Goal: Task Accomplishment & Management: Complete application form

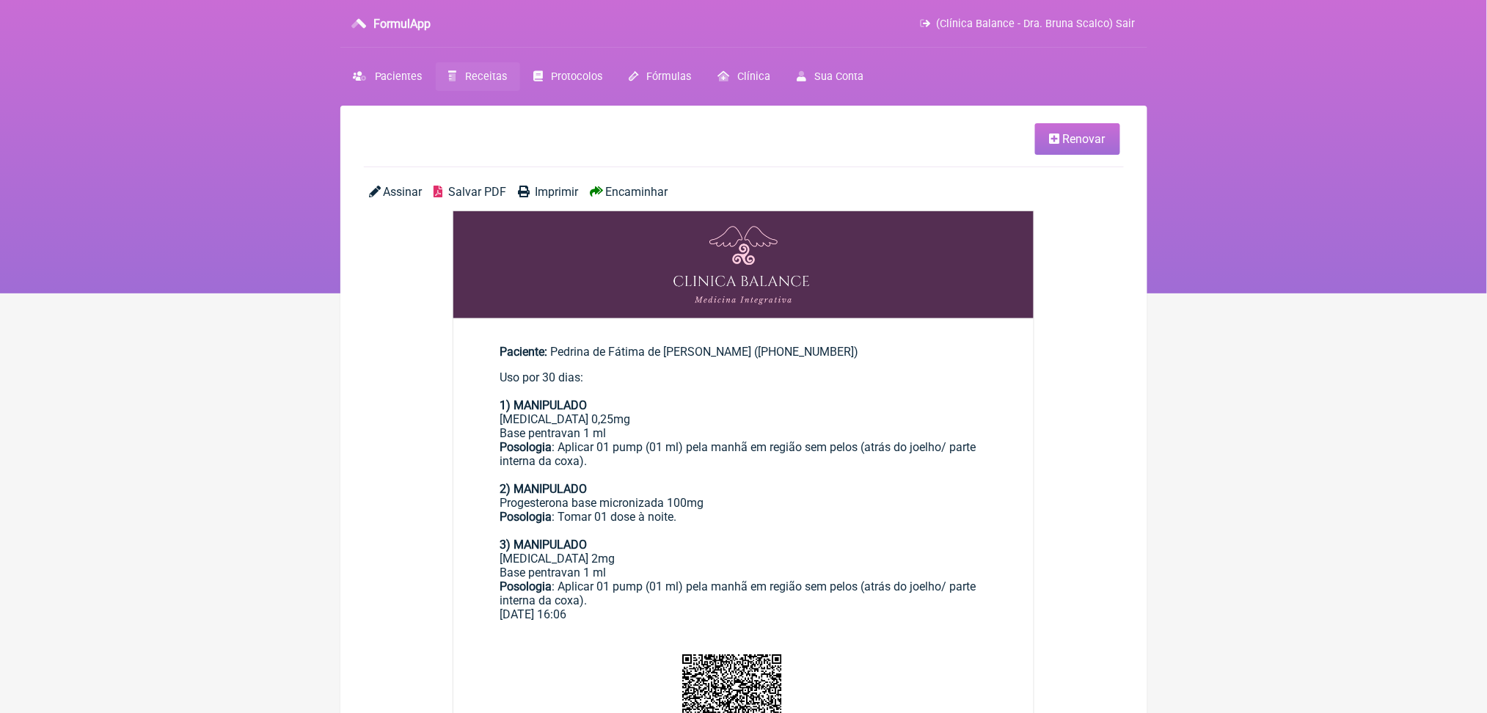
click at [507, 83] on span "Receitas" at bounding box center [486, 76] width 42 height 12
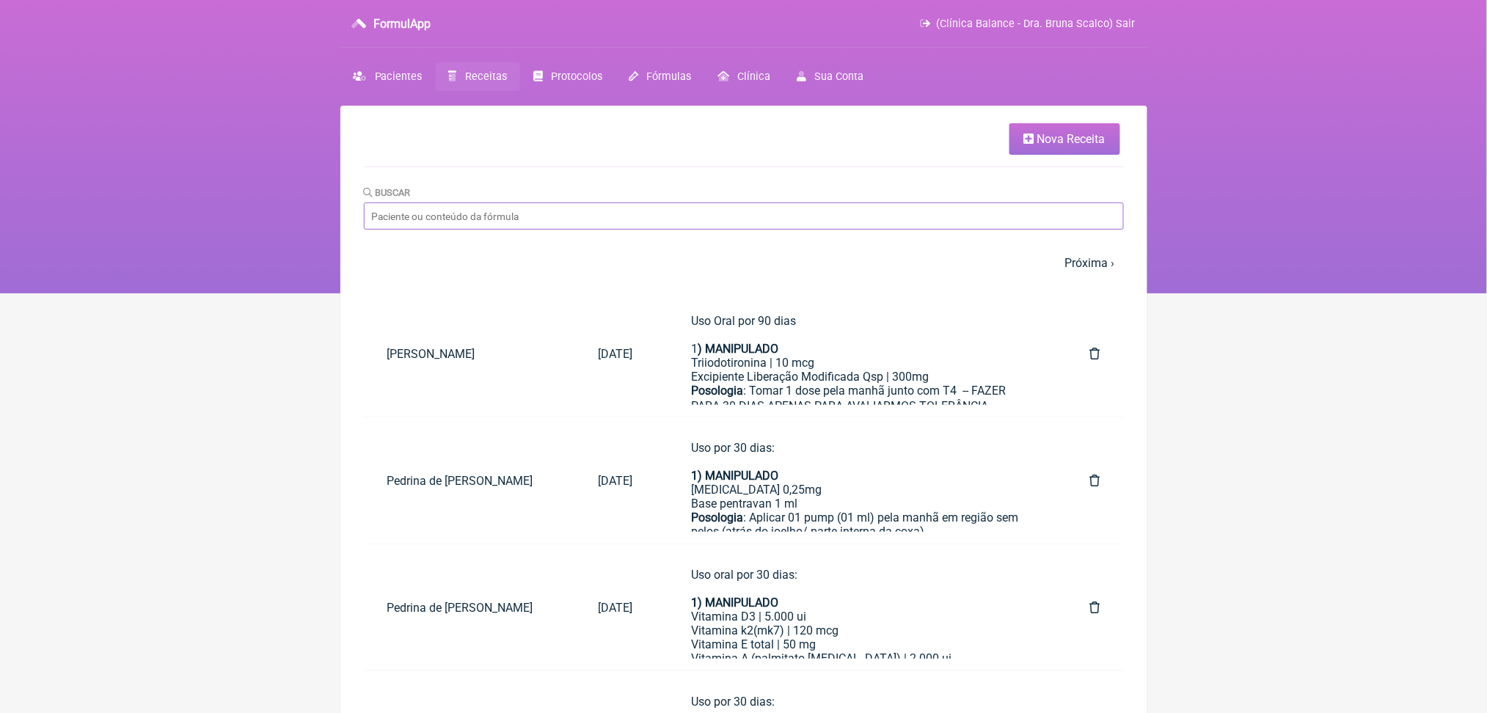
click at [566, 230] on input "Buscar" at bounding box center [744, 215] width 760 height 27
type input "ma"
click at [432, 230] on input "ma" at bounding box center [744, 215] width 760 height 27
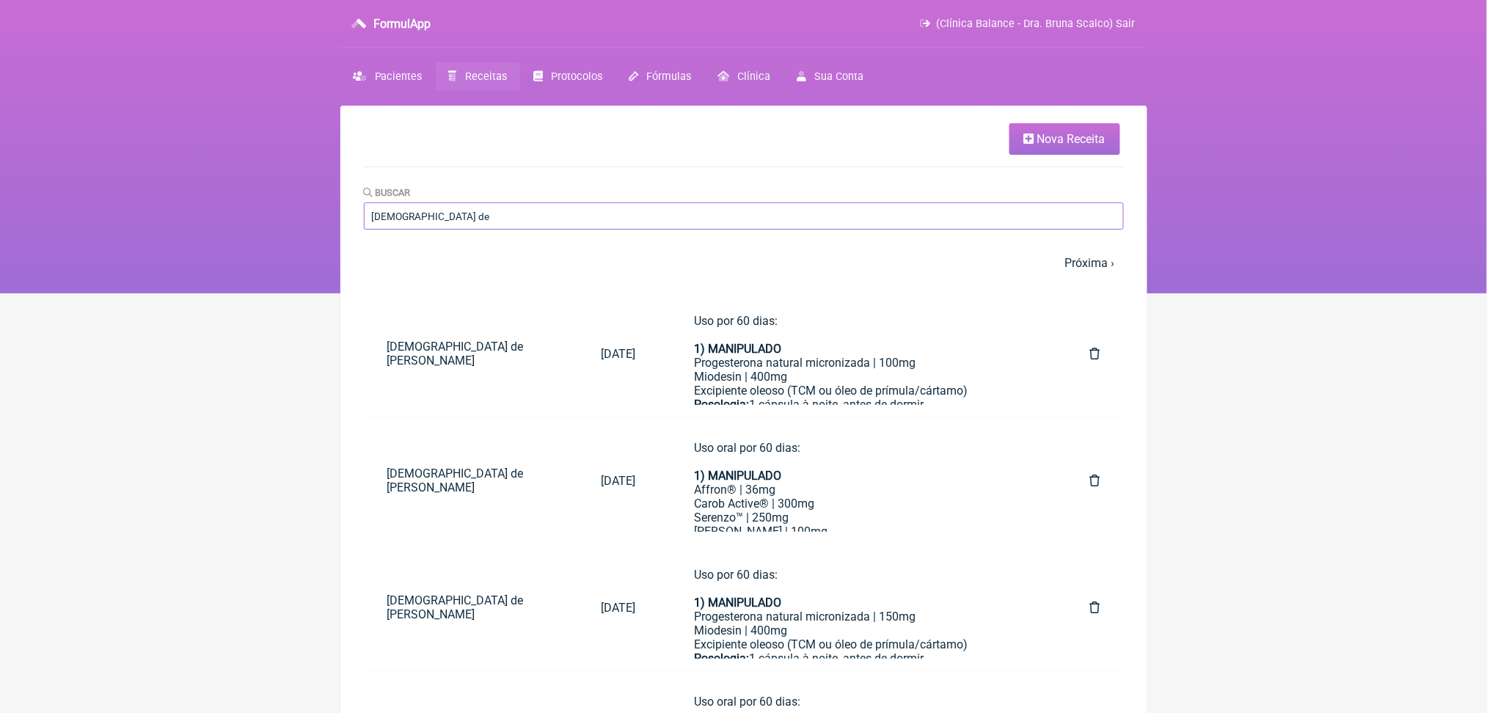
type input "[DEMOGRAPHIC_DATA] de [PERSON_NAME]"
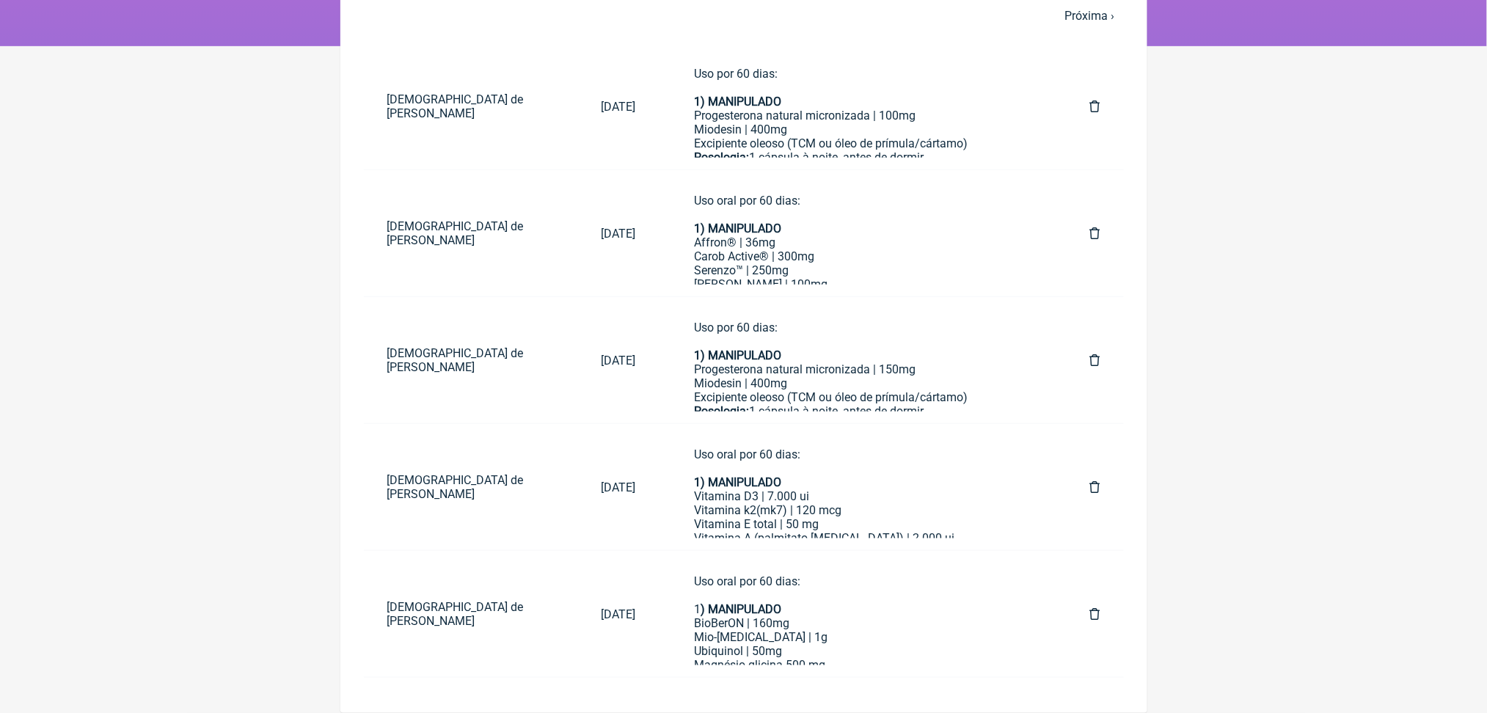
scroll to position [331, 0]
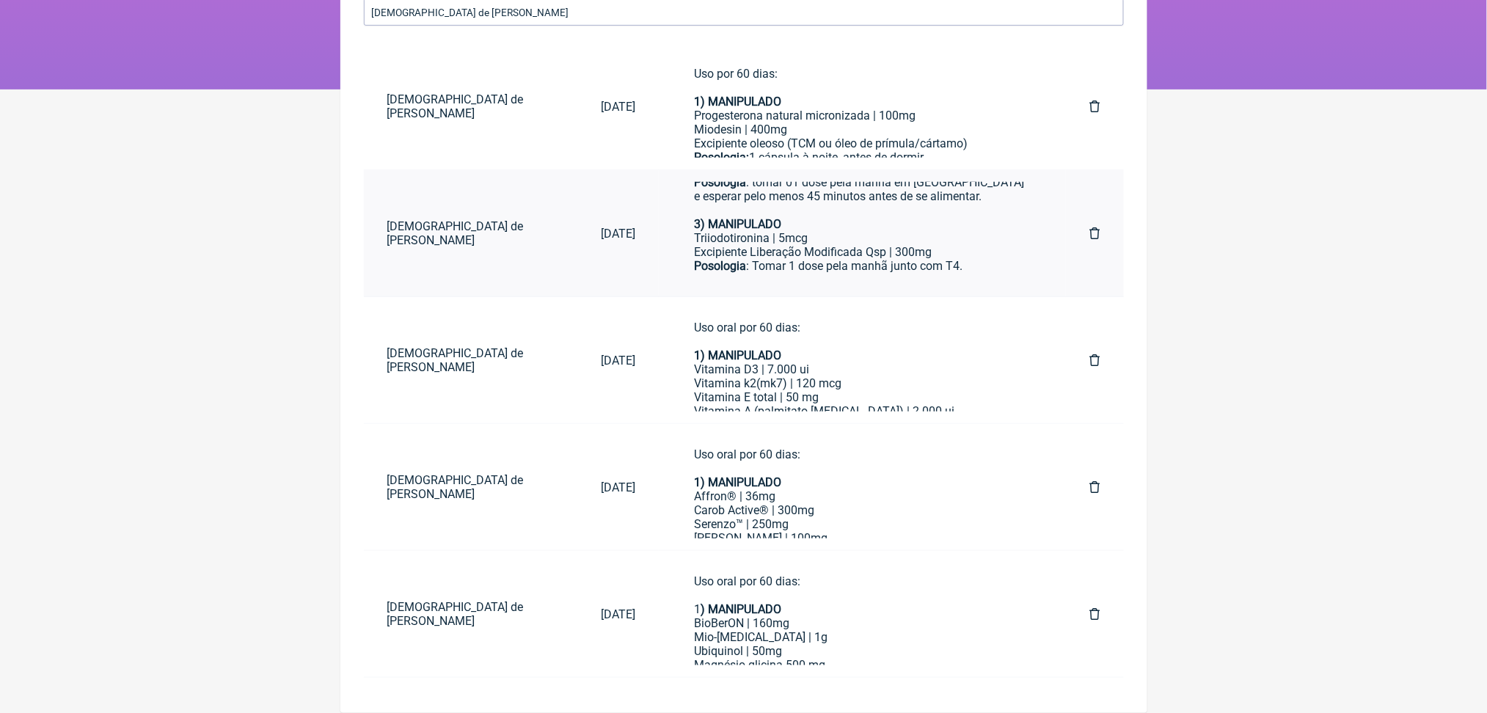
scroll to position [340, 0]
click at [781, 348] on strong "1) MANIPULADO" at bounding box center [737, 355] width 87 height 14
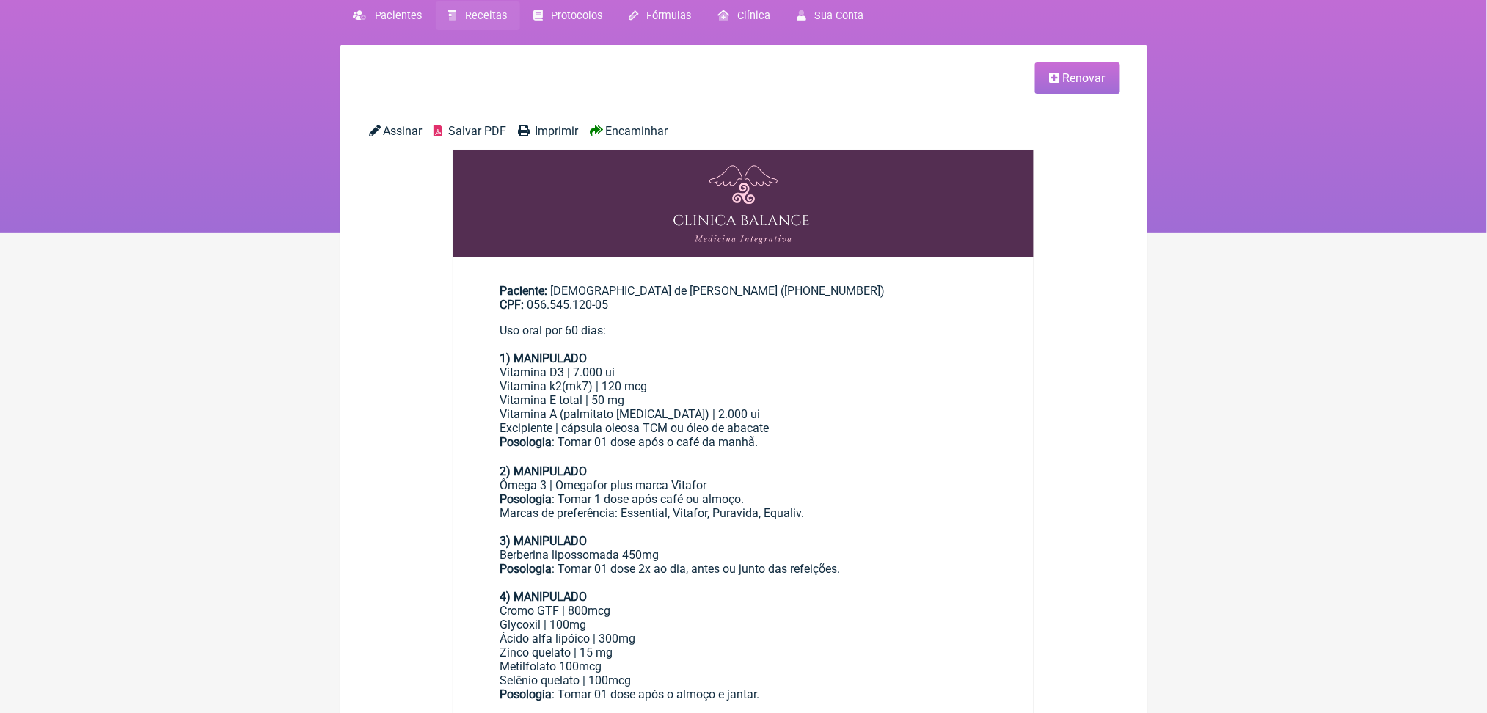
scroll to position [56, 0]
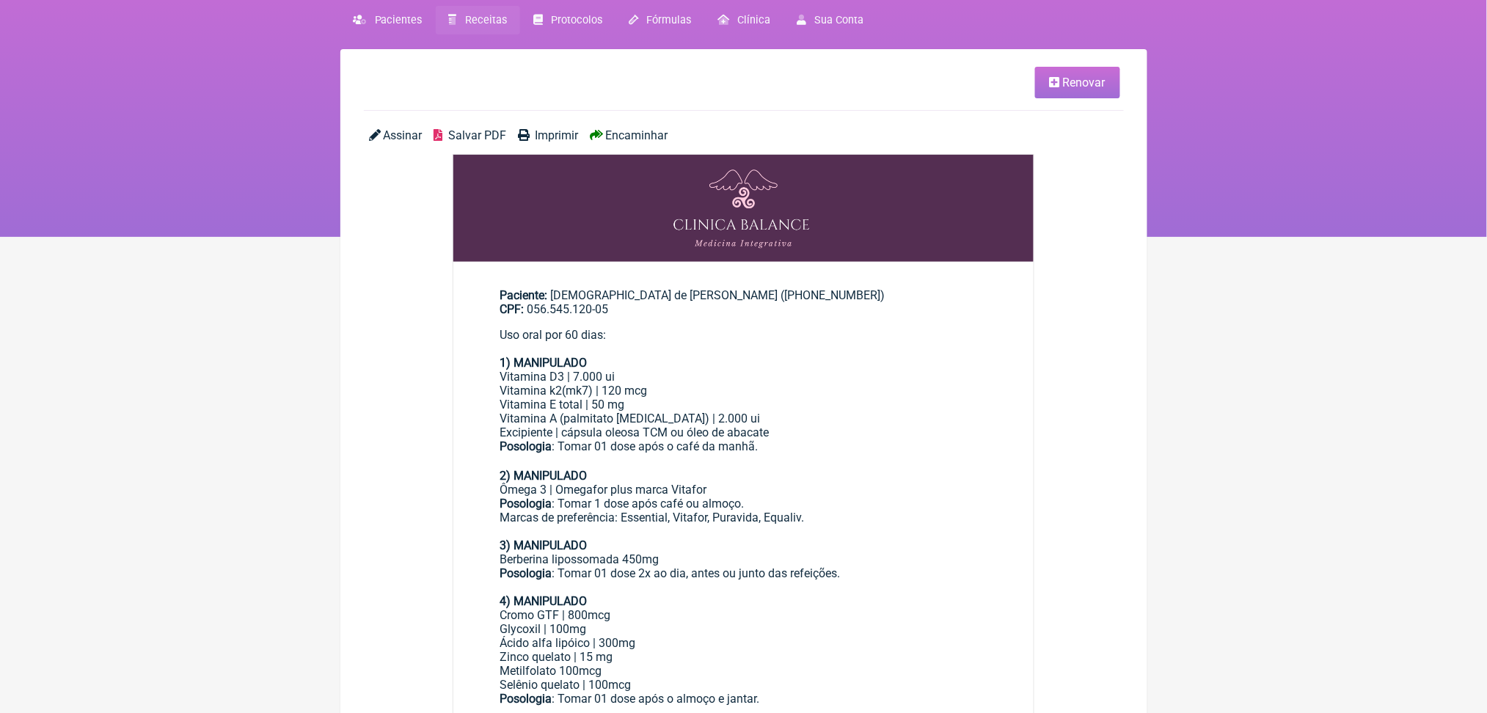
click at [1062, 80] on link "Renovar" at bounding box center [1077, 83] width 85 height 32
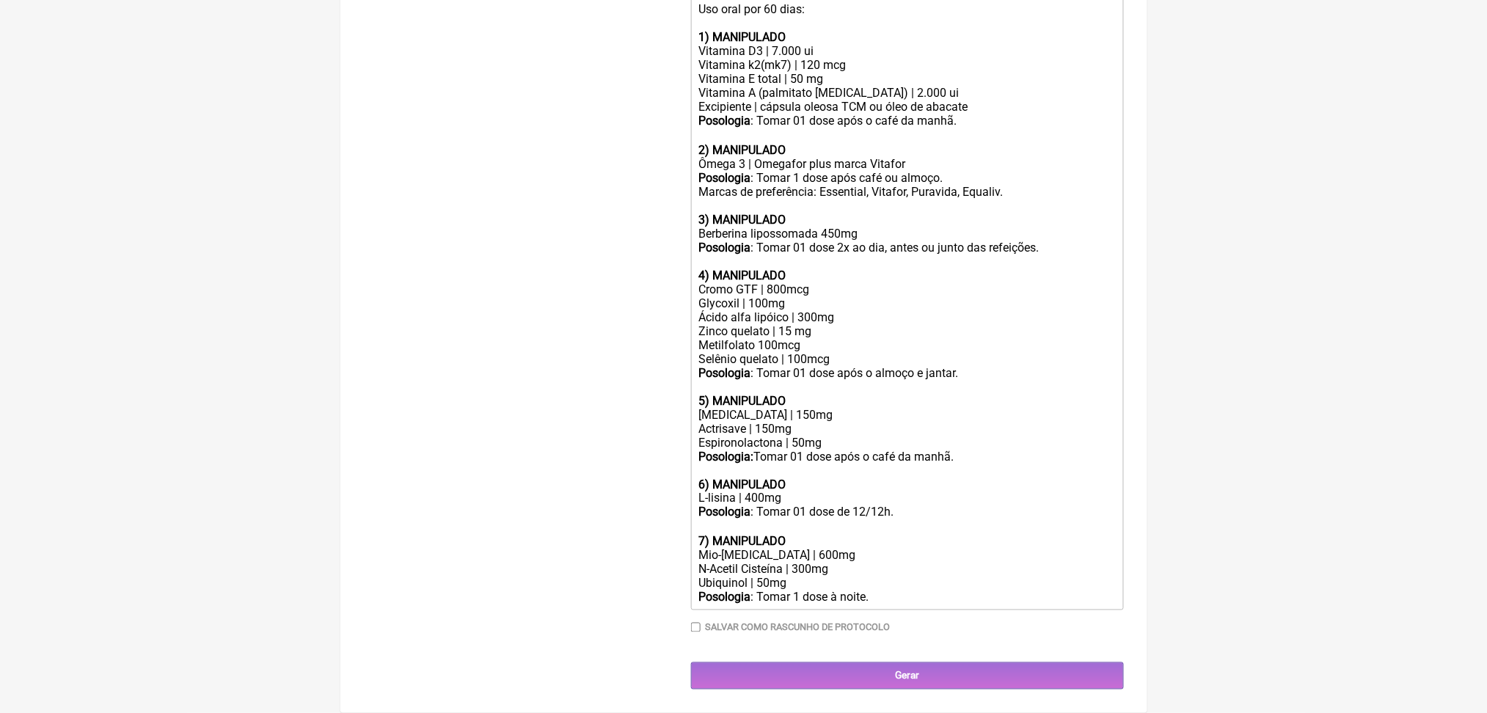
scroll to position [722, 0]
click at [916, 86] on div "Vitamina A (palmitato retinol) | 2.000 ui Excipiente | cápsula oleosa TCM ou ól…" at bounding box center [906, 100] width 417 height 28
click at [962, 171] on div "Posologia : Tomar 1 dose após café ou almoço. Marcas de preferência: Essential,…" at bounding box center [906, 185] width 417 height 28
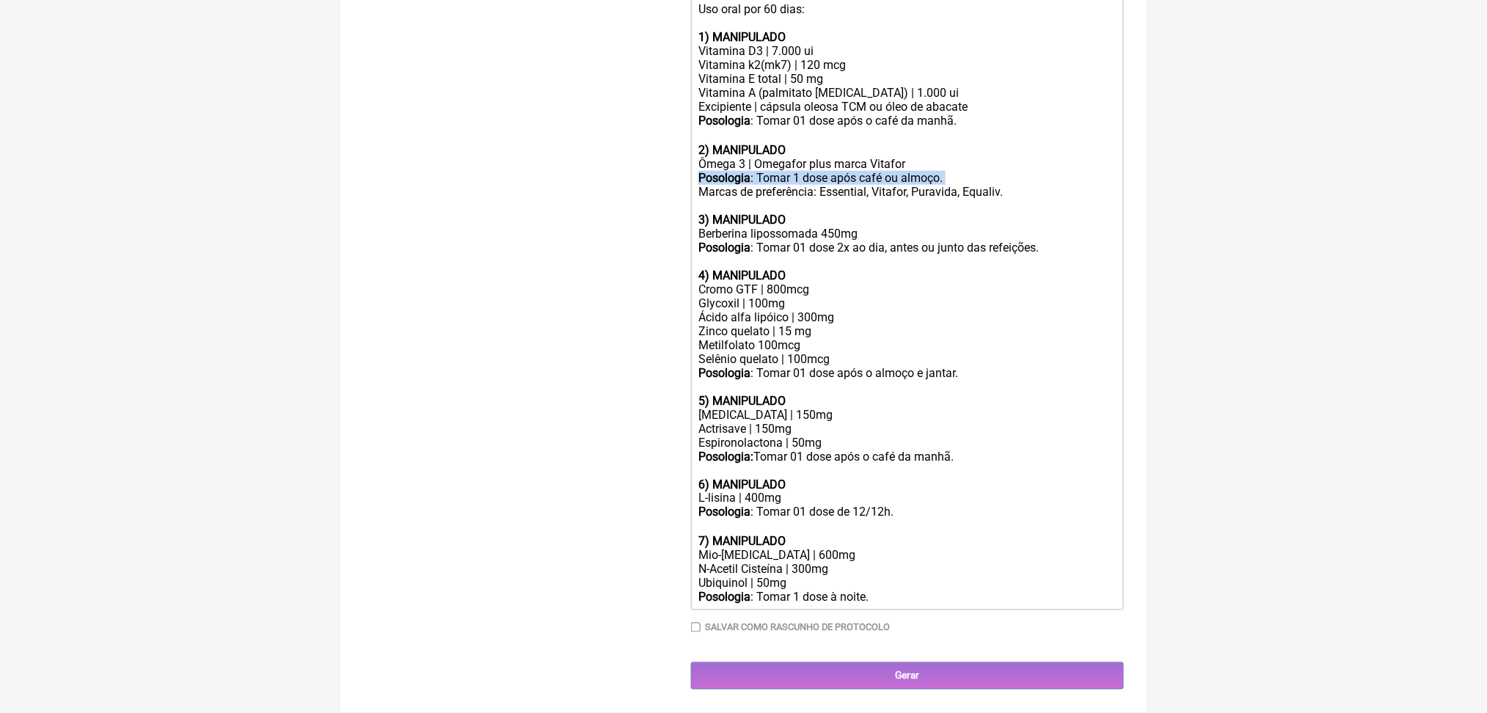
click at [962, 171] on div "Posologia : Tomar 1 dose após café ou almoço. Marcas de preferência: Essential,…" at bounding box center [906, 185] width 417 height 28
click at [918, 86] on div "Vitamina A (palmitato retinol) | 1.000 ui Excipiente | cápsula oleosa TCM ou ól…" at bounding box center [906, 100] width 417 height 28
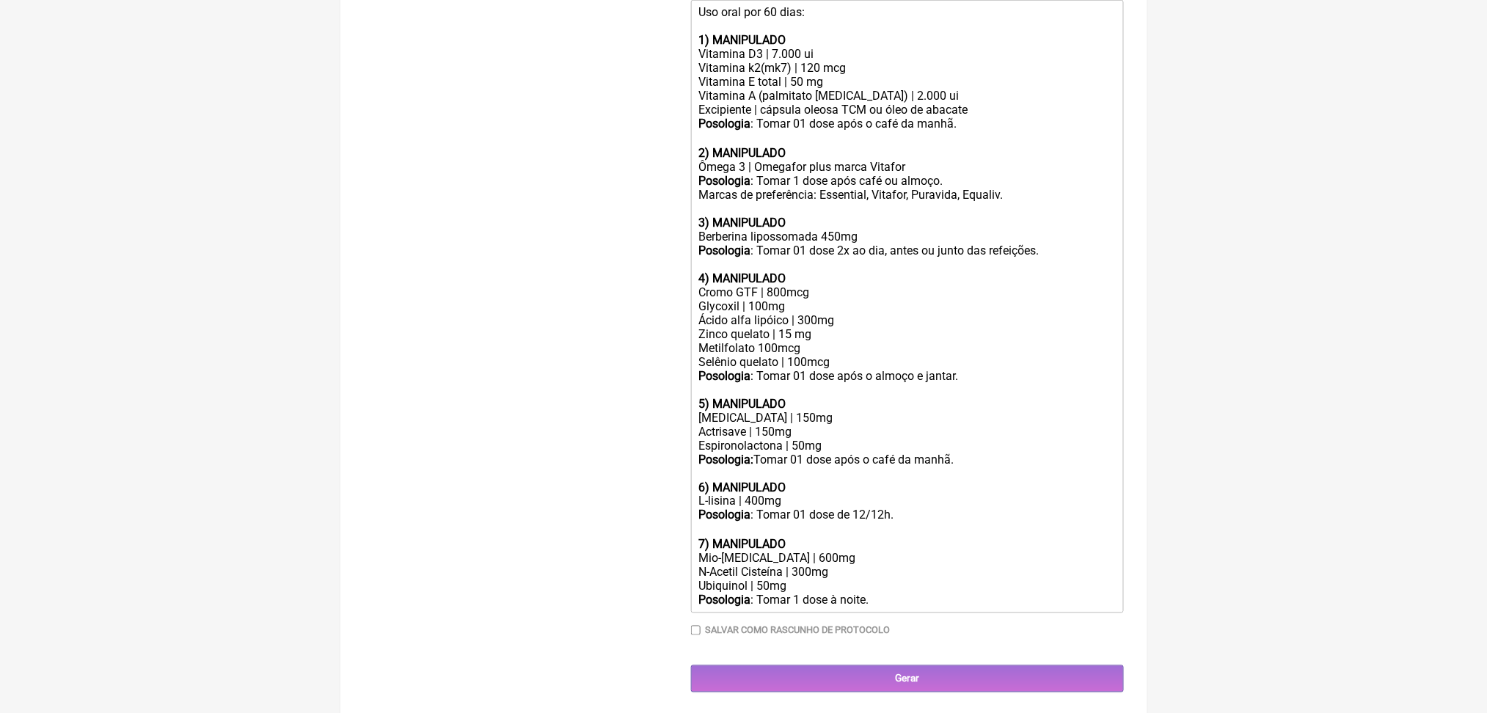
scroll to position [519, 0]
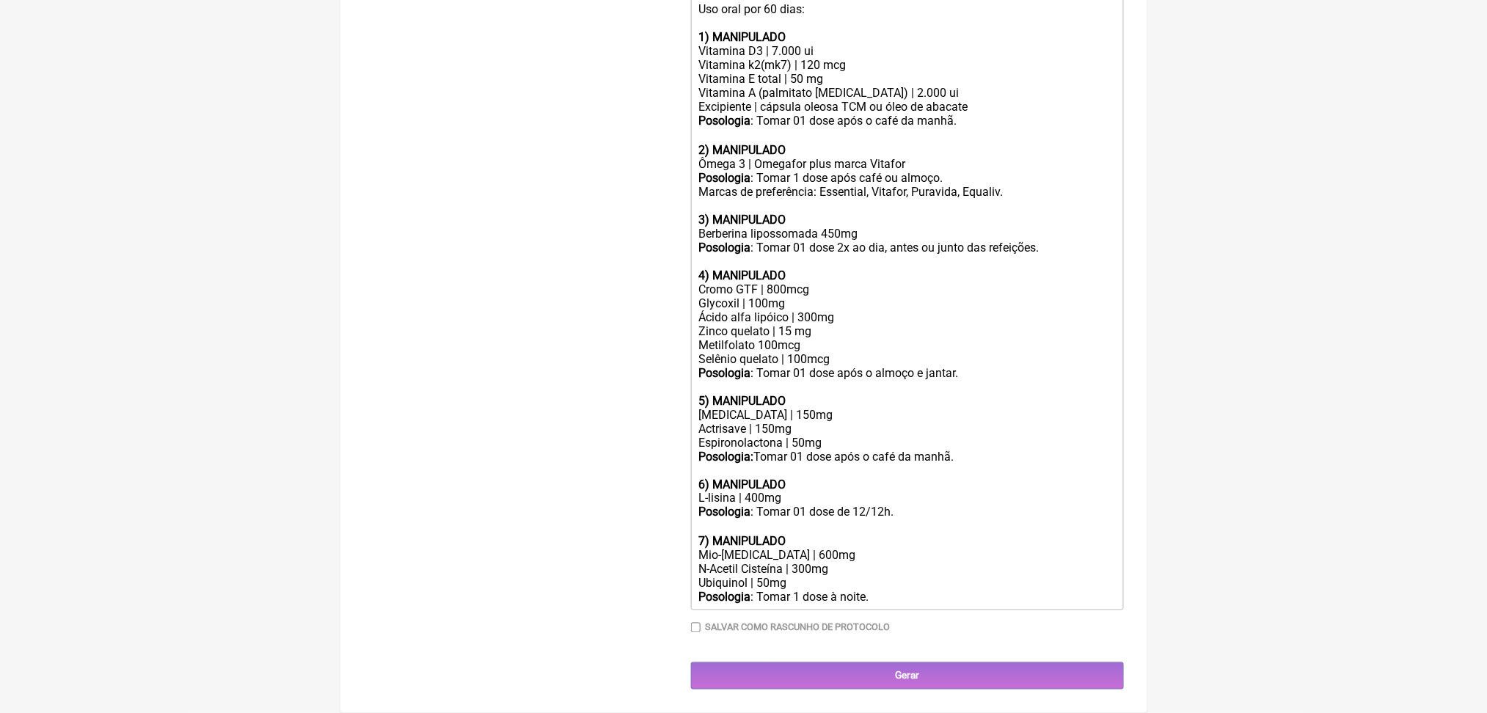
click at [872, 408] on div "Cromo GTF | 800mcg Glycoxil | 100mg Ácido alfa lipóico | 300mg Zinco quelato | …" at bounding box center [906, 344] width 417 height 125
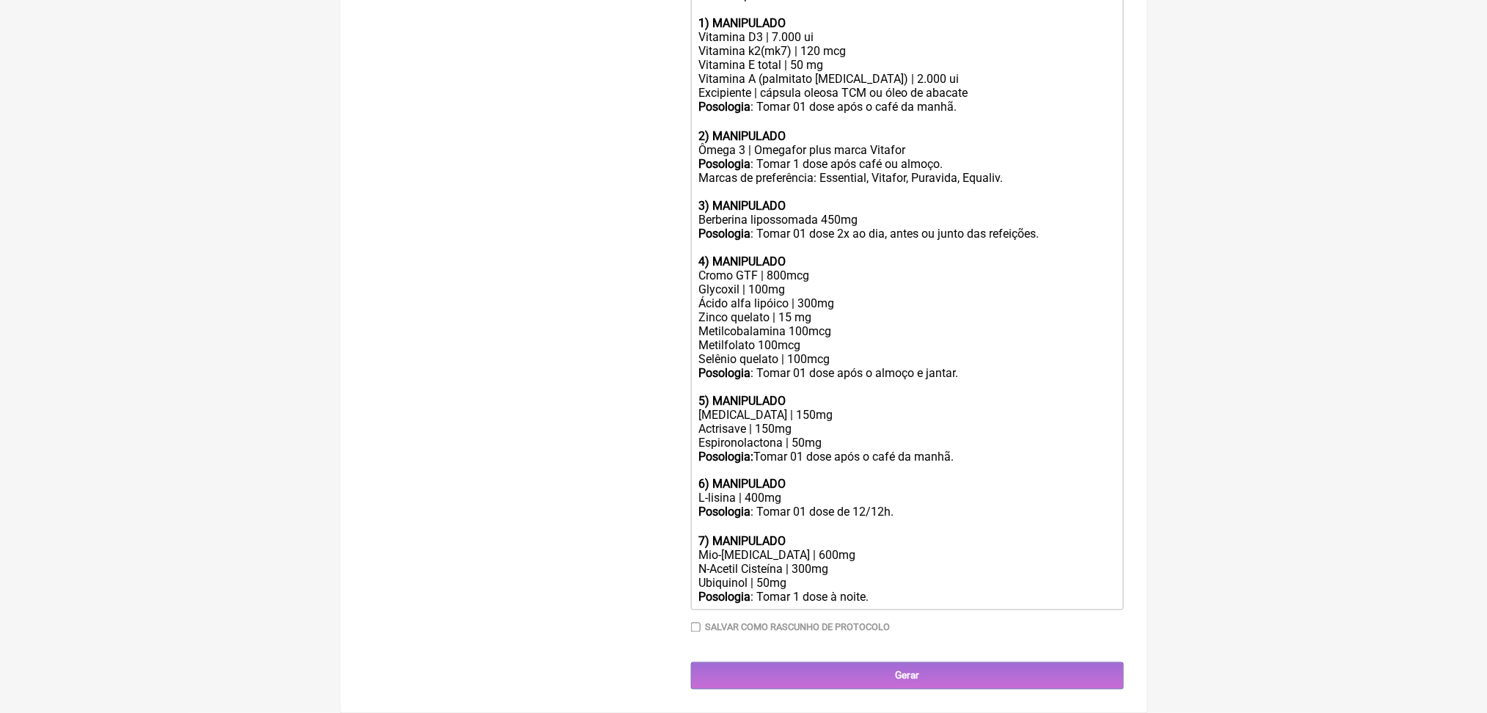
scroll to position [872, 0]
click at [878, 505] on div "Posologia : Tomar 01 dose de 12/12h." at bounding box center [906, 512] width 417 height 14
click at [848, 549] on div "Mio-inositol | 600mg N-Acetil Cisteína | 300mg Ubiquinol | 50mg" at bounding box center [906, 570] width 417 height 42
click at [785, 349] on div "Cromo GTF | 800mcg Glycoxil | 100mg Ácido alfa lipóico | 300mg Zinco quelato | …" at bounding box center [906, 338] width 417 height 139
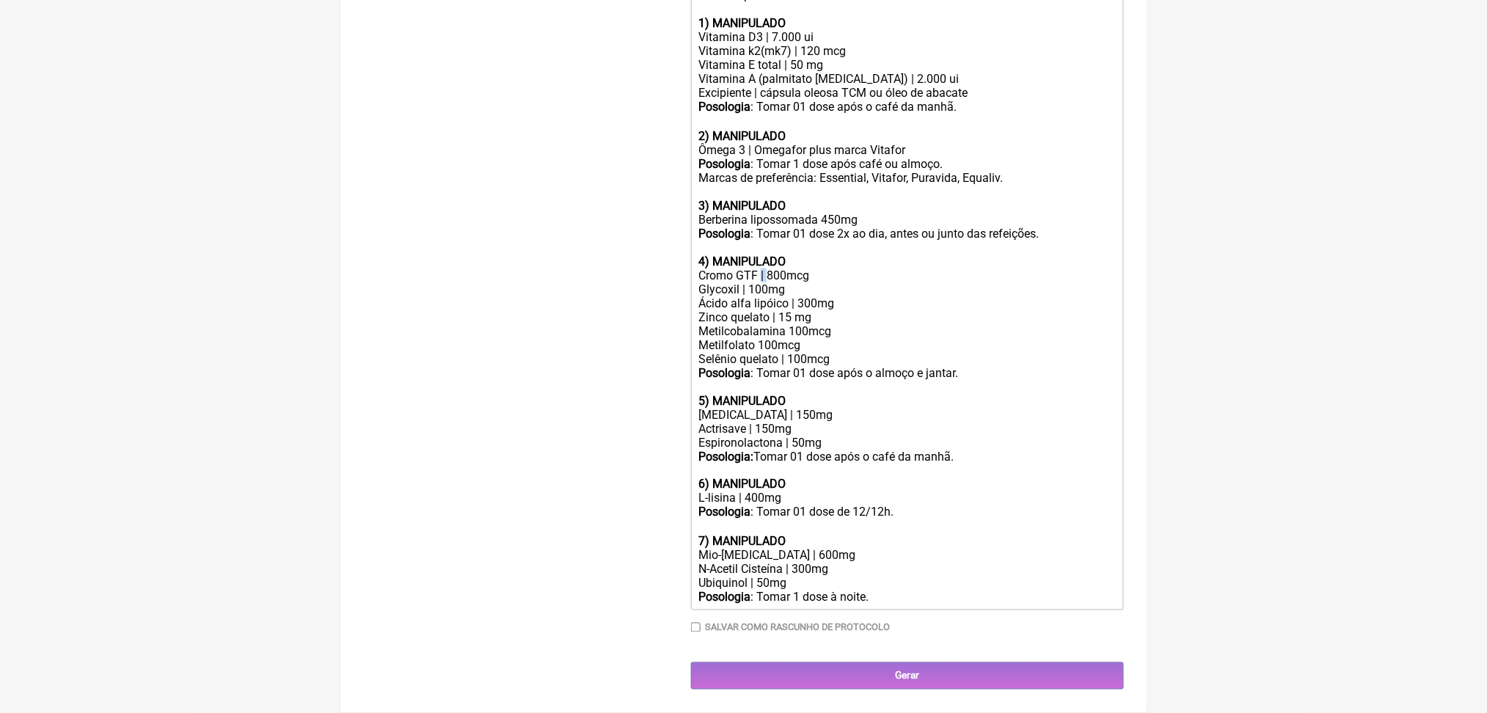
click at [785, 349] on div "Cromo GTF | 800mcg Glycoxil | 100mg Ácido alfa lipóico | 300mg Zinco quelato | …" at bounding box center [906, 338] width 417 height 139
drag, startPoint x: 709, startPoint y: 351, endPoint x: 822, endPoint y: 375, distance: 115.5
click at [822, 375] on div "Cromo GTF | 800mcg Glycoxil | 100mg Ácido alfa lipóico | 300mg Zinco quelato | …" at bounding box center [906, 338] width 417 height 139
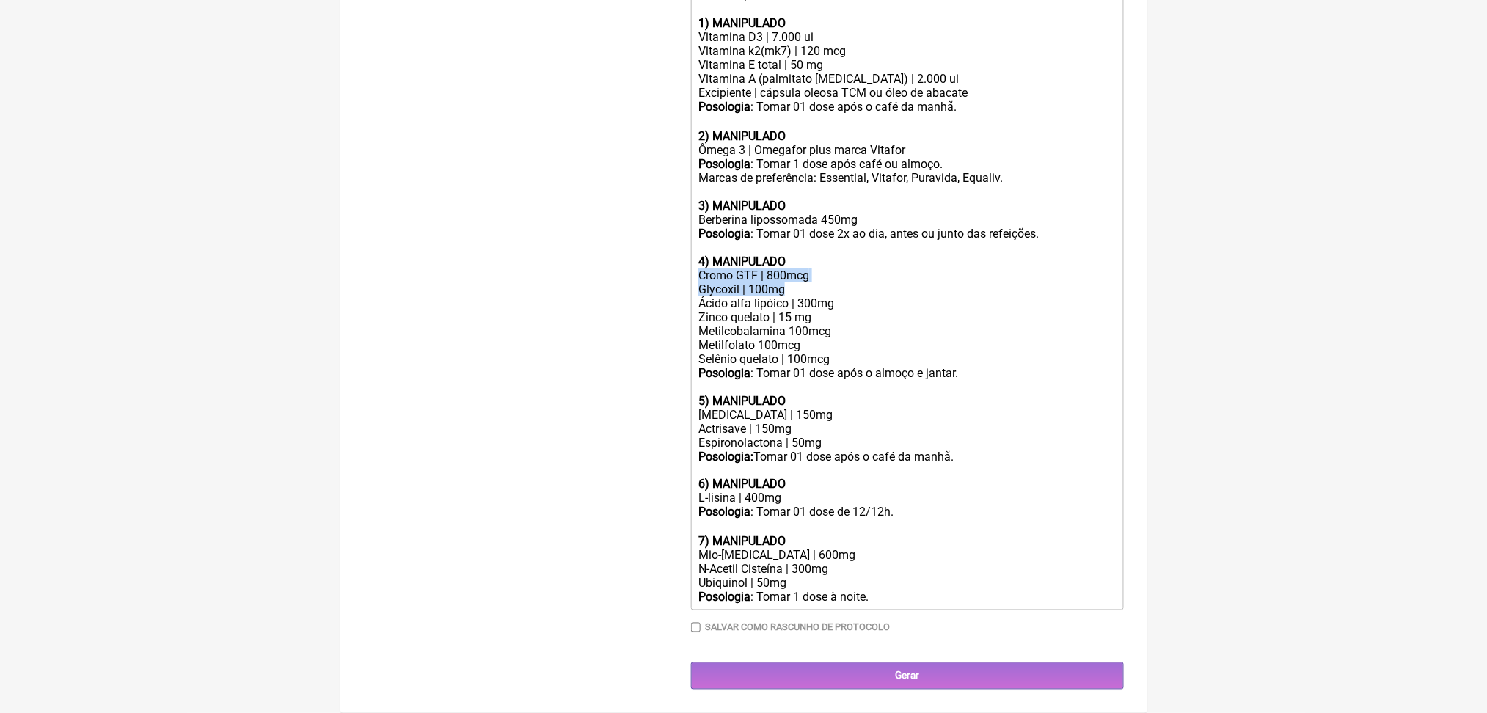
click at [822, 375] on div "Cromo GTF | 800mcg Glycoxil | 100mg Ácido alfa lipóico | 300mg Zinco quelato | …" at bounding box center [906, 338] width 417 height 139
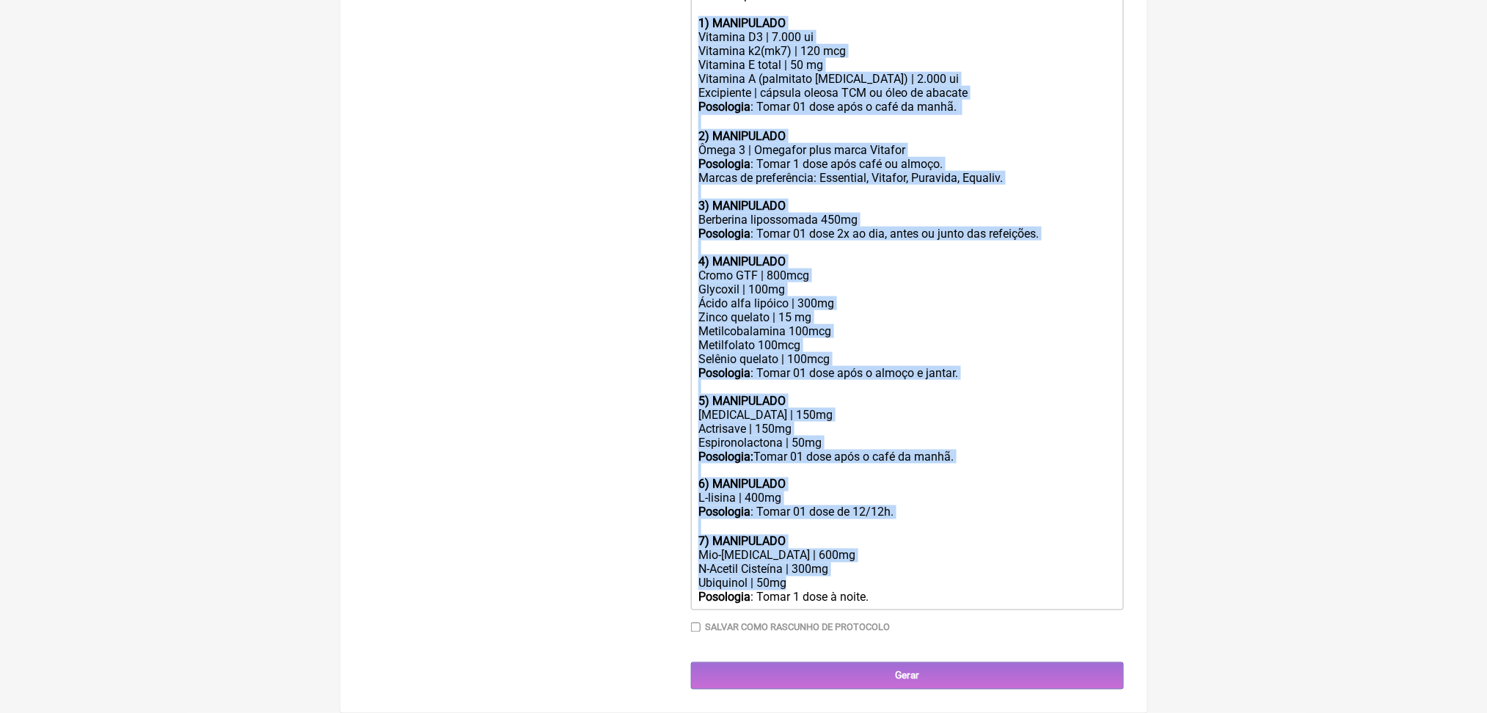
scroll to position [872, 0]
drag, startPoint x: 707, startPoint y: 511, endPoint x: 954, endPoint y: 592, distance: 260.1
click at [954, 592] on div "Duração Duração de 30 dias Bold Italic Strikethrough Link Heading Quote Code Bu…" at bounding box center [907, 285] width 433 height 717
copy trix-editor "1) MANIPULADO Vitamina D3 | 7.000 ui Vitamina k2(mk7) | 120 mcg Vitamina E tota…"
click at [907, 269] on div "Cromo GTF | 800mcg Glycoxil | 100mg Ácido alfa lipóico | 300mg Zinco quelato | …" at bounding box center [906, 338] width 417 height 139
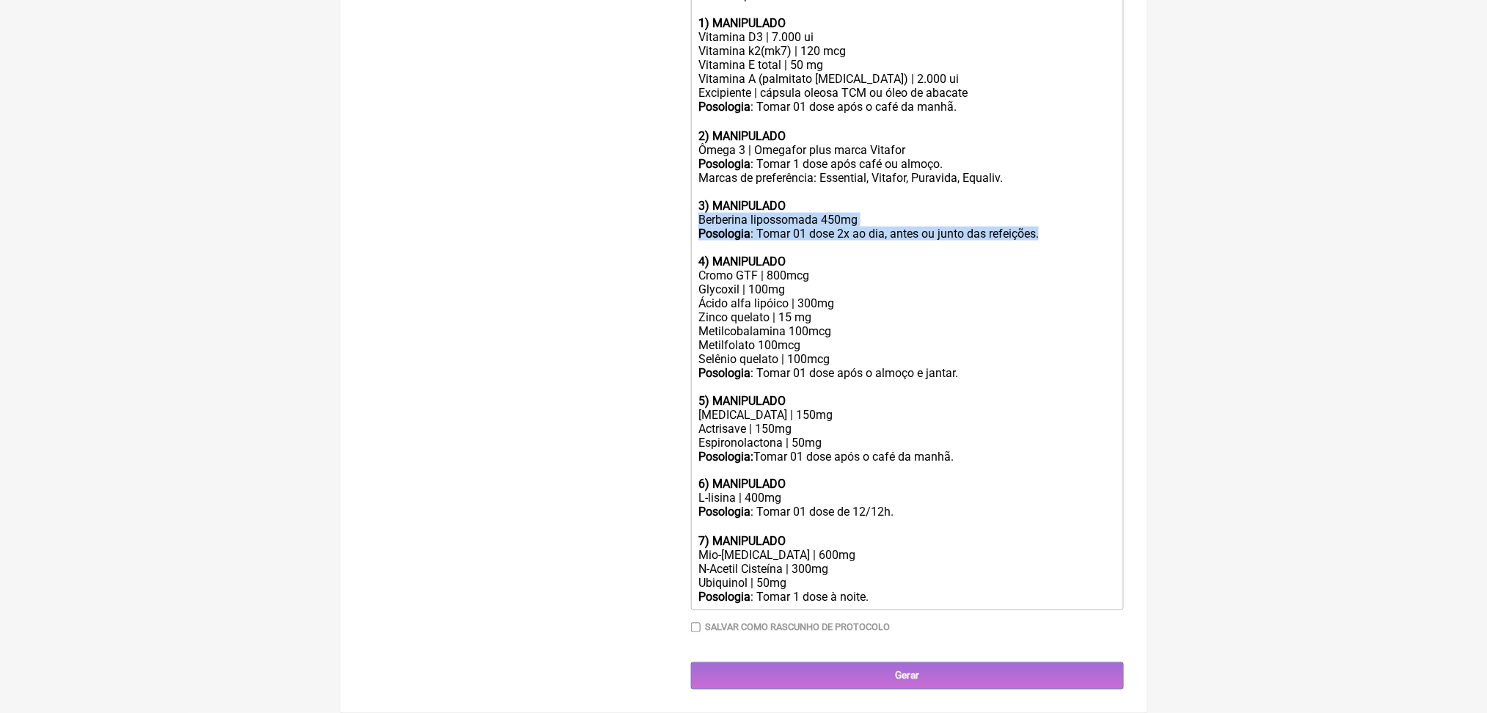
drag, startPoint x: 708, startPoint y: 65, endPoint x: 792, endPoint y: 99, distance: 90.9
click at [792, 99] on trix-editor "Uso oral por 60 dias: 1) MANIPULADO Vitamina D3 | 7.000 ui Vitamina k2(mk7) | 1…" at bounding box center [907, 296] width 433 height 627
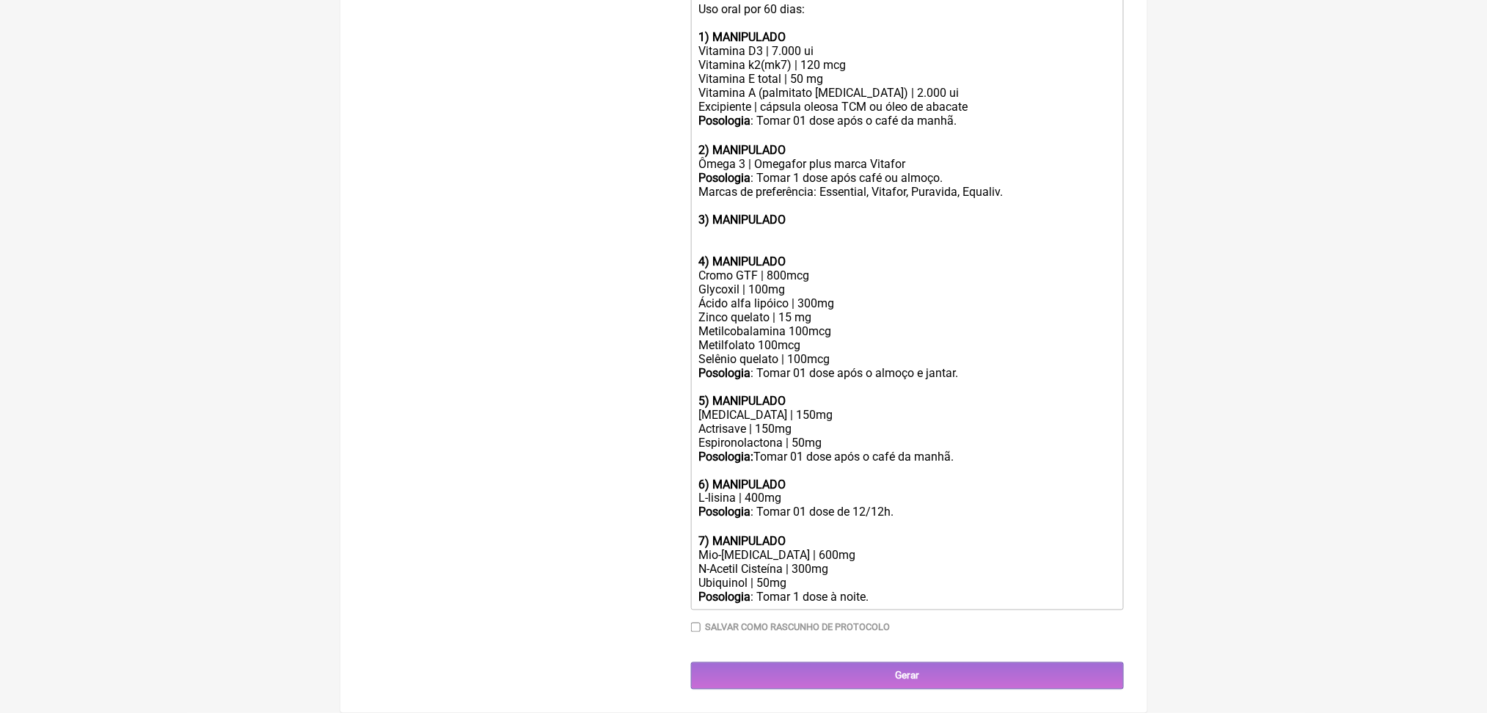
click at [754, 269] on div "Cromo GTF | 800mcg Glycoxil | 100mg Ácido alfa lipóico | 300mg Zinco quelato | …" at bounding box center [906, 338] width 417 height 139
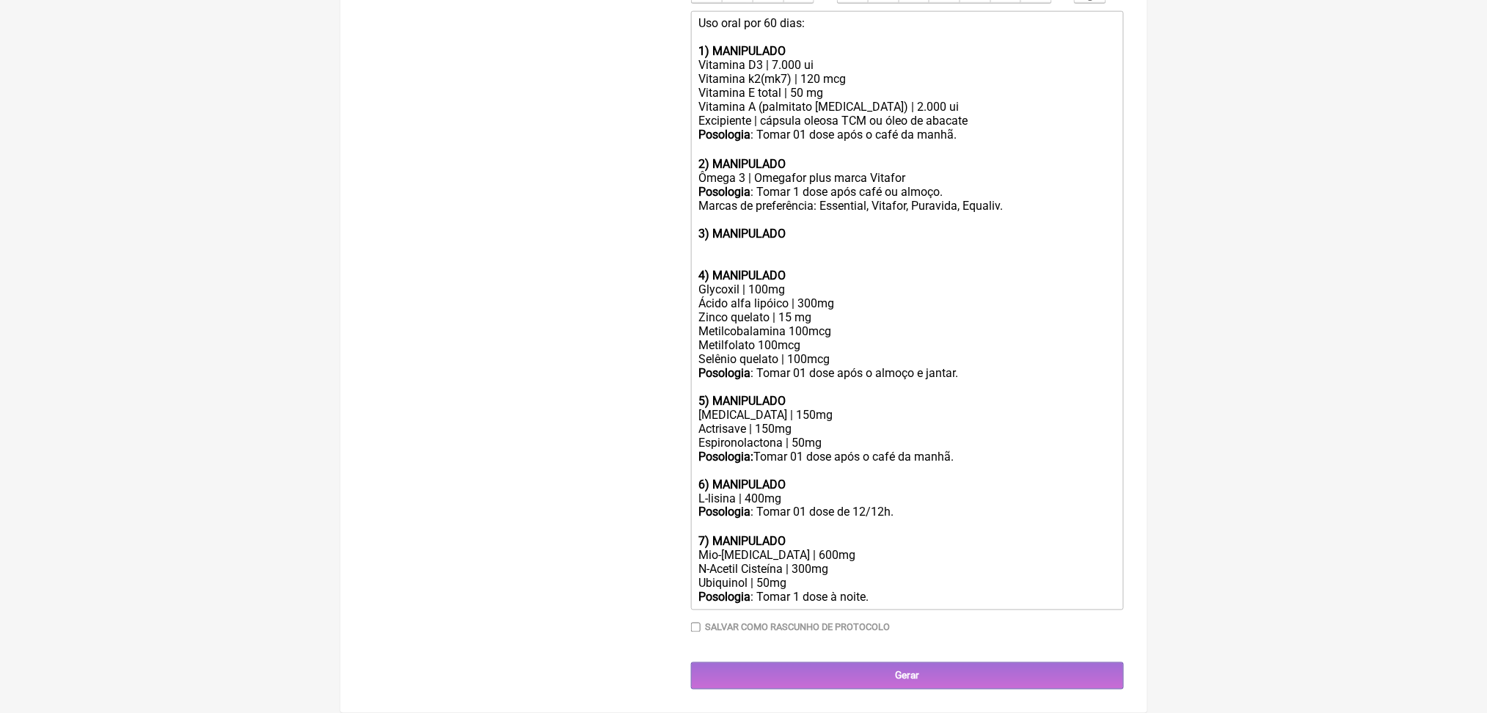
click at [783, 394] on strong "5) MANIPULADO" at bounding box center [741, 401] width 87 height 14
click at [766, 282] on div "Glycoxil | 100mg Ácido alfa lipóico | 300mg Zinco quelato | 15 mg Metilcobalami…" at bounding box center [906, 344] width 417 height 125
click at [752, 282] on div "Glycoxil | 100mg Ácido alfa lipóico | 300mg Zinco quelato | 15 mg Metilcobalami…" at bounding box center [906, 344] width 417 height 125
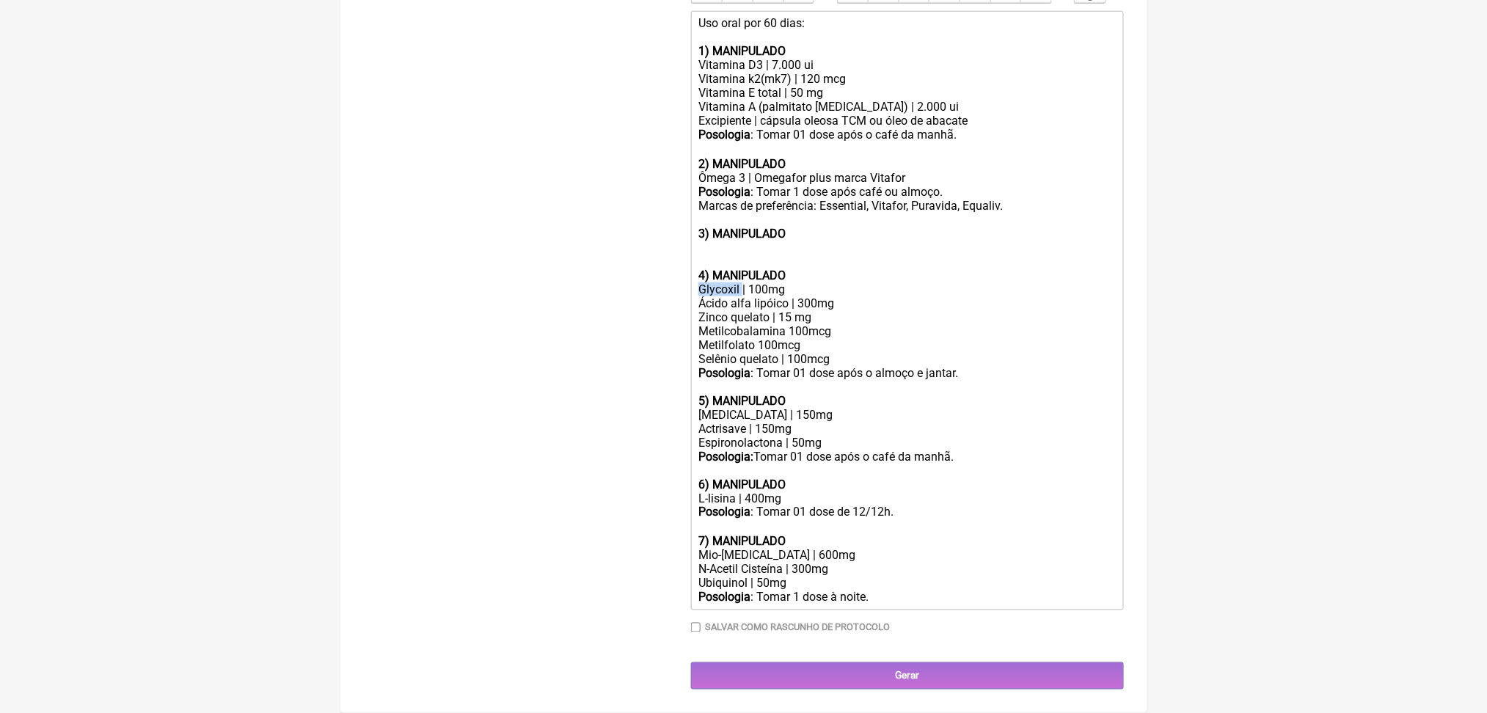
click at [752, 282] on div "Glycoxil | 100mg Ácido alfa lipóico | 300mg Zinco quelato | 15 mg Metilcobalami…" at bounding box center [906, 344] width 417 height 125
drag, startPoint x: 811, startPoint y: 208, endPoint x: 893, endPoint y: 256, distance: 95.0
click at [893, 282] on div "Glycoxil | 100mg Ácido alfa lipóico | 300mg Zinco quelato | 15 mg Metilcobalami…" at bounding box center [906, 344] width 417 height 125
drag, startPoint x: 704, startPoint y: 207, endPoint x: 888, endPoint y: 260, distance: 191.8
click at [888, 260] on trix-editor "Uso oral por 60 dias: 1) MANIPULADO Vitamina D3 | 7.000 ui Vitamina k2(mk7) | 1…" at bounding box center [907, 310] width 433 height 599
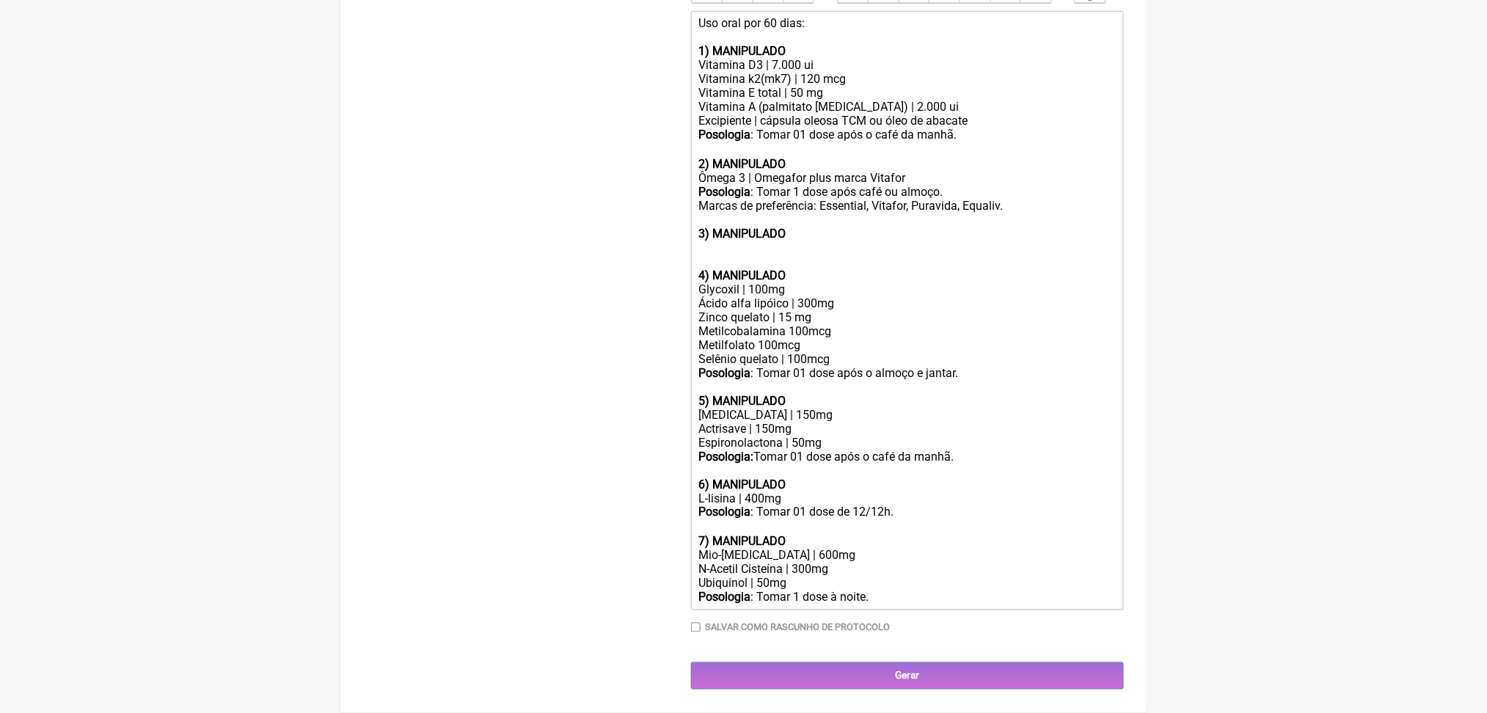
click at [803, 282] on div "Glycoxil | 100mg Ácido alfa lipóico | 300mg Zinco quelato | 15 mg Metilcobalami…" at bounding box center [906, 344] width 417 height 125
click at [766, 282] on div "Glycoxil | 100mg Ácido alfa lipóico | 300mg Zinco quelato | 15 mg Metilcobalami…" at bounding box center [906, 344] width 417 height 125
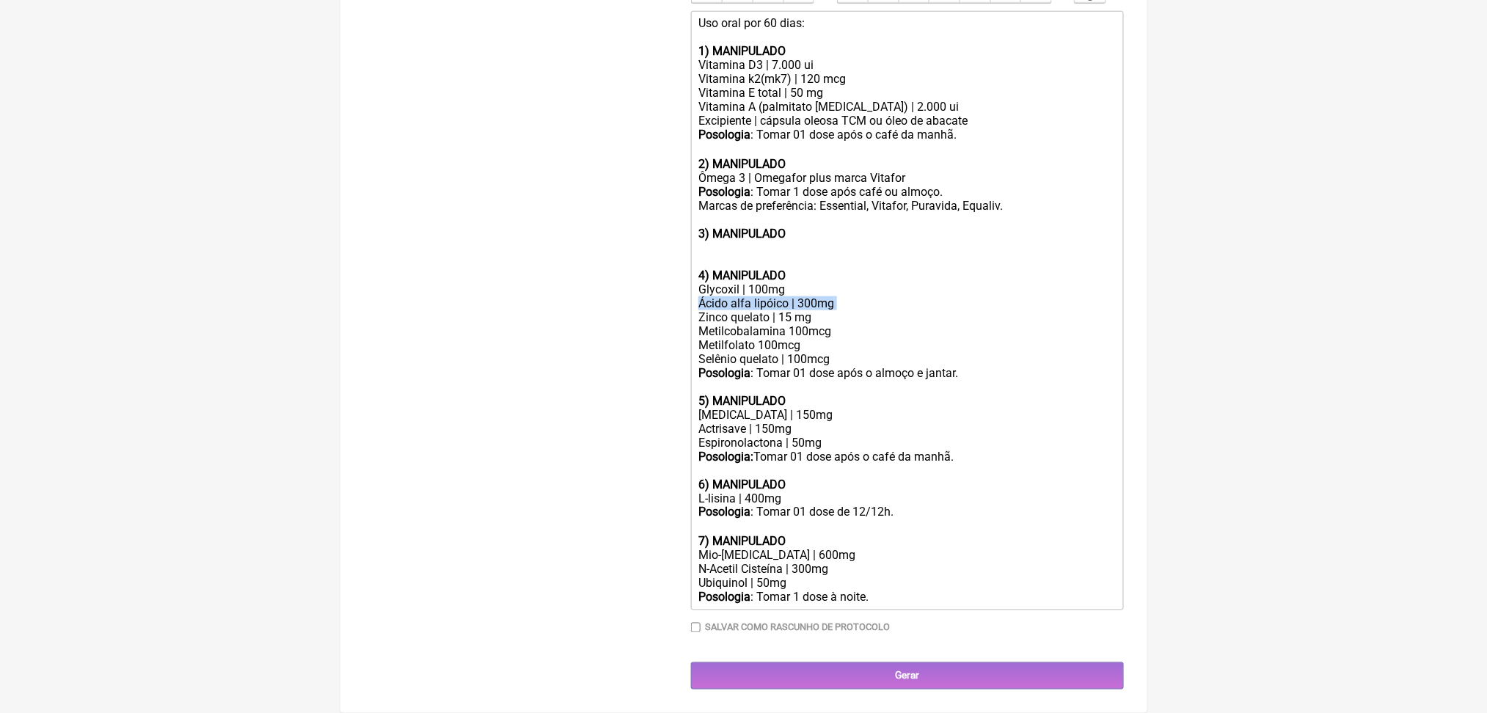
click at [766, 282] on div "Glycoxil | 100mg Ácido alfa lipóico | 300mg Zinco quelato | 15 mg Metilcobalami…" at bounding box center [906, 344] width 417 height 125
click at [767, 282] on div "Glycoxil | 100mg Ácido alfa lipóico | 300mg Zinco quelato | 15 mg Metilcobalami…" at bounding box center [906, 344] width 417 height 125
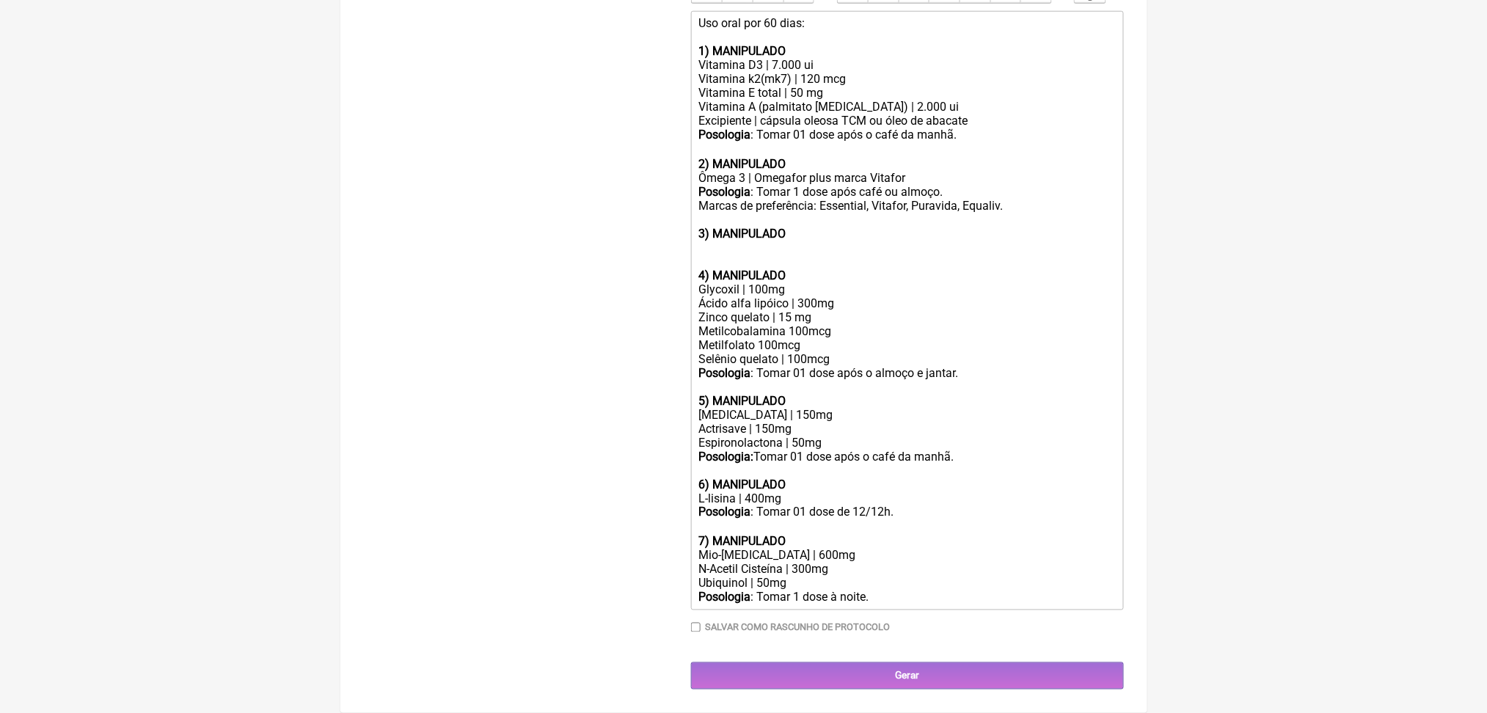
click at [763, 282] on div "Glycoxil | 100mg Ácido alfa lipóico | 300mg Zinco quelato | 15 mg Metilcobalami…" at bounding box center [906, 344] width 417 height 125
click at [759, 282] on div "Glycoxil | 100mg Ácido alfa lipóico | 300mg Zinco quelato | 15 mg Metilcobalami…" at bounding box center [906, 344] width 417 height 125
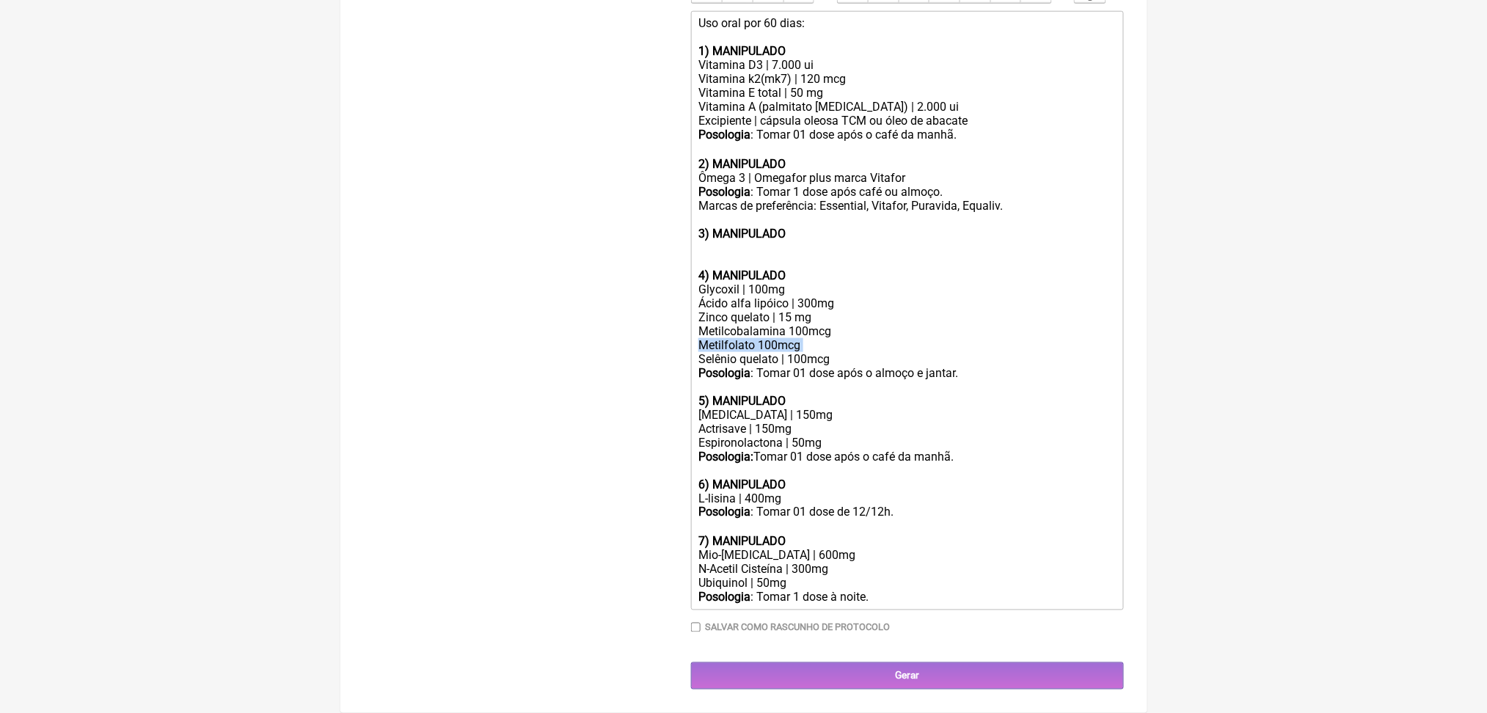
click at [759, 282] on div "Glycoxil | 100mg Ácido alfa lipóico | 300mg Zinco quelato | 15 mg Metilcobalami…" at bounding box center [906, 344] width 417 height 125
click at [800, 282] on div "Glycoxil | 100mg Ácido alfa lipóico | 300mg Zinco quelato | 15 mg Metilcobalami…" at bounding box center [906, 344] width 417 height 125
copy div "|"
click at [814, 282] on div "Glycoxil | 100mg Ácido alfa lipóico | 300mg Zinco quelato | 15 mg Metilcobalami…" at bounding box center [906, 344] width 417 height 125
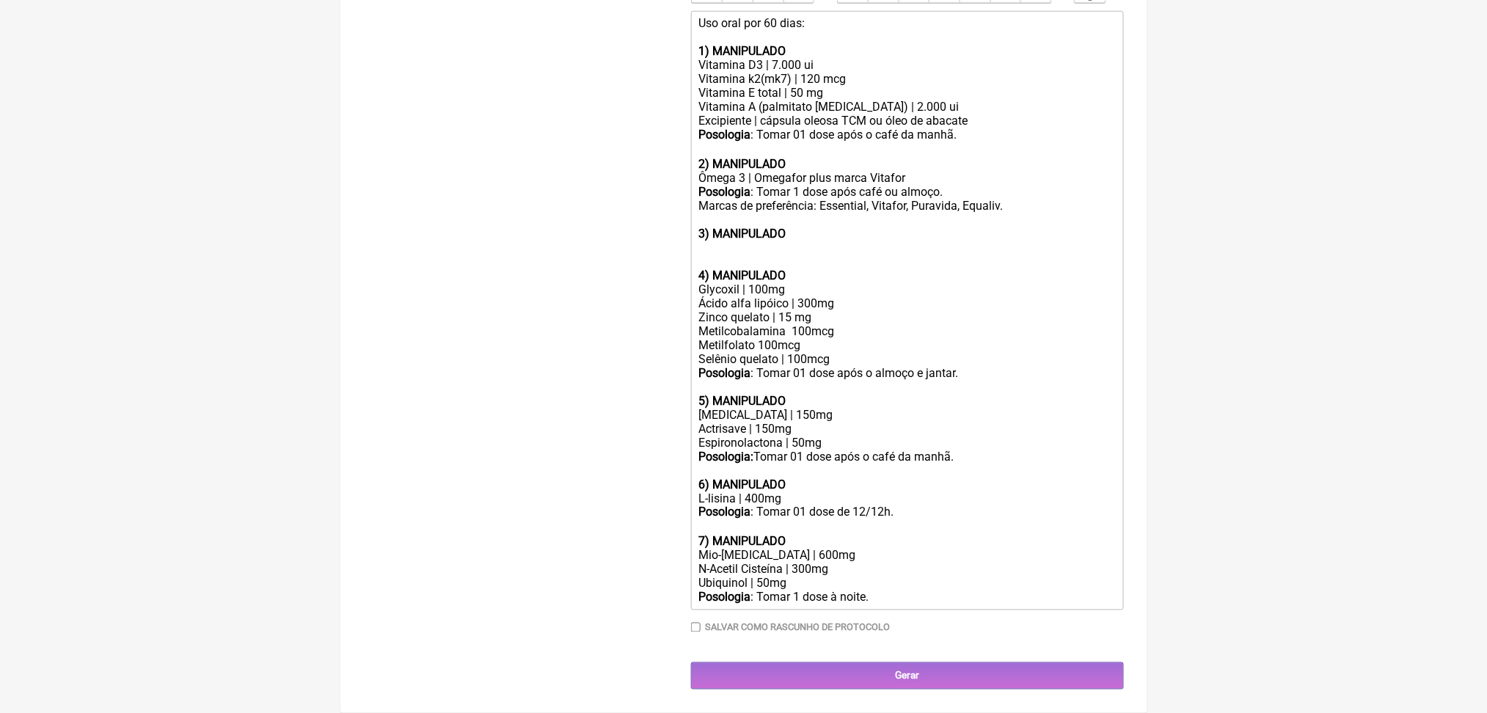
paste trix-editor "|"
click at [780, 282] on div "Glycoxil | 100mg Ácido alfa lipóico | 300mg Zinco quelato | 15 mg Metilcobalami…" at bounding box center [906, 344] width 417 height 125
paste trix-editor "|"
type trix-editor "<div>Uso oral por 60 dias:<br>&nbsp;</div><div><strong>1) MANIPULADO</strong></…"
click at [849, 282] on div "Glycoxil | 100mg Ácido alfa lipóico | 300mg Zinco quelato | 15 mg Metilcobalami…" at bounding box center [906, 344] width 417 height 125
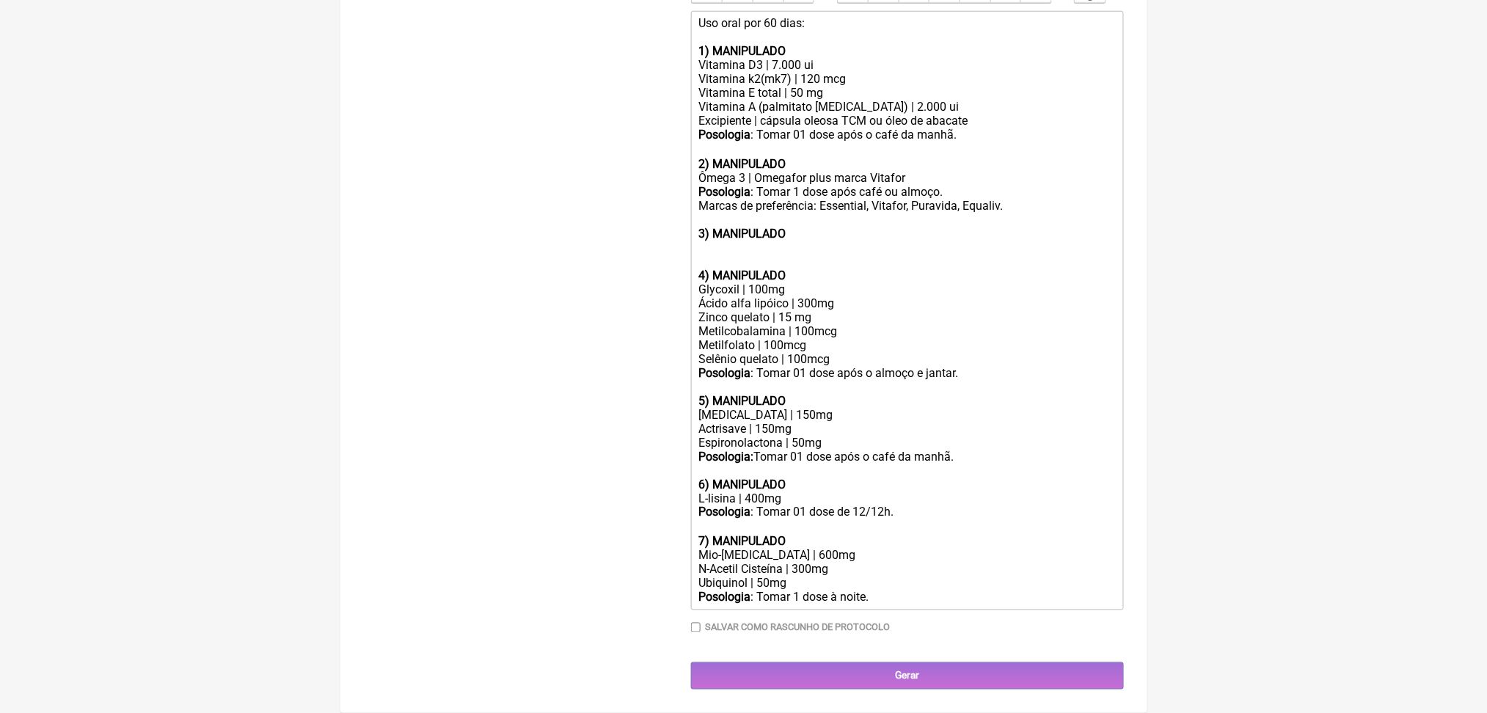
click at [853, 282] on div "Glycoxil | 100mg Ácido alfa lipóico | 300mg Zinco quelato | 15 mg Metilcobalami…" at bounding box center [906, 344] width 417 height 125
click at [815, 408] on div "Saw palmetto | 150mg Actrisave | 150mg Espironolactona | 50mg Posologia: Tomar …" at bounding box center [906, 450] width 417 height 84
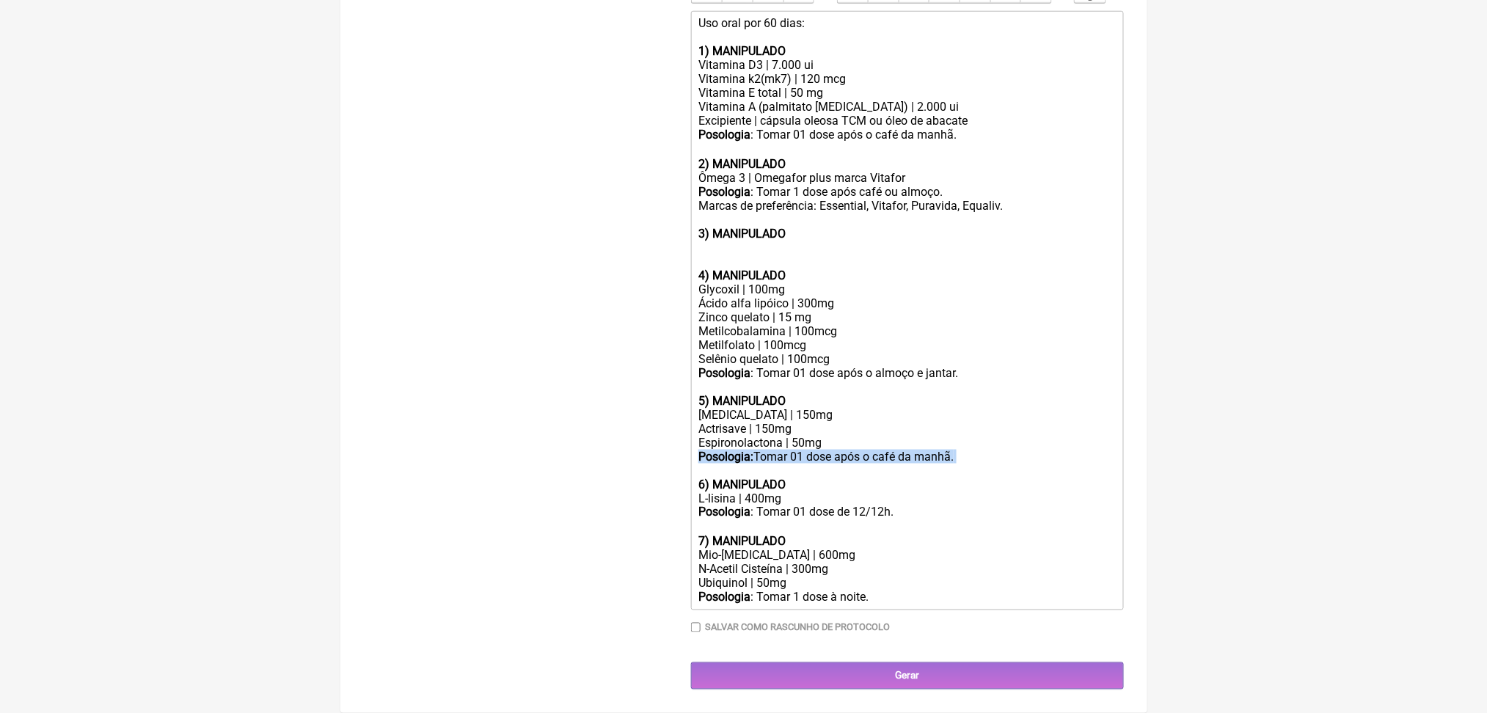
click at [815, 408] on div "Saw palmetto | 150mg Actrisave | 150mg Espironolactona | 50mg Posologia: Tomar …" at bounding box center [906, 450] width 417 height 84
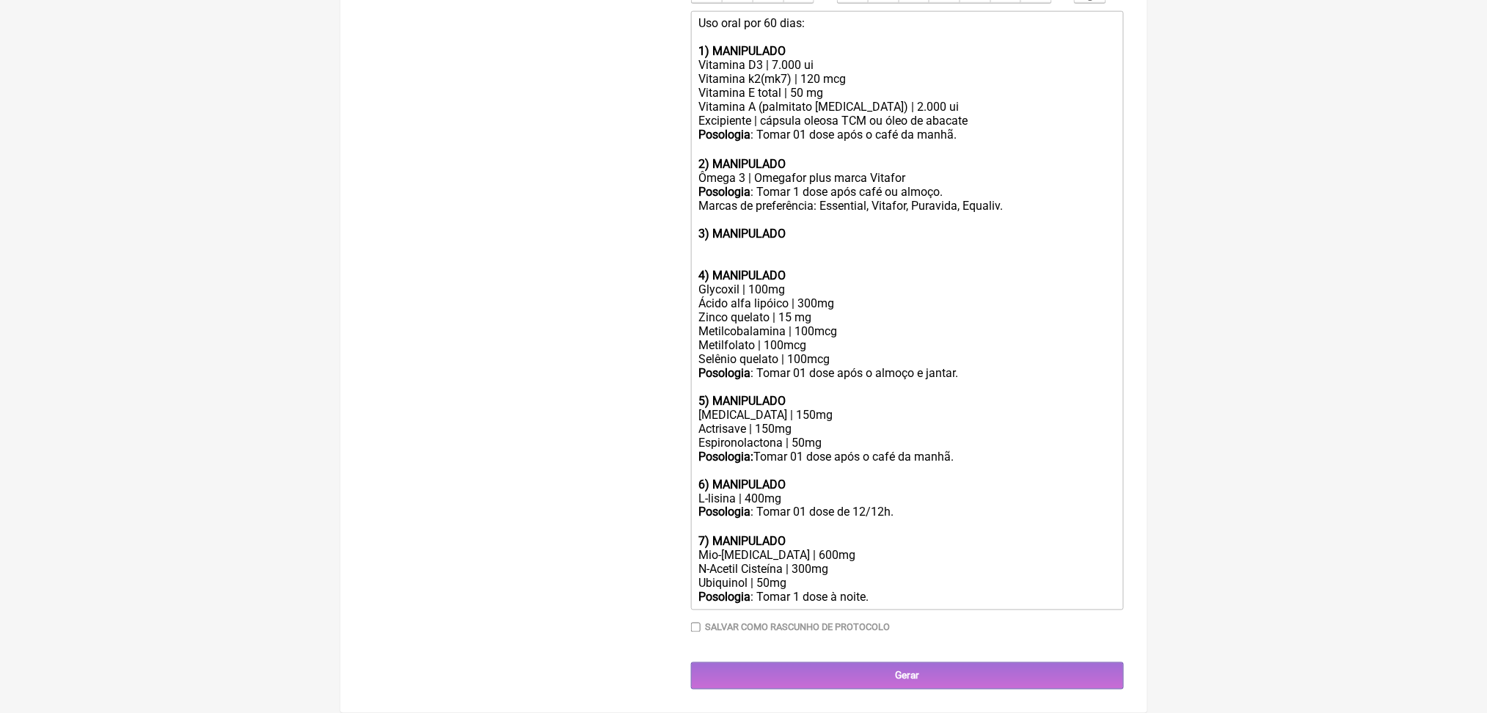
click at [778, 492] on div "L-lisina | 400mg" at bounding box center [906, 499] width 417 height 14
click at [780, 505] on div "Posologia : Tomar 01 dose de 12/12h." at bounding box center [906, 512] width 417 height 14
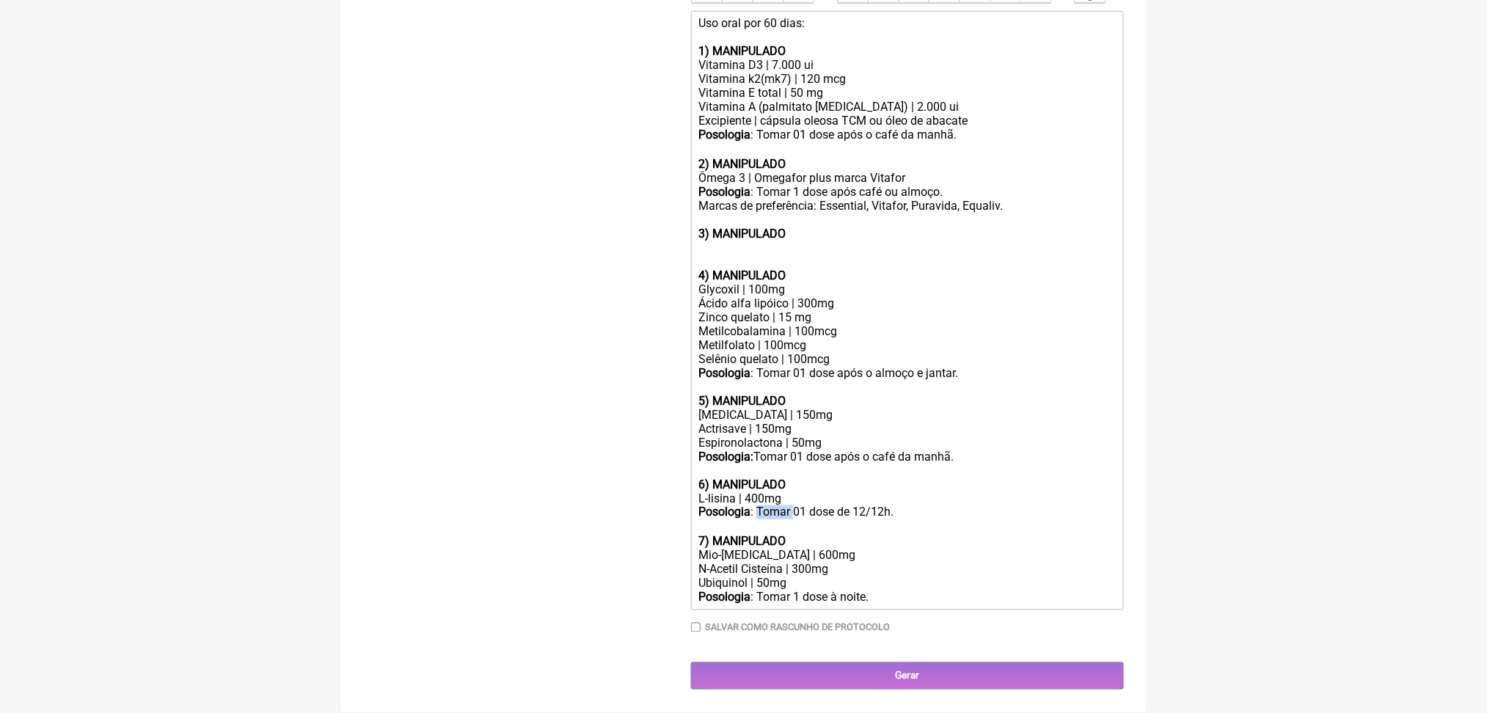
click at [780, 505] on div "Posologia : Tomar 01 dose de 12/12h." at bounding box center [906, 512] width 417 height 14
click at [833, 505] on div "Posologia : Tomar 01 dose de 12/12h." at bounding box center [906, 512] width 417 height 14
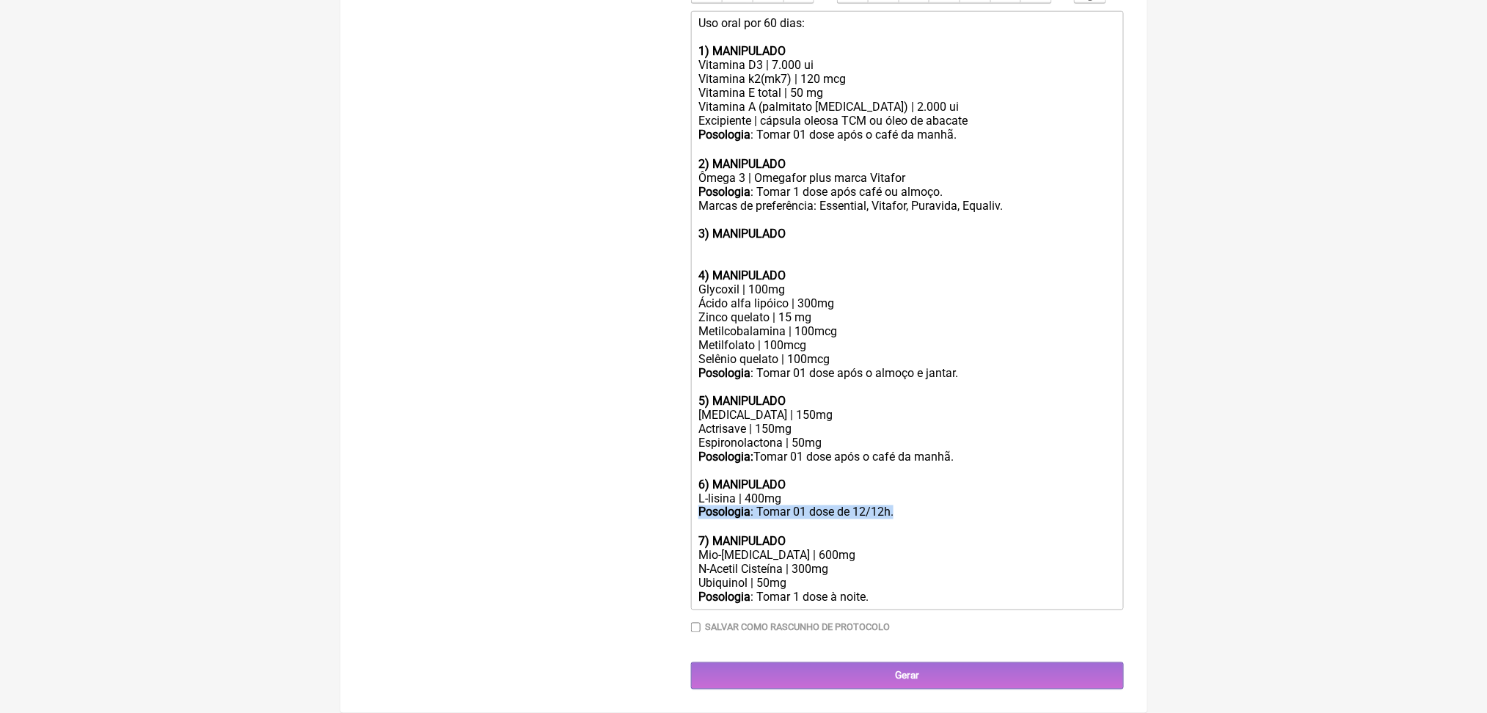
click at [833, 505] on div "Posologia : Tomar 01 dose de 12/12h." at bounding box center [906, 512] width 417 height 14
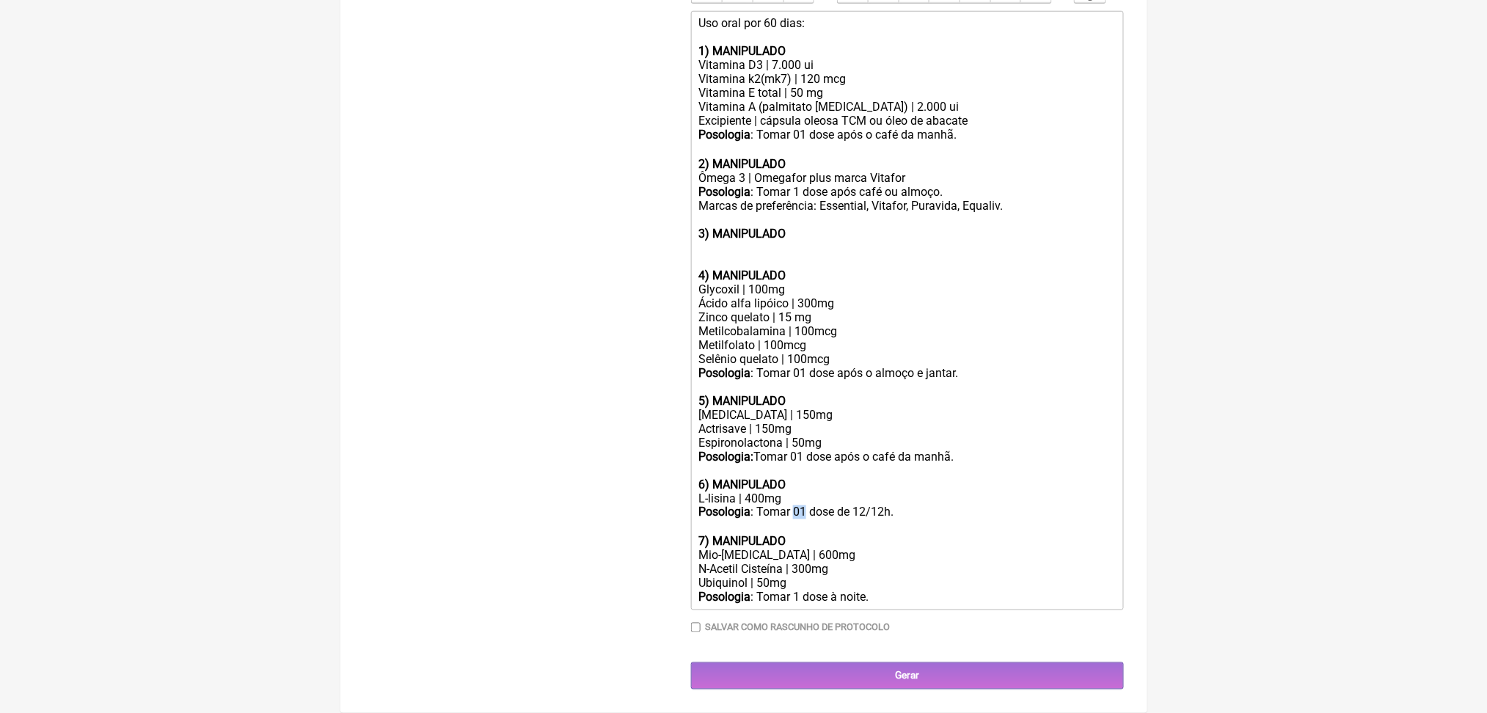
click at [833, 505] on div "Posologia : Tomar 01 dose de 12/12h." at bounding box center [906, 512] width 417 height 14
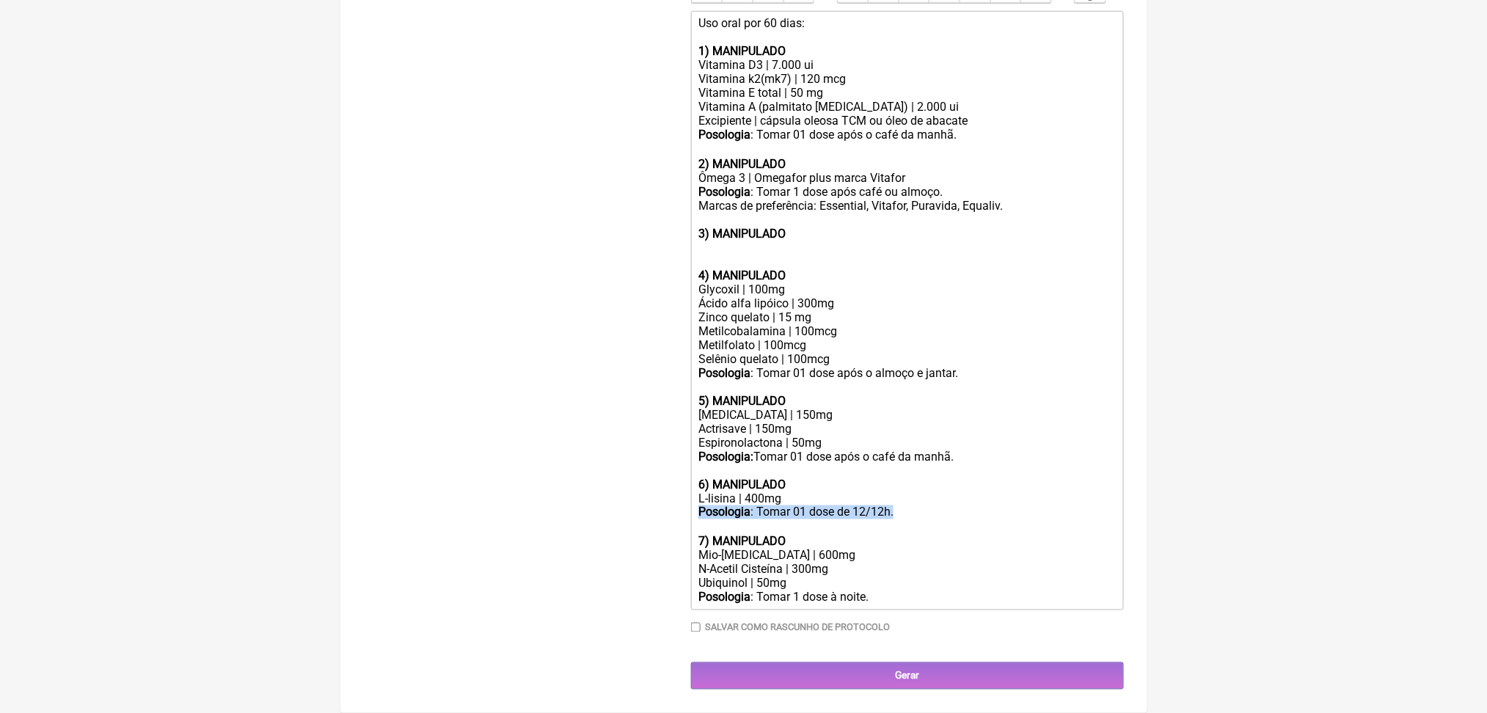
click at [833, 505] on div "Posologia : Tomar 01 dose de 12/12h." at bounding box center [906, 512] width 417 height 14
click at [789, 492] on div "L-lisina | 400mg" at bounding box center [906, 499] width 417 height 14
click at [744, 492] on div "L-lisina | 400mg" at bounding box center [906, 499] width 417 height 14
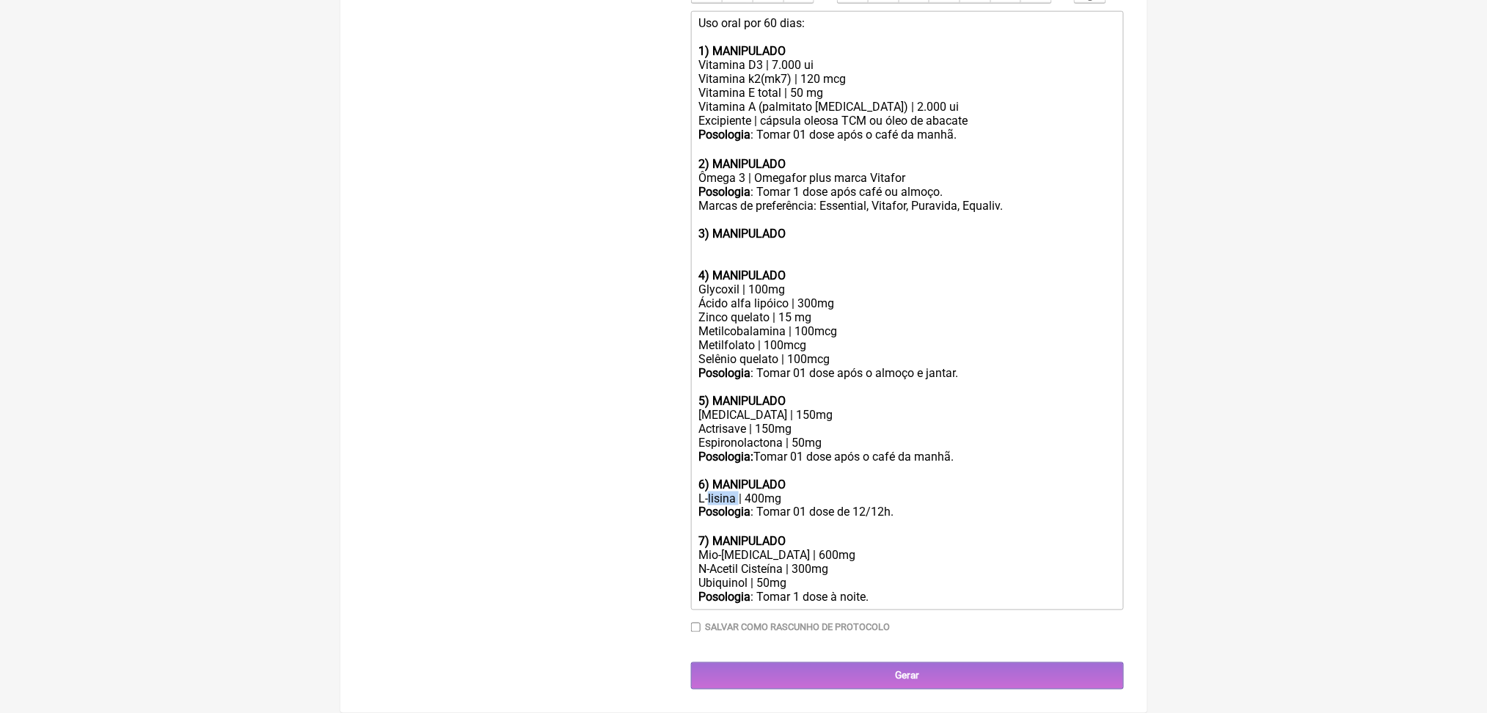
click at [744, 492] on div "L-lisina | 400mg" at bounding box center [906, 499] width 417 height 14
click at [730, 241] on div "4) MANIPULADO" at bounding box center [906, 262] width 417 height 42
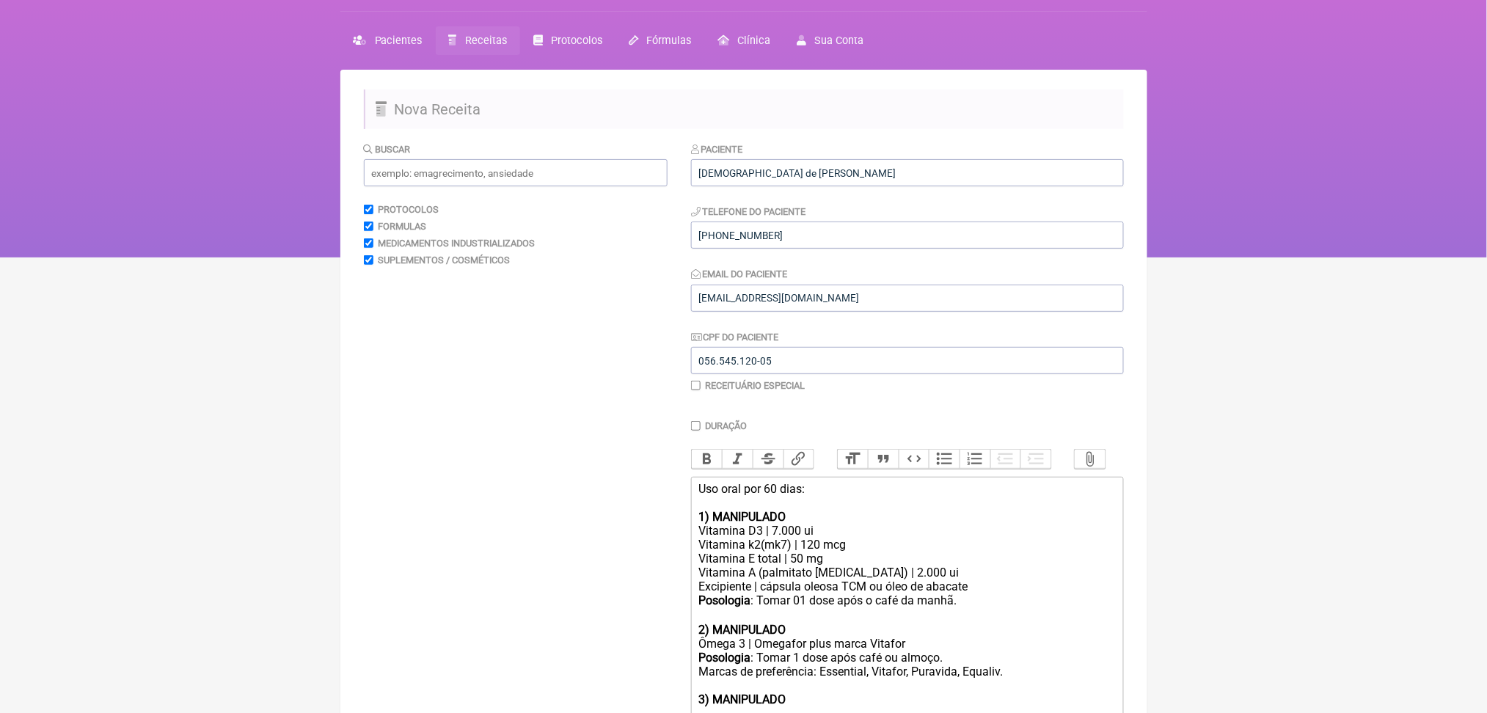
scroll to position [31, 0]
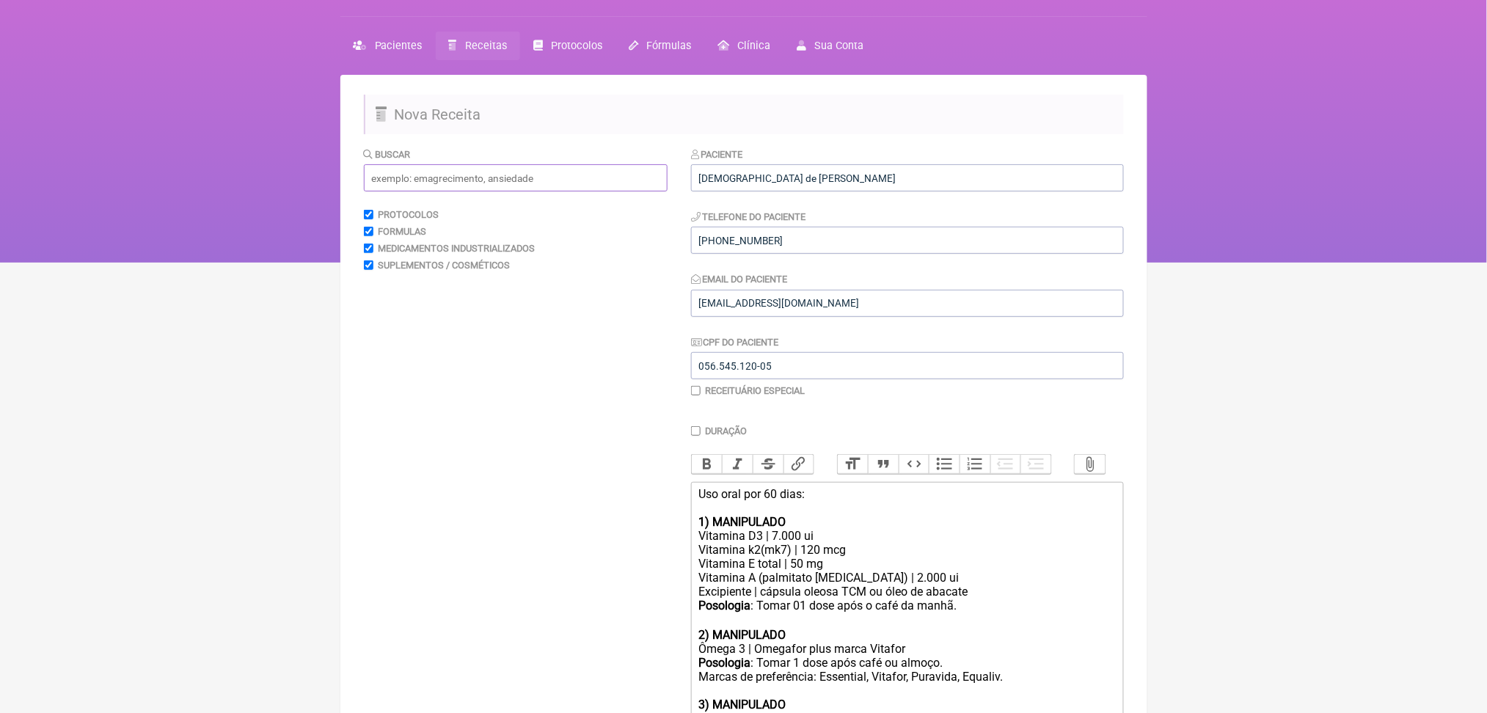
click at [528, 191] on input "text" at bounding box center [516, 177] width 304 height 27
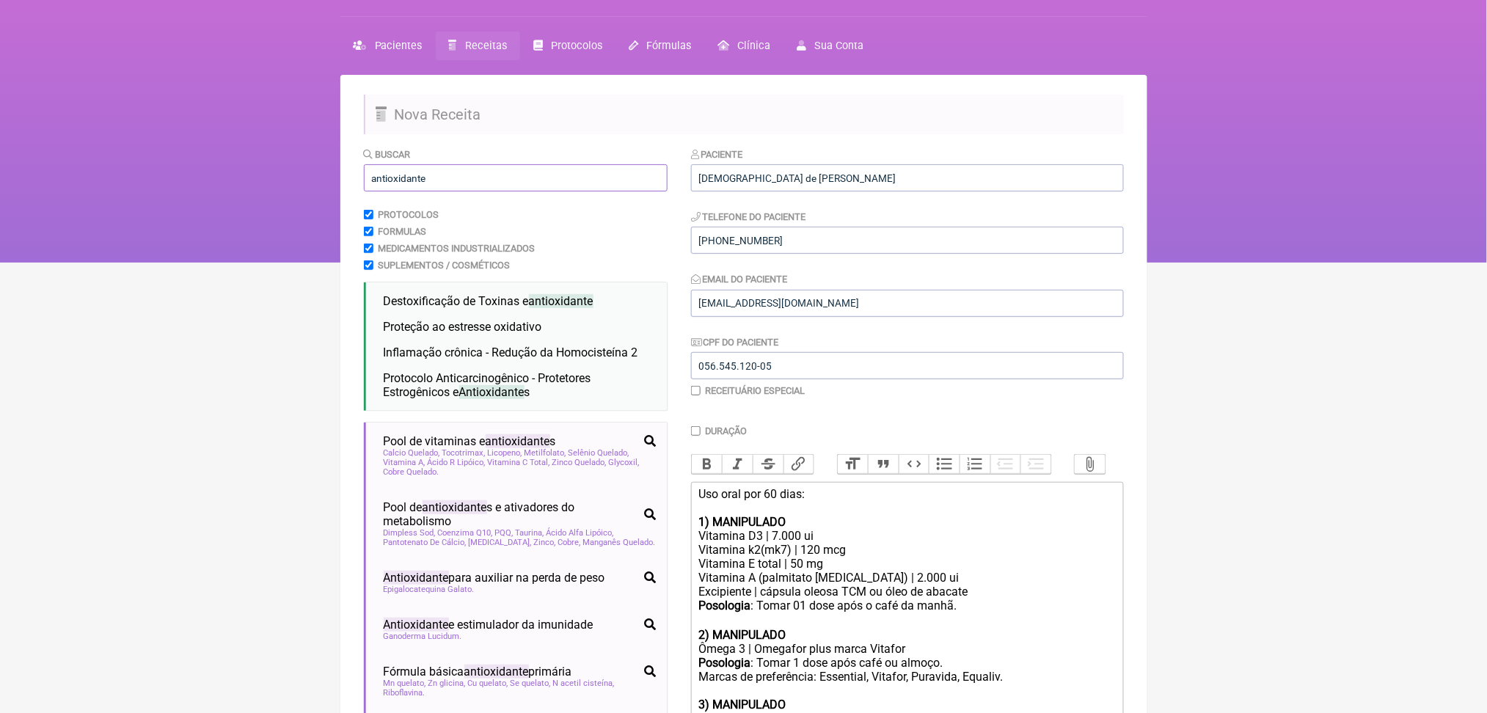
type input "antioxidante"
click at [180, 263] on html "FormulApp (Clínica Balance - Dra. Bruna Scalco) Sair Pacientes Receitas Protoco…" at bounding box center [743, 115] width 1487 height 293
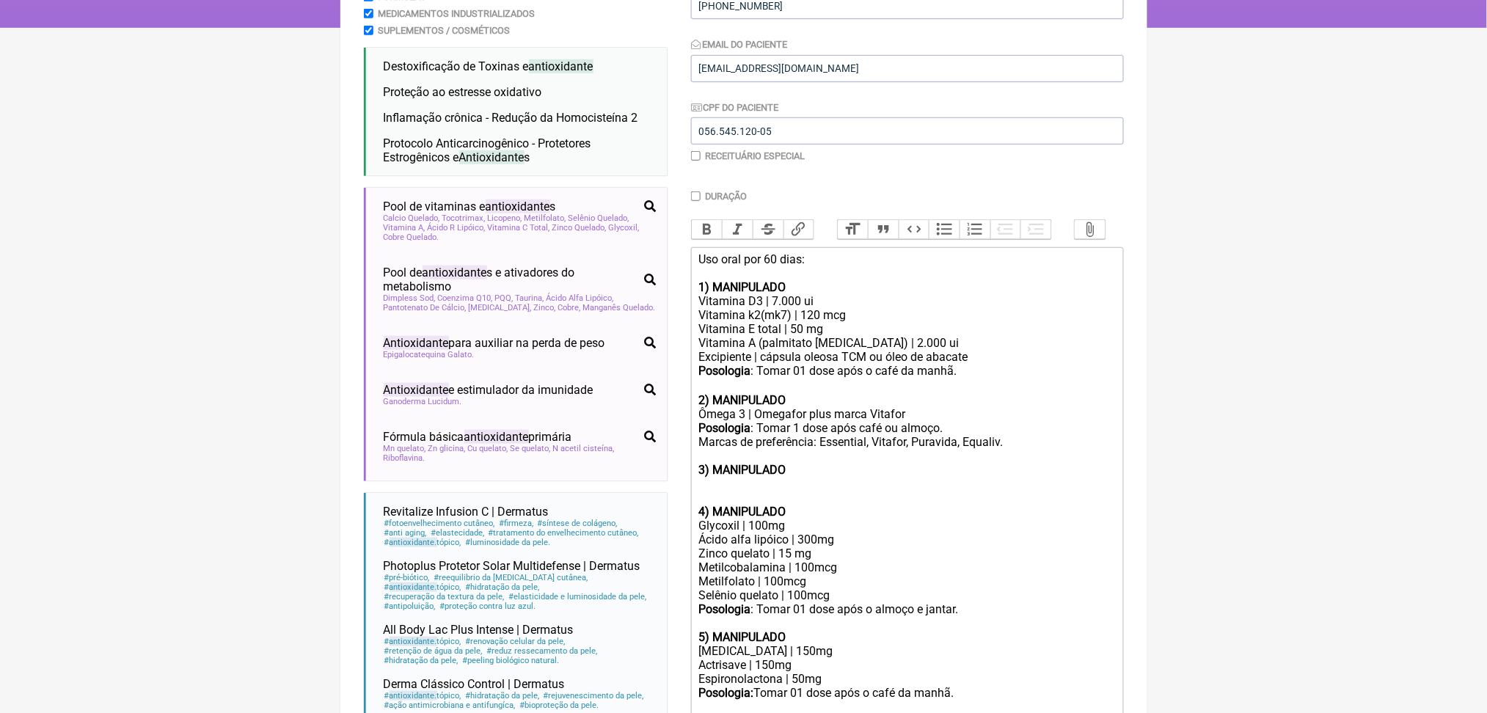
scroll to position [305, 0]
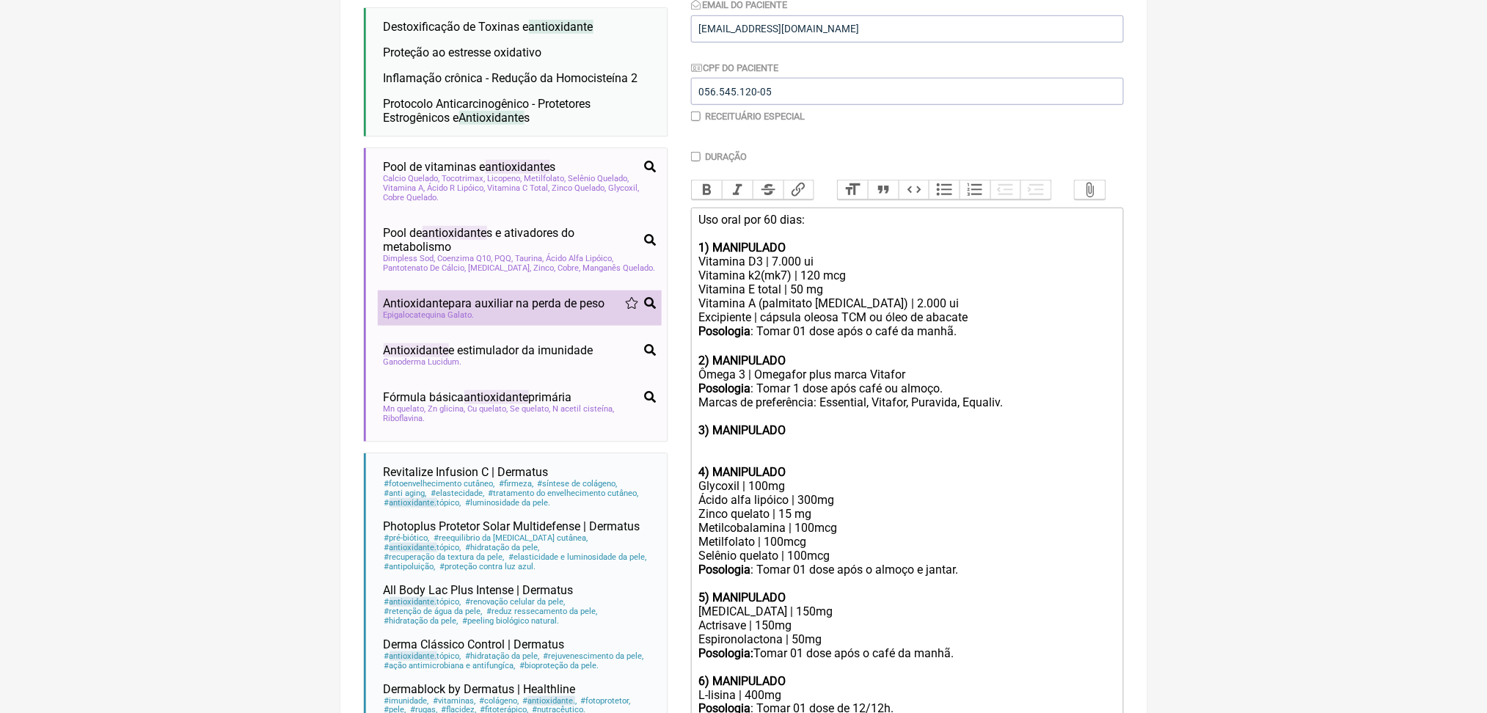
click at [524, 310] on span "Antioxidante para auxiliar na perda de peso" at bounding box center [495, 303] width 222 height 14
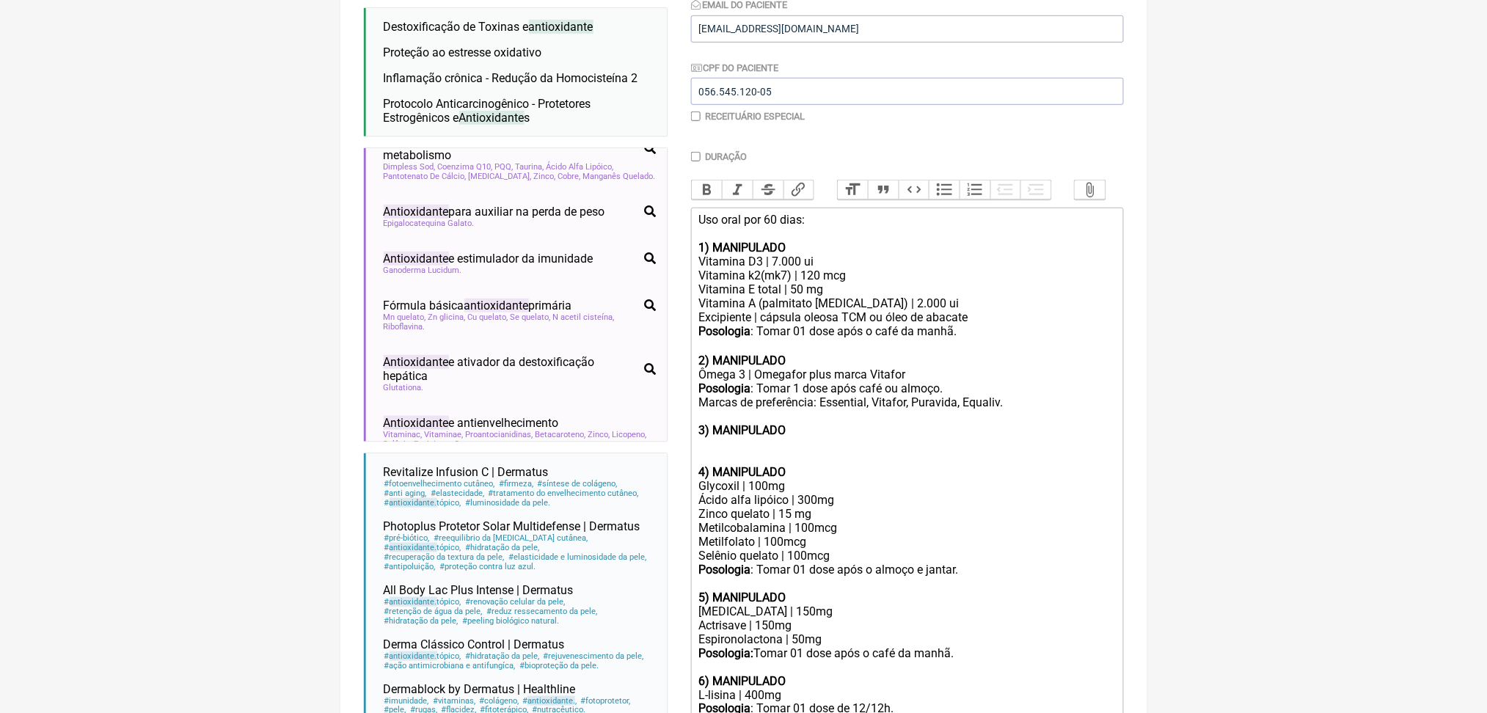
scroll to position [85, 0]
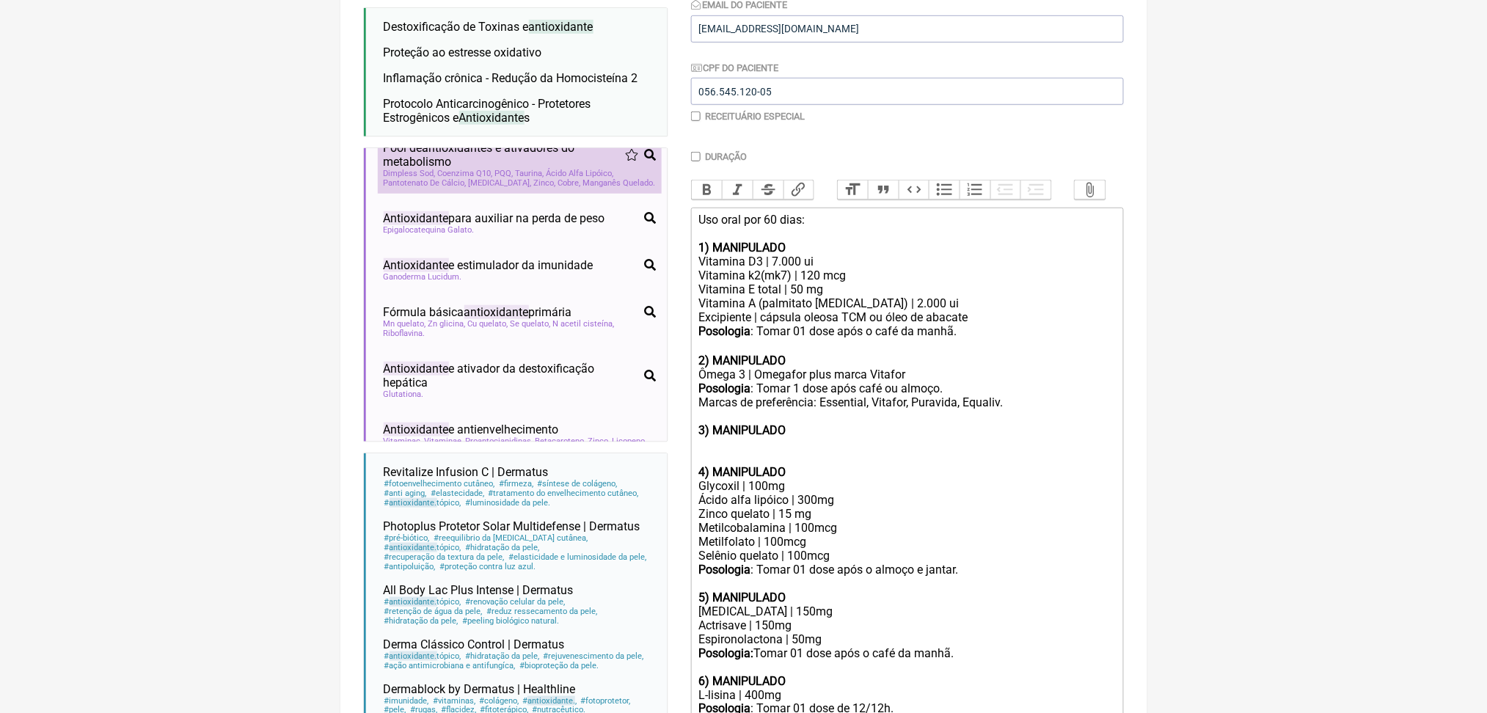
click at [521, 169] on span "Pool de antioxidante s e ativadores do metabolismo" at bounding box center [504, 155] width 241 height 28
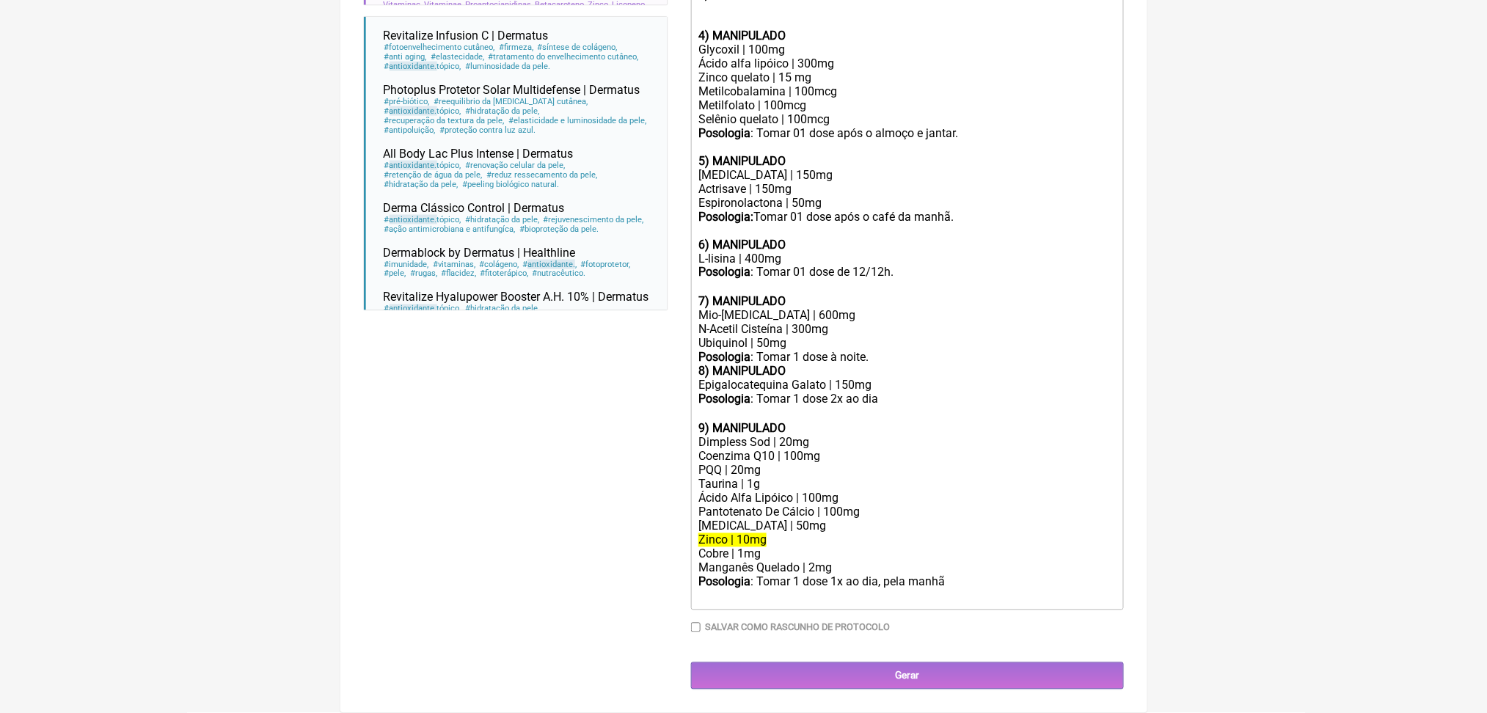
scroll to position [1127, 0]
click at [734, 533] on del "Zinco | 10mg" at bounding box center [732, 540] width 68 height 14
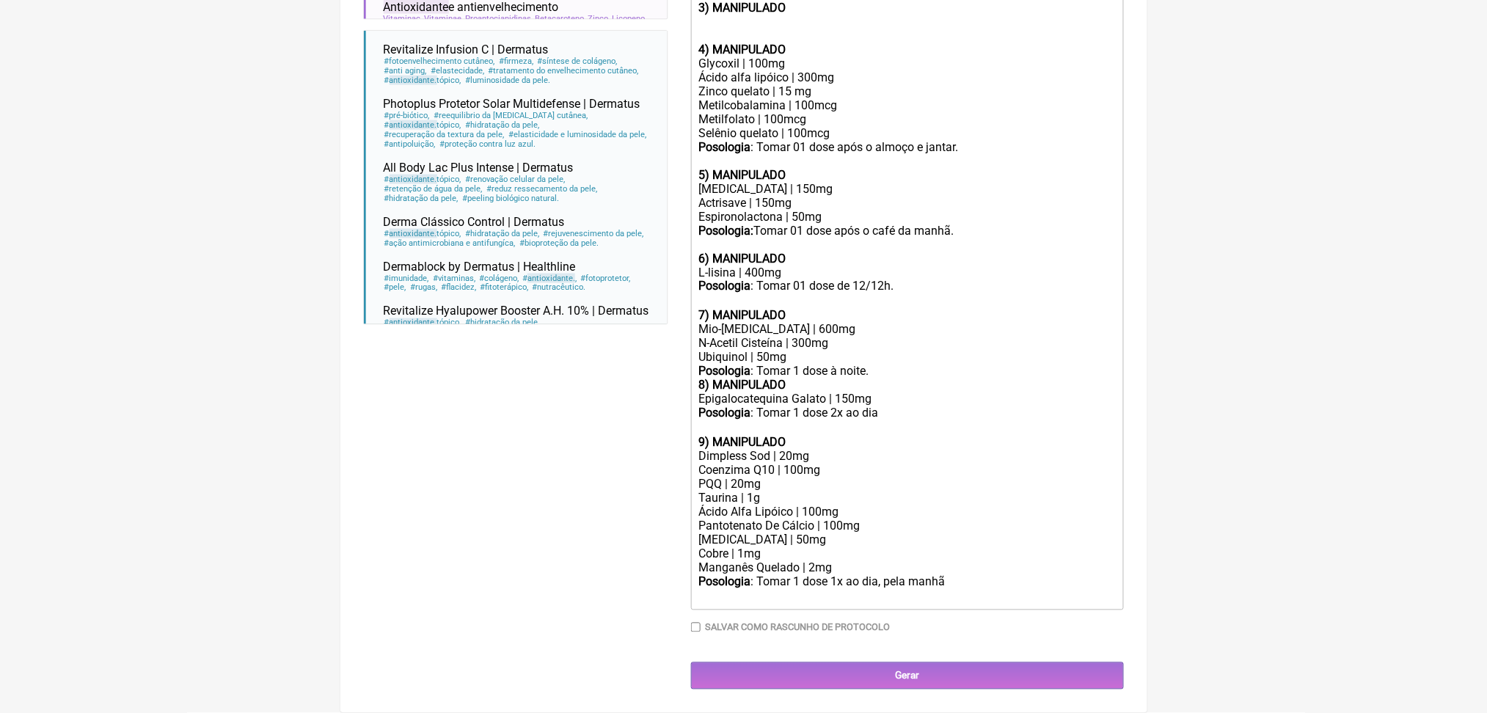
click at [806, 505] on div "Ácido Alfa Lipóico | 100mg" at bounding box center [906, 512] width 417 height 14
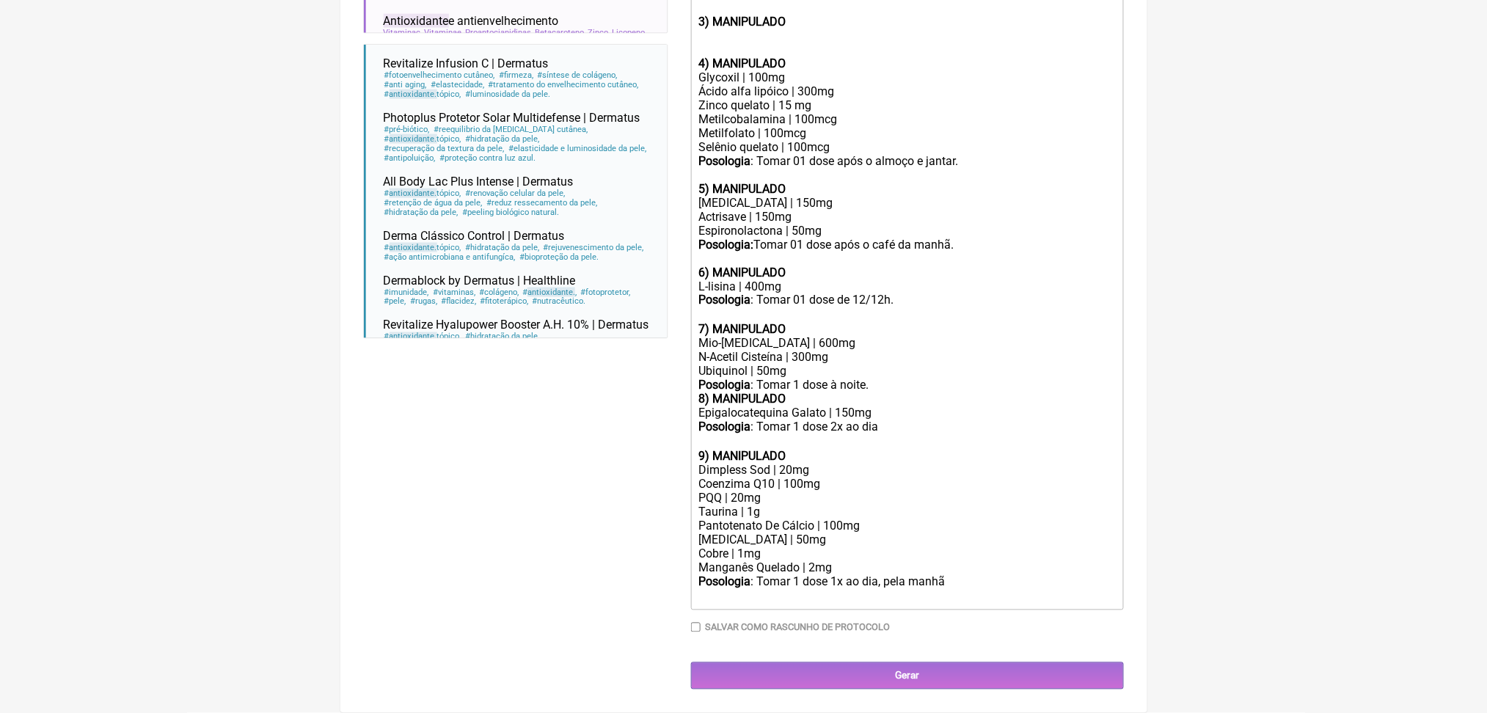
click at [772, 505] on div "Taurina | 1g" at bounding box center [906, 512] width 417 height 14
click at [777, 505] on div "Taurina | 300mg" at bounding box center [906, 512] width 417 height 14
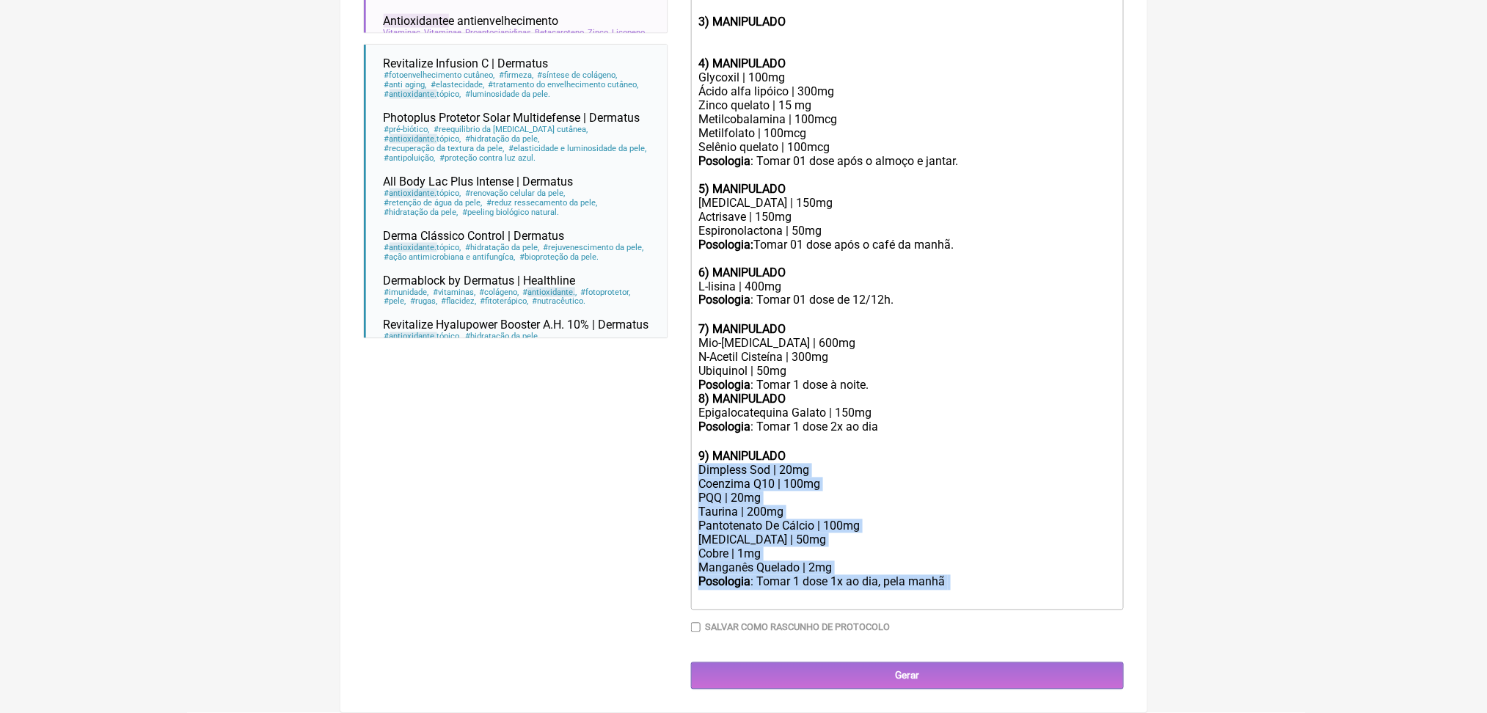
drag, startPoint x: 708, startPoint y: 403, endPoint x: 1068, endPoint y: 579, distance: 400.9
click at [1068, 579] on trix-editor "Uso oral por 60 dias: 1) MANIPULADO Vitamina D3 | 7.000 ui Vitamina k2(mk7) | 1…" at bounding box center [907, 204] width 433 height 811
copy trix-editor "Dimpless Sod | 20mg Coenzima Q10 | 100mg PQQ | 20mg Taurina | 200mg Pantotenato…"
click at [1068, 579] on trix-editor "Uso oral por 60 dias: 1) MANIPULADO Vitamina D3 | 7.000 ui Vitamina k2(mk7) | 1…" at bounding box center [907, 204] width 433 height 811
drag, startPoint x: 708, startPoint y: 387, endPoint x: 1051, endPoint y: 580, distance: 393.5
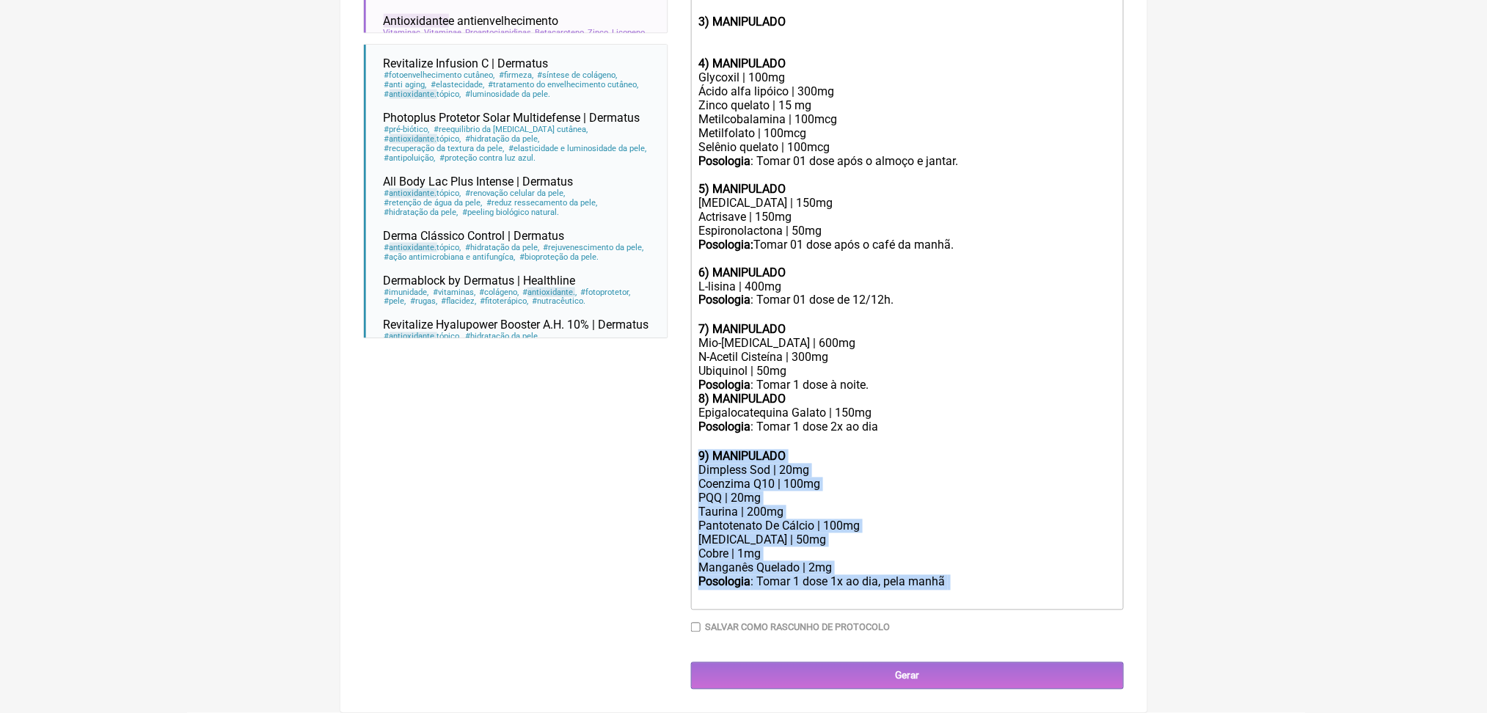
click at [1051, 580] on trix-editor "Uso oral por 60 dias: 1) MANIPULADO Vitamina D3 | 7.000 ui Vitamina k2(mk7) | 1…" at bounding box center [907, 204] width 433 height 811
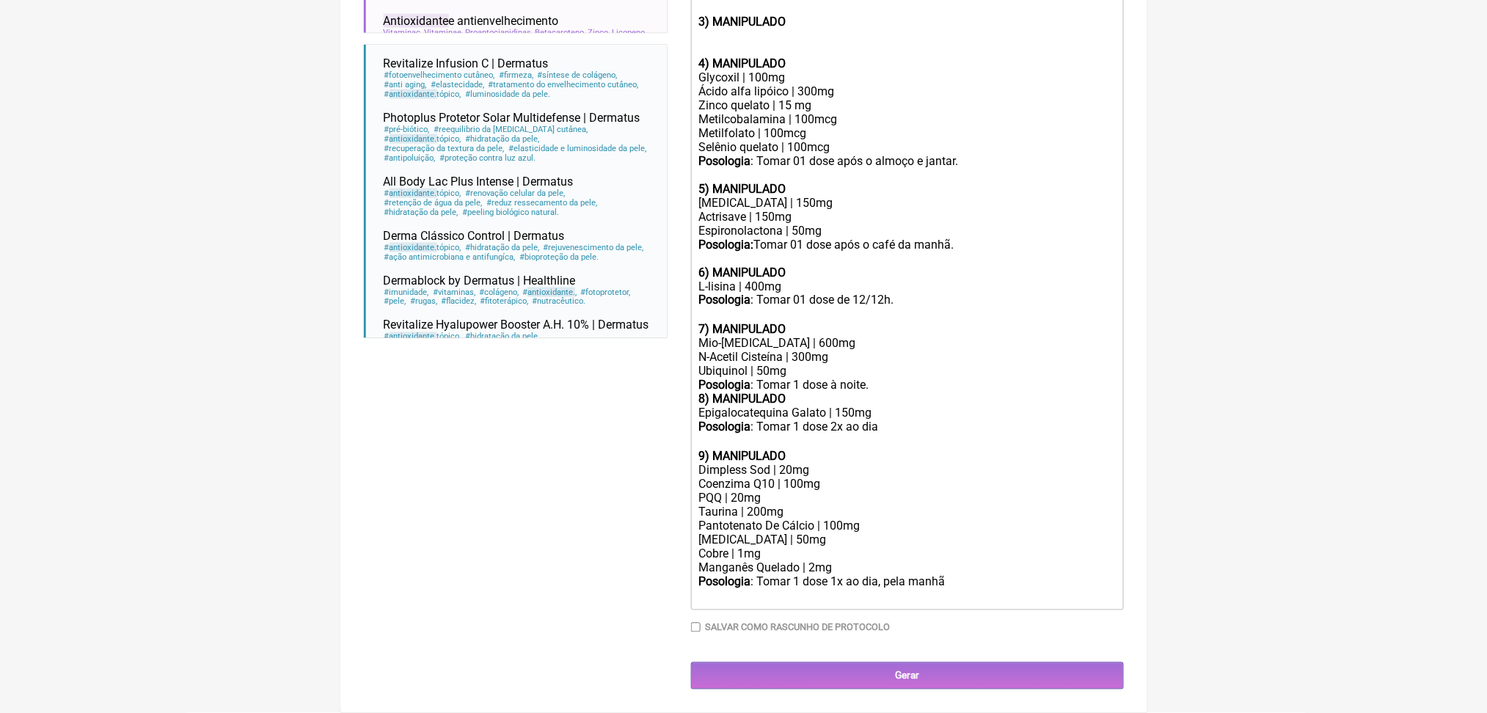
scroll to position [909, 0]
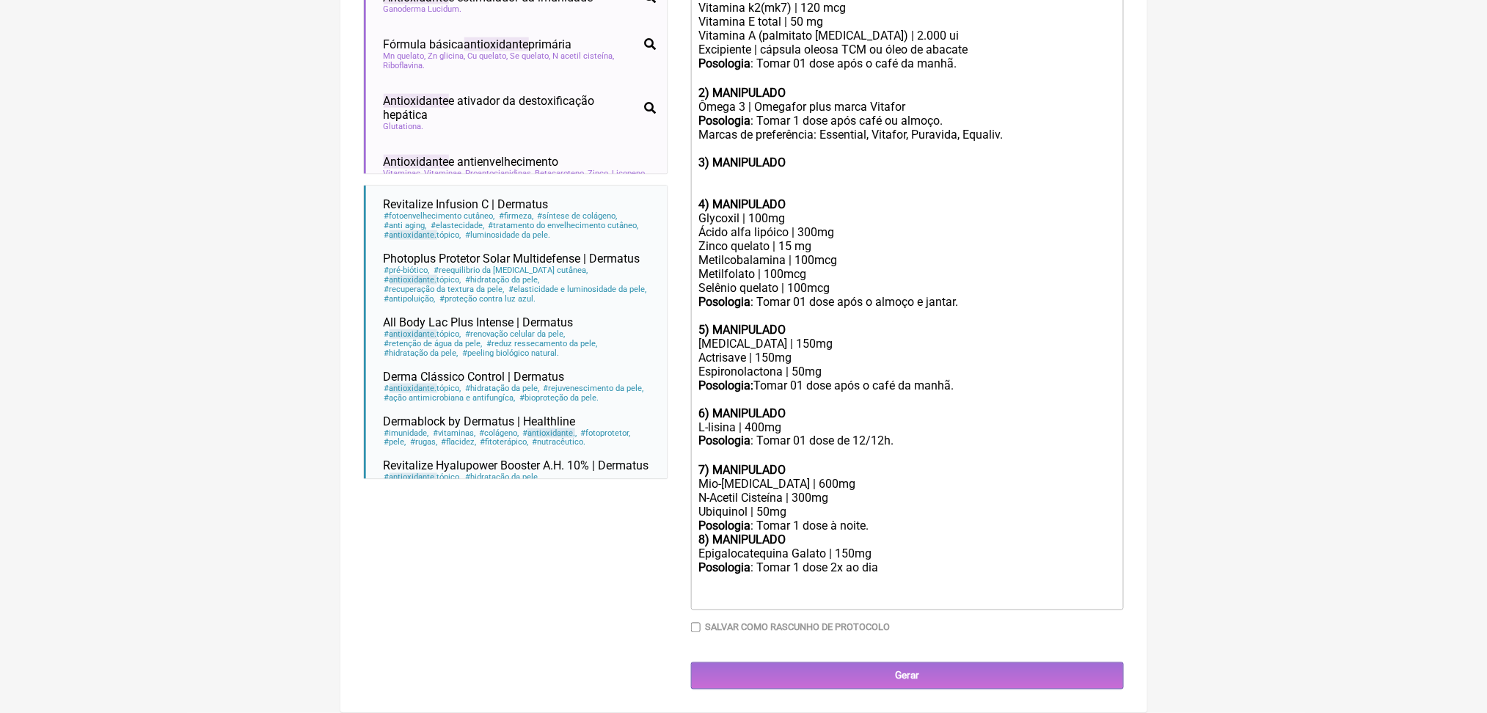
click at [713, 169] on div "4) MANIPULADO" at bounding box center [906, 190] width 417 height 42
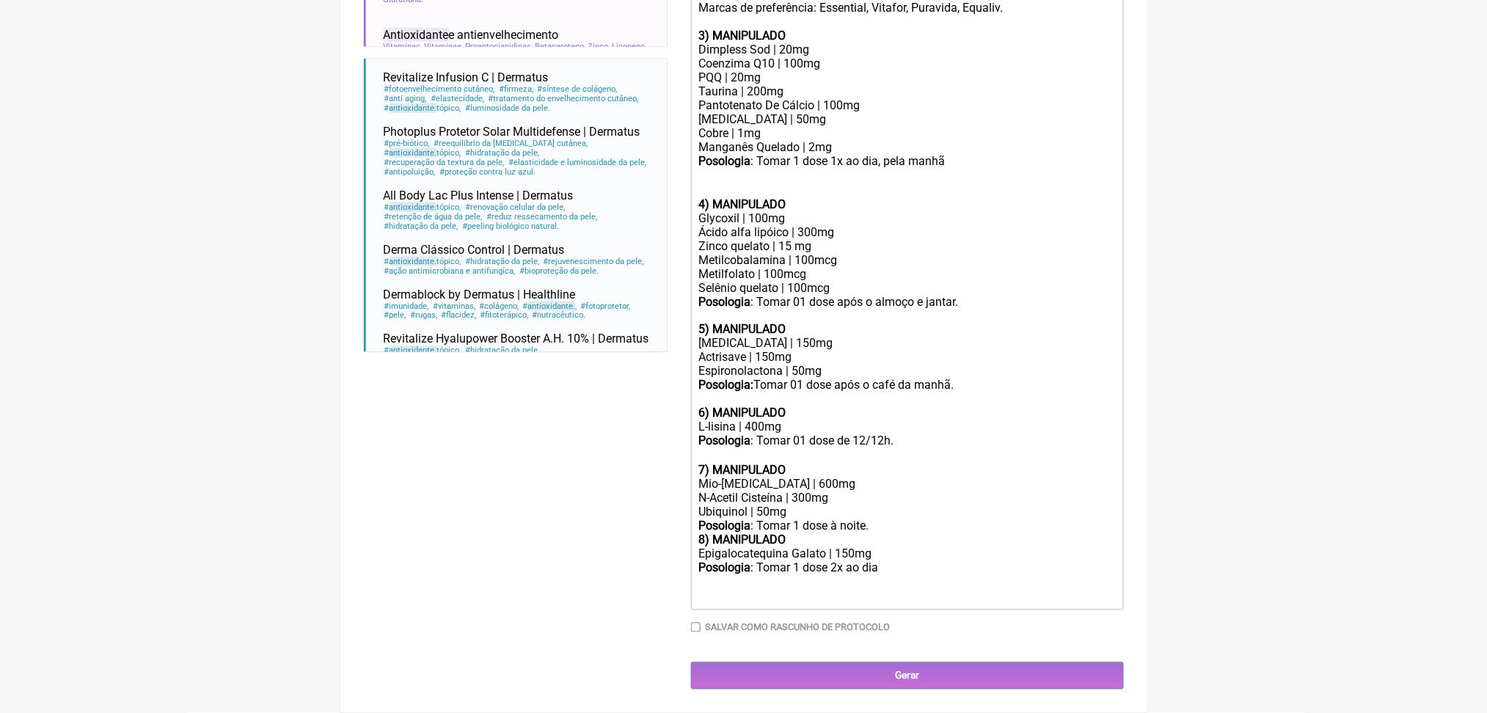
scroll to position [812, 0]
drag, startPoint x: 874, startPoint y: 271, endPoint x: 939, endPoint y: 274, distance: 65.4
click at [939, 169] on div "Posologia : Tomar 1 dose 1x ao dia, pela manhã ㅤ" at bounding box center [906, 161] width 417 height 15
click at [987, 211] on div "4) MANIPULADO" at bounding box center [906, 190] width 417 height 42
click at [970, 169] on div "Posologia : Tomar 1 dose pela manhã ㅤ" at bounding box center [906, 161] width 417 height 15
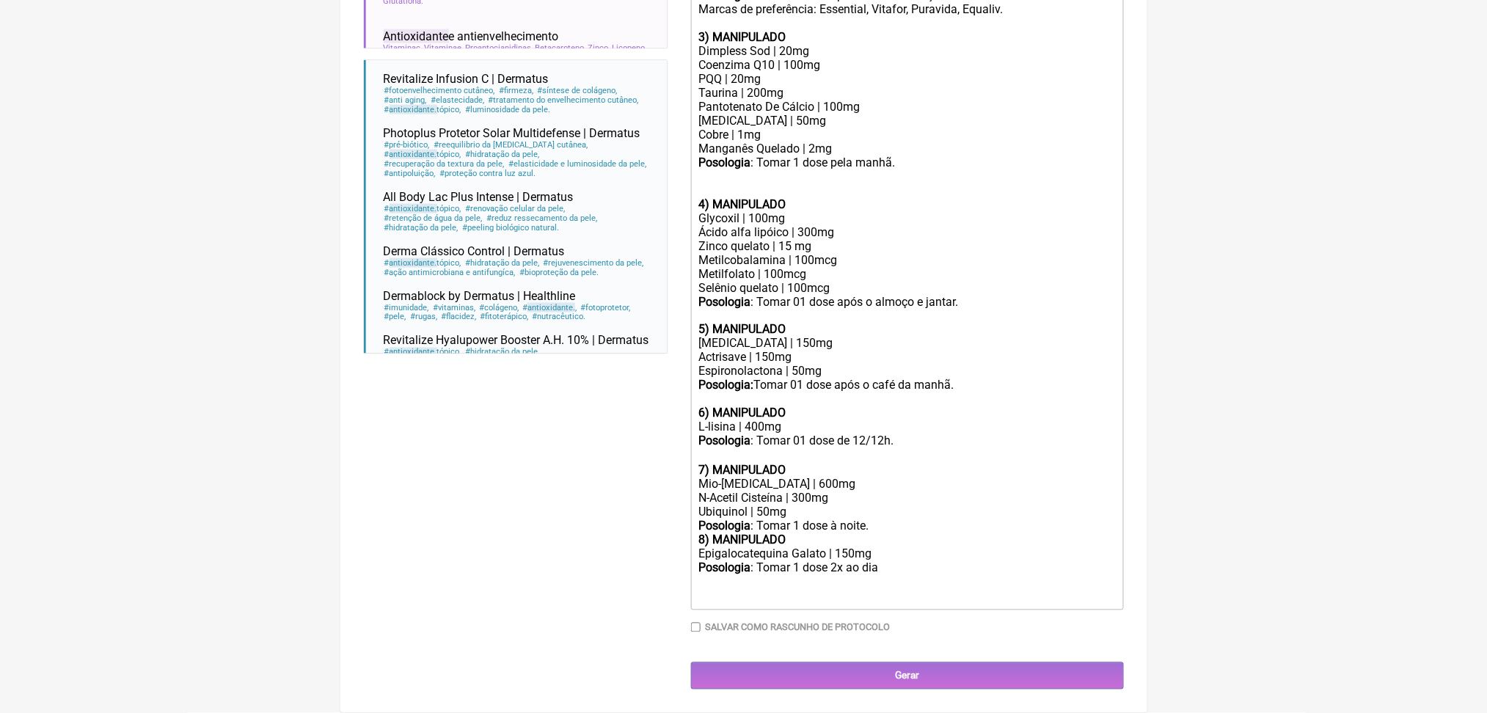
click at [791, 211] on div "4) MANIPULADO" at bounding box center [906, 190] width 417 height 42
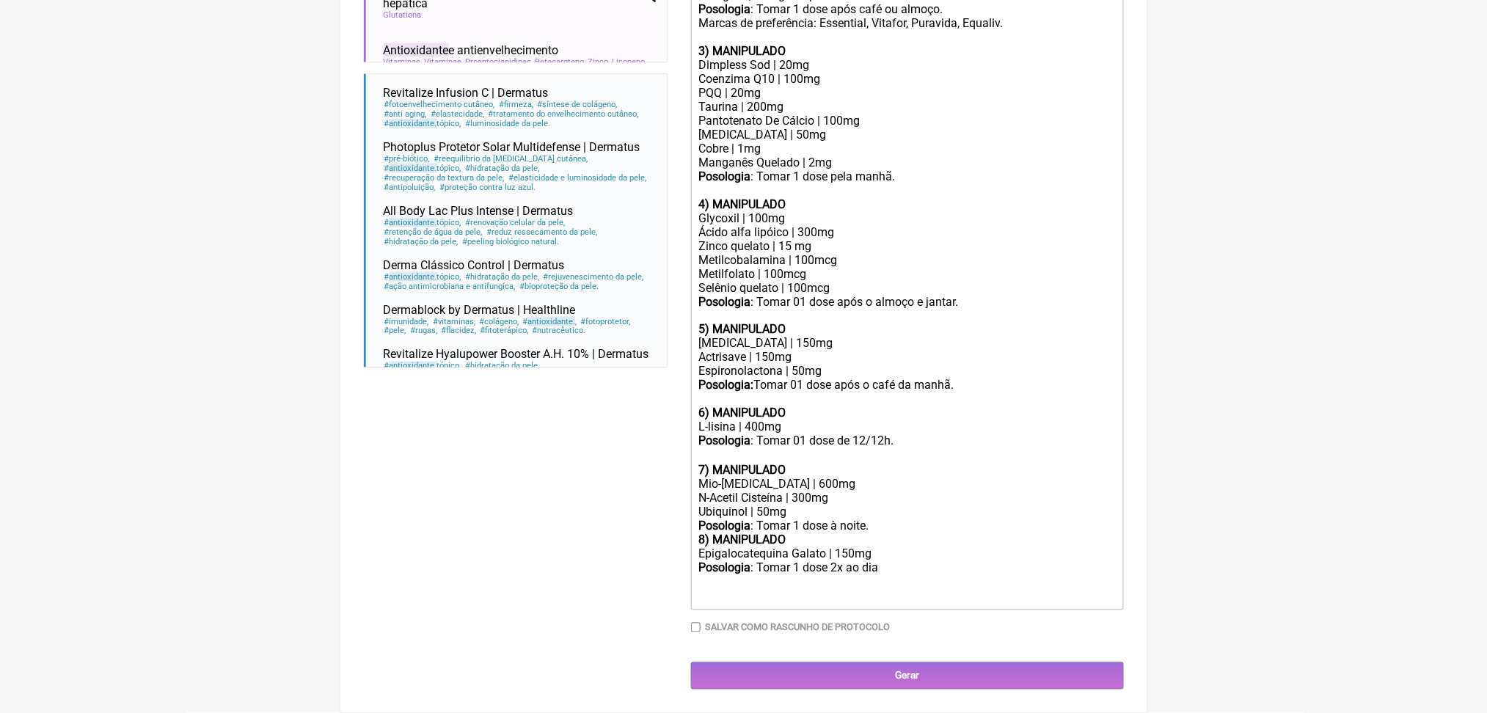
scroll to position [690, 0]
click at [712, 72] on div "Dimpless Sod | 20mg" at bounding box center [906, 65] width 417 height 14
click at [817, 604] on div at bounding box center [906, 598] width 417 height 14
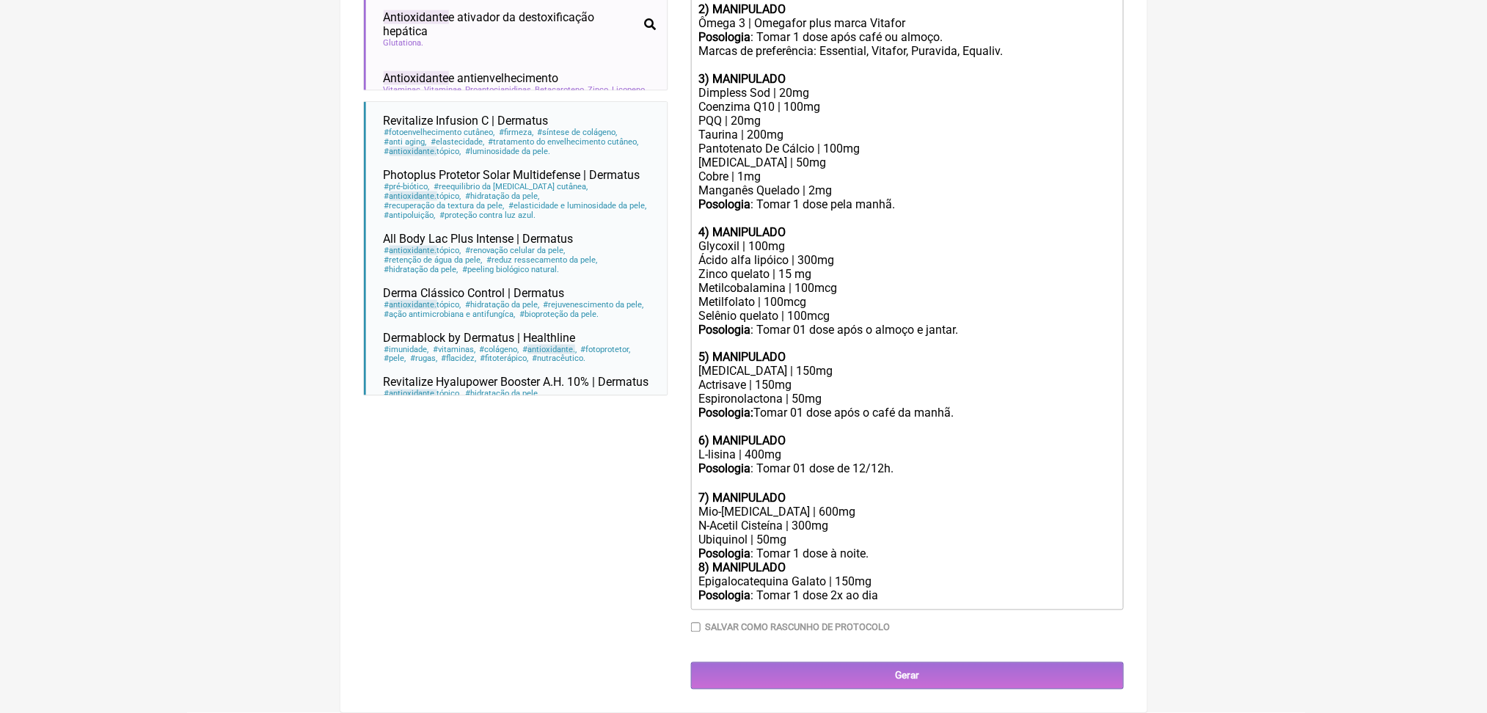
scroll to position [794, 0]
click at [826, 197] on div "Manganês Quelado | 2mg" at bounding box center [906, 190] width 417 height 14
click at [812, 589] on div "Epigalocatequina Galato | 150mg" at bounding box center [906, 582] width 417 height 14
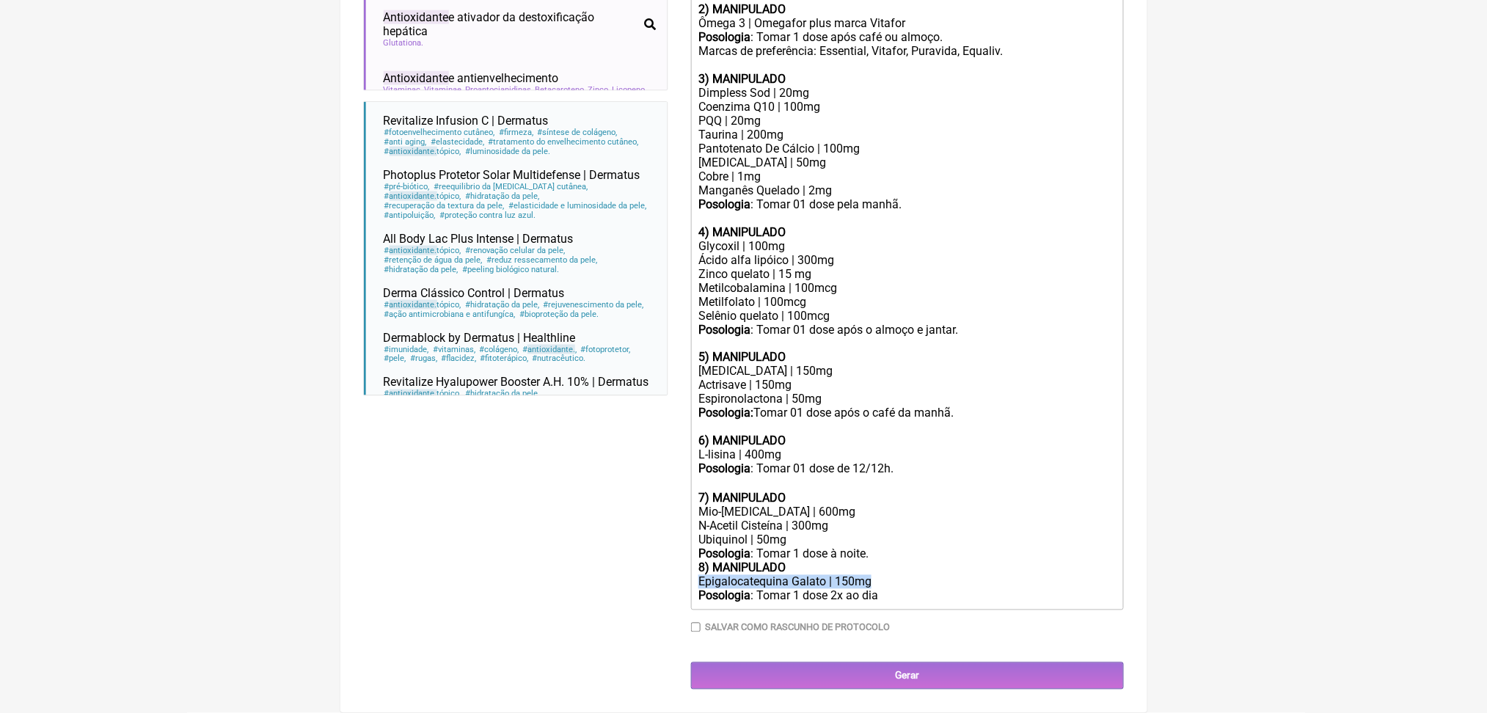
click at [812, 589] on div "Epigalocatequina Galato | 150mg" at bounding box center [906, 582] width 417 height 14
copy div "Epigalocatequina Galato | 150mg"
click at [793, 239] on div "Glycoxil | 100mg Ácido alfa lipóico | 300mg Zinco quelato | 15 mg Metilcobalami…" at bounding box center [906, 301] width 417 height 125
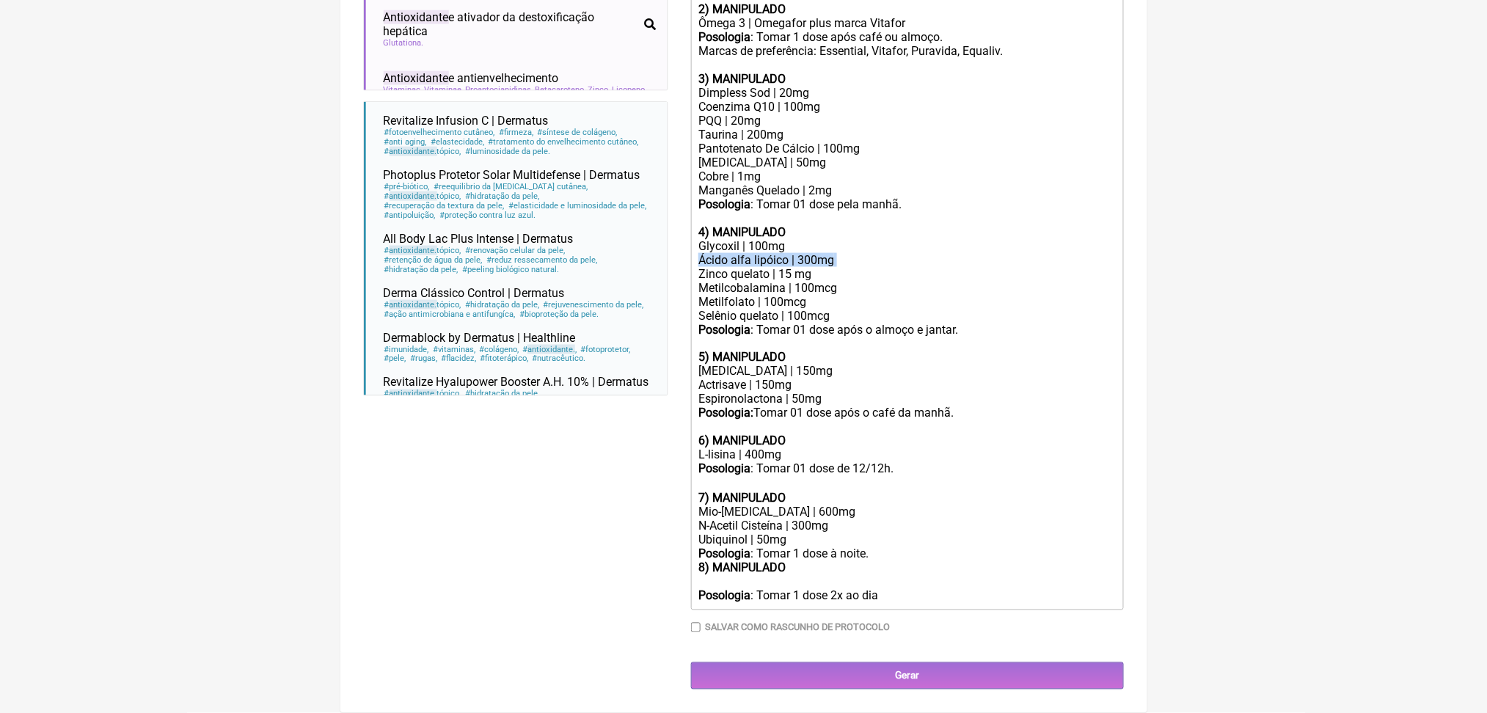
click at [793, 239] on div "Glycoxil | 100mg Ácido alfa lipóico | 300mg Zinco quelato | 15 mg Metilcobalami…" at bounding box center [906, 301] width 417 height 125
paste trix-editor "Epigalocatequina Galato | 150mg</div><div><br><br></div><div"
click at [708, 575] on strong "8) MANIPULADO" at bounding box center [741, 568] width 87 height 14
drag, startPoint x: 940, startPoint y: 627, endPoint x: 677, endPoint y: 569, distance: 269.5
click at [677, 569] on form "Buscar antioxidante Protocolos Formulas Medicamentos Industrializados Suplement…" at bounding box center [744, 105] width 760 height 1169
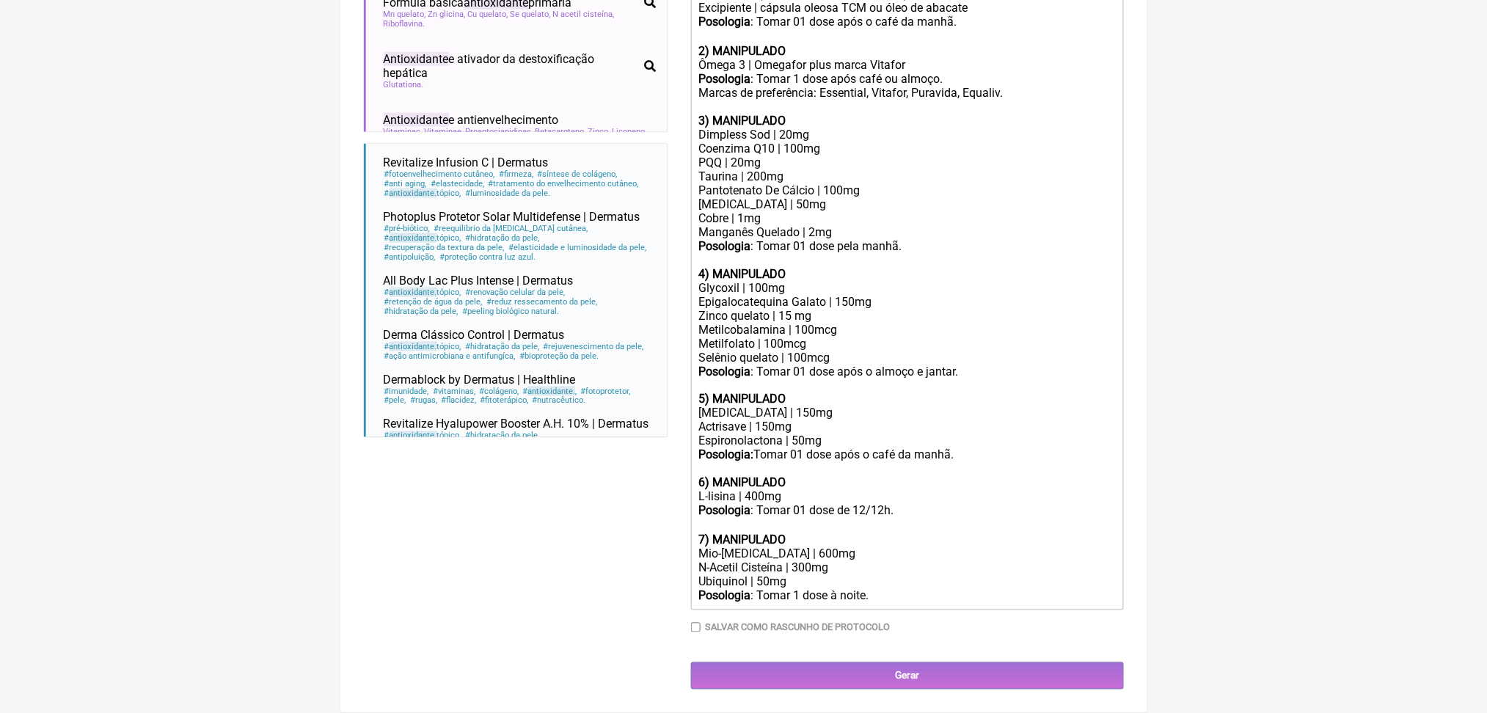
scroll to position [754, 0]
click at [843, 309] on div "Glycoxil | 100mg Epigalocatequina Galato | 150mg" at bounding box center [906, 295] width 417 height 28
copy div "Epigalocatequina Galato | 150mg"
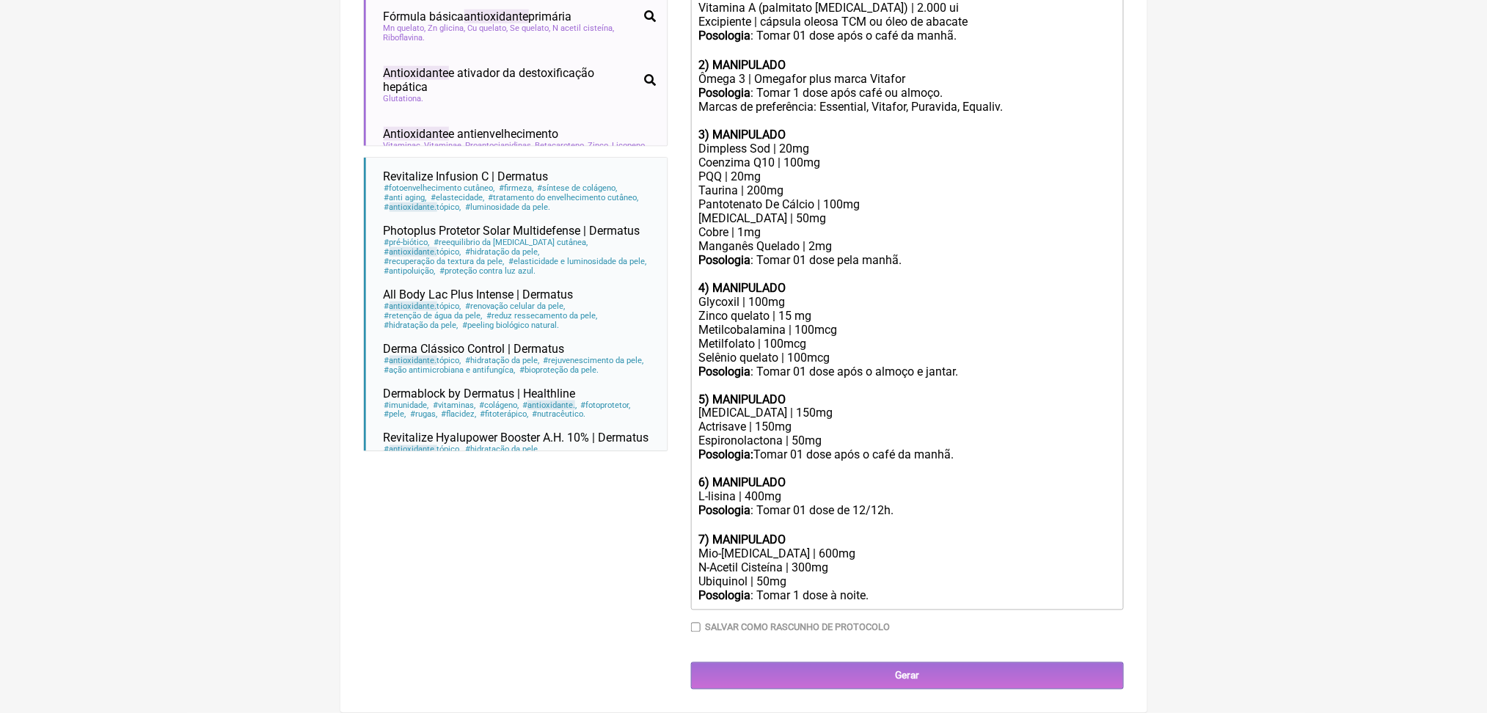
click at [786, 295] on strong "4) MANIPULADO" at bounding box center [741, 288] width 87 height 14
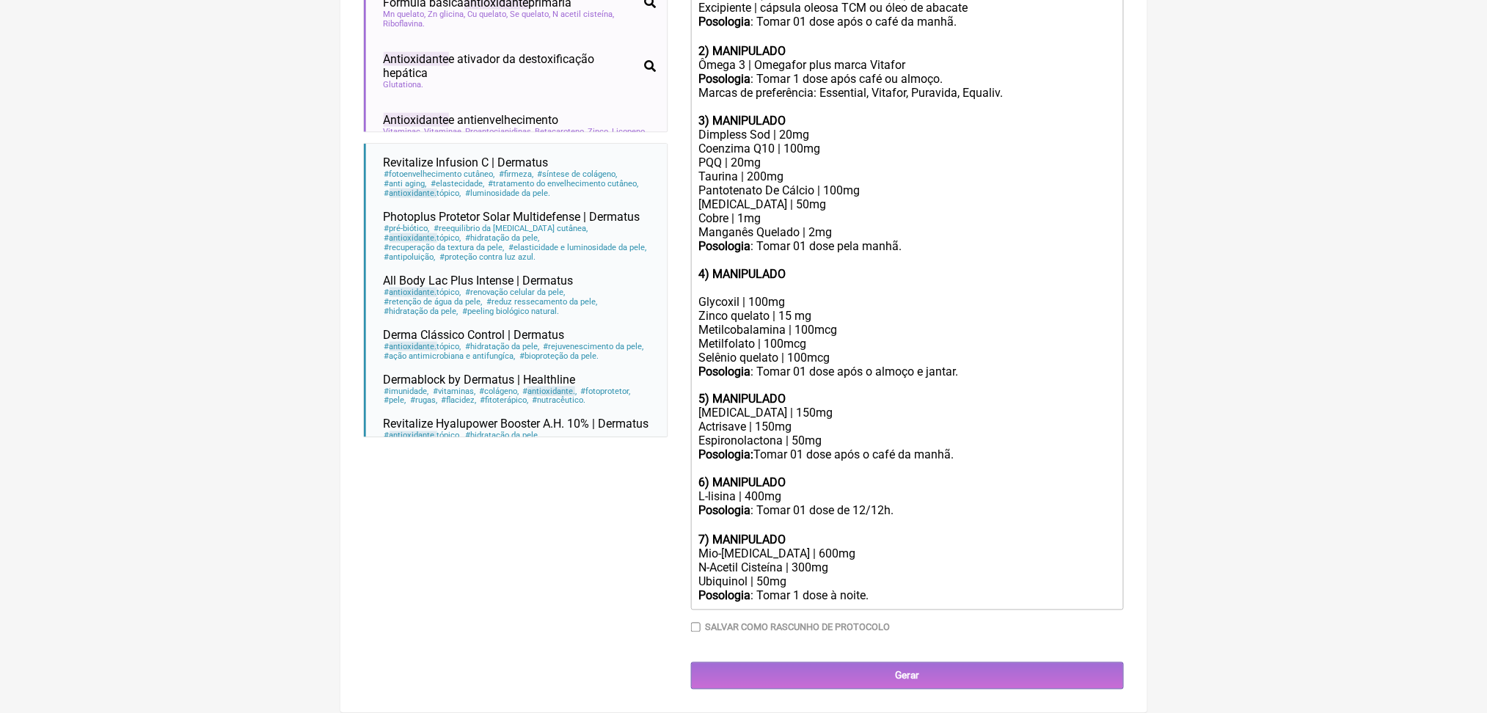
paste trix-editor "Epigalocatequina Galato | 150mg</div><div><br>"
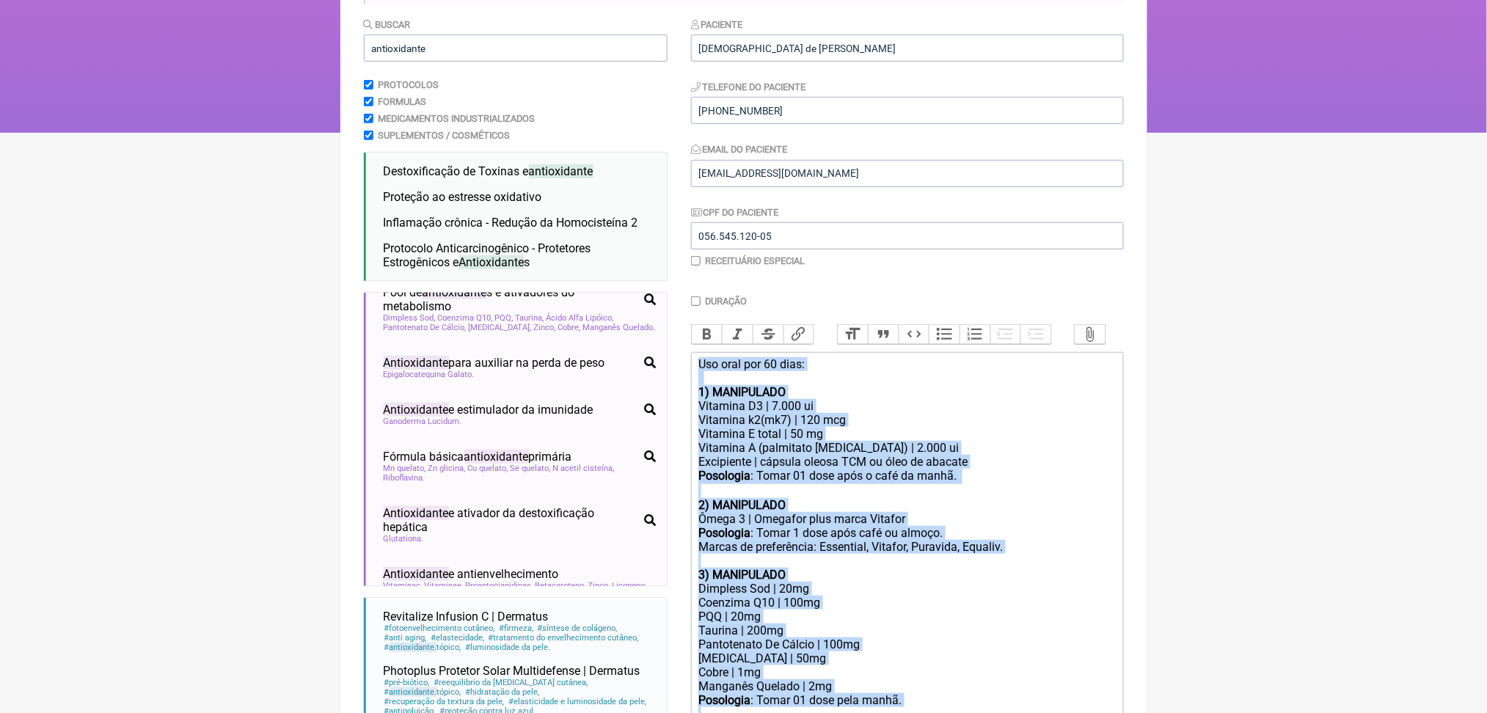
scroll to position [145, 0]
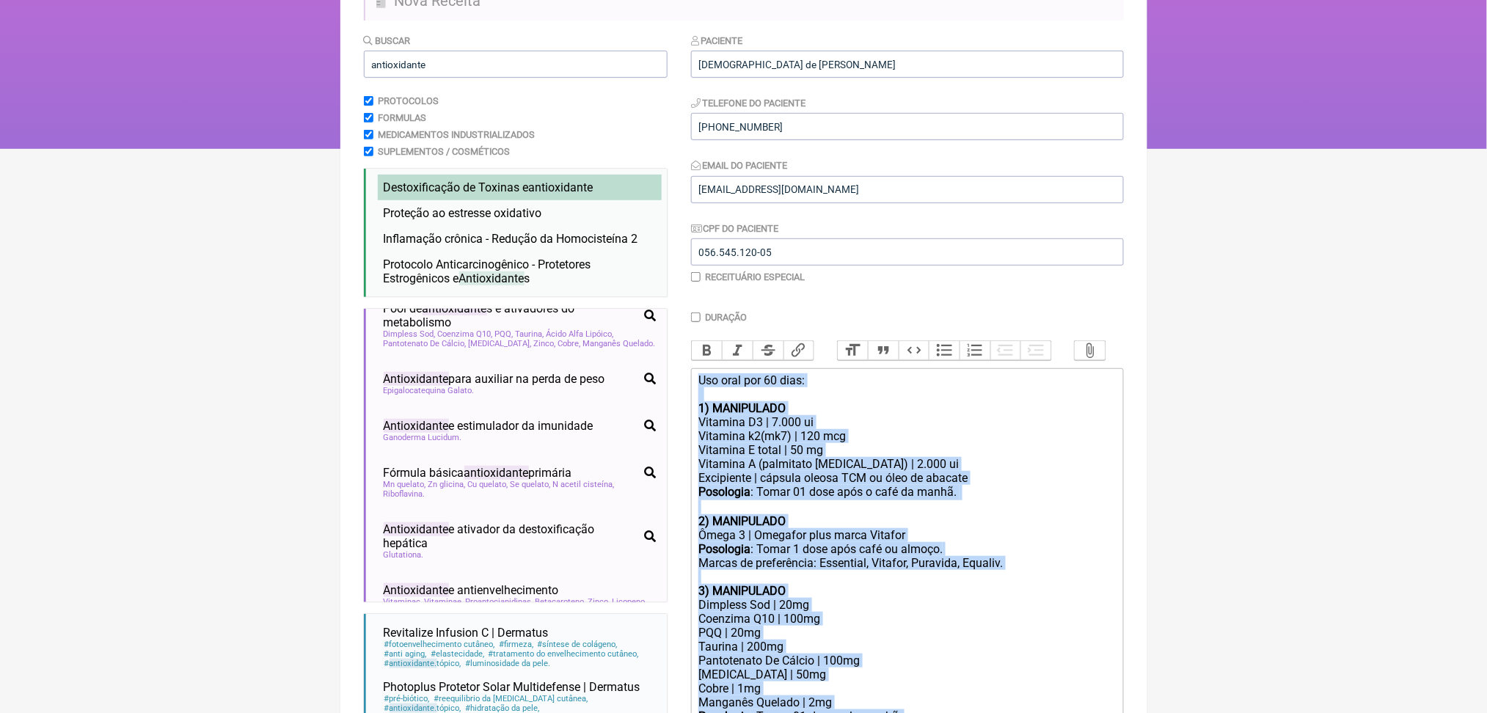
drag, startPoint x: 944, startPoint y: 571, endPoint x: 660, endPoint y: 277, distance: 409.3
click at [660, 277] on form "Buscar antioxidante Protocolos Formulas Medicamentos Industrializados Suplement…" at bounding box center [744, 596] width 760 height 1127
copy trix-editor "Uso oral por 60 dias: 1) MANIPULADO Vitamina D3 | 7.000 ui Vitamina k2(mk7) | 1…"
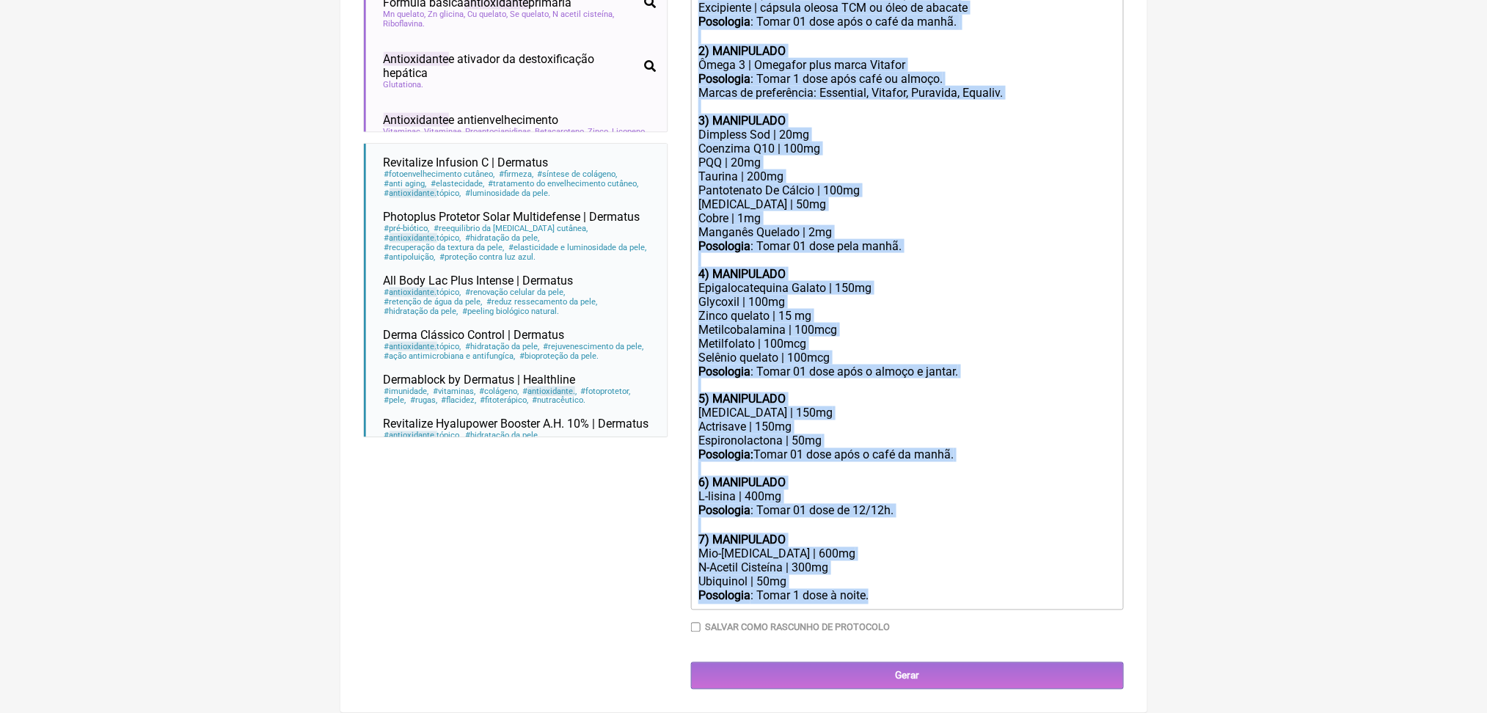
scroll to position [737, 0]
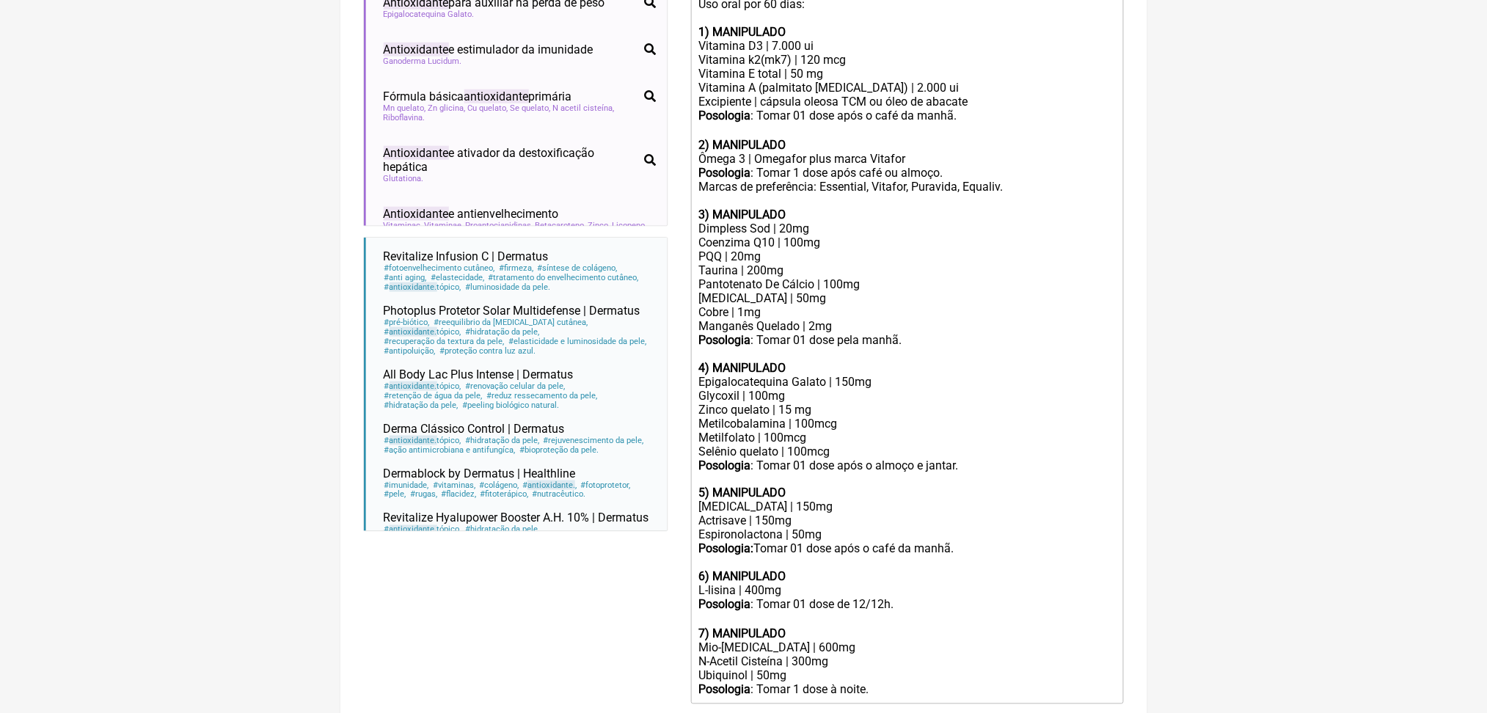
scroll to position [522, 0]
click at [795, 290] on div "Pantotenato De Cálcio | 100mg" at bounding box center [906, 283] width 417 height 14
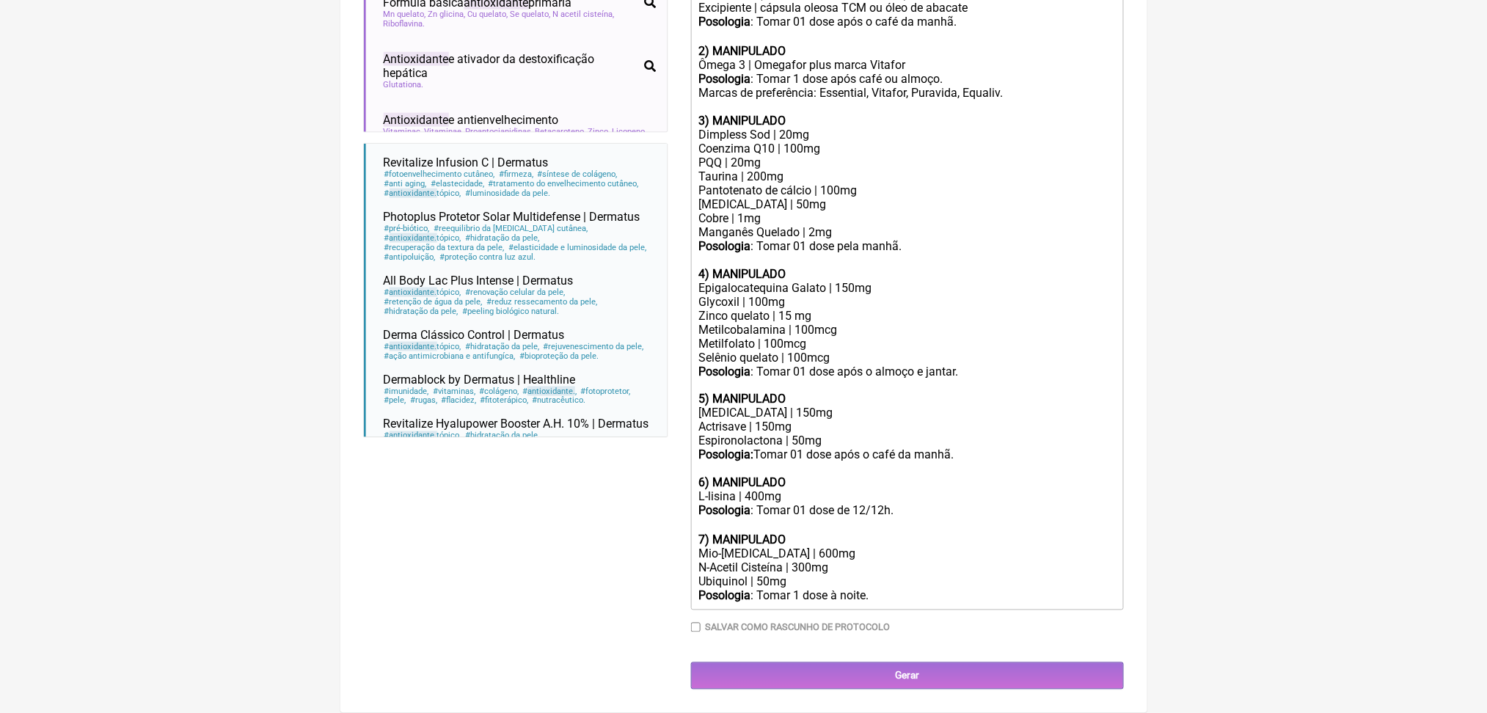
scroll to position [843, 0]
click at [814, 321] on div "Zinco quelato | 15 mg Metilcobalamina | 100mcg Metilfolato | 100mcg Selênio que…" at bounding box center [906, 358] width 417 height 98
click at [851, 300] on div "Glycoxil | 100mg" at bounding box center [906, 302] width 417 height 14
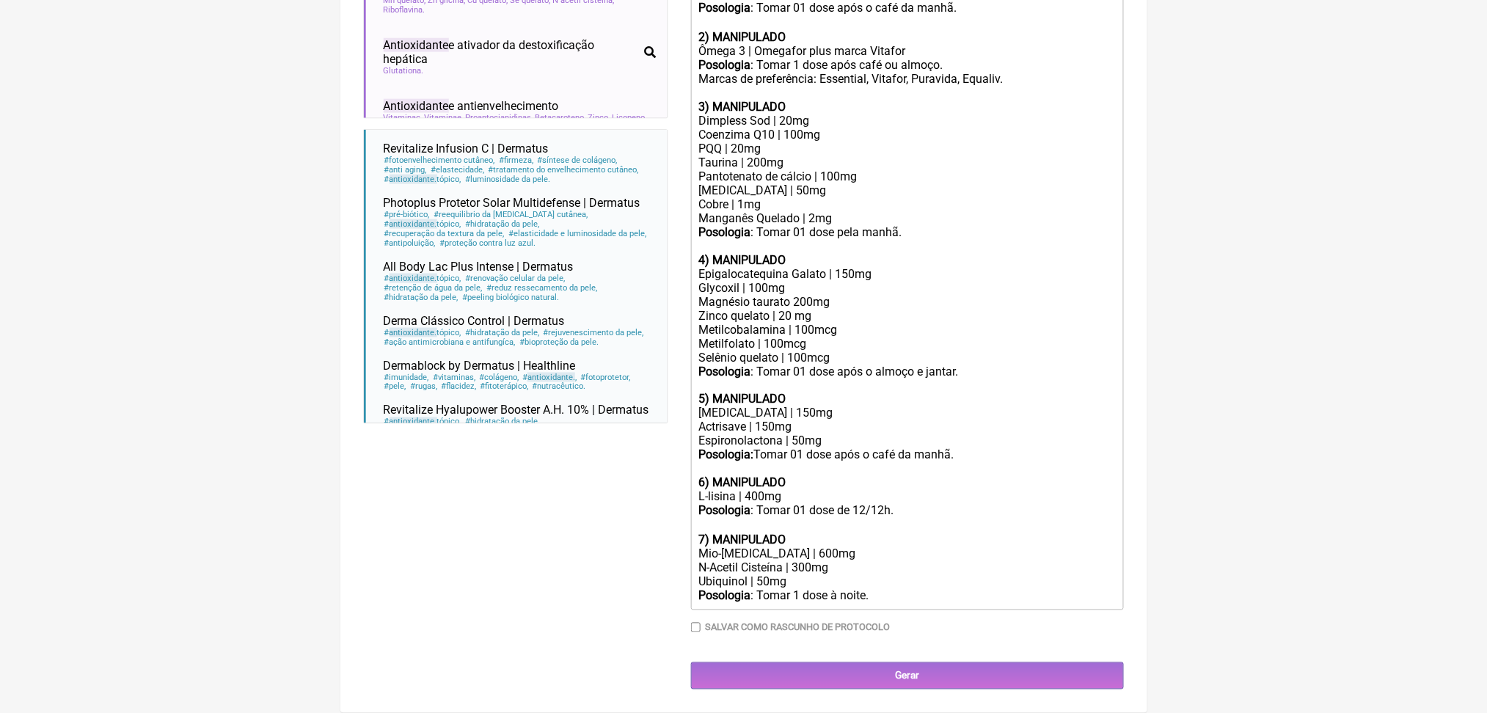
click at [839, 398] on div "Zinco quelato | 20 mg Metilcobalamina | 100mcg Metilfolato | 100mcg Selênio que…" at bounding box center [906, 358] width 417 height 98
click at [802, 327] on div "Zinco quelato | 20 mg Metilcobalamina | 100mcg Metilfolato | 100mcg Selênio que…" at bounding box center [906, 358] width 417 height 98
click at [795, 309] on div "Glycoxil | 100mg Magnésio taurato 200mg" at bounding box center [906, 295] width 417 height 28
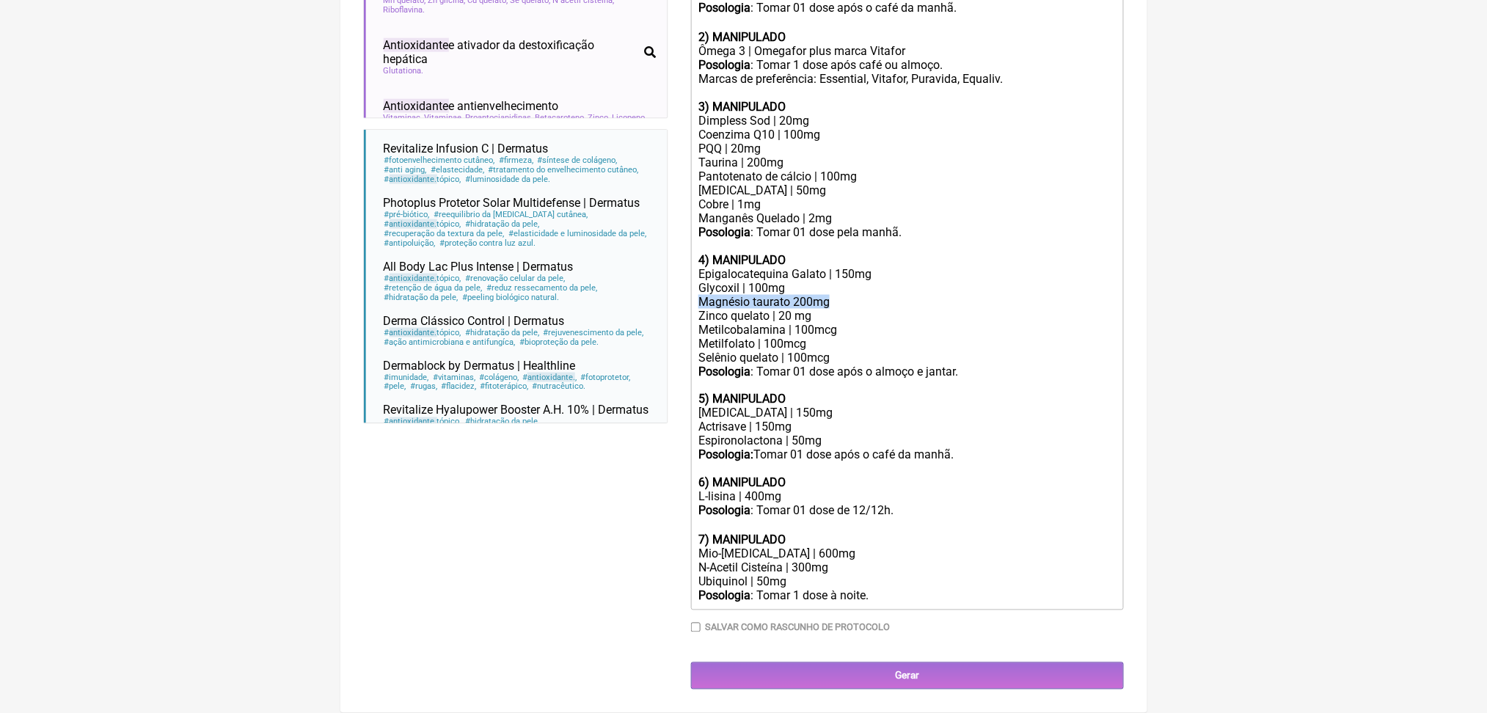
copy div "Magnésio taurato 200mg"
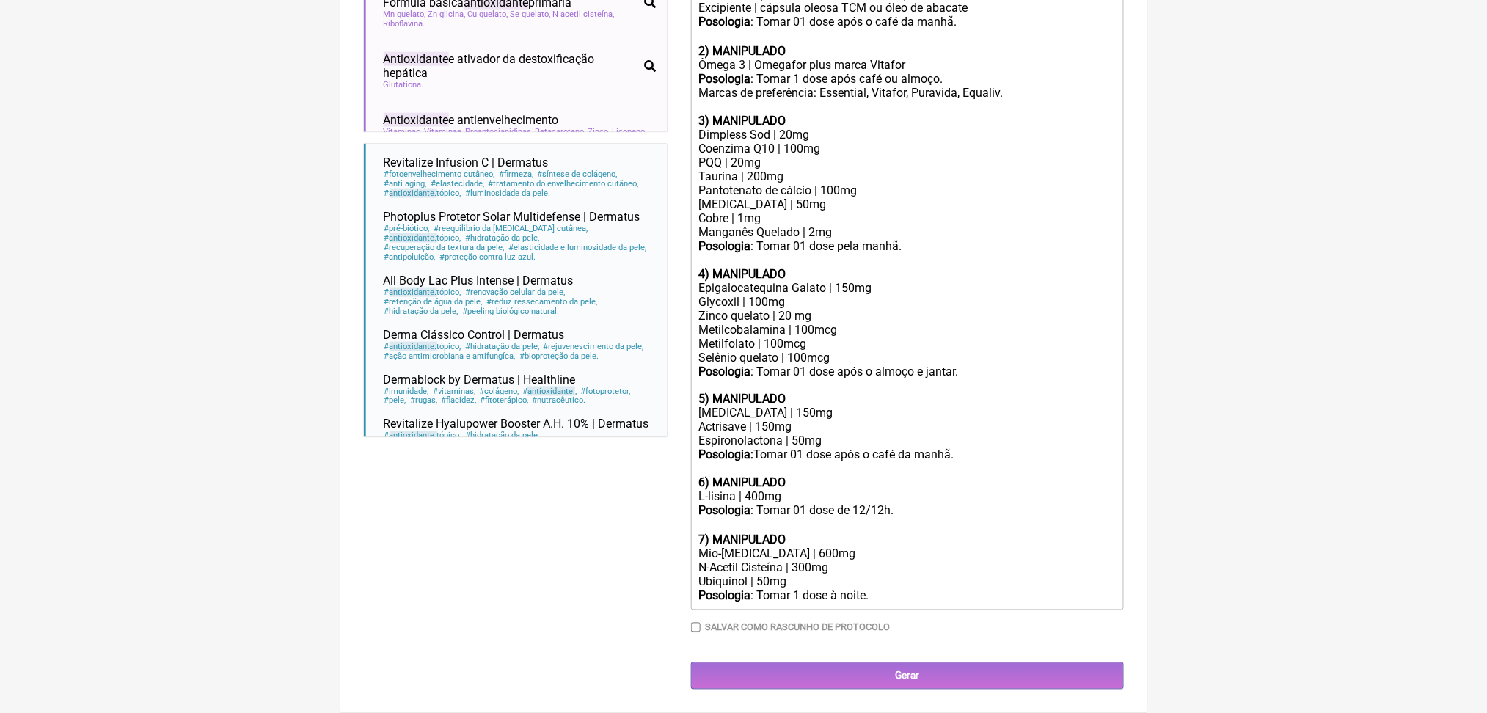
click at [948, 284] on div "4) MANIPULADO Epigalocatequina Galato | 150mg" at bounding box center [906, 274] width 417 height 42
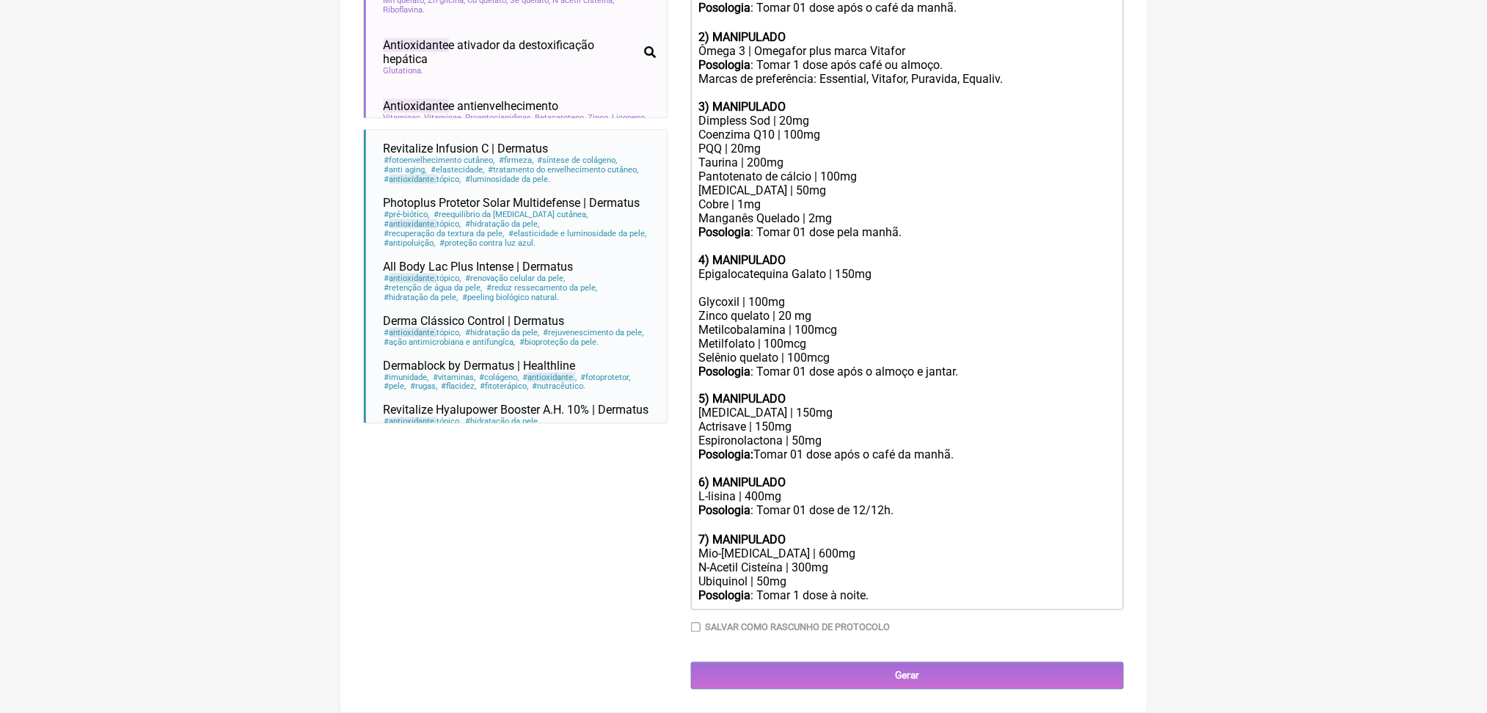
paste trix-editor "Magnésio taurato 200mg</div><div><br>"
click at [792, 558] on div "Mio-inositol | 600mg N-Acetil Cisteína | 300mg Ubiquinol | 50mg" at bounding box center [906, 568] width 417 height 42
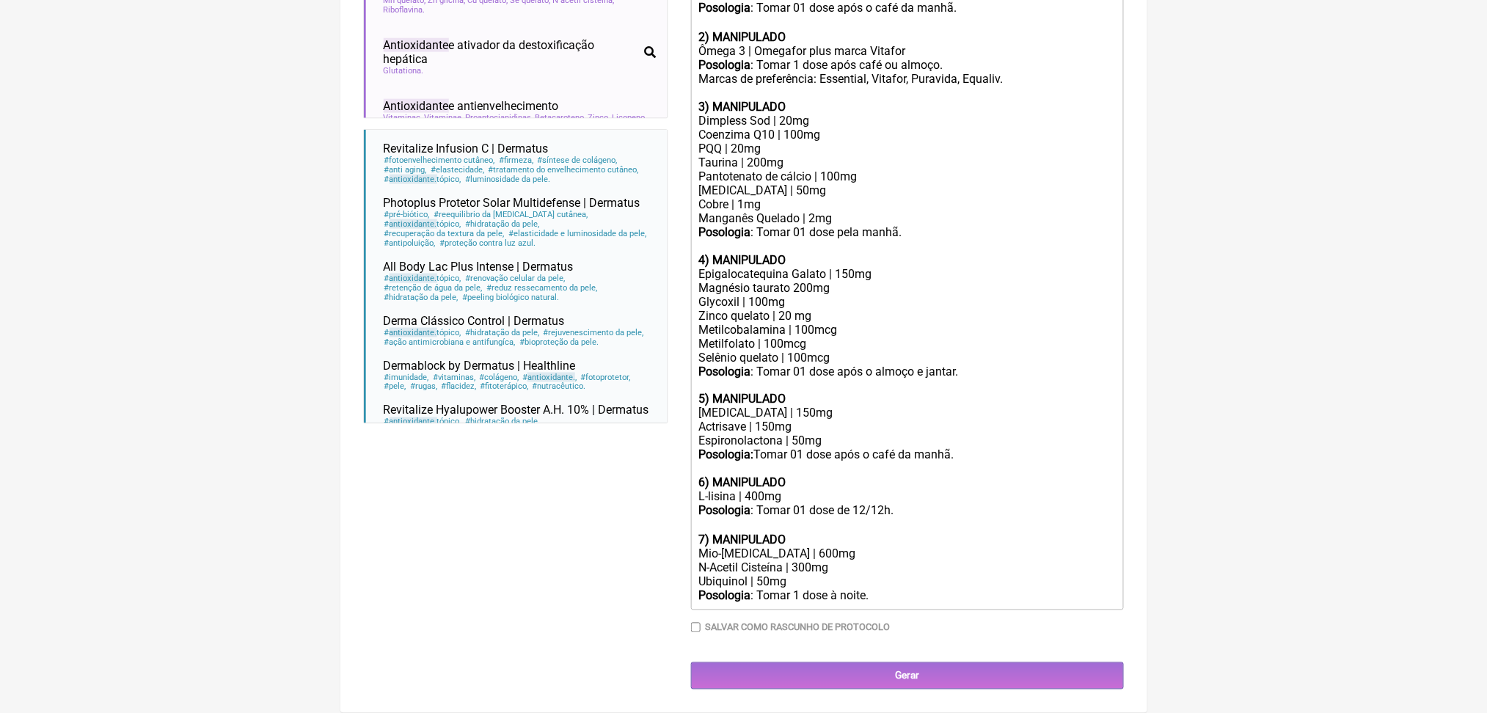
click at [733, 577] on div "Mio-inositol | 600mg N-Acetil Cisteína | 300mg Ubiquinol | 50mg" at bounding box center [906, 568] width 417 height 42
click at [841, 183] on div "Pantotenato de cálcio | 100mg" at bounding box center [906, 176] width 417 height 14
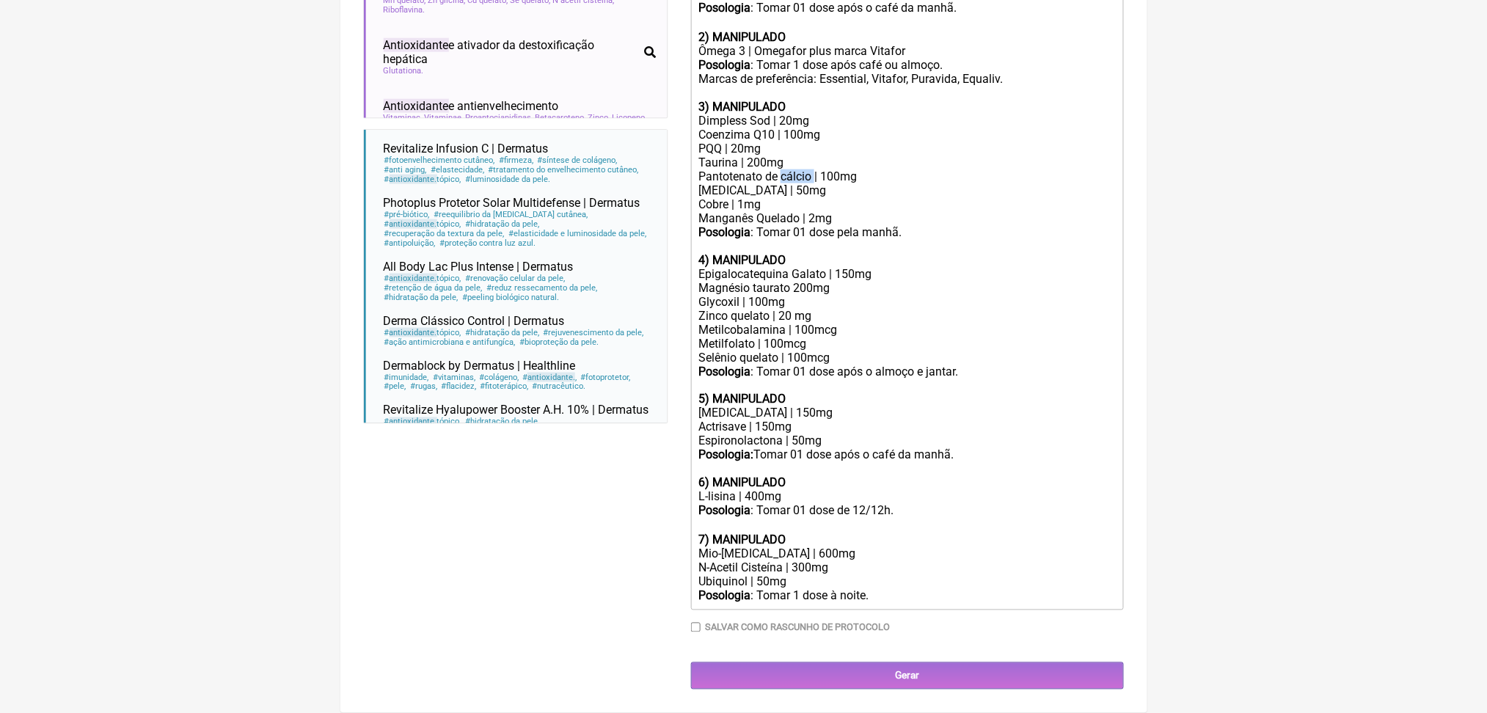
click at [841, 183] on div "Pantotenato de cálcio | 100mg" at bounding box center [906, 176] width 417 height 14
click at [784, 169] on div "Taurina | 200mg" at bounding box center [906, 163] width 417 height 14
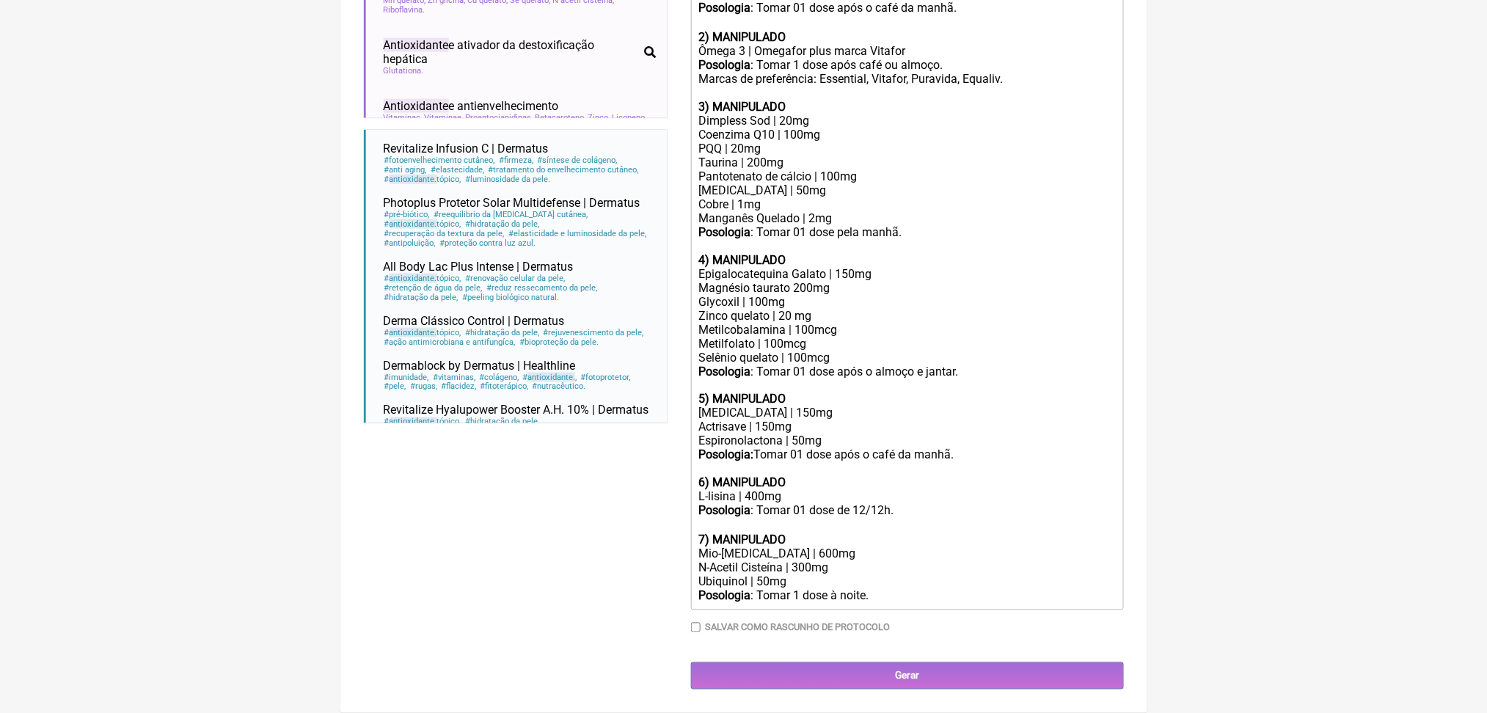
click at [828, 142] on div "Coenzima Q10 | 100mg" at bounding box center [906, 135] width 417 height 14
click at [990, 86] on div "Posologia : Tomar 1 dose após café ou almoço. Marcas de preferência: Essential,…" at bounding box center [906, 72] width 417 height 28
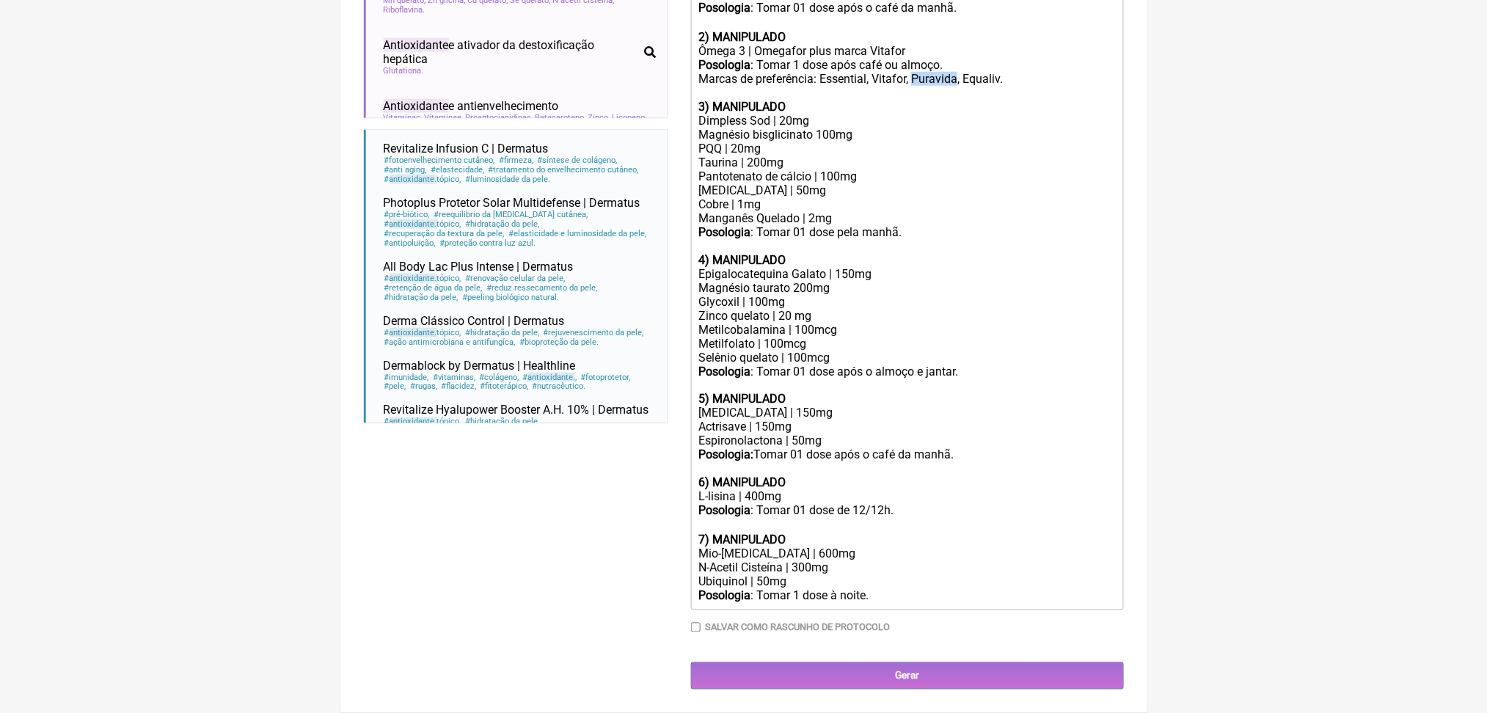
click at [990, 86] on div "Posologia : Tomar 1 dose após café ou almoço. Marcas de preferência: Essential,…" at bounding box center [906, 72] width 417 height 28
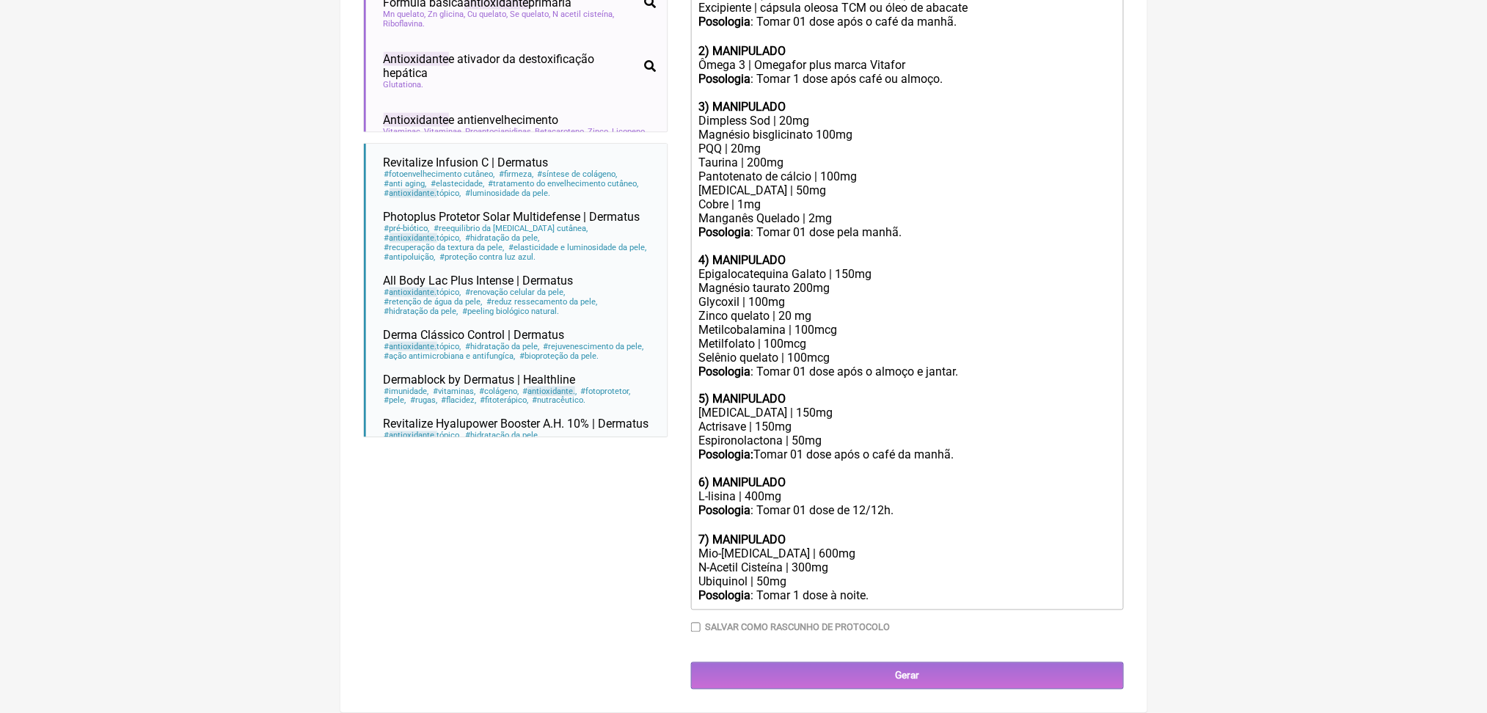
scroll to position [705, 0]
click at [764, 211] on div "Cobre | 1mg" at bounding box center [906, 204] width 417 height 14
click at [793, 197] on div "Piridoxina | 50mg" at bounding box center [906, 190] width 417 height 14
type trix-editor "<div>Uso oral por 60 dias:<br>&nbsp;</div><div><strong>1) MANIPULADO</strong></…"
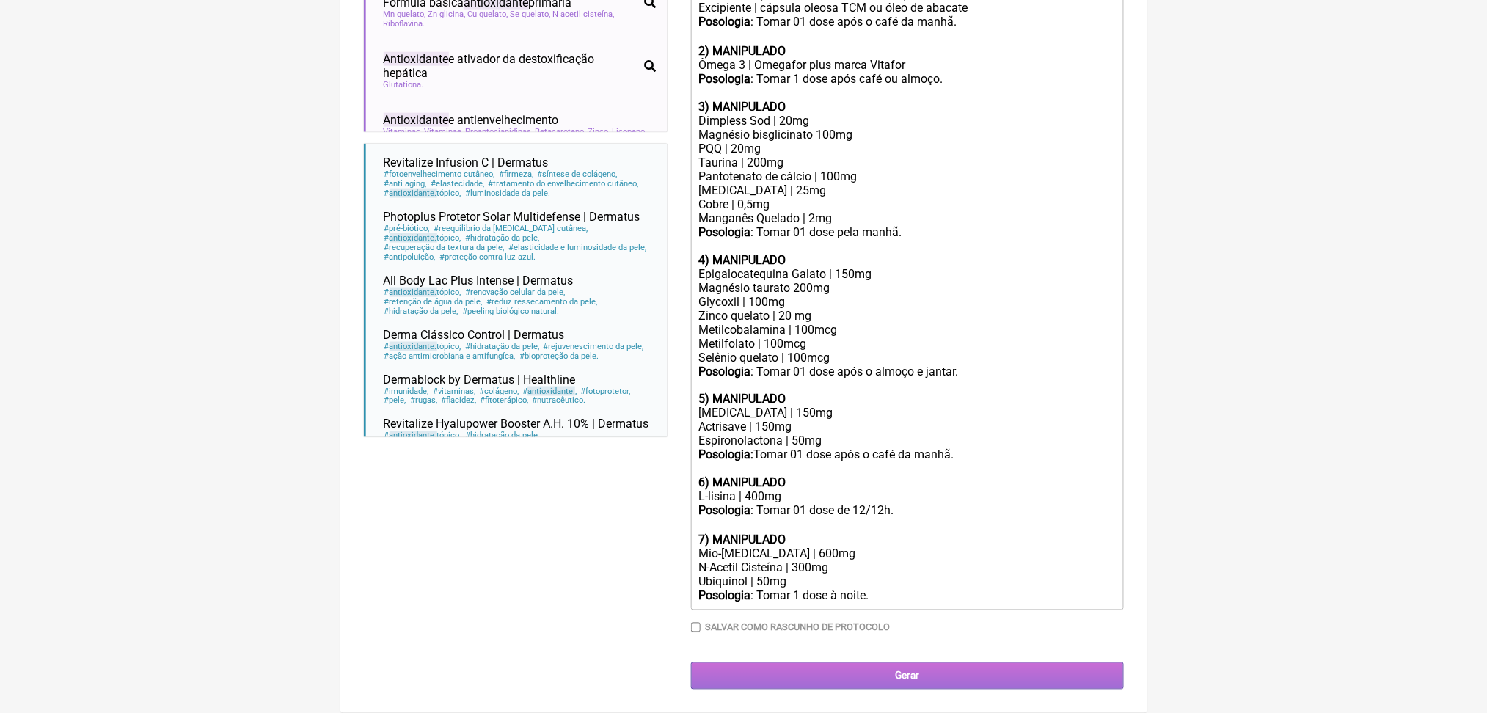
click at [982, 673] on input "Gerar" at bounding box center [907, 675] width 433 height 27
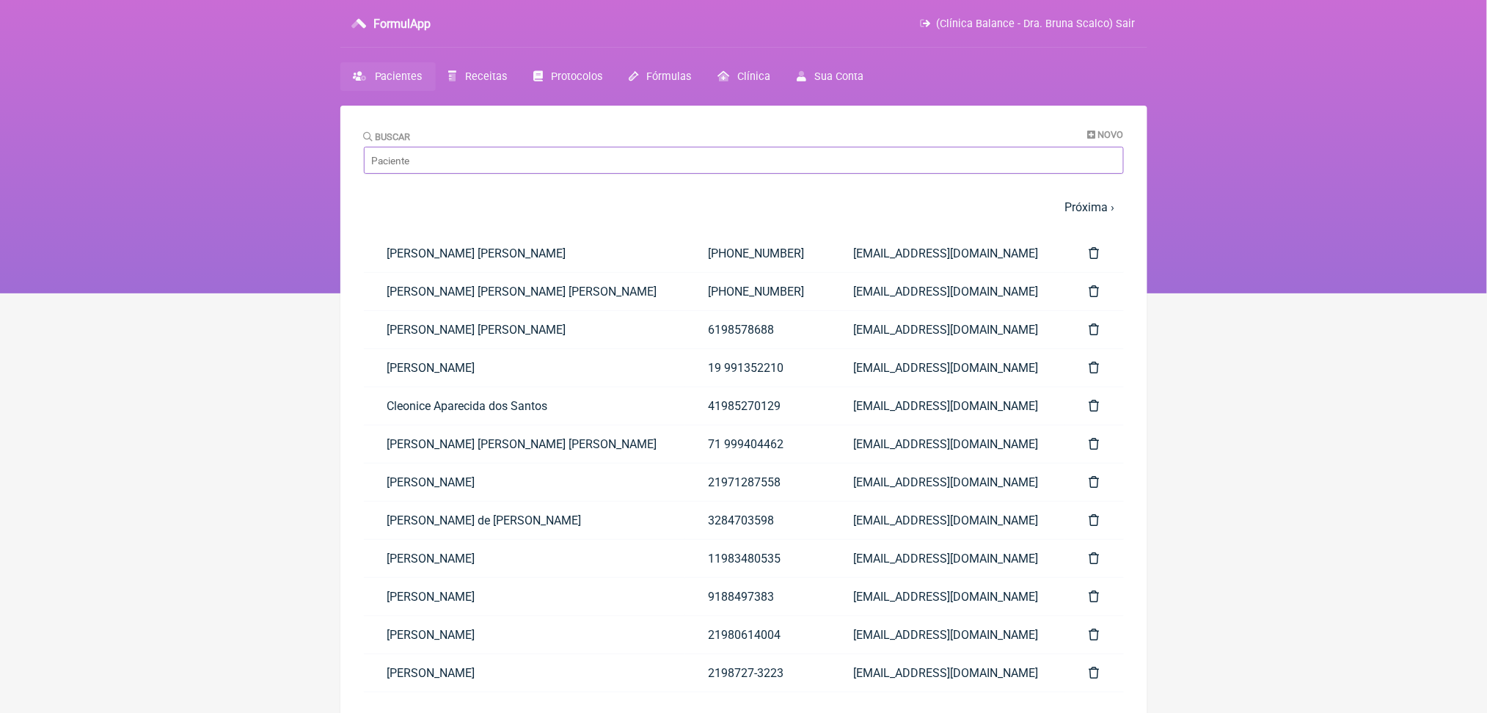
click at [437, 174] on input "Buscar" at bounding box center [744, 160] width 760 height 27
type input "[PERSON_NAME]"
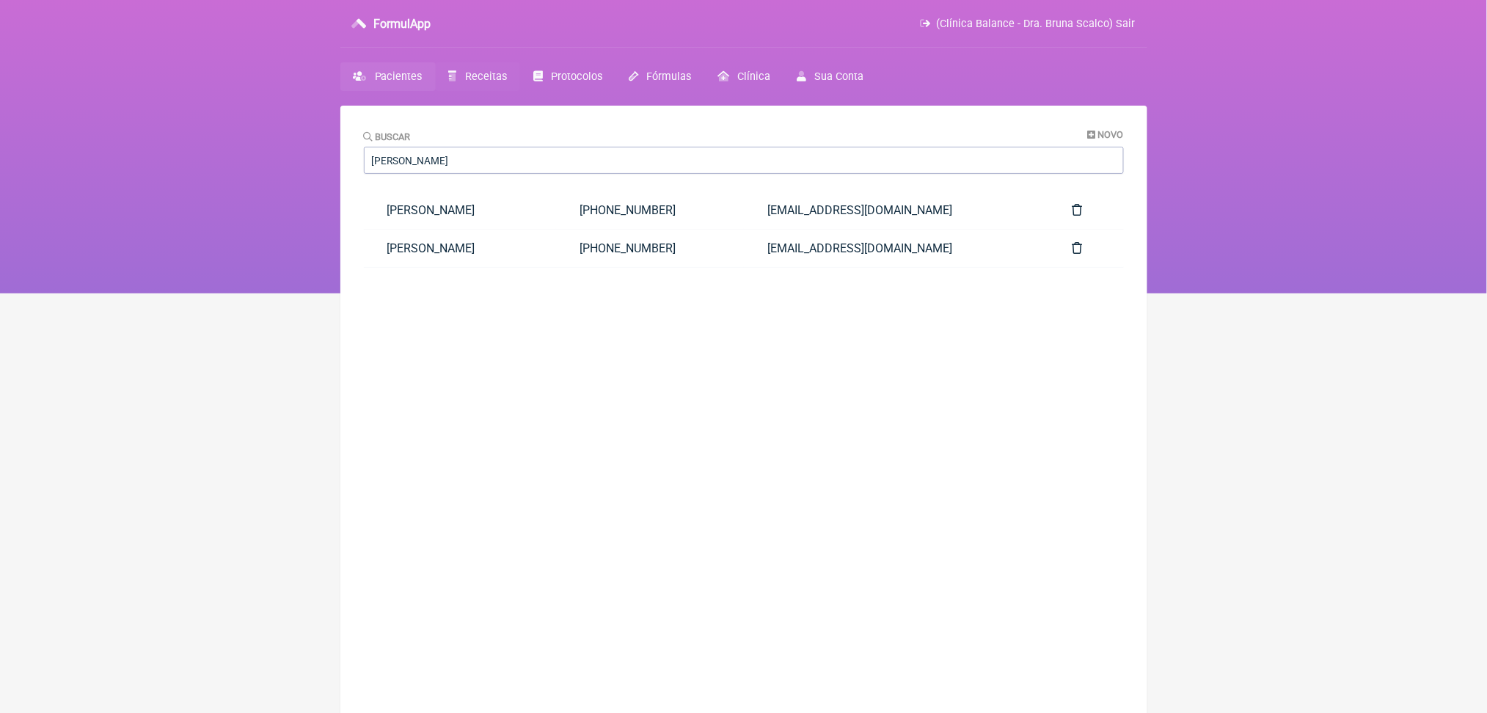
click at [507, 83] on span "Receitas" at bounding box center [486, 76] width 42 height 12
click at [492, 91] on link "Receitas" at bounding box center [478, 76] width 84 height 29
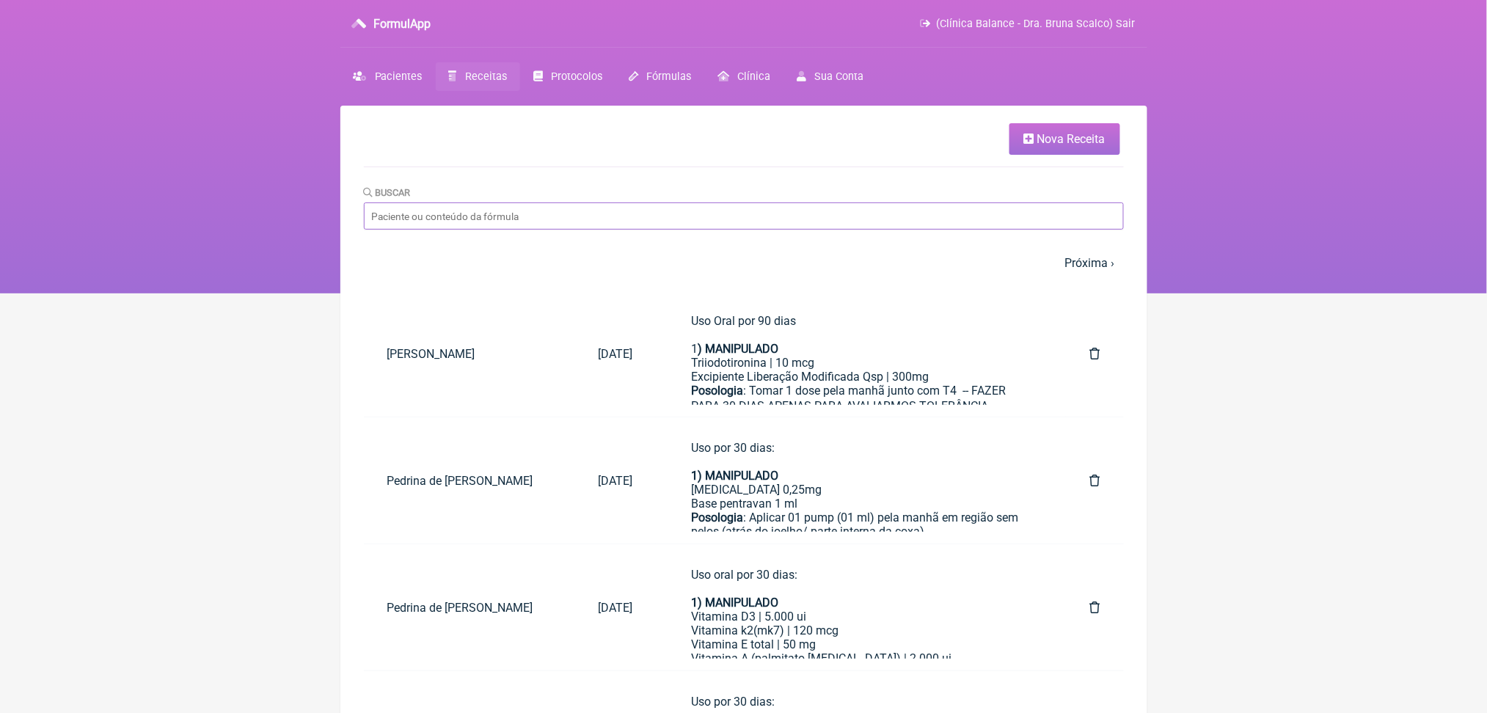
click at [481, 230] on input "Buscar" at bounding box center [744, 215] width 760 height 27
type input "maria isabel porto bran"
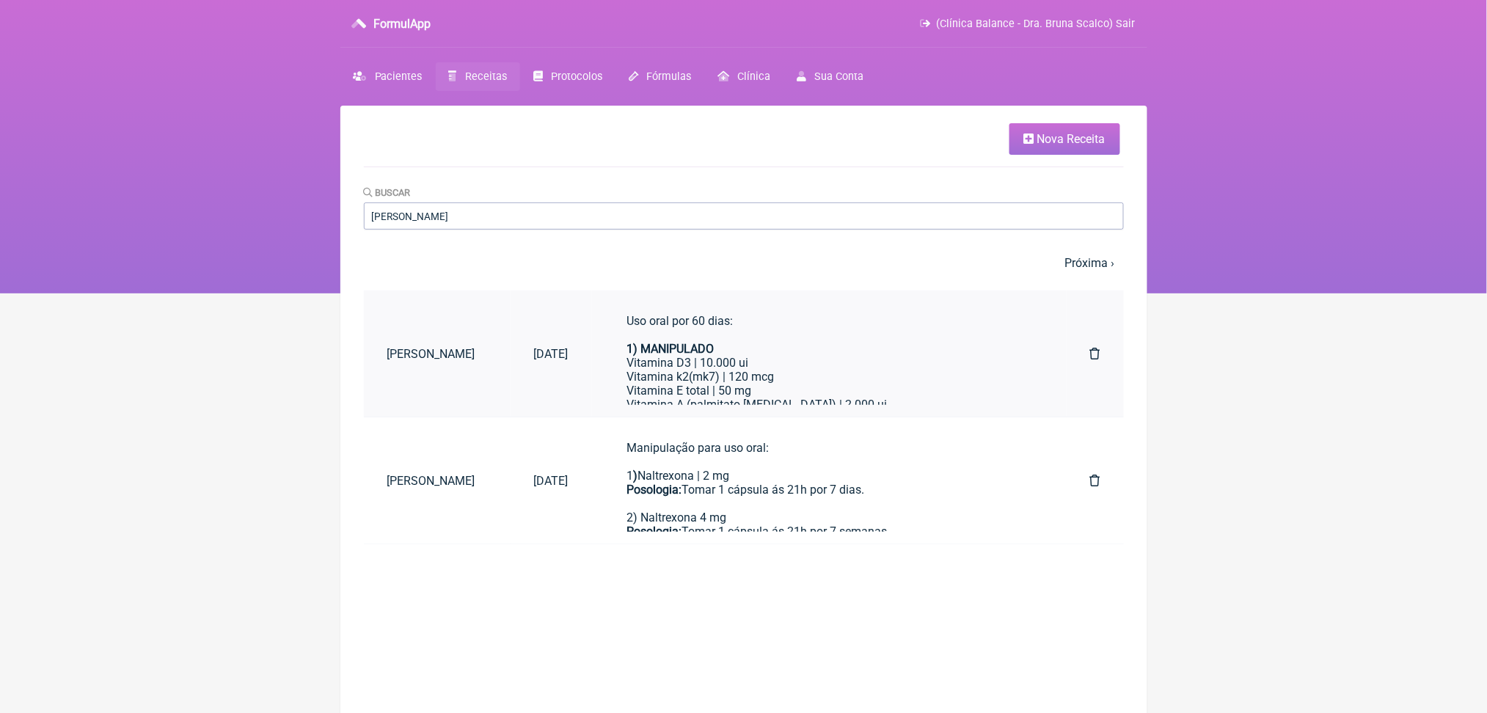
drag, startPoint x: 1024, startPoint y: 377, endPoint x: 1029, endPoint y: 423, distance: 46.5
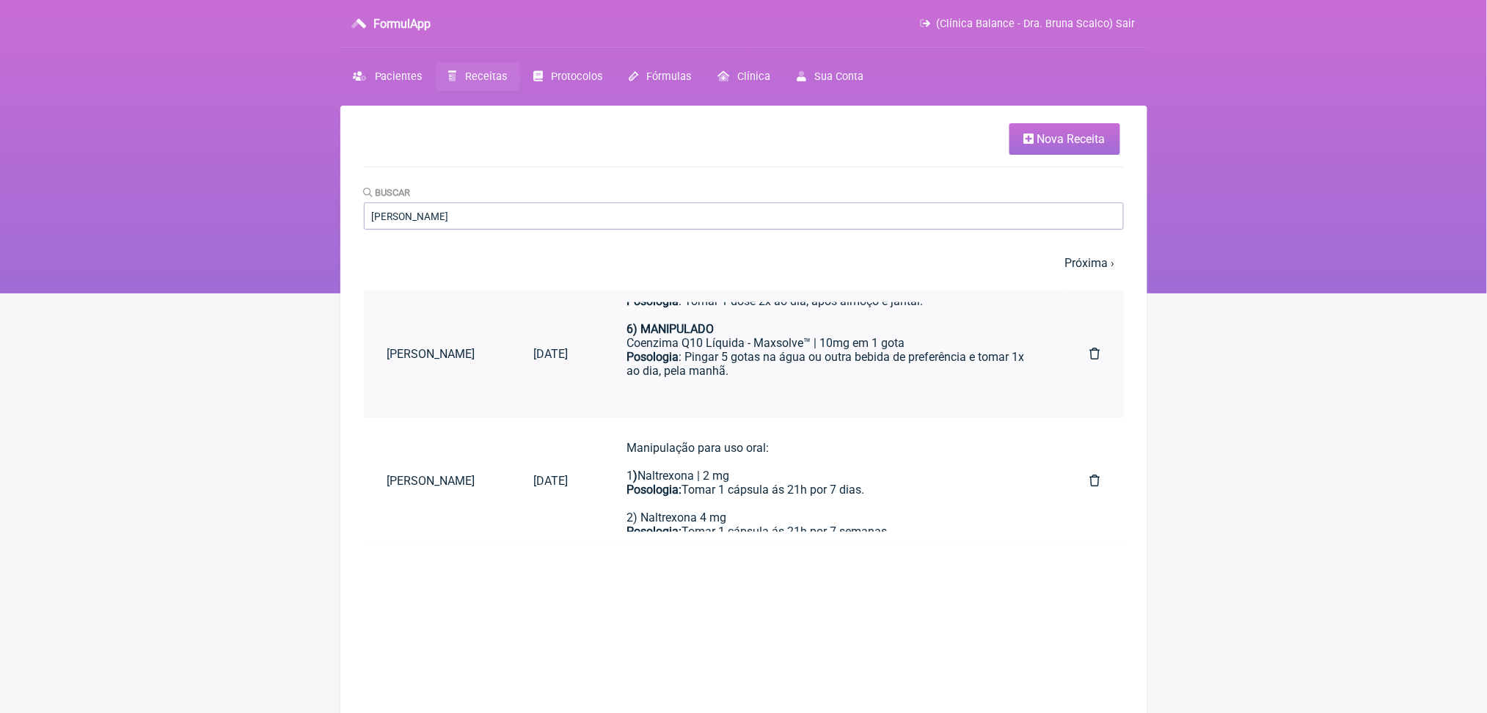
scroll to position [976, 0]
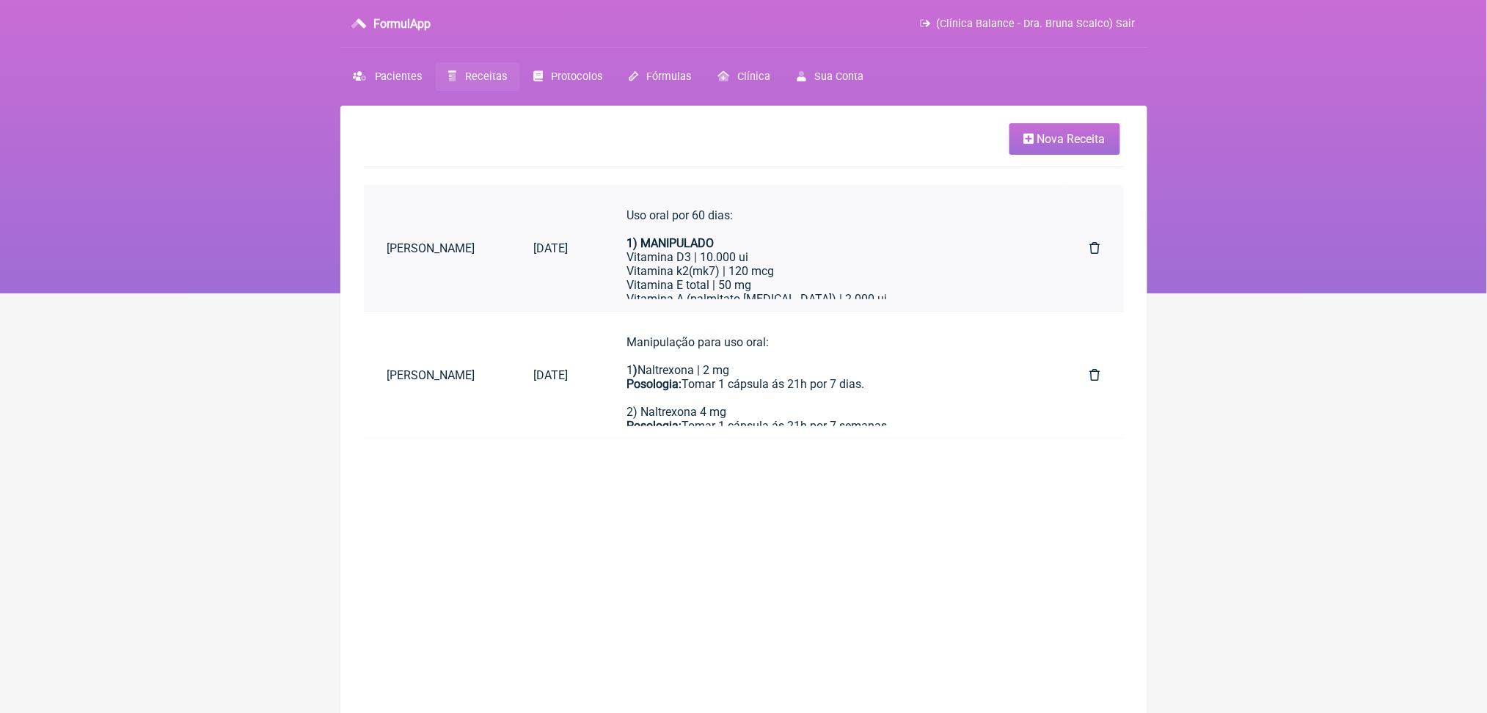
click at [854, 264] on div "Vitamina D3 | 10.000 ui" at bounding box center [829, 257] width 404 height 14
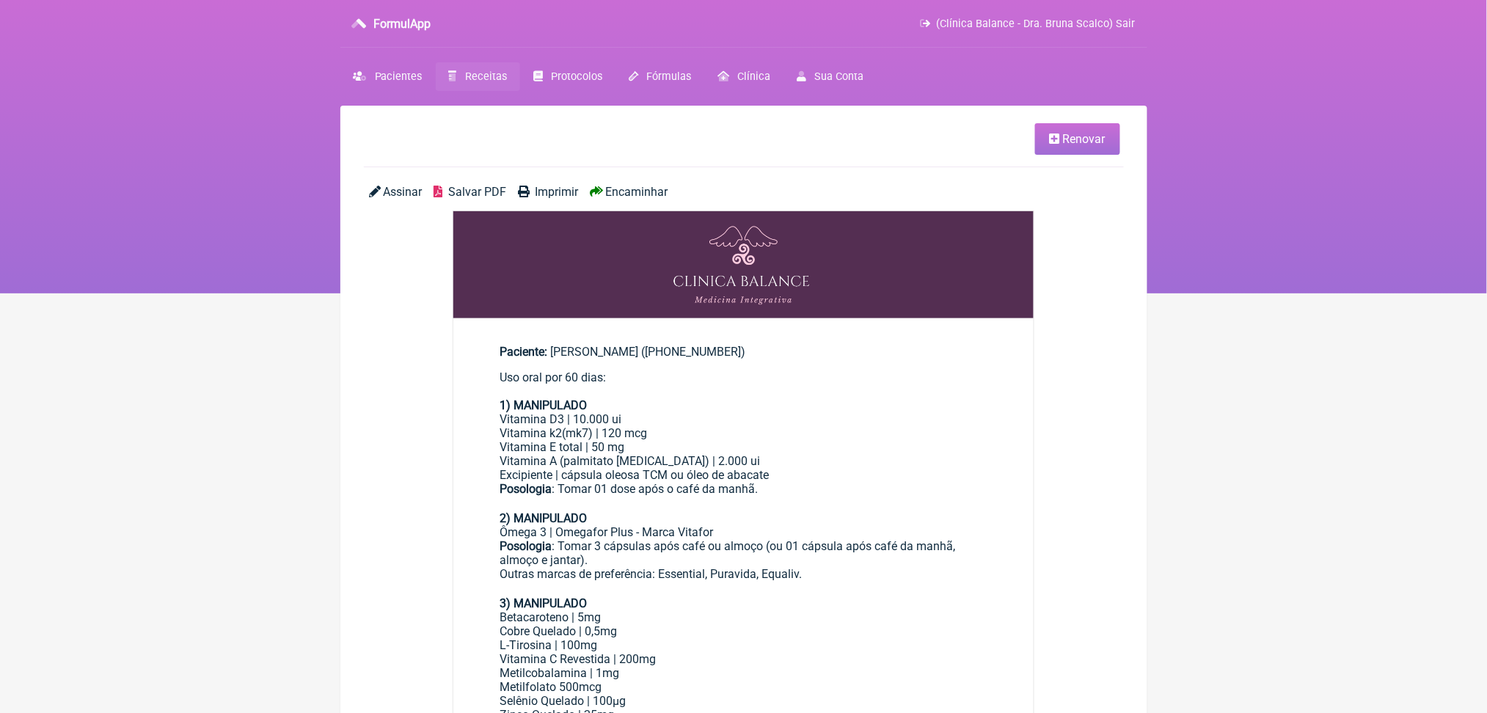
click at [1076, 135] on link "Renovar" at bounding box center [1077, 139] width 85 height 32
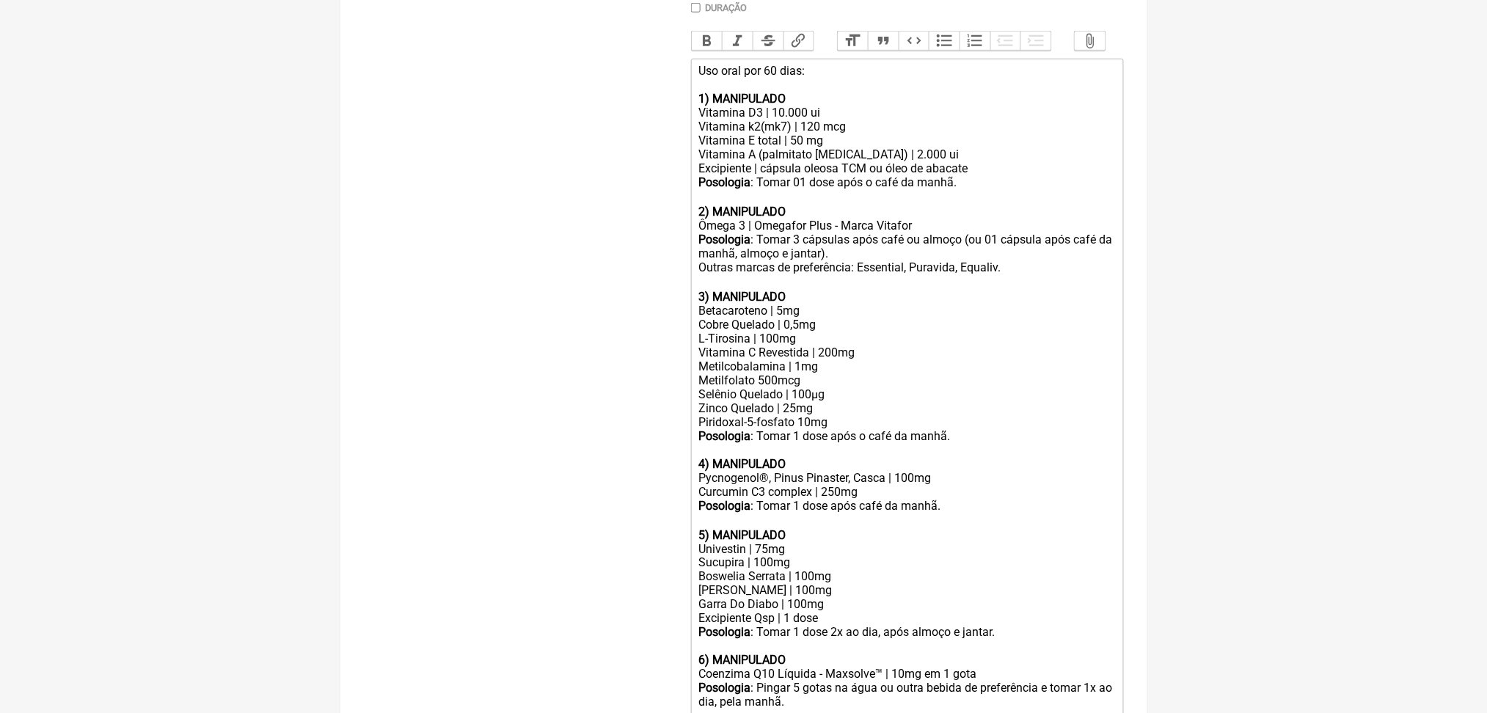
scroll to position [459, 0]
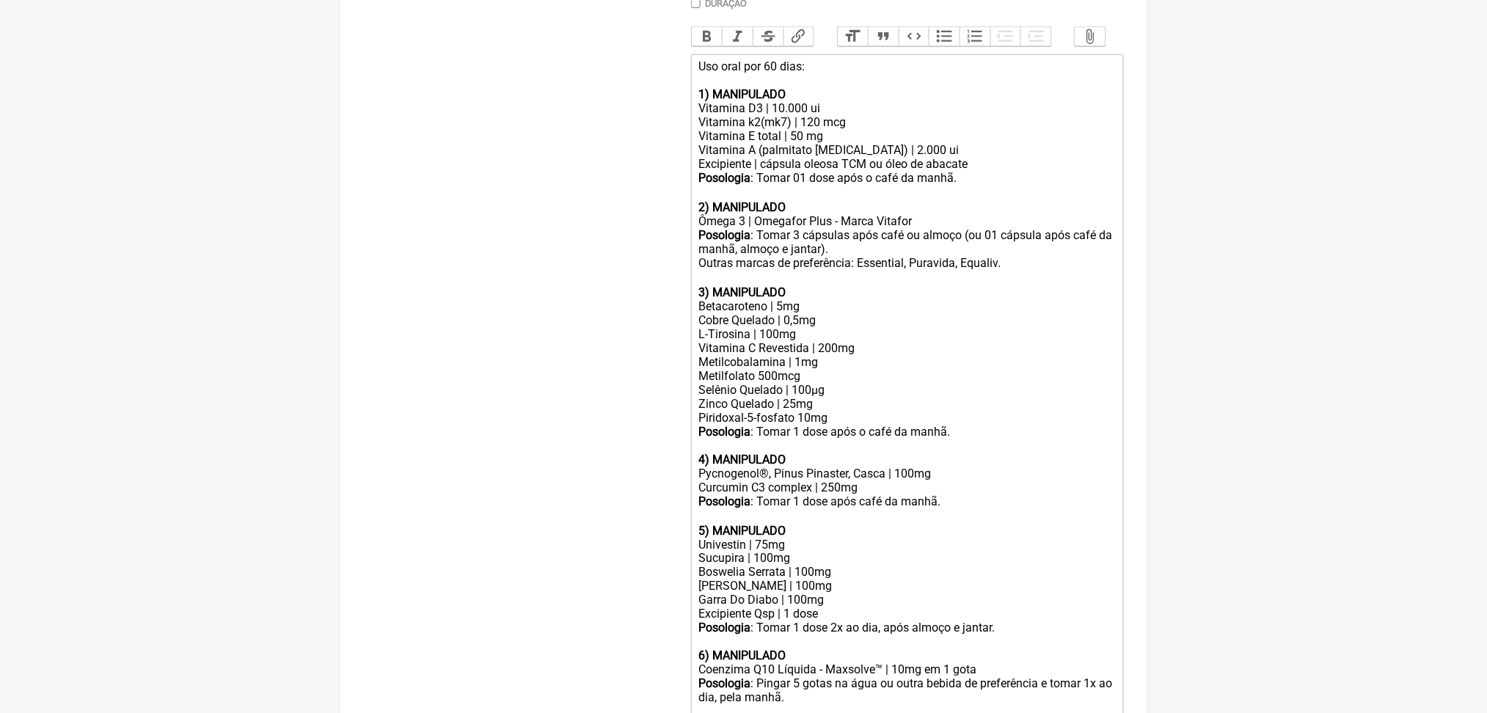
click at [800, 101] on div "Uso oral por 60 dias: 1) MANIPULADO" at bounding box center [906, 80] width 417 height 42
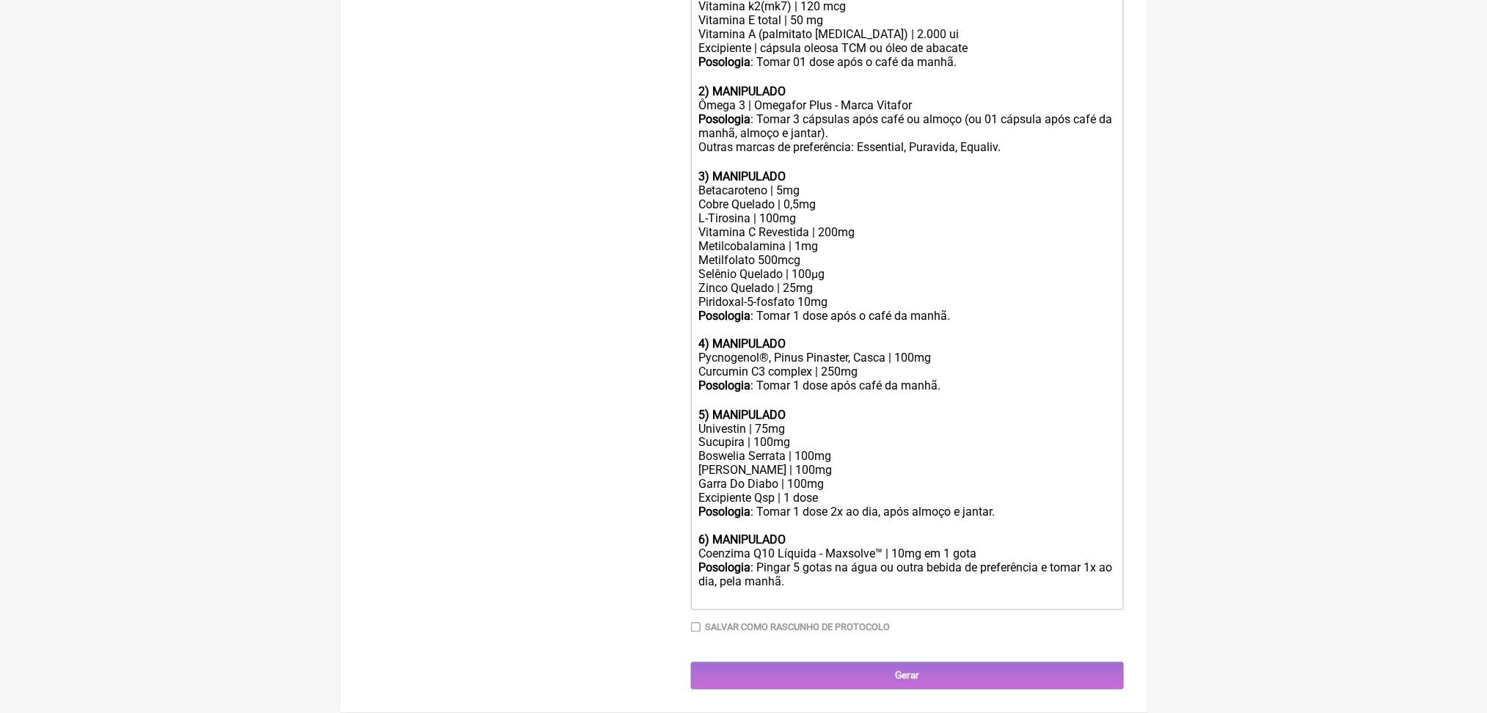
click at [906, 569] on div "Posologia : Pingar 5 gotas na água ou outra bebida de preferência e tomar 1x ao…" at bounding box center [906, 582] width 417 height 43
type trix-editor "<div>Uso oral por 30 dias:<br><br><strong>1) MANIPULADO</strong></div><div>Vita…"
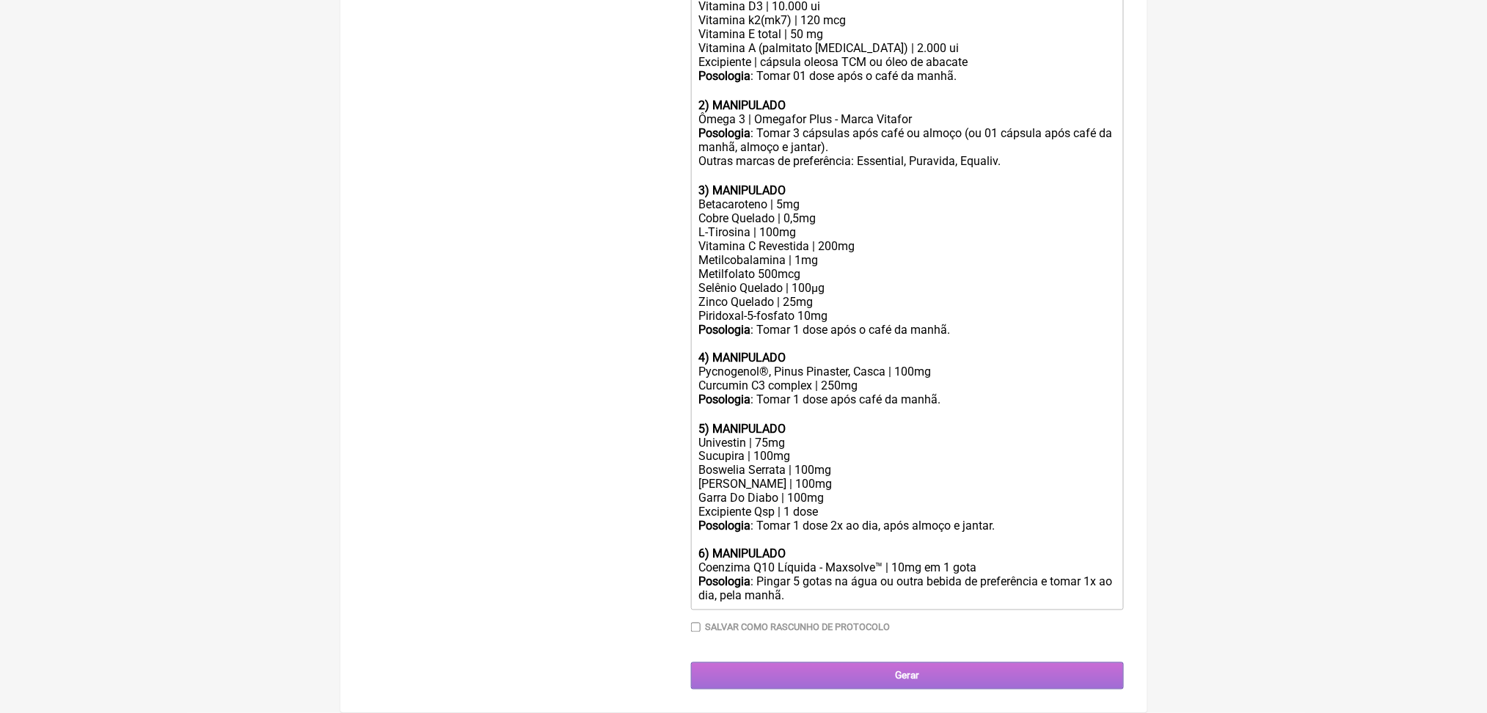
click at [934, 673] on input "Gerar" at bounding box center [907, 675] width 433 height 27
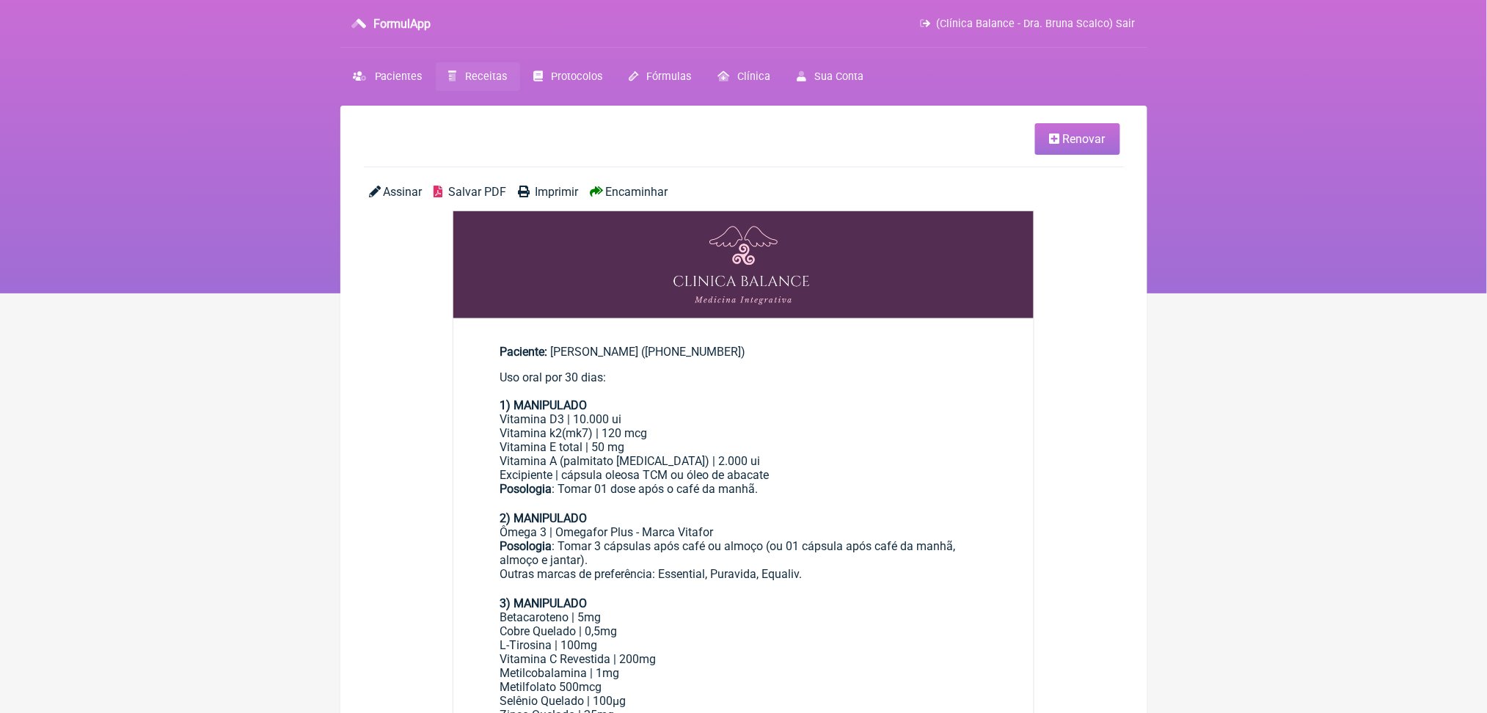
click at [500, 199] on span "Salvar PDF" at bounding box center [477, 192] width 58 height 14
click at [518, 91] on link "Receitas" at bounding box center [478, 76] width 84 height 29
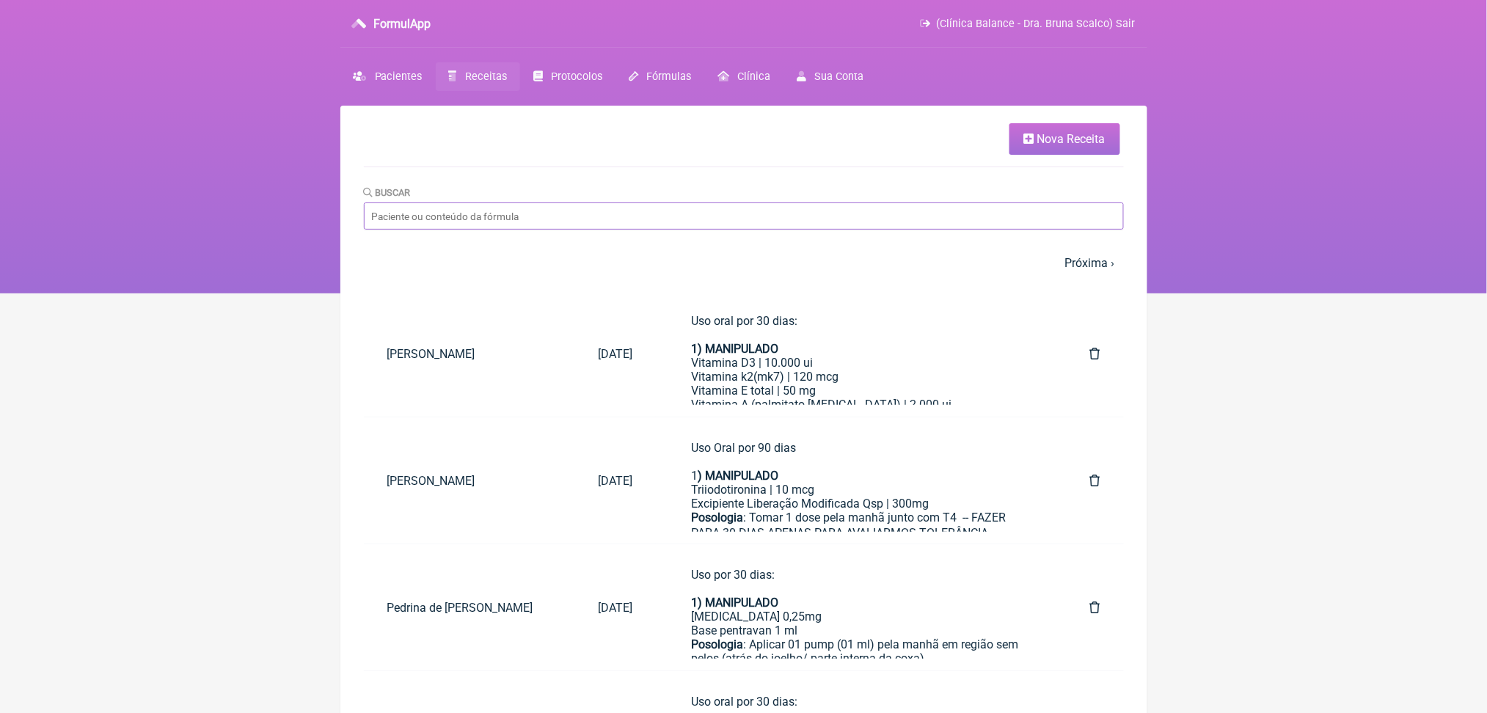
click at [585, 230] on input "Buscar" at bounding box center [744, 215] width 760 height 27
type input "maria isabel porto bran"
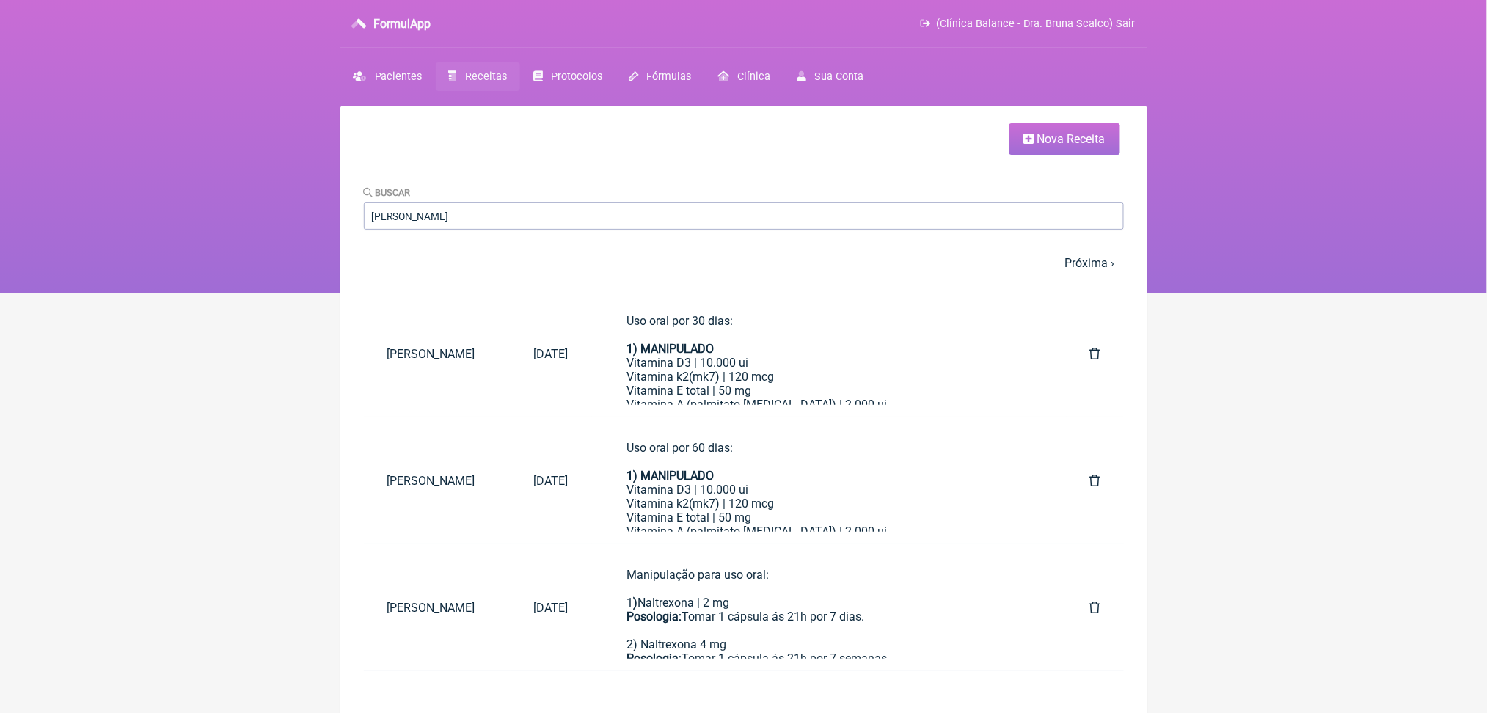
click at [1330, 211] on nav "FormulApp (Clínica Balance - Dra. Bruna Scalco) Sair Pacientes Receitas Protoco…" at bounding box center [743, 146] width 1487 height 293
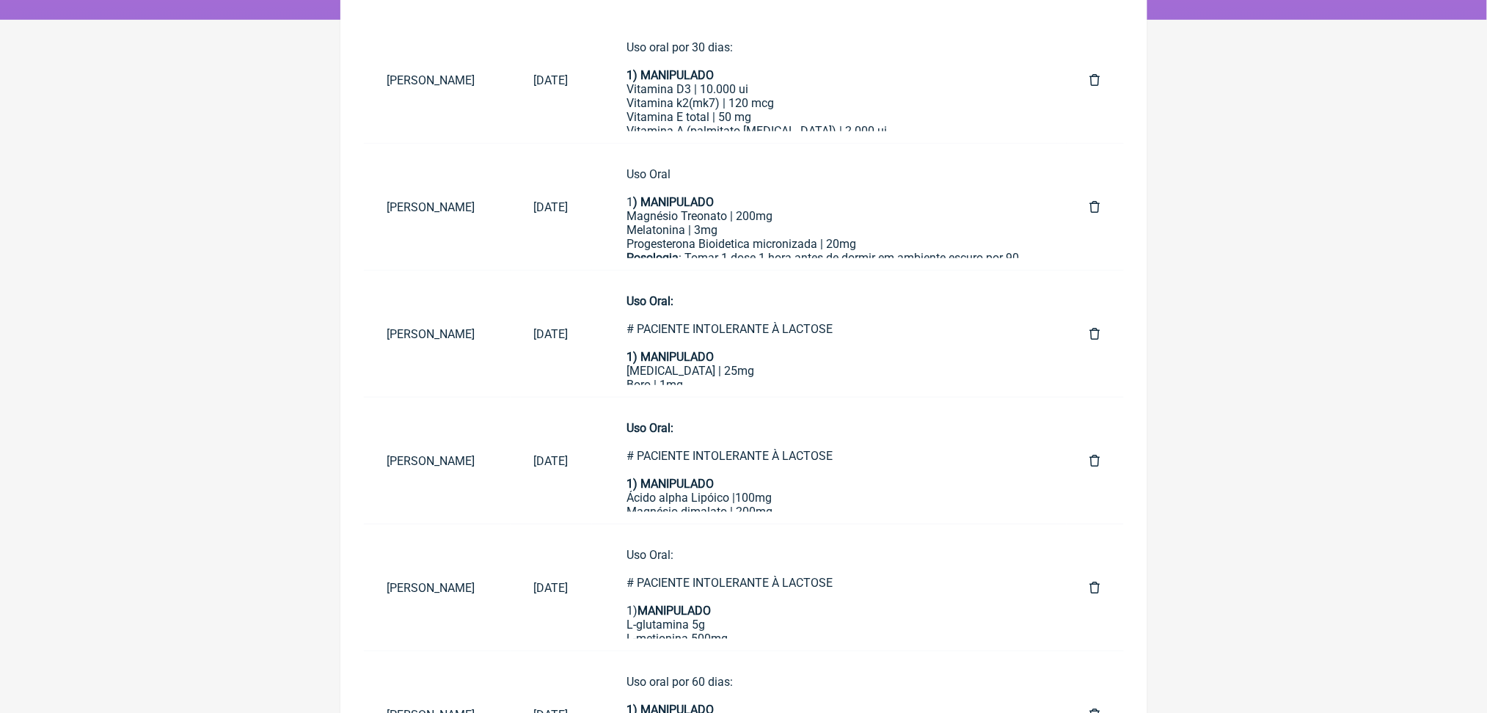
scroll to position [235, 0]
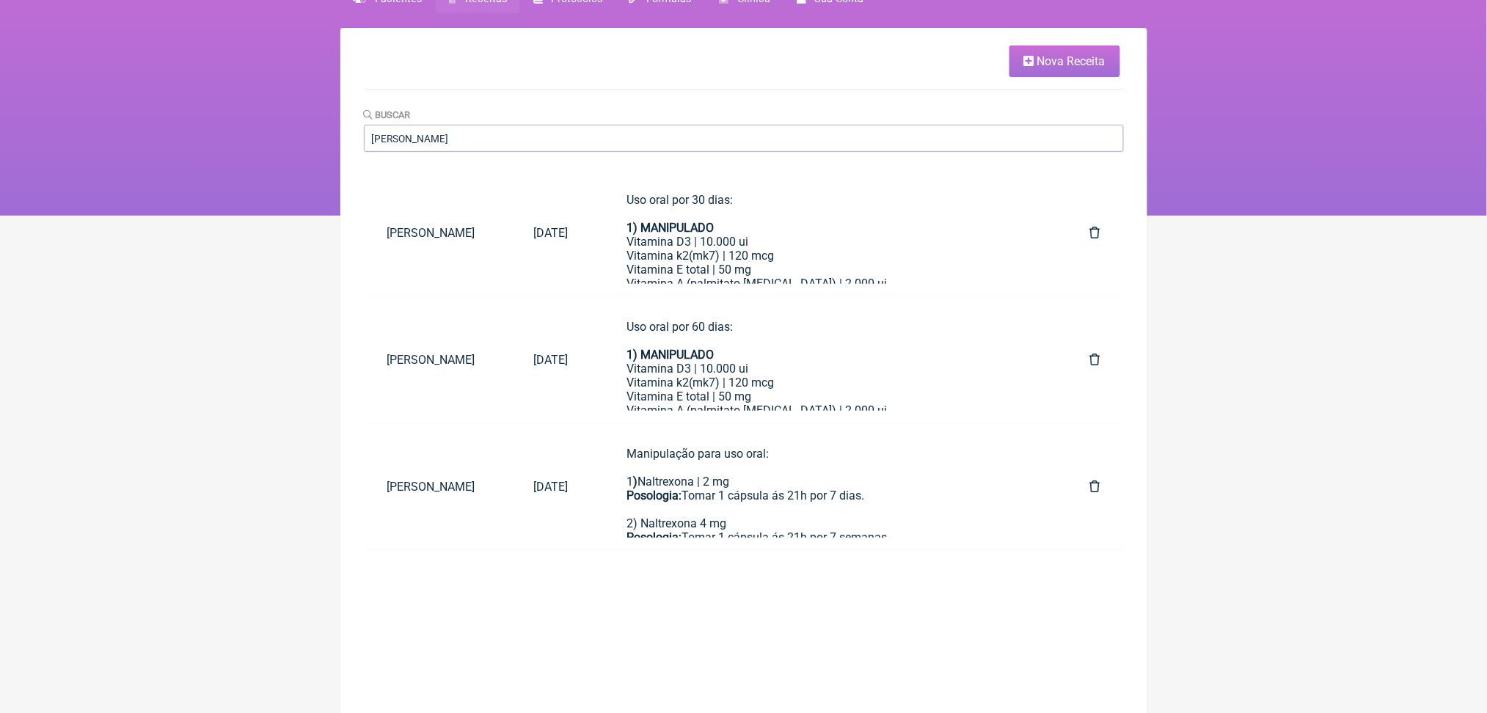
scroll to position [106, 0]
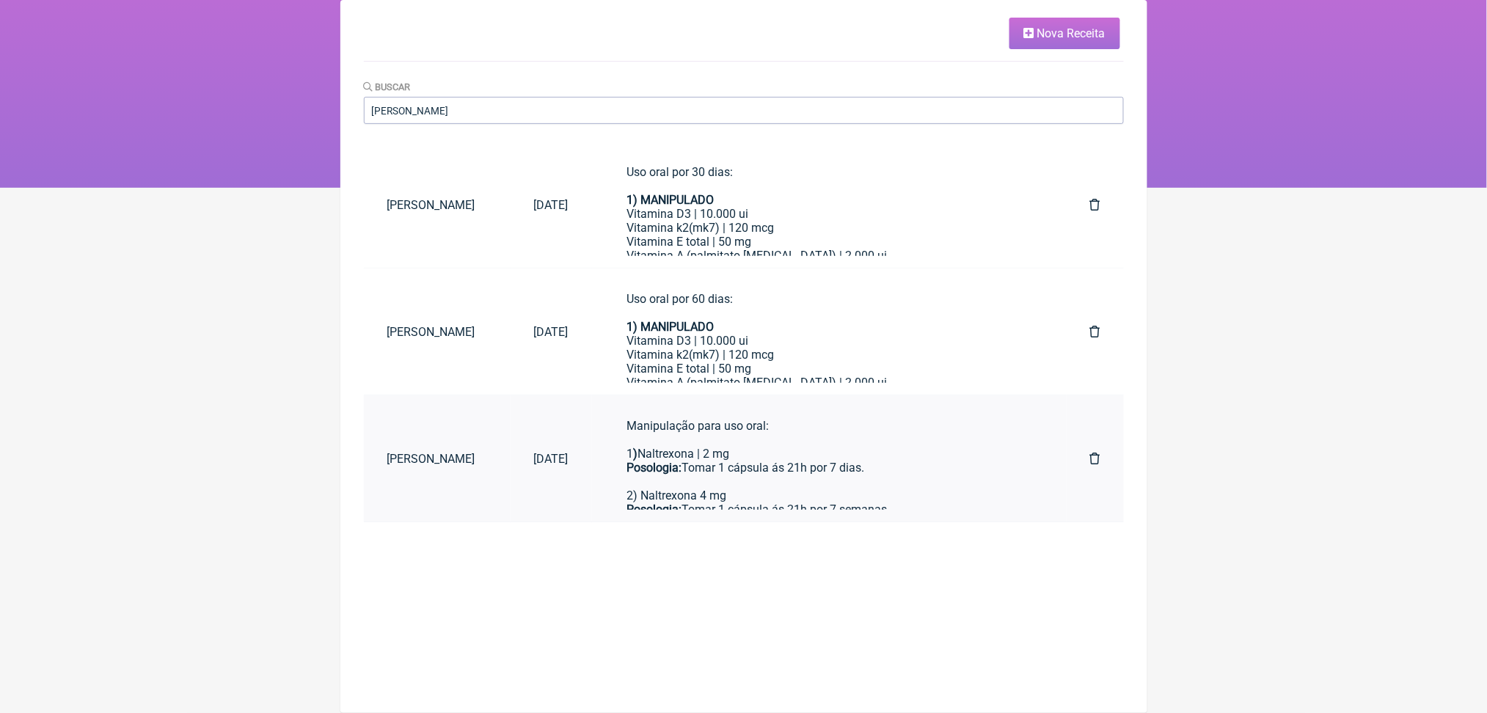
click at [682, 475] on strong "Posologia:" at bounding box center [654, 468] width 55 height 14
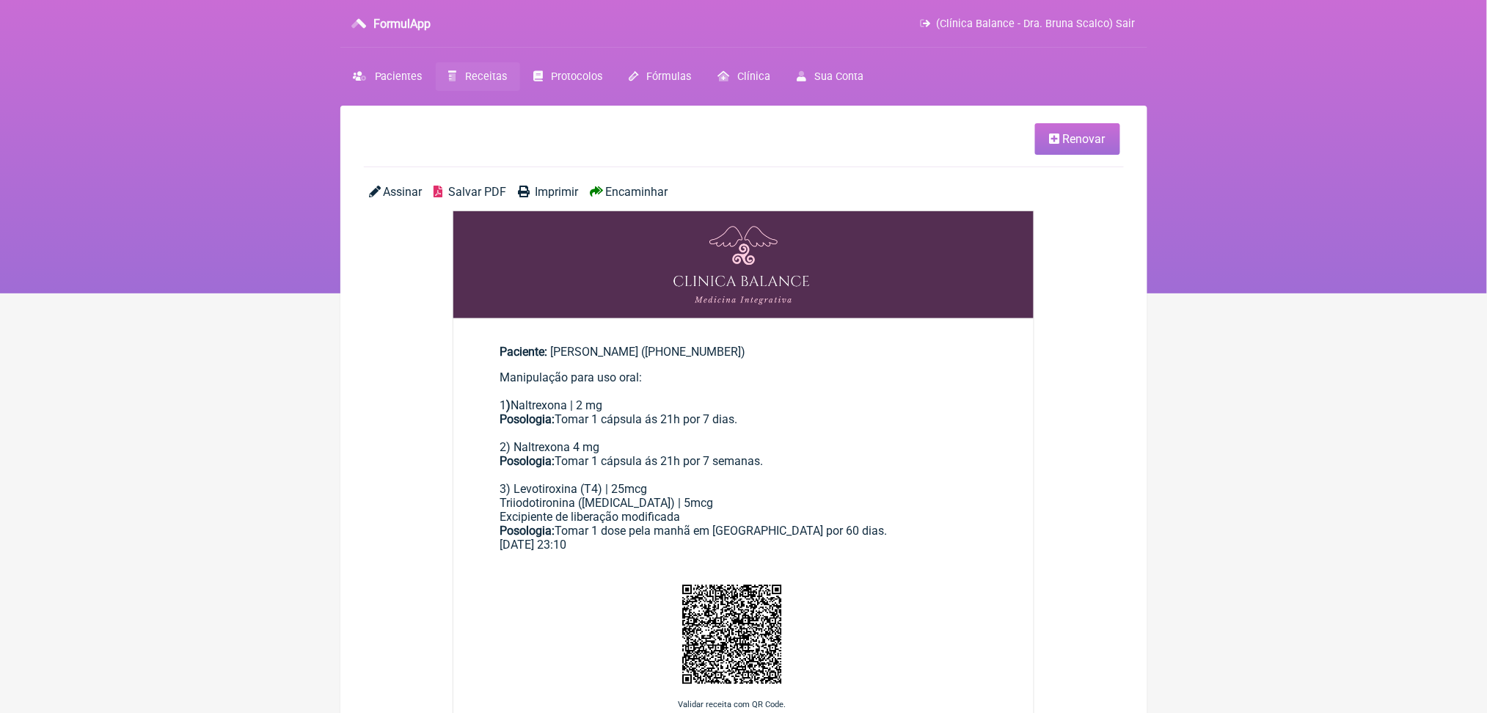
click at [1063, 145] on span "Renovar" at bounding box center [1084, 139] width 43 height 14
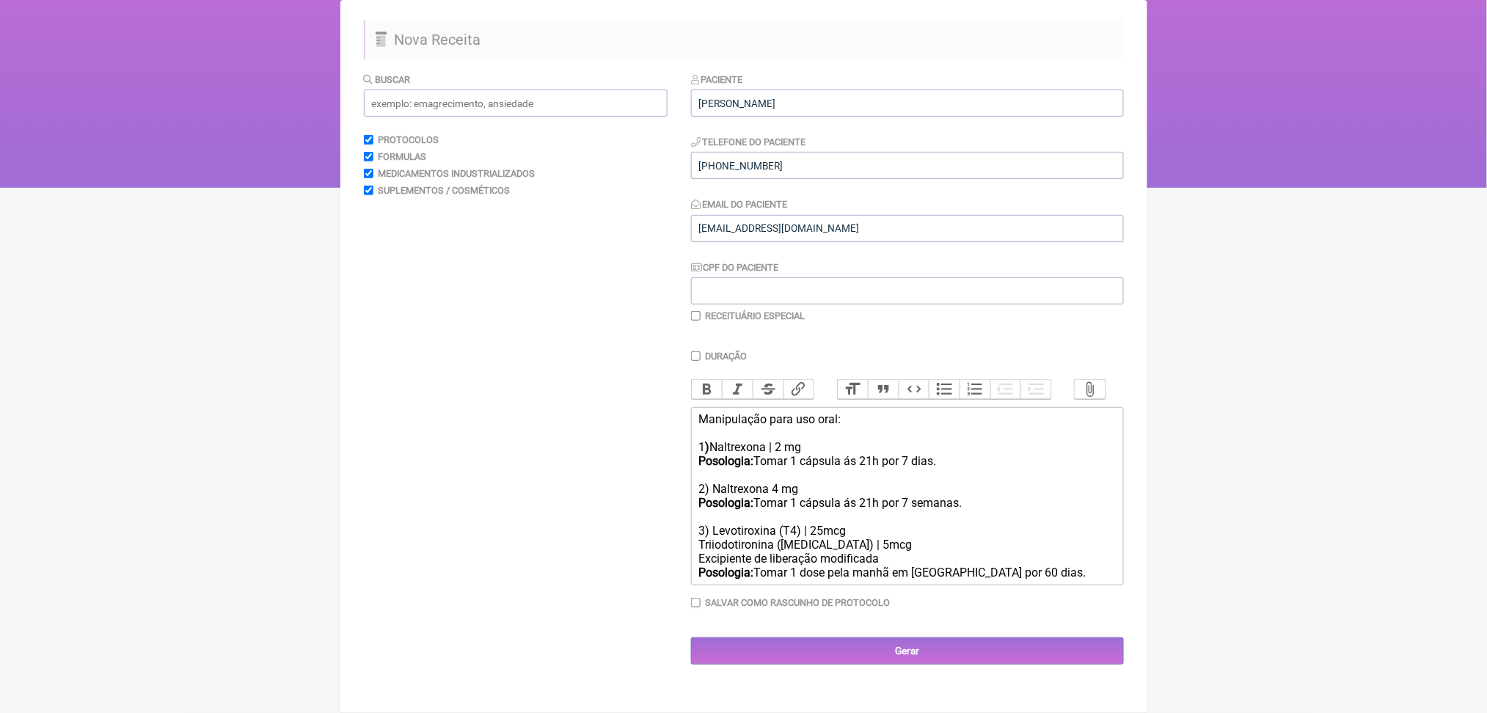
scroll to position [274, 0]
drag, startPoint x: 728, startPoint y: 406, endPoint x: 725, endPoint y: 459, distance: 53.7
click at [725, 459] on trix-editor "Manipulação para uso oral: 1 ) Naltrexona | 2 mg Posologia: Tomar 1 cápsula ás …" at bounding box center [907, 496] width 433 height 178
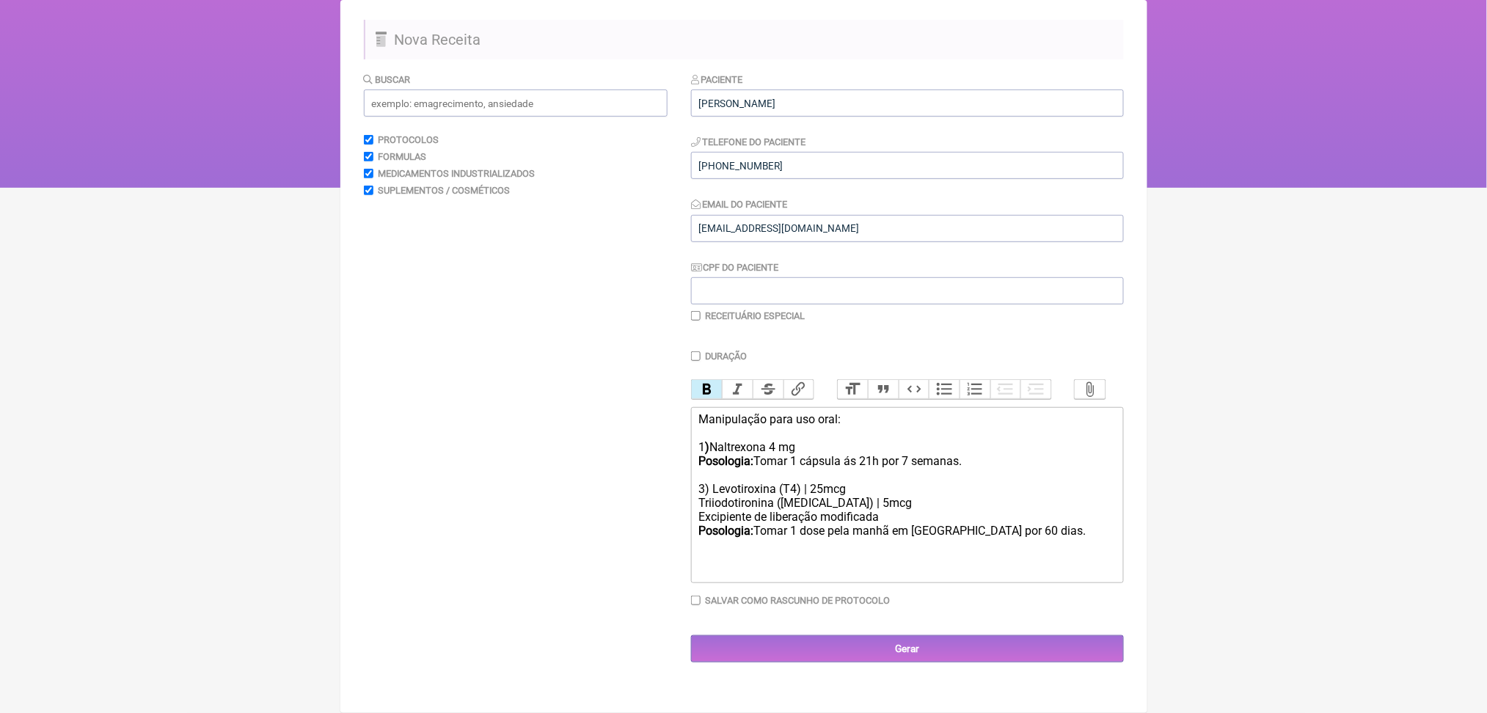
scroll to position [265, 0]
click at [968, 434] on div "Manipulação para uso oral: 1 ) Naltrexona 4 mg Posologia: Tomar 1 cápsula ás 21…" at bounding box center [906, 474] width 417 height 125
click at [1050, 528] on div "Manipulação para uso oral: 1 ) Naltrexona 4 mg Posologia: Tomar 1 cápsula ás 21…" at bounding box center [906, 474] width 417 height 125
type trix-editor "<div>Manipulação para uso oral:<br><br>1<strong>) </strong>Naltrexona 4 mg<br><…"
click at [927, 577] on trix-editor "Manipulação para uso oral: 1 ) Naltrexona 4 mg Posologia: Tomar 1 cápsula ás 21…" at bounding box center [907, 495] width 433 height 176
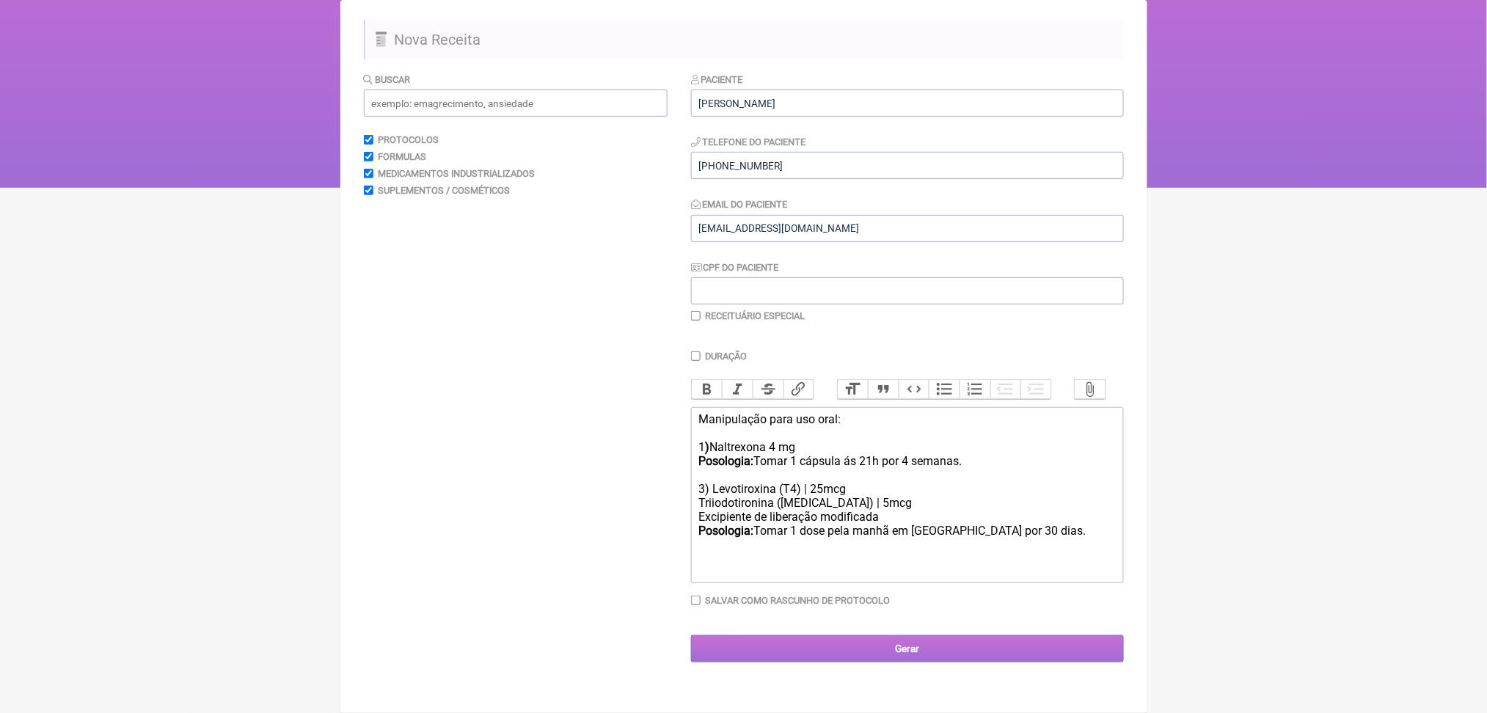
click at [874, 662] on input "Gerar" at bounding box center [907, 648] width 433 height 27
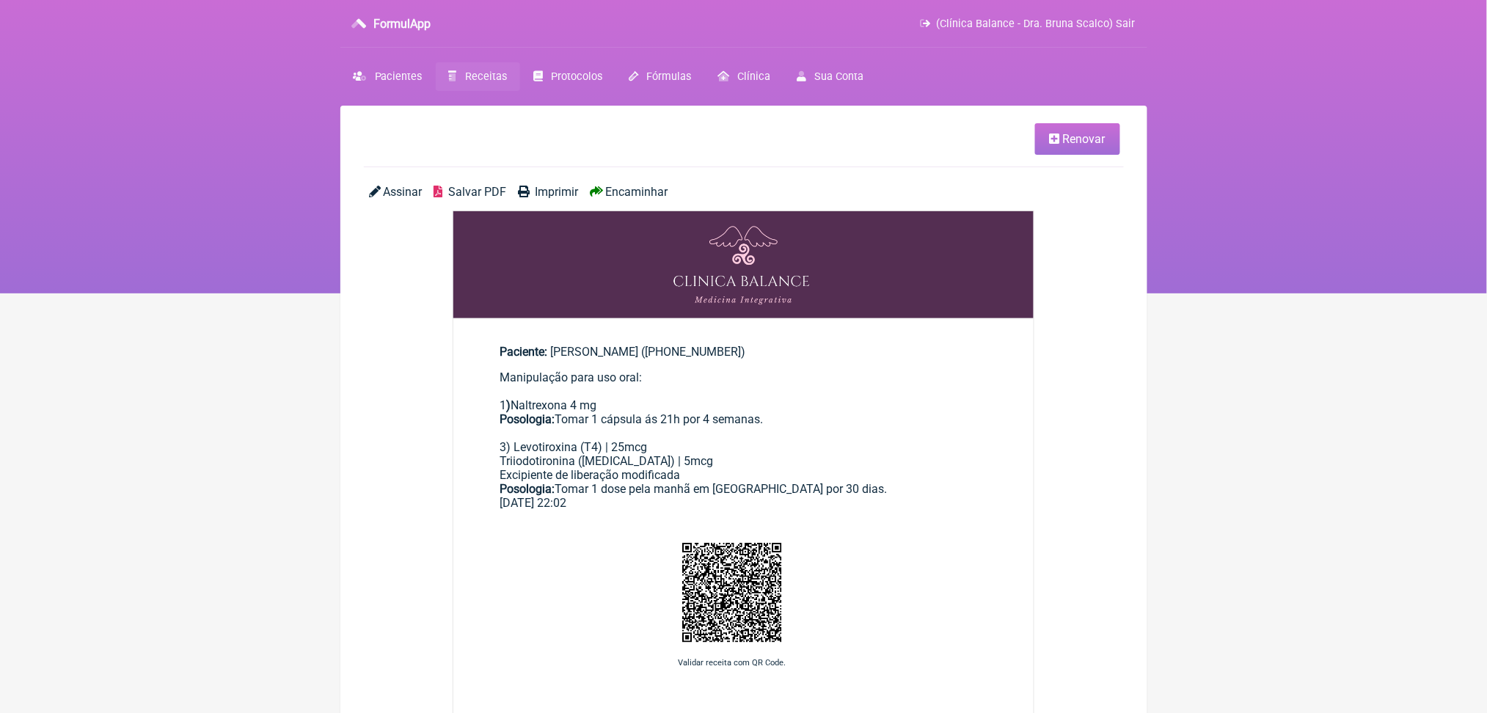
click at [489, 199] on span "Salvar PDF" at bounding box center [477, 192] width 58 height 14
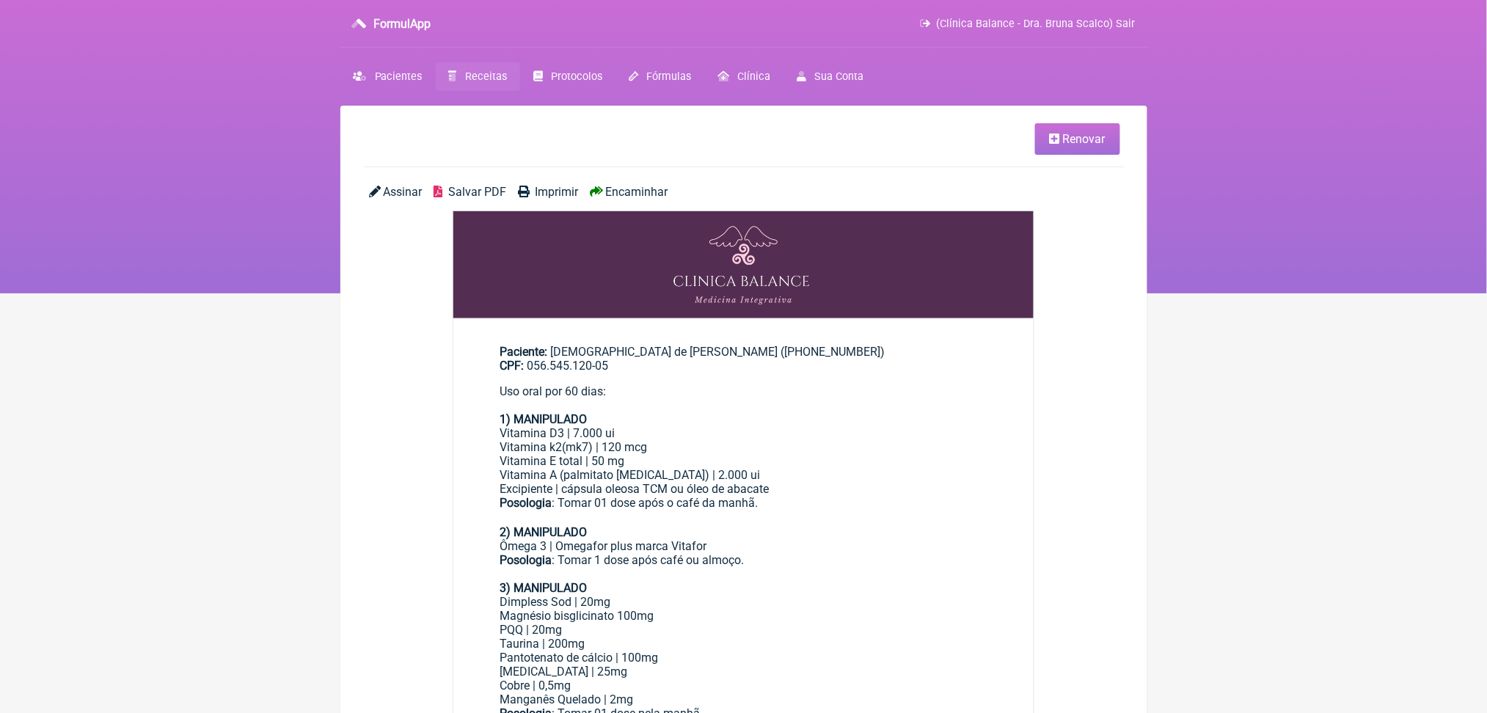
click at [483, 199] on span "Salvar PDF" at bounding box center [477, 192] width 58 height 14
click at [503, 83] on span "Receitas" at bounding box center [486, 76] width 42 height 12
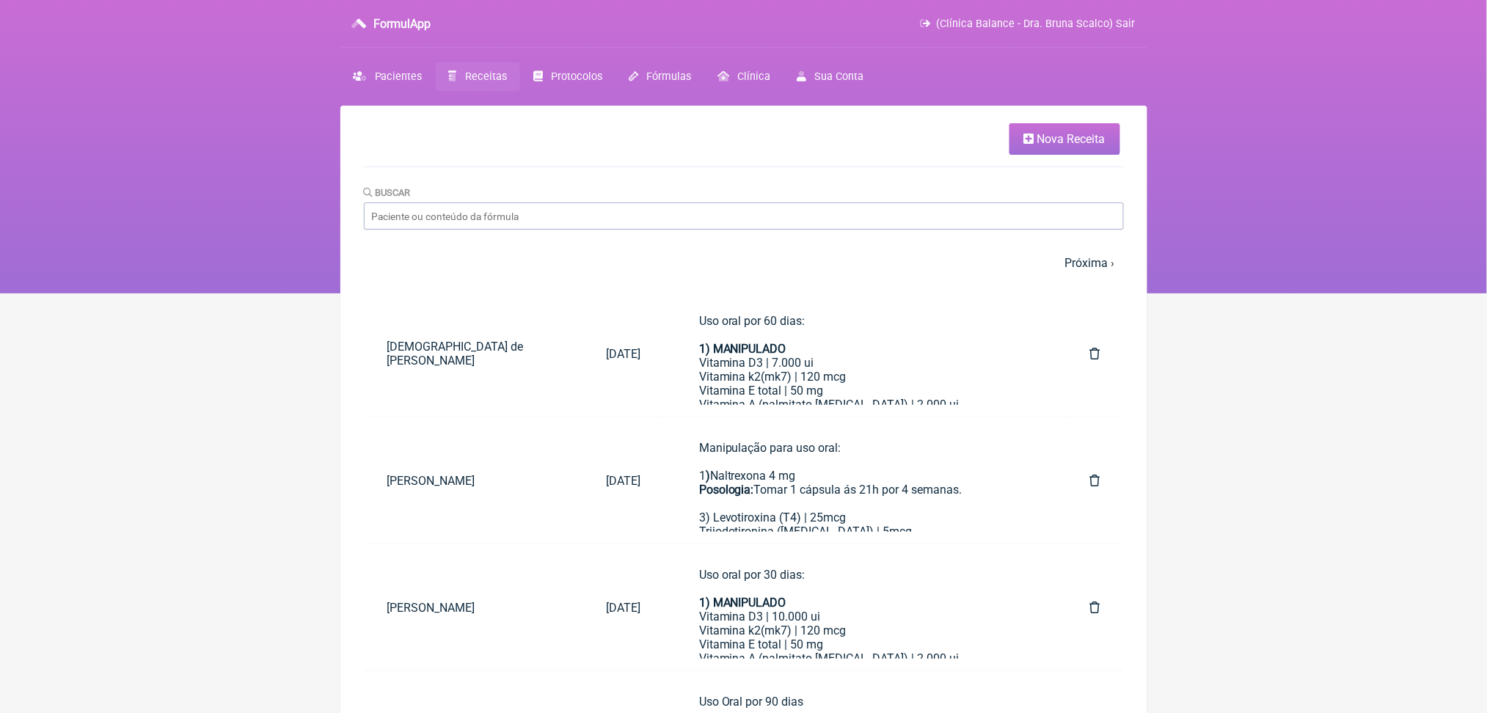
click at [1081, 146] on span "Nova Receita" at bounding box center [1071, 139] width 68 height 14
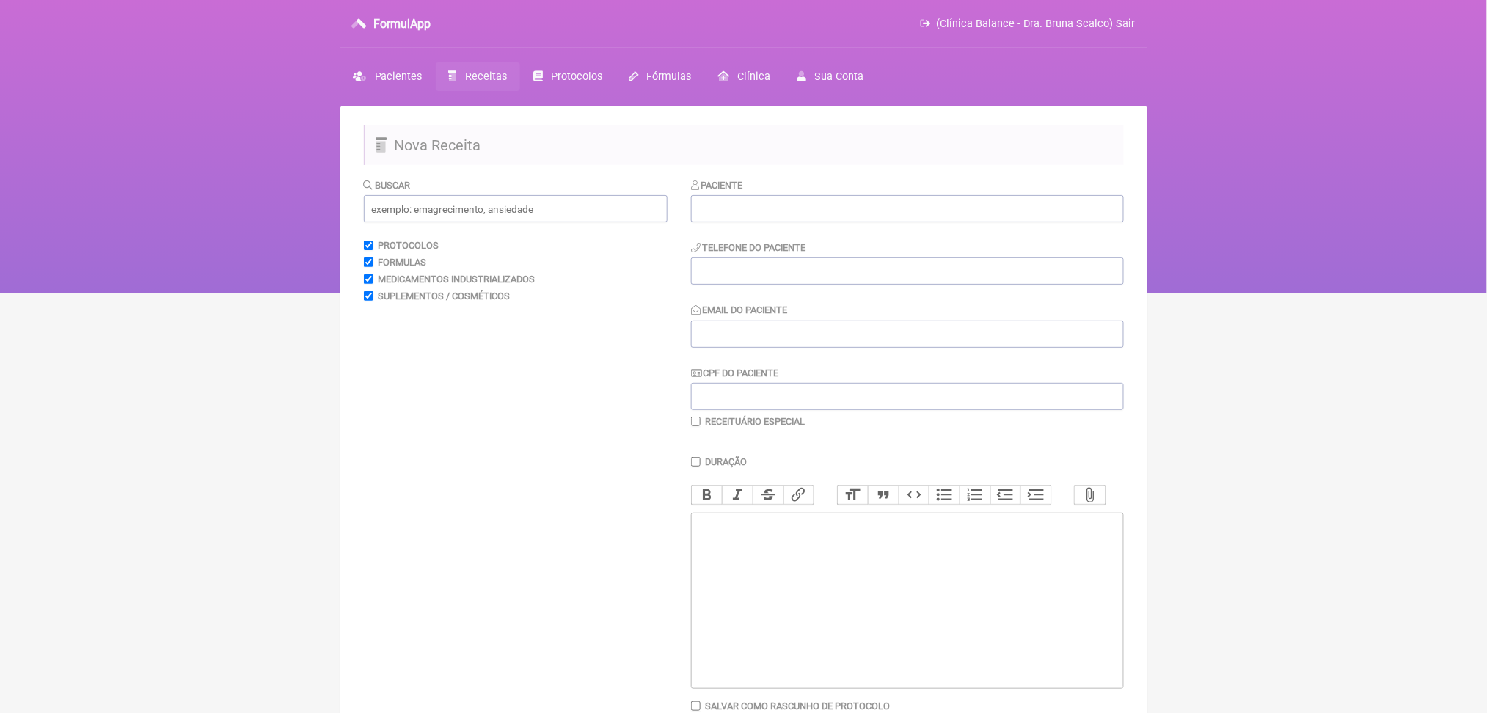
click at [507, 83] on span "Receitas" at bounding box center [486, 76] width 42 height 12
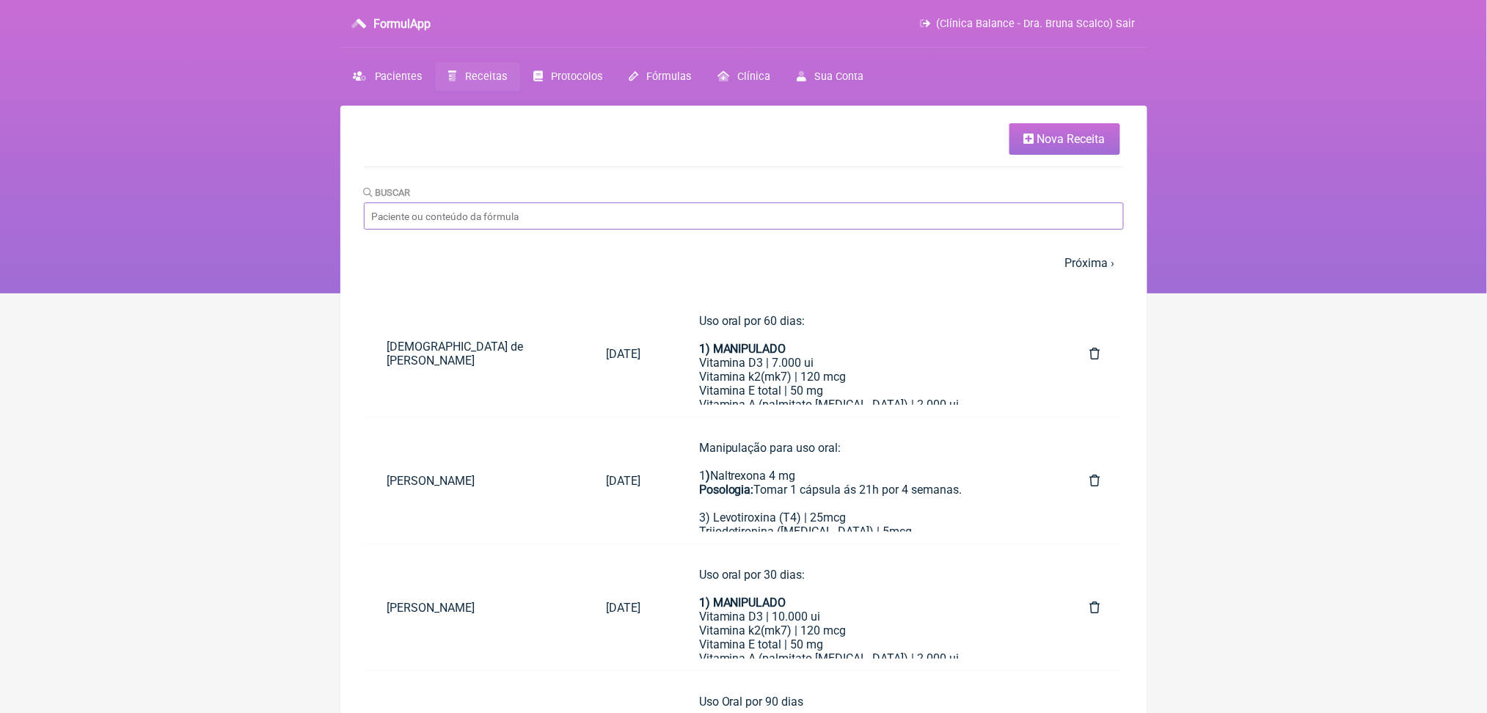
click at [527, 230] on input "Buscar" at bounding box center [744, 215] width 760 height 27
type input "jaine de miranda"
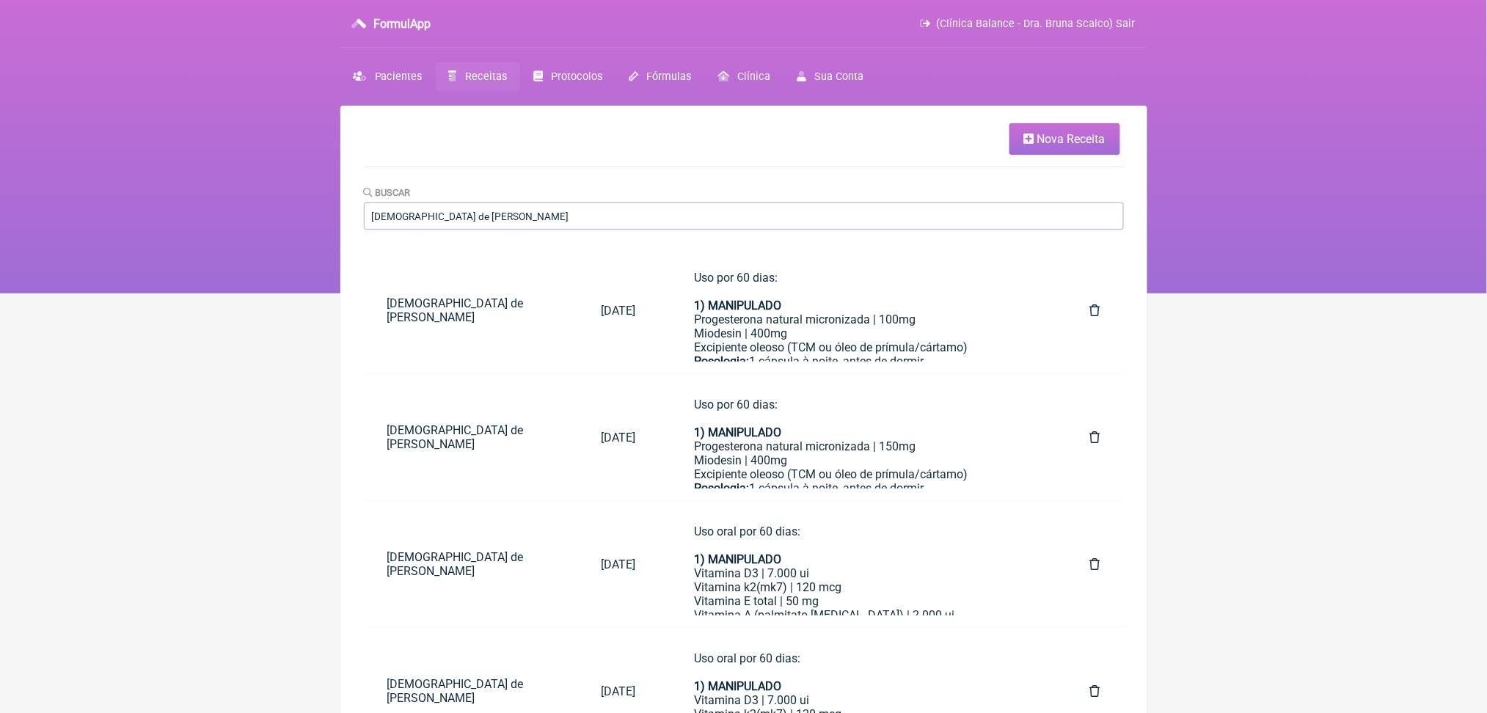
click at [512, 86] on link "Receitas" at bounding box center [478, 76] width 84 height 29
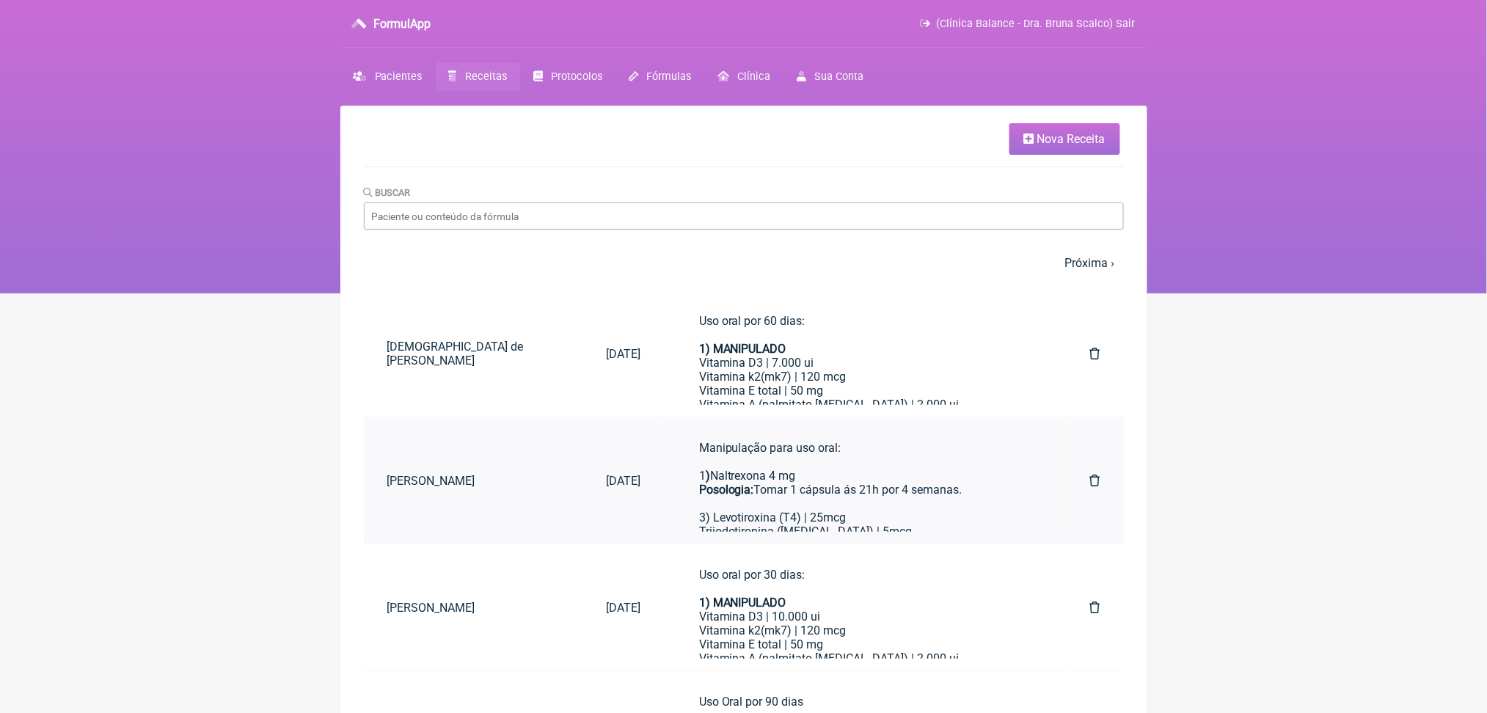
click at [1089, 486] on icon at bounding box center [1094, 481] width 10 height 12
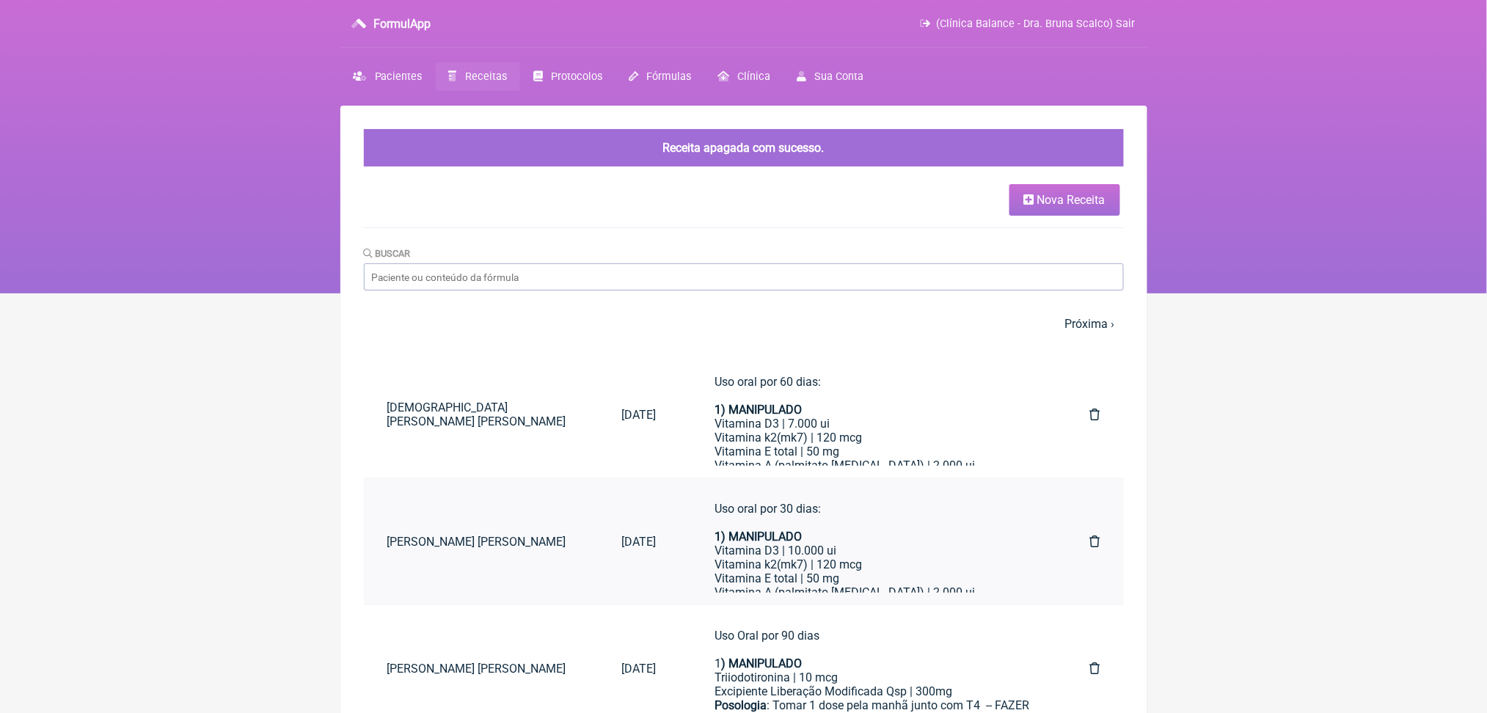
click at [1089, 547] on icon at bounding box center [1094, 542] width 10 height 12
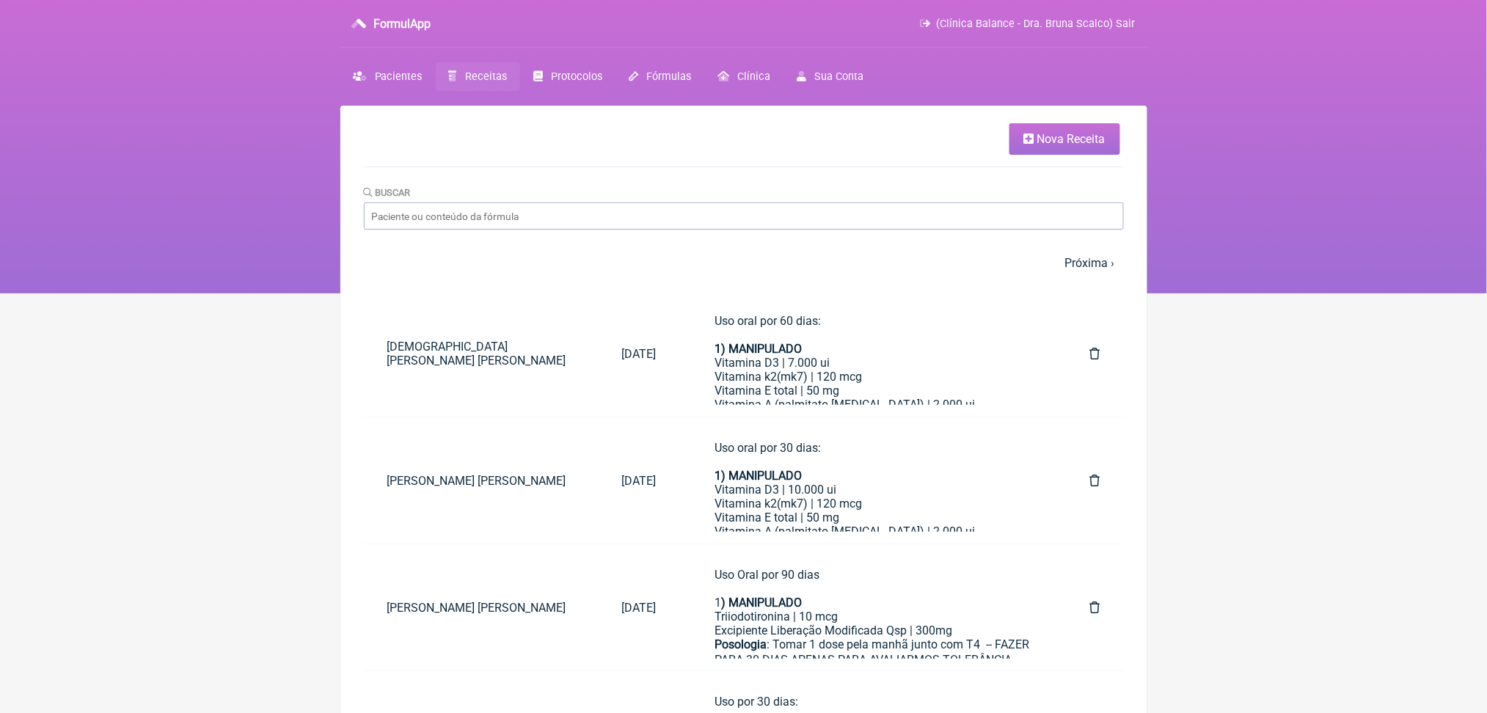
click at [1042, 145] on span "Nova Receita" at bounding box center [1071, 139] width 68 height 14
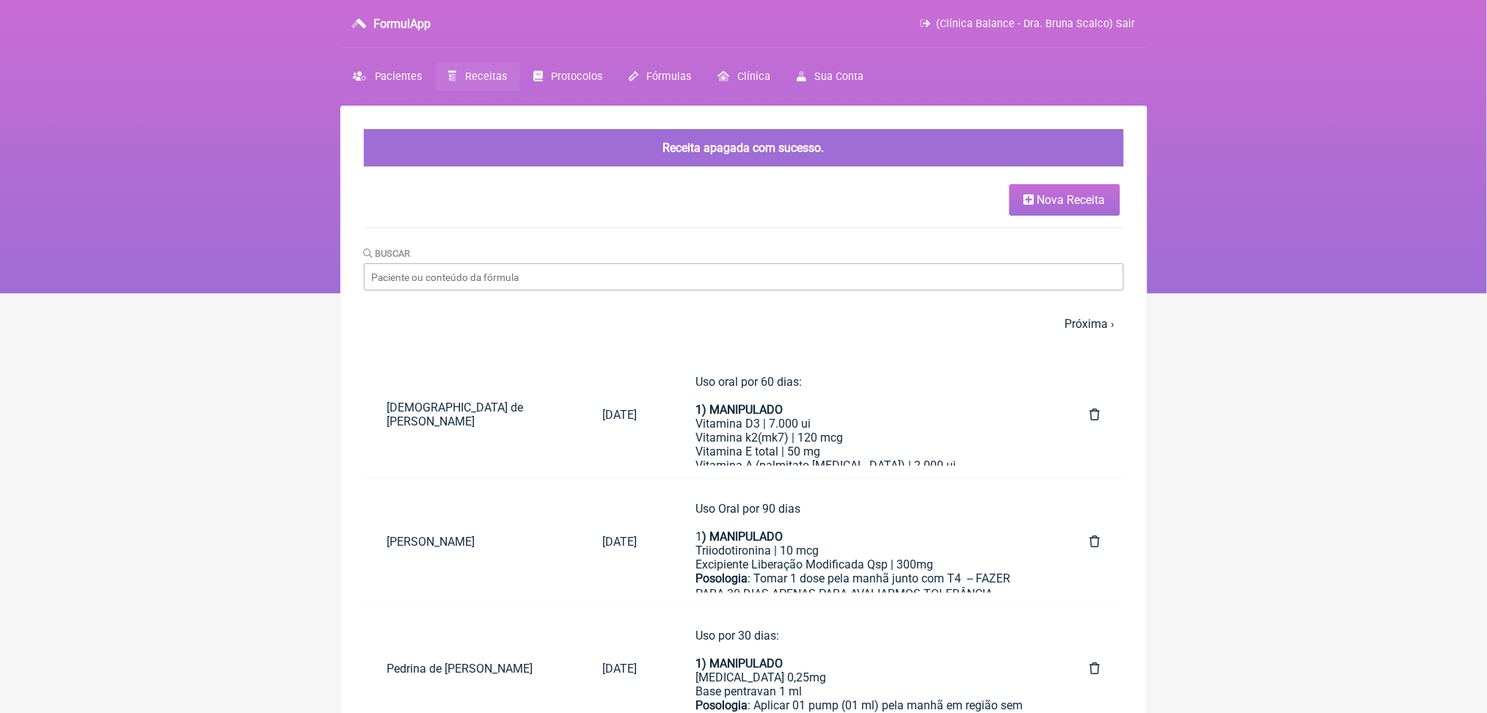
click at [1048, 207] on span "Nova Receita" at bounding box center [1071, 200] width 68 height 14
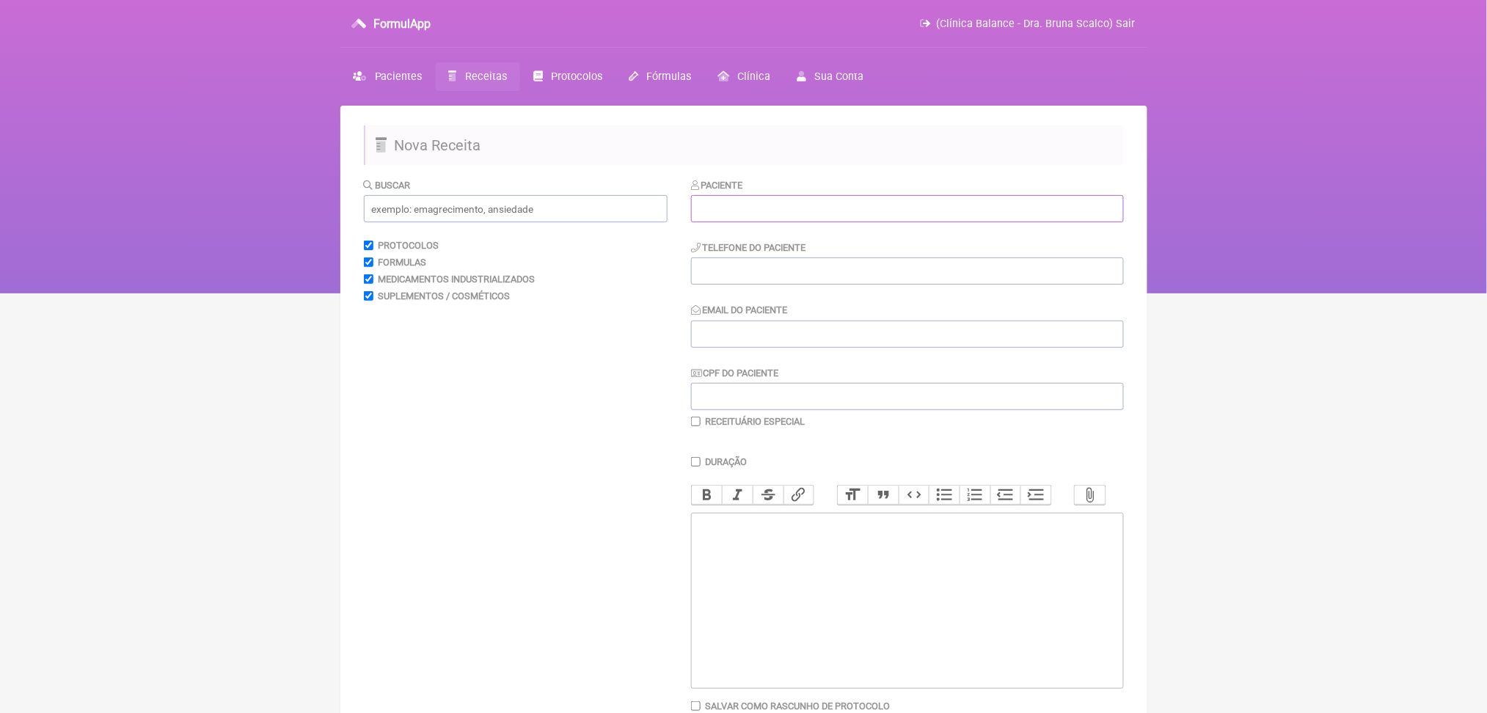
click at [875, 222] on input "text" at bounding box center [907, 208] width 433 height 27
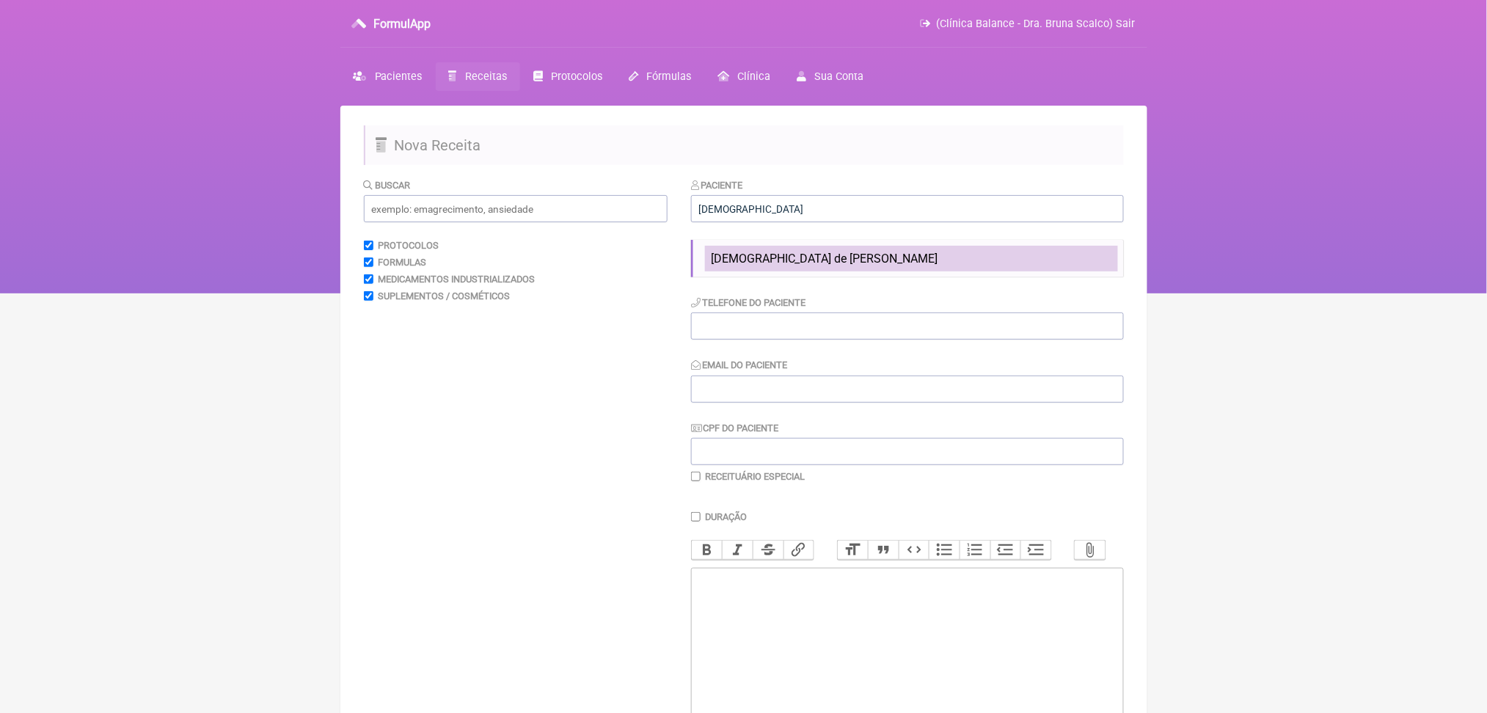
click at [851, 266] on span "[DEMOGRAPHIC_DATA] de [PERSON_NAME]" at bounding box center [824, 259] width 227 height 14
type input "[DEMOGRAPHIC_DATA] de [PERSON_NAME]"
type input "[PHONE_NUMBER]"
type input "[EMAIL_ADDRESS][DOMAIN_NAME]"
type input "056.545.120-05"
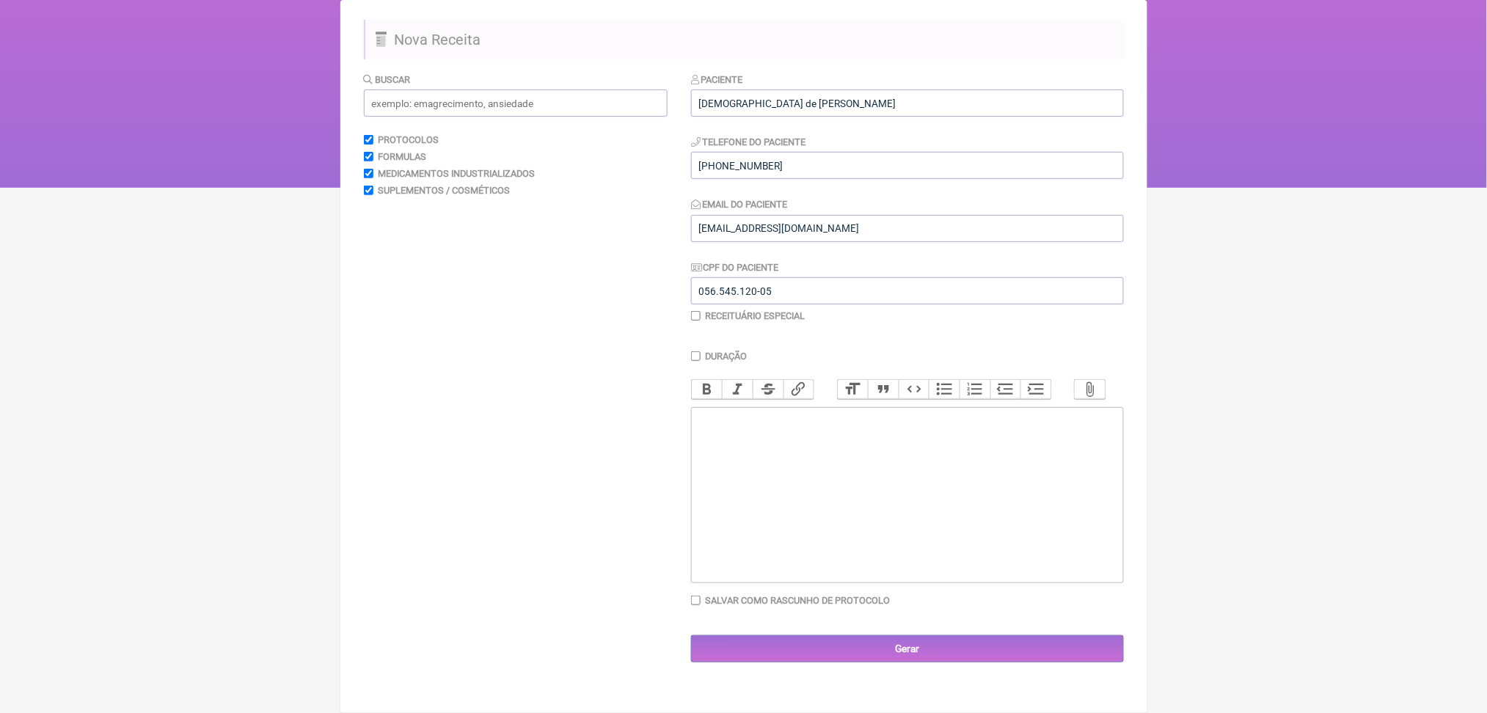
scroll to position [142, 0]
click at [541, 95] on input "text" at bounding box center [516, 103] width 304 height 27
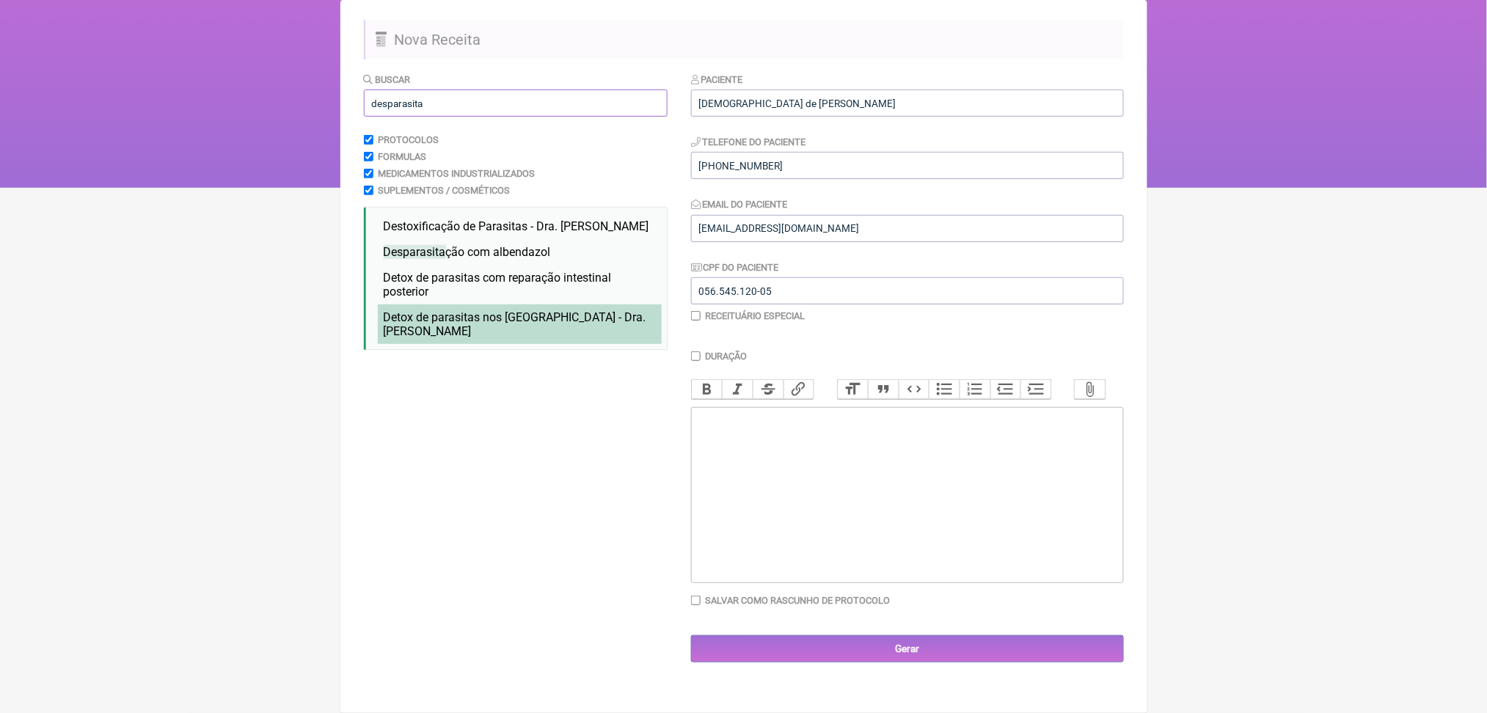
type input "desparasita"
click at [471, 338] on span "Detox de parasitas nos EUA - Dra. Hulda clark" at bounding box center [515, 324] width 263 height 28
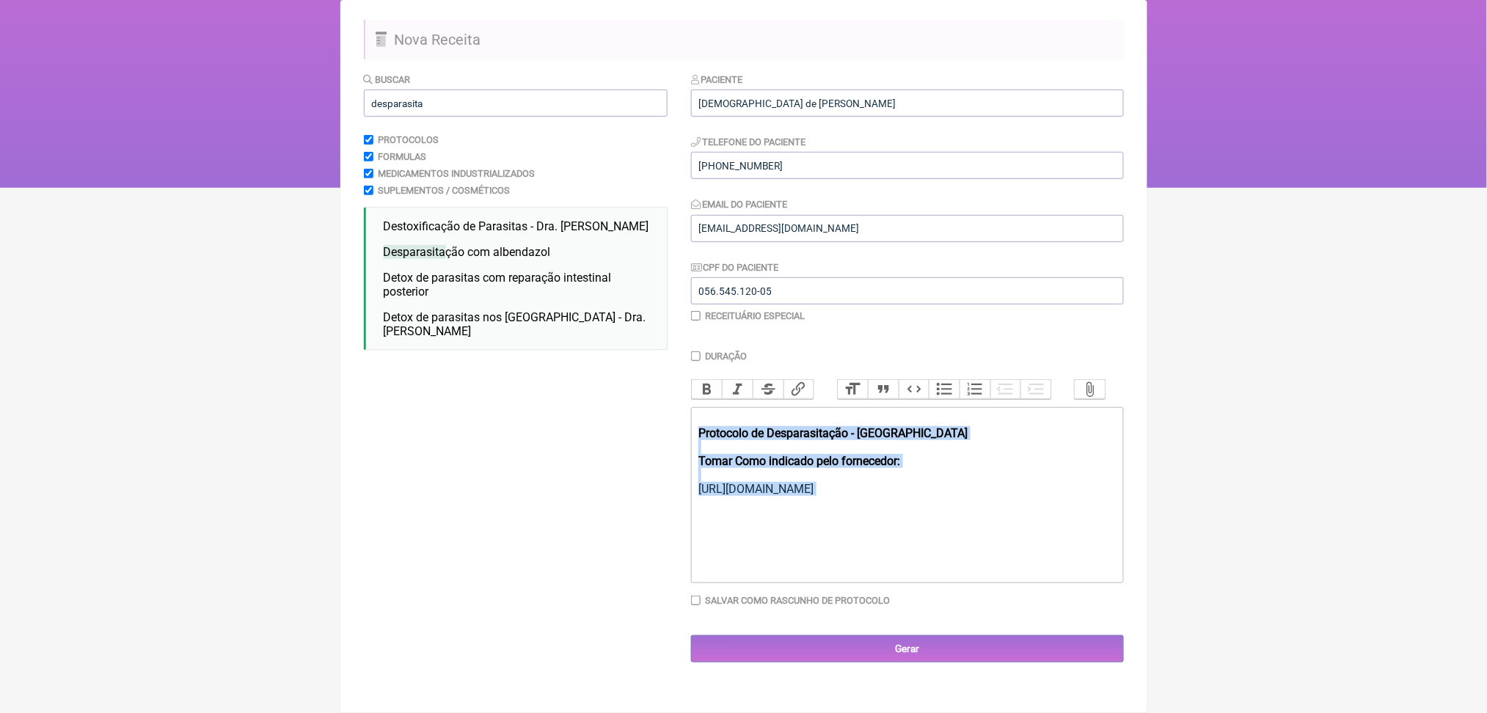
scroll to position [310, 0]
drag, startPoint x: 709, startPoint y: 516, endPoint x: 1053, endPoint y: 585, distance: 350.9
click at [1053, 585] on div "Duração Duração de 30 dias Bold Italic Strikethrough Link Heading Quote Code Bu…" at bounding box center [907, 484] width 433 height 267
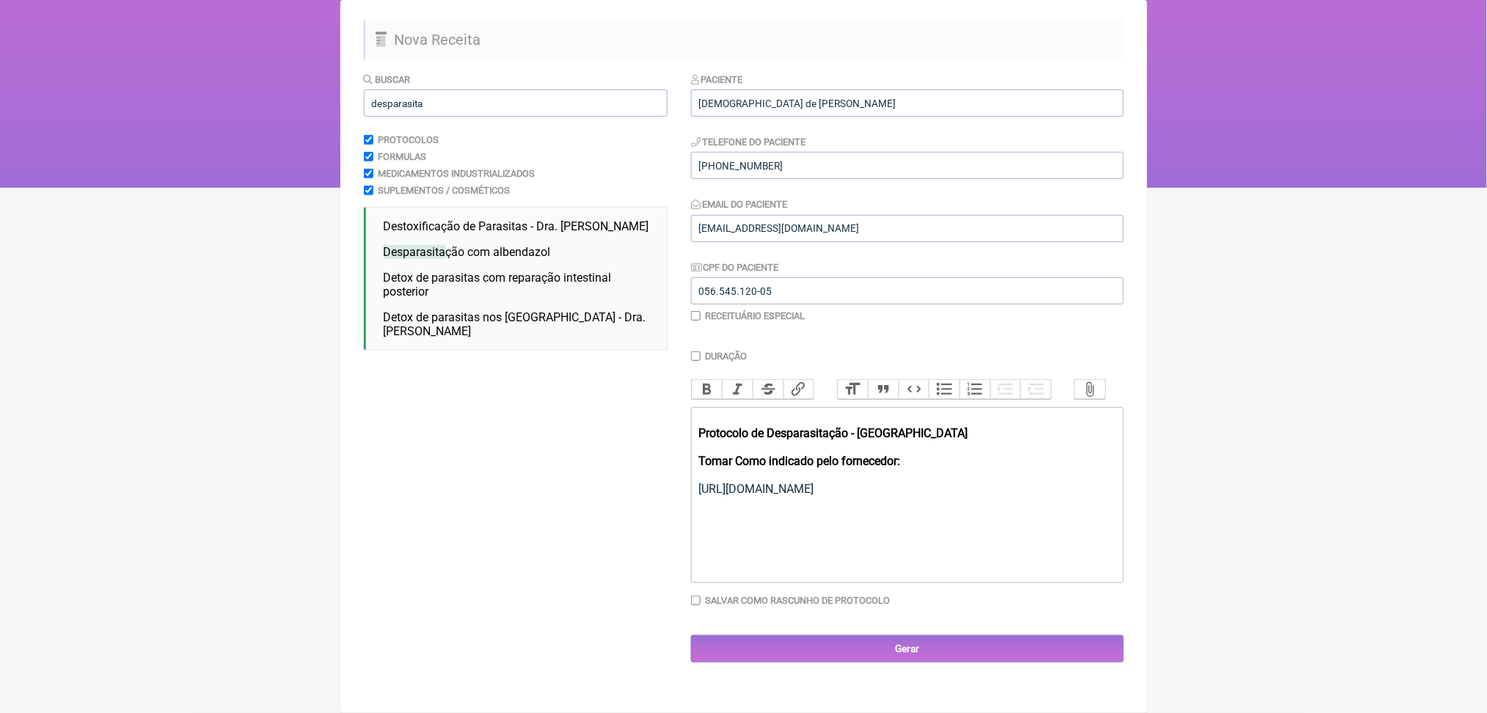
scroll to position [265, 0]
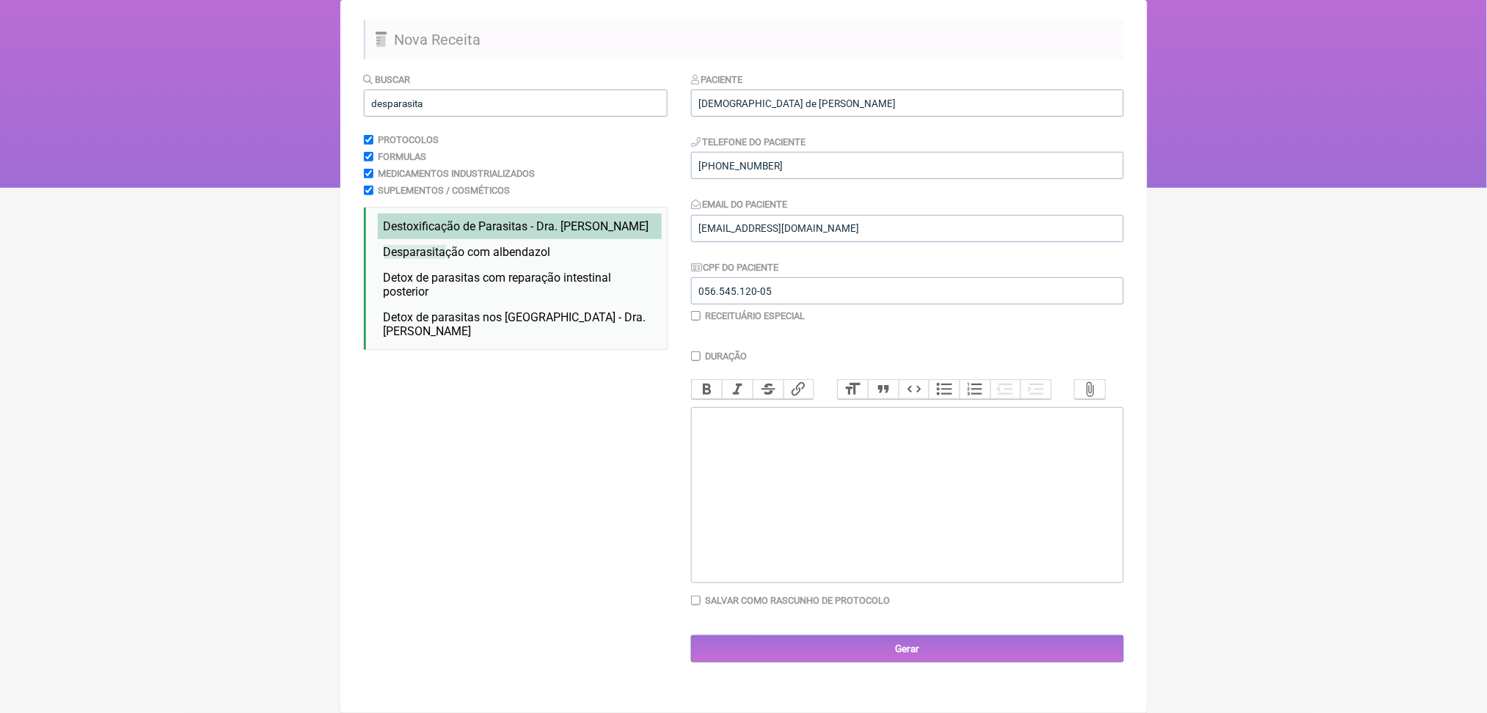
click at [522, 219] on span "Destoxificação de Parasitas - Dra. Hulda Clark" at bounding box center [517, 226] width 266 height 14
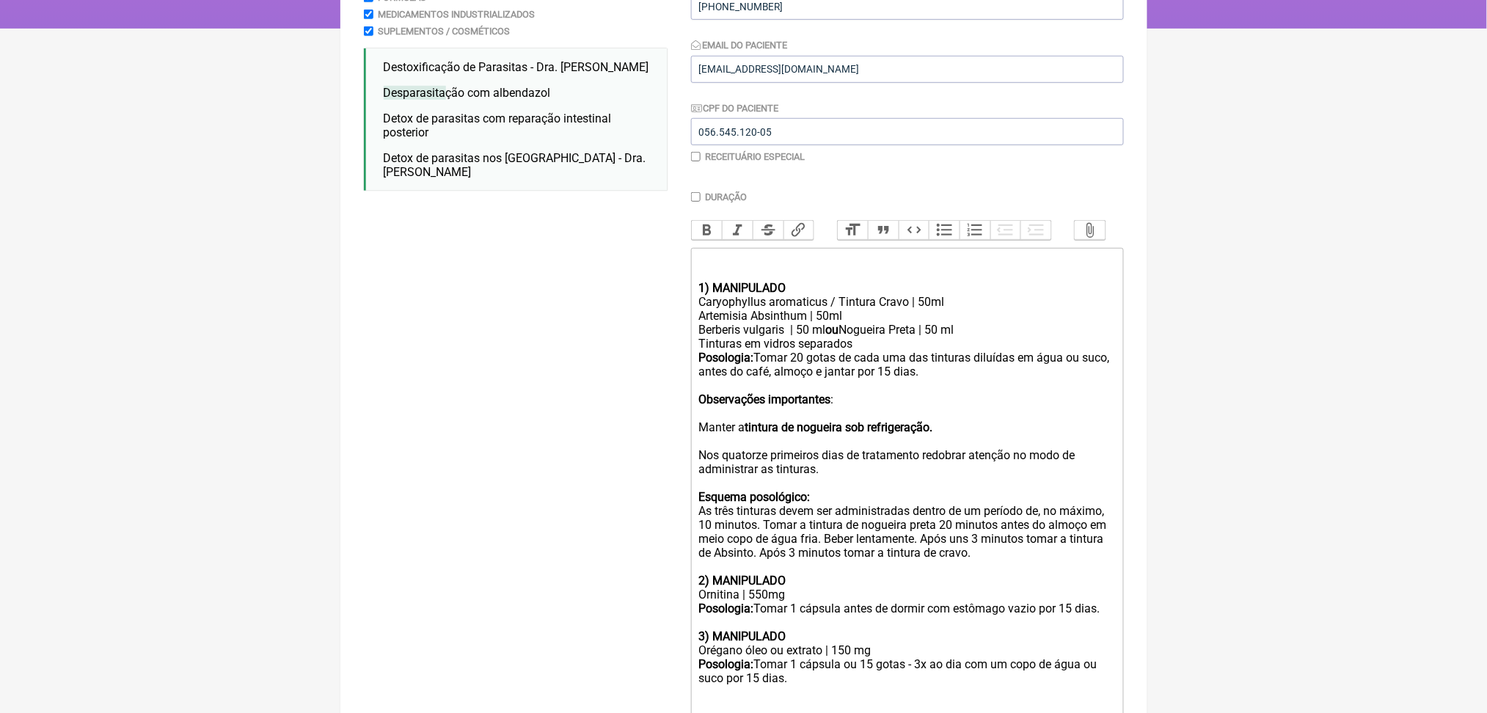
click at [728, 281] on div at bounding box center [906, 267] width 417 height 28
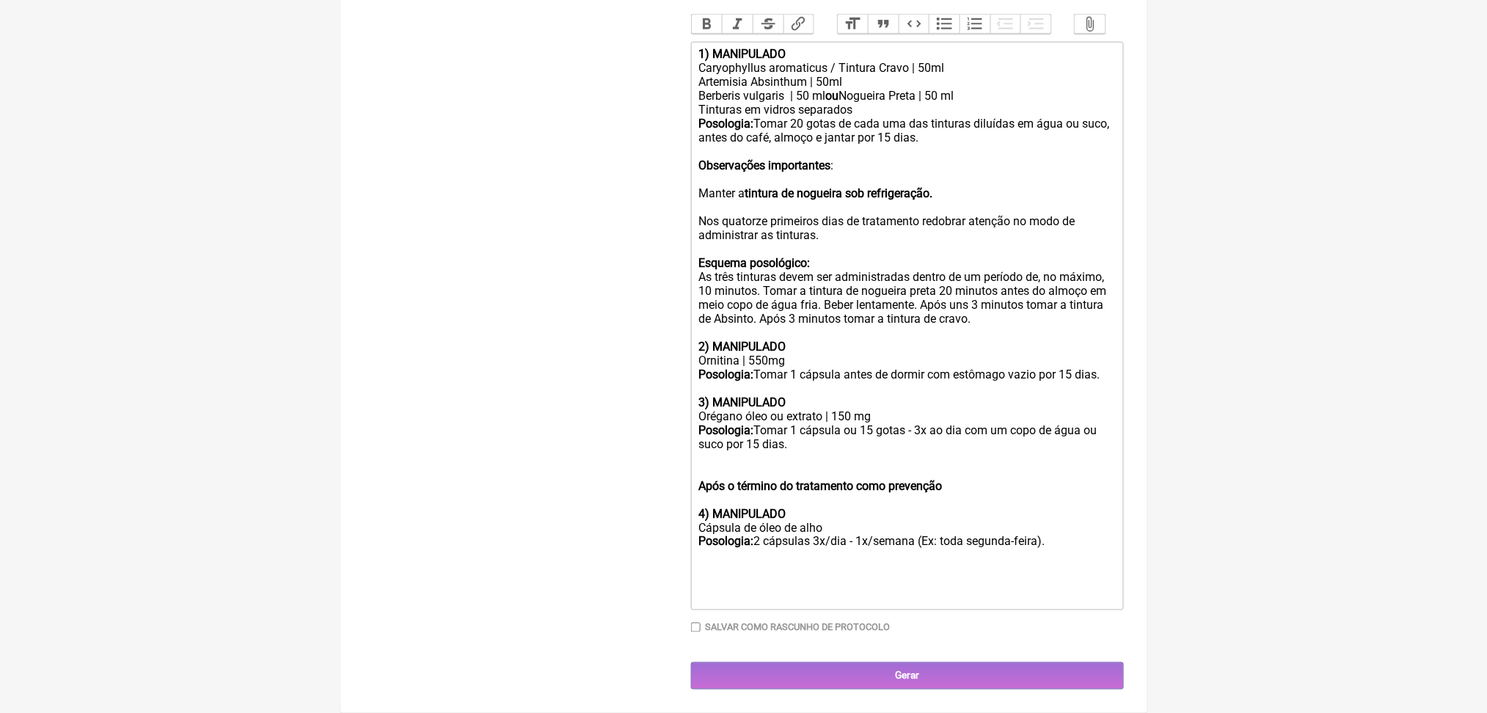
scroll to position [585, 0]
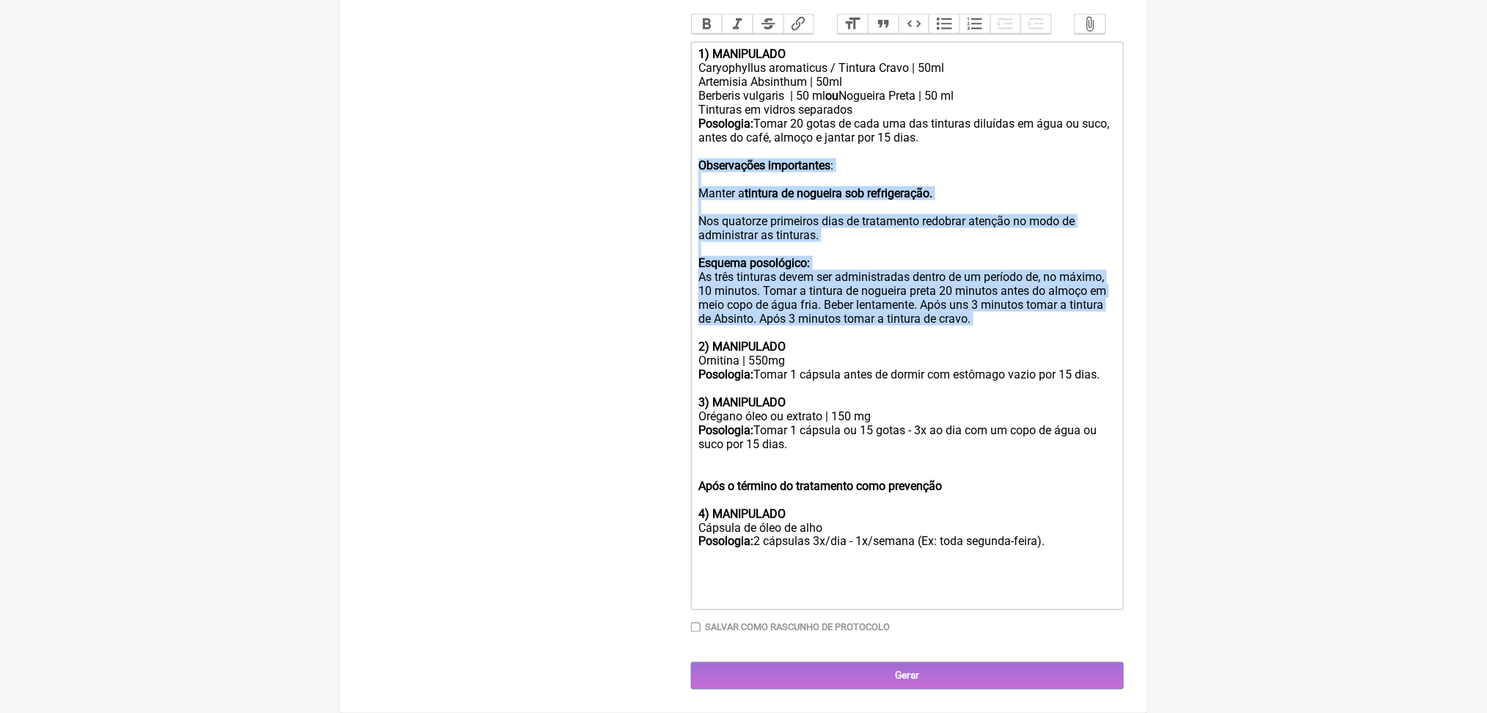
drag, startPoint x: 710, startPoint y: 206, endPoint x: 1065, endPoint y: 434, distance: 421.7
click at [1065, 434] on trix-editor "1) MANIPULADO Caryophyllus aromaticus / Tintura Cravo | 50ml Artemisia Absinthu…" at bounding box center [907, 326] width 433 height 569
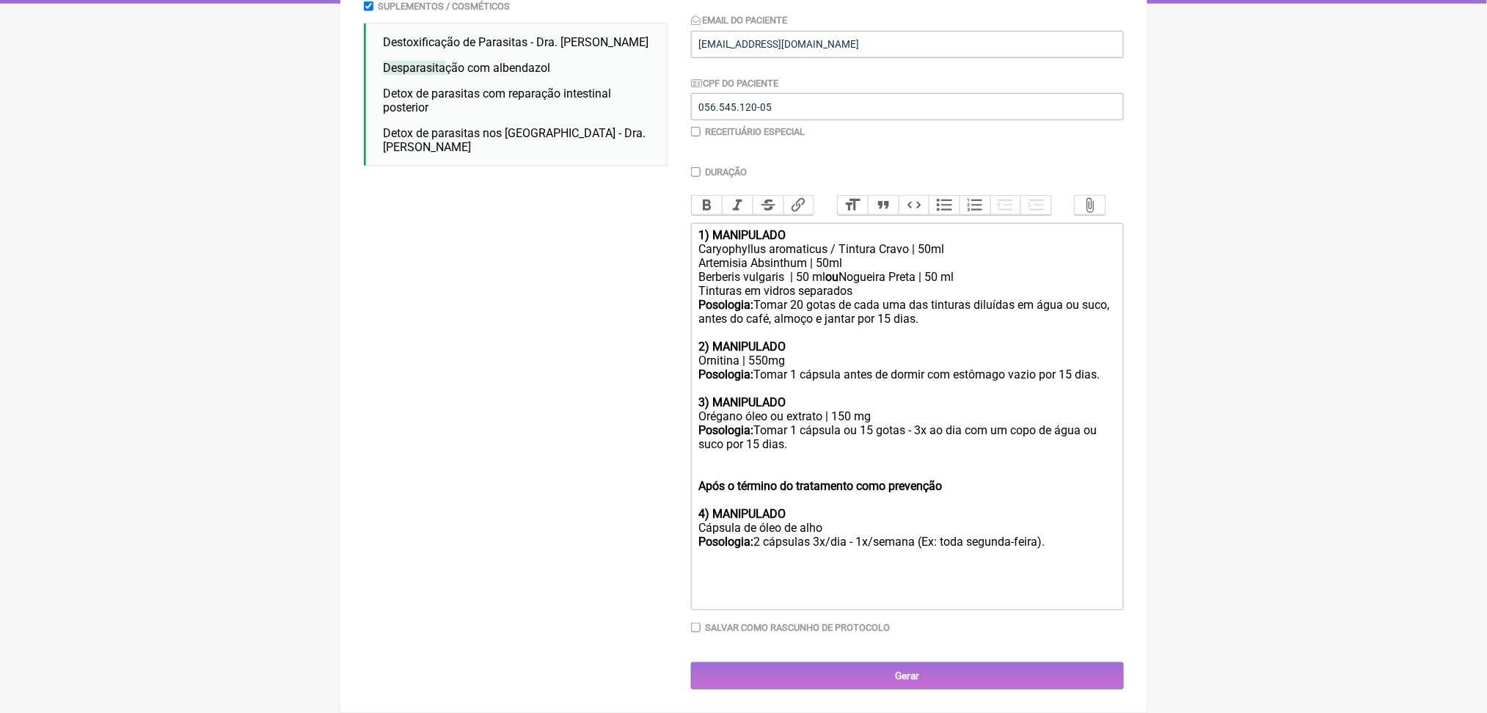
scroll to position [580, 0]
click at [776, 451] on div "Após o término do tratamento como prevenção 4) MANIPULADO" at bounding box center [906, 486] width 417 height 70
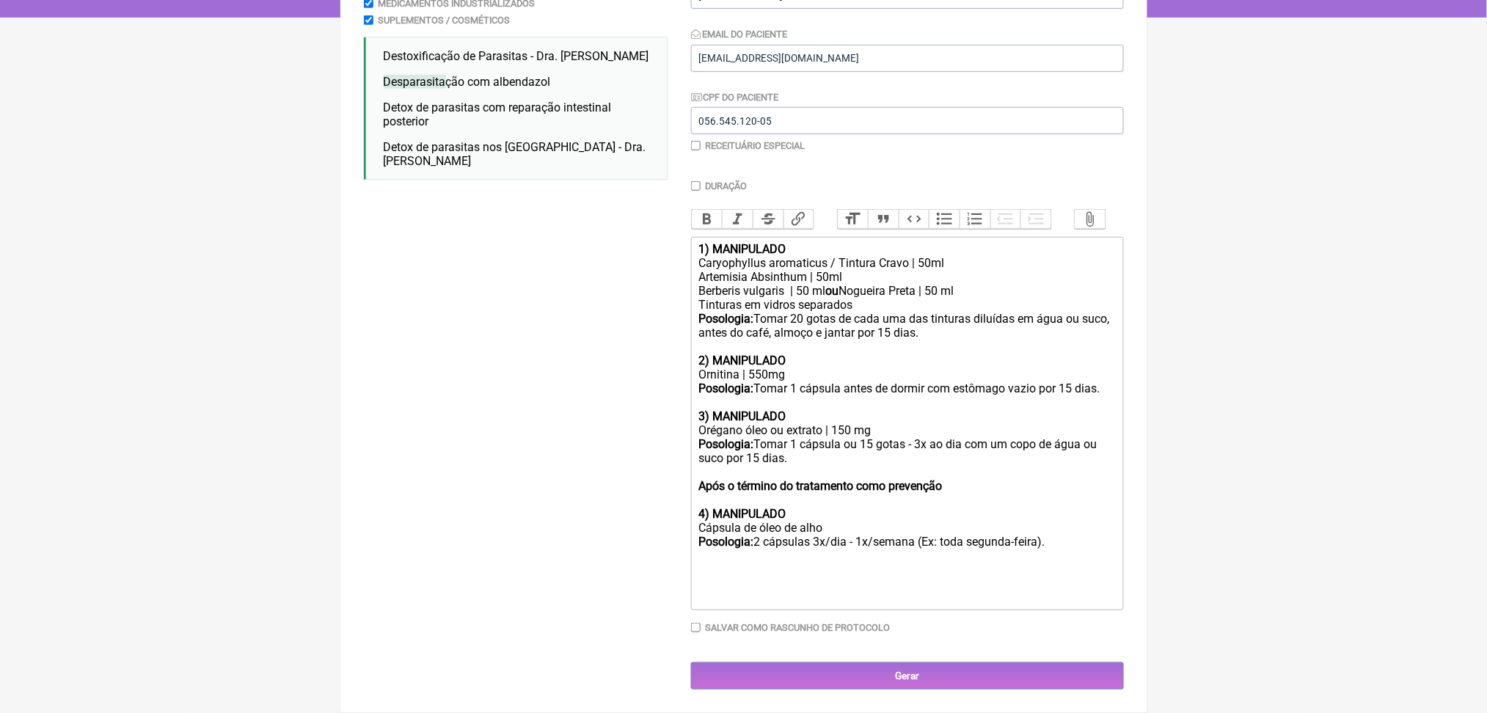
click at [1019, 465] on div "Após o término do tratamento como prevenção 4) MANIPULADO" at bounding box center [906, 493] width 417 height 56
click at [967, 585] on div "Duração Duração de 30 dias Bold Italic Strikethrough Link Heading Quote Code Bu…" at bounding box center [907, 412] width 433 height 464
click at [945, 577] on div at bounding box center [906, 591] width 417 height 28
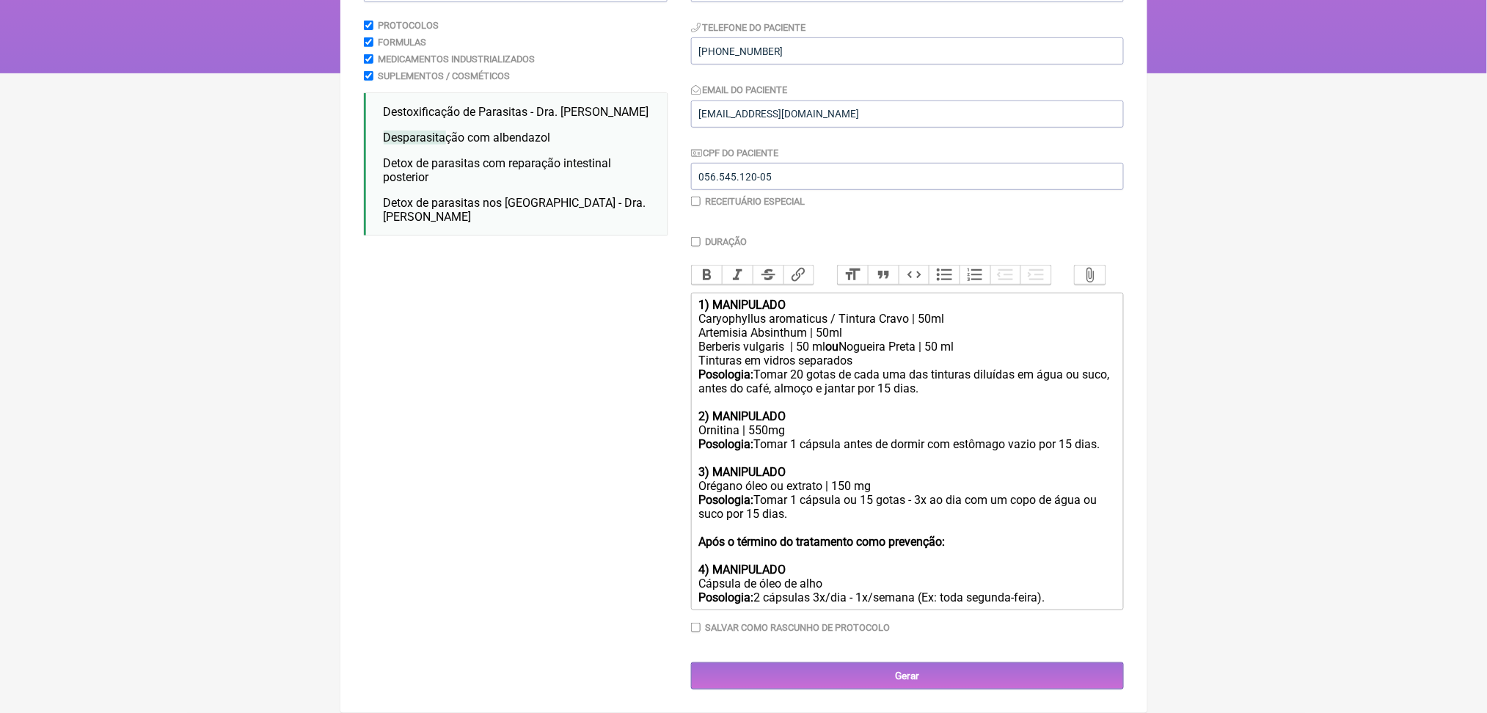
scroll to position [452, 0]
click at [888, 577] on div "Cápsula de óleo de alho Posologia: 2 cápsulas 3x/dia - 1x/semana (Ex: toda segu…" at bounding box center [906, 591] width 417 height 28
type trix-editor "<div><strong>1) MANIPULADO&nbsp;</strong></div><div>Caryophyllus aromaticus / T…"
click at [872, 604] on div "Cápsula de óleo de alho 250mg Posologia: 2 cápsulas 3x/dia - 1x/semana (Ex: tod…" at bounding box center [906, 591] width 417 height 28
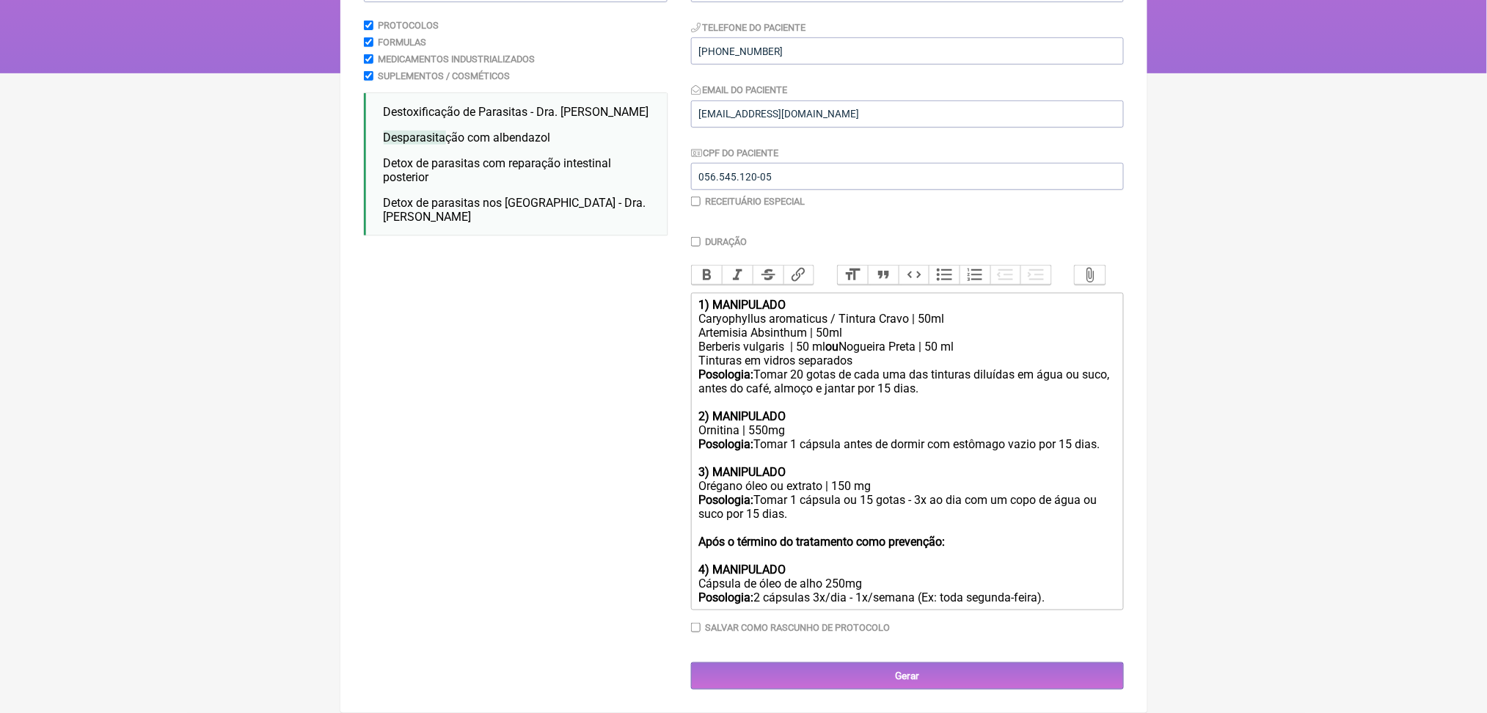
scroll to position [490, 0]
click at [895, 663] on input "Gerar" at bounding box center [907, 675] width 433 height 27
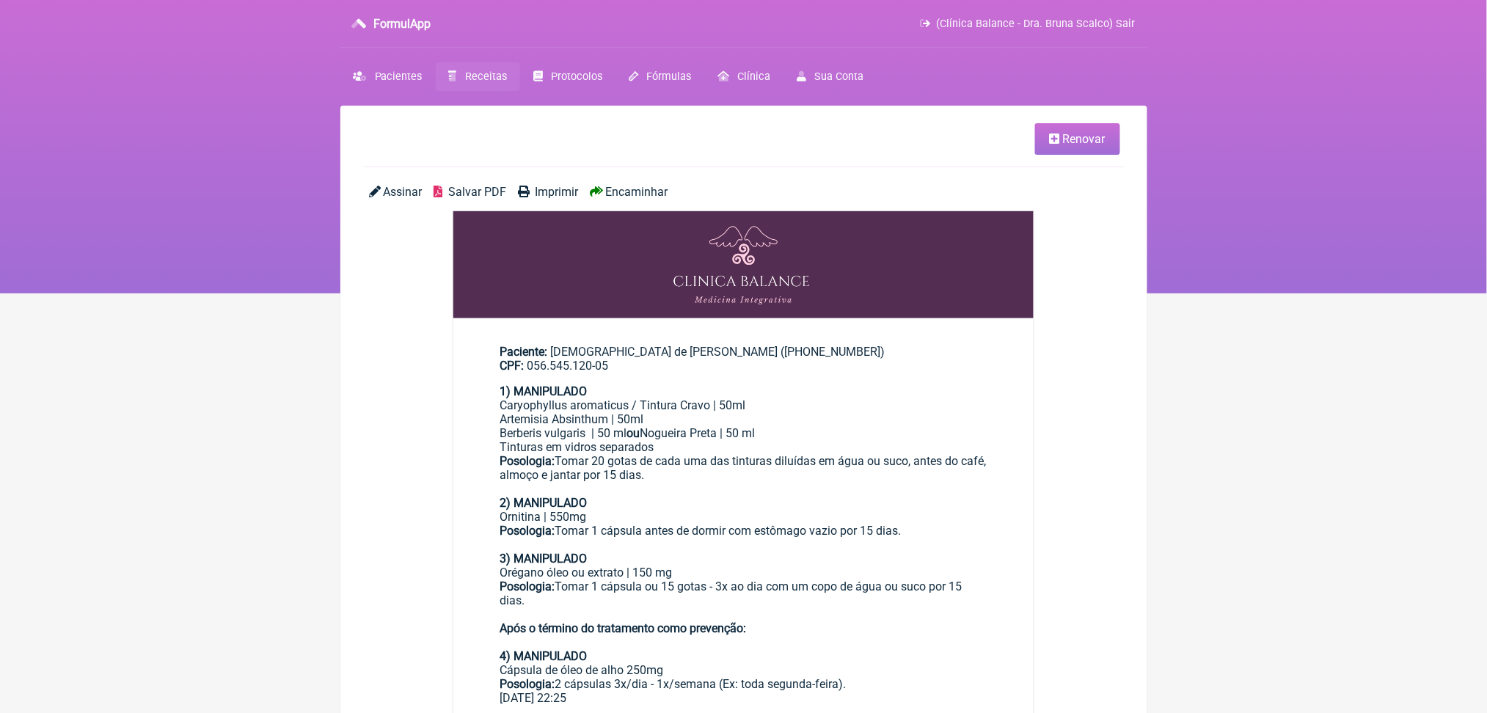
click at [494, 203] on main "Renovar Assinar Salvar PDF Imprimir Encaminhar Paciente: Jaine de Miranda da Si…" at bounding box center [743, 649] width 807 height 1087
click at [499, 199] on span "Salvar PDF" at bounding box center [477, 192] width 58 height 14
click at [507, 83] on span "Receitas" at bounding box center [486, 76] width 42 height 12
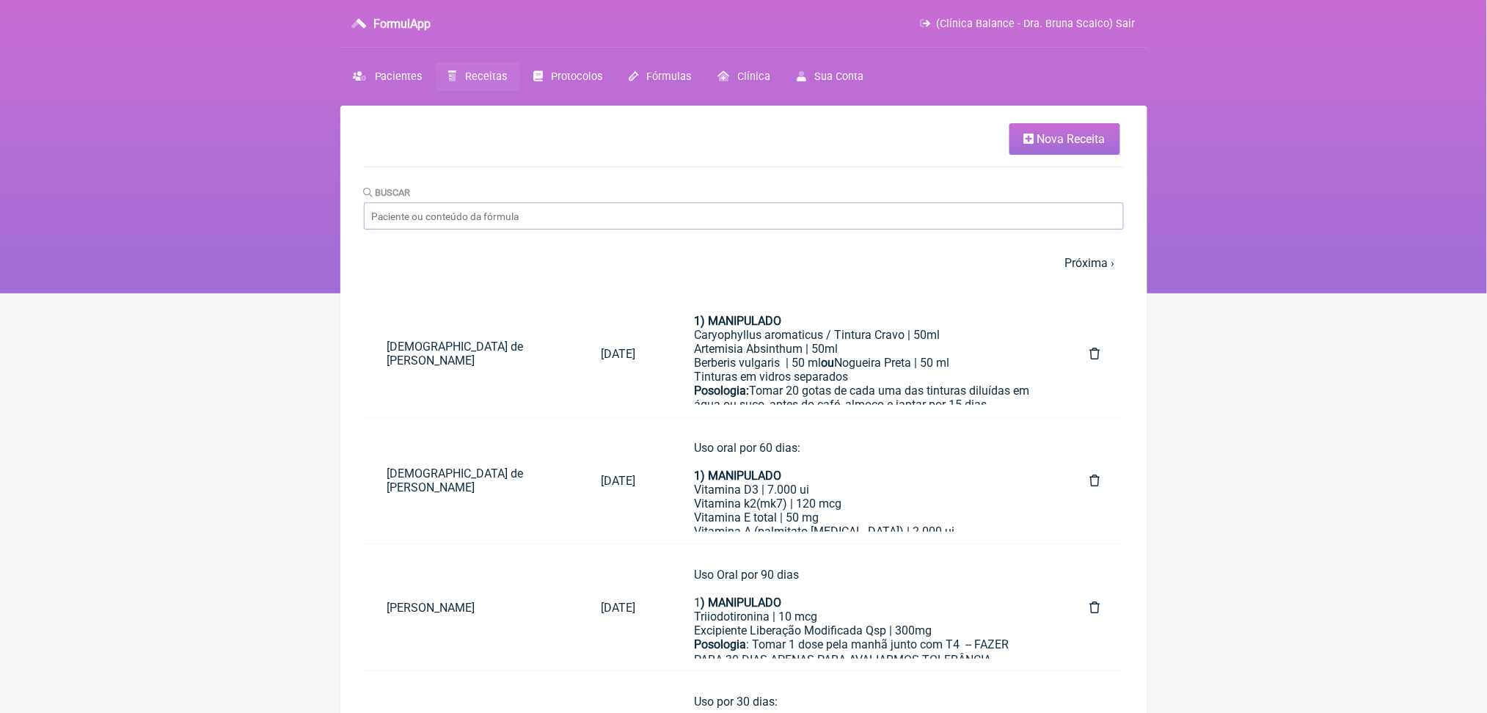
click at [1037, 142] on span "Nova Receita" at bounding box center [1071, 139] width 68 height 14
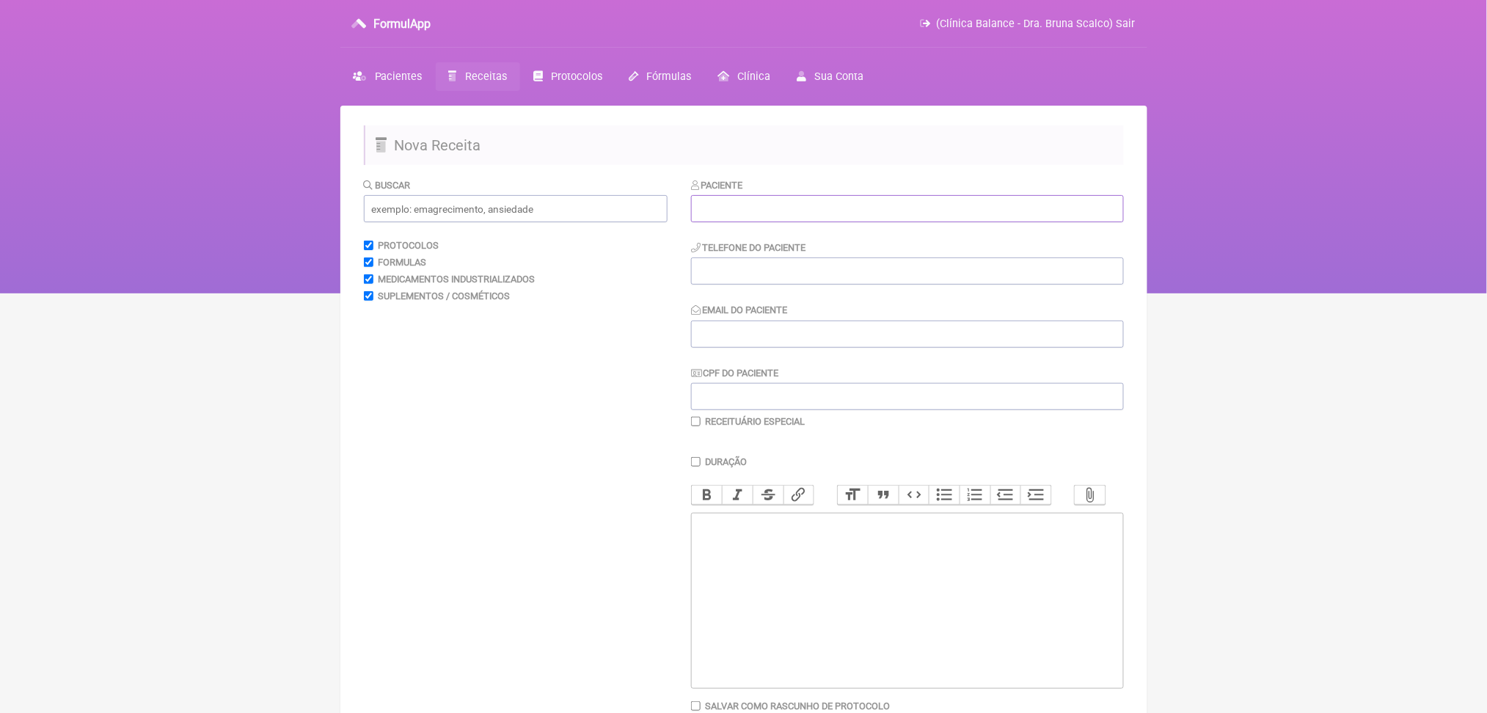
click at [838, 222] on input "text" at bounding box center [907, 208] width 433 height 27
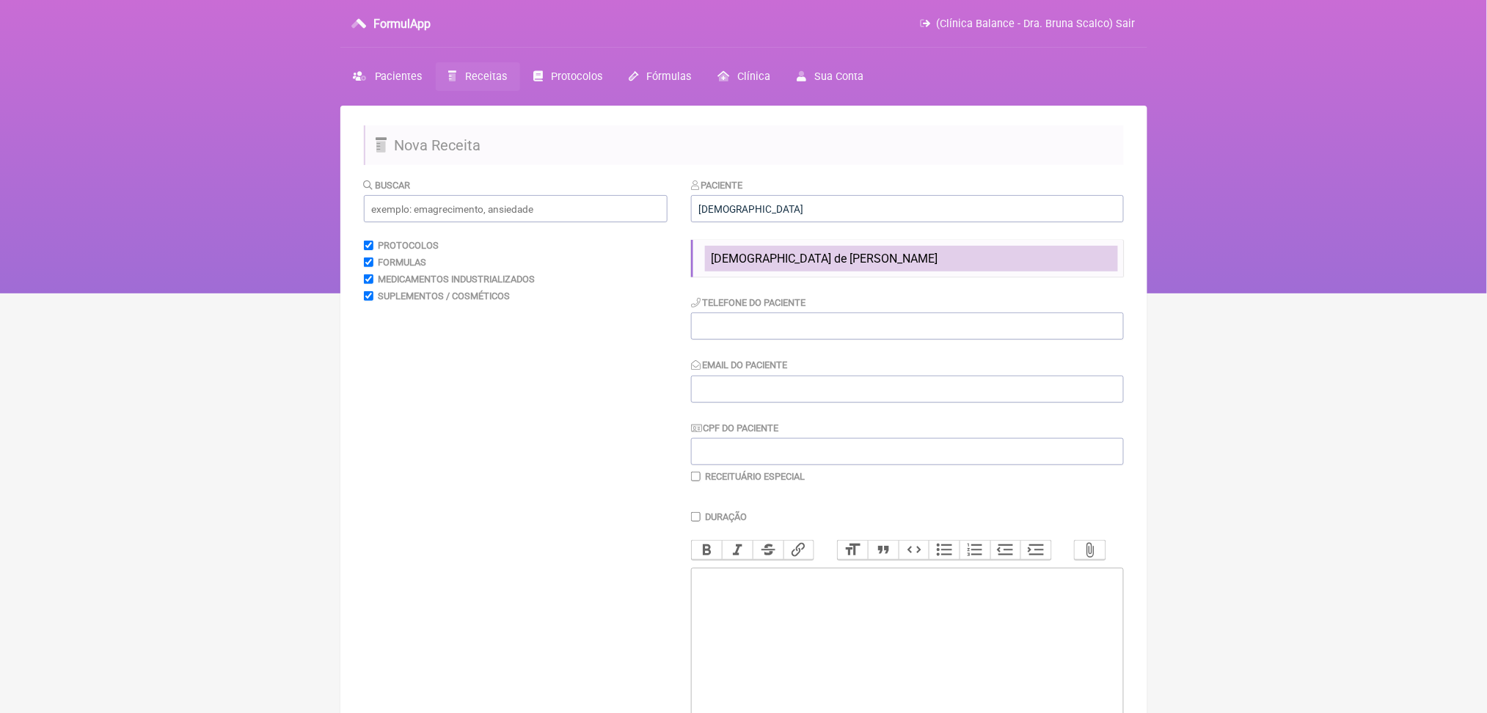
click at [839, 266] on span "[DEMOGRAPHIC_DATA] de [PERSON_NAME]" at bounding box center [824, 259] width 227 height 14
type input "[DEMOGRAPHIC_DATA] de [PERSON_NAME]"
type input "[PHONE_NUMBER]"
type input "[EMAIL_ADDRESS][DOMAIN_NAME]"
type input "056.545.120-05"
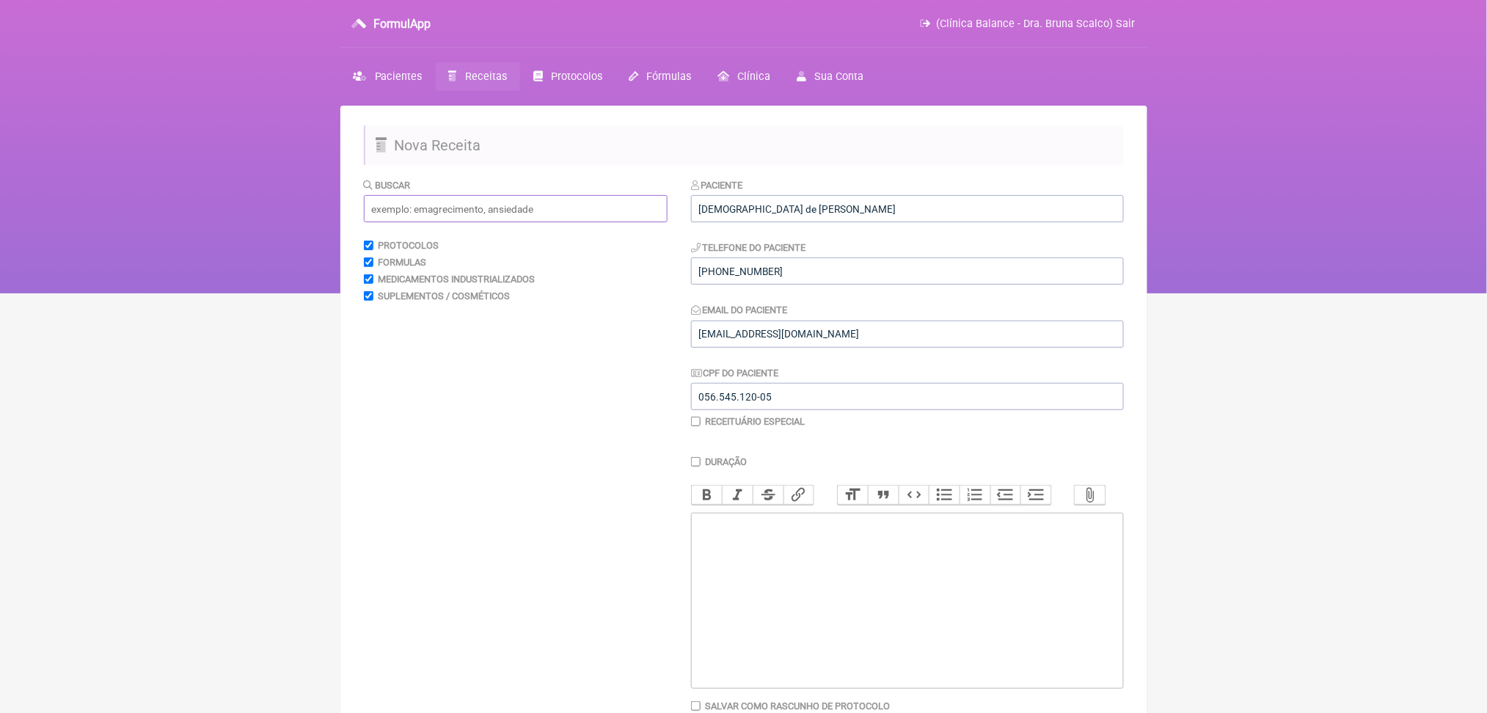
click at [576, 222] on input "text" at bounding box center [516, 208] width 304 height 27
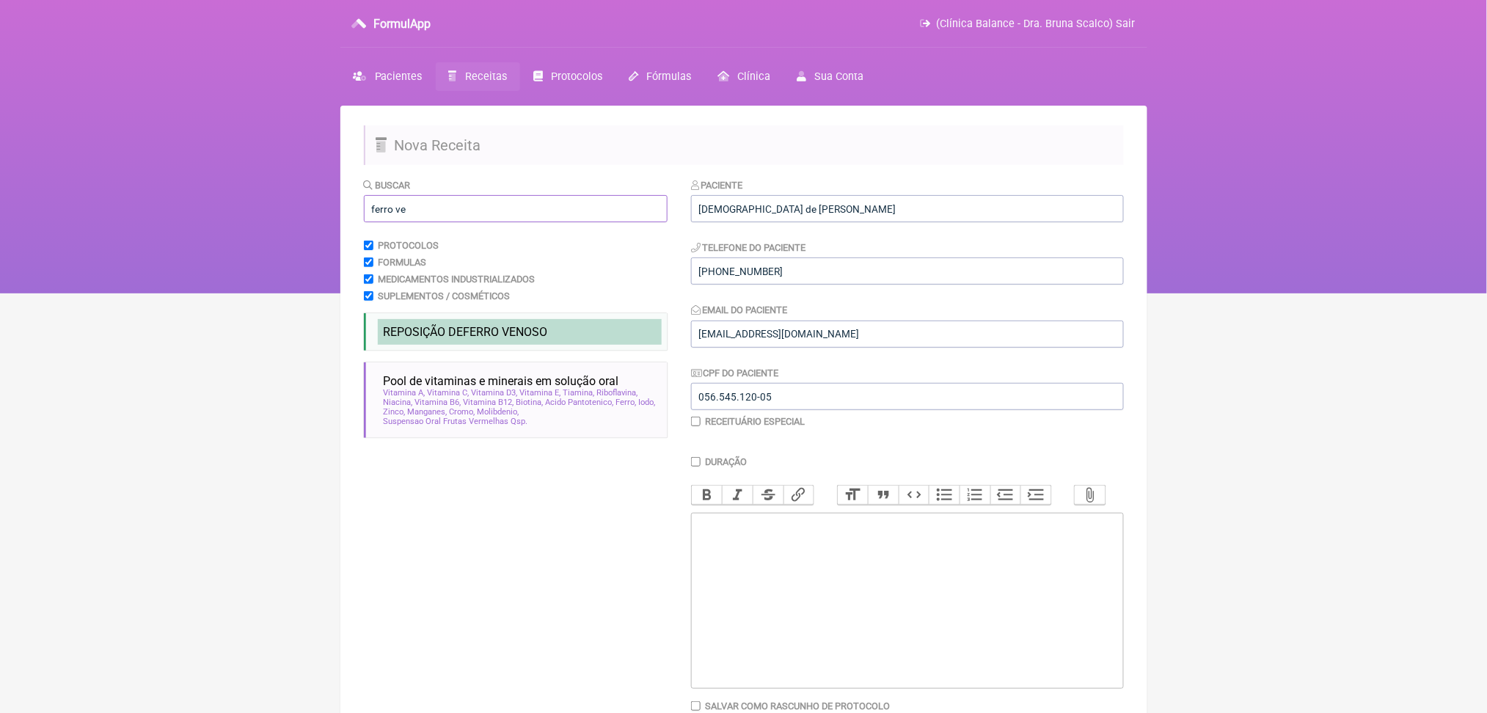
type input "ferro ve"
click at [488, 339] on span "REPOSIÇÃO DE FERRO VE NOSO" at bounding box center [466, 332] width 164 height 14
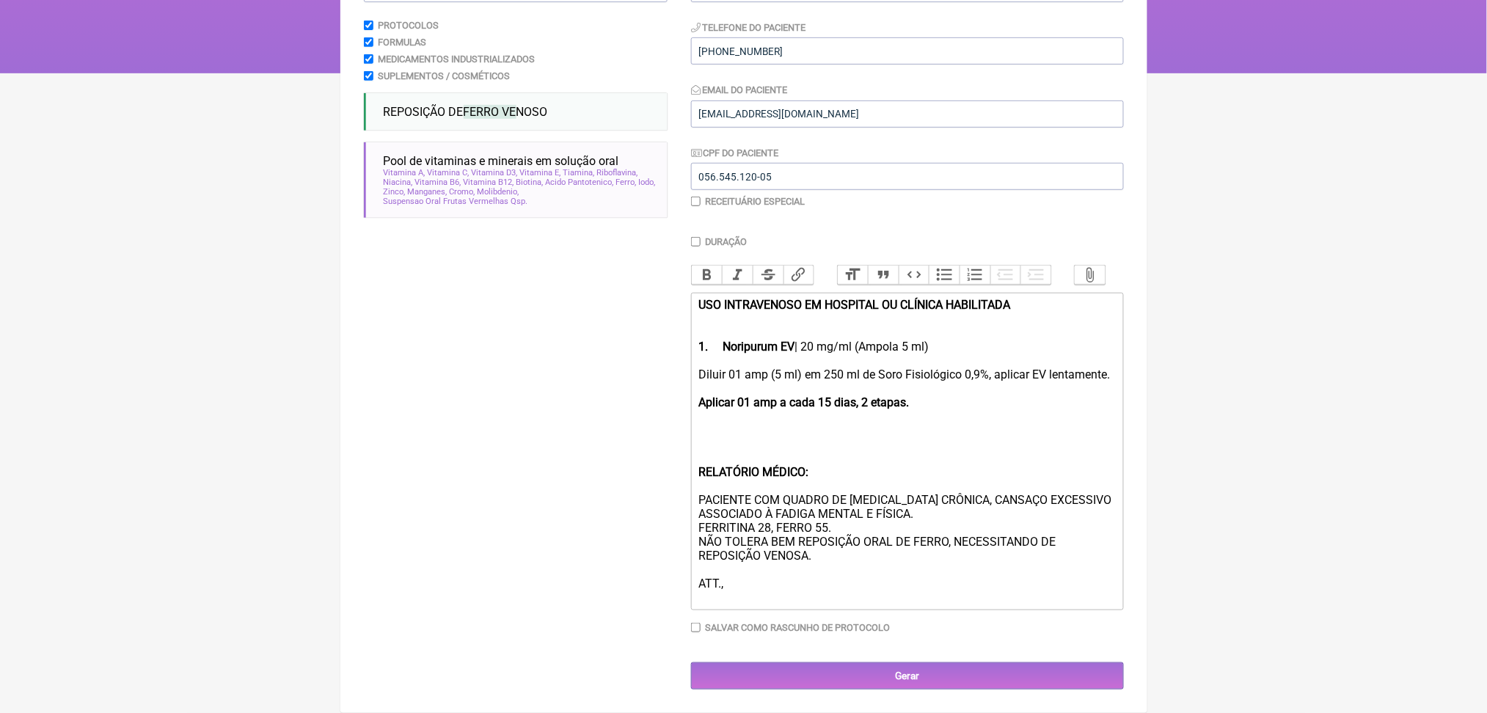
scroll to position [420, 0]
click at [761, 368] on div "Diluir 01 amp (5 ml) em 250 ml de Soro Fisiológico 0,9%, aplicar EV lentamente.…" at bounding box center [906, 486] width 417 height 237
click at [792, 368] on div "Diluir 02 amp (5 ml) em 250 ml de Soro Fisiológico 0,9%, aplicar EV lentamente.…" at bounding box center [906, 486] width 417 height 237
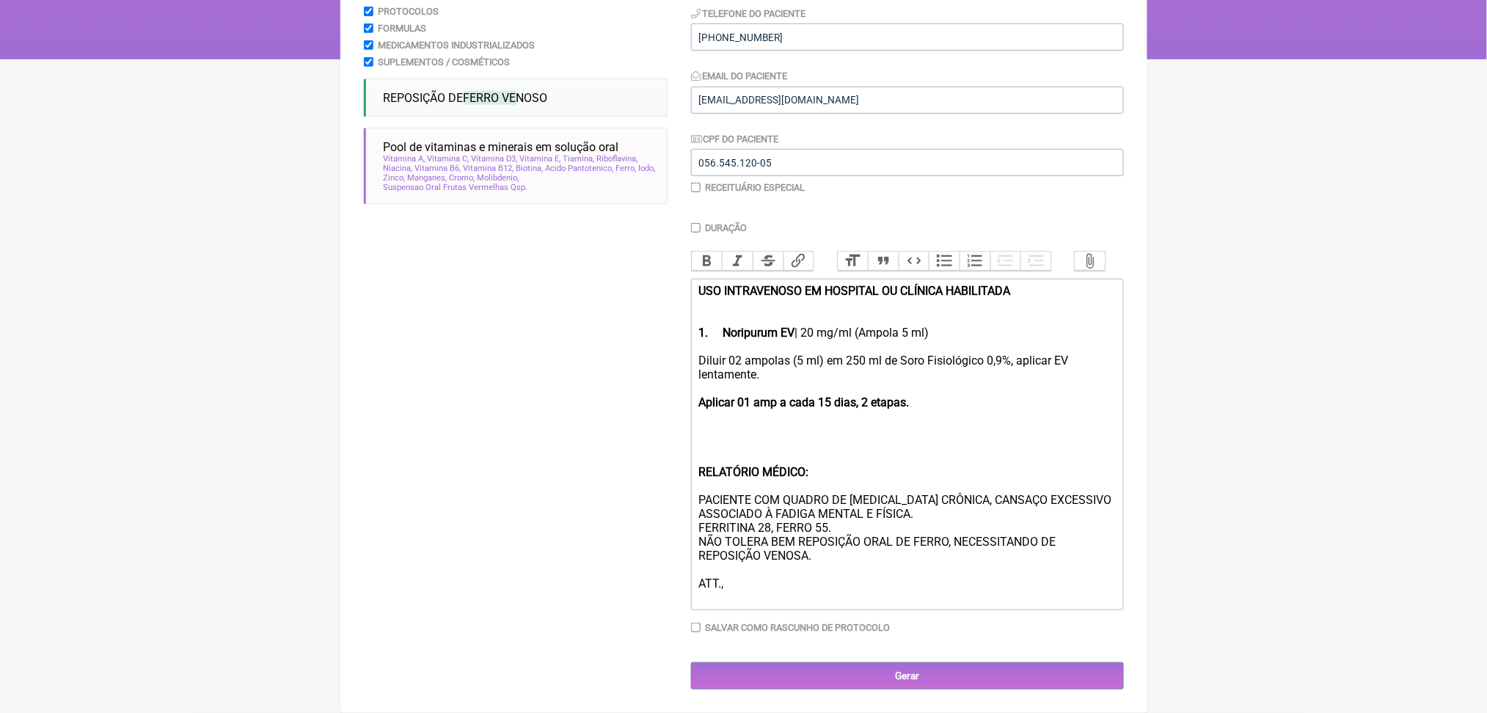
click at [844, 354] on div "Diluir 02 ampolas (5 ml) em 250 ml de Soro Fisiológico 0,9%, aplicar EV lentame…" at bounding box center [906, 479] width 417 height 251
click at [901, 354] on div "Diluir 02 ampolas (10 ml) em 250 ml de Soro Fisiológico 0,9%, aplicar EV lentam…" at bounding box center [906, 479] width 417 height 251
drag, startPoint x: 709, startPoint y: 387, endPoint x: 880, endPoint y: 450, distance: 182.2
click at [880, 450] on div "Diluir 02 ampolas (10 ml) em 250 ml de Soro Fisiológico 0,9%, aplicar EV lentam…" at bounding box center [906, 479] width 417 height 251
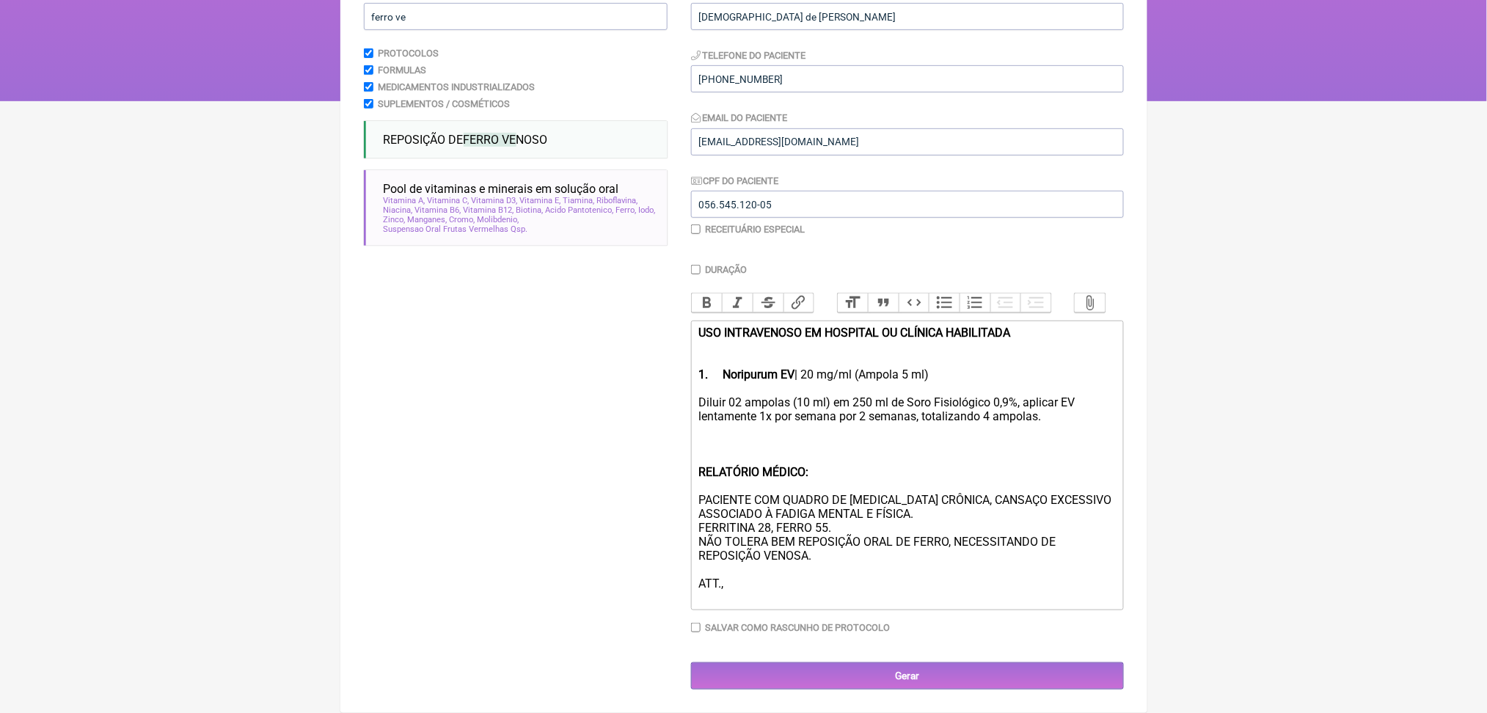
scroll to position [418, 0]
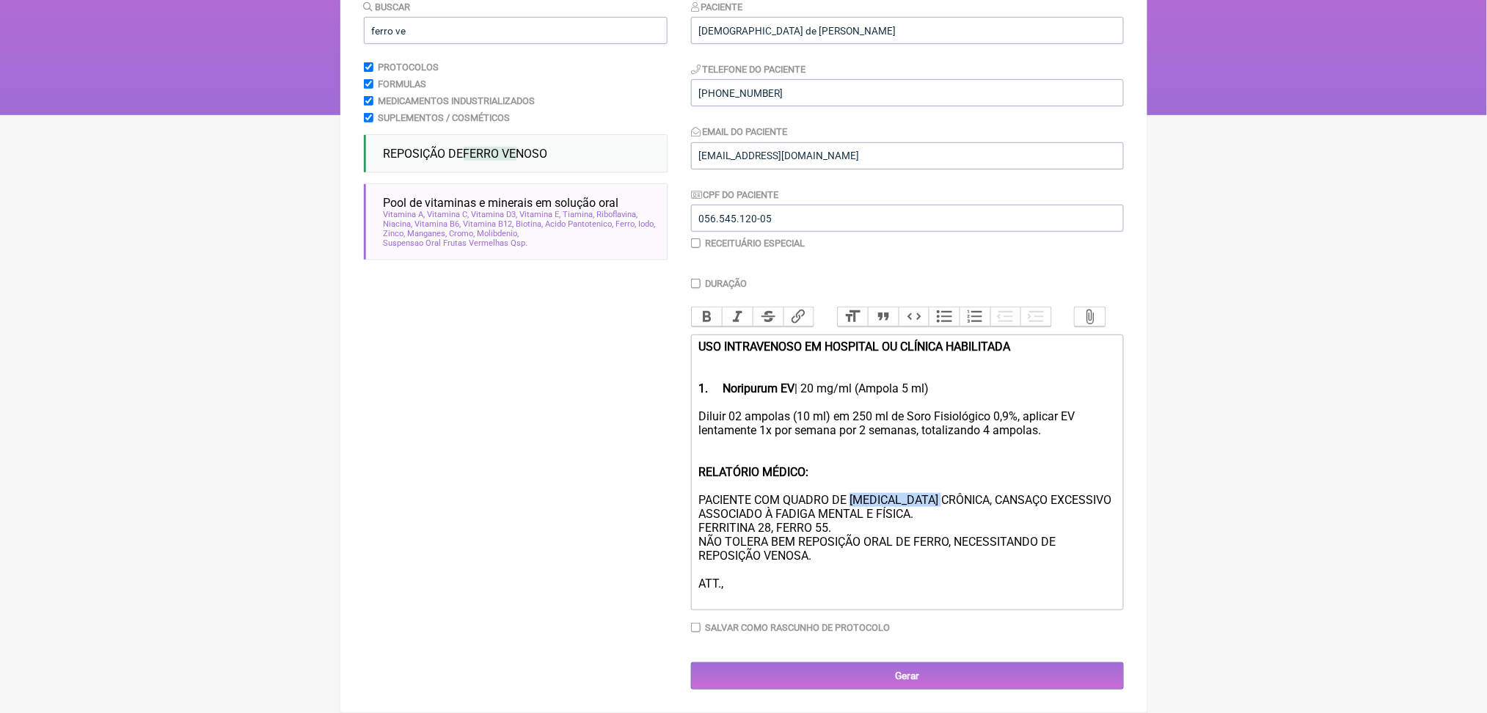
drag, startPoint x: 897, startPoint y: 439, endPoint x: 1023, endPoint y: 442, distance: 125.5
click at [1023, 442] on div "Diluir 02 ampolas (10 ml) em 250 ml de Soro Fisiológico 0,9%, aplicar EV lentam…" at bounding box center [906, 506] width 417 height 195
click at [791, 477] on div "Diluir 02 ampolas (10 ml) em 250 ml de Soro Fisiológico 0,9%, aplicar EV lentam…" at bounding box center [906, 506] width 417 height 195
drag, startPoint x: 818, startPoint y: 478, endPoint x: 877, endPoint y: 480, distance: 58.7
click at [877, 480] on div "Diluir 02 ampolas (10 ml) em 250 ml de Soro Fisiológico 0,9%, aplicar EV lentam…" at bounding box center [906, 506] width 417 height 195
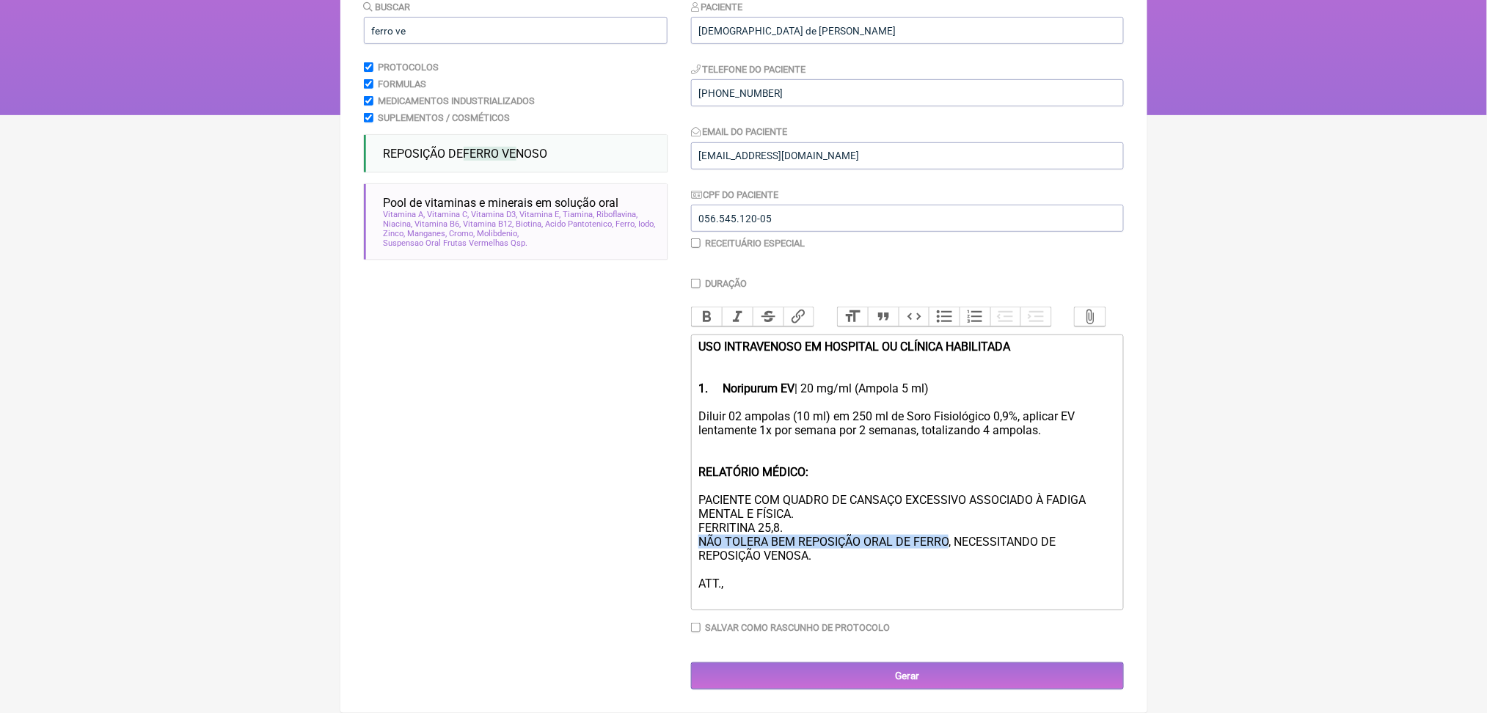
drag, startPoint x: 707, startPoint y: 496, endPoint x: 1021, endPoint y: 491, distance: 314.0
click at [1021, 491] on div "Diluir 02 ampolas (10 ml) em 250 ml de Soro Fisiológico 0,9%, aplicar EV lentam…" at bounding box center [906, 506] width 417 height 195
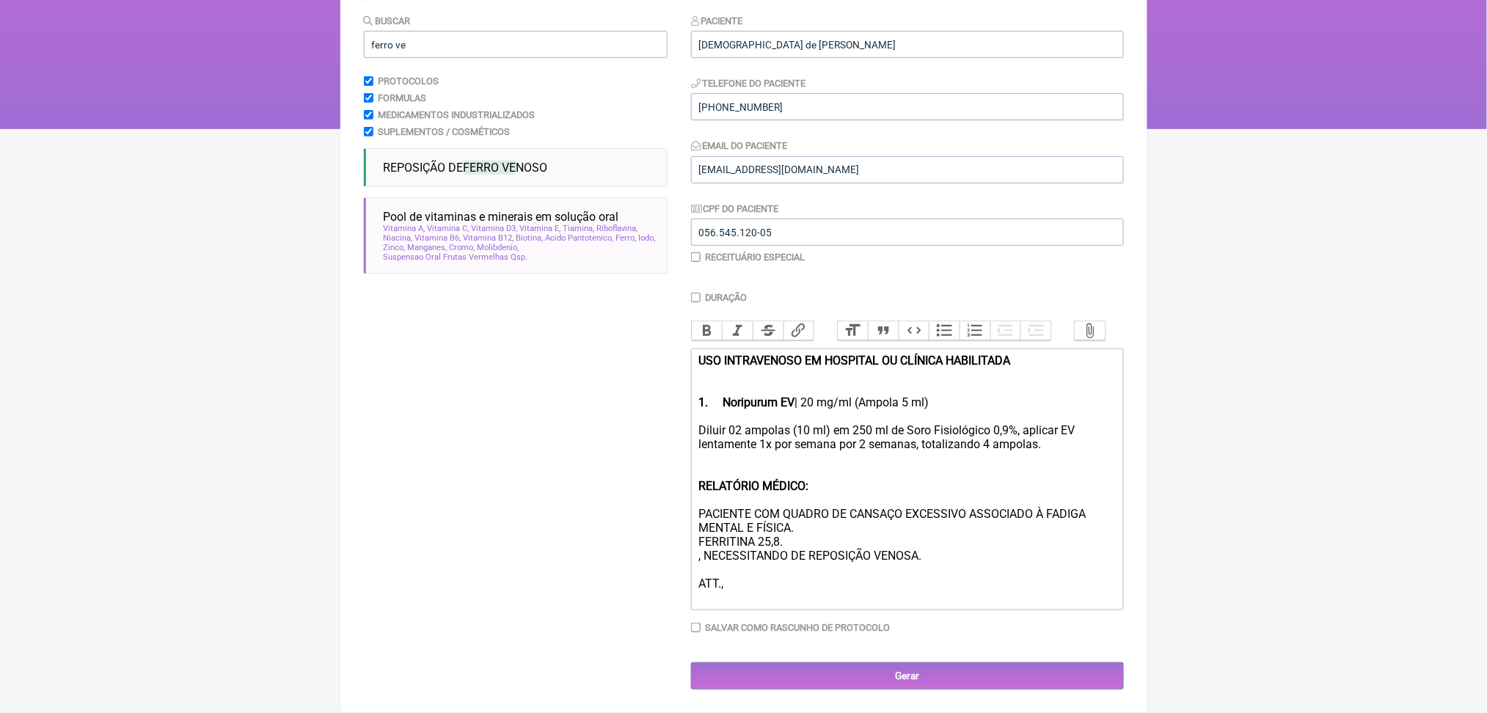
scroll to position [382, 0]
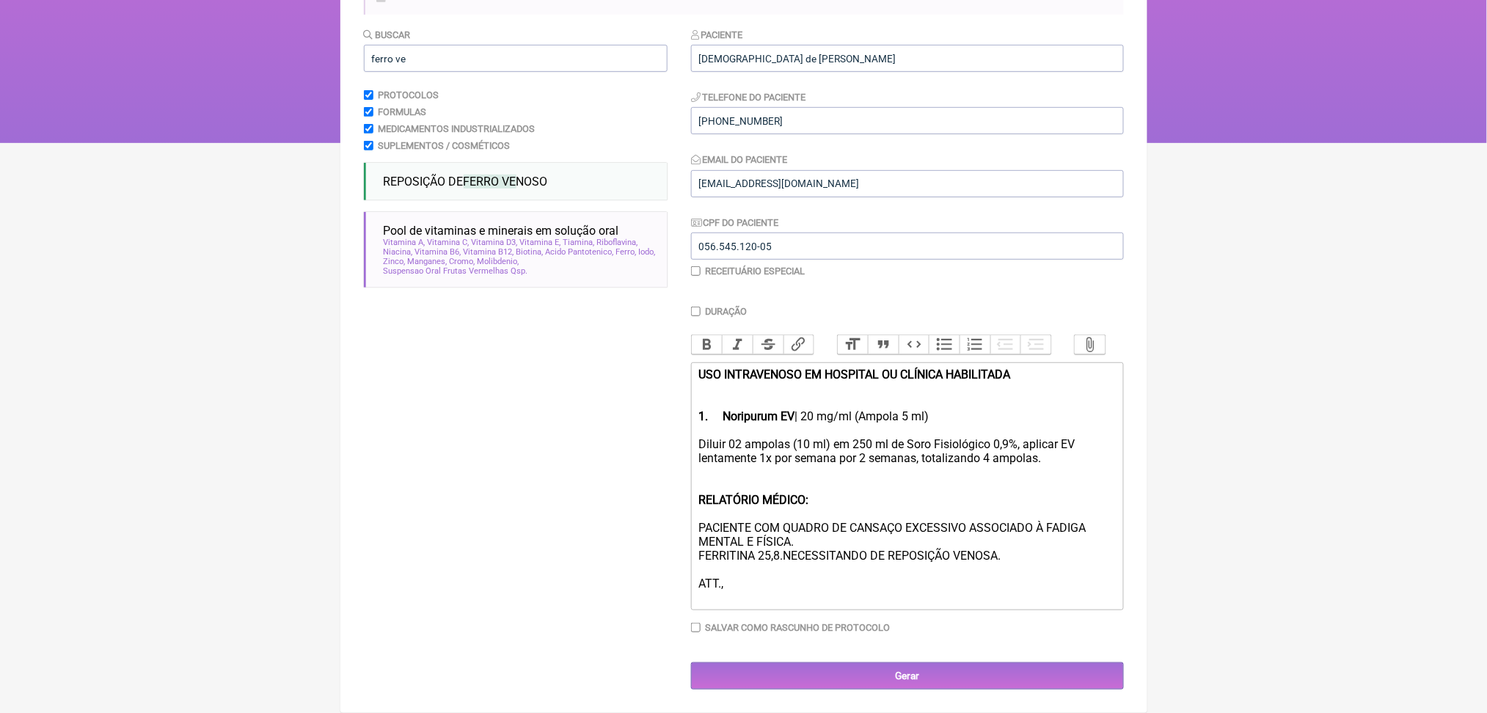
type trix-editor "<div><strong>USO INTRAVENOSO EM HOSPITAL OU CLÍNICA HABILITADA <br><br><br>1.</…"
click at [826, 662] on input "Gerar" at bounding box center [907, 675] width 433 height 27
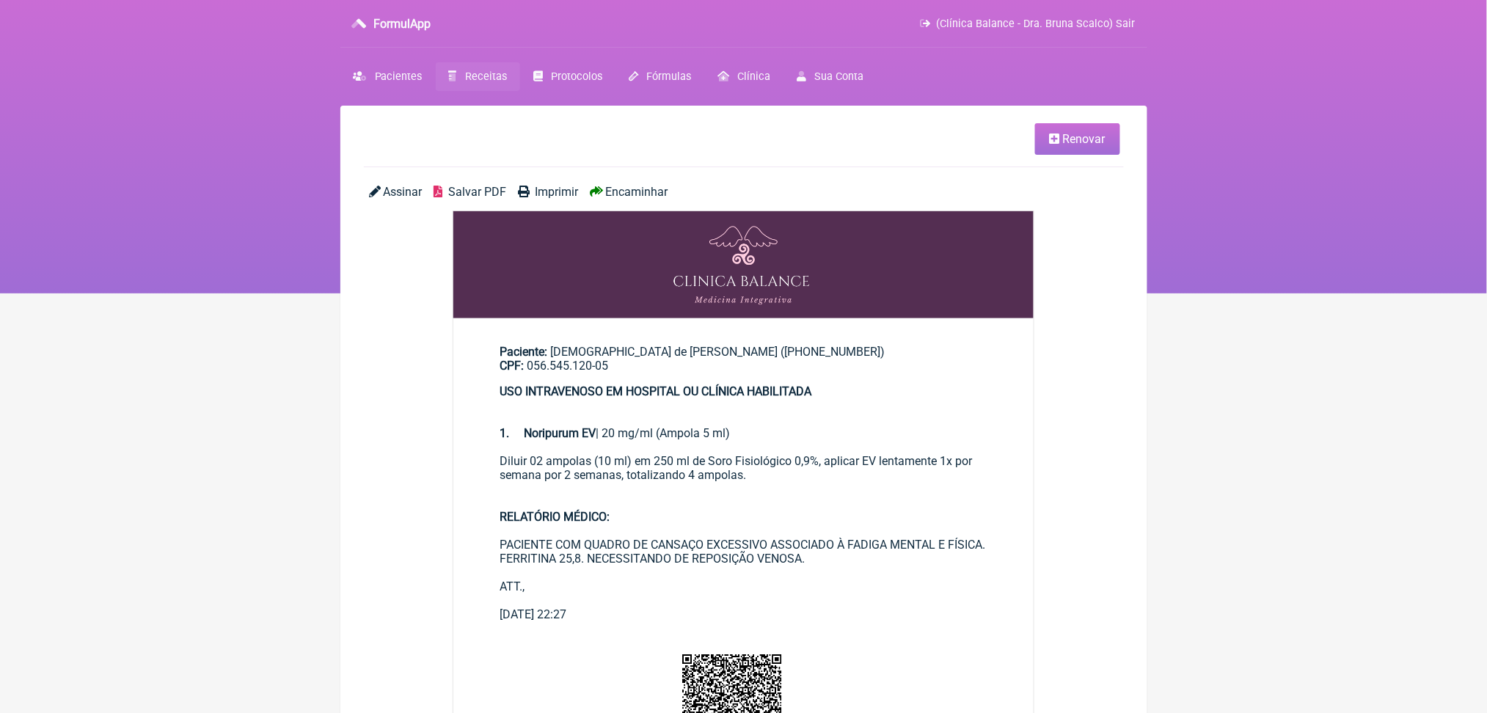
click at [506, 199] on span "Salvar PDF" at bounding box center [477, 192] width 58 height 14
click at [497, 106] on main "Renovar Assinar Salvar PDF Imprimir Encaminhar Paciente: Jaine de Miranda da Si…" at bounding box center [743, 608] width 807 height 1004
click at [503, 83] on span "Receitas" at bounding box center [486, 76] width 42 height 12
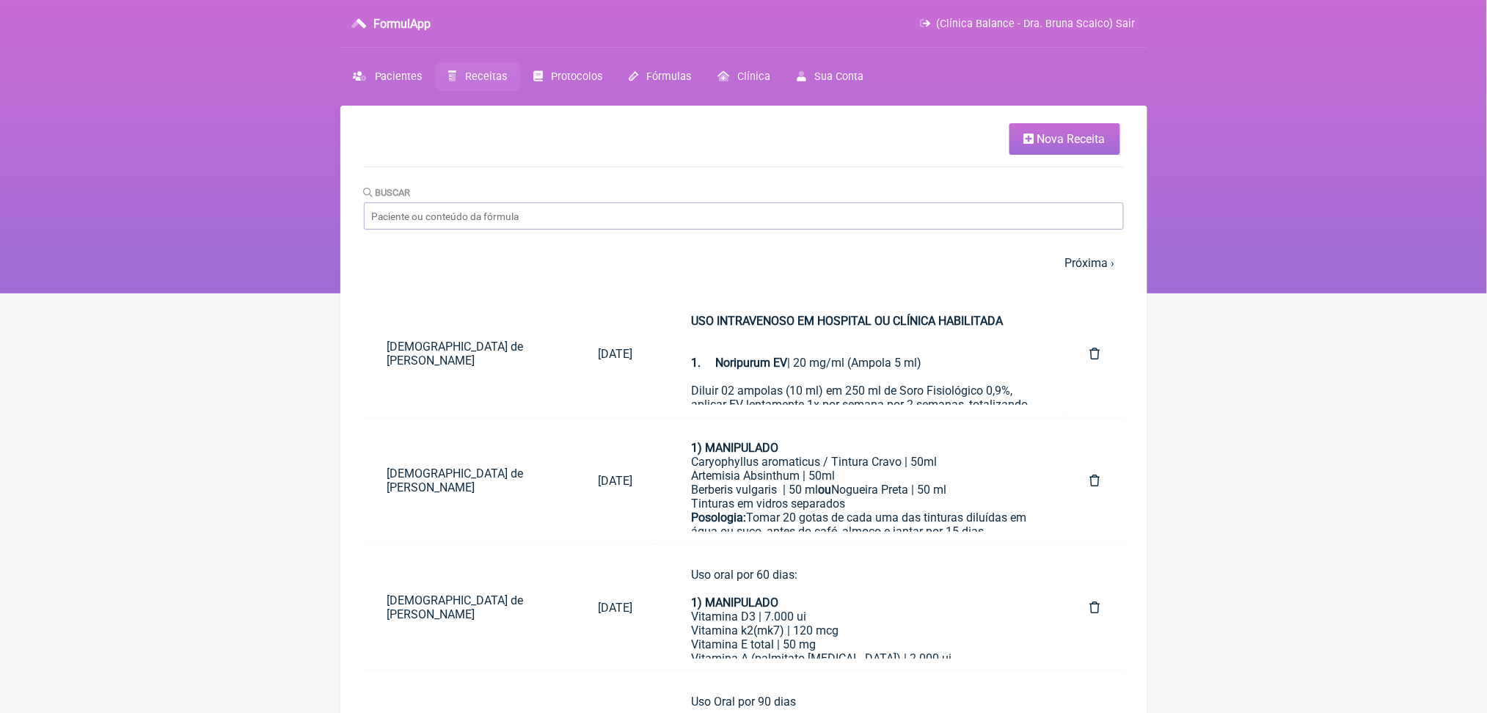
click at [1019, 135] on link "Nova Receita" at bounding box center [1064, 139] width 111 height 32
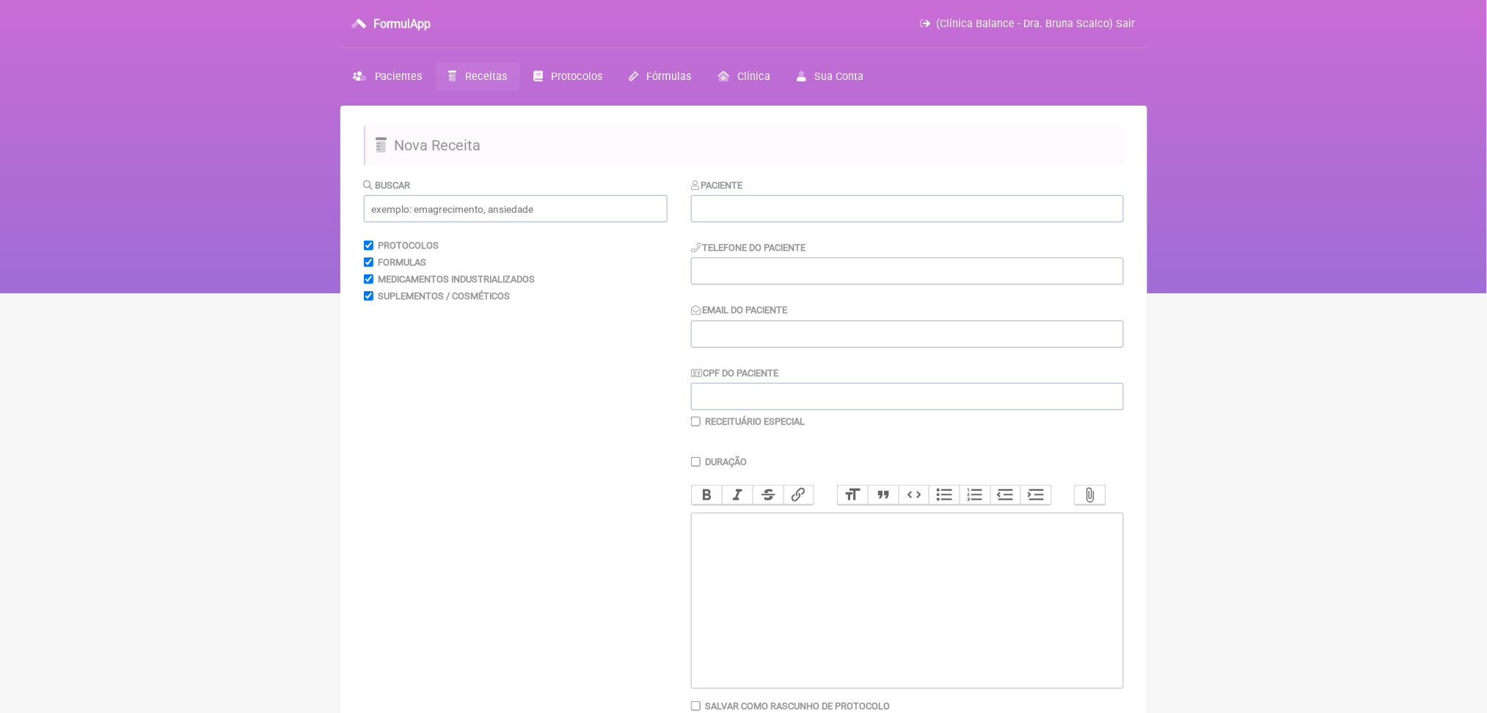
click at [507, 83] on span "Receitas" at bounding box center [486, 76] width 42 height 12
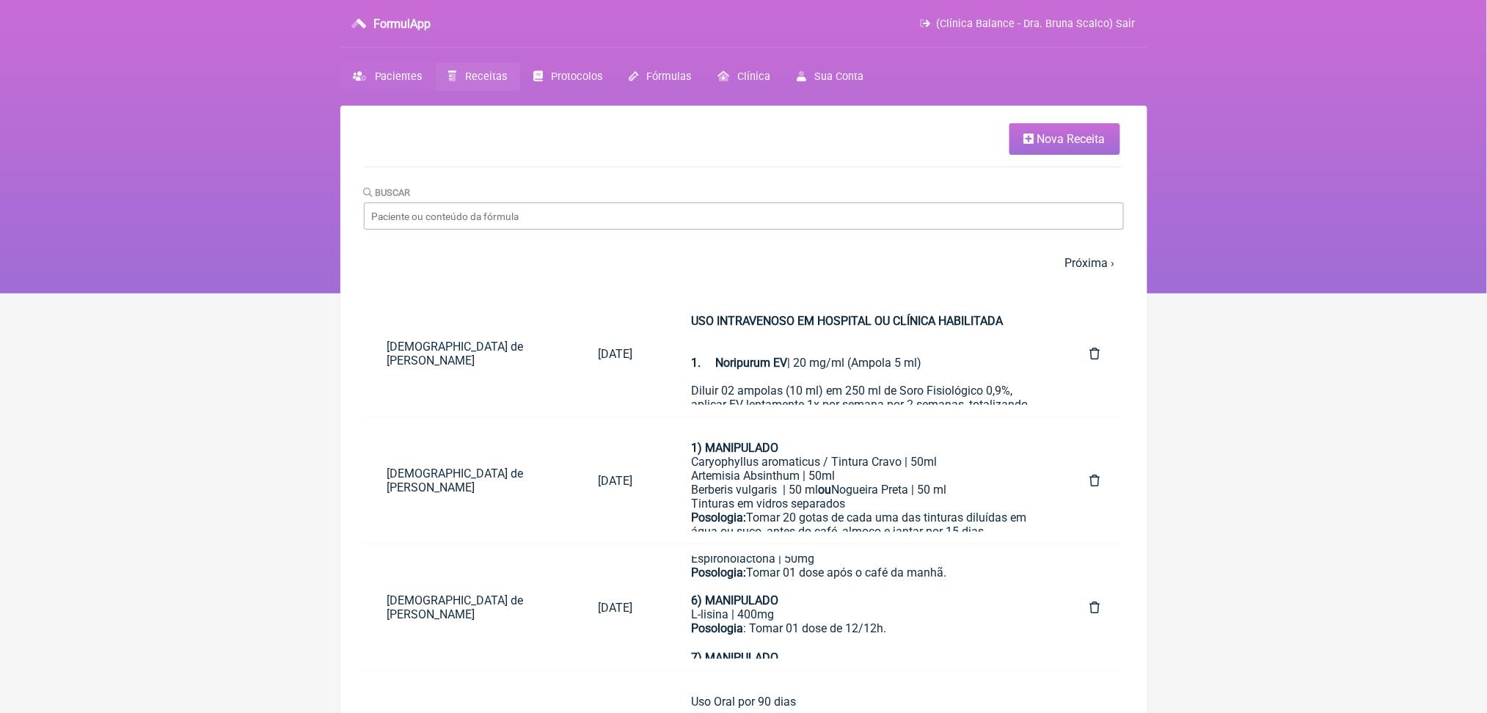
click at [403, 83] on span "Pacientes" at bounding box center [399, 76] width 48 height 12
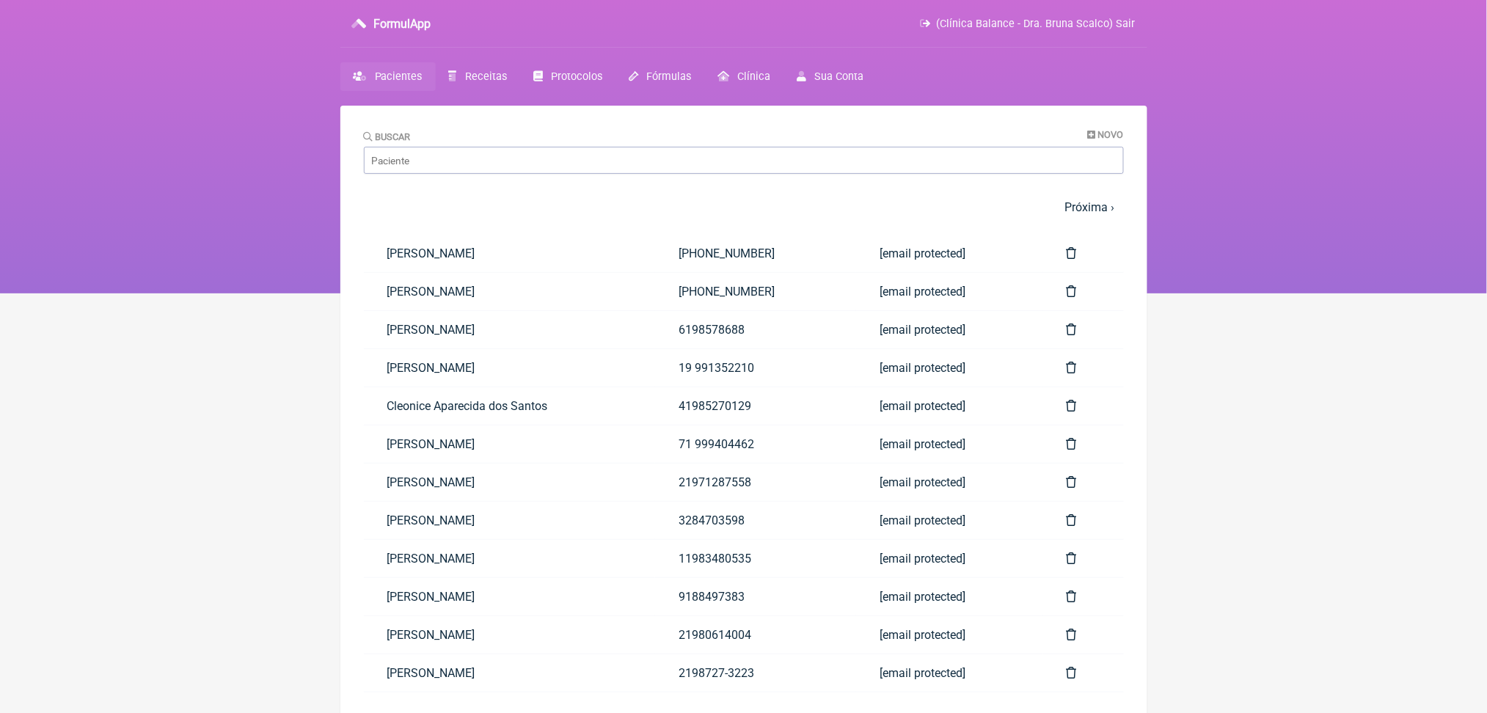
click at [1103, 133] on main "Buscar Novo 1 2 3 4 5 … Próxima › Última » Paciente Telefone Email Paula Moussa…" at bounding box center [743, 462] width 807 height 713
click at [1108, 139] on span "Novo" at bounding box center [1111, 134] width 26 height 11
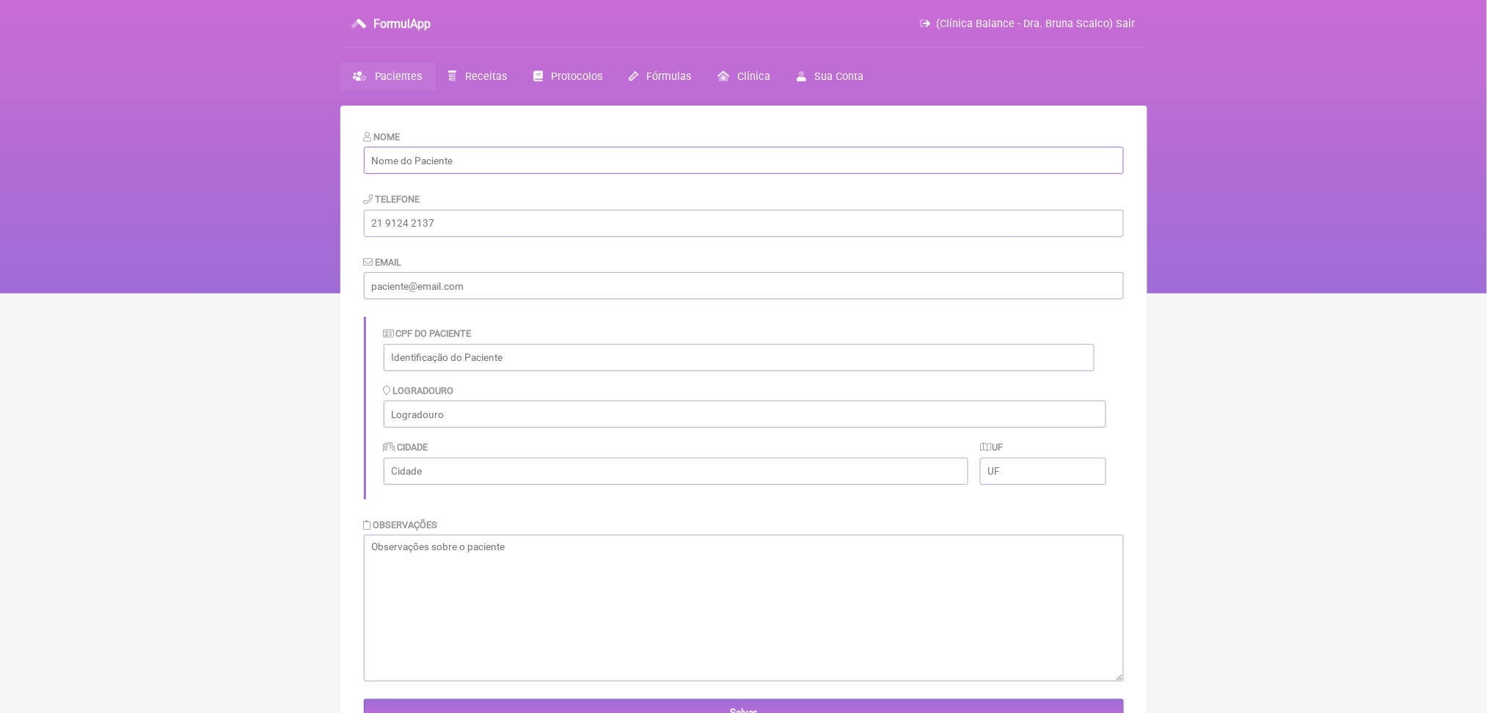
click at [838, 169] on input "text" at bounding box center [744, 160] width 760 height 27
paste input "mamagalatti1967@gmail.com"
click at [467, 174] on input "mamagalatti1967@gmail.com" at bounding box center [744, 160] width 760 height 27
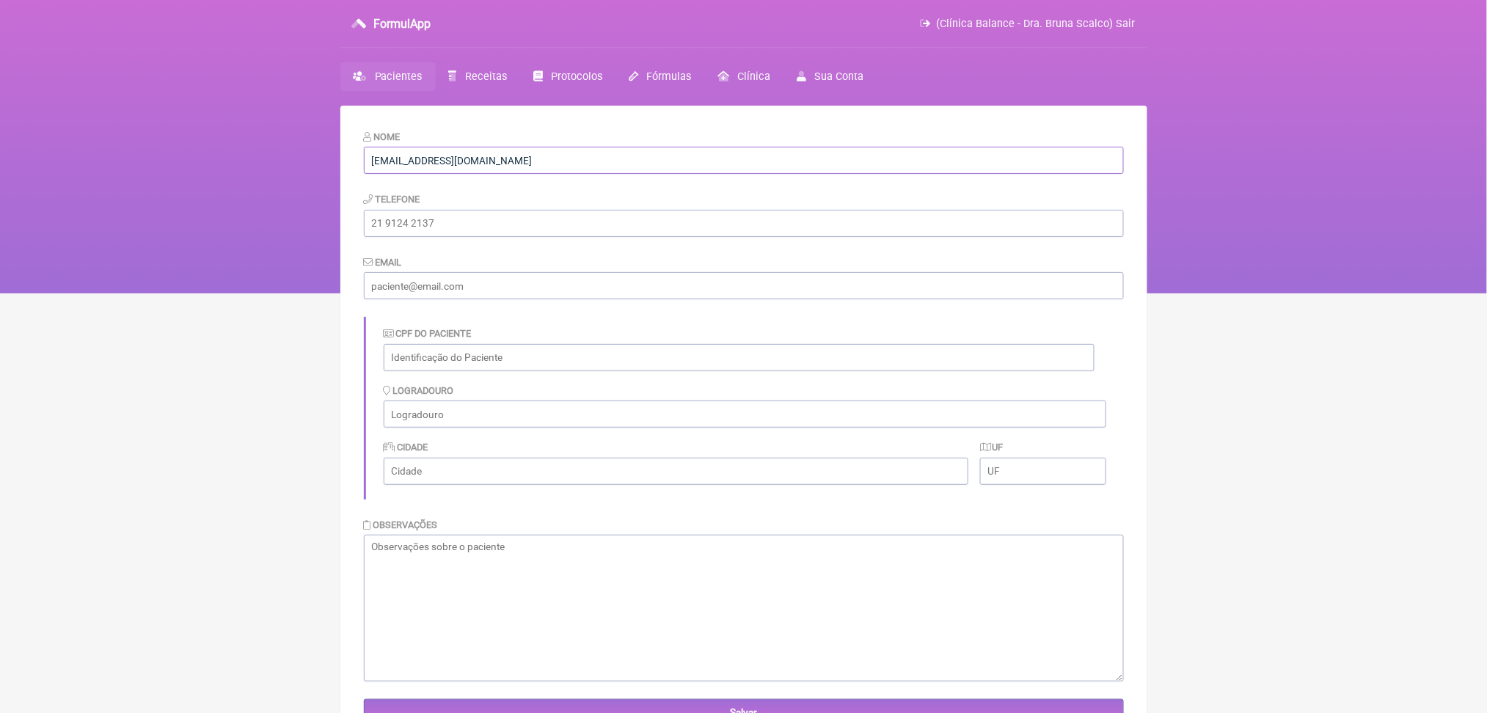
type input "mamagalatti1967@gmail.com"
click at [431, 299] on input "email" at bounding box center [744, 285] width 760 height 27
paste input "mamagalatti1967@gmail.com"
type input "mamagalatti1967@gmail.com"
click at [470, 371] on input "text" at bounding box center [739, 357] width 711 height 27
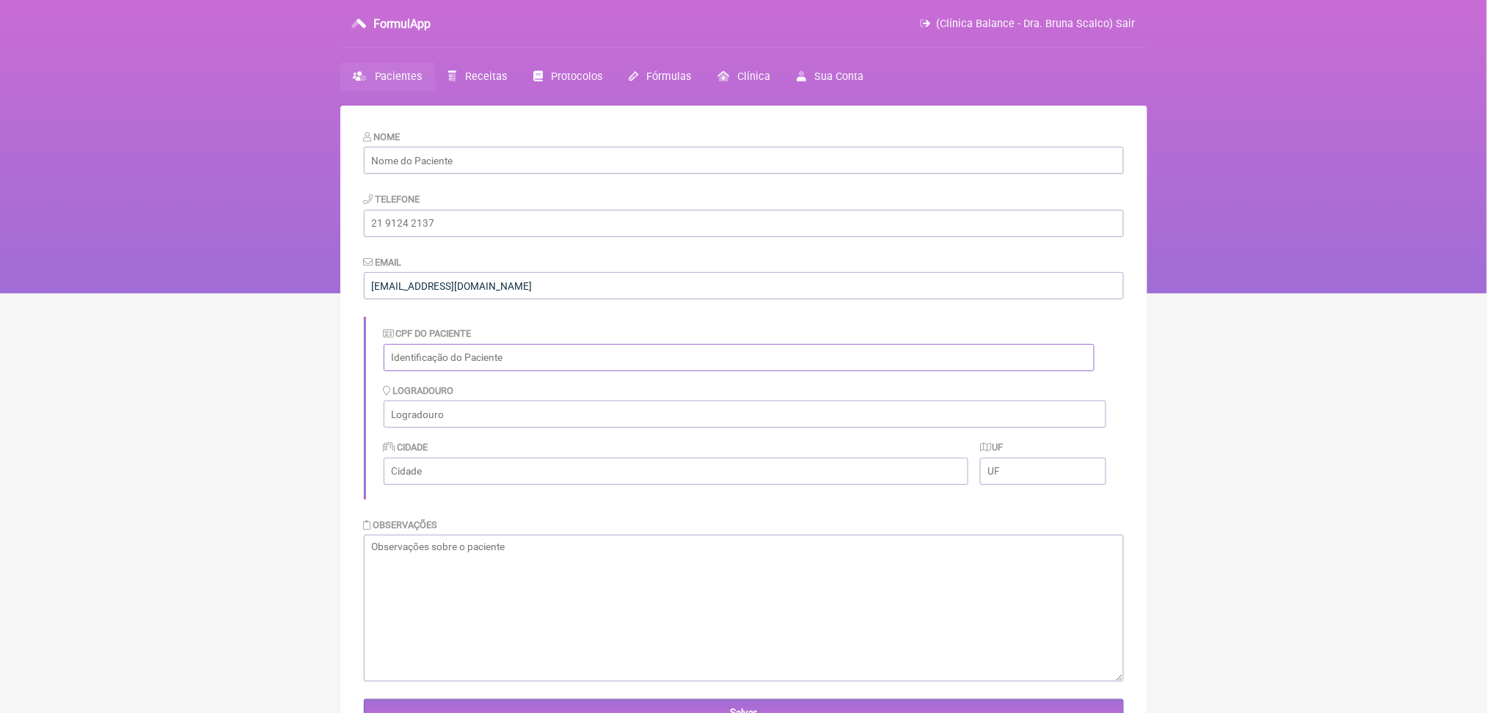
paste input "111.363.148-14"
type input "111.363.148-14"
click at [479, 171] on input "text" at bounding box center [744, 160] width 760 height 27
paste input "[PERSON_NAME]"
type input "[PERSON_NAME]"
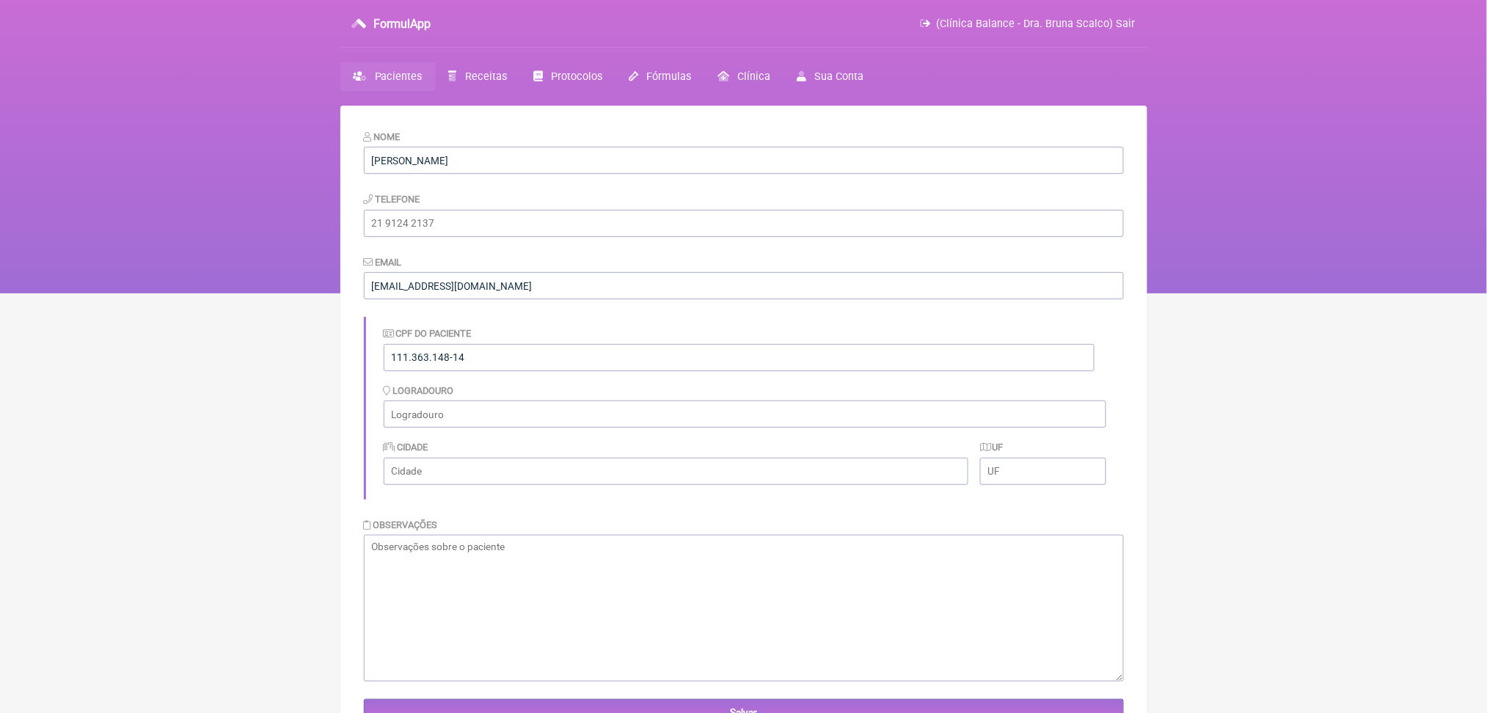
click at [405, 276] on form "Nome Antônio Russo Telefone Email mamagalatti1967@gmail.com CPF do Paciente 111…" at bounding box center [744, 427] width 760 height 597
click at [417, 237] on input "tel" at bounding box center [744, 223] width 760 height 27
paste input "(11) 99692-4456"
type input "(11) 99692-4456"
click at [139, 252] on nav "FormulApp (Clínica Balance - Dra. Bruna Scalco) Sair Pacientes Receitas Protoco…" at bounding box center [743, 146] width 1487 height 293
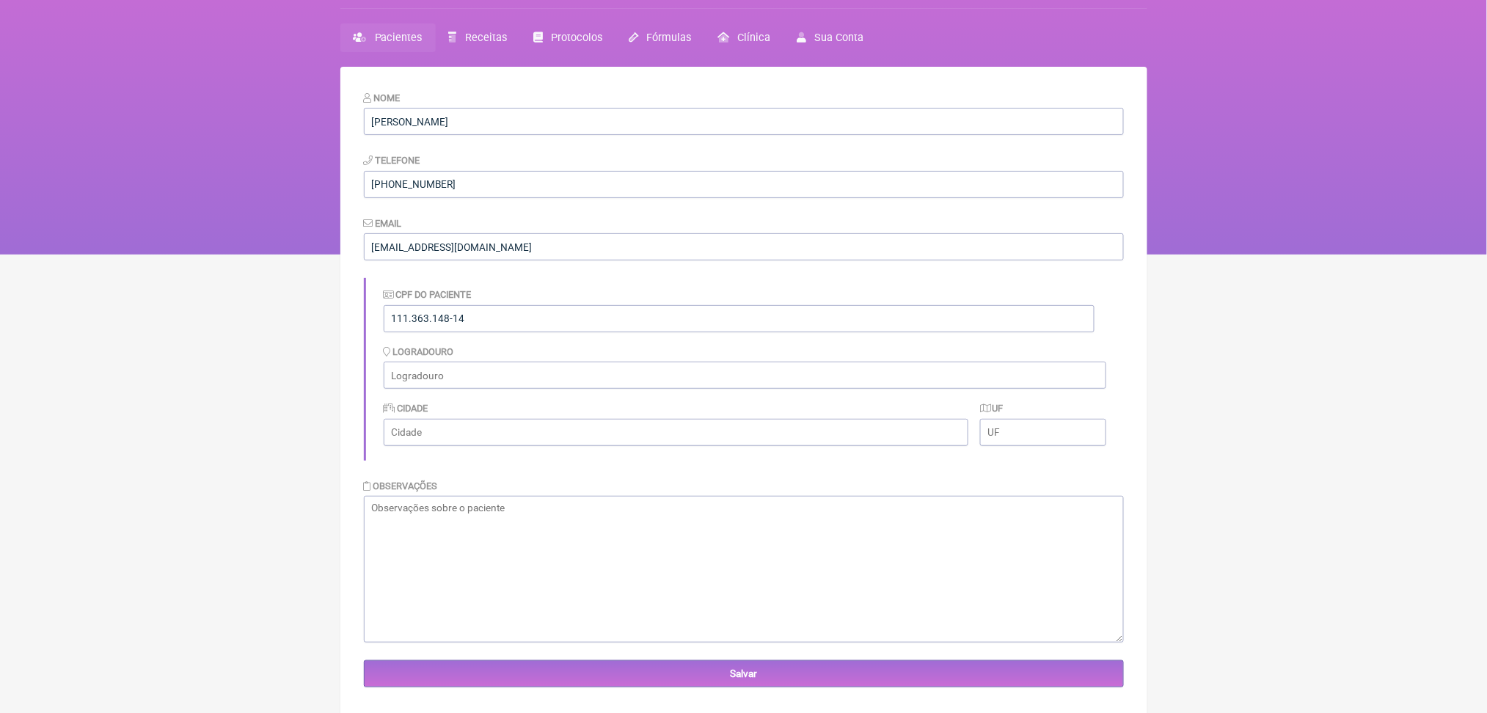
scroll to position [194, 0]
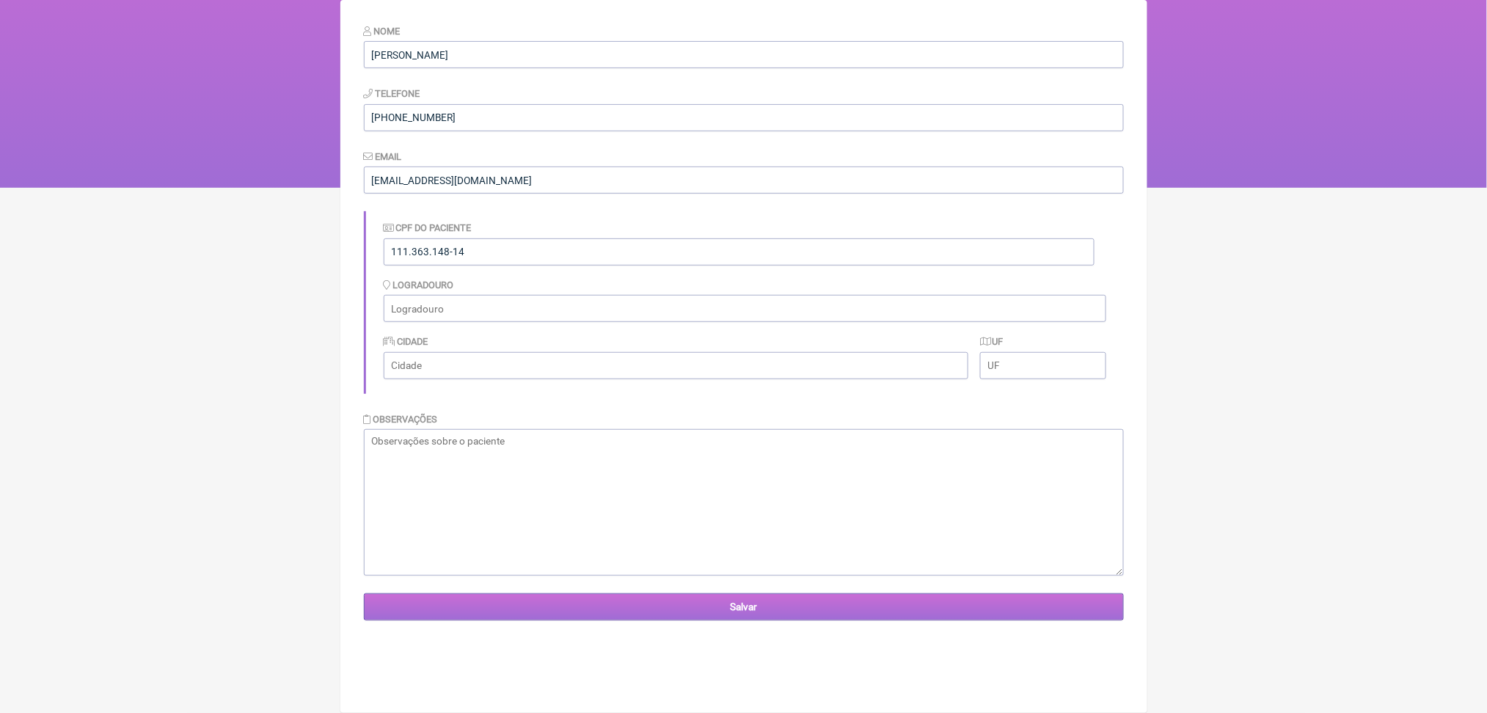
click at [772, 621] on input "Salvar" at bounding box center [744, 606] width 760 height 27
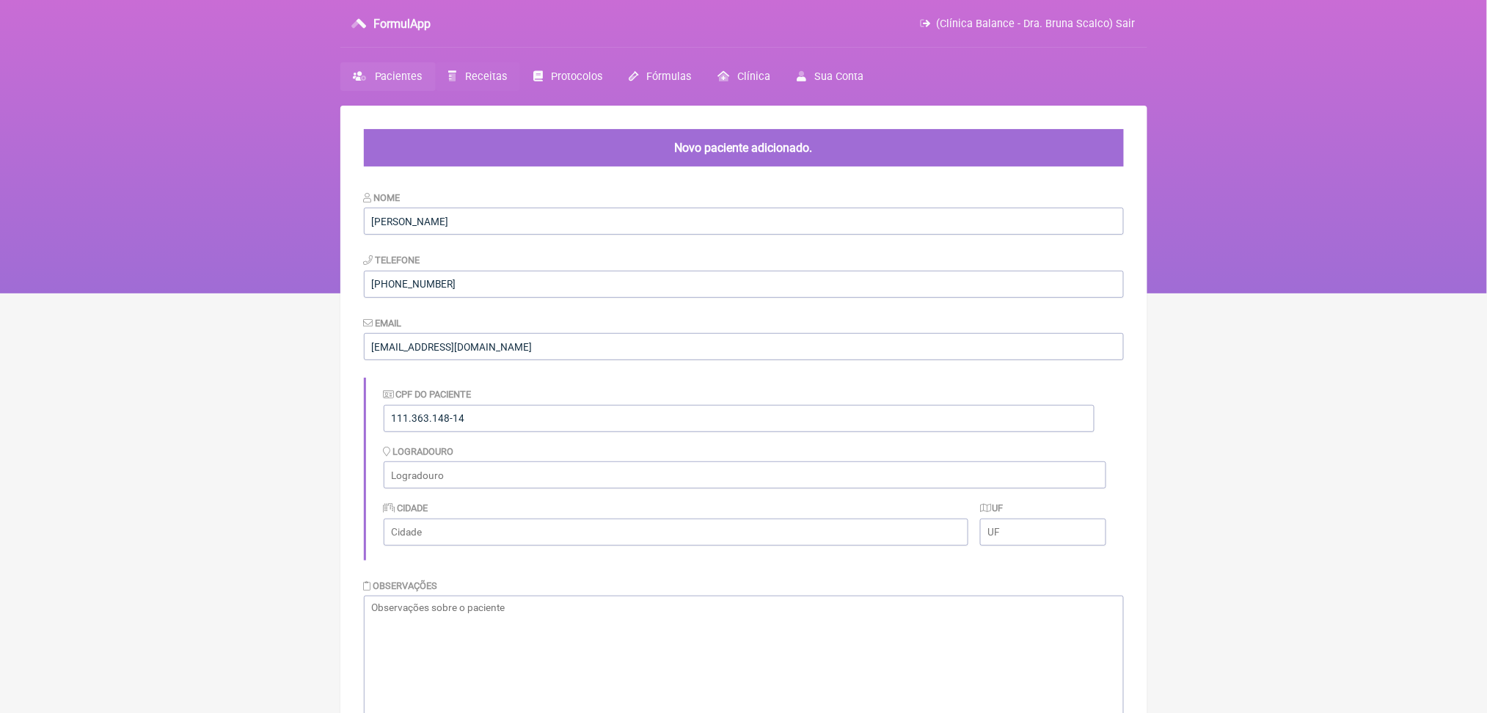
click at [507, 83] on span "Receitas" at bounding box center [486, 76] width 42 height 12
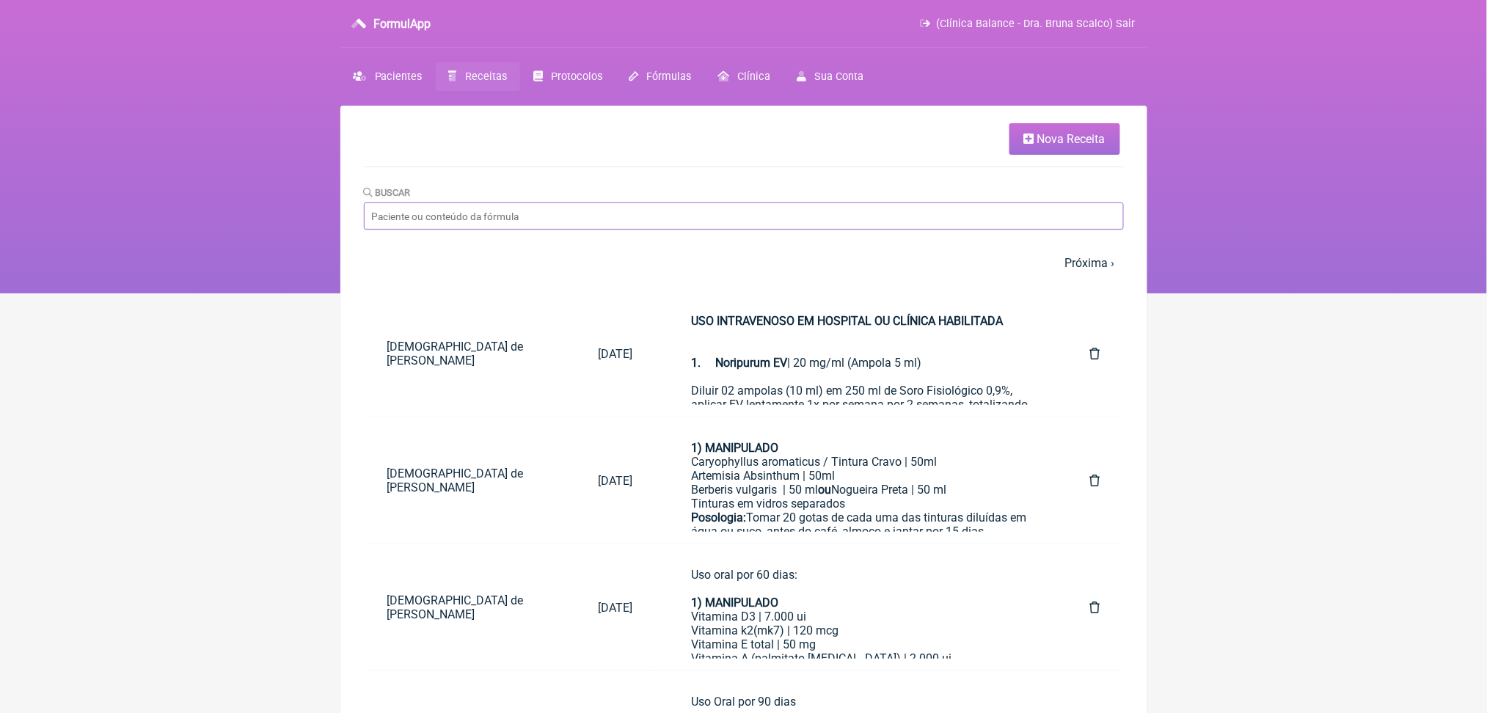
click at [522, 230] on input "Buscar" at bounding box center [744, 215] width 760 height 27
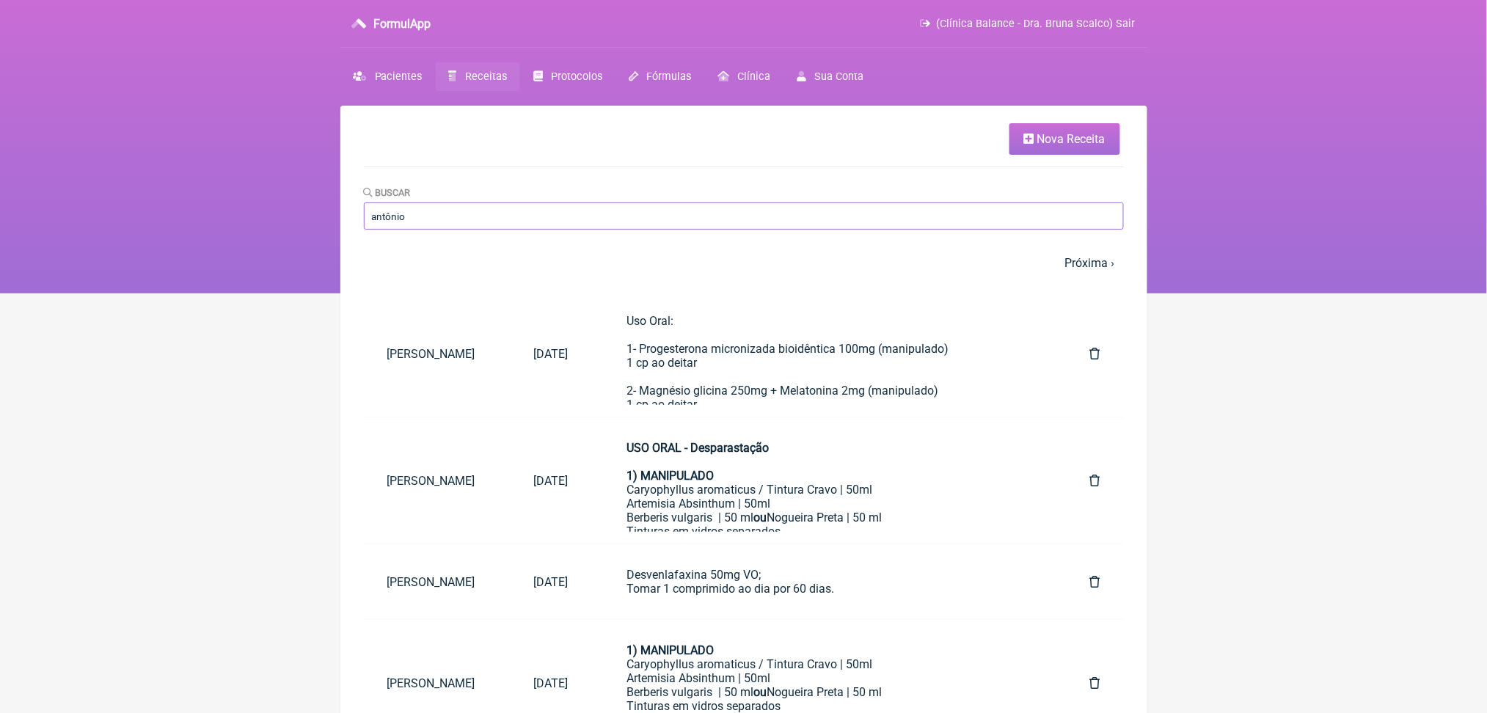
type input "antônio"
click at [1053, 146] on span "Nova Receita" at bounding box center [1071, 139] width 68 height 14
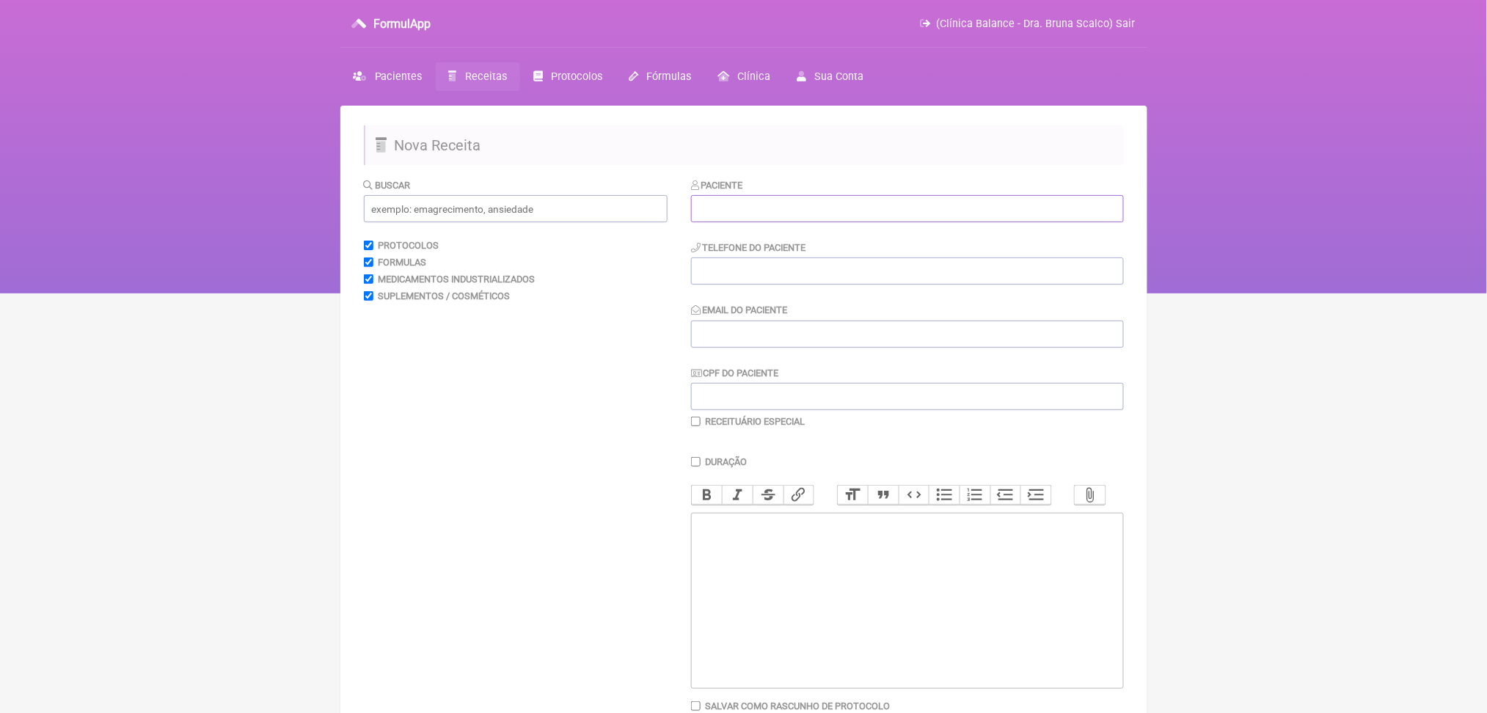
click at [847, 222] on input "text" at bounding box center [907, 208] width 433 height 27
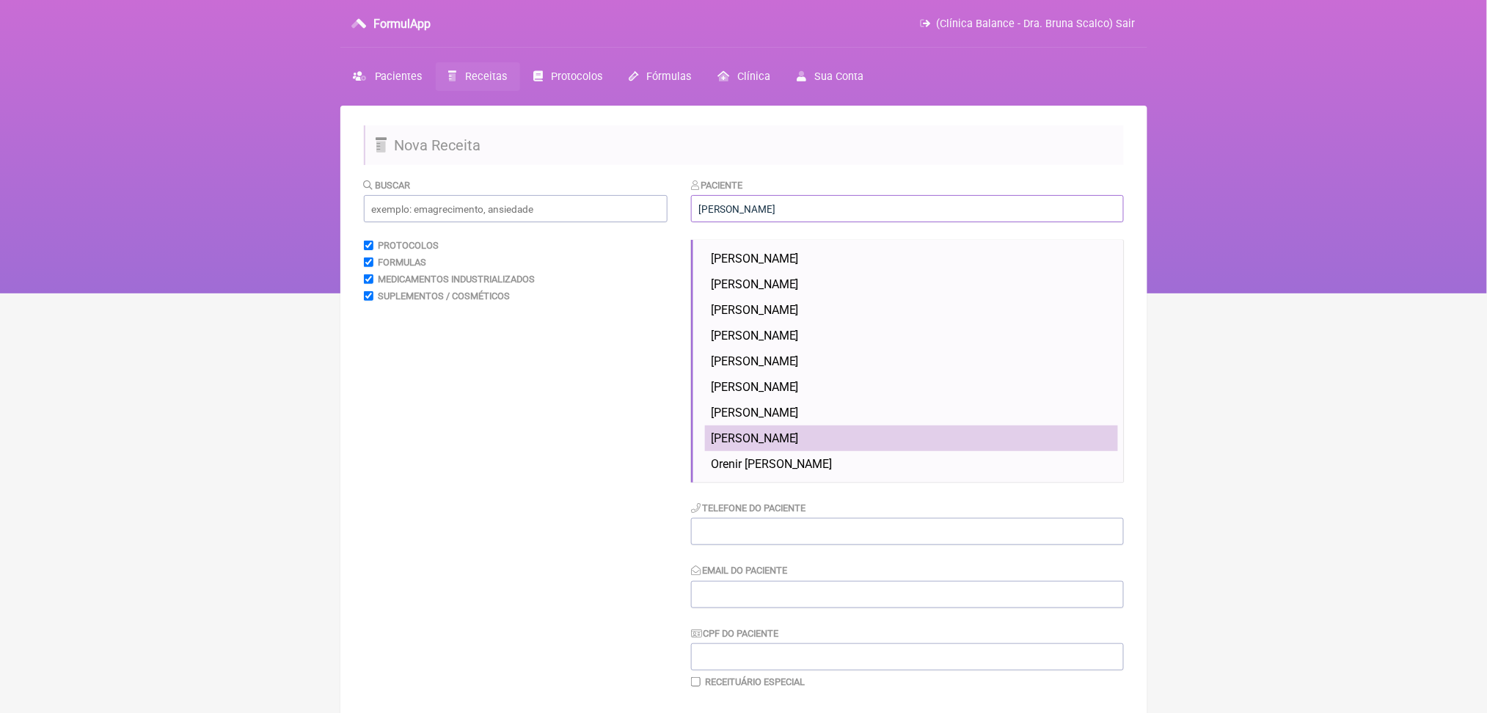
scroll to position [15, 0]
click at [825, 451] on li "[PERSON_NAME]" at bounding box center [911, 438] width 413 height 26
type input "[PERSON_NAME]"
type input "[PHONE_NUMBER]"
type input "[EMAIL_ADDRESS][DOMAIN_NAME]"
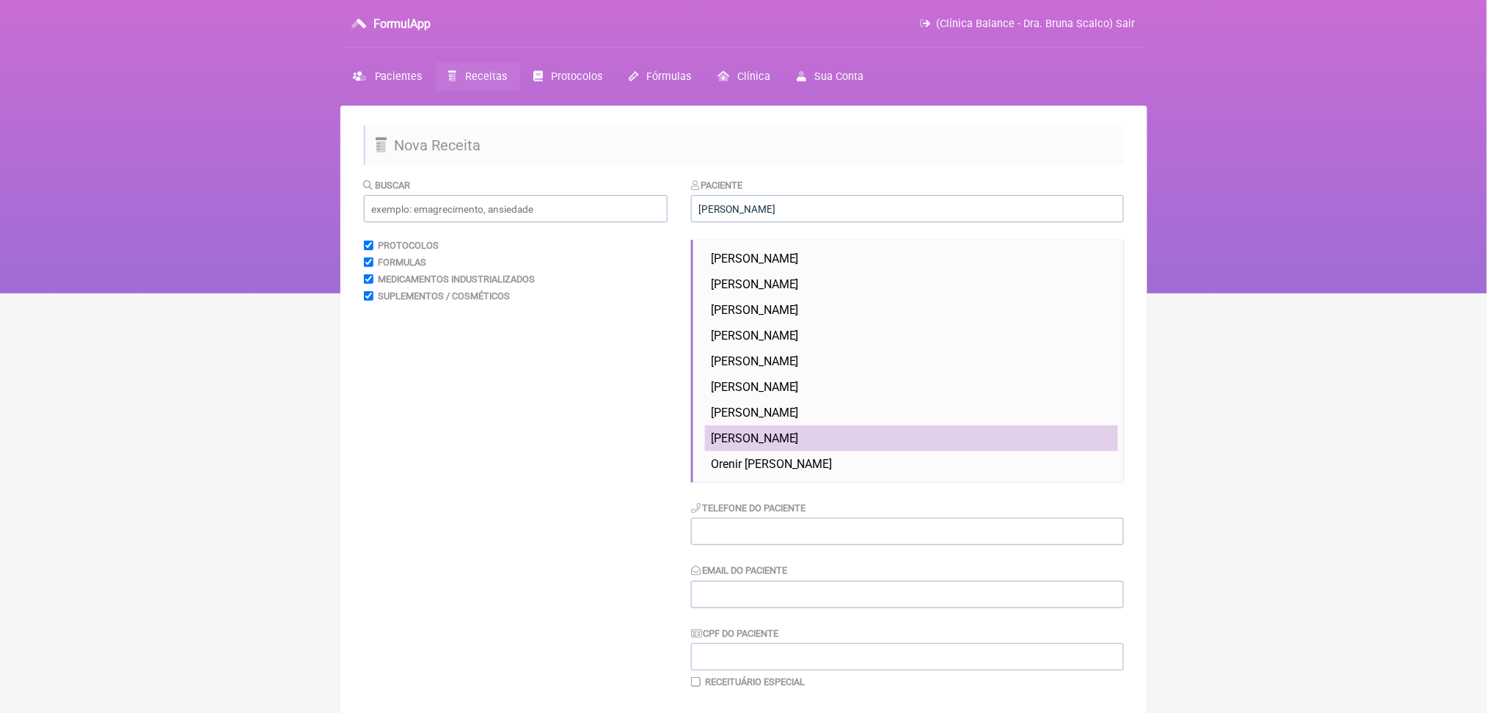
type input "111.363.148-14"
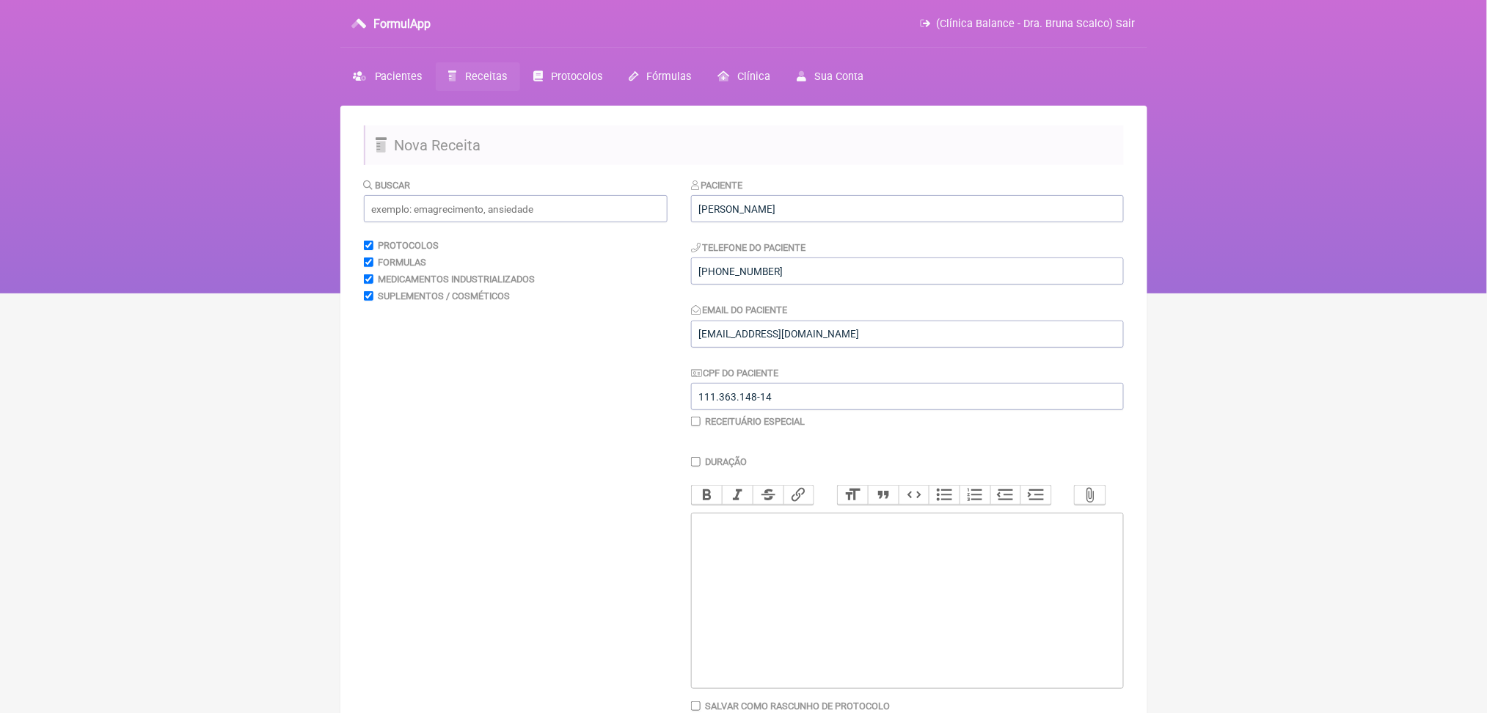
scroll to position [110, 0]
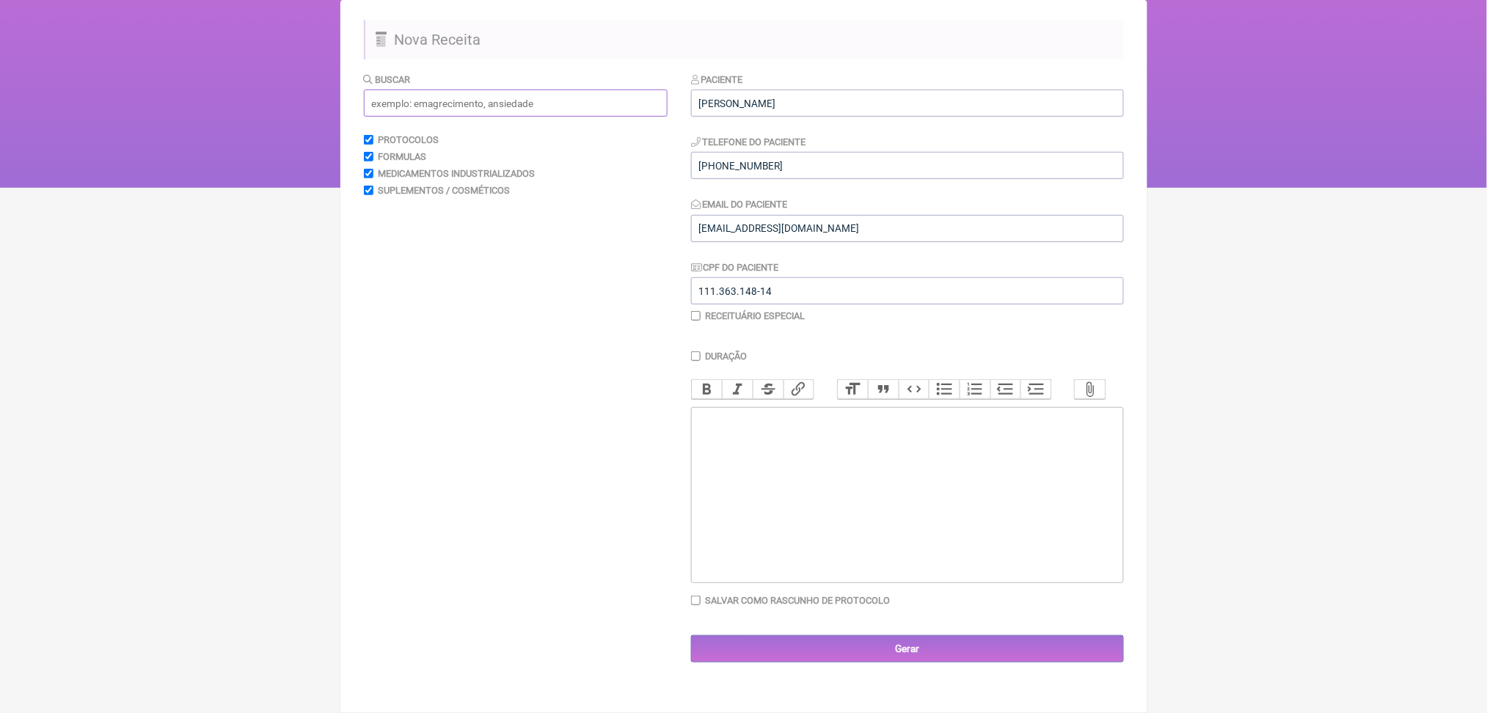
click at [495, 117] on input "text" at bounding box center [516, 103] width 304 height 27
click at [464, 116] on input "base" at bounding box center [516, 103] width 304 height 27
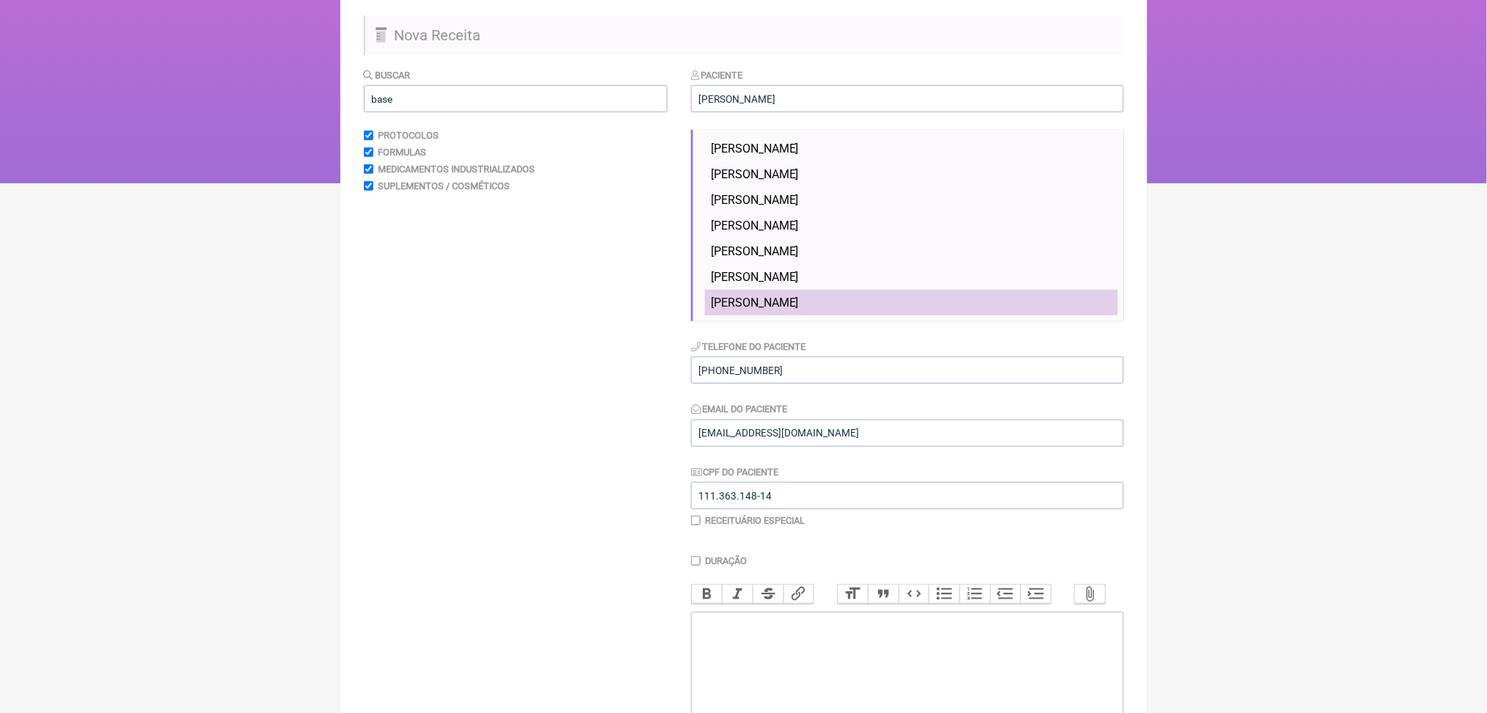
click at [777, 315] on li "[PERSON_NAME]" at bounding box center [911, 303] width 413 height 26
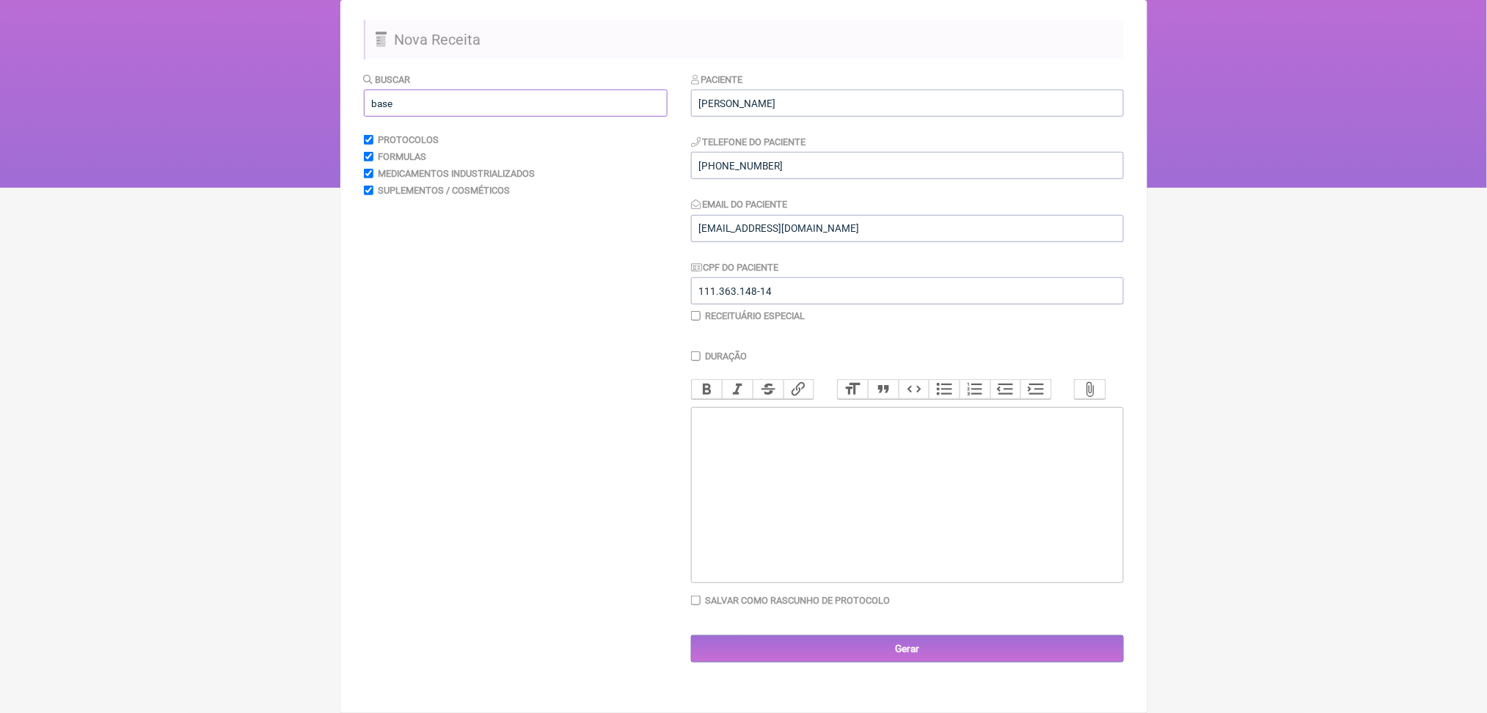
click at [475, 117] on input "base" at bounding box center [516, 103] width 304 height 27
type input "b"
type input "base"
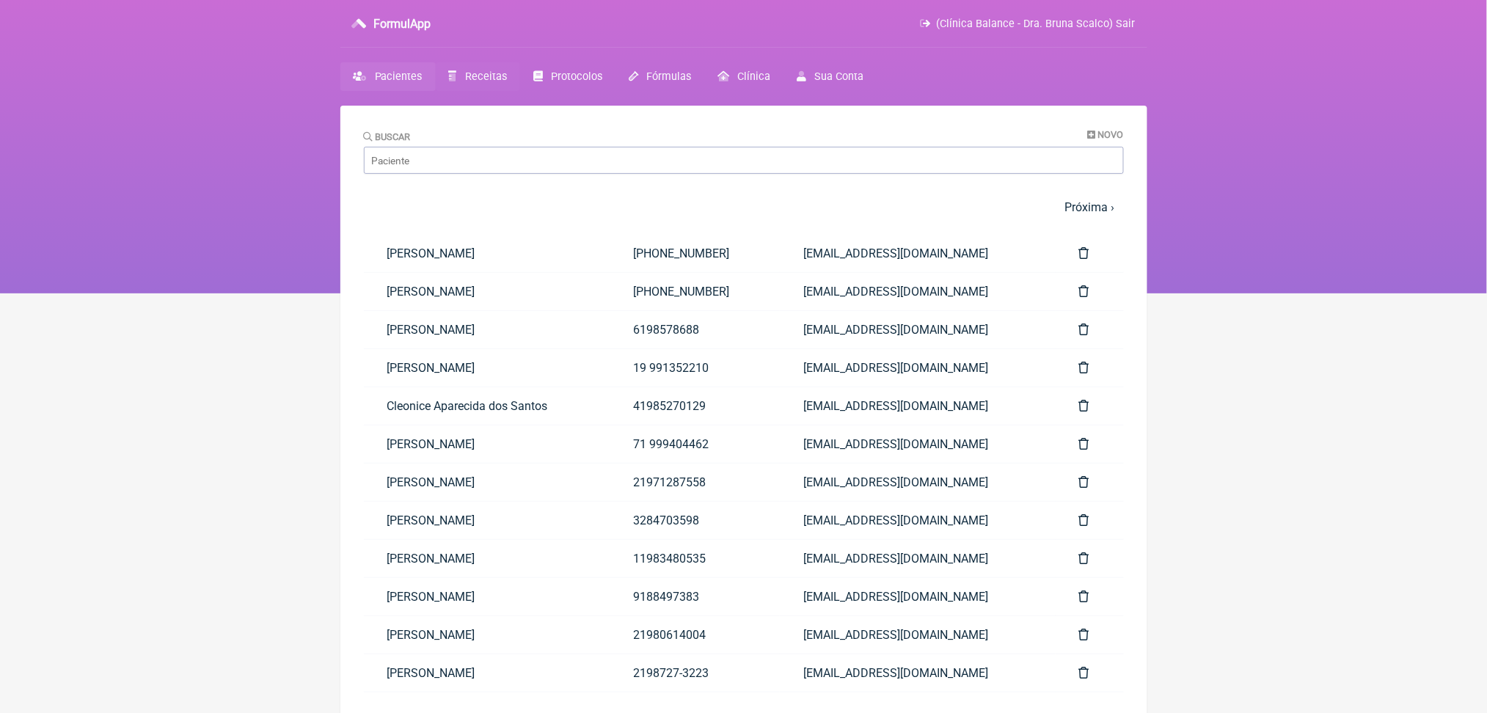
click at [520, 86] on link "Receitas" at bounding box center [478, 76] width 84 height 29
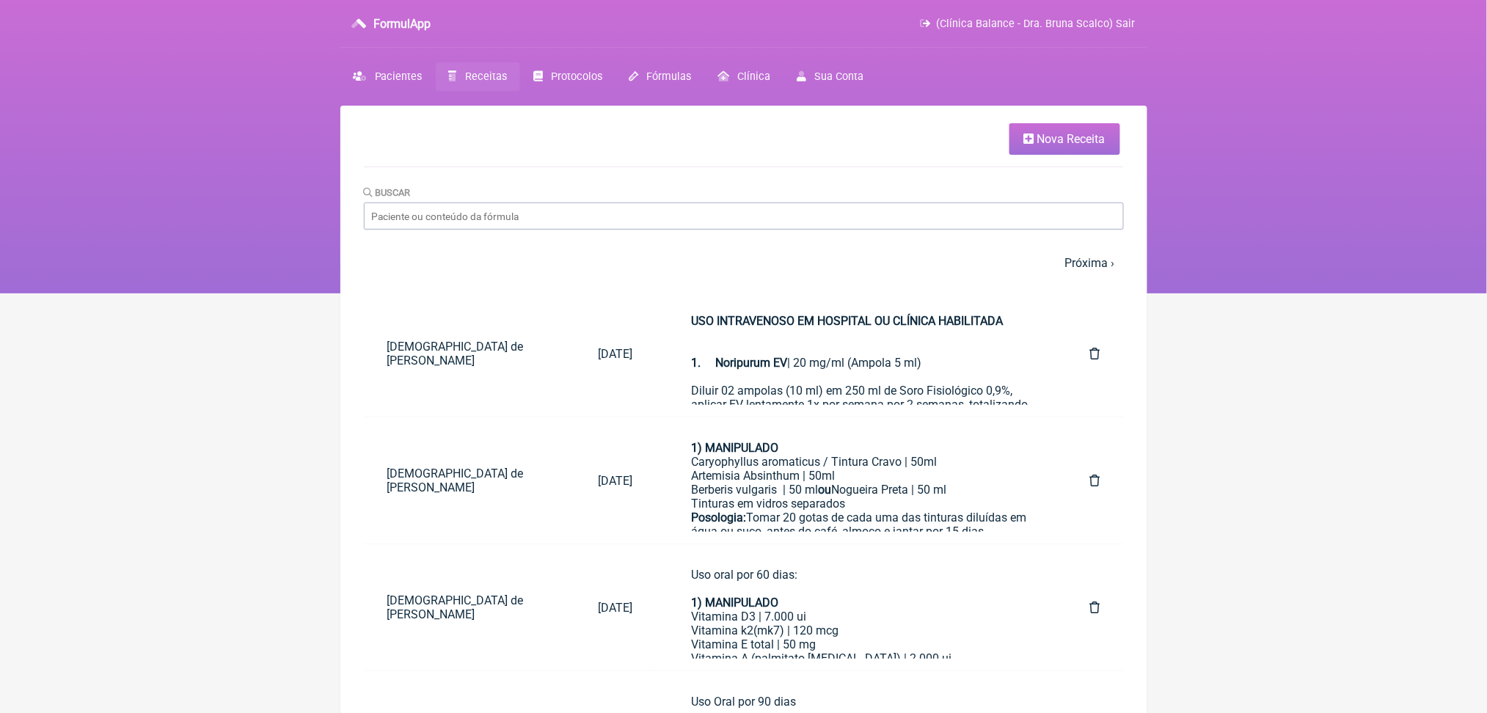
click at [1040, 145] on span "Nova Receita" at bounding box center [1071, 139] width 68 height 14
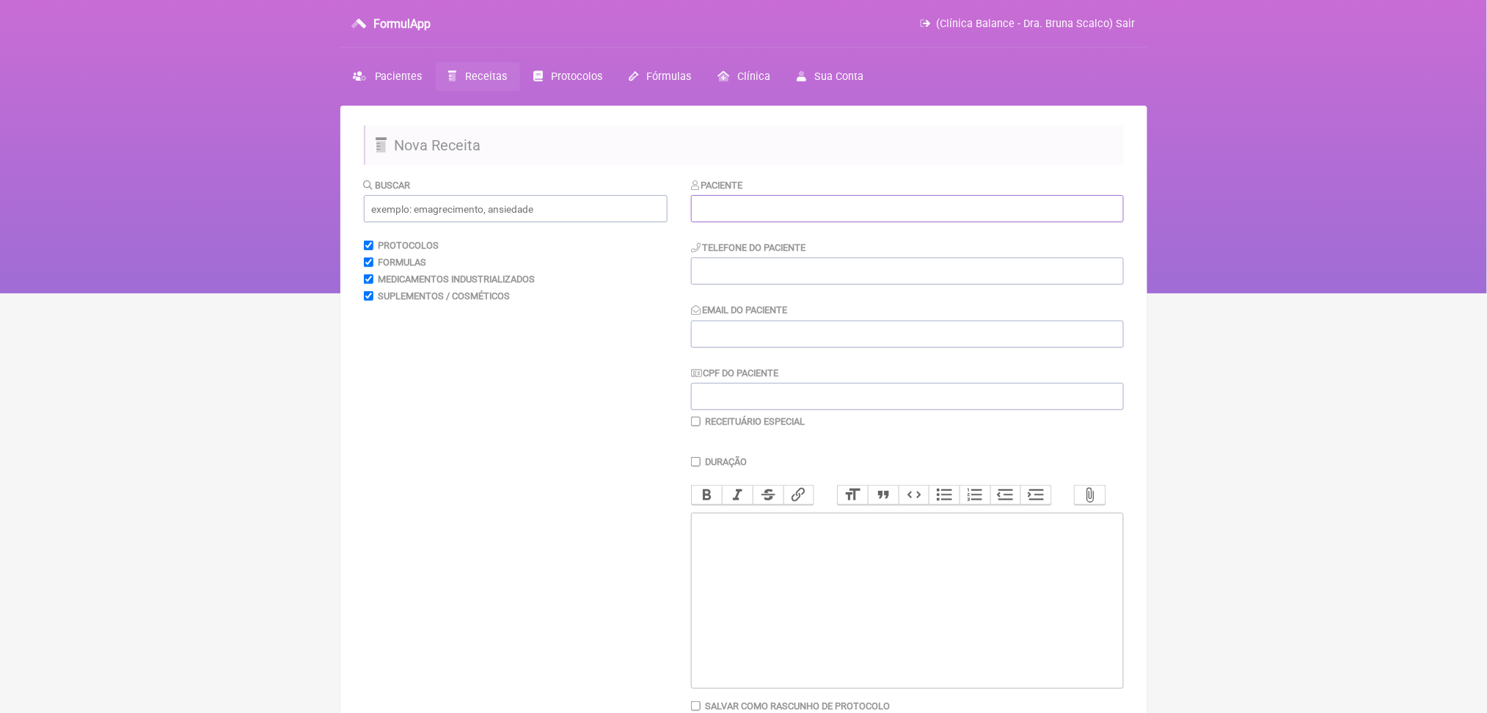
click at [708, 222] on input "text" at bounding box center [907, 208] width 433 height 27
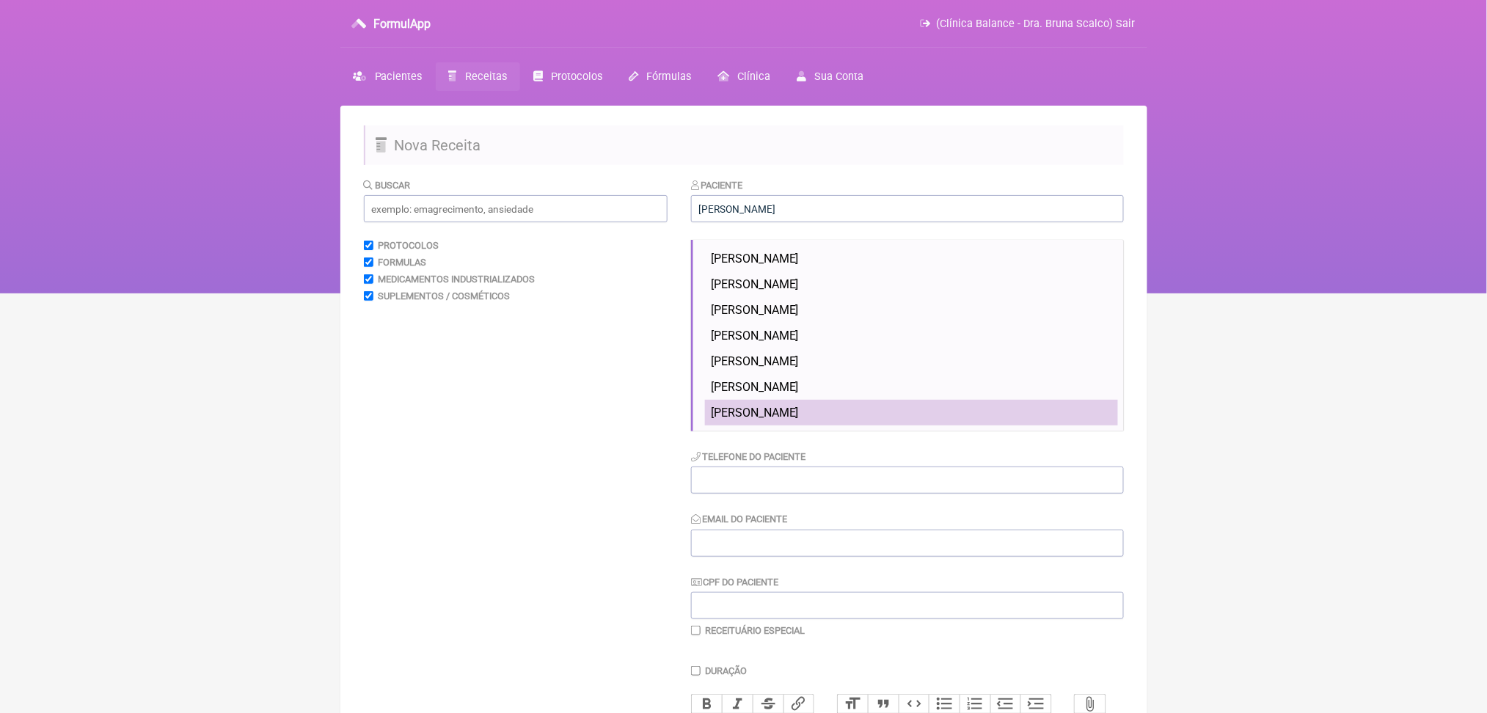
click at [788, 420] on span "[PERSON_NAME]" at bounding box center [755, 413] width 88 height 14
type input "[PERSON_NAME]"
type input "[PHONE_NUMBER]"
type input "[EMAIL_ADDRESS][DOMAIN_NAME]"
type input "111.363.148-14"
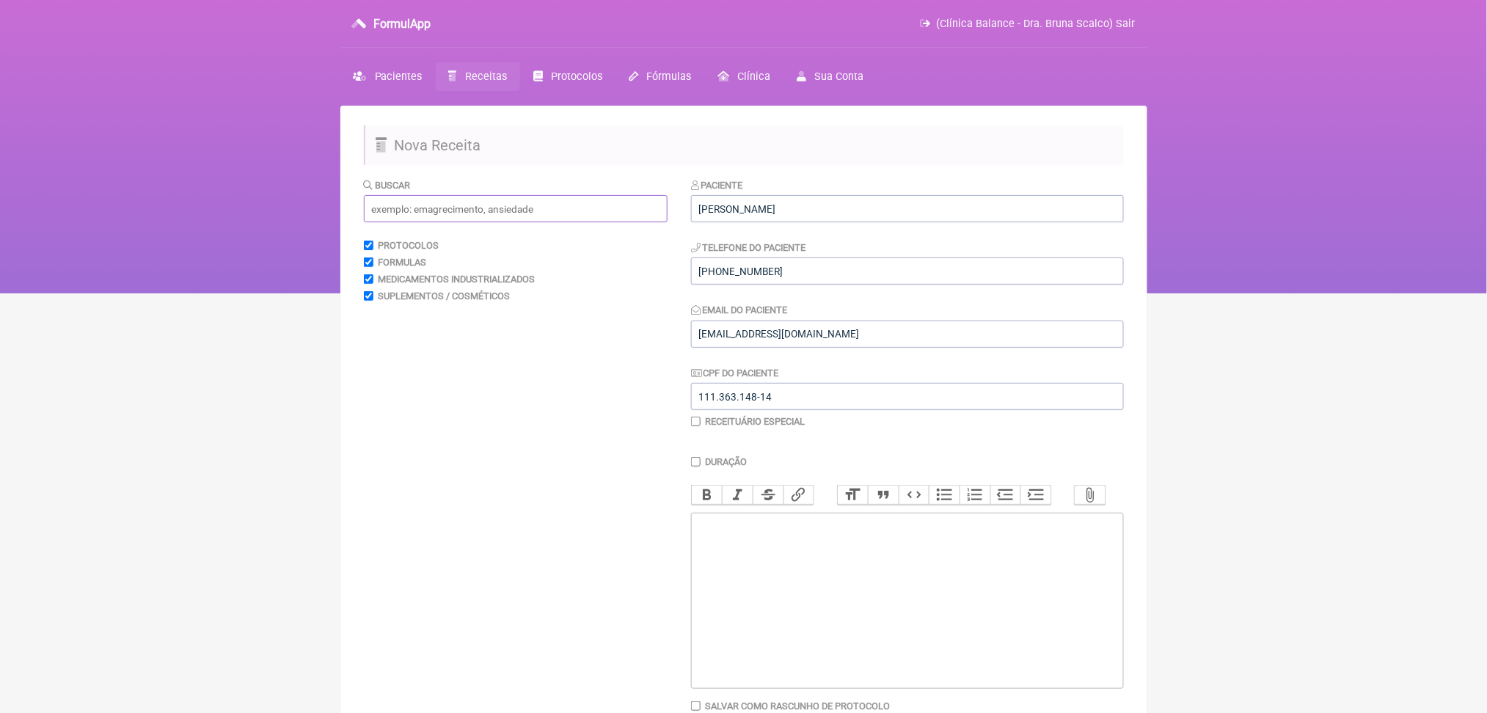
click at [498, 222] on input "text" at bounding box center [516, 208] width 304 height 27
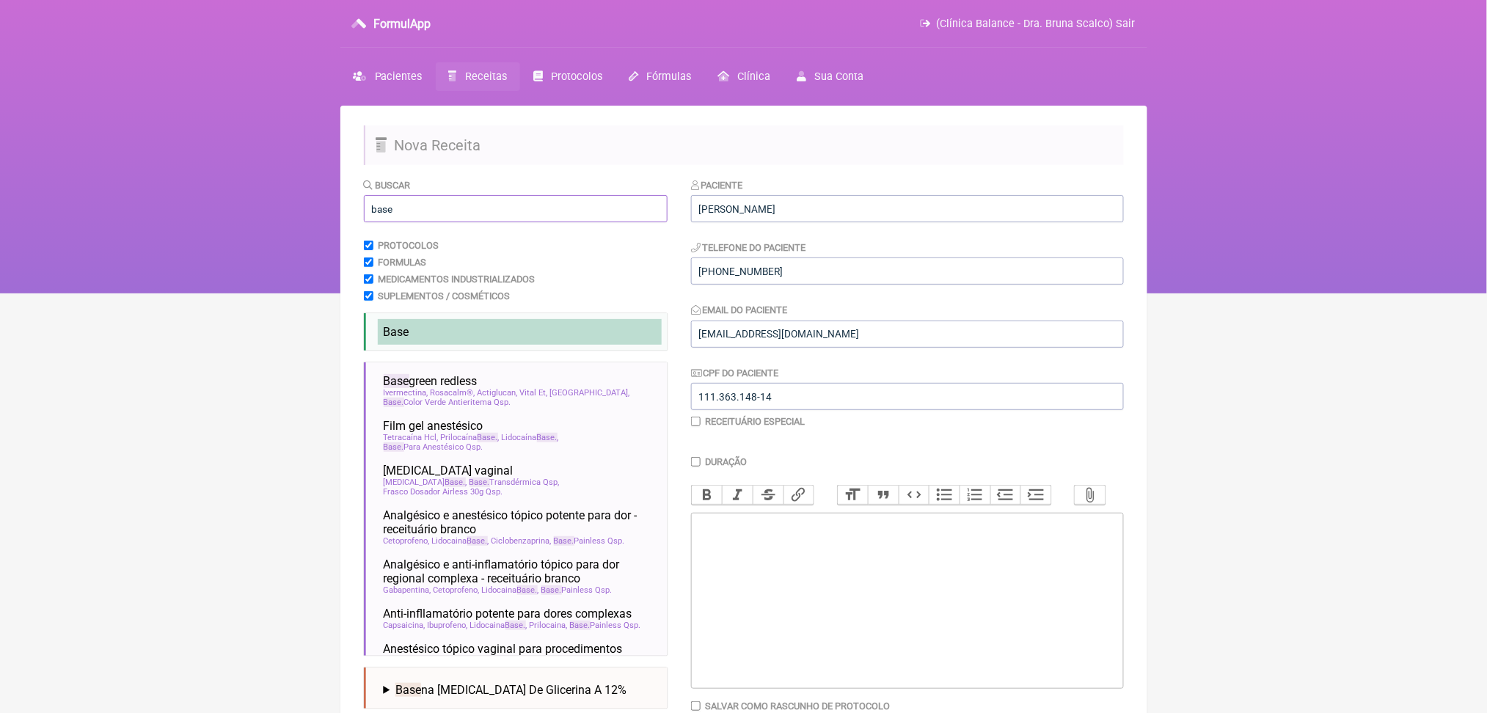
type input "base"
click at [511, 345] on li "Base" at bounding box center [520, 332] width 284 height 26
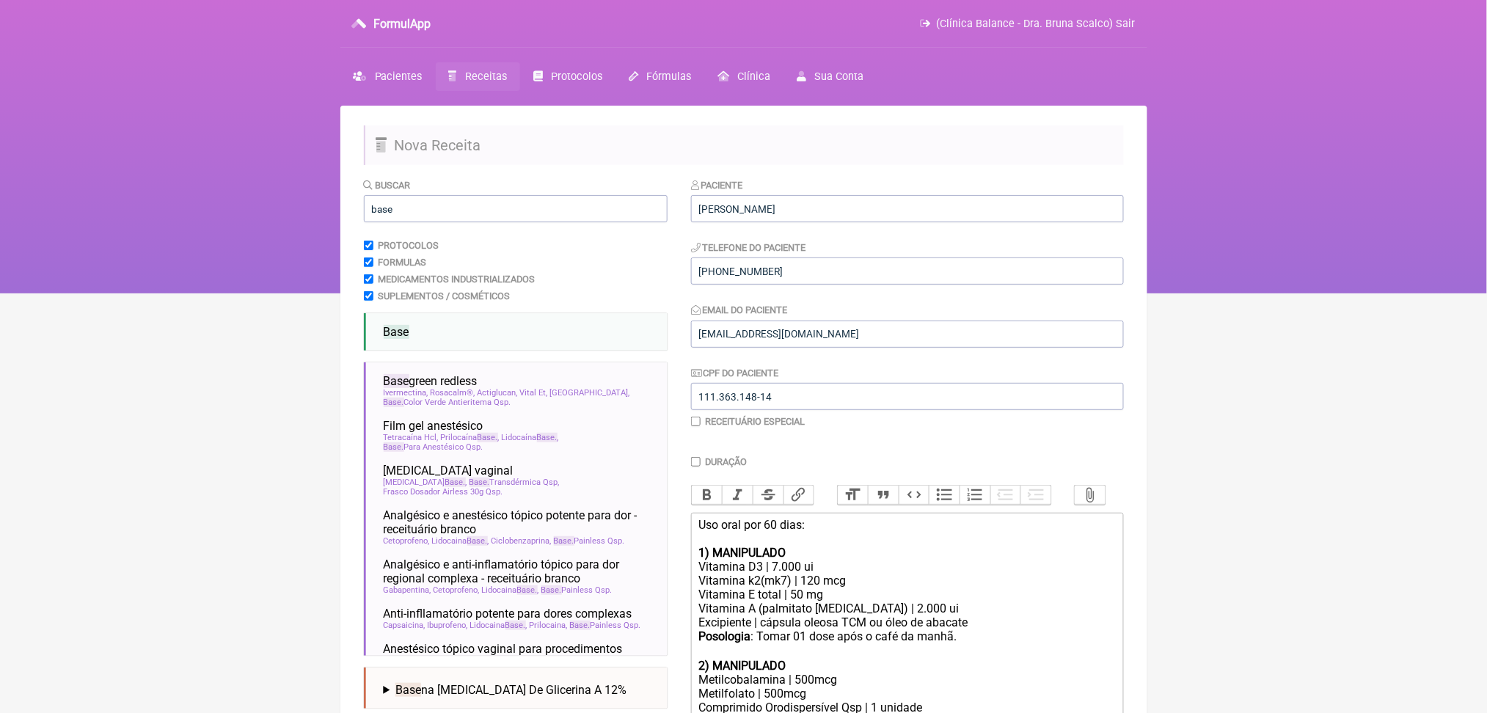
click at [237, 293] on html "FormulApp (Clínica Balance - Dra. Bruna Scalco) Sair [GEOGRAPHIC_DATA] Receitas…" at bounding box center [743, 146] width 1487 height 293
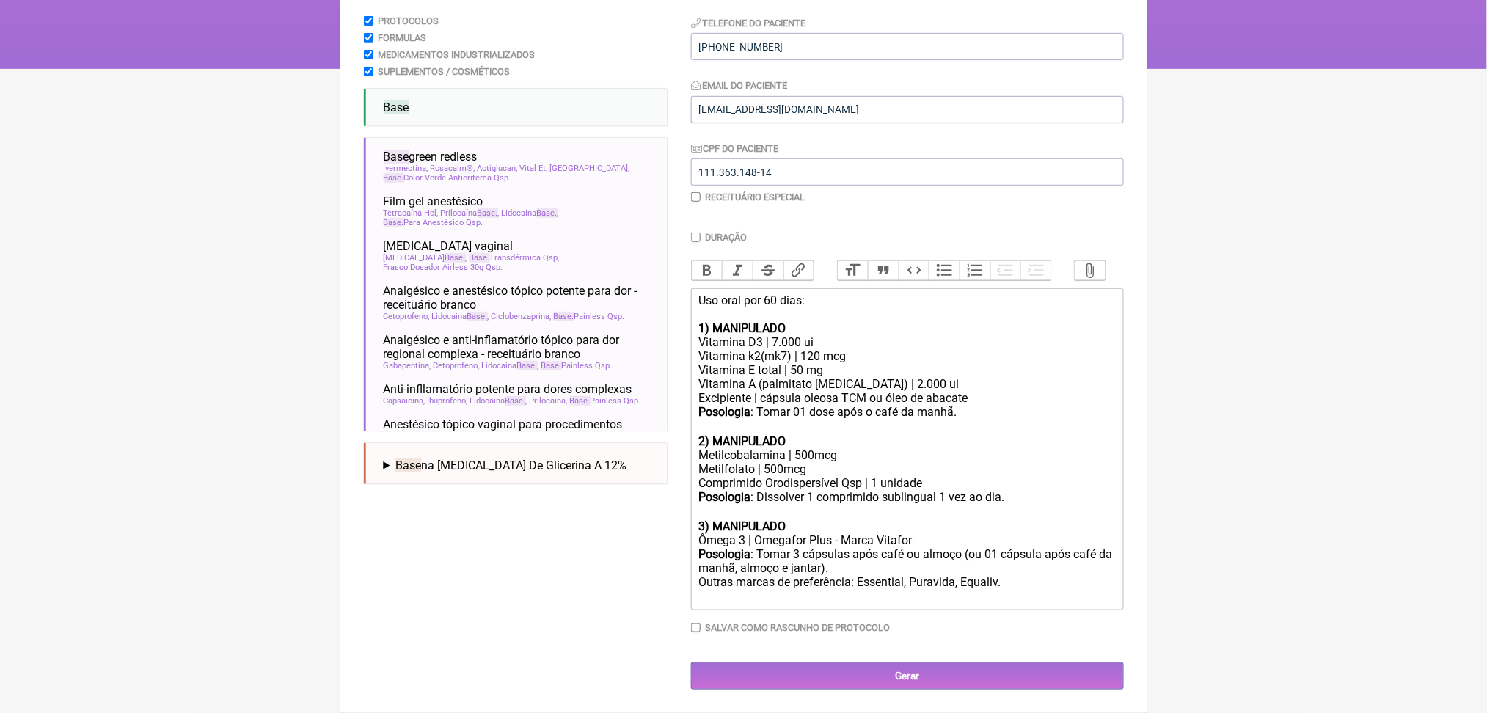
scroll to position [470, 0]
click at [804, 335] on div "Vitamina D3 | 7.000 ui" at bounding box center [906, 342] width 417 height 14
click at [887, 561] on div "Posologia : Tomar 3 cápsulas após café ou almoço (ou 01 cápsula após café da ma…" at bounding box center [906, 575] width 417 height 57
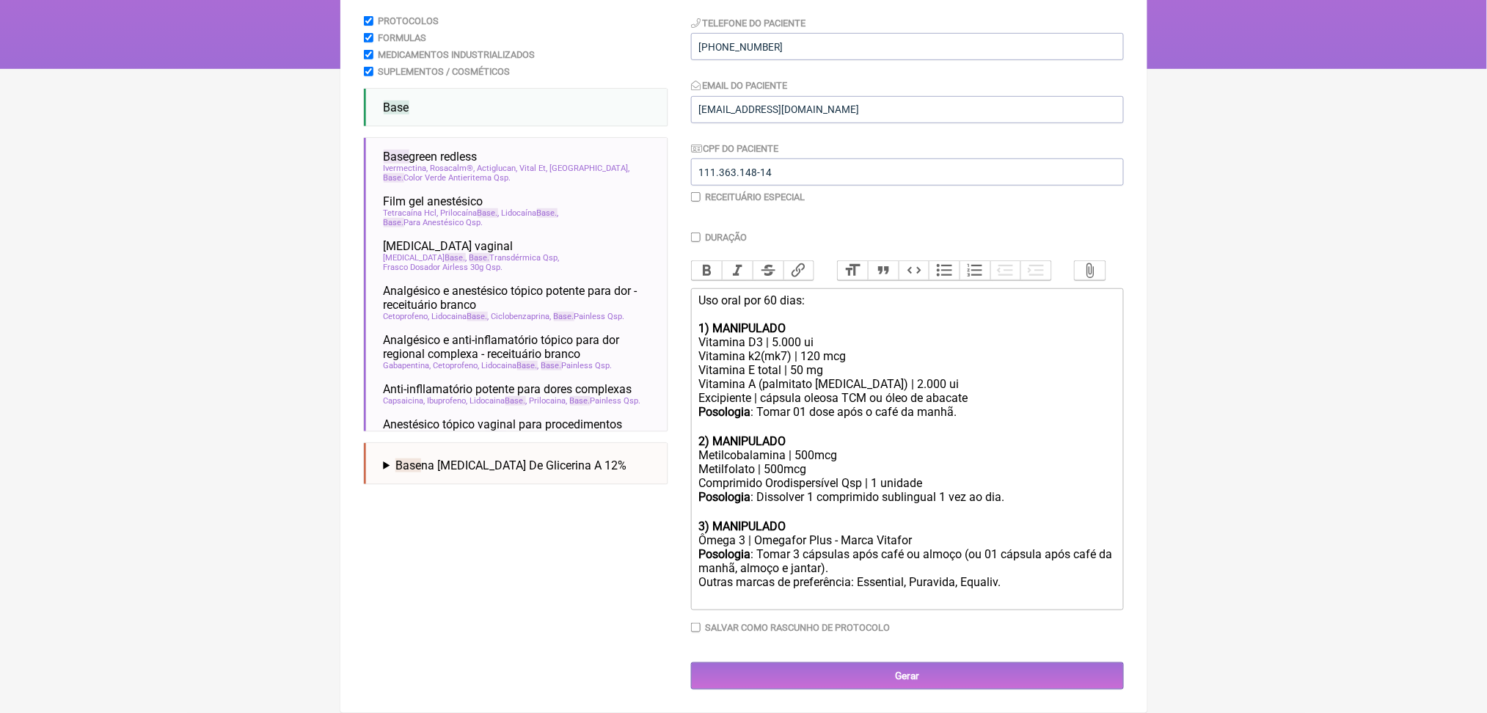
type trix-editor "<div>Uso oral por 60 dias:<br><br><strong>1) MANIPULADO</strong></div><div>Vita…"
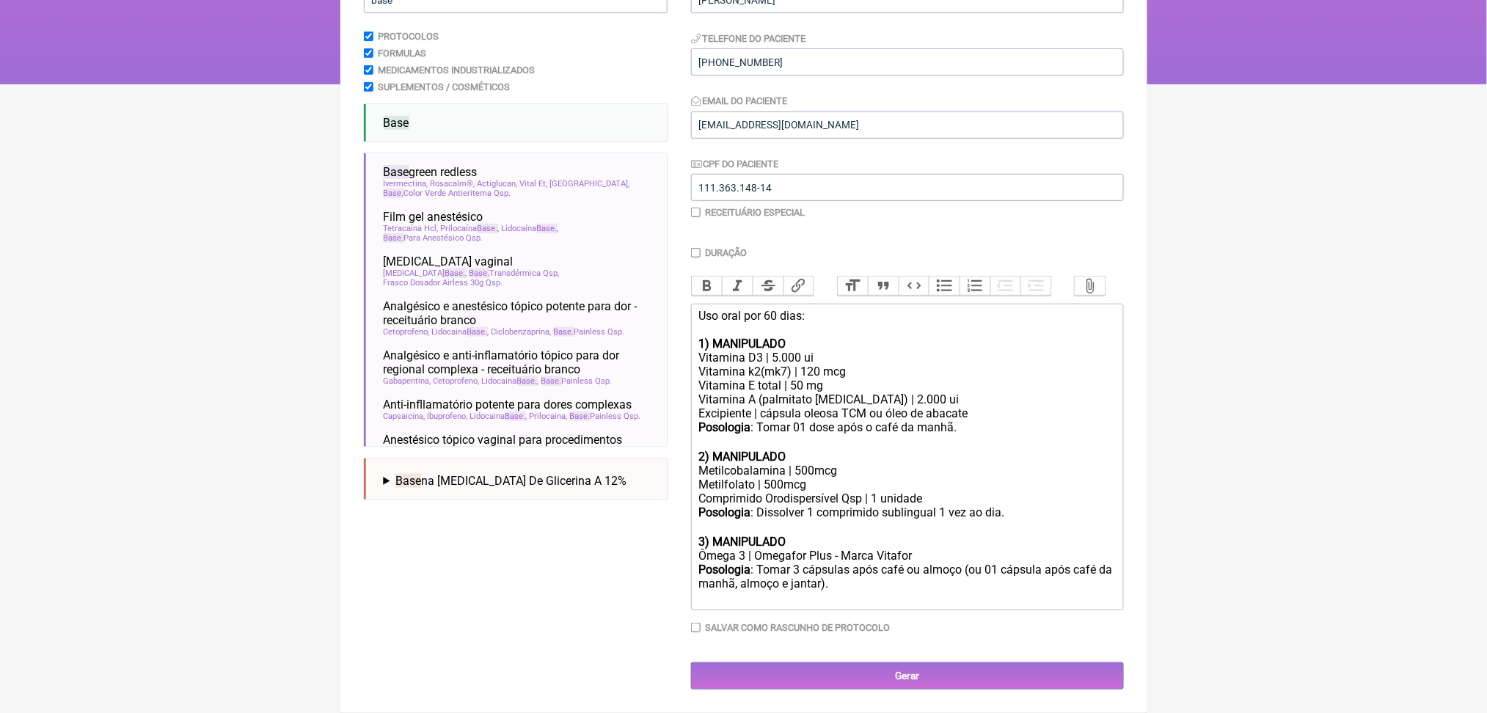
click at [530, 390] on div "Buscar base Protocolos Formulas Medicamentos Industrializados Suplementos / Cos…" at bounding box center [516, 328] width 304 height 721
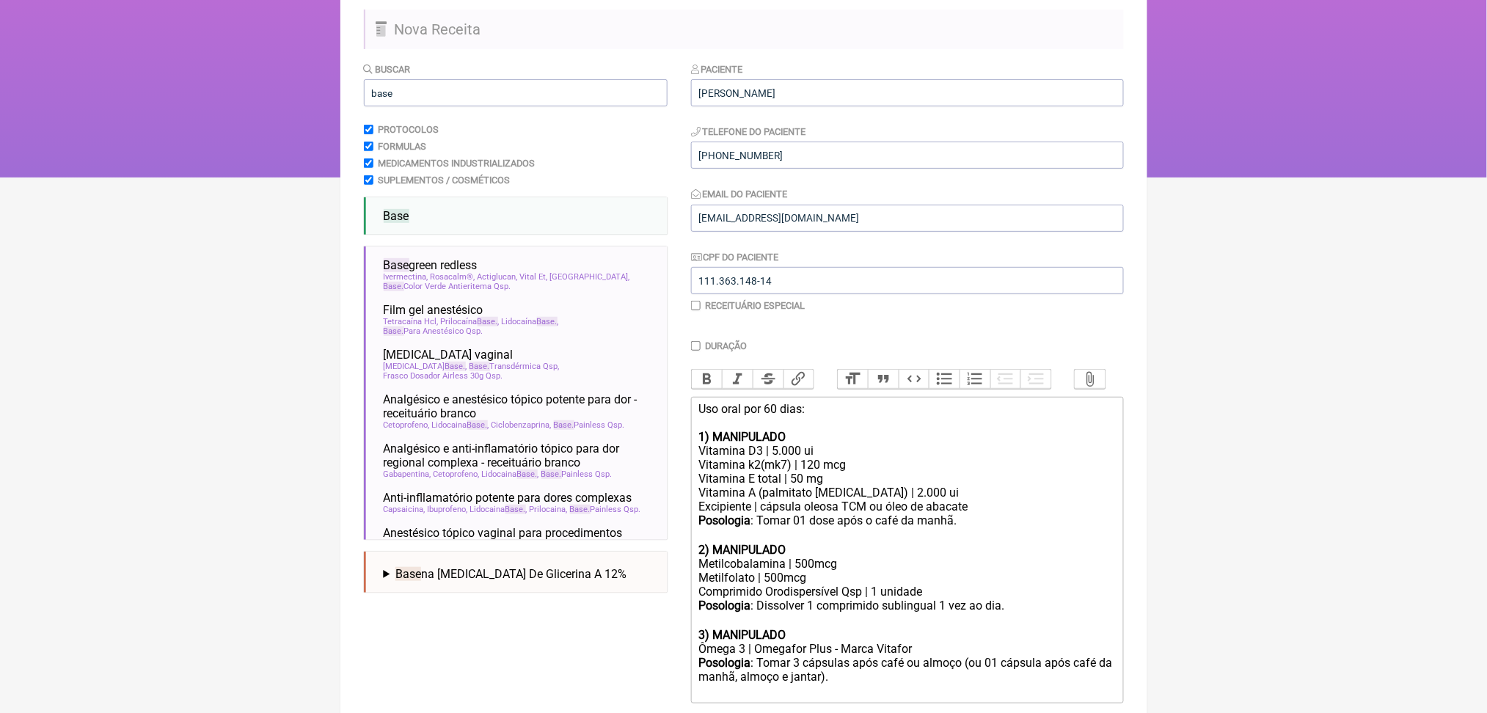
scroll to position [77, 0]
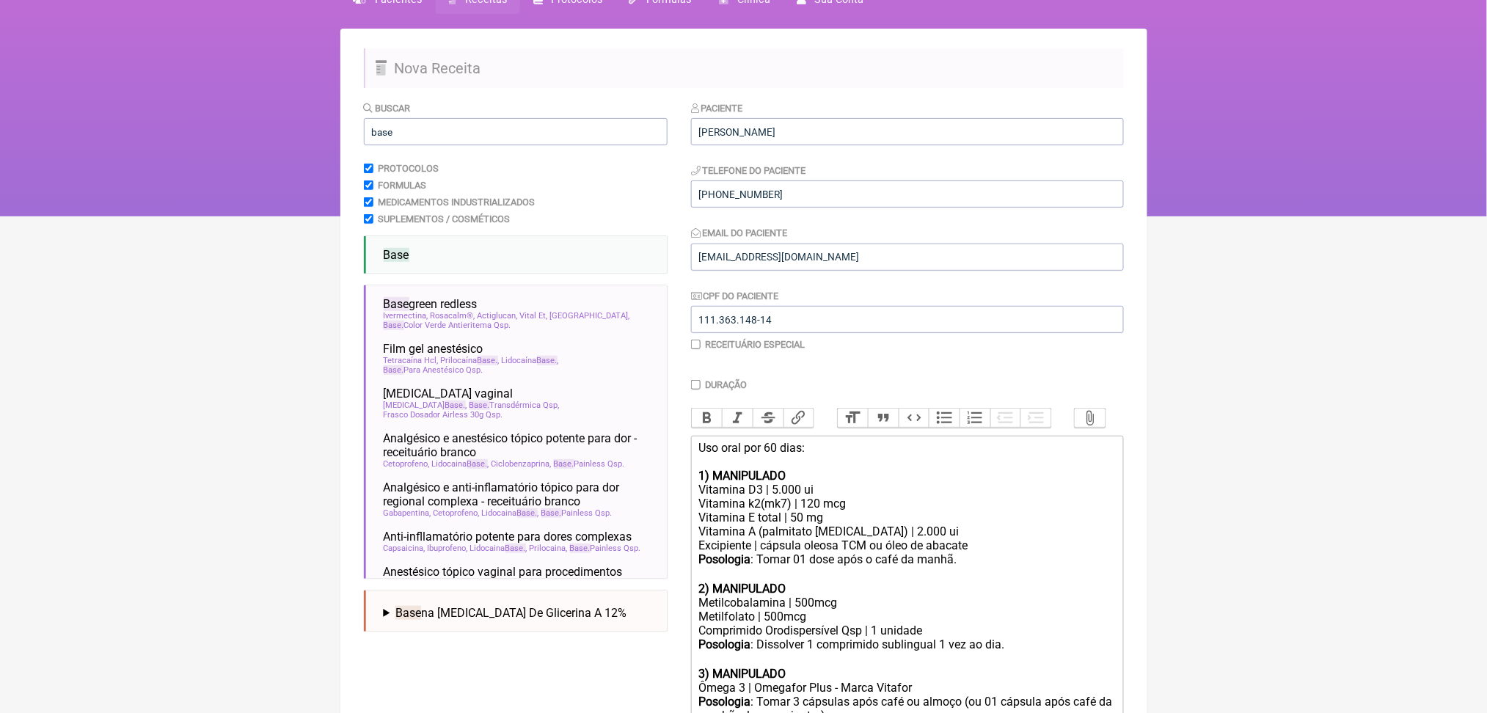
click at [421, 145] on input "base" at bounding box center [516, 131] width 304 height 27
type input "b"
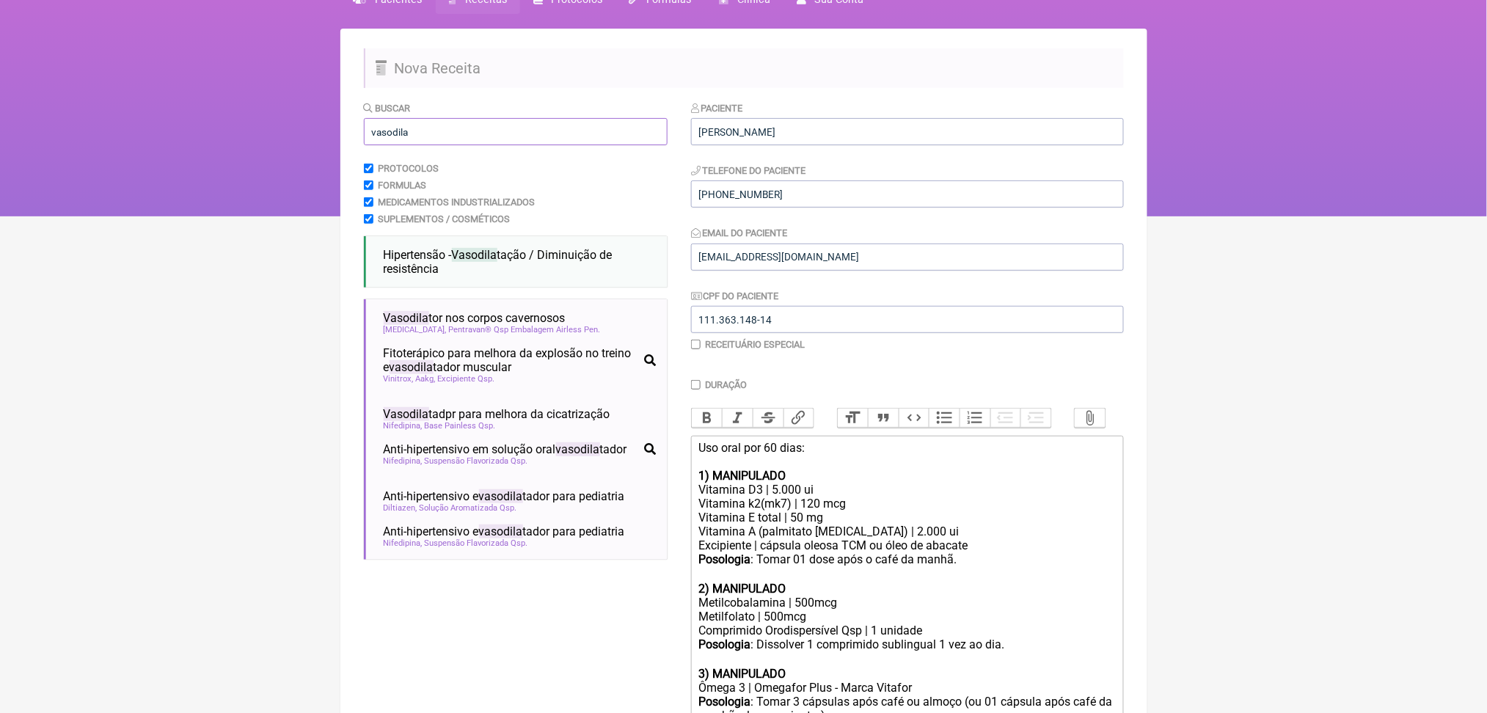
type input "vasodila"
click at [155, 194] on nav "FormulApp (Clínica Balance - Dra. Bruna Scalco) Sair Pacientes Receitas Protoco…" at bounding box center [743, 69] width 1487 height 293
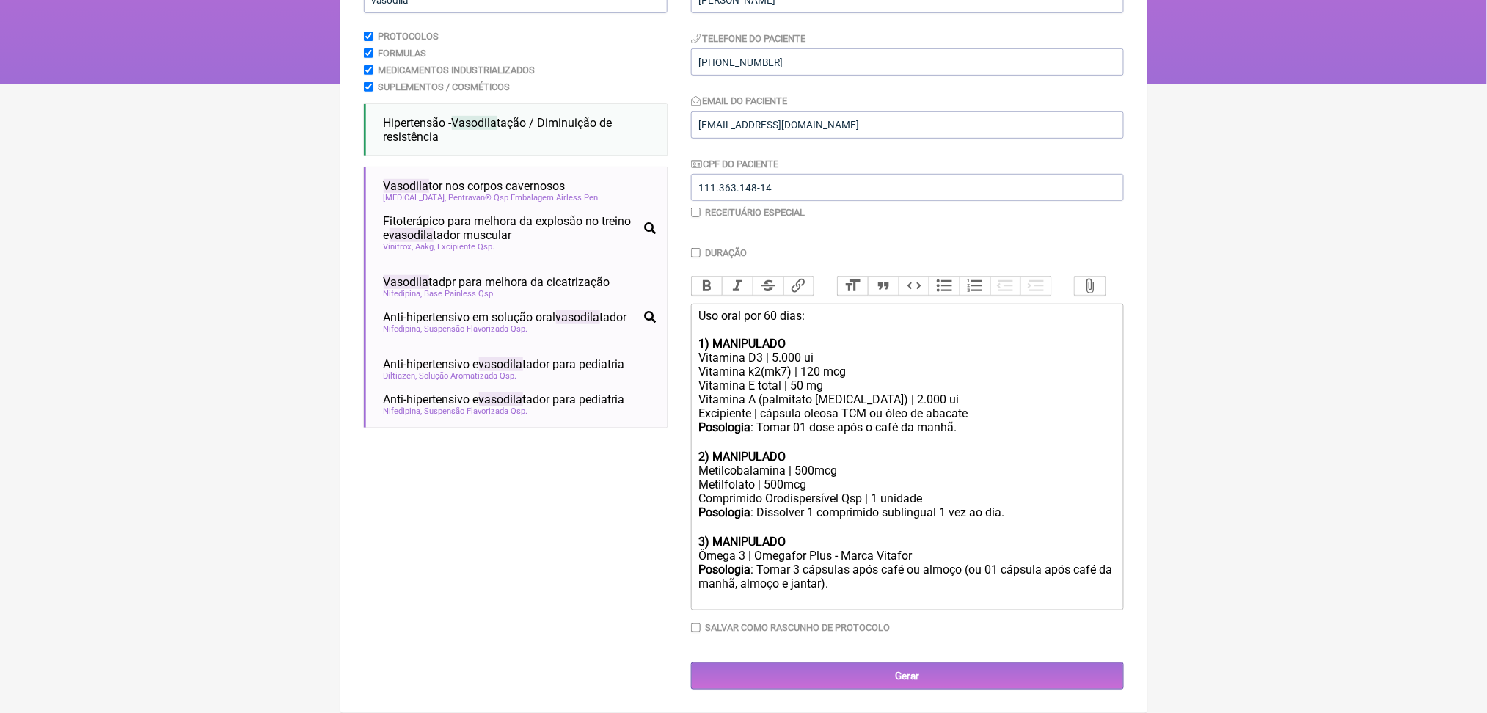
scroll to position [312, 0]
click at [503, 179] on span "Vasodila tor nos corpos cavernosos" at bounding box center [475, 186] width 182 height 14
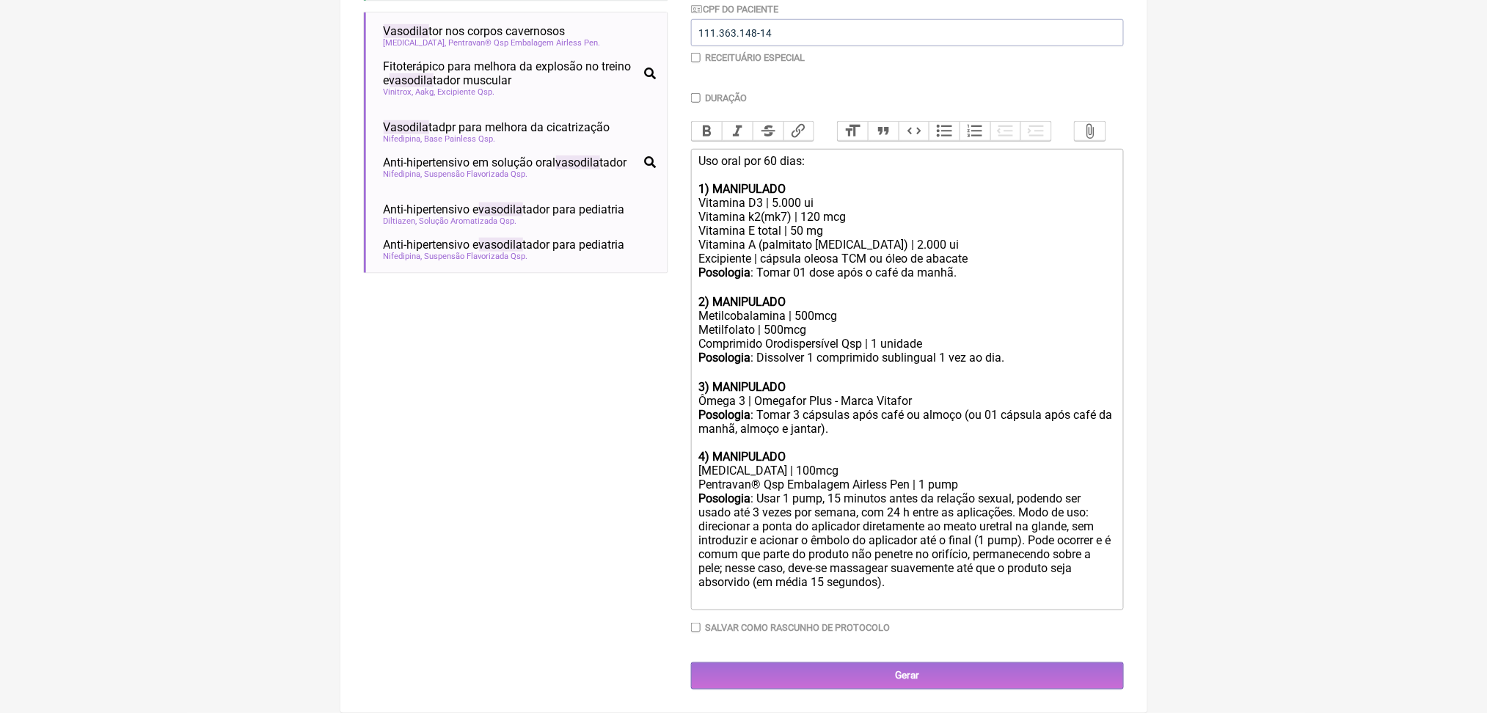
scroll to position [687, 0]
click at [738, 464] on div "Alprostadil | 100mcg" at bounding box center [906, 471] width 417 height 14
copy div "Alprostadil"
drag, startPoint x: 891, startPoint y: 566, endPoint x: 712, endPoint y: 359, distance: 274.1
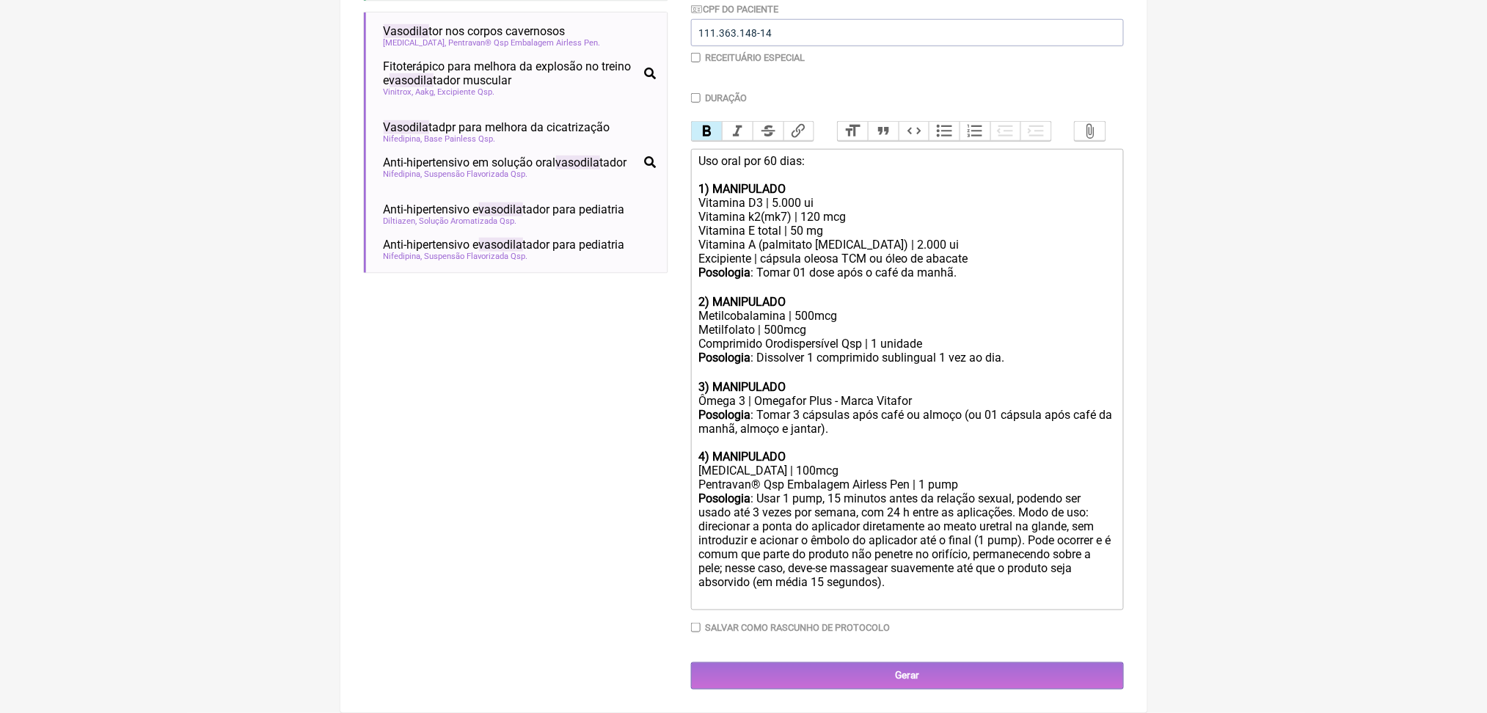
click at [712, 359] on trix-editor "Uso oral por 60 dias: 1) MANIPULADO Vitamina D3 | 5.000 ui Vitamina k2(mk7) | 1…" at bounding box center [907, 379] width 433 height 461
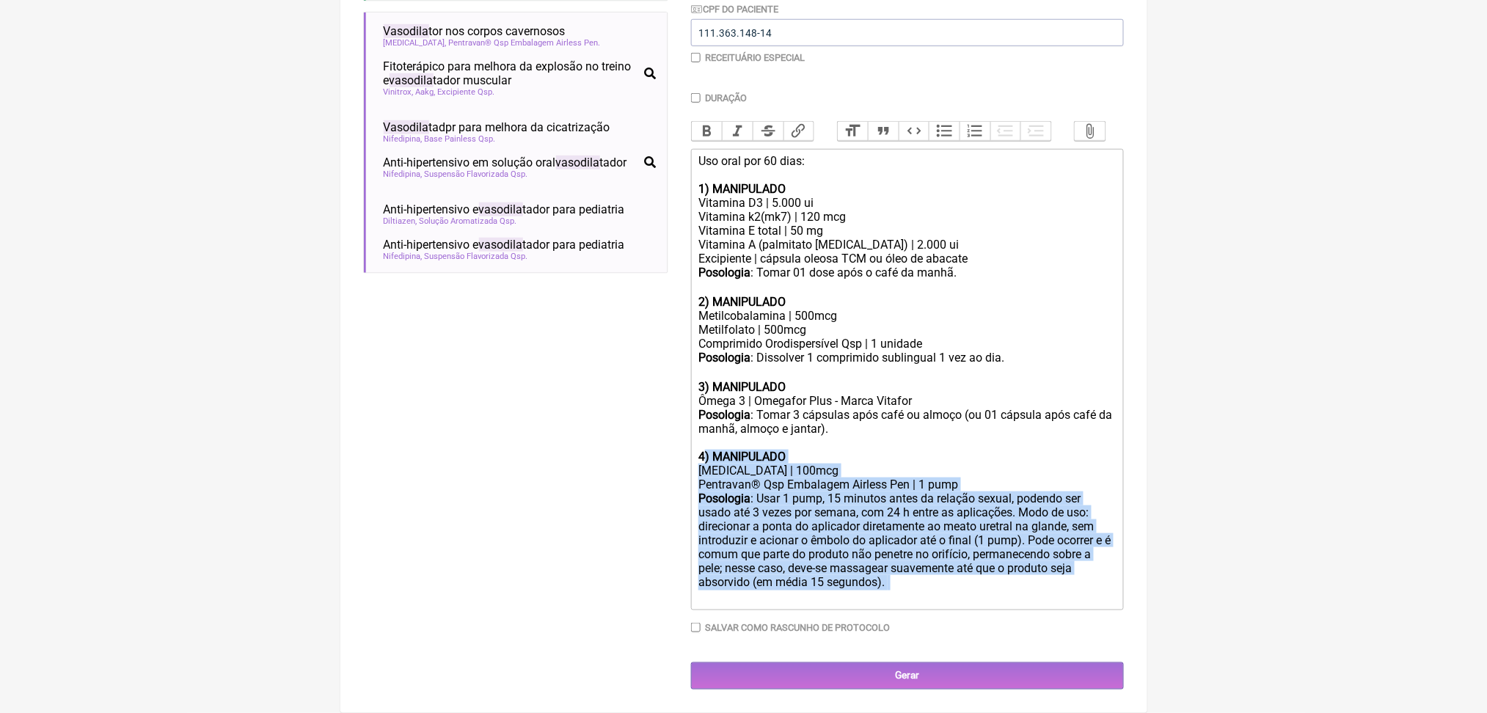
drag, startPoint x: 712, startPoint y: 359, endPoint x: 918, endPoint y: 569, distance: 294.7
click at [918, 569] on trix-editor "Uso oral por 60 dias: 1) MANIPULADO Vitamina D3 | 5.000 ui Vitamina k2(mk7) | 1…" at bounding box center [907, 379] width 433 height 461
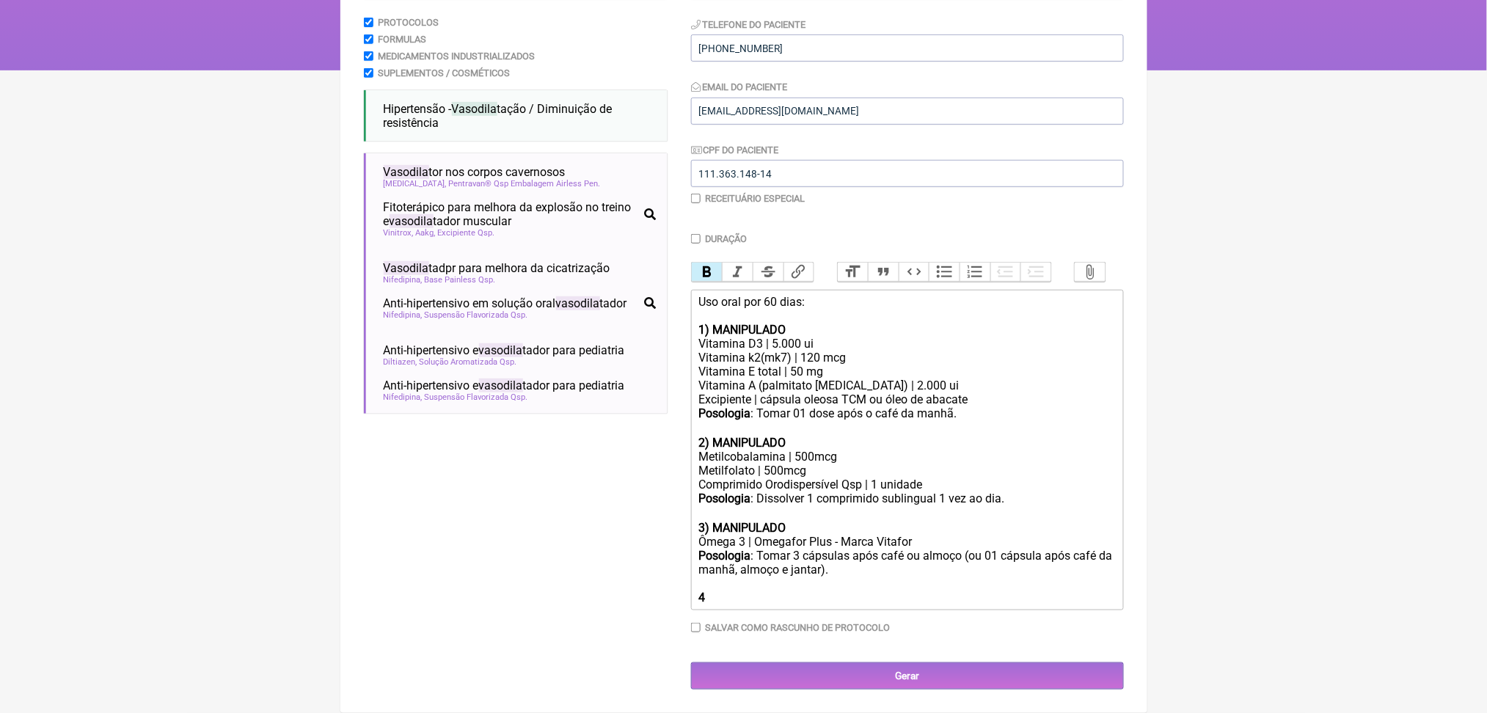
type trix-editor "<div>Uso oral por 60 dias:<br><br><strong>1) MANIPULADO</strong></div><div>Vita…"
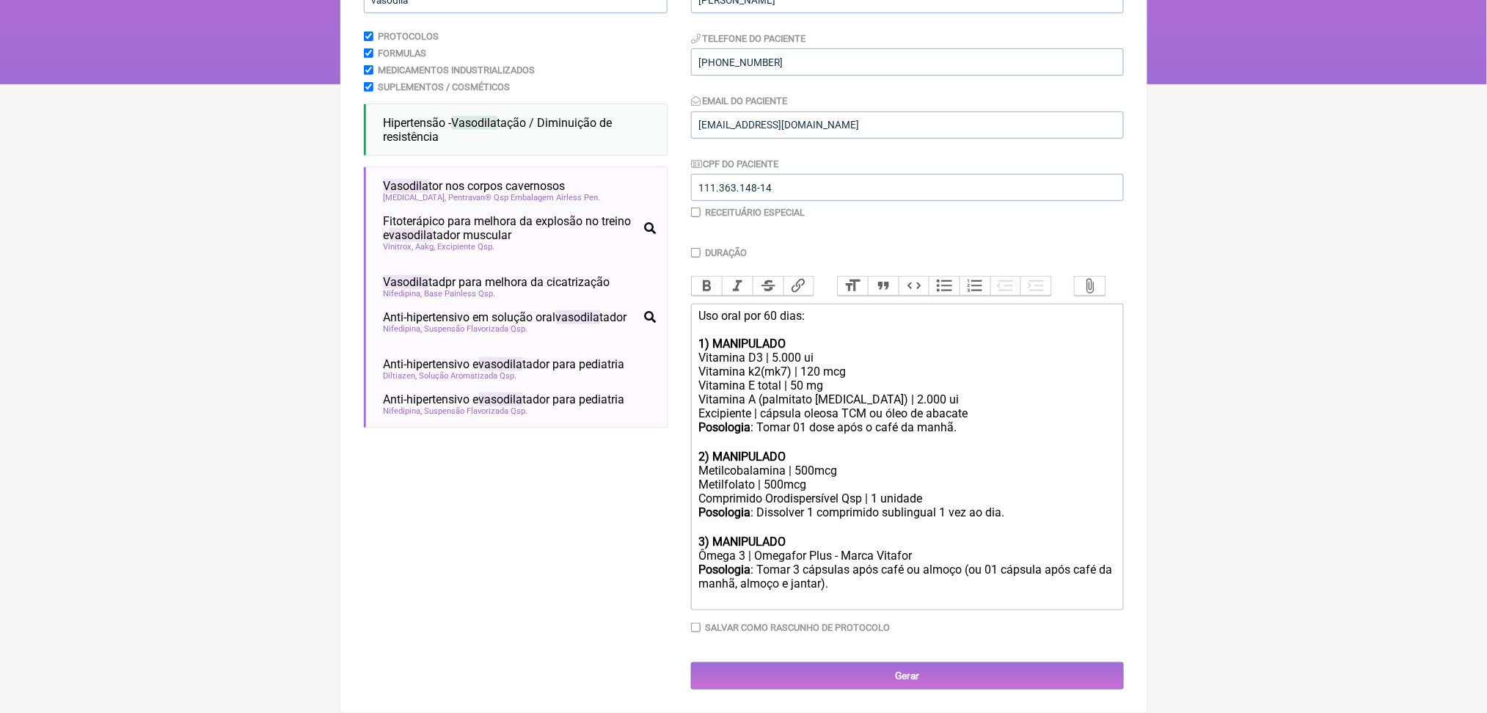
scroll to position [0, 0]
click at [424, 13] on input "vasodila" at bounding box center [516, -1] width 304 height 27
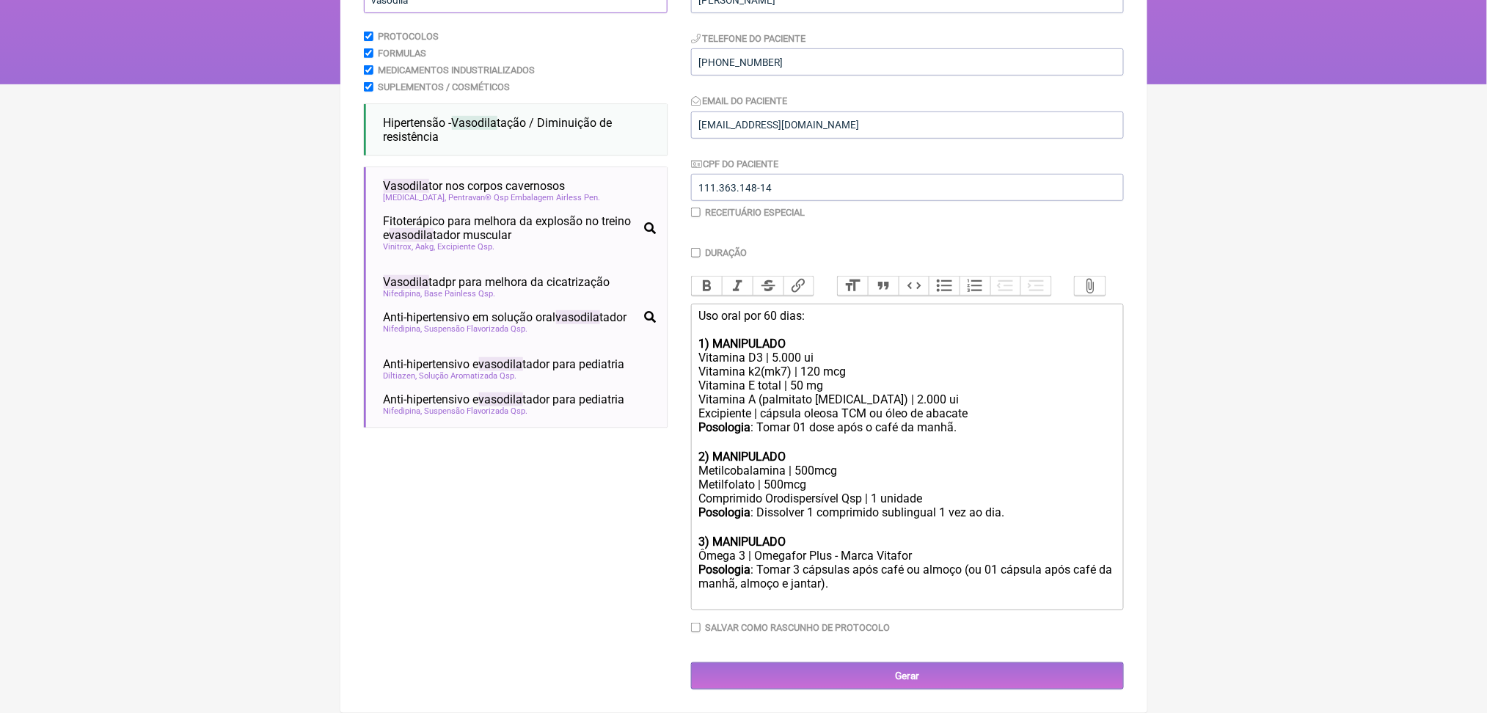
click at [424, 13] on input "vasodila" at bounding box center [516, -1] width 304 height 27
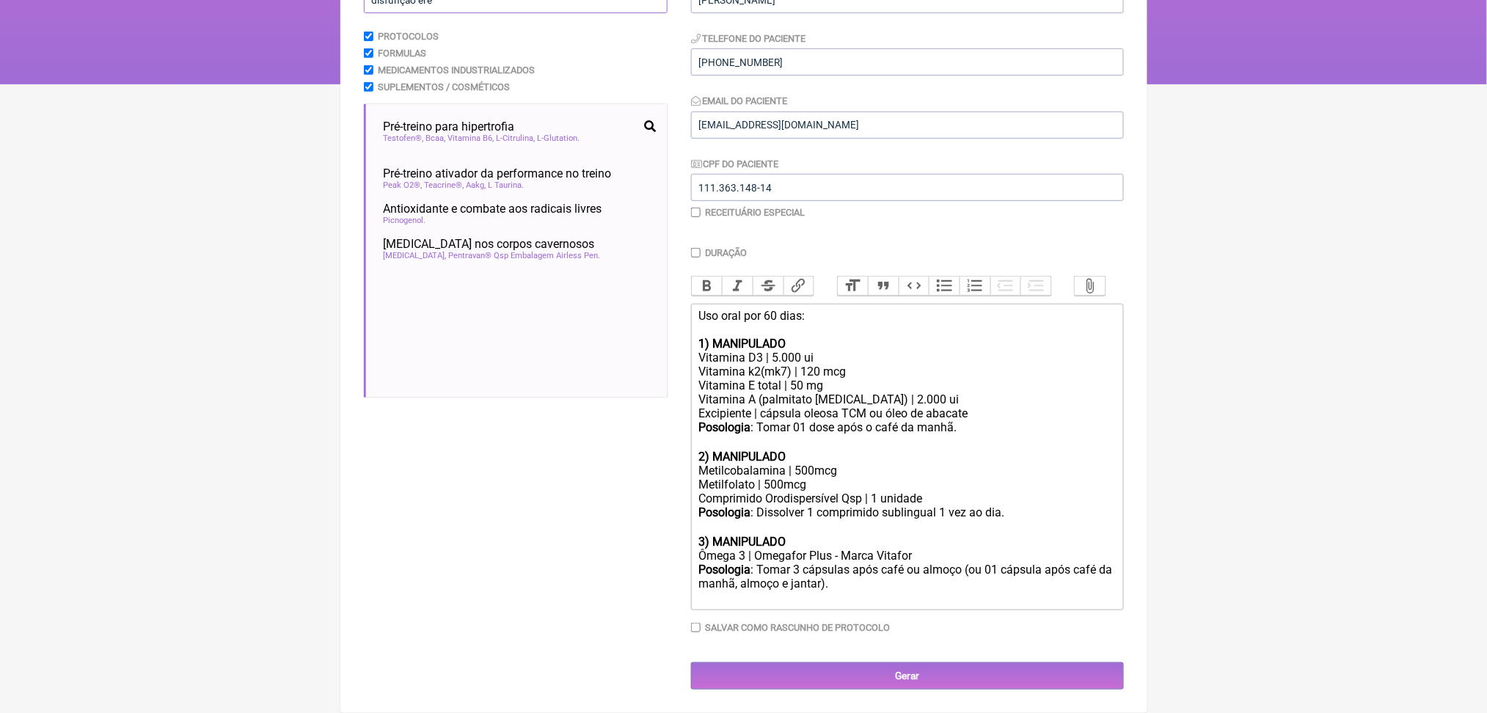
scroll to position [0, 0]
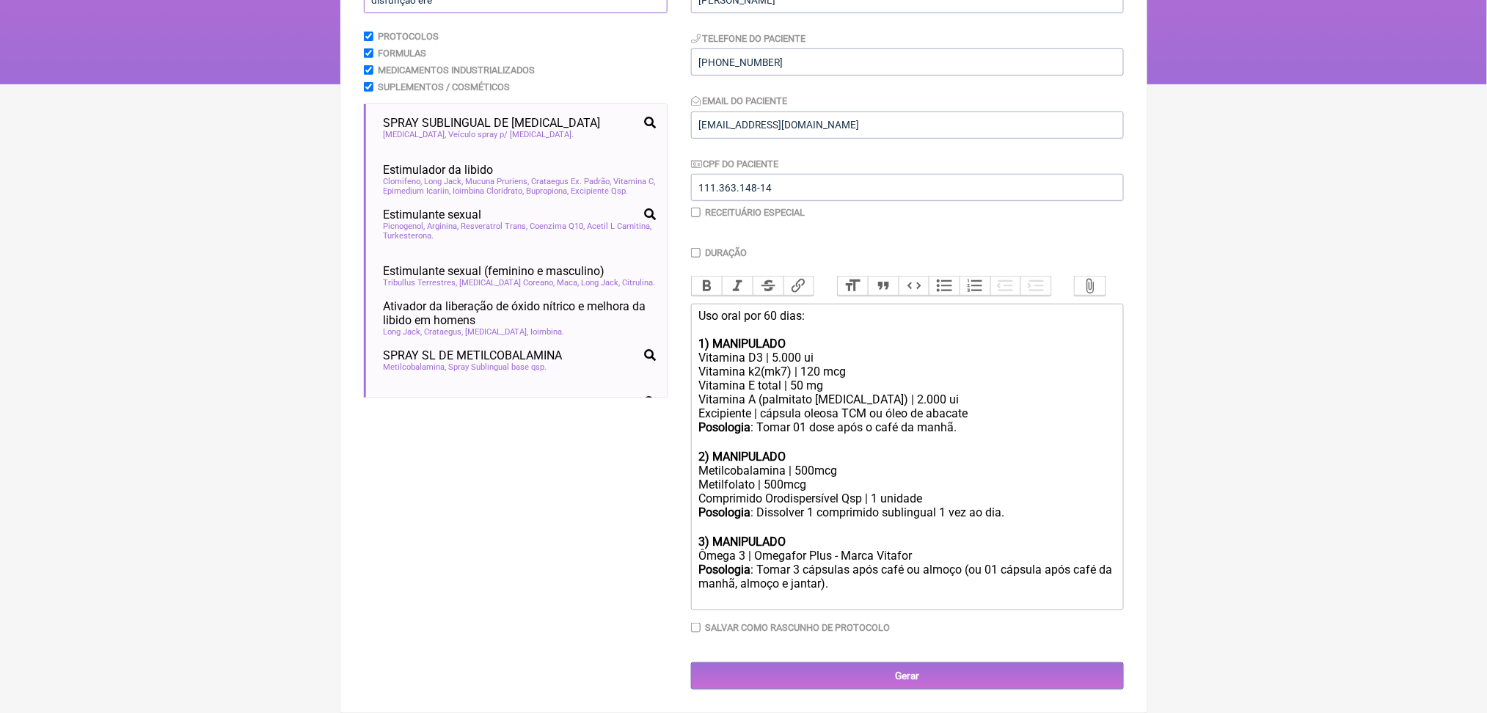
click at [436, 13] on input "disfunção ere" at bounding box center [516, -1] width 304 height 27
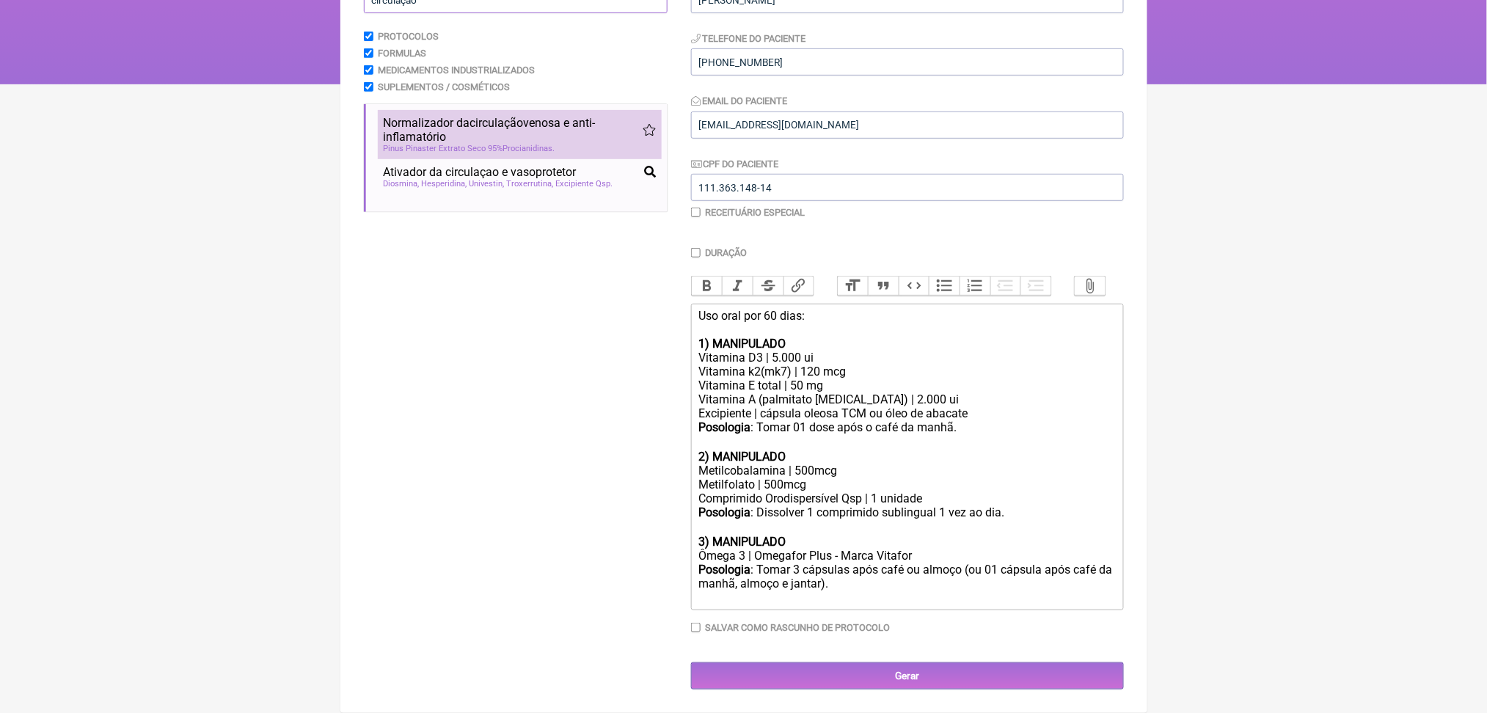
type input "circulação"
click at [525, 144] on span "Normalizador da circulação venosa e anti-inflamatório" at bounding box center [513, 130] width 259 height 28
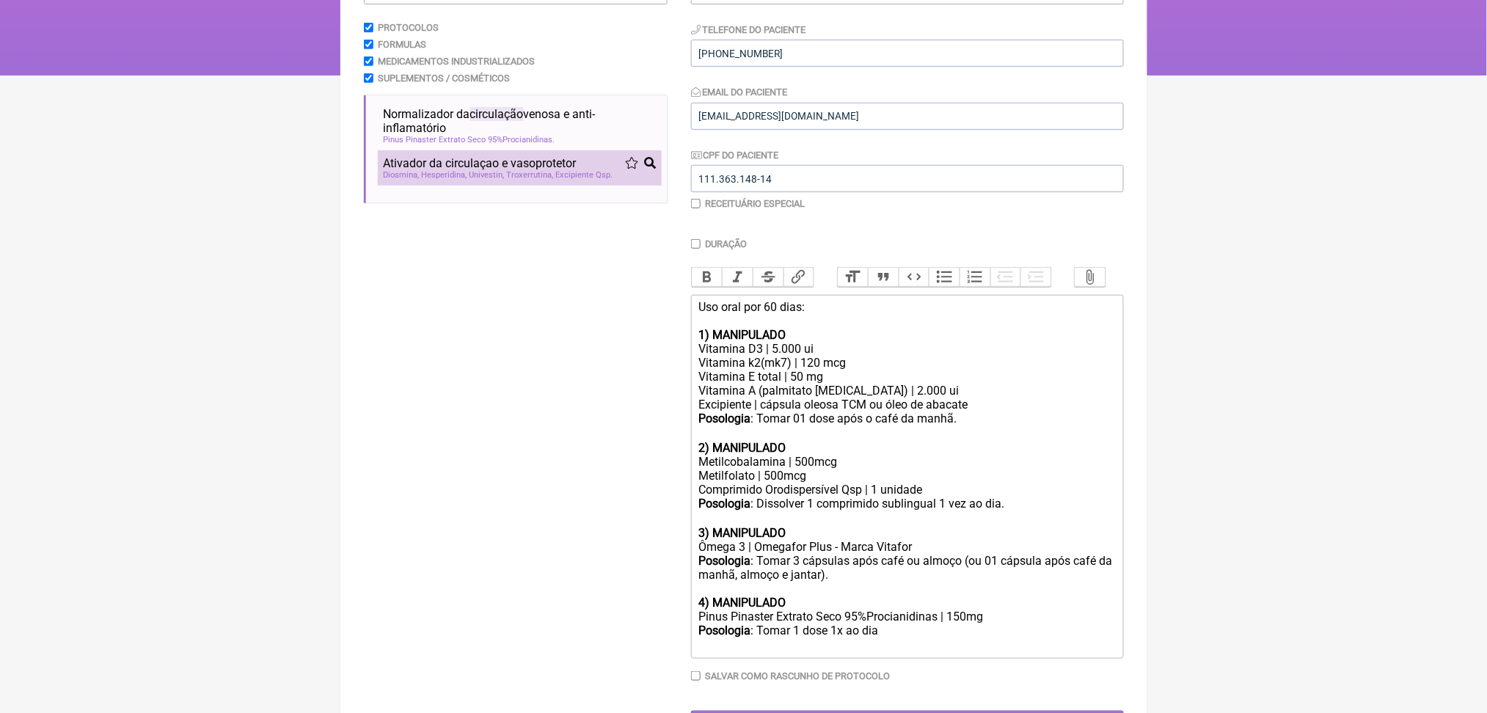
click at [528, 170] on span "Ativador da circulaçao e vasoprotetor" at bounding box center [480, 163] width 193 height 14
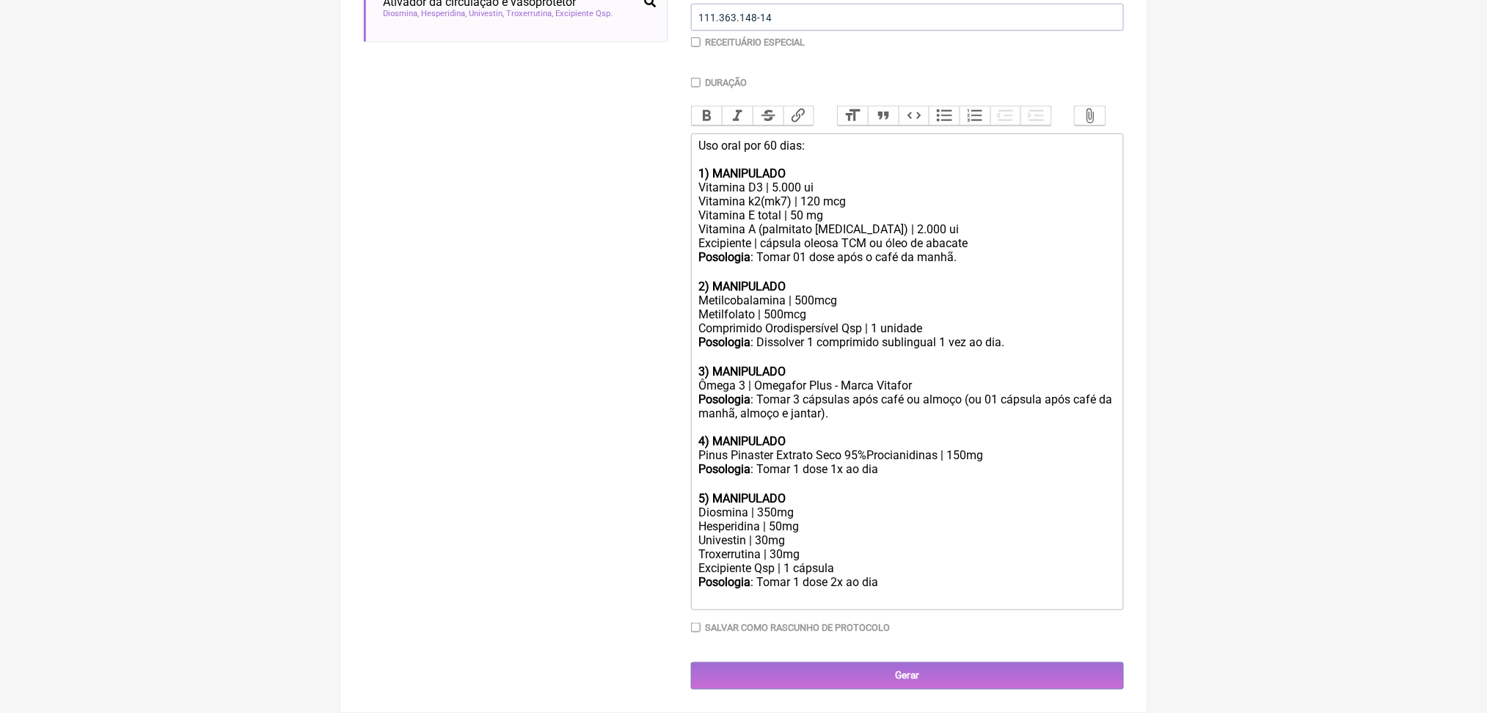
scroll to position [676, 0]
drag, startPoint x: 705, startPoint y: 453, endPoint x: 870, endPoint y: 509, distance: 174.5
click at [870, 509] on trix-editor "Uso oral por 60 dias: 1) MANIPULADO Vitamina D3 | 5.000 ui Vitamina k2(mk7) | 1…" at bounding box center [907, 372] width 433 height 477
click at [765, 547] on div "Troxerrutina | 30mg" at bounding box center [906, 554] width 417 height 14
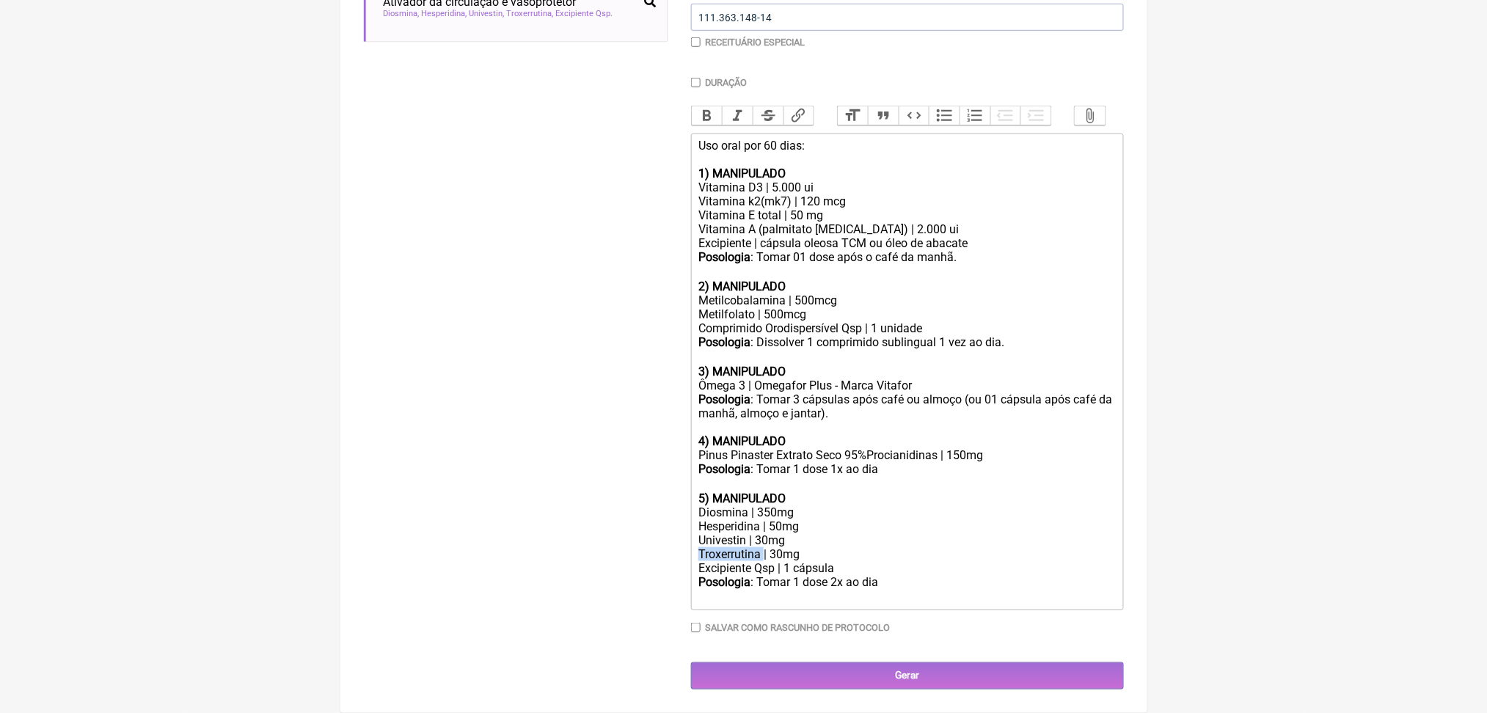
copy div "Troxerrutina"
drag, startPoint x: 720, startPoint y: 462, endPoint x: 949, endPoint y: 546, distance: 243.0
click at [949, 546] on trix-editor "Uso oral por 60 dias: 1) MANIPULADO Vitamina D3 | 5.000 ui Vitamina k2(mk7) | 1…" at bounding box center [907, 372] width 433 height 477
click at [949, 575] on div "Posologia : Tomar 1 dose 2x ao dia ㅤ" at bounding box center [906, 589] width 417 height 29
drag, startPoint x: 932, startPoint y: 547, endPoint x: 682, endPoint y: 459, distance: 264.3
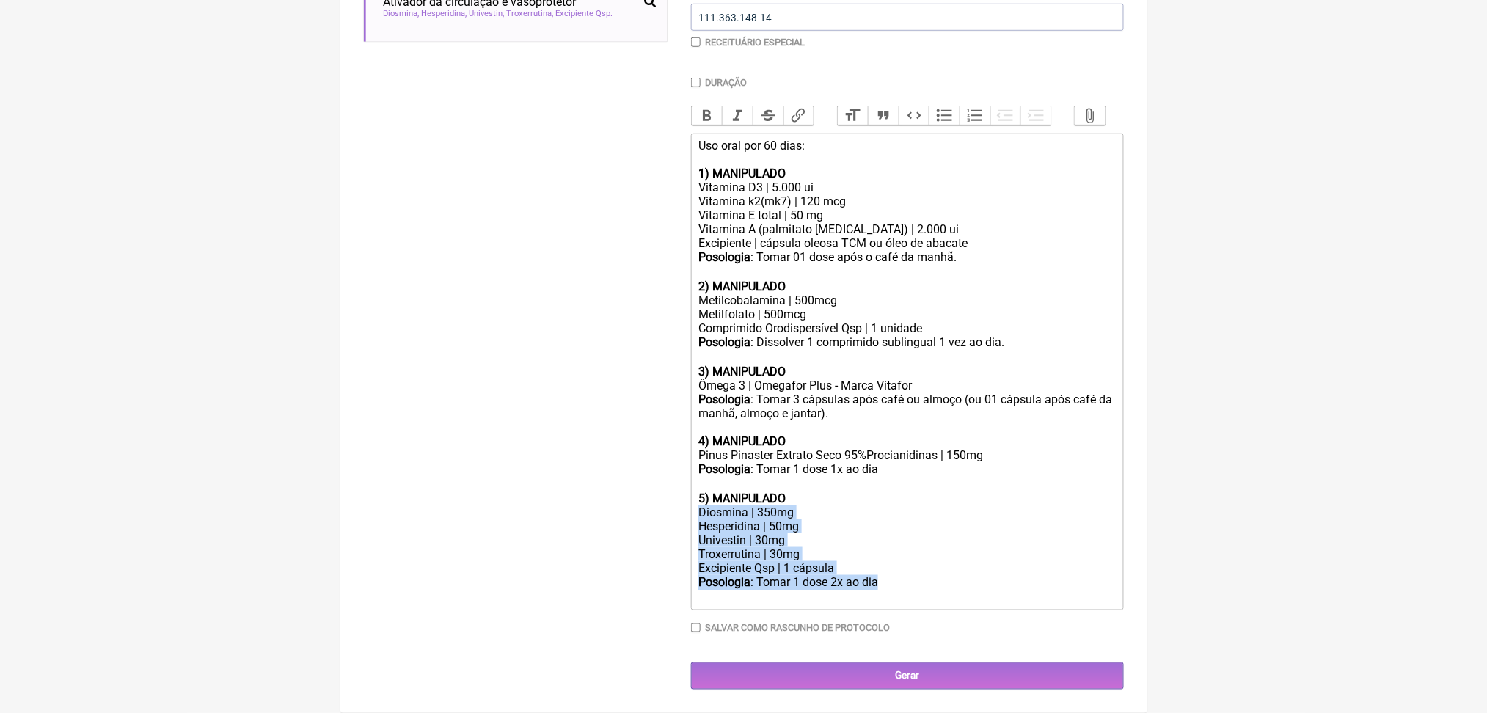
click at [682, 459] on form "Buscar circulação Protocolos Formulas Medicamentos Industrializados Suplementos…" at bounding box center [744, 243] width 760 height 891
copy trix-editor "Diosmina | 350mg Hesperidina | 50mg Univestin | 30mg Troxerrutina | 30mg Excipi…"
click at [862, 561] on div "Excipiente Qsp | 1 cápsula" at bounding box center [906, 568] width 417 height 14
click at [808, 547] on div "Troxerrutina | 30mg" at bounding box center [906, 554] width 417 height 14
click at [855, 547] on div "Troxerrutina | 100mg" at bounding box center [906, 554] width 417 height 14
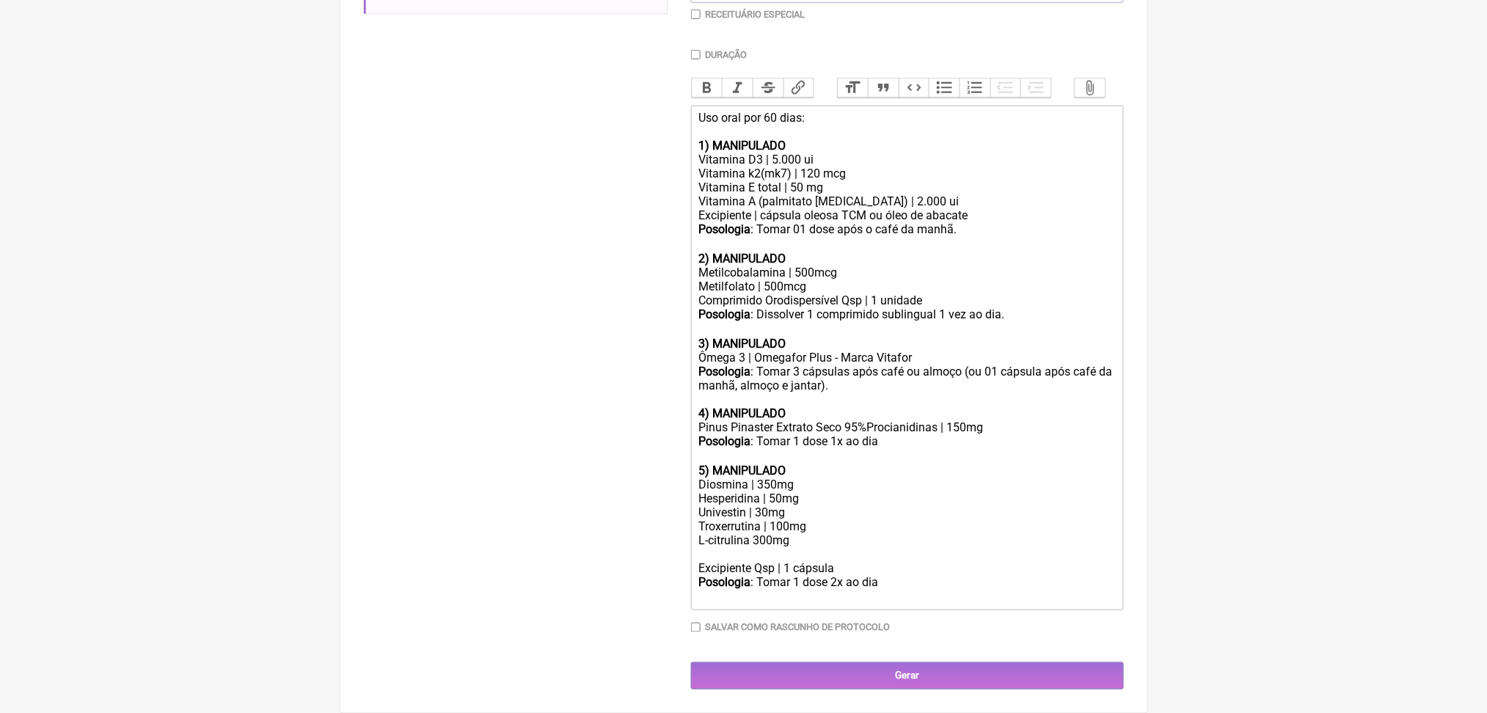
click at [789, 420] on div "Pinus Pinaster Extrato Seco 95%Procianidinas | 150mg" at bounding box center [906, 427] width 417 height 14
copy div "Pinus Pinaster Extrato Seco 95%Procianidinas | 150mg"
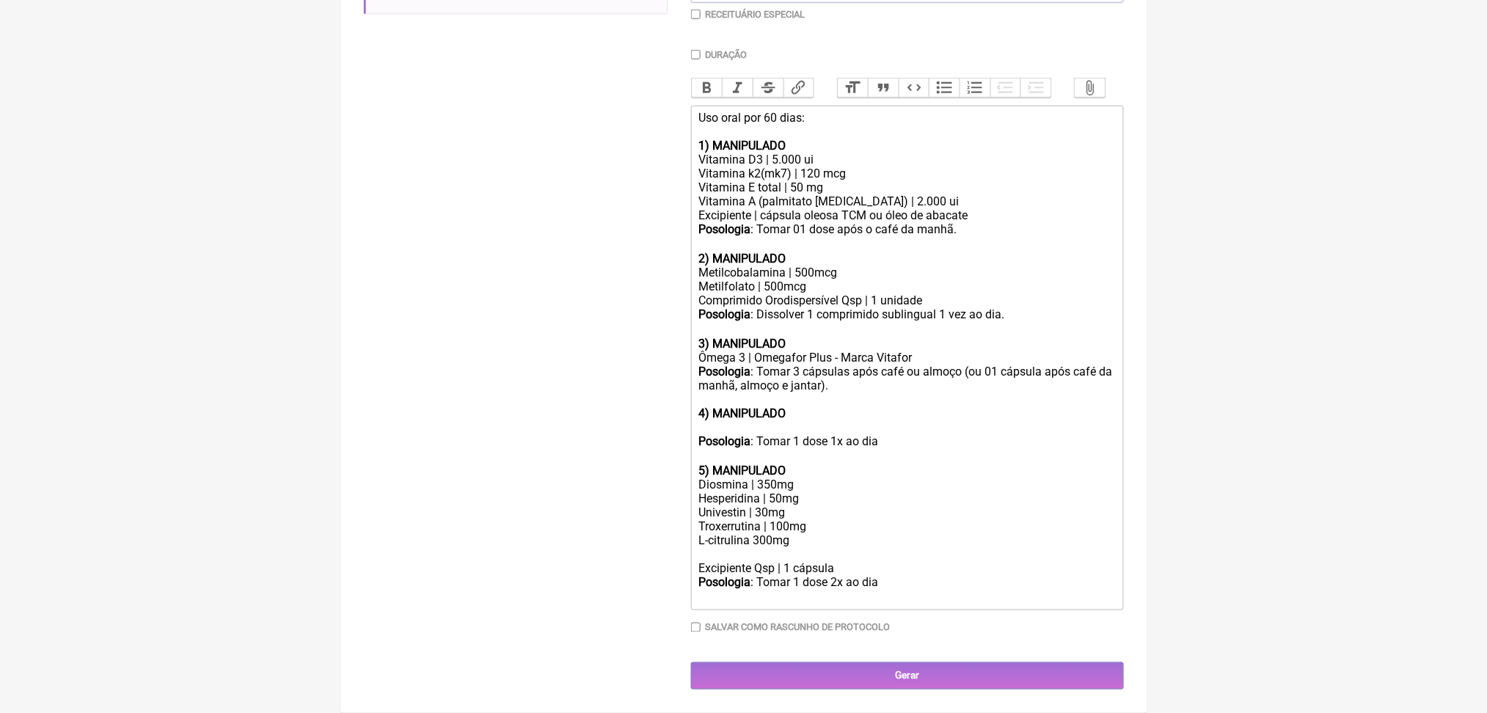
click at [770, 538] on div "Troxerrutina | 100mg L-citrulina 300mg" at bounding box center [906, 540] width 417 height 42
click at [712, 549] on div "Troxerrutina | 100mg L-citrulina 300mg" at bounding box center [906, 540] width 417 height 42
paste trix-editor "Pinus Pinaster Extrato Seco 95%Procianidinas | 150mg</div><div><br>"
drag, startPoint x: 706, startPoint y: 555, endPoint x: 1008, endPoint y: 544, distance: 302.4
click at [1008, 544] on trix-editor "Uso oral por 60 dias: 1) MANIPULADO Vitamina D3 | 5.000 ui Vitamina k2(mk7) | 1…" at bounding box center [907, 358] width 433 height 505
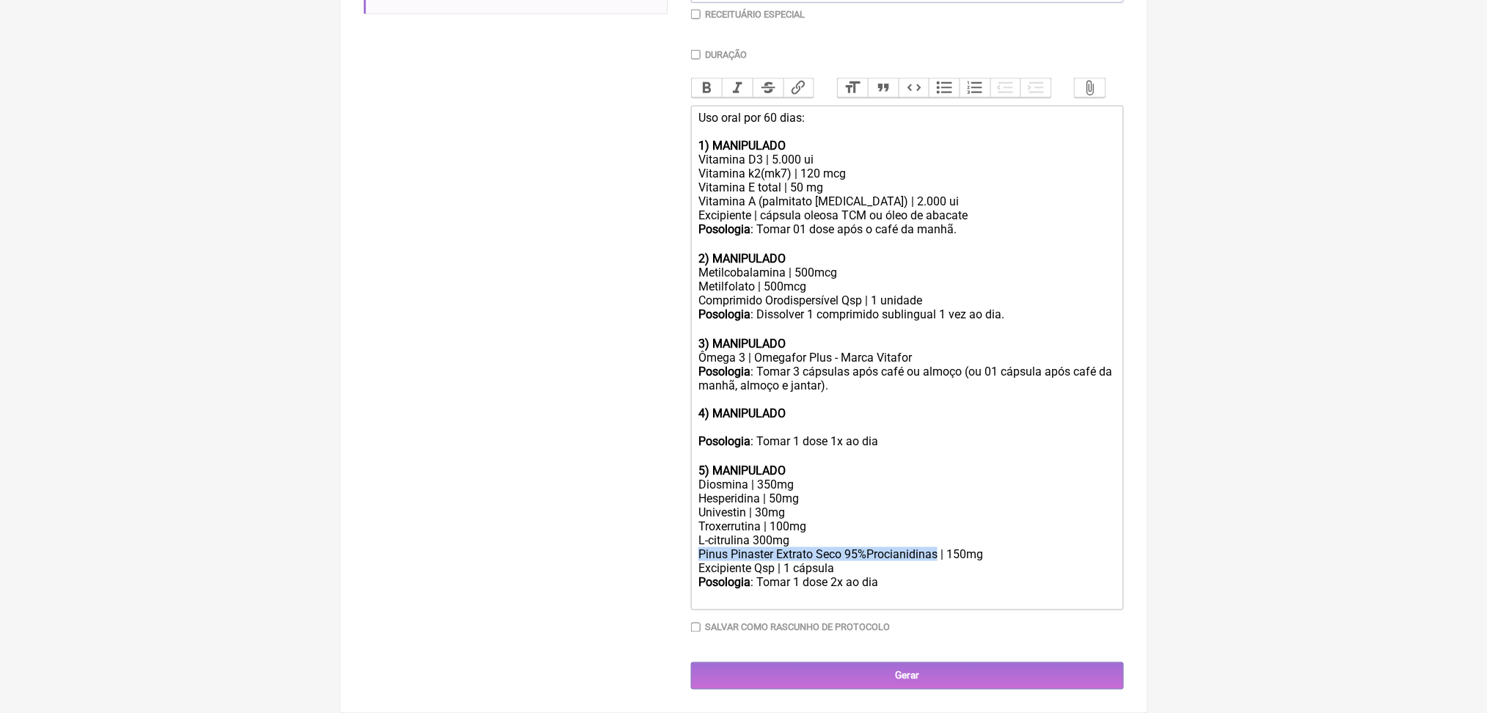
paste trix-editor "<div>Uso oral por 60 dias:<br><br><strong>1) MANIPULADO</strong></div><div>Vita…"
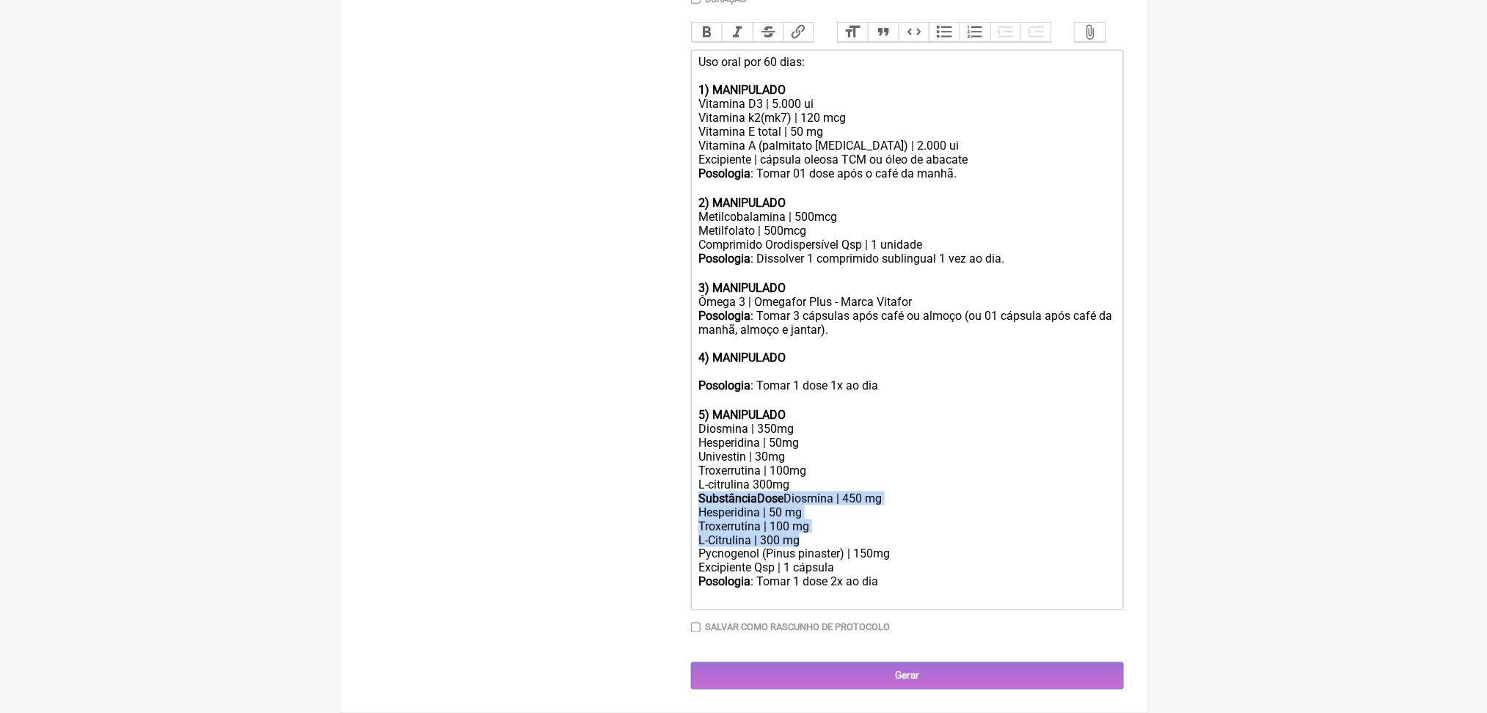
drag, startPoint x: 709, startPoint y: 545, endPoint x: 866, endPoint y: 602, distance: 166.4
click at [866, 561] on div "Troxerrutina | 100mg L-citrulina 300mg SubstânciaDose Diosmina | 450 mg Hesperi…" at bounding box center [906, 513] width 417 height 98
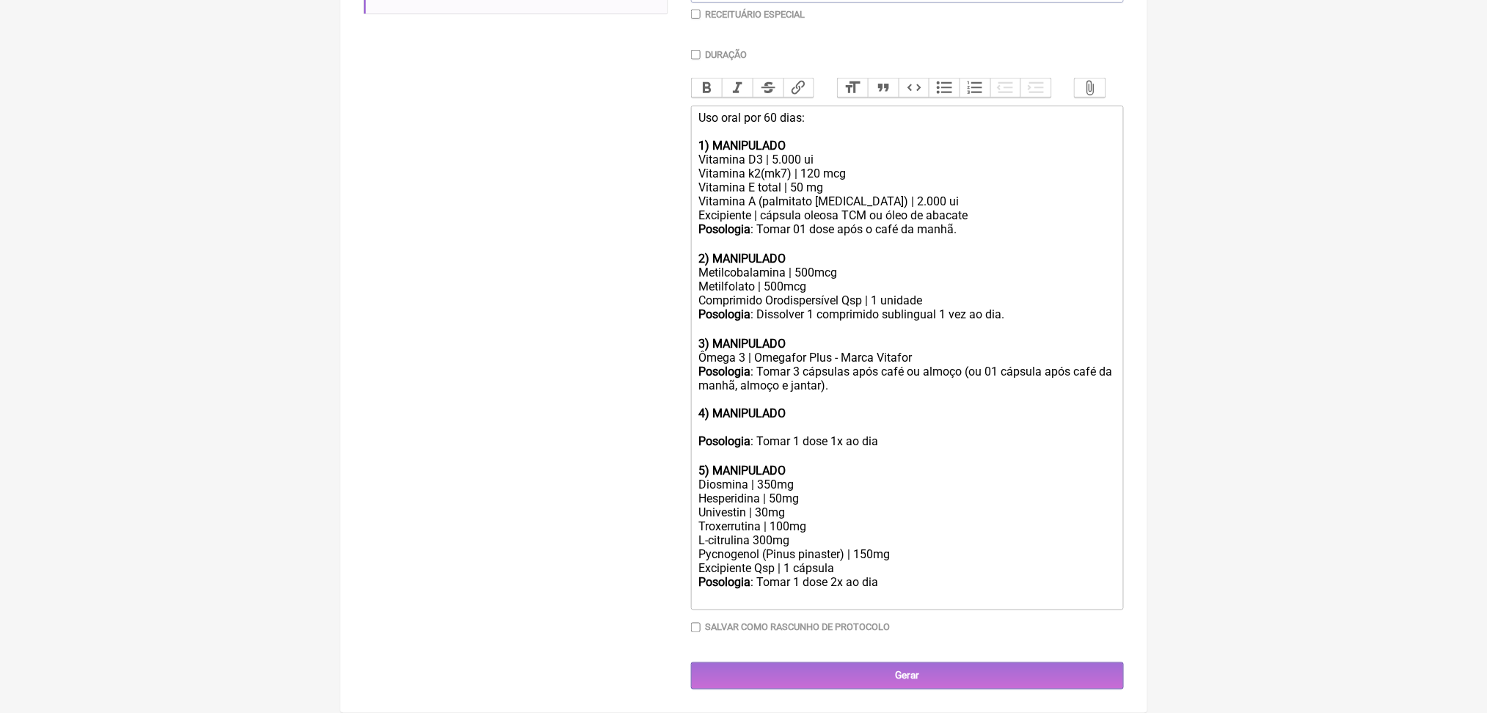
click at [918, 544] on div "Troxerrutina | 100mg L-citrulina 300mg Pycnogenol (Pinus pinaster) | 150mg" at bounding box center [906, 540] width 417 height 42
click at [857, 434] on div "Posologia : Tomar 1 dose 1x ao dia ㅤ" at bounding box center [906, 448] width 417 height 29
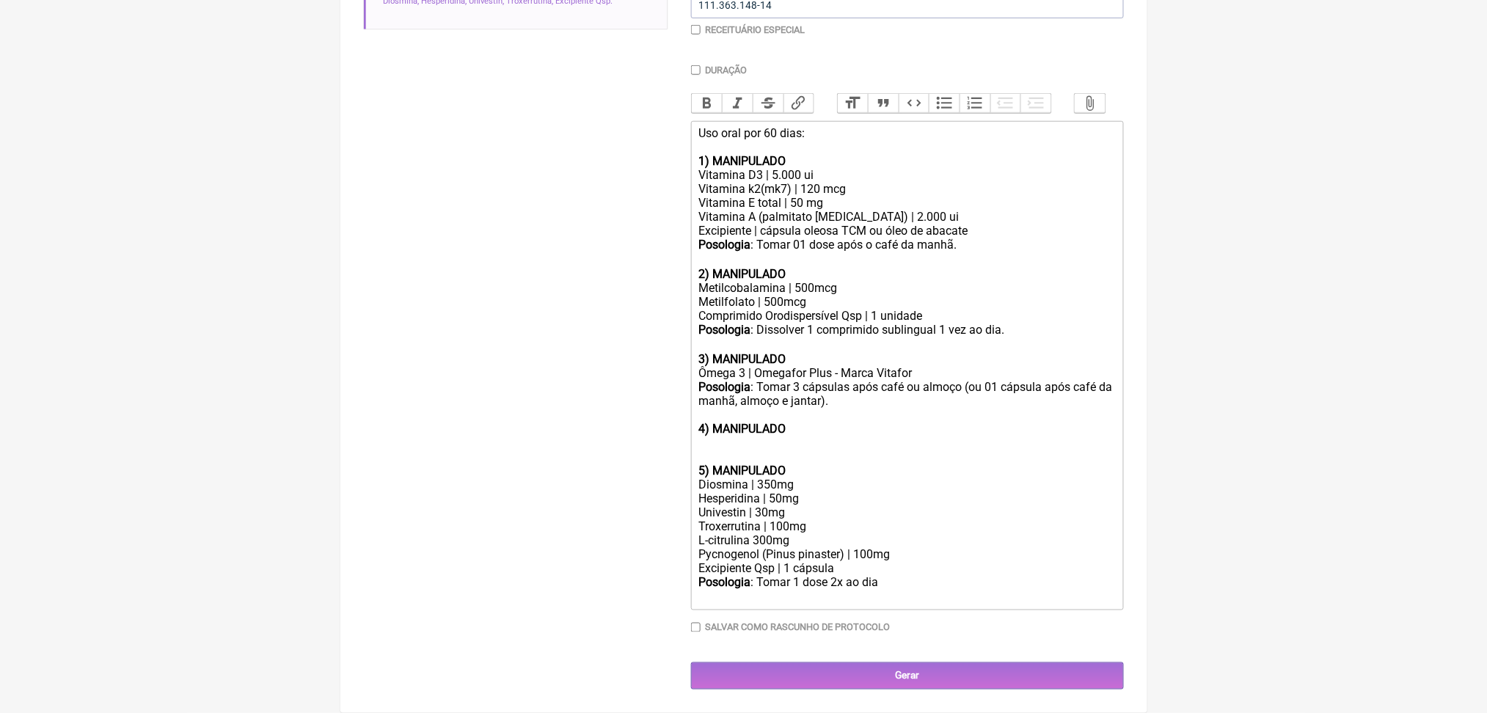
scroll to position [675, 0]
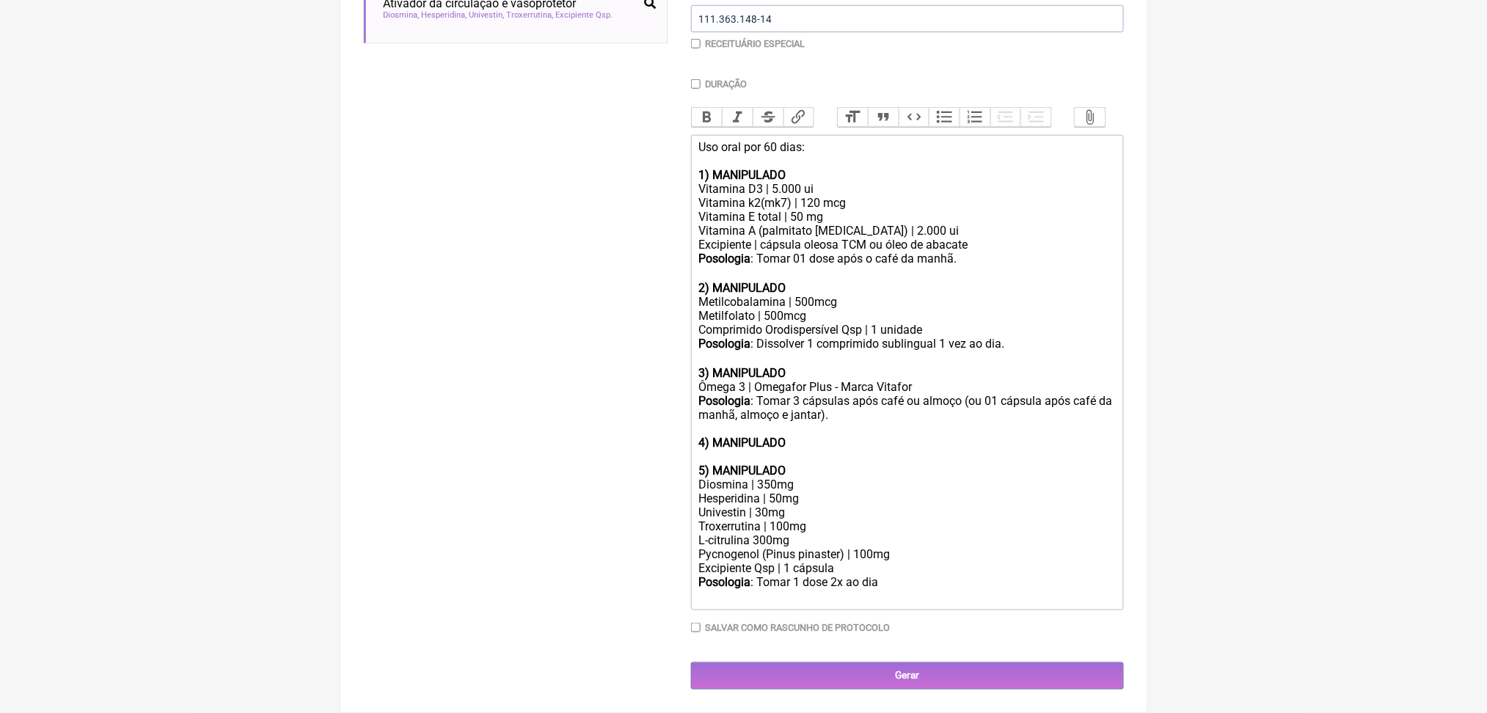
click at [761, 436] on strong "4) MANIPULADO" at bounding box center [741, 443] width 87 height 14
click at [759, 450] on div at bounding box center [906, 457] width 417 height 14
click at [763, 464] on strong "5) MANIPULADO" at bounding box center [741, 471] width 87 height 14
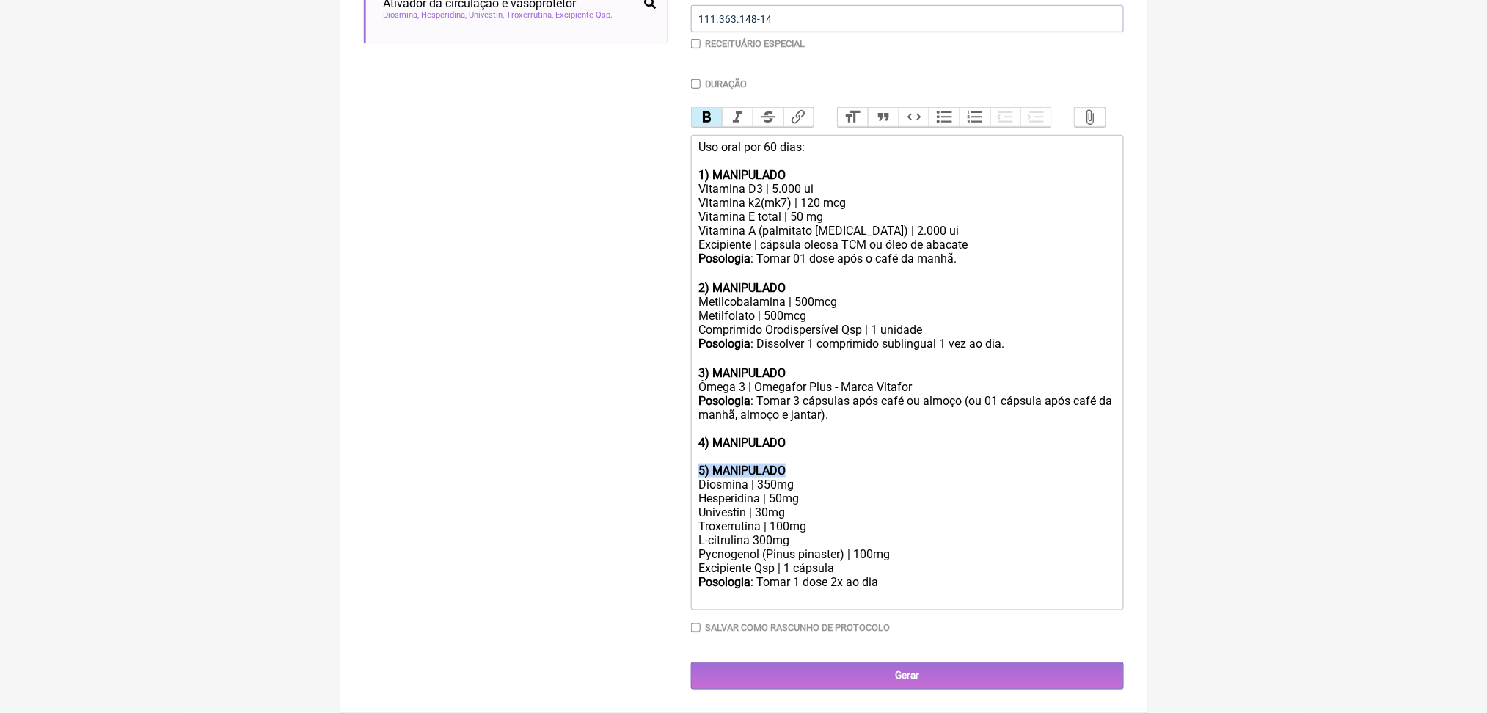
click at [763, 464] on strong "5) MANIPULADO" at bounding box center [741, 471] width 87 height 14
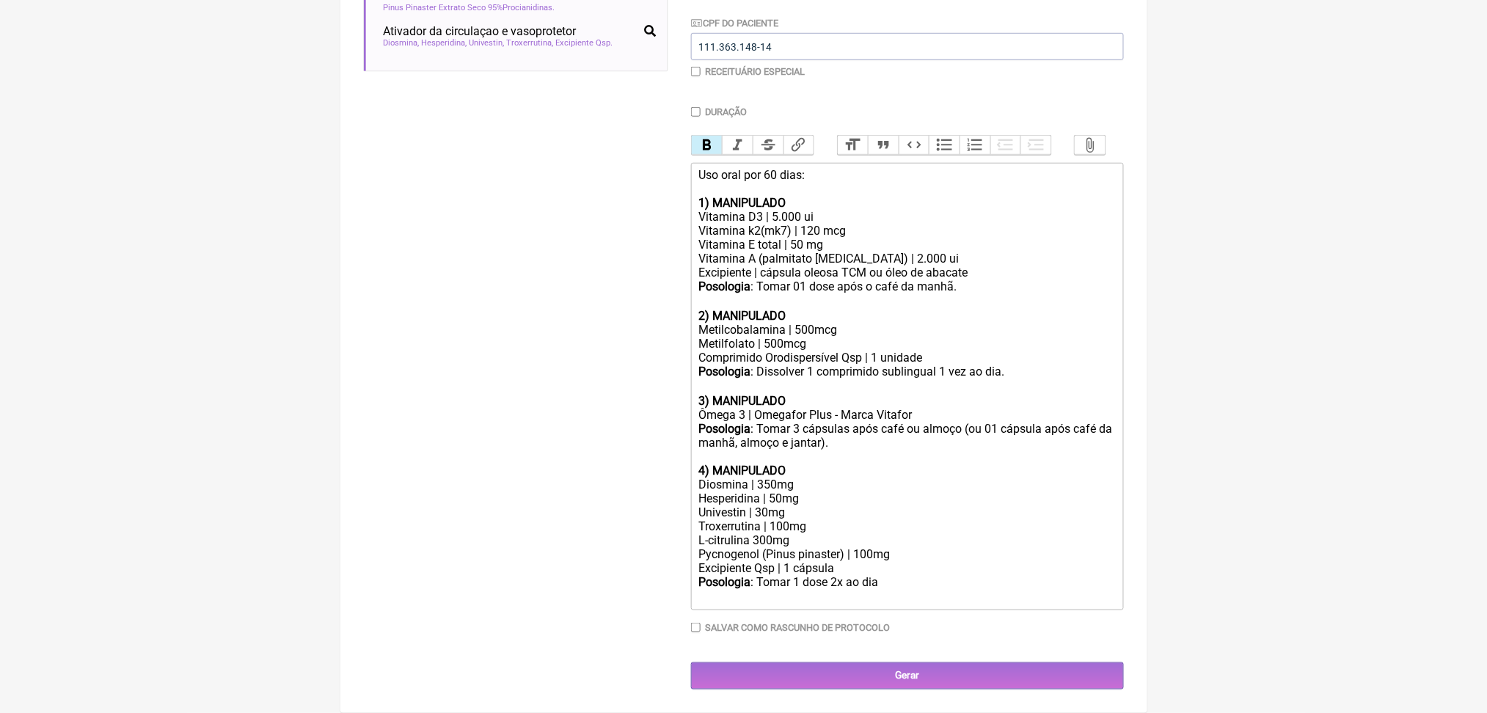
scroll to position [639, 0]
click at [766, 365] on div "Posologia : Dissolver 1 comprimido sublingual 1 vez ao dia. ㅤ" at bounding box center [906, 379] width 417 height 29
click at [945, 604] on div "Posologia : Tomar 1 dose 2x ao dia ㅤ" at bounding box center [906, 589] width 417 height 29
type trix-editor "<div>Uso oral por 60 dias:<br><br><strong>1) MANIPULADO</strong></div><div>Vita…"
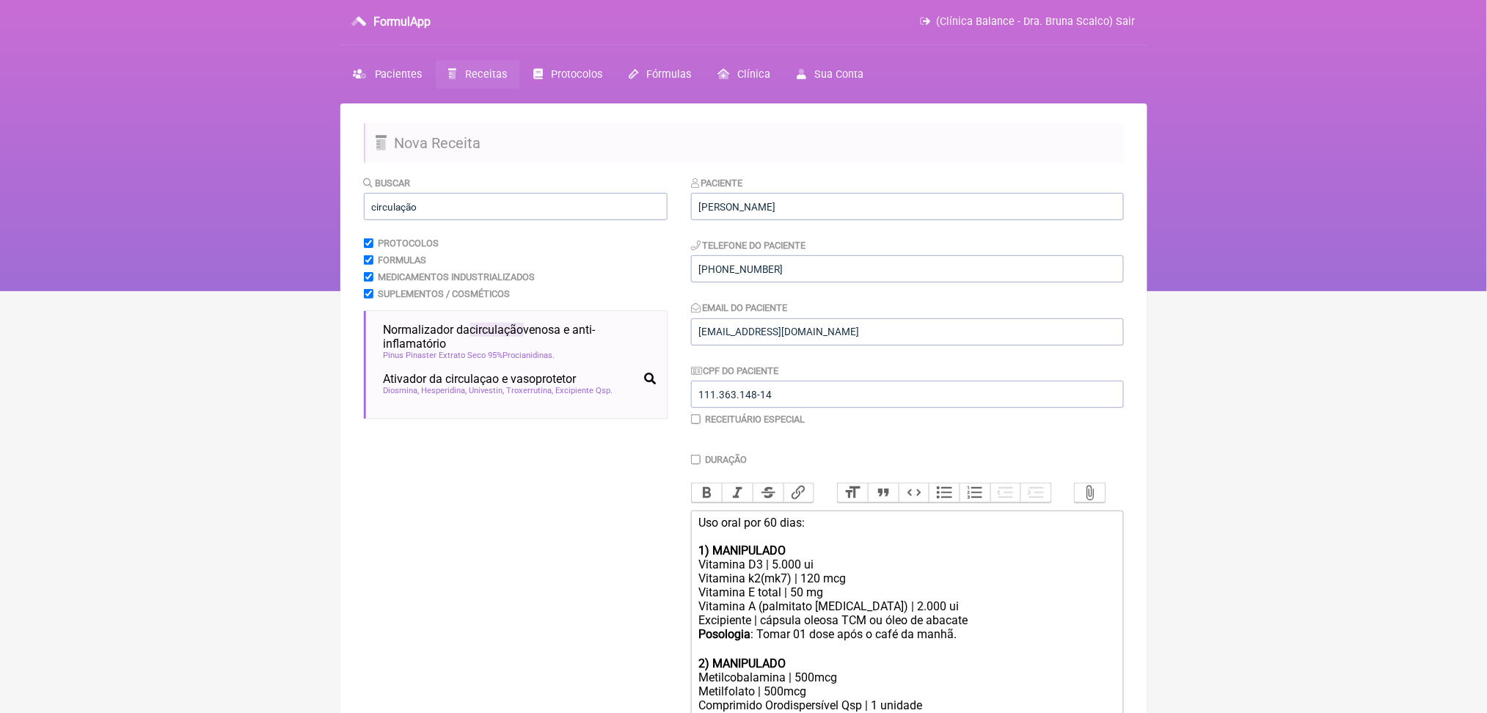
scroll to position [1, 0]
click at [480, 222] on input "circulação" at bounding box center [516, 207] width 304 height 27
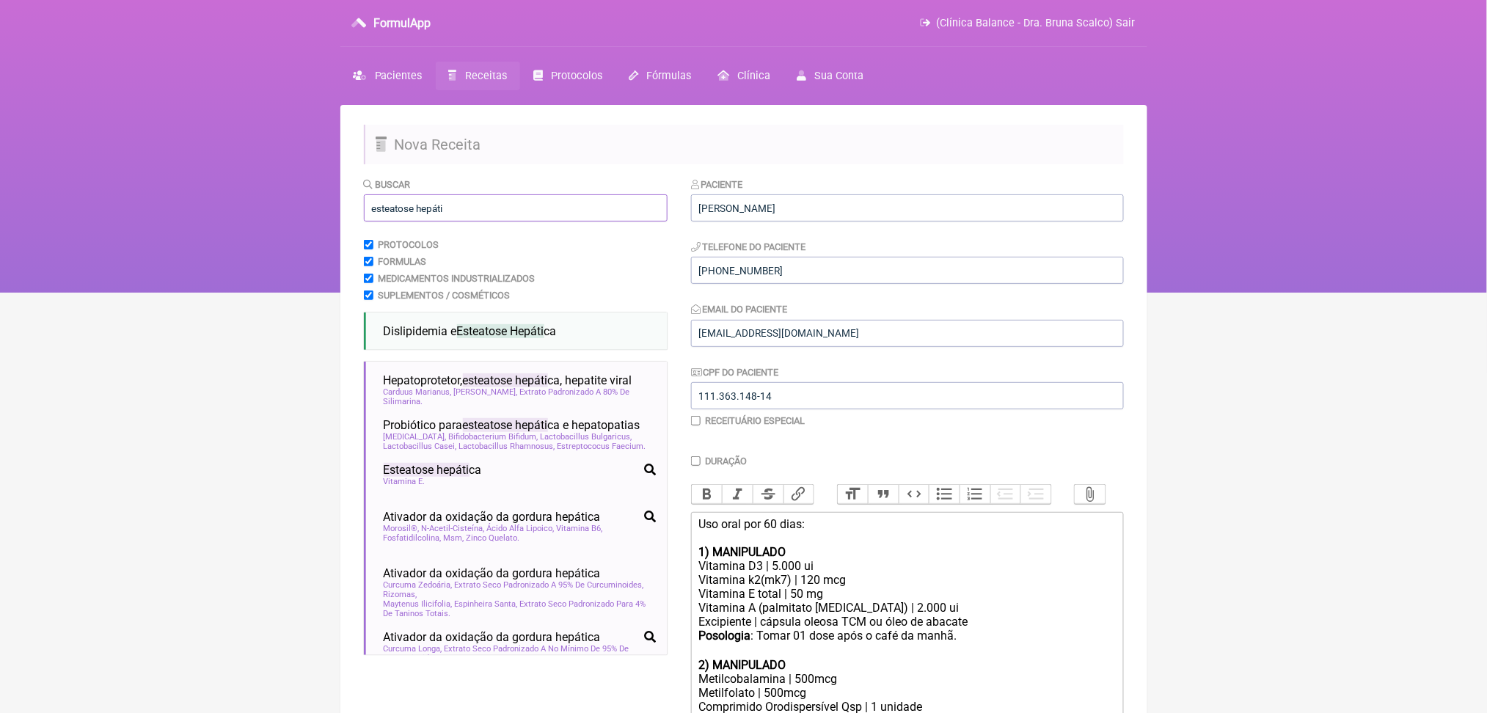
type input "esteatose hepáti"
click at [224, 293] on html "FormulApp (Clínica Balance - Dra. Bruna Scalco) Sair Pacientes Receitas Protoco…" at bounding box center [743, 145] width 1487 height 293
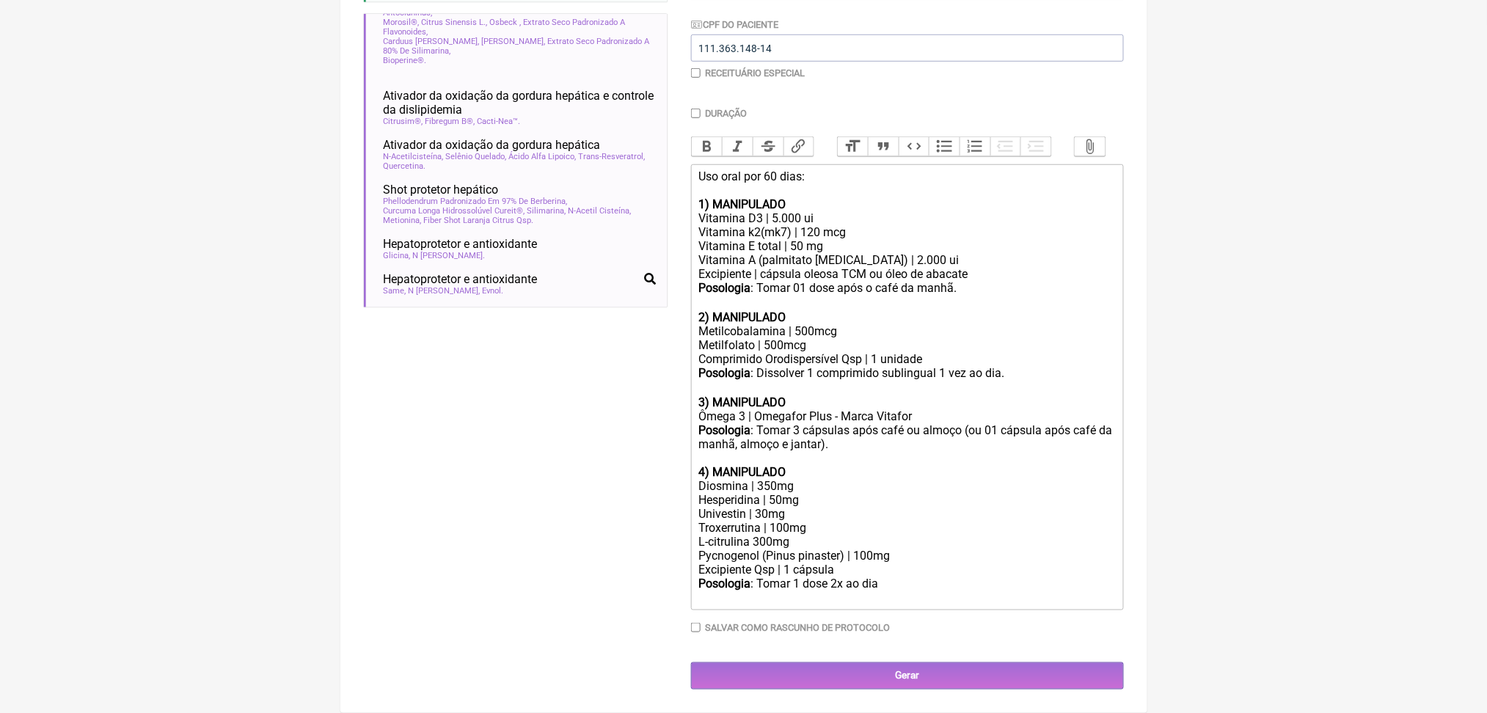
scroll to position [601, 0]
click at [930, 585] on div "Posologia : Tomar 1 dose 2x ao dia" at bounding box center [906, 591] width 417 height 28
type trix-editor "<div>Uso oral por 60 dias:<br><br><strong>1) MANIPULADO</strong></div><div>Vita…"
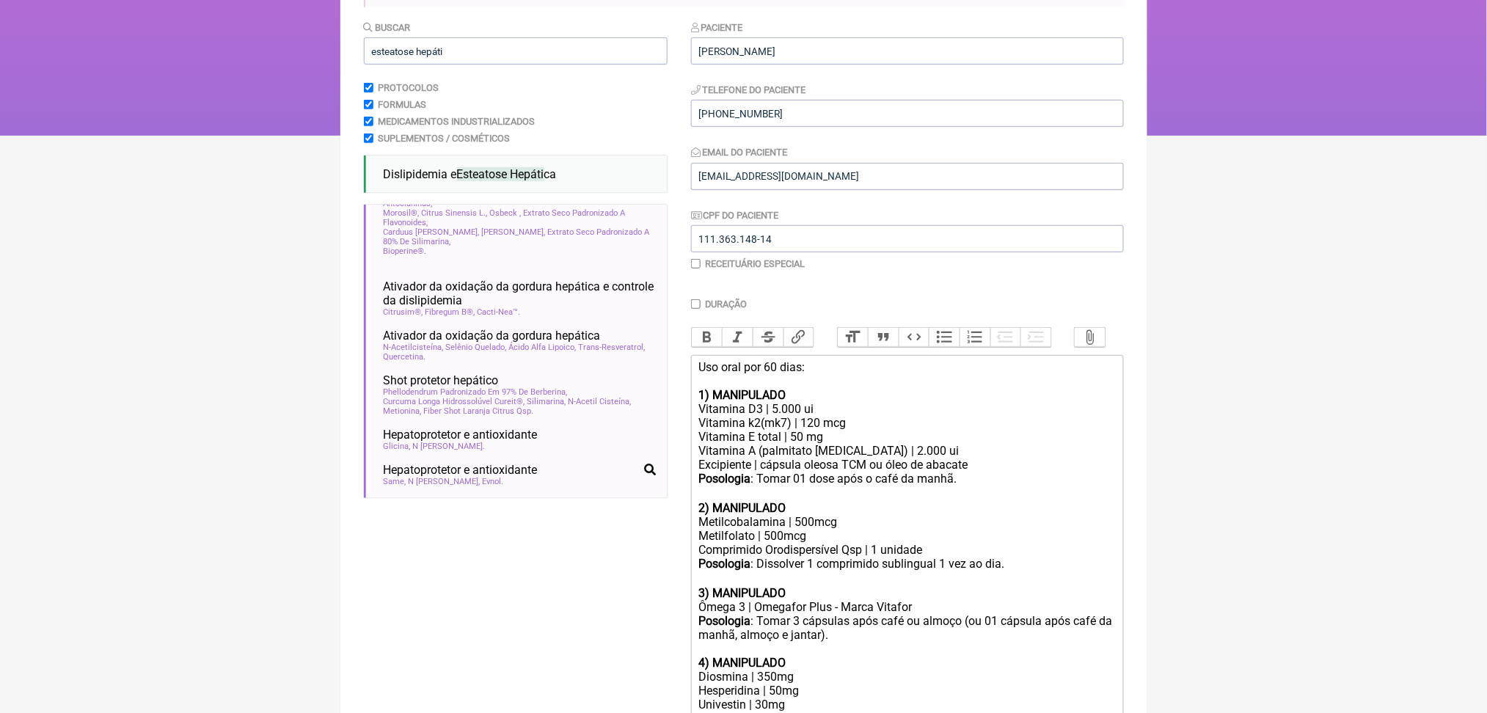
scroll to position [59, 0]
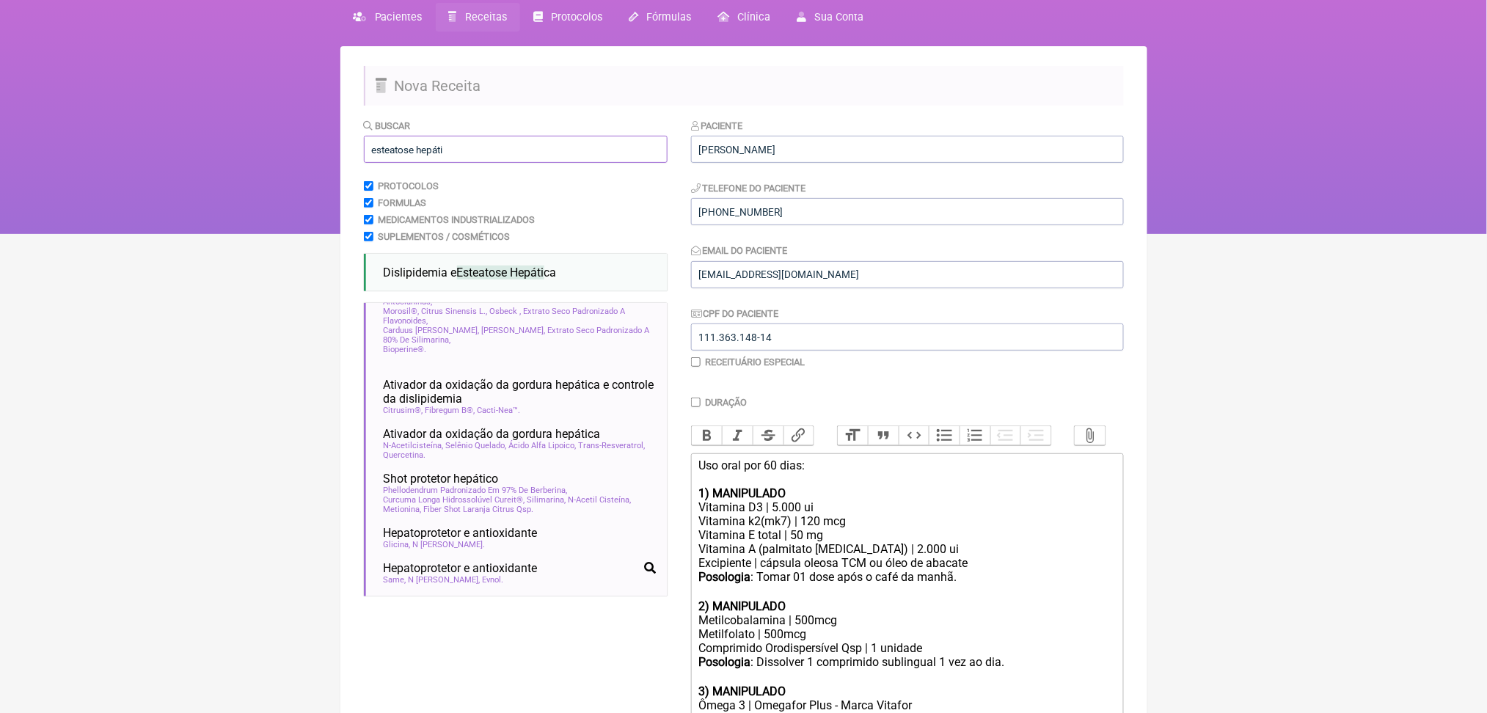
click at [448, 163] on input "esteatose hepáti" at bounding box center [516, 149] width 304 height 27
click at [432, 163] on input "esteatose hepáti" at bounding box center [516, 149] width 304 height 27
click at [428, 163] on input "esteatose hepáti" at bounding box center [516, 149] width 304 height 27
click at [417, 163] on input "esteatose hepáti" at bounding box center [516, 149] width 304 height 27
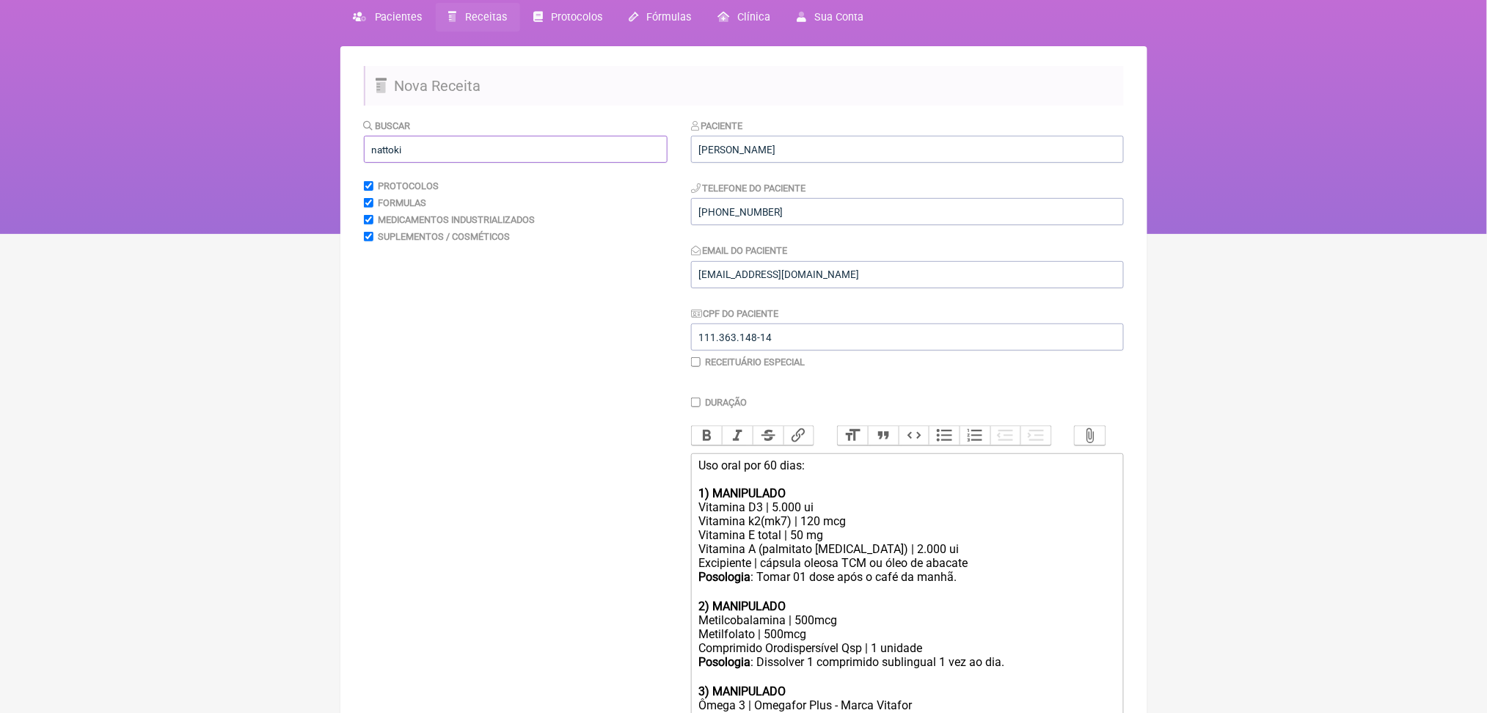
click at [400, 163] on input "nattoki" at bounding box center [516, 149] width 304 height 27
click at [400, 163] on input "kinase" at bounding box center [516, 149] width 304 height 27
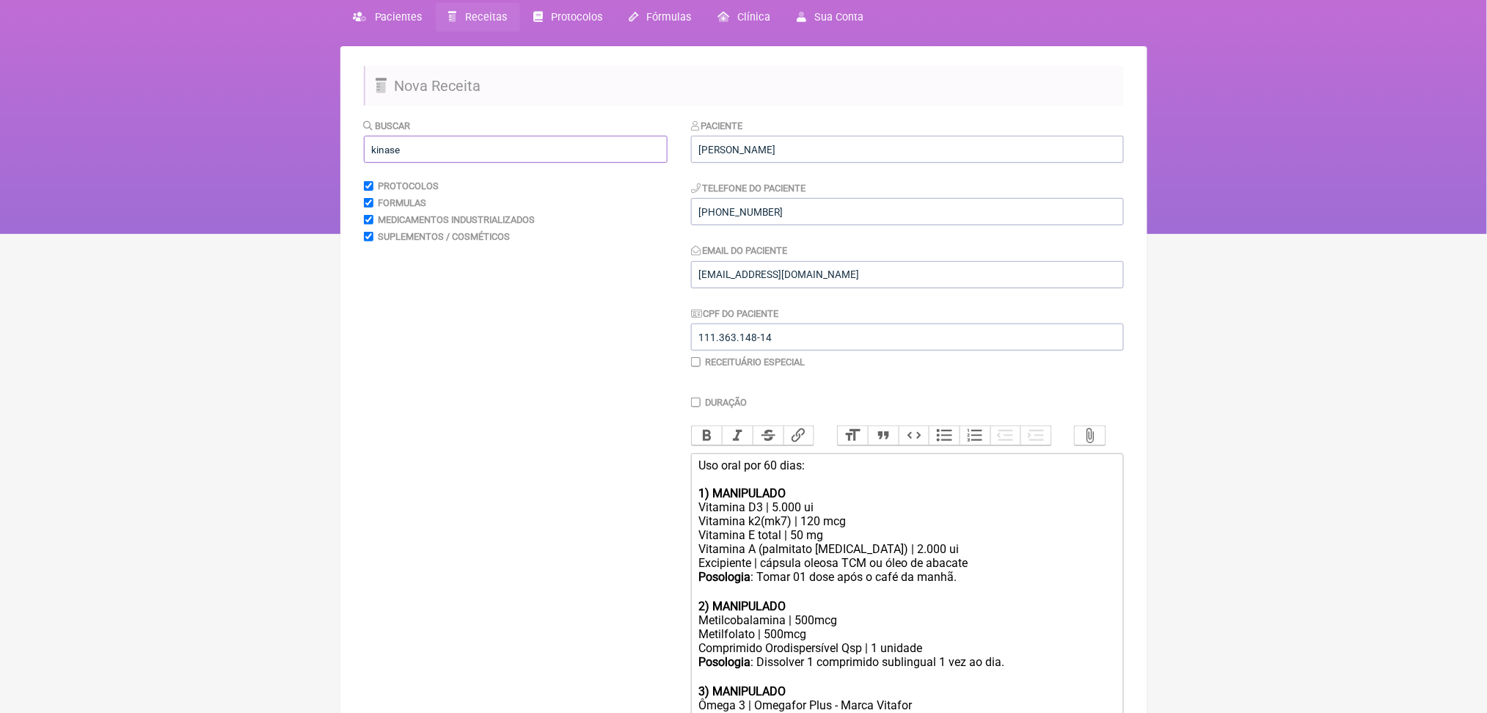
click at [400, 163] on input "kinase" at bounding box center [516, 149] width 304 height 27
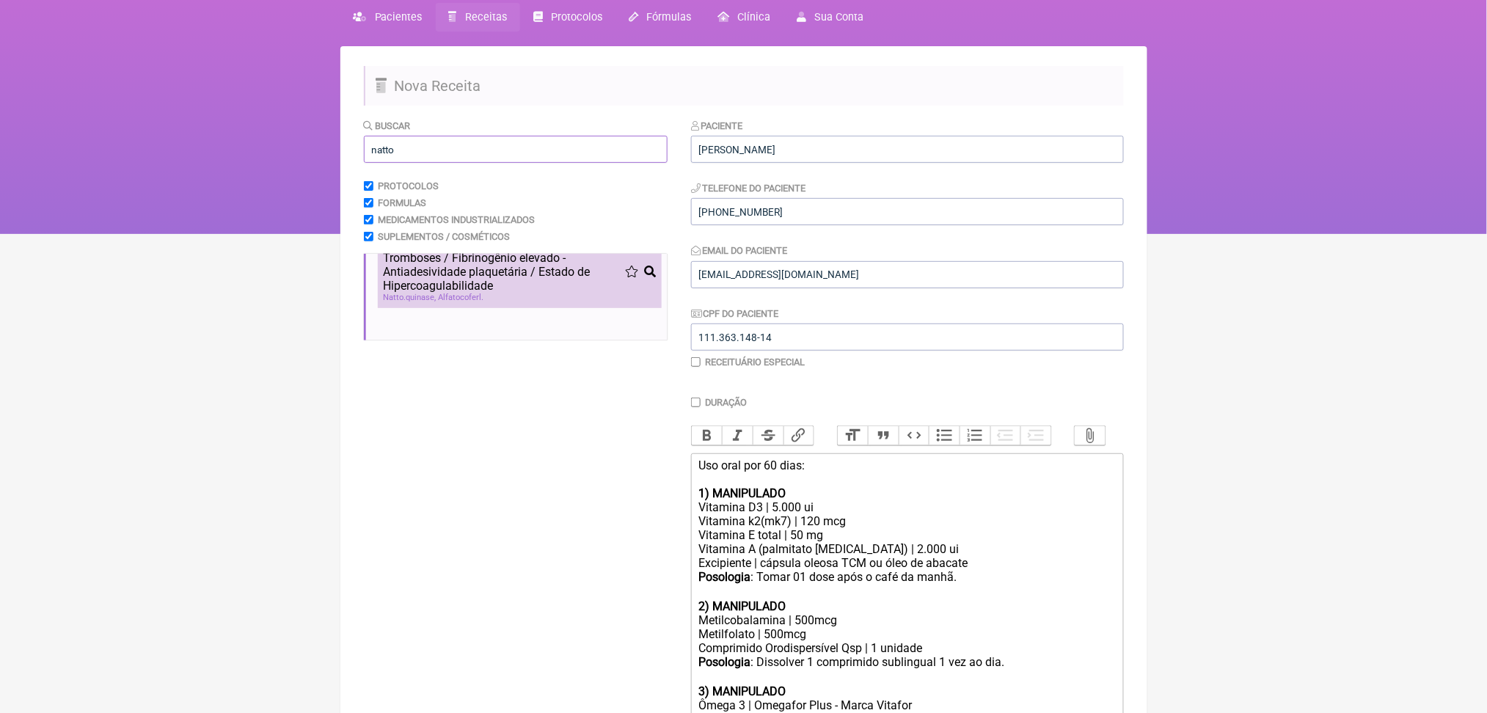
type input "natto"
click at [541, 293] on span "Tromboses / Fibrinogênio elevado - Antiadesividade plaquetária / Estado de Hipe…" at bounding box center [504, 272] width 241 height 42
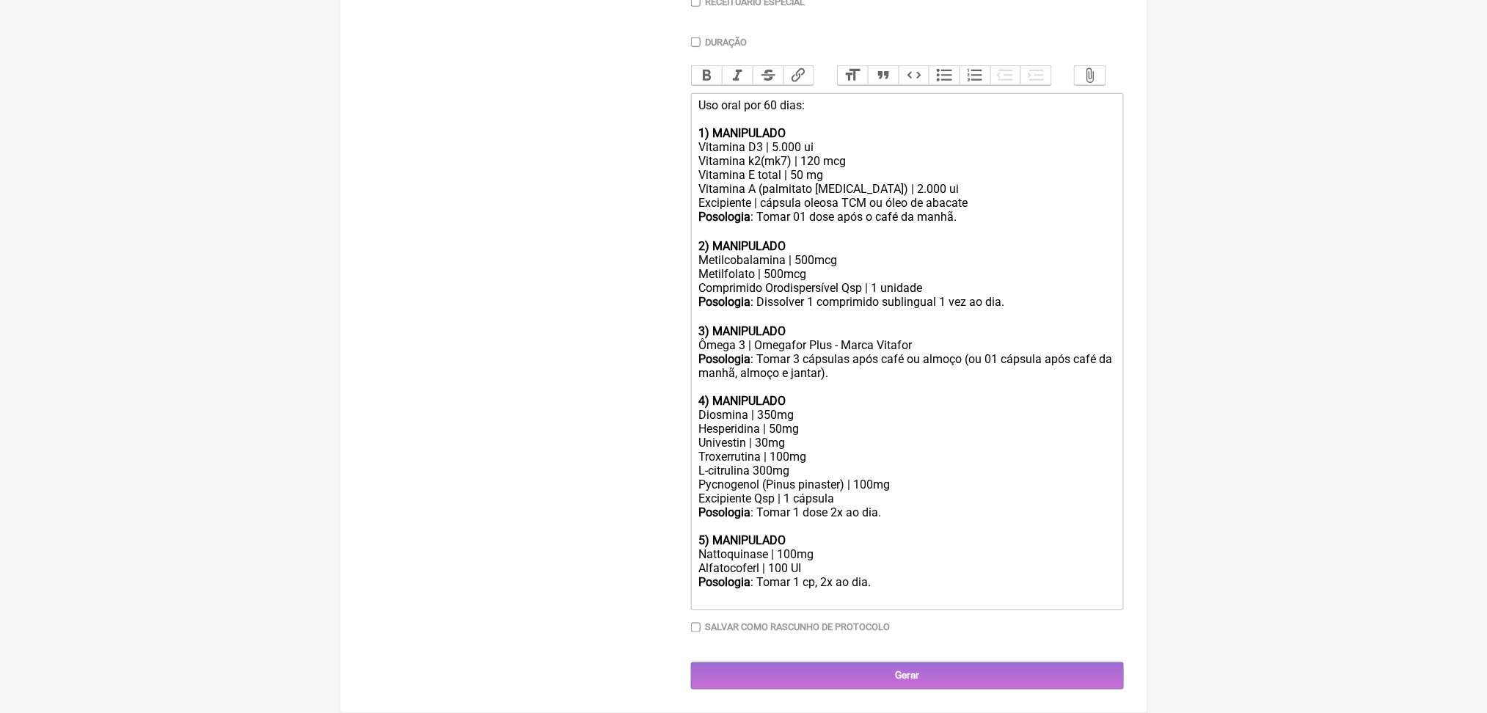
scroll to position [729, 0]
click at [772, 561] on div "Alfatocoferl | 100 UI" at bounding box center [906, 568] width 417 height 14
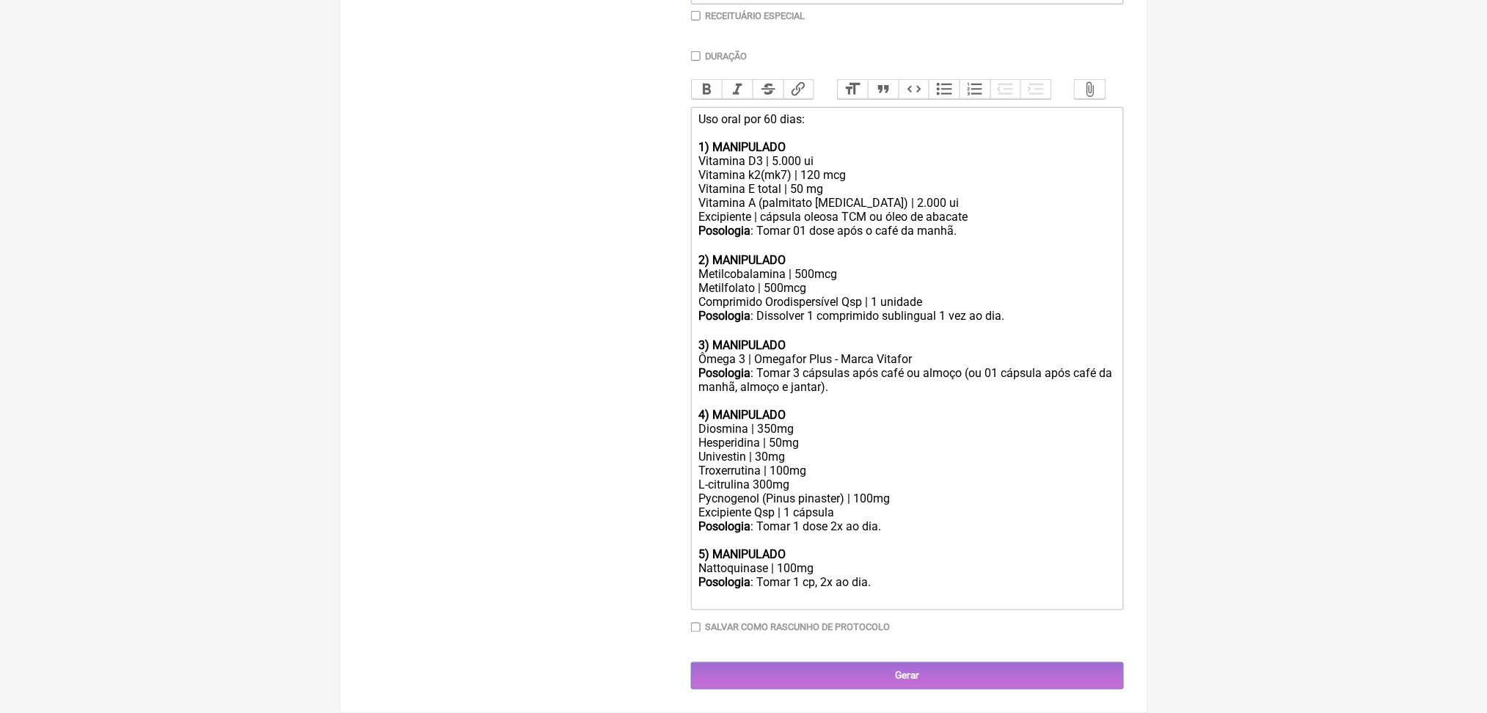
click at [817, 561] on div "Nattoquinase | 100mg" at bounding box center [906, 568] width 417 height 14
drag, startPoint x: 861, startPoint y: 553, endPoint x: 956, endPoint y: 547, distance: 94.8
click at [956, 575] on div "Posologia : Tomar 1 cp, 2x ao dia. ㅤ" at bounding box center [906, 589] width 417 height 29
type trix-editor "<div>Uso oral por 60 dias:<br><br><strong>1) MANIPULADO</strong></div><div>Vita…"
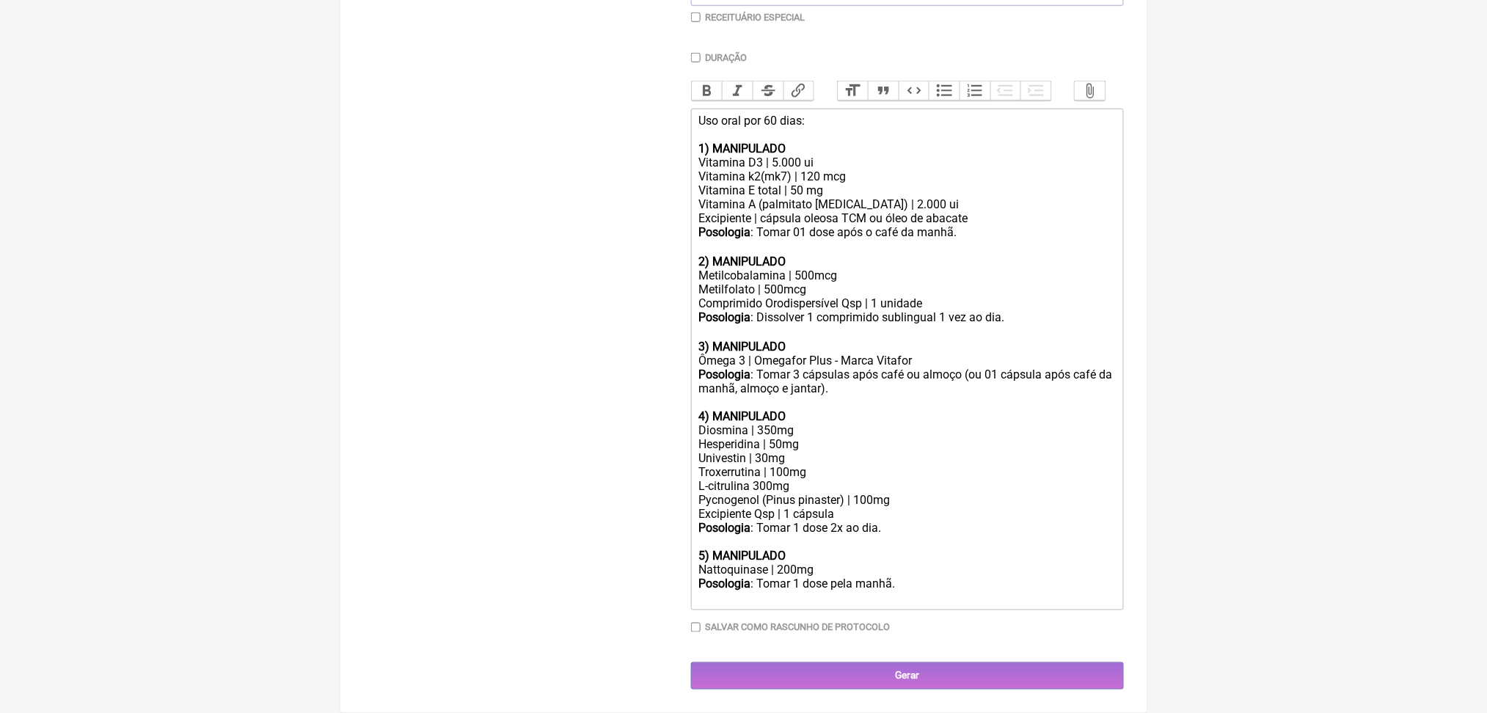
click at [592, 233] on div "Buscar natto Protocolos Formulas Medicamentos Industrializados Suplementos / Co…" at bounding box center [516, 231] width 304 height 916
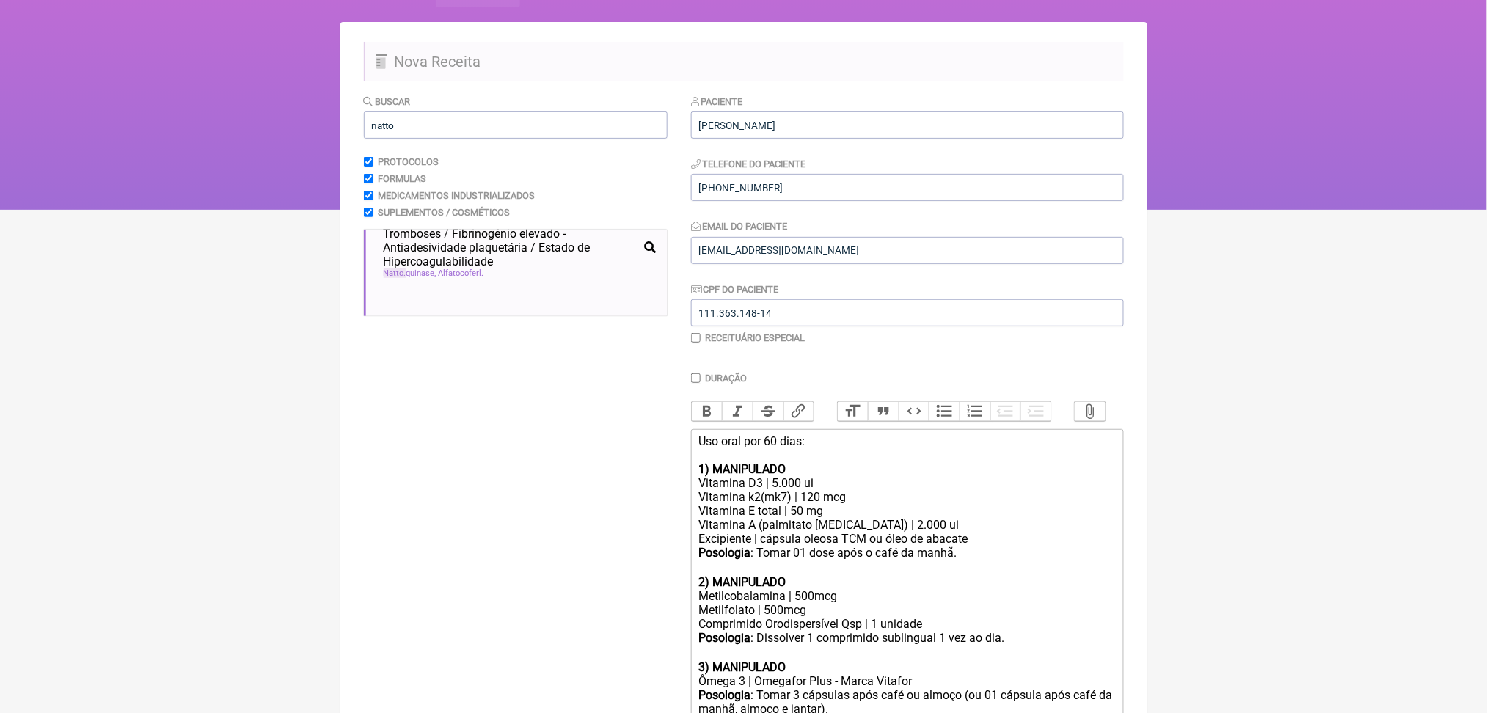
scroll to position [5, 0]
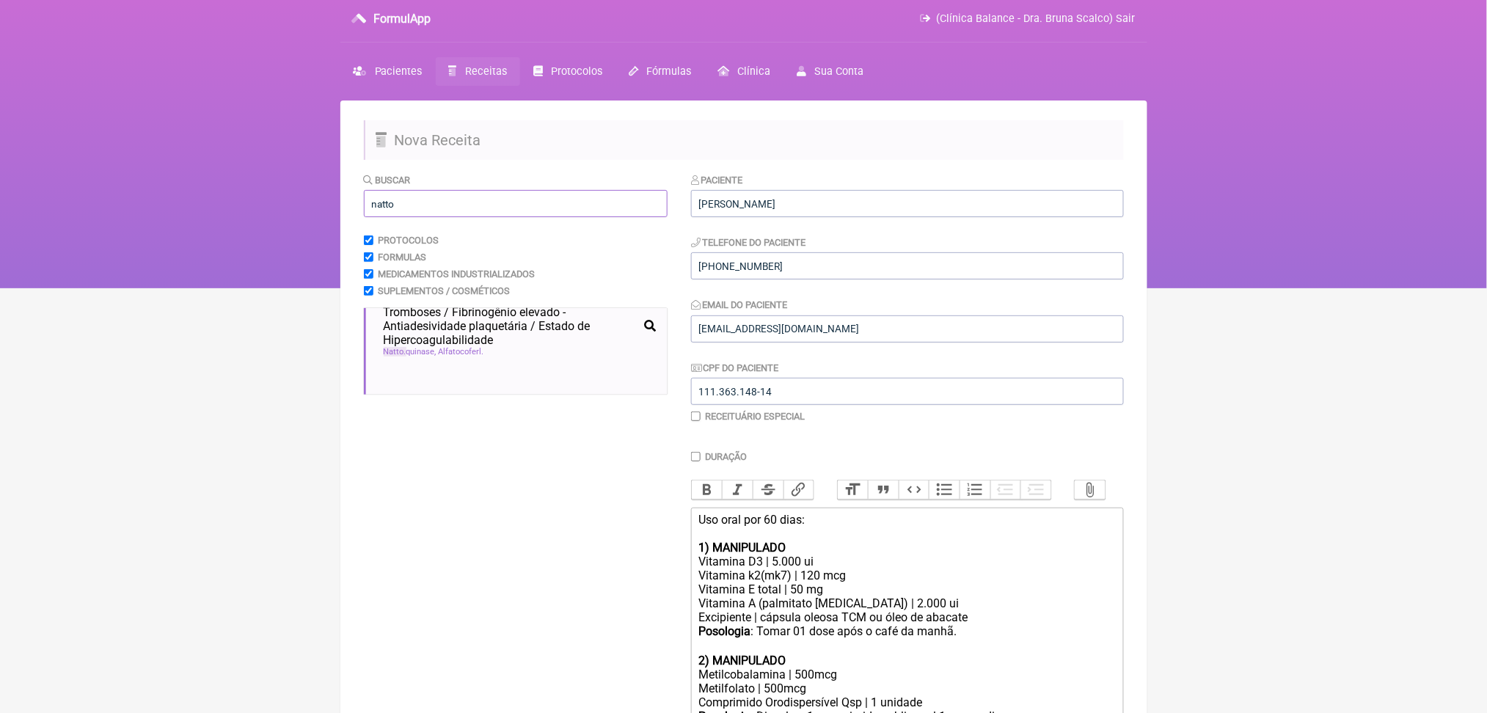
click at [398, 217] on input "natto" at bounding box center [516, 203] width 304 height 27
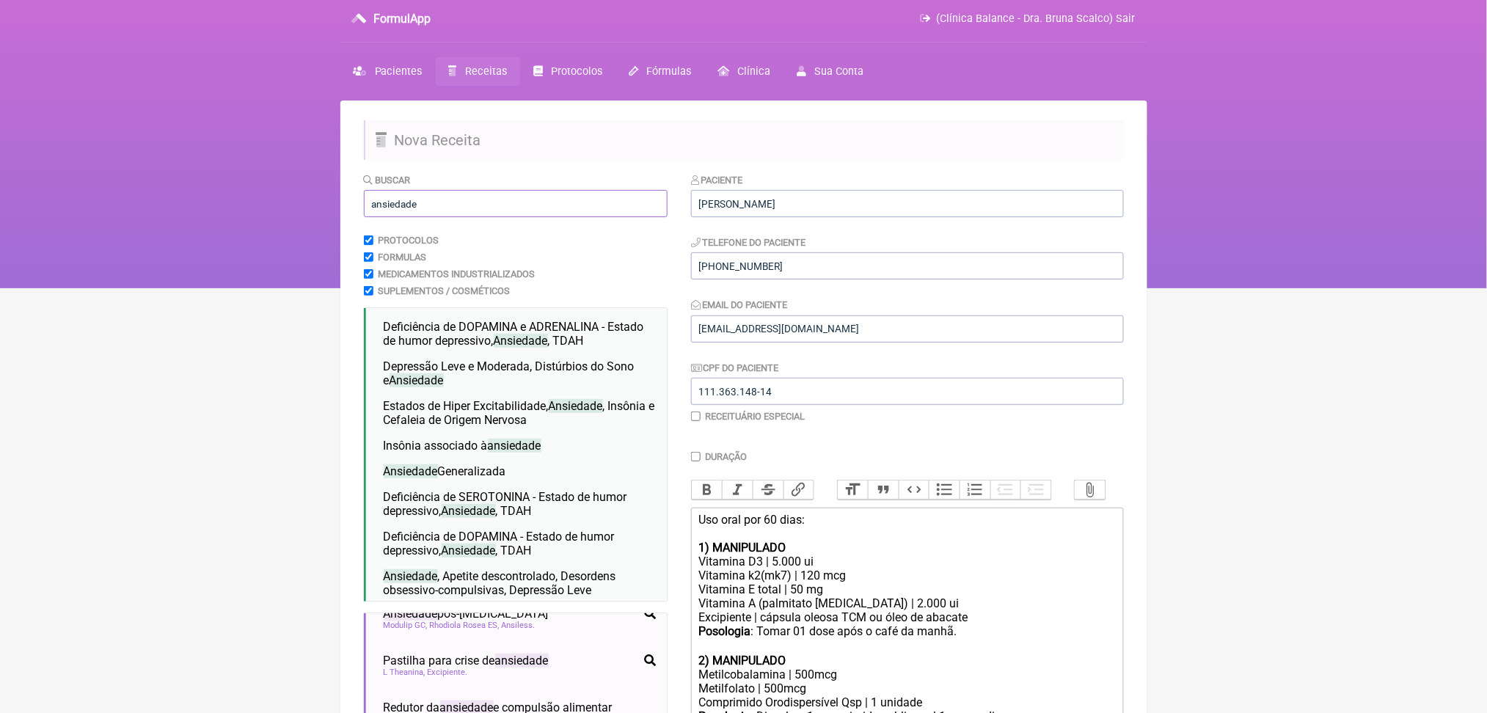
type input "ansiedade"
click at [310, 233] on nav "FormulApp (Clínica Balance - Dra. Bruna Scalco) Sair Pacientes Receitas Protoco…" at bounding box center [743, 141] width 1487 height 293
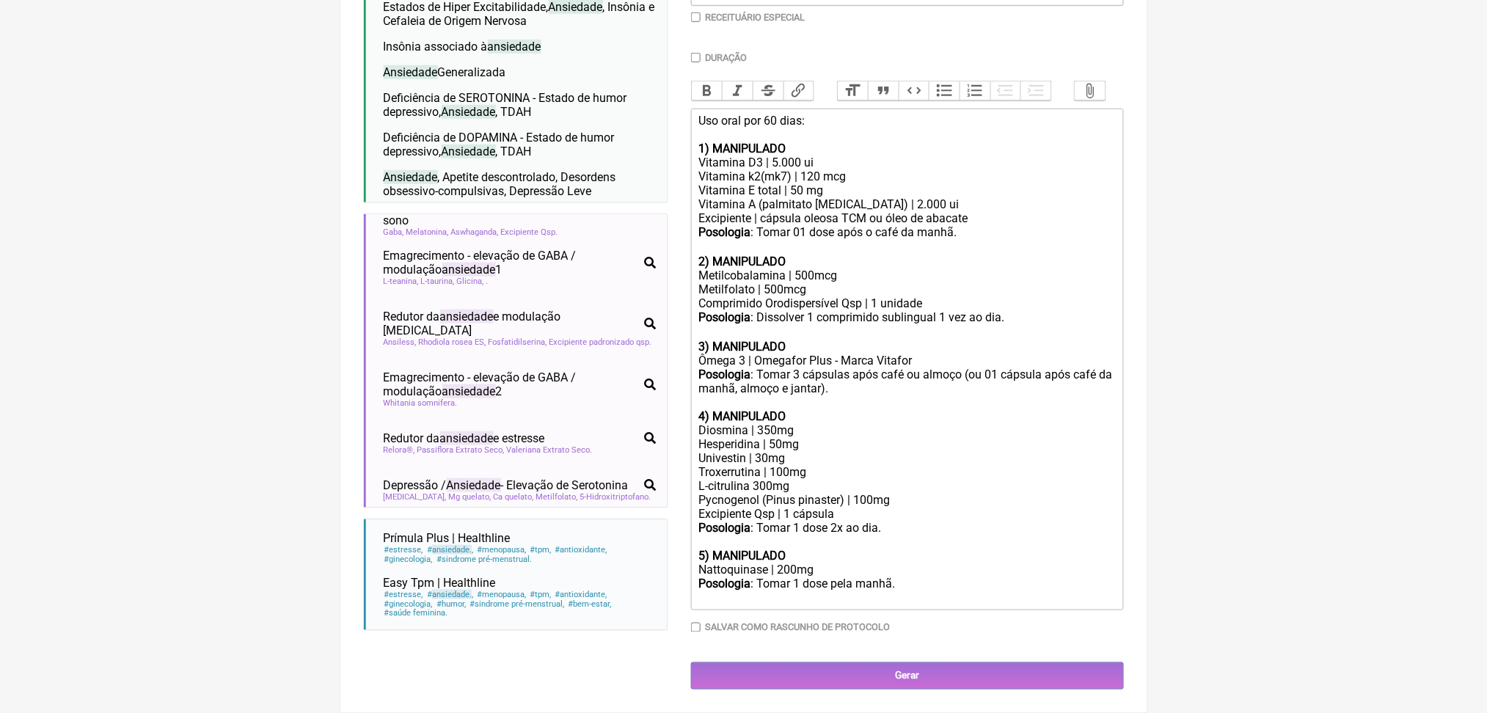
scroll to position [158, 0]
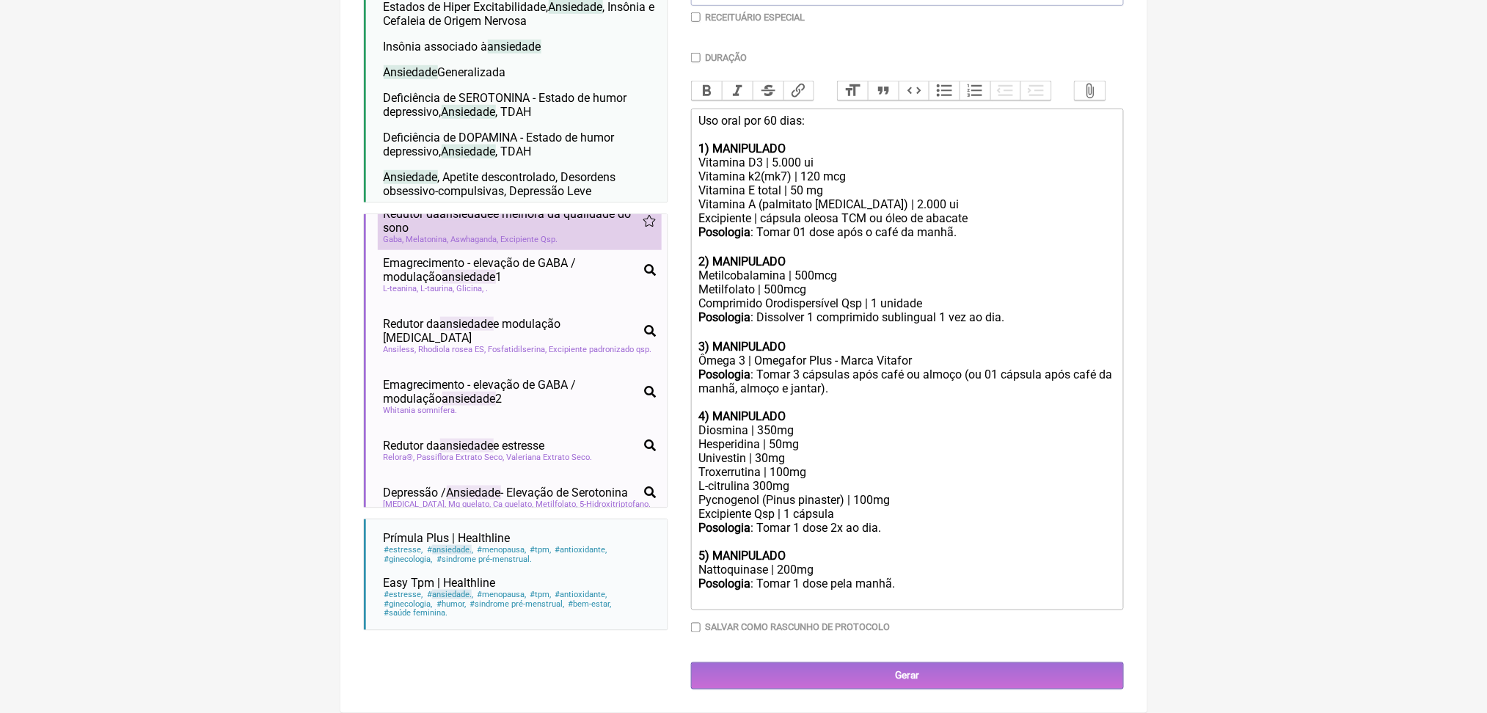
click at [546, 207] on span "Redutor da ansiedade e melhora da qualidade do sono" at bounding box center [513, 221] width 259 height 28
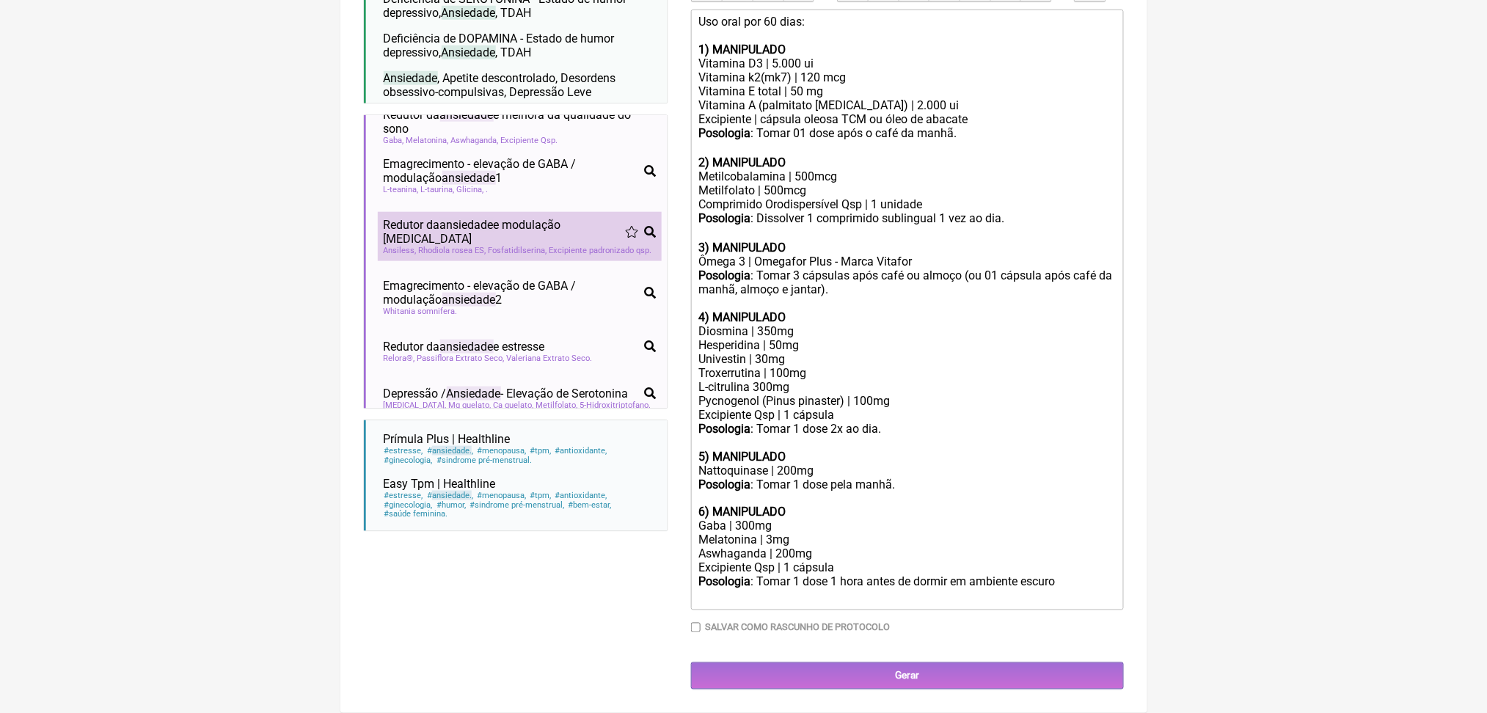
click at [540, 261] on li "Redutor da ansiedade e modulação cortisol cortisol ansiedade estresse Ansiless …" at bounding box center [520, 236] width 284 height 49
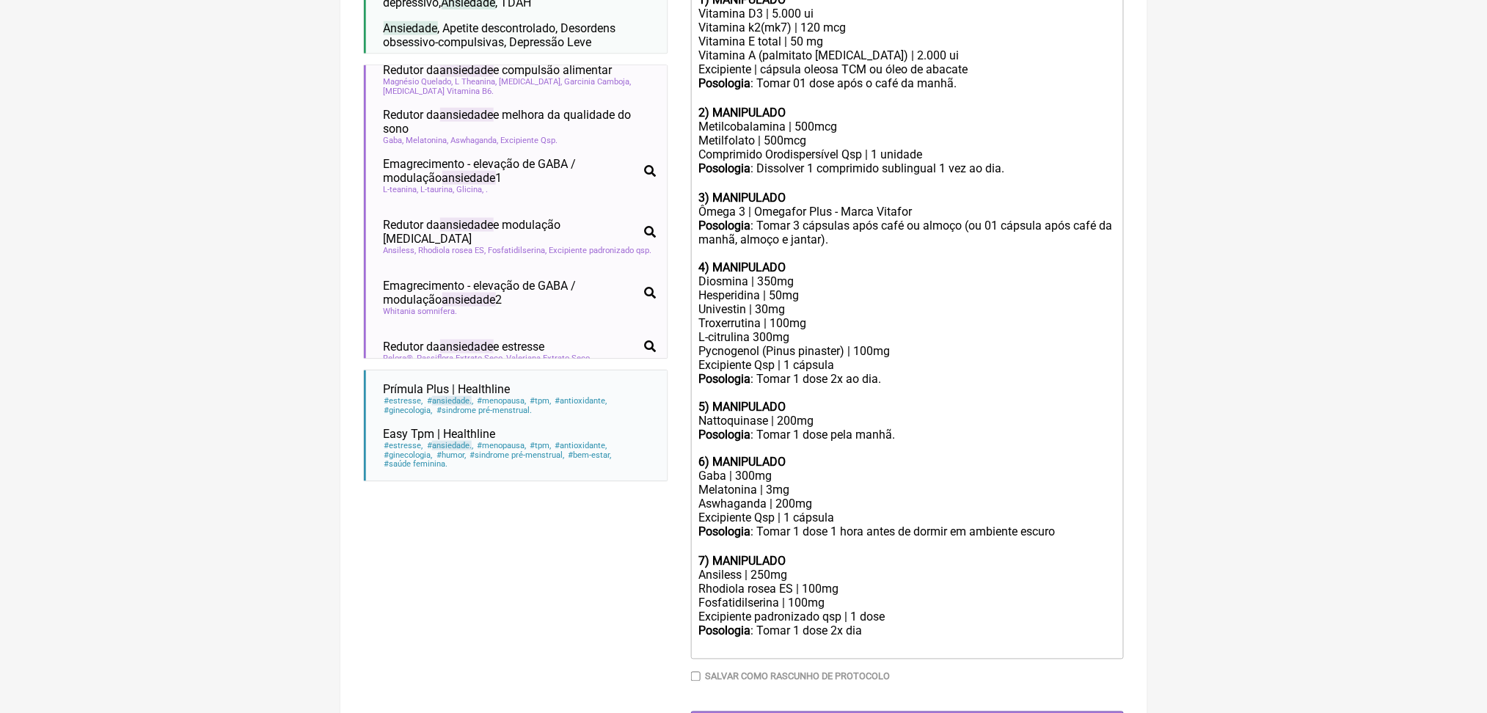
scroll to position [101, 0]
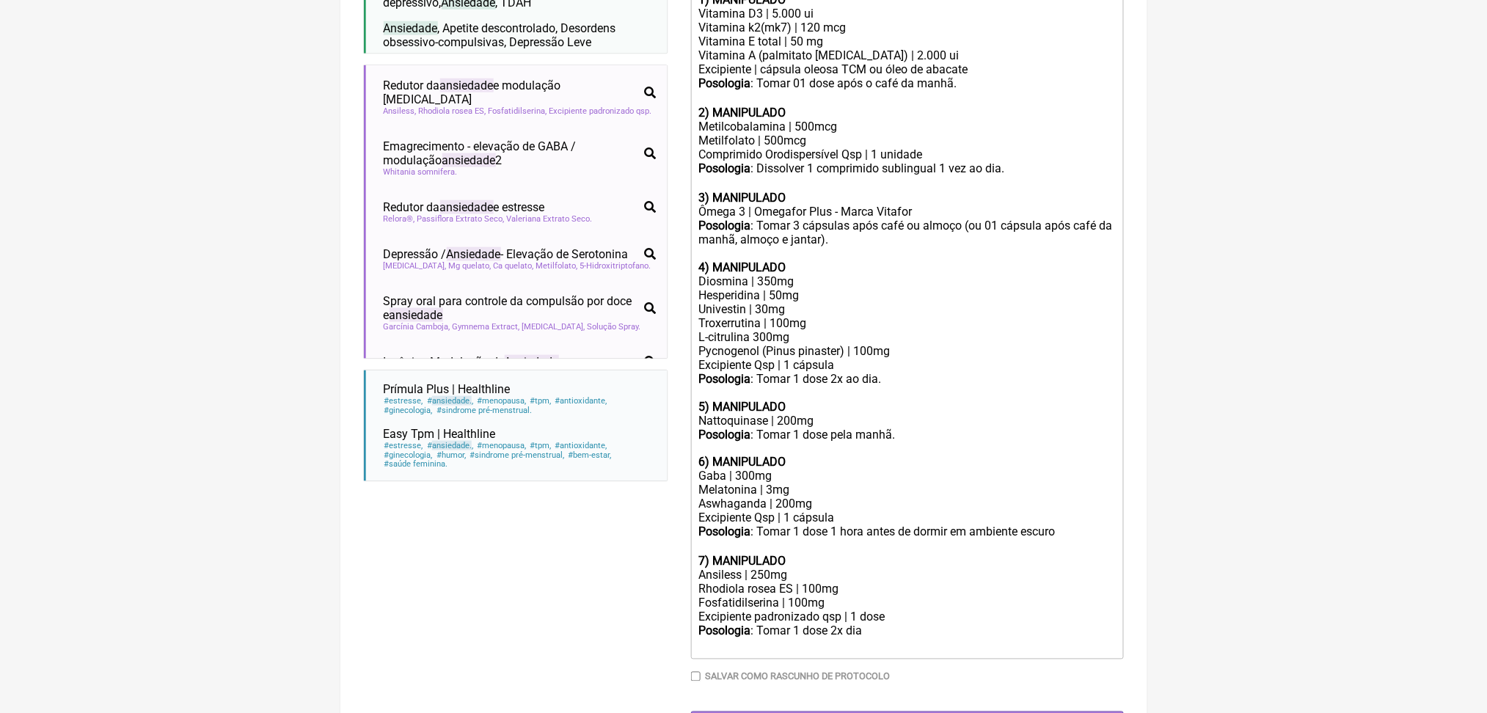
scroll to position [253, 0]
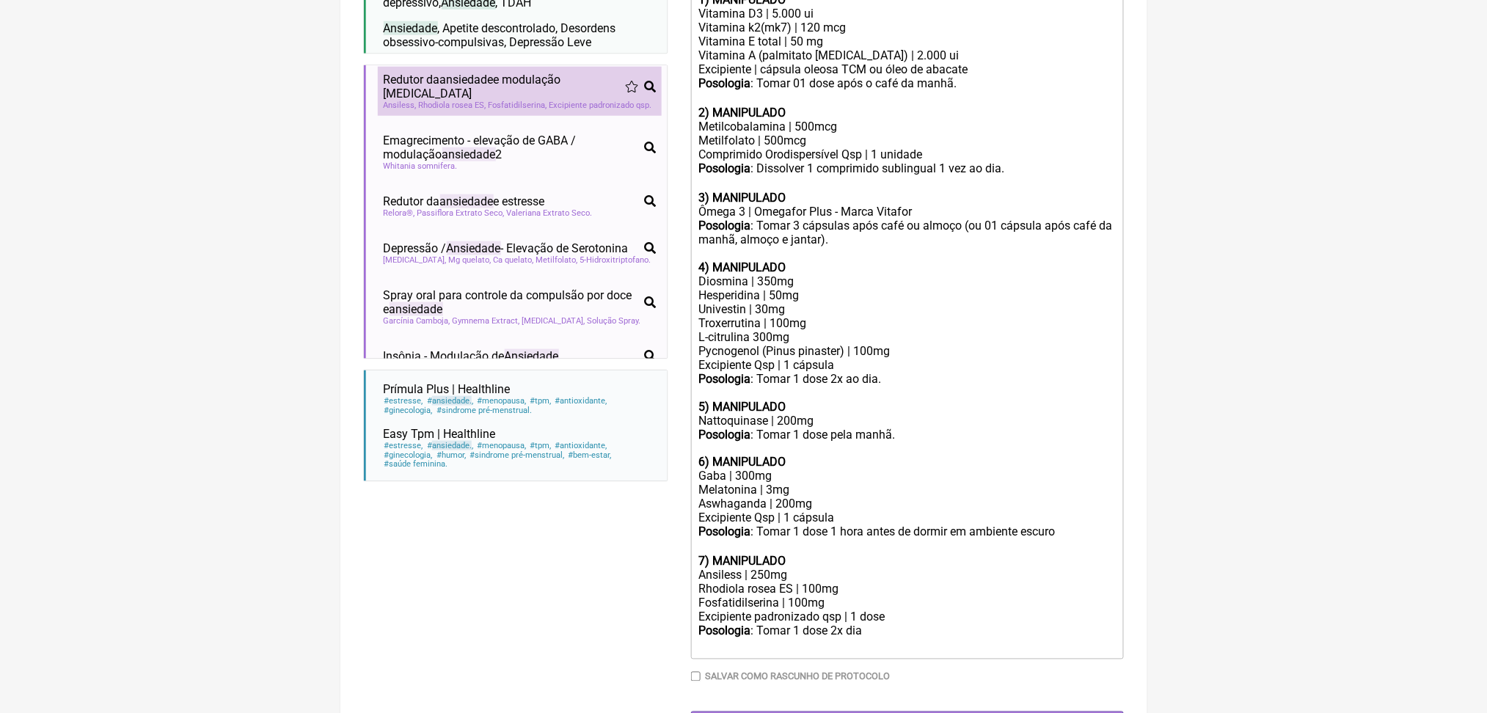
click at [494, 87] on span "ansiedade" at bounding box center [467, 80] width 54 height 14
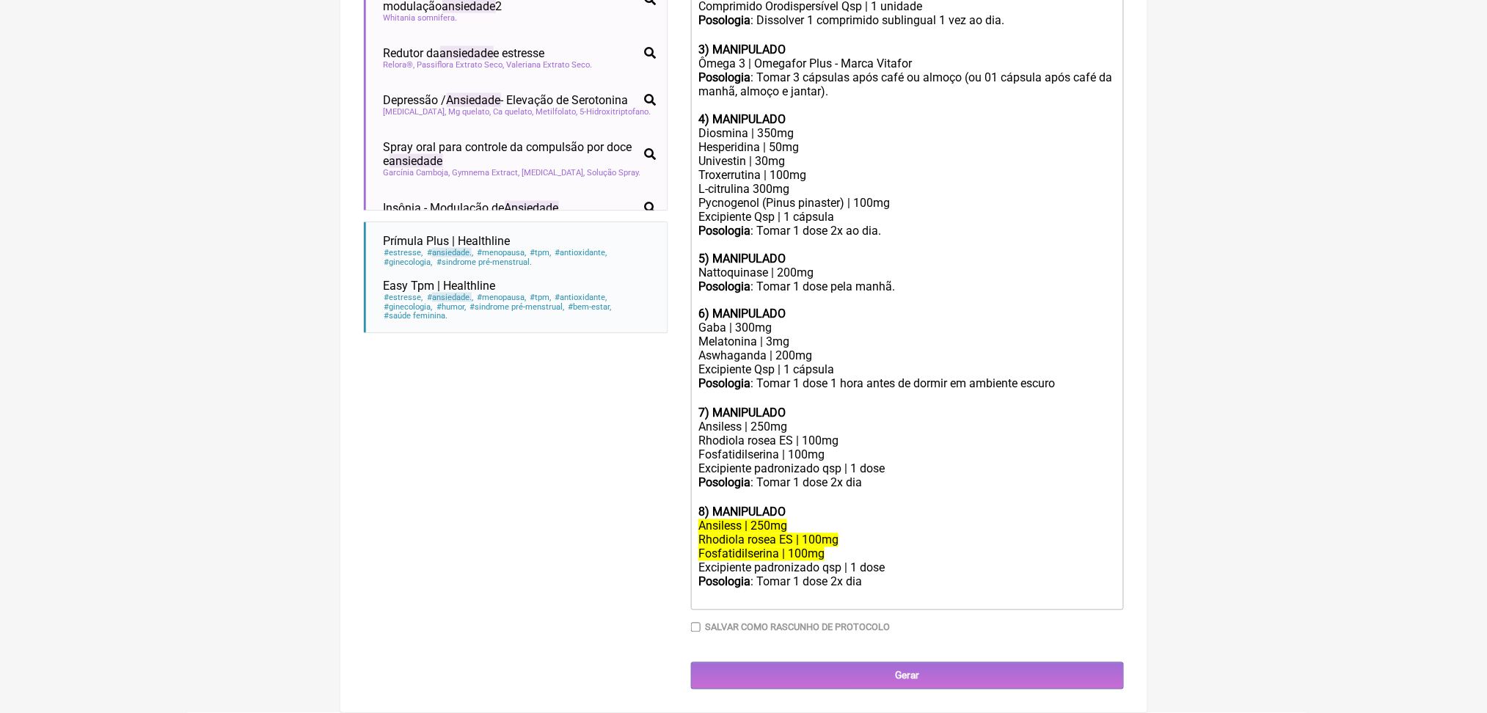
scroll to position [1110, 0]
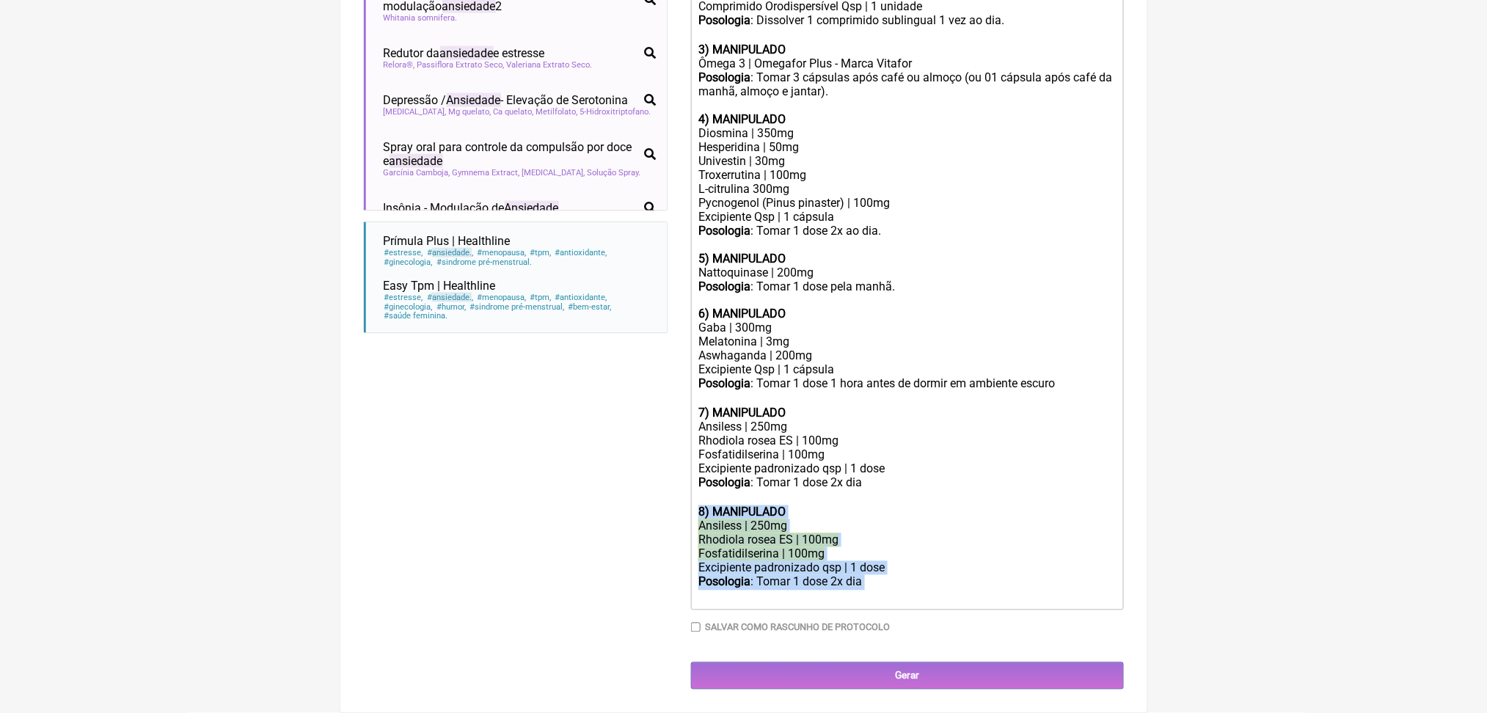
drag, startPoint x: 951, startPoint y: 549, endPoint x: 706, endPoint y: 457, distance: 261.6
click at [706, 457] on trix-editor "Uso oral por 60 dias: 1) MANIPULADO Vitamina D3 | 5.000 ui Vitamina k2(mk7) | 1…" at bounding box center [907, 210] width 433 height 799
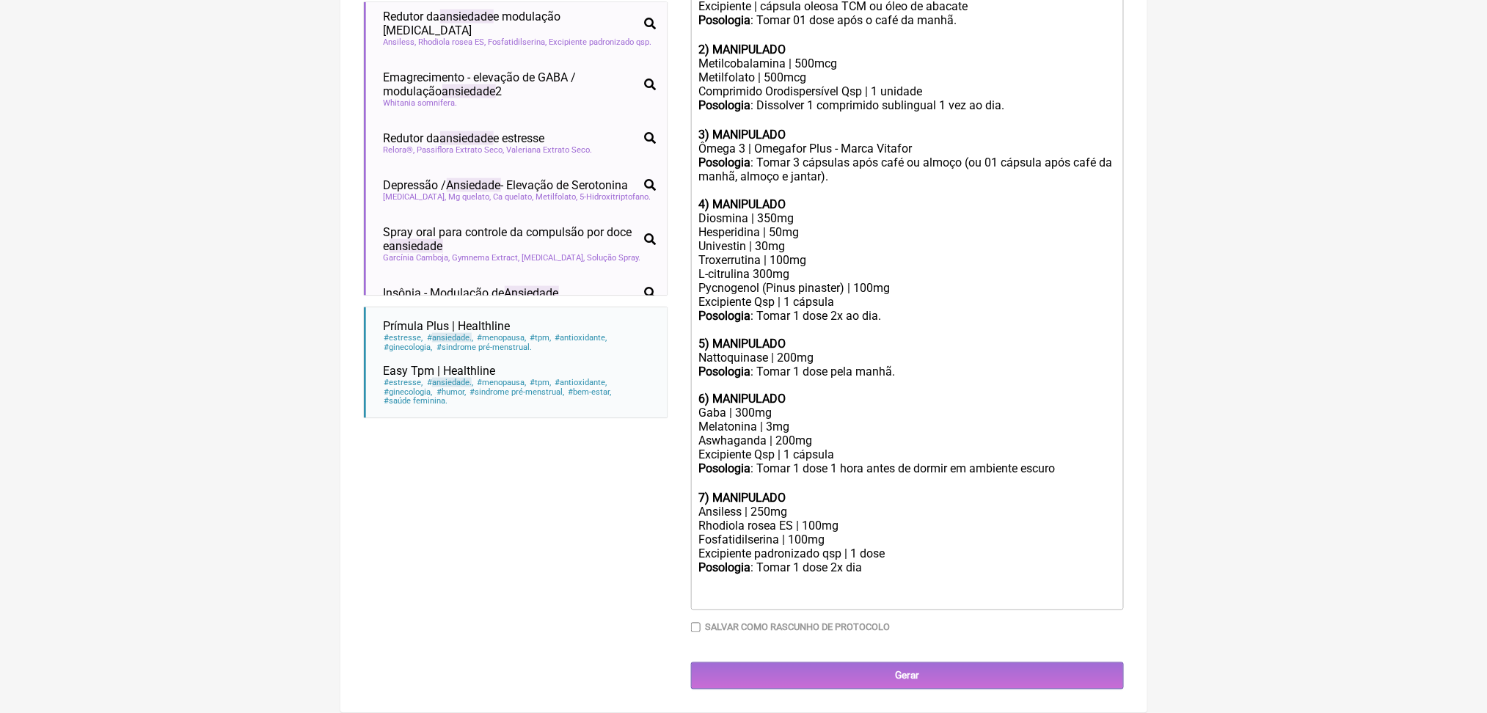
scroll to position [982, 0]
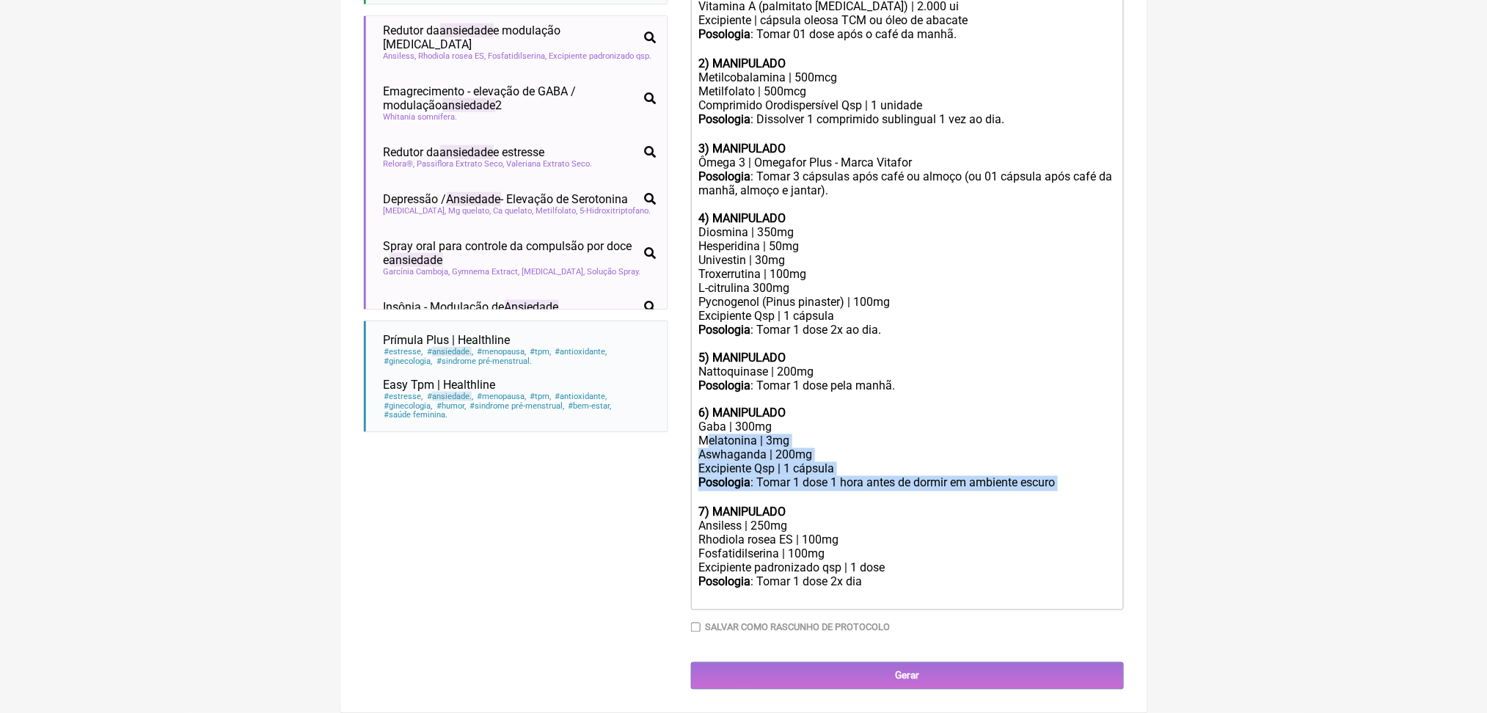
drag, startPoint x: 819, startPoint y: 422, endPoint x: 719, endPoint y: 343, distance: 127.4
click at [719, 343] on trix-editor "Uso oral por 60 dias: 1) MANIPULADO Vitamina D3 | 5.000 ui Vitamina k2(mk7) | 1…" at bounding box center [907, 260] width 433 height 700
click at [719, 434] on div "Melatonina | 3mg" at bounding box center [906, 441] width 417 height 14
click at [933, 591] on div "Posologia : Tomar 1 dose 2x dia ㅤ" at bounding box center [906, 582] width 417 height 15
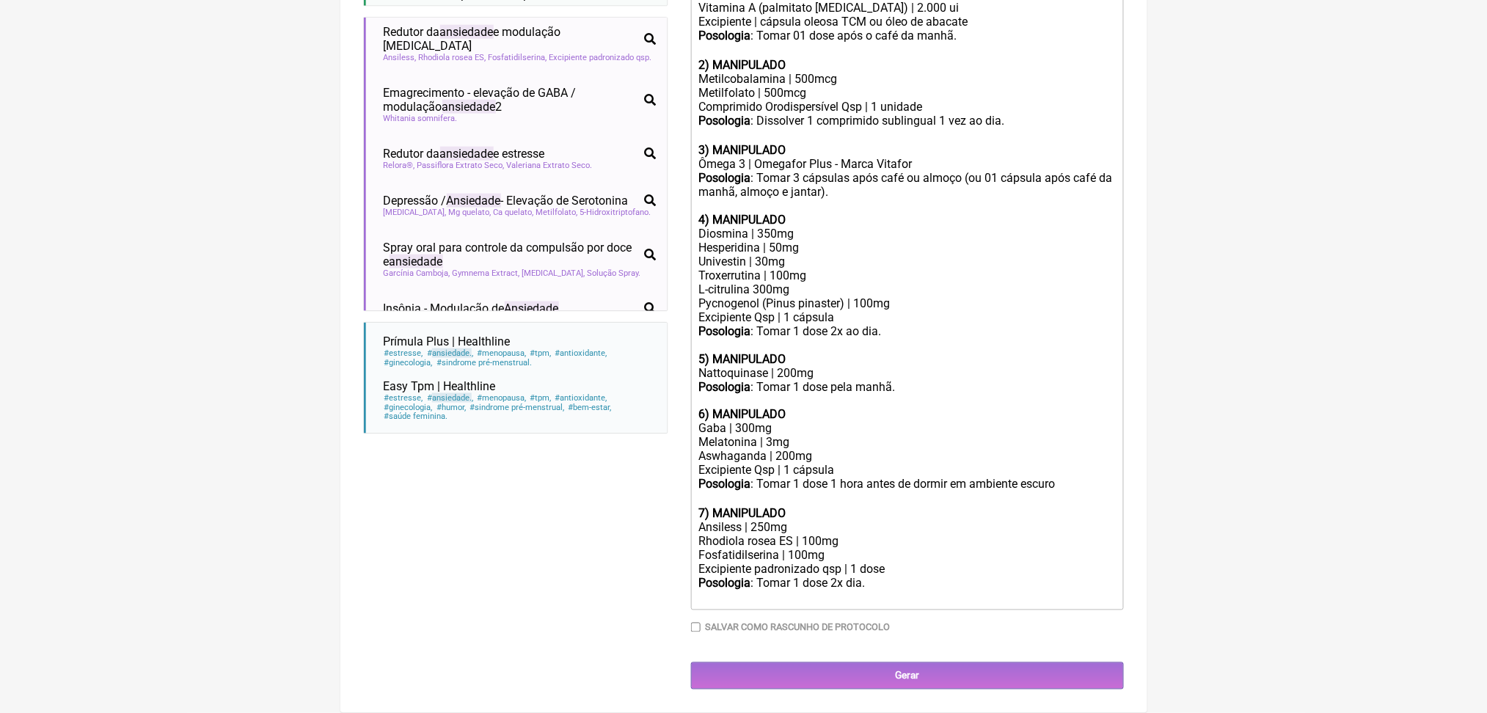
scroll to position [848, 0]
click at [755, 436] on div "Gaba | 300mg" at bounding box center [906, 429] width 417 height 14
click at [800, 450] on div "Melatonina | 3mg" at bounding box center [906, 443] width 417 height 14
type trix-editor "<div>Uso oral por 60 dias:<br><br><strong>1) MANIPULADO</strong></div><div>Vita…"
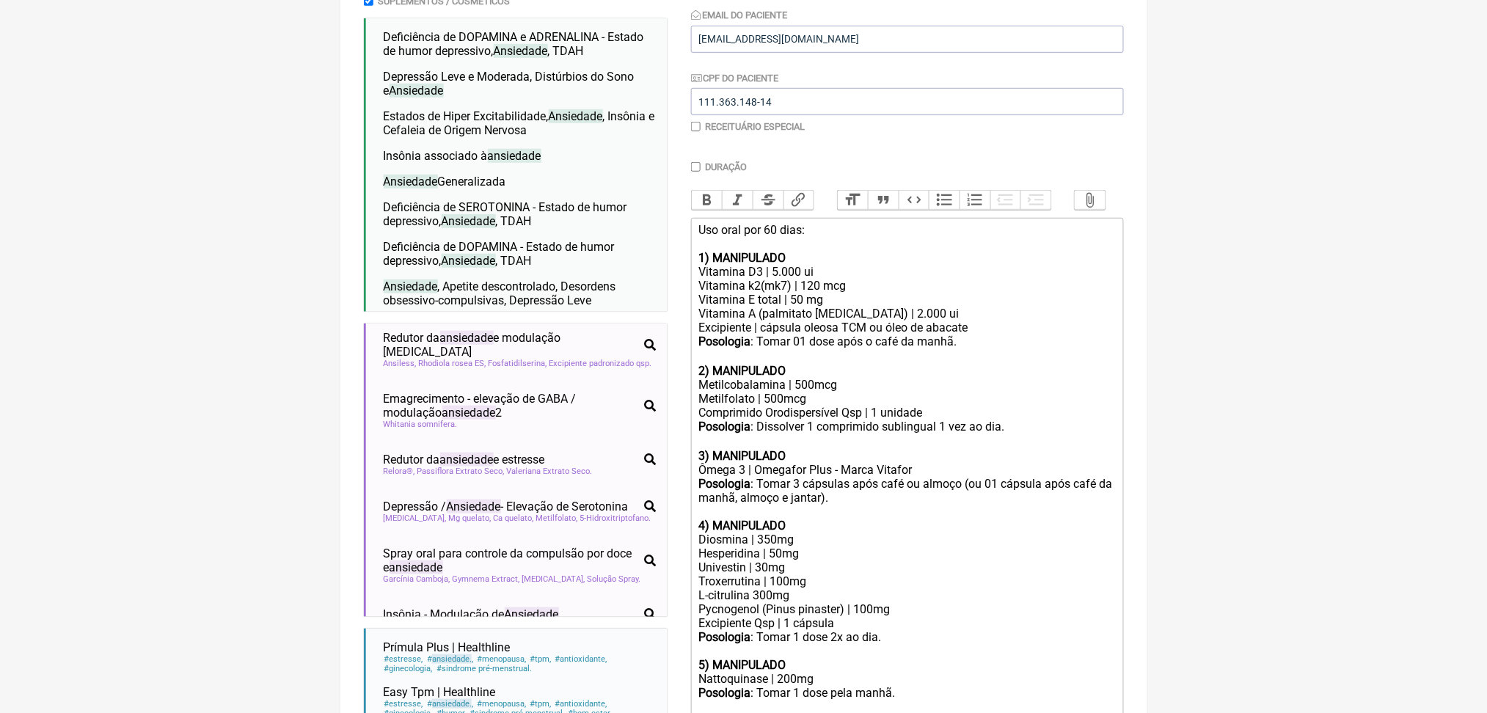
scroll to position [0, 0]
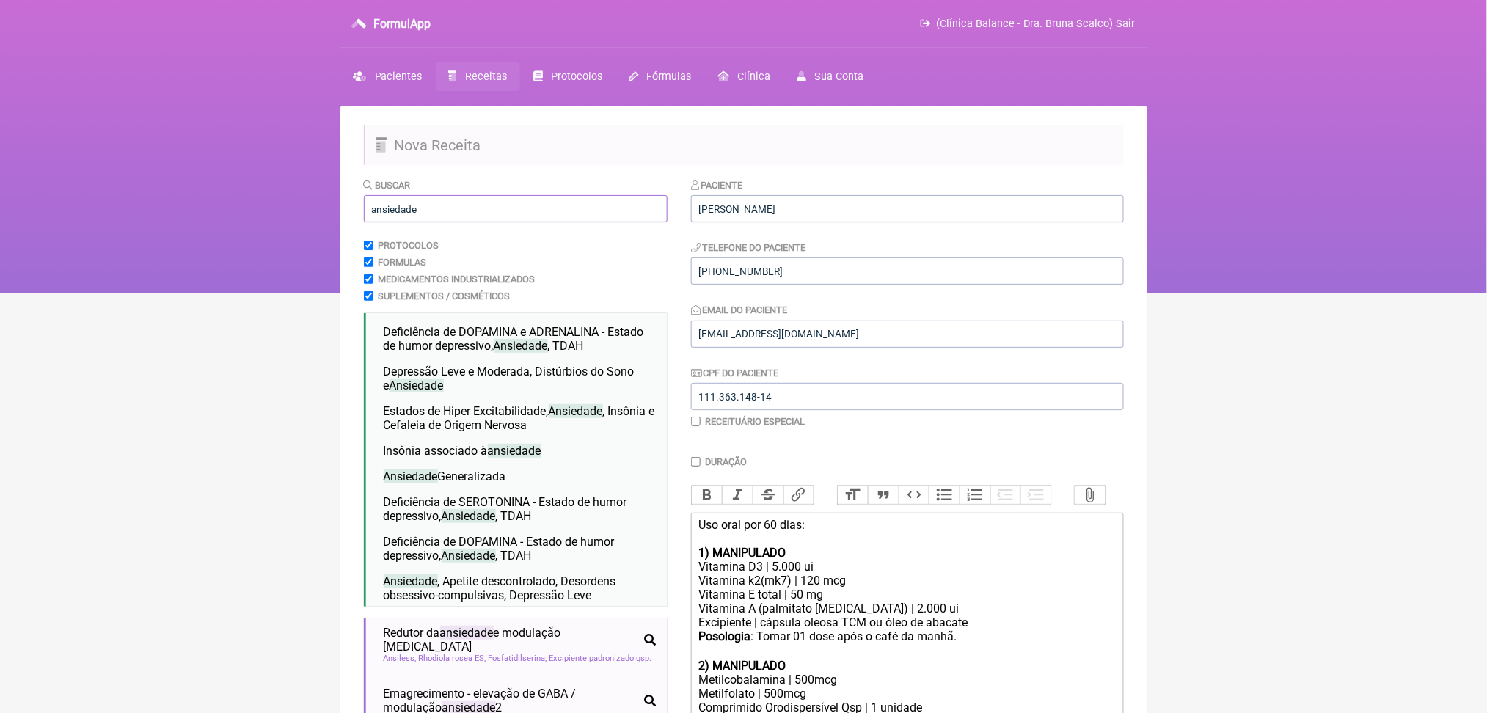
click at [497, 222] on input "ansiedade" at bounding box center [516, 208] width 304 height 27
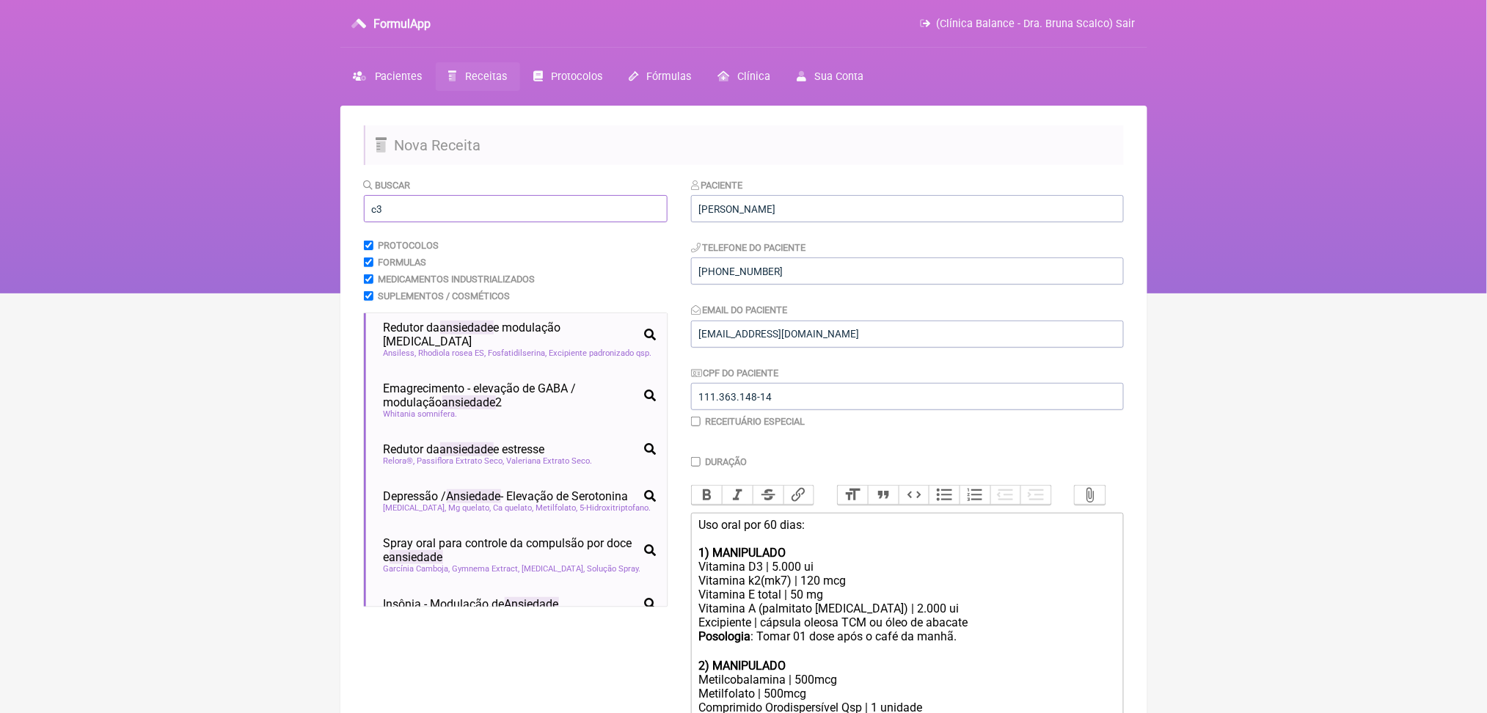
type input "c3"
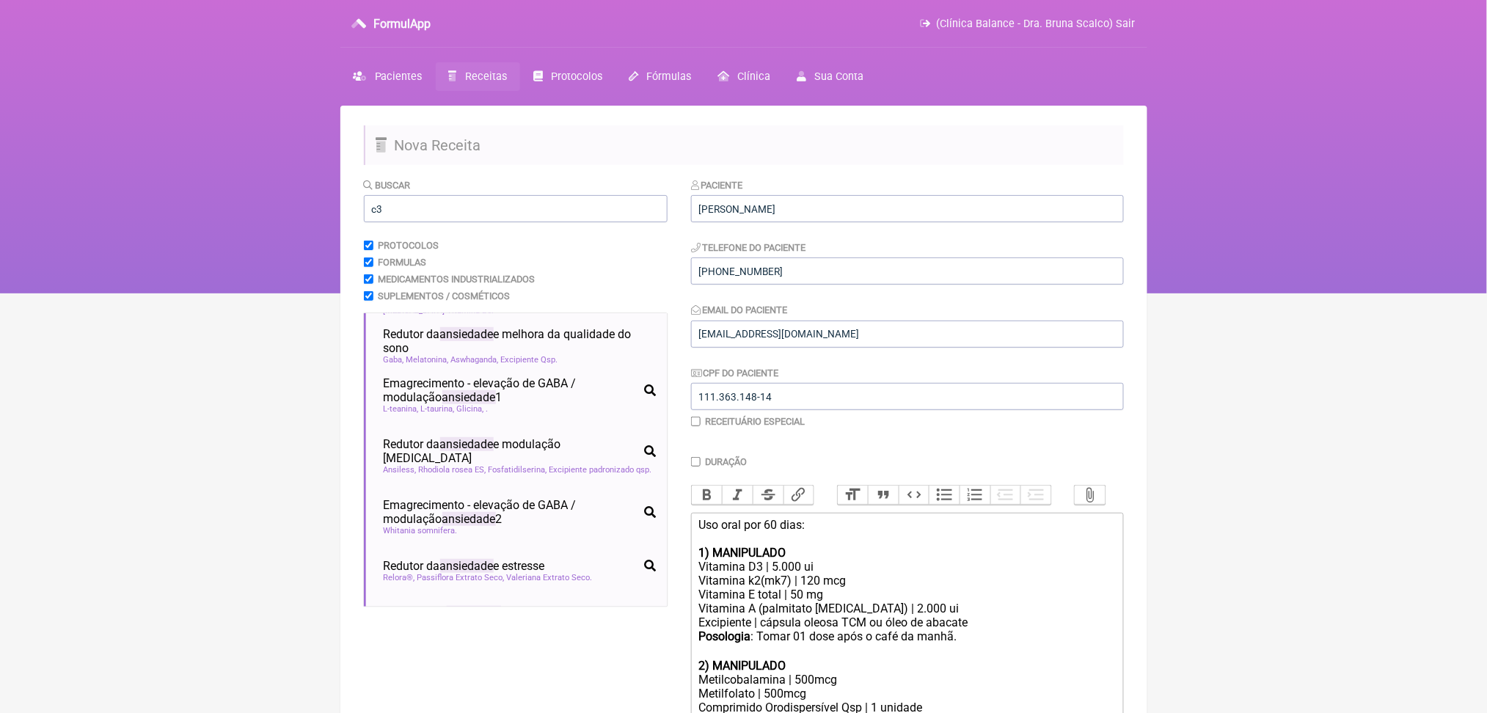
click at [306, 261] on nav "FormulApp (Clínica Balance - Dra. Bruna Scalco) Sair [GEOGRAPHIC_DATA] Receitas…" at bounding box center [743, 146] width 1487 height 293
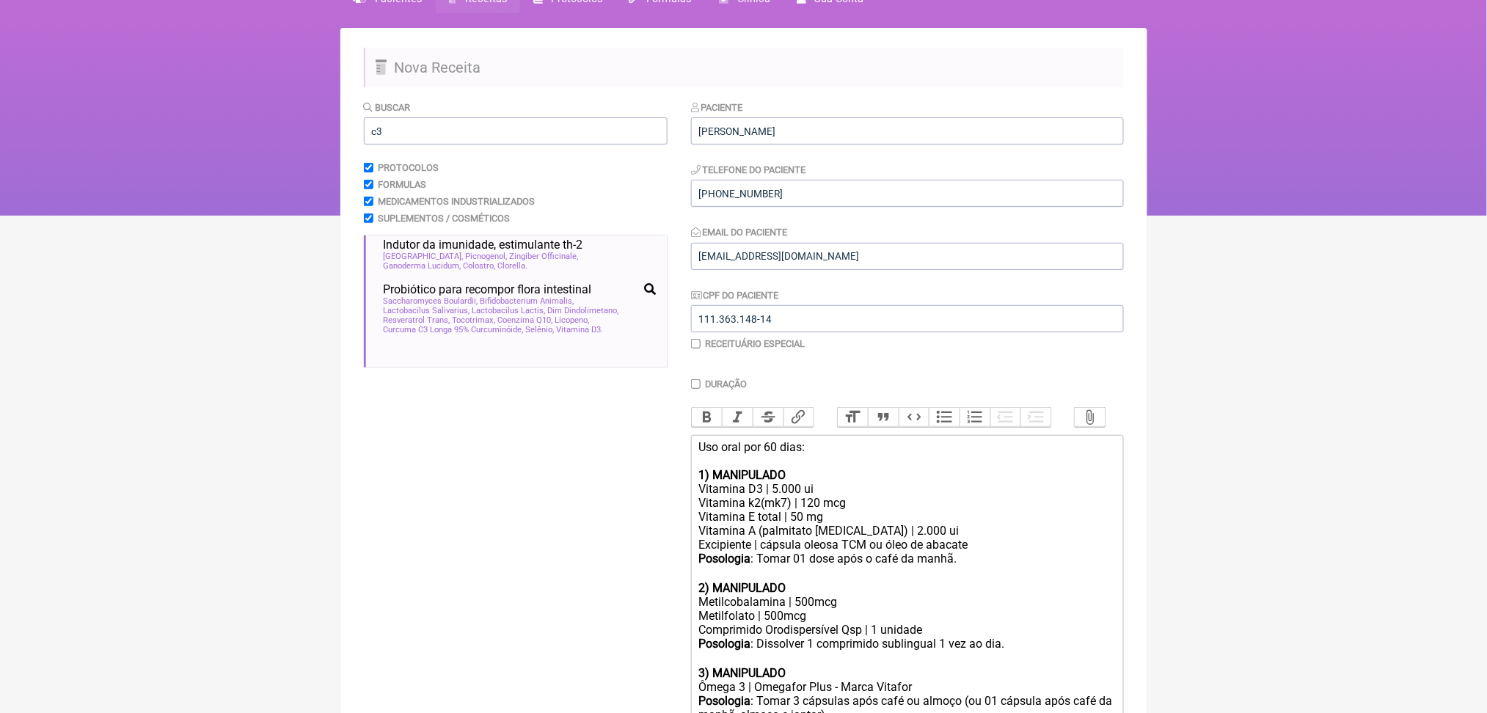
scroll to position [0, 0]
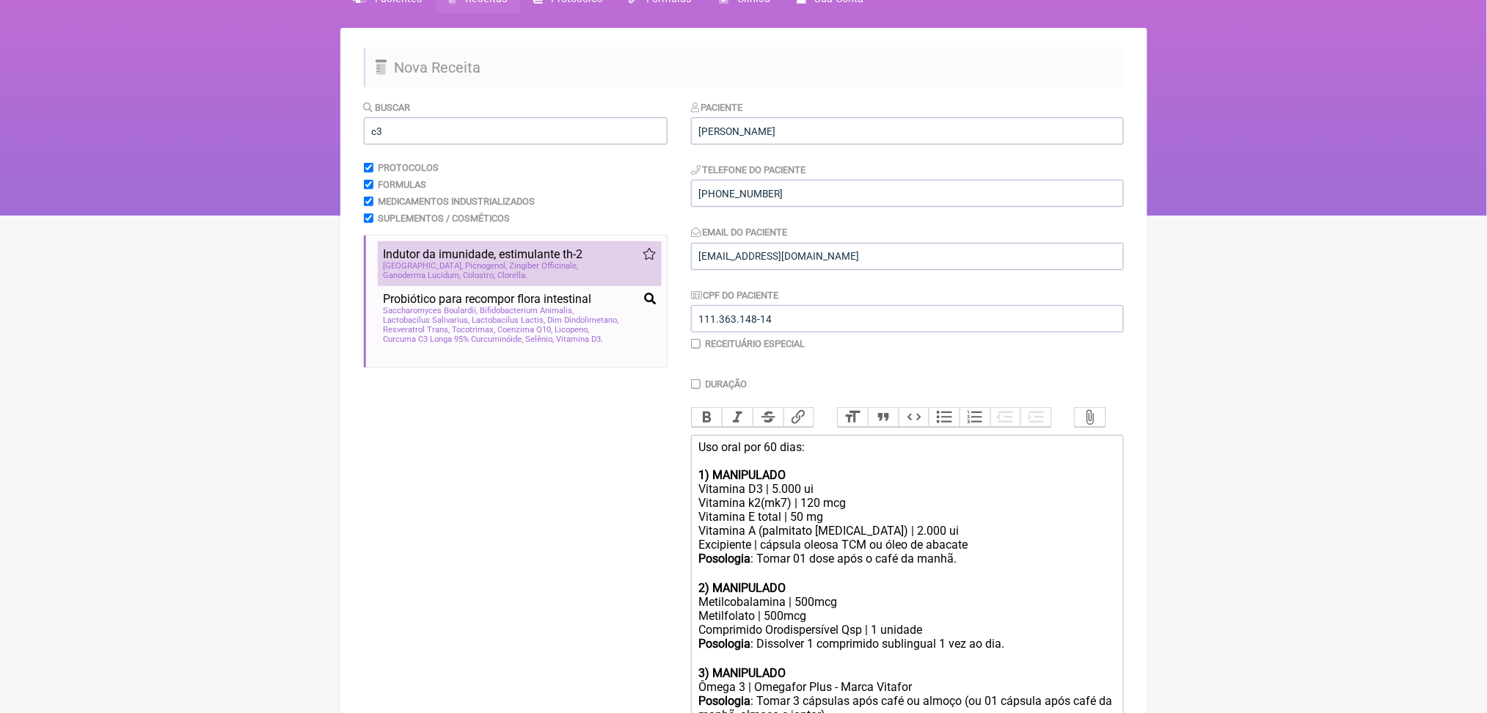
click at [509, 261] on span "Indutor da imunidade, estimulante th-2" at bounding box center [484, 254] width 200 height 14
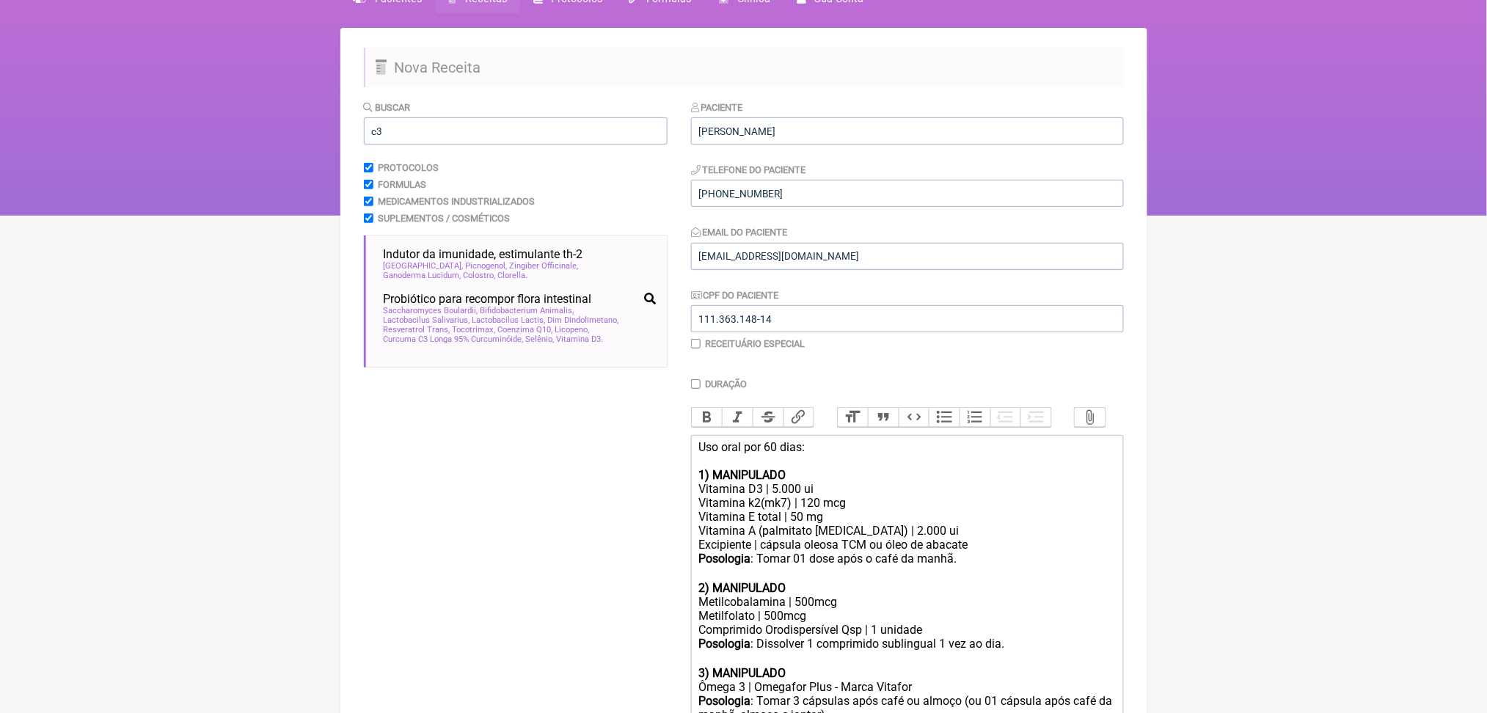
scroll to position [1144, 0]
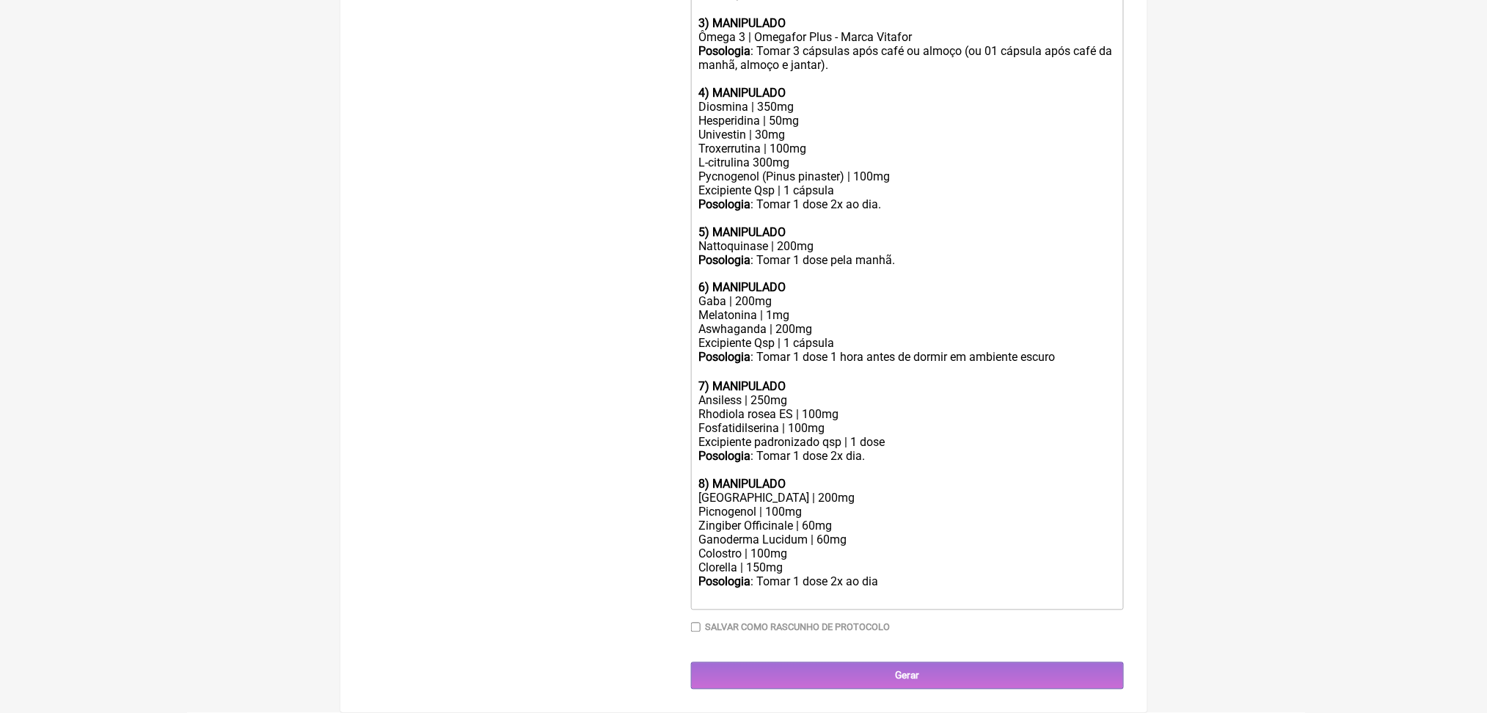
click at [781, 492] on div "[GEOGRAPHIC_DATA] | 200mg" at bounding box center [906, 499] width 417 height 14
copy div "[GEOGRAPHIC_DATA] | 200mg"
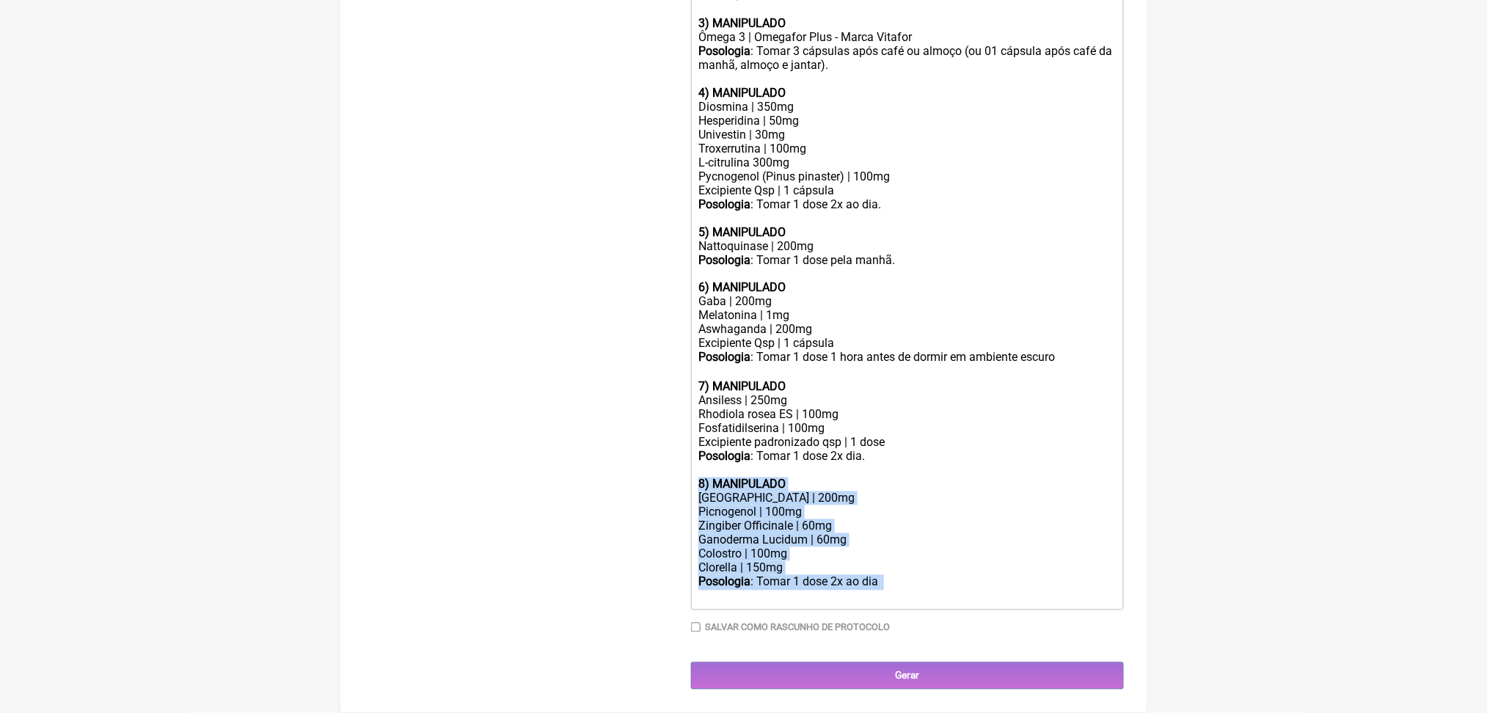
drag, startPoint x: 945, startPoint y: 566, endPoint x: 687, endPoint y: 417, distance: 297.5
click at [687, 417] on form "Buscar c3 Protocolos Formulas Medicamentos Industrializados Suplementos / Cosmé…" at bounding box center [744, 70] width 760 height 1240
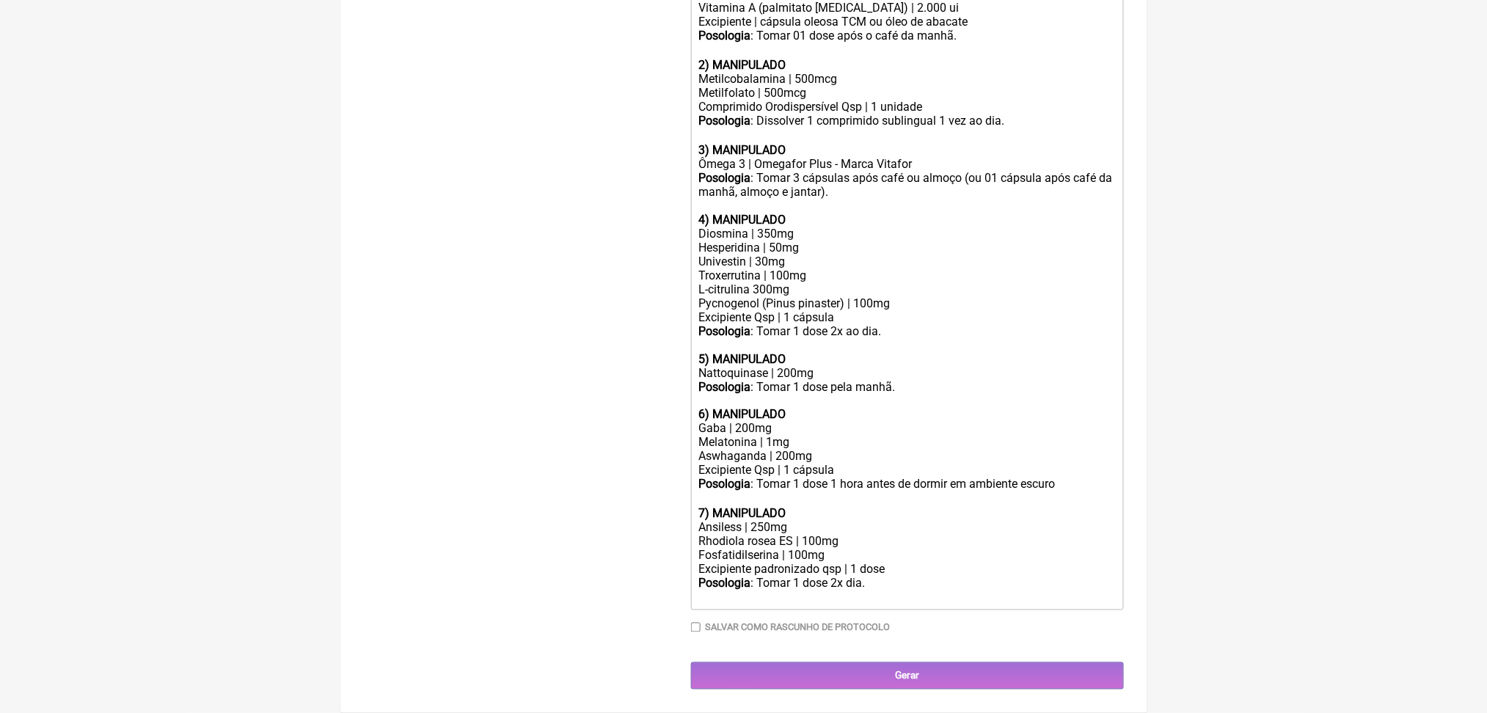
scroll to position [845, 0]
click at [863, 380] on div "Nattoquinase | 200mg" at bounding box center [906, 373] width 417 height 14
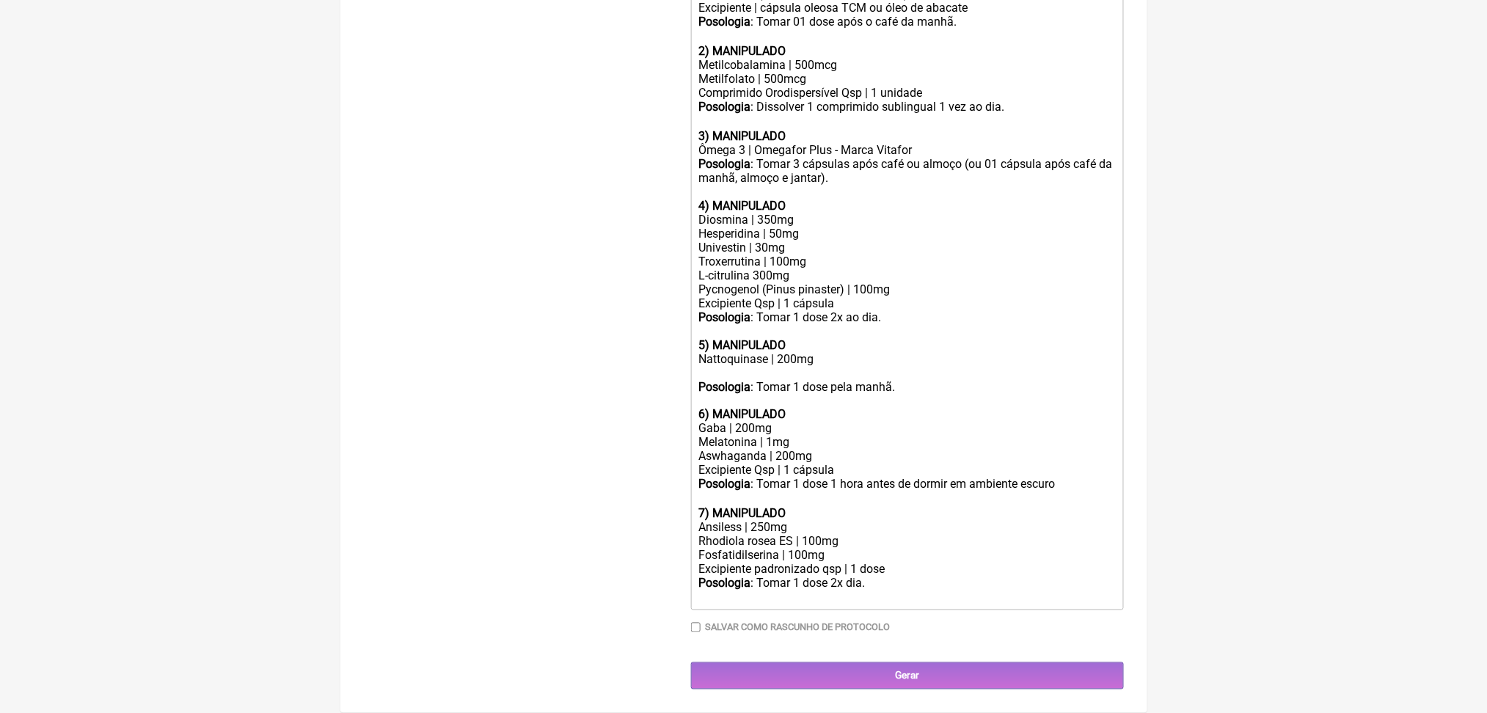
paste trix-editor "Cúrcuma C3 Complex | 200mg</div><div><br>"
type trix-editor "<div>Uso oral por 60 dias:<br><br><strong>1) MANIPULADO</strong></div><div>Vita…"
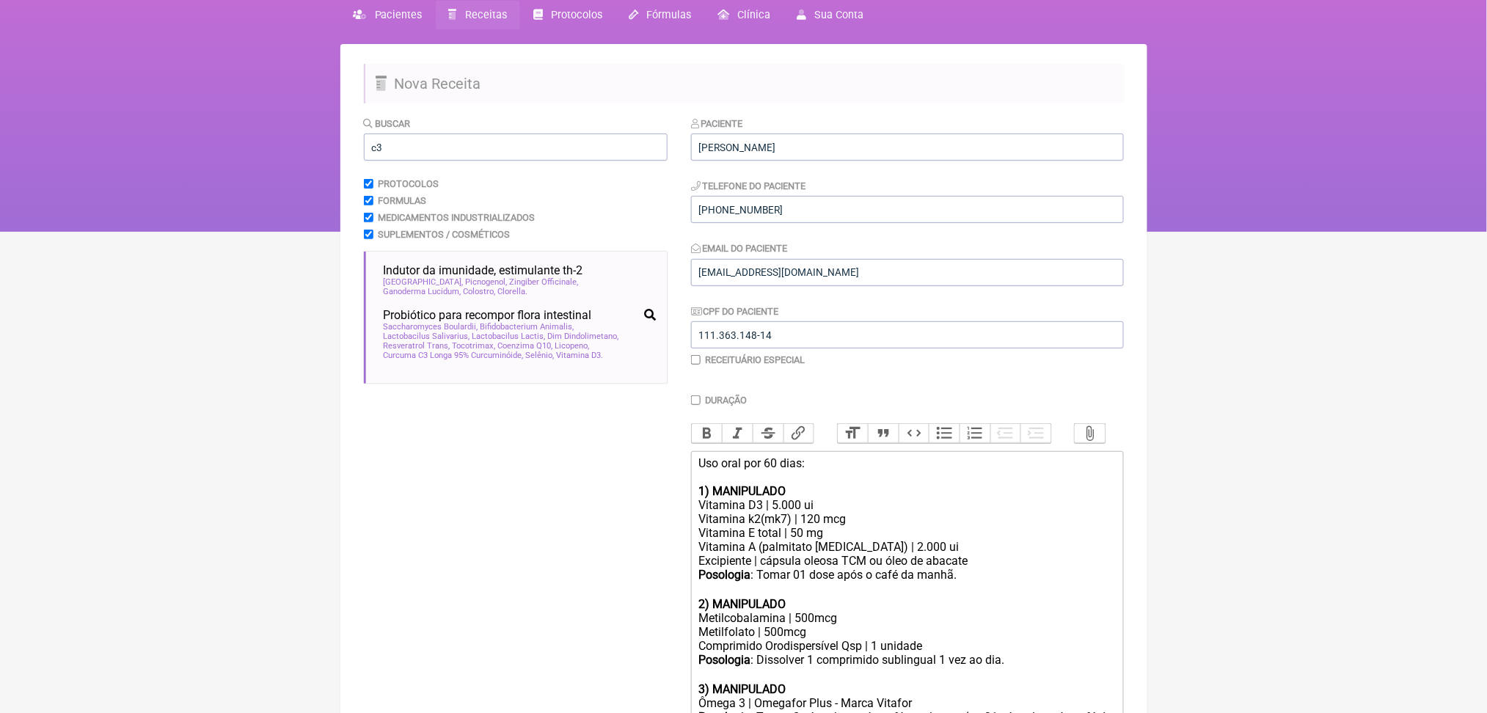
scroll to position [0, 0]
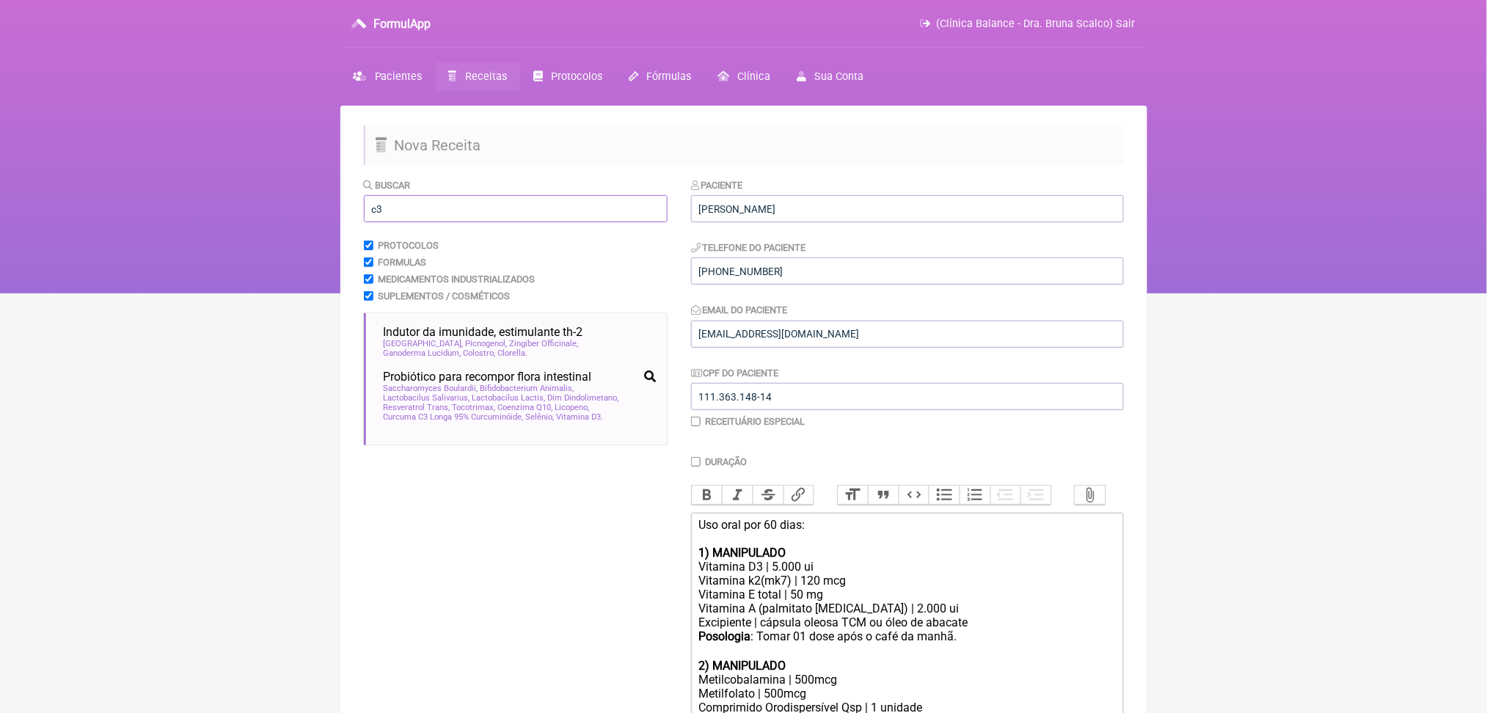
click at [439, 222] on input "c3" at bounding box center [516, 208] width 304 height 27
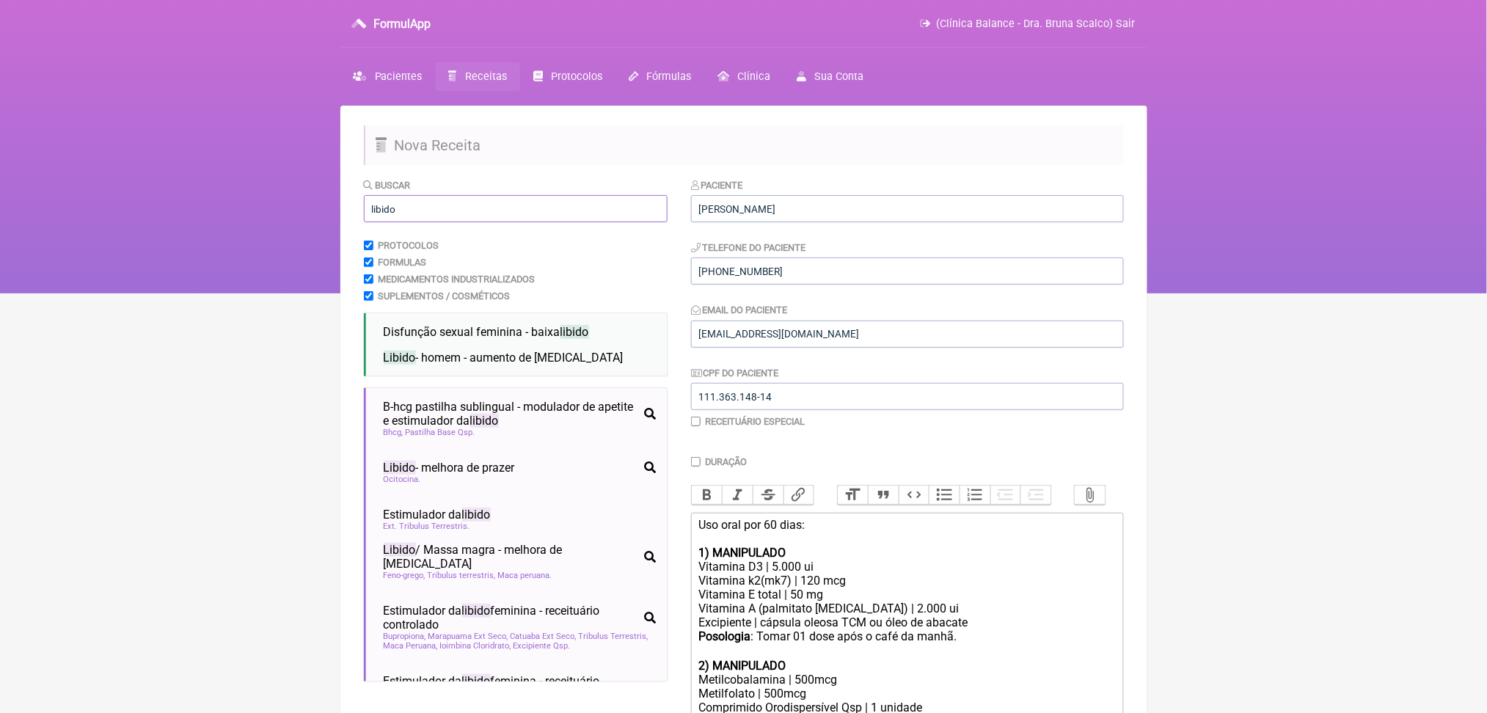
type input "libido"
click at [211, 293] on html "FormulApp (Clínica Balance - Dra. Bruna Scalco) Sair Pacientes Receitas Protoco…" at bounding box center [743, 146] width 1487 height 293
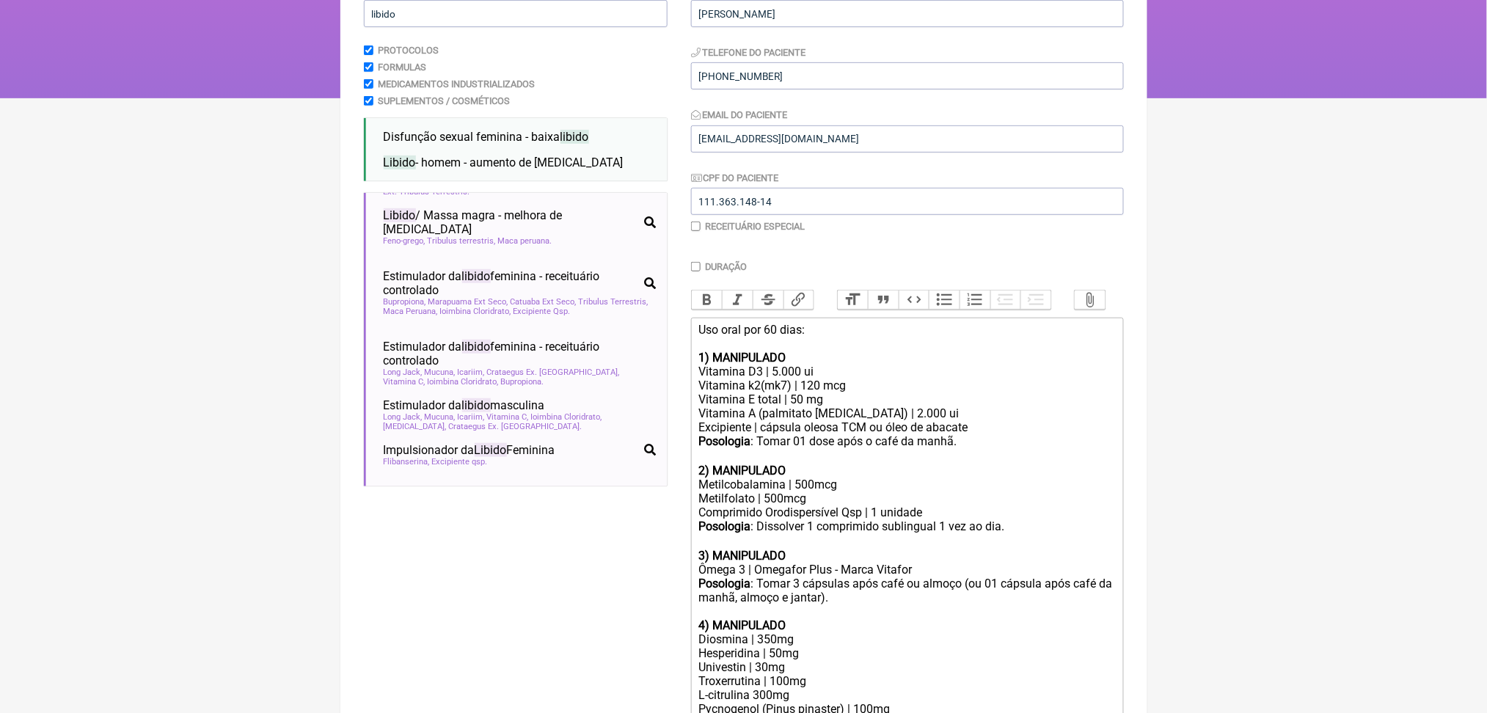
scroll to position [146, 0]
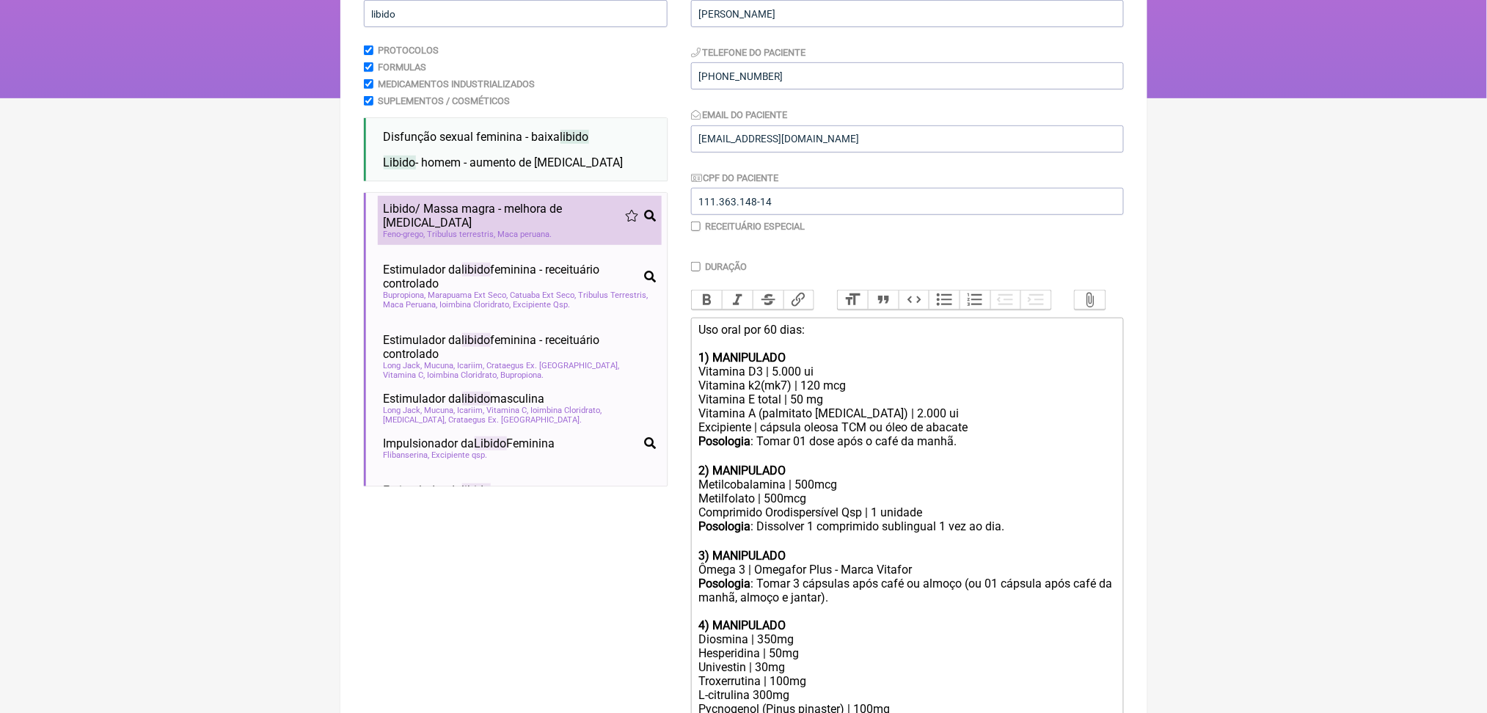
click at [482, 230] on span "Libido / Massa magra - melhora de testosterona" at bounding box center [504, 216] width 241 height 28
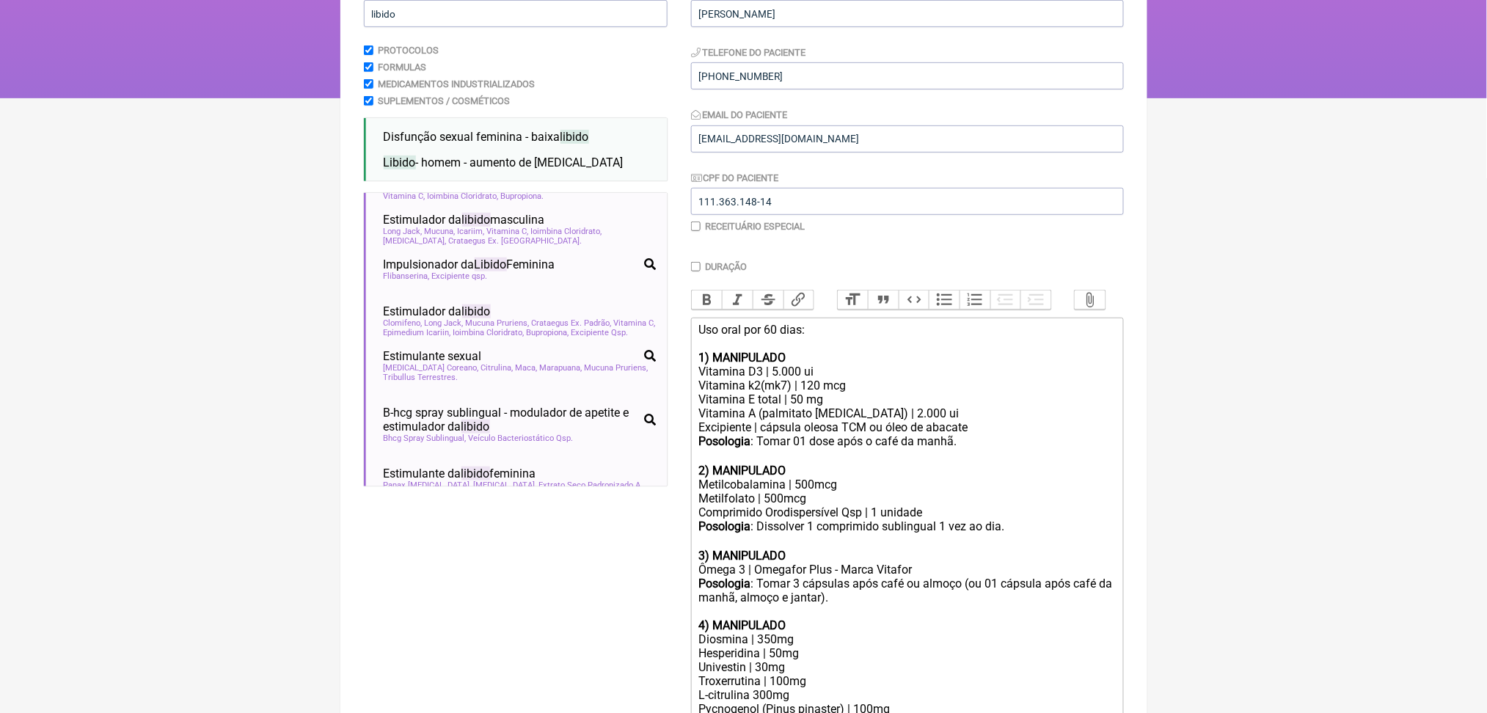
scroll to position [319, 0]
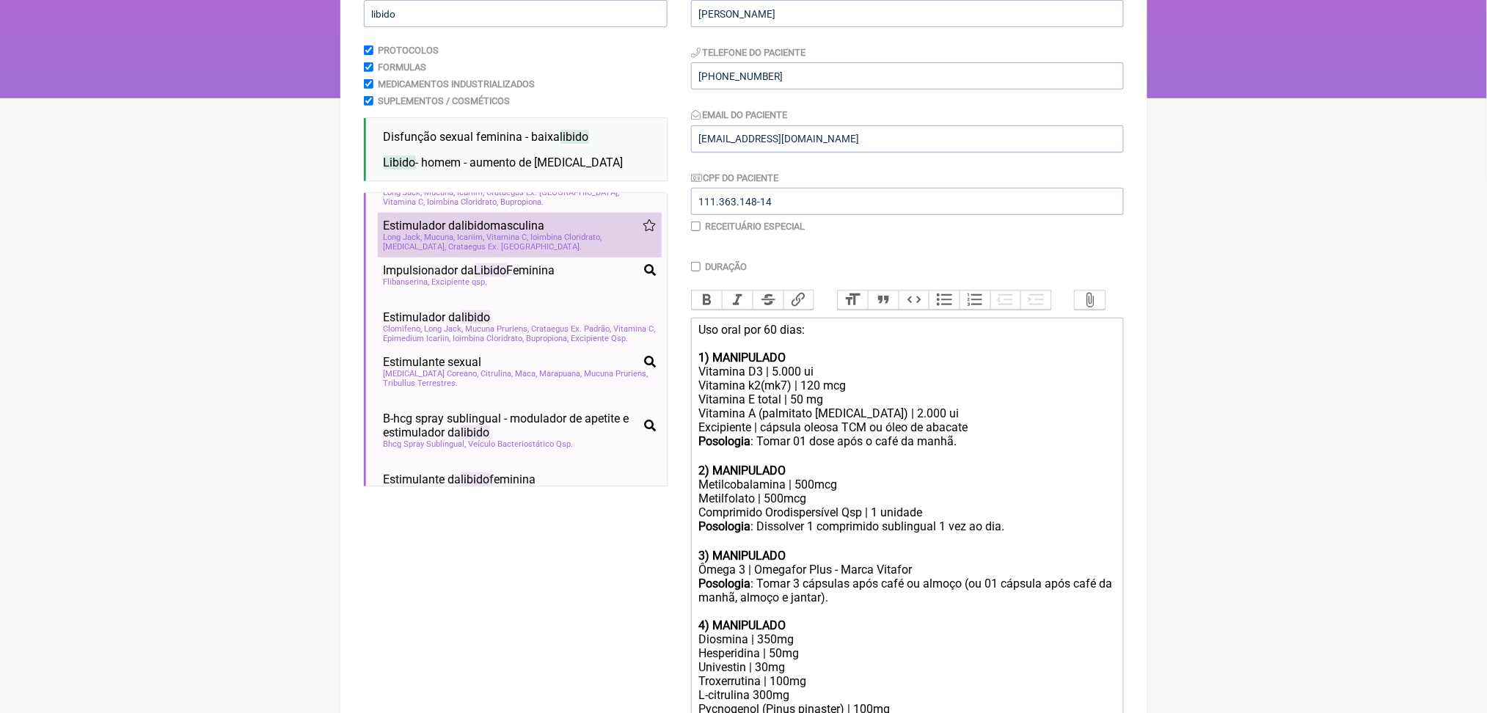
click at [485, 242] on span "Icariim" at bounding box center [471, 238] width 27 height 10
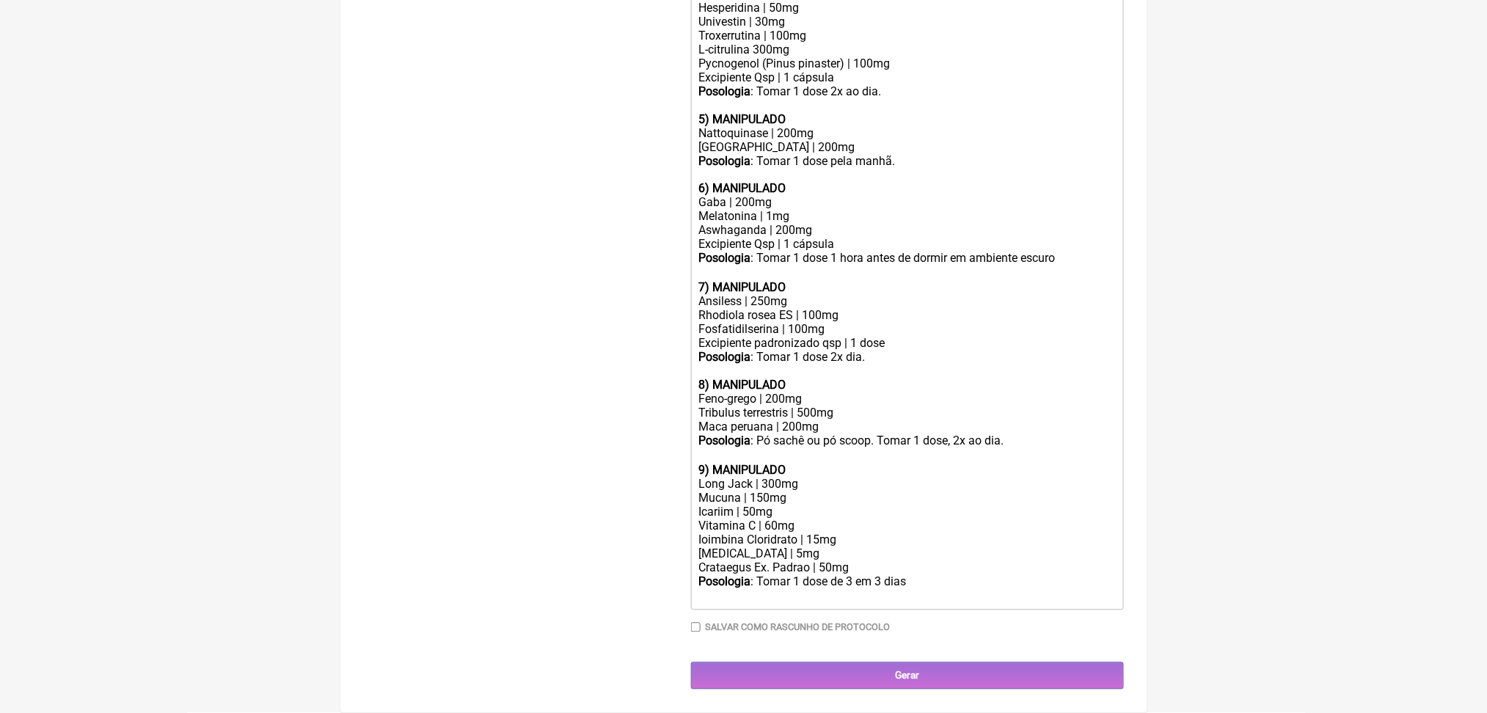
scroll to position [1224, 0]
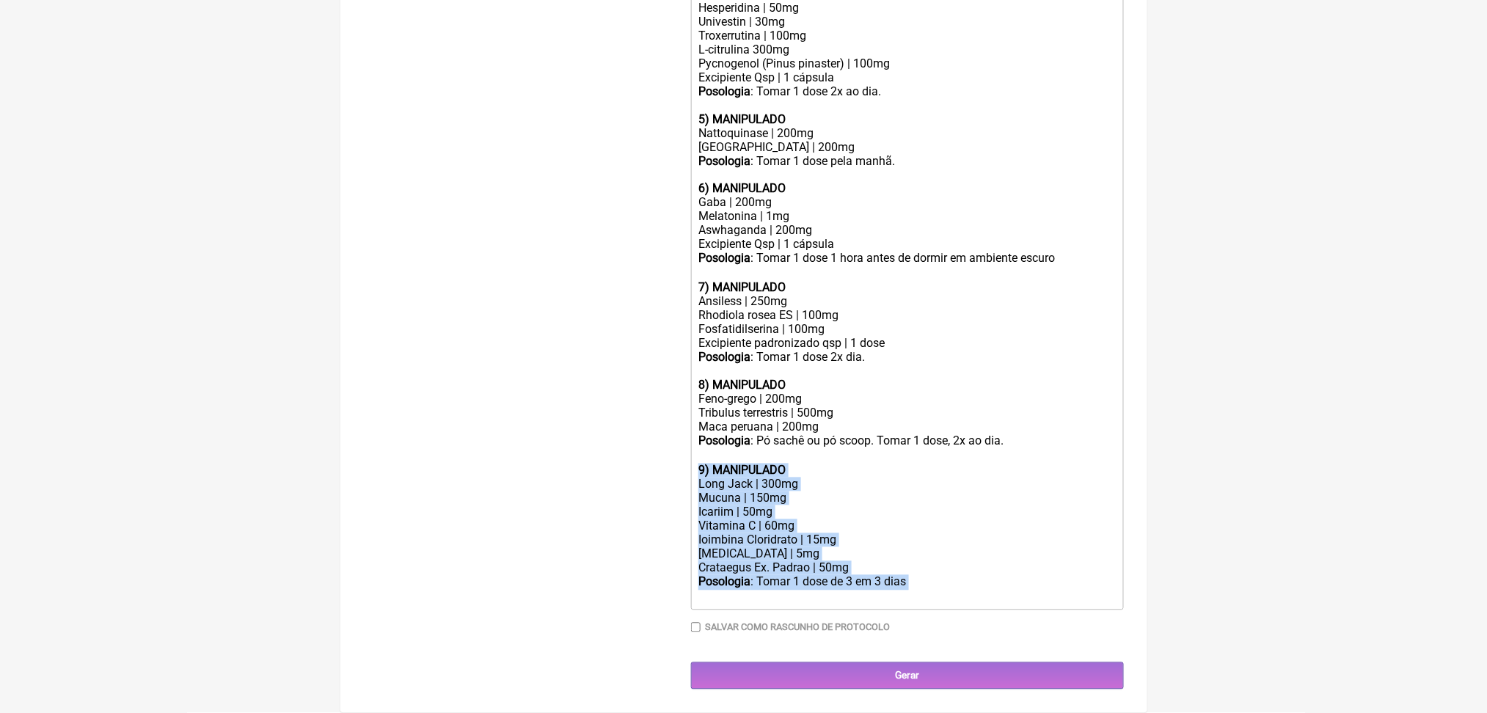
drag, startPoint x: 987, startPoint y: 637, endPoint x: 698, endPoint y: 482, distance: 328.5
click at [698, 482] on trix-editor "Uso oral por 60 dias: 1) MANIPULADO Vitamina D3 | 5.000 ui Vitamina k2(mk7) | 1…" at bounding box center [907, 141] width 433 height 938
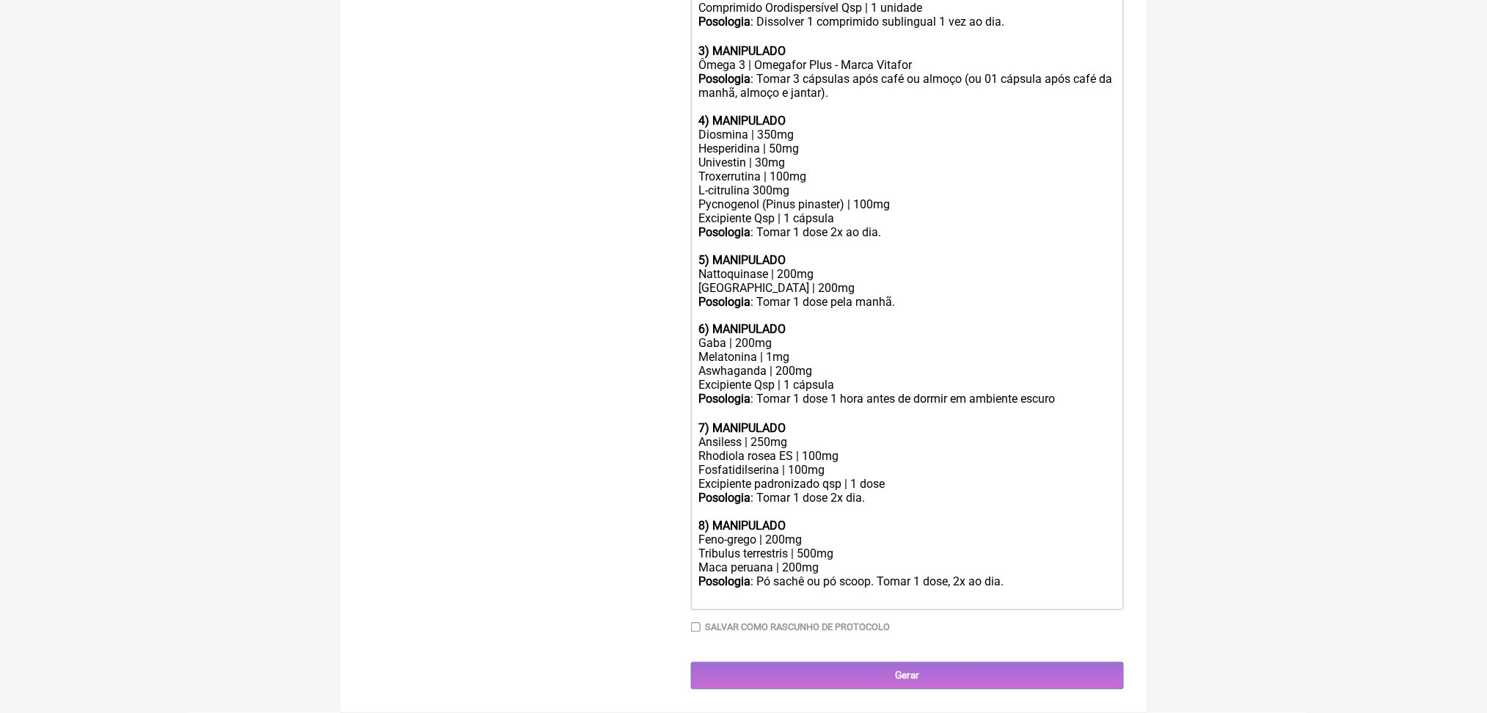
scroll to position [1107, 0]
drag, startPoint x: 783, startPoint y: 554, endPoint x: 1015, endPoint y: 574, distance: 231.9
click at [1015, 574] on trix-editor "Uso oral por 60 dias: 1) MANIPULADO Vitamina D3 | 5.000 ui Vitamina k2(mk7) | 1…" at bounding box center [907, 212] width 433 height 796
click at [1015, 591] on div at bounding box center [906, 598] width 417 height 14
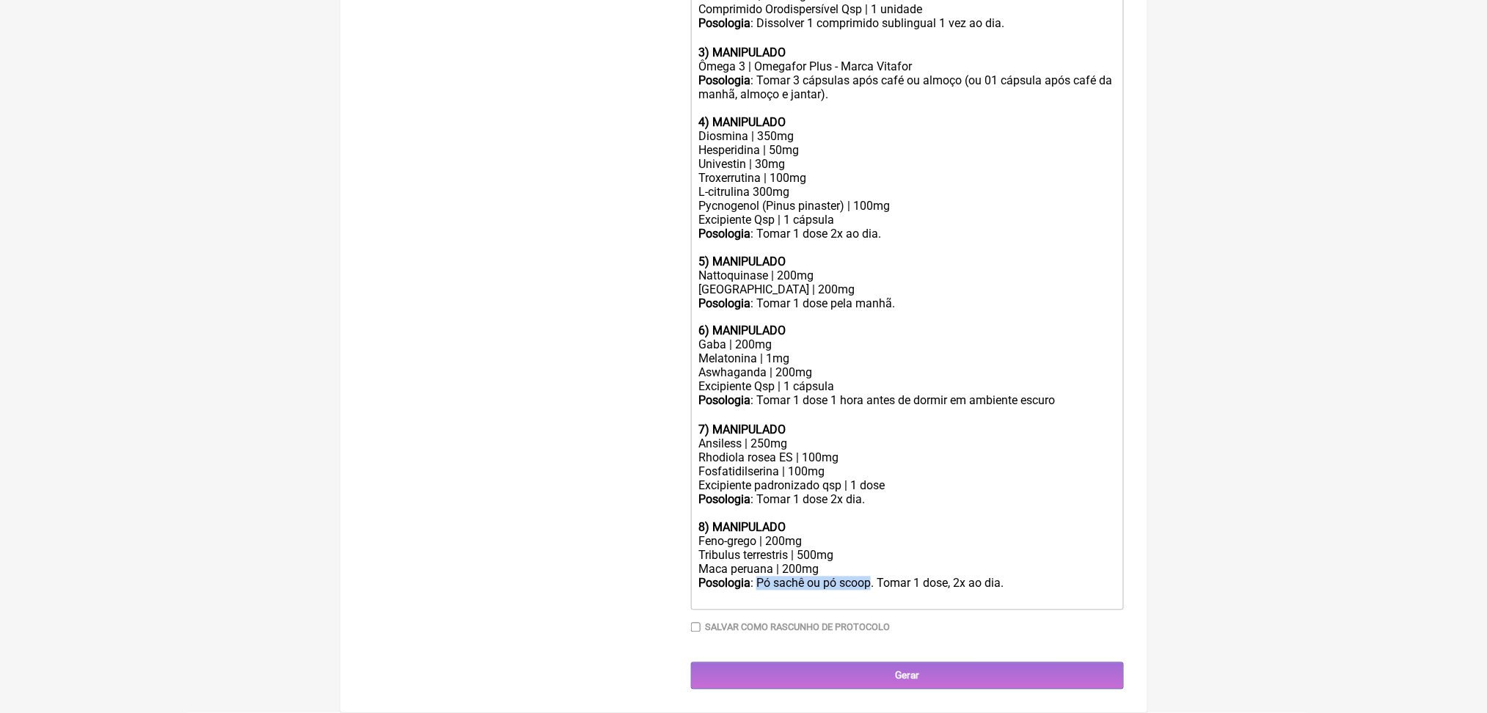
drag, startPoint x: 782, startPoint y: 594, endPoint x: 926, endPoint y: 603, distance: 144.1
click at [926, 591] on div "Posologia : Pó sachê ou pó scoop. Tomar 1 dose, 2x ao dia." at bounding box center [906, 584] width 417 height 14
drag, startPoint x: 954, startPoint y: 596, endPoint x: 871, endPoint y: 591, distance: 83.8
click at [871, 591] on div "Posologia : Tomar 1 dose, 2x ao dia." at bounding box center [906, 584] width 417 height 14
click at [838, 555] on div "Tribulus terrestris | 500mg" at bounding box center [906, 556] width 417 height 14
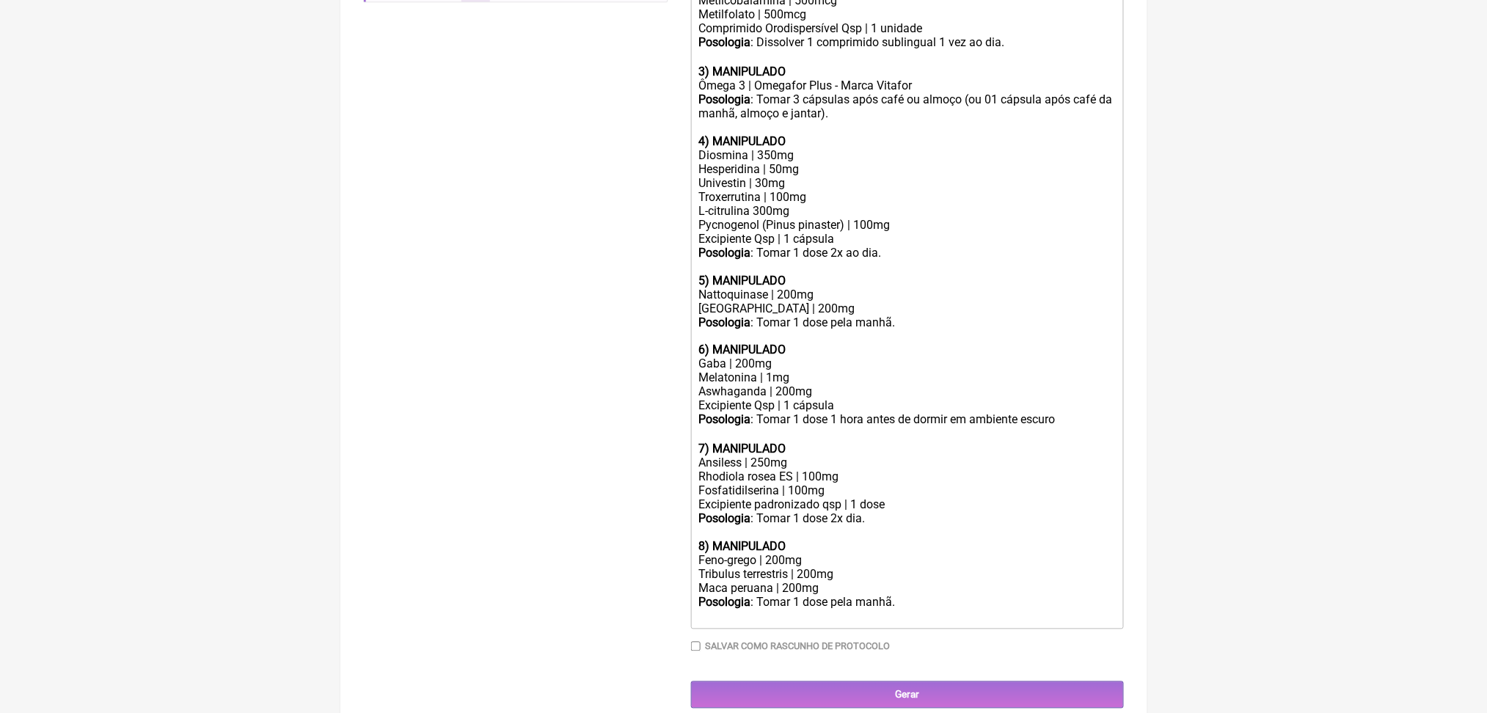
scroll to position [675, 0]
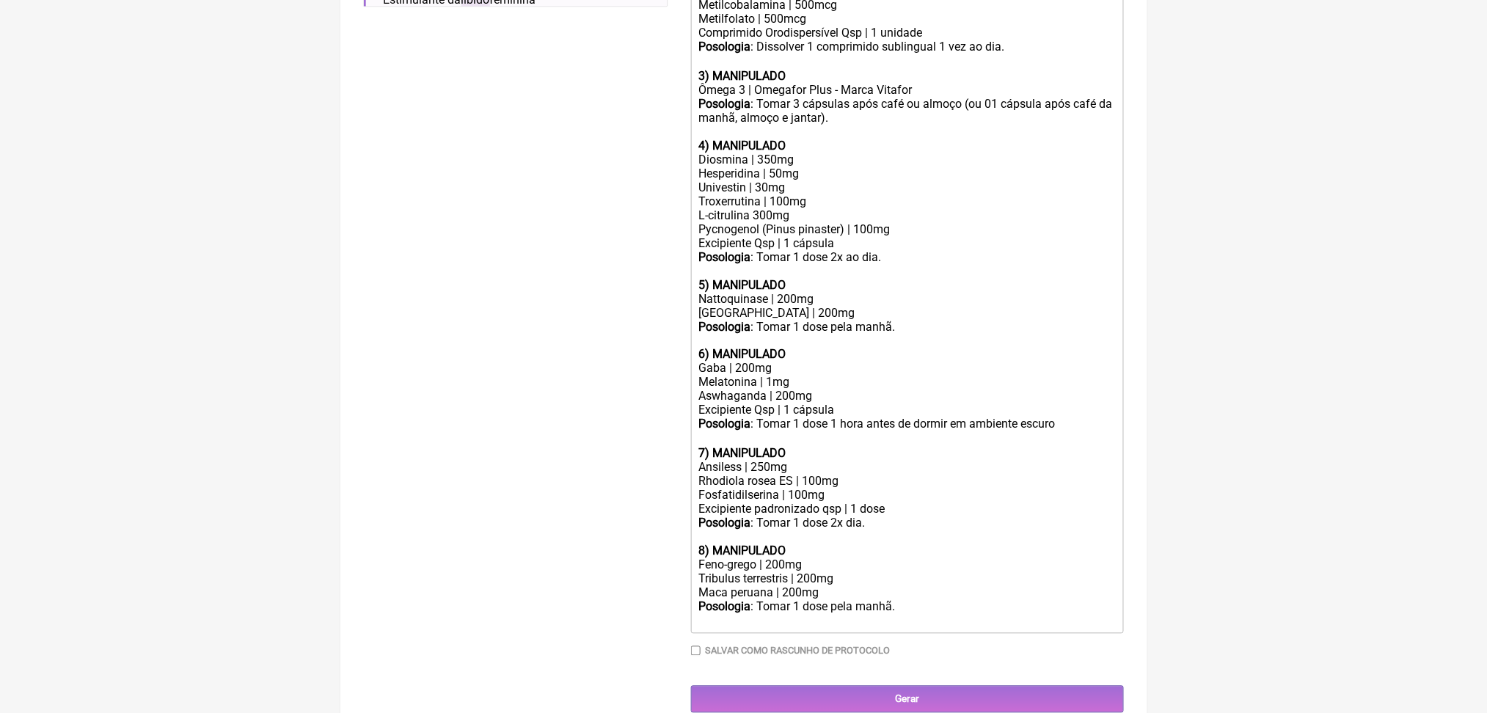
click at [739, 69] on div "Posologia : Dissolver 1 comprimido sublingual 1 vez ao dia. ㅤ" at bounding box center [906, 54] width 417 height 29
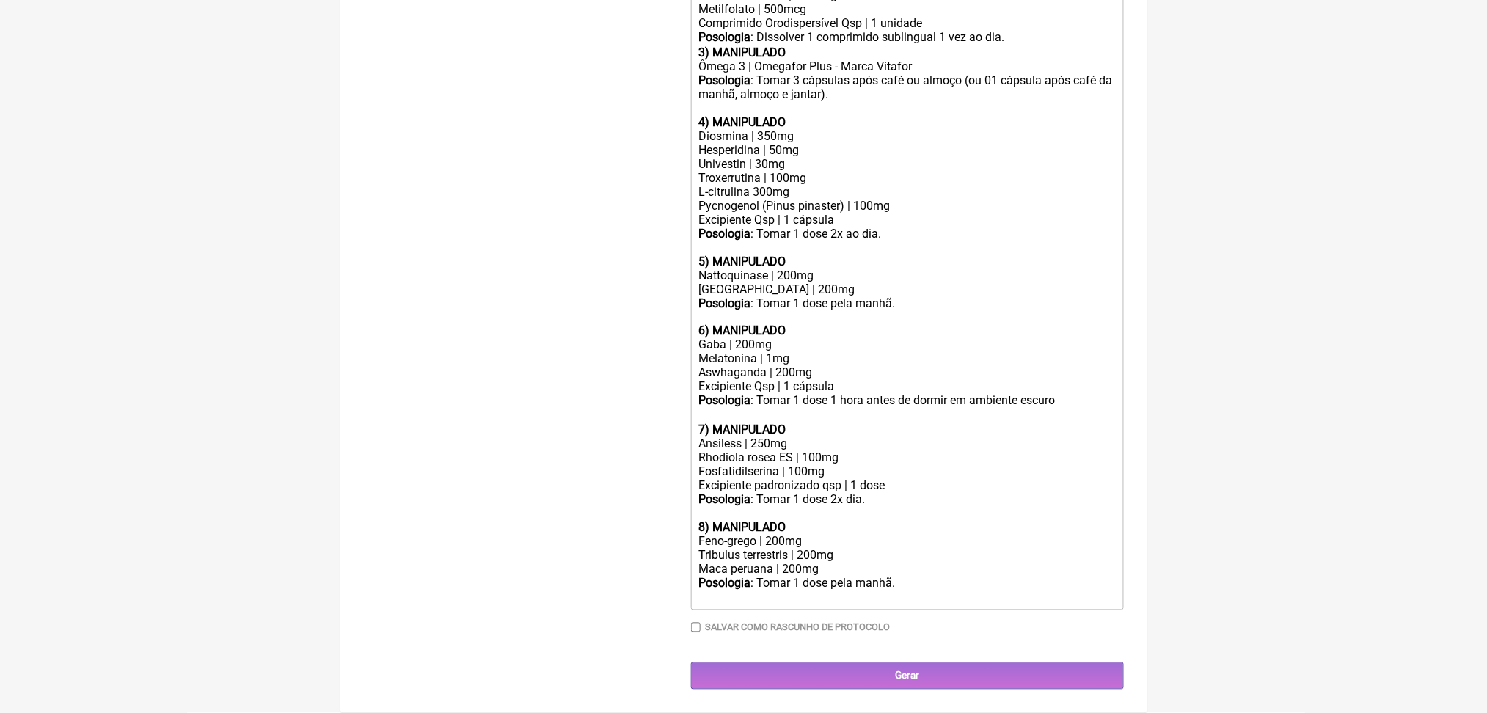
scroll to position [707, 0]
drag, startPoint x: 708, startPoint y: 134, endPoint x: 850, endPoint y: 222, distance: 166.7
click at [850, 222] on trix-editor "Uso oral por 60 dias: 1) MANIPULADO Vitamina D3 | 5.000 ui Vitamina k2(mk7) | 1…" at bounding box center [907, 219] width 433 height 782
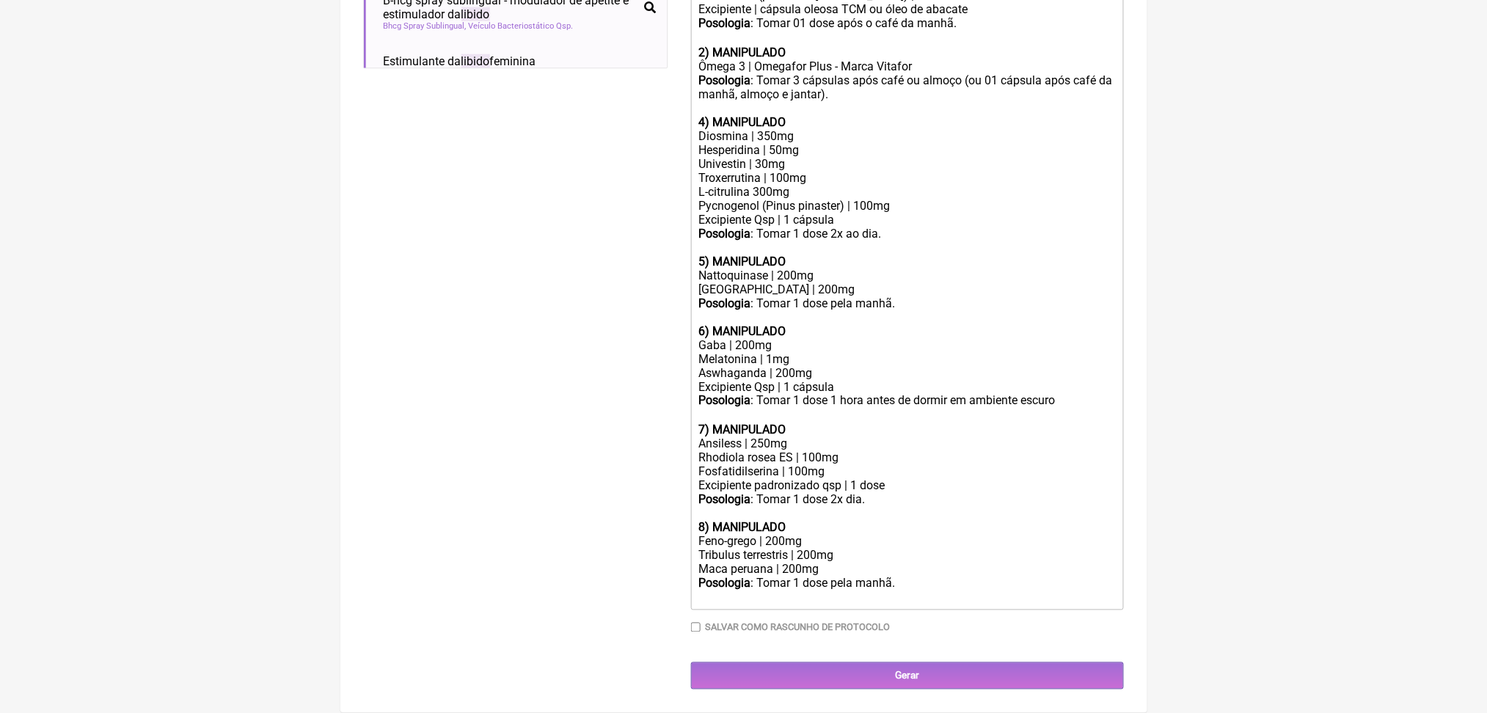
click at [714, 129] on strong "4) MANIPULADO" at bounding box center [741, 122] width 87 height 14
click at [710, 269] on strong "5) MANIPULADO" at bounding box center [741, 262] width 87 height 14
click at [712, 338] on strong "6) MANIPULADO" at bounding box center [741, 331] width 87 height 14
click at [710, 437] on strong "7) MANIPULADO" at bounding box center [741, 430] width 87 height 14
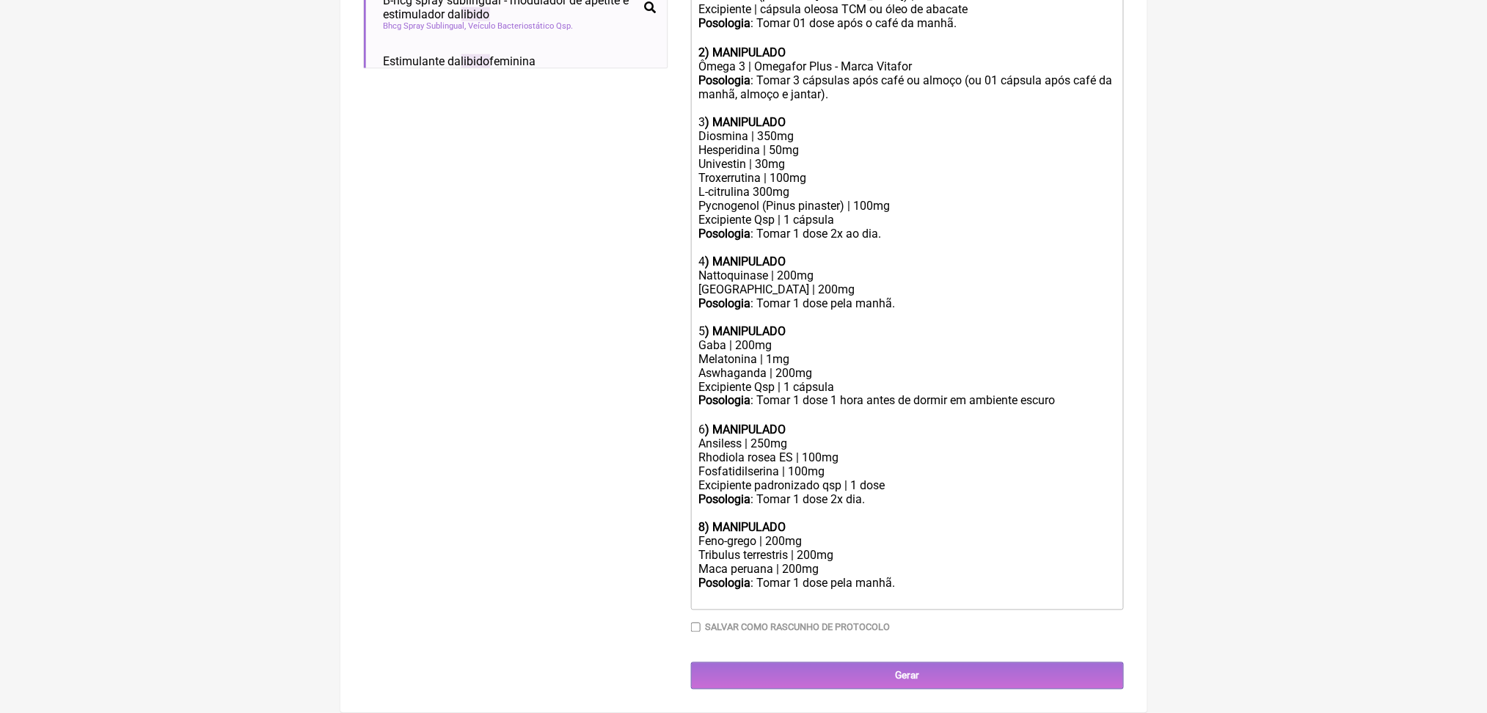
click at [718, 535] on strong "8) MANIPULADO" at bounding box center [741, 528] width 87 height 14
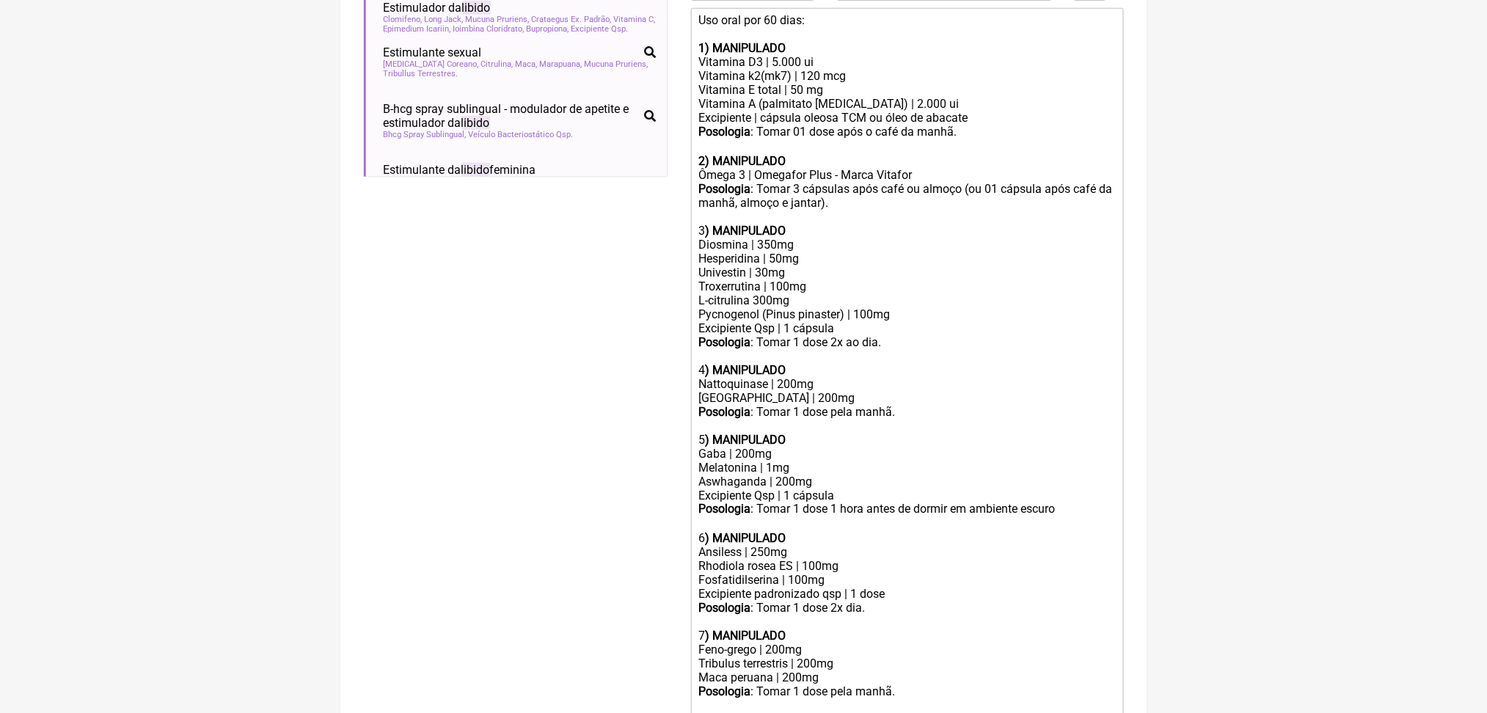
scroll to position [553, 0]
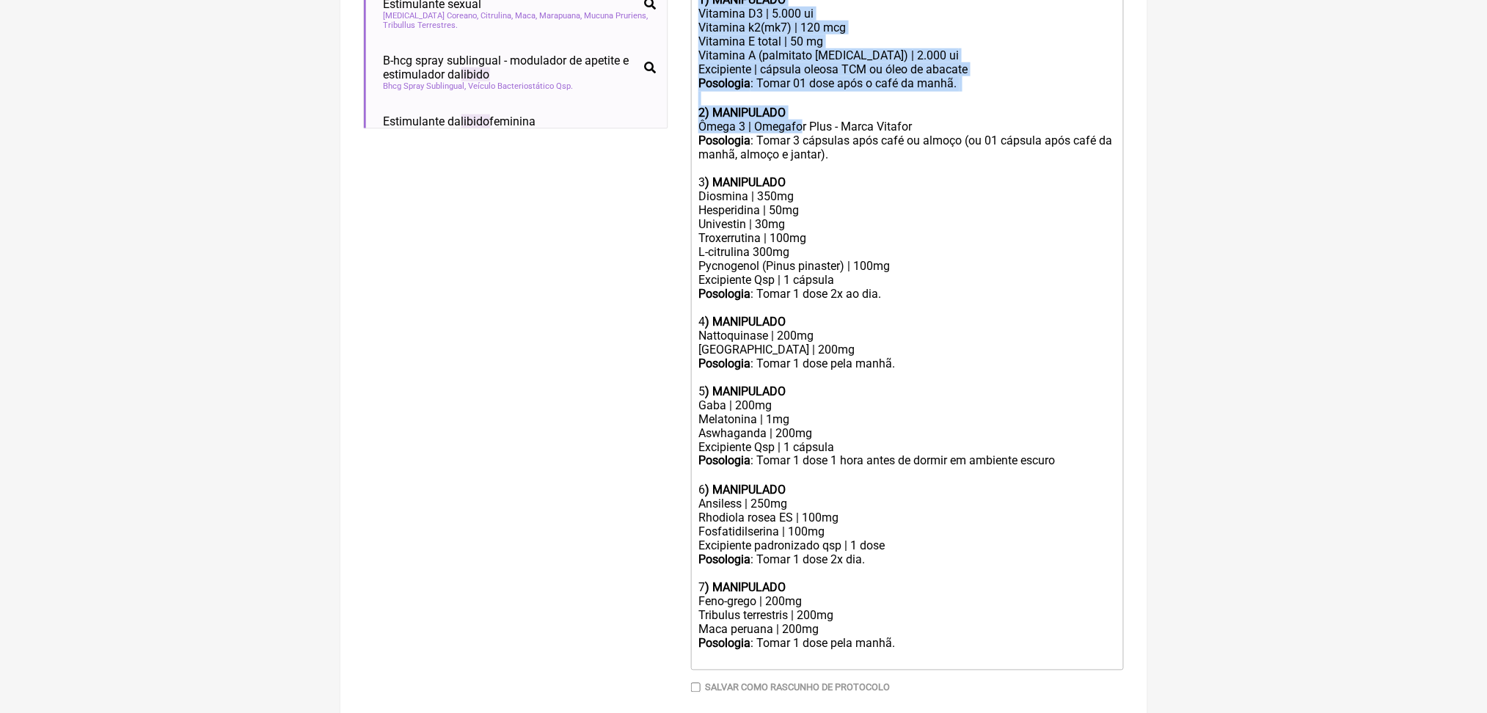
drag, startPoint x: 709, startPoint y: 95, endPoint x: 838, endPoint y: 284, distance: 228.1
click at [838, 284] on trix-editor "Uso oral por 60 dias: 1) MANIPULADO Vitamina D3 | 5.000 ui Vitamina k2(mk7) | 1…" at bounding box center [907, 315] width 433 height 711
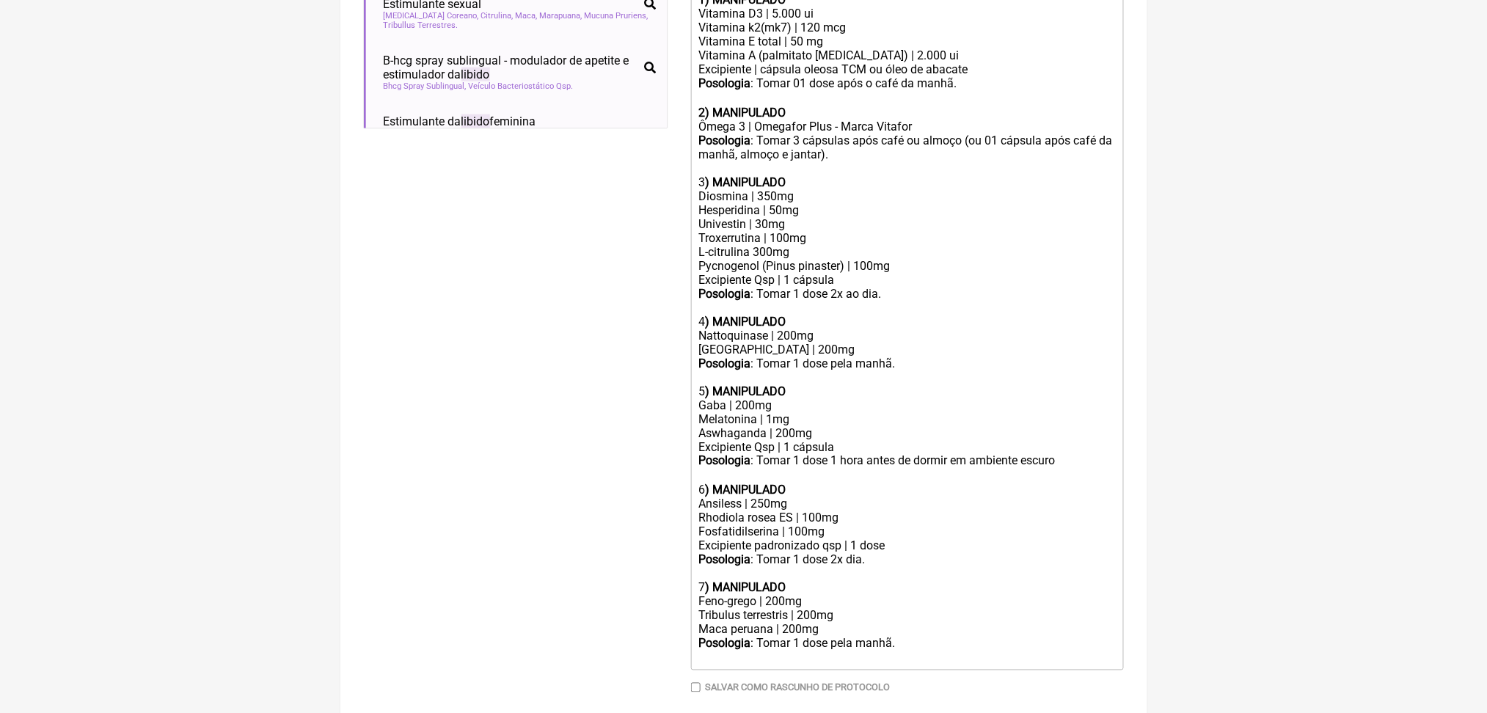
click at [959, 175] on div "Posologia : Tomar 3 cápsulas após café ou almoço (ou 01 cápsula após café da ma…" at bounding box center [906, 155] width 417 height 42
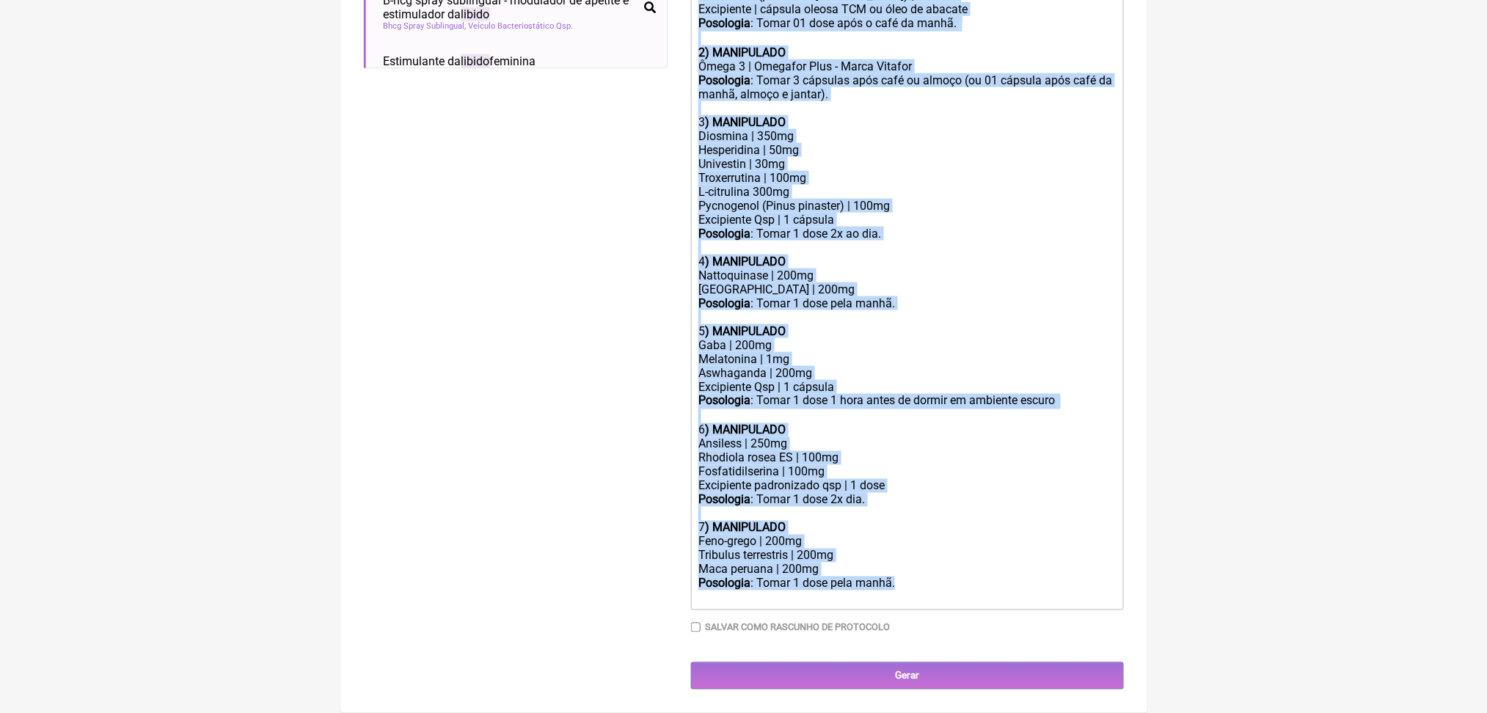
scroll to position [979, 0]
drag, startPoint x: 704, startPoint y: 94, endPoint x: 1017, endPoint y: 568, distance: 567.7
click at [1013, 574] on trix-editor "Uso oral por 60 dias: 1) MANIPULADO Vitamina D3 | 5.000 ui Vitamina k2(mk7) | 1…" at bounding box center [907, 254] width 433 height 711
copy trix-editor "Uso oral por 60 dias: 1) MANIPULADO Vitamina D3 | 5.000 ui Vitamina k2(mk7) | 1…"
click at [803, 535] on div "Feno-grego | 200mg" at bounding box center [906, 542] width 417 height 14
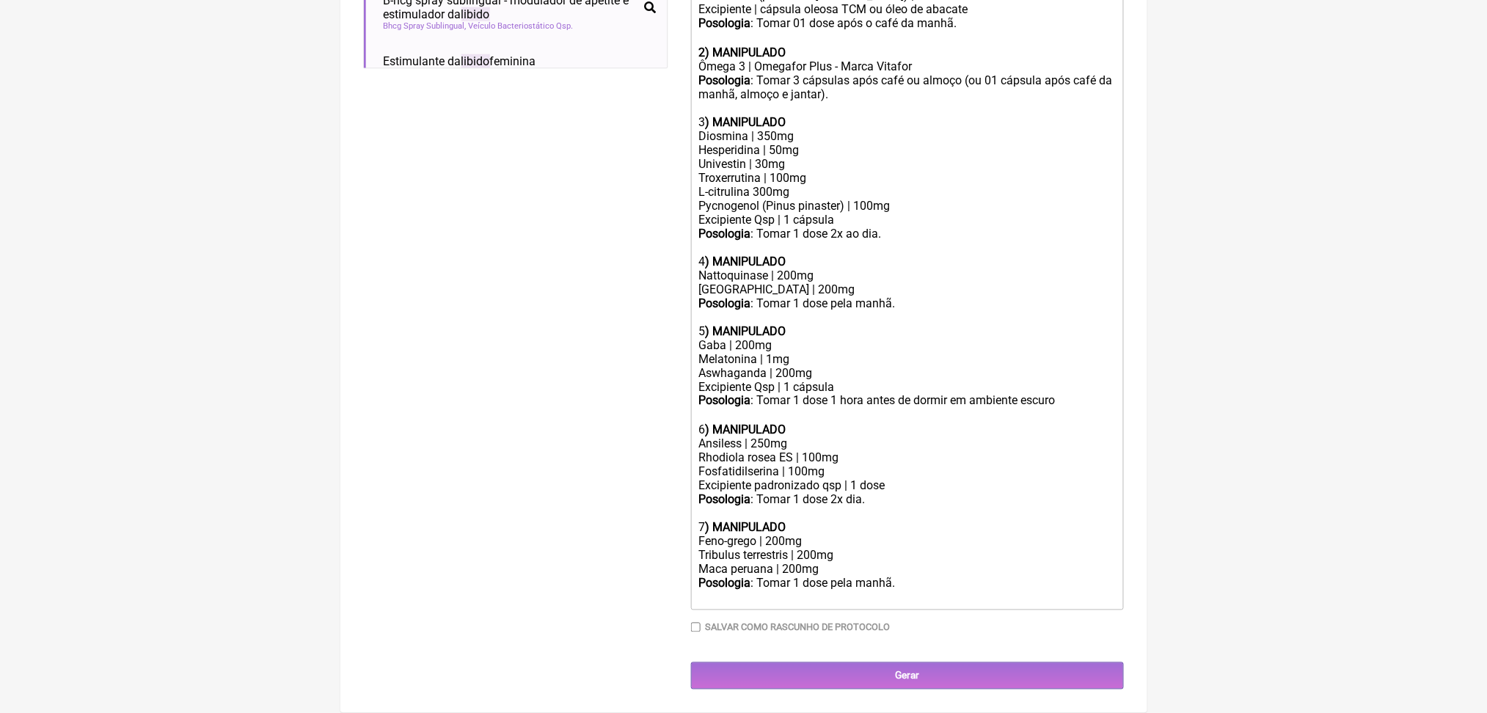
click at [946, 591] on div at bounding box center [906, 598] width 417 height 14
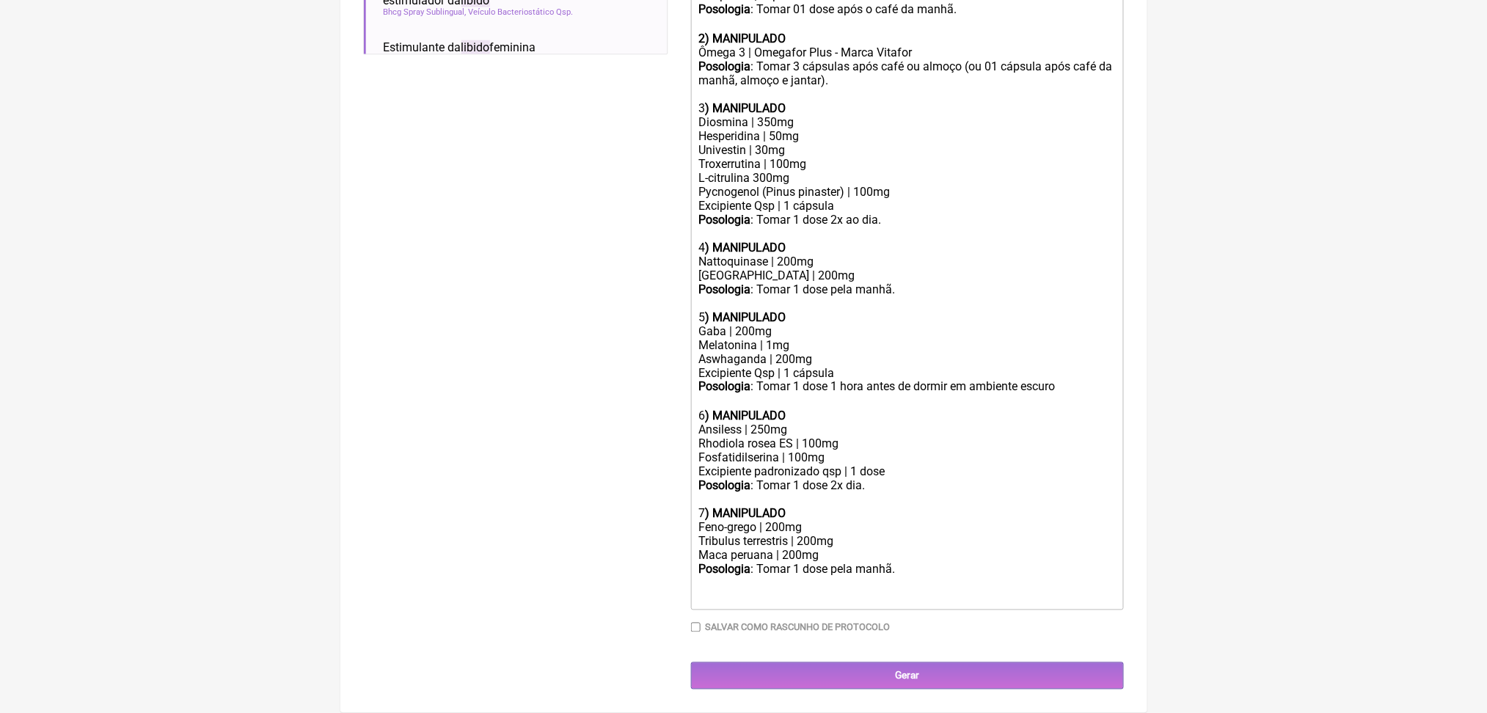
paste trix-editor "strong>Substância</strong> <strong>Dose</strong> <strong>Função principal</stro…"
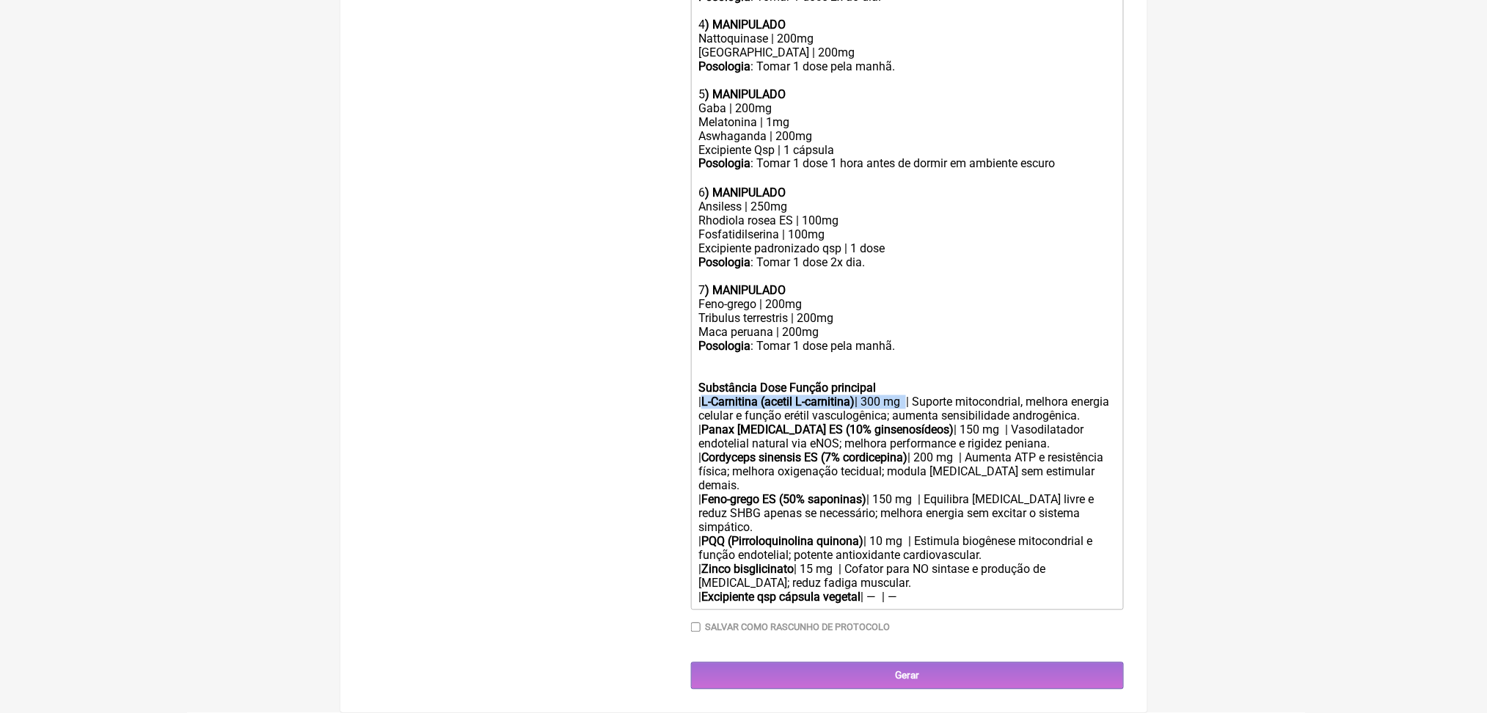
drag, startPoint x: 718, startPoint y: 321, endPoint x: 971, endPoint y: 327, distance: 252.4
click at [971, 354] on div "Substância Dose Função principal | L-Carnitina (acetil L-carnitina) | 300 mg | …" at bounding box center [906, 479] width 417 height 251
copy div "L-Carnitina (acetil L-carnitina) | 300 mg"
drag, startPoint x: 701, startPoint y: 191, endPoint x: 869, endPoint y: 195, distance: 168.0
click at [869, 195] on trix-editor "Uso oral por 60 dias: 1) MANIPULADO Vitamina D3 | 5.000 ui Vitamina k2(mk7) | 1…" at bounding box center [907, 137] width 433 height 948
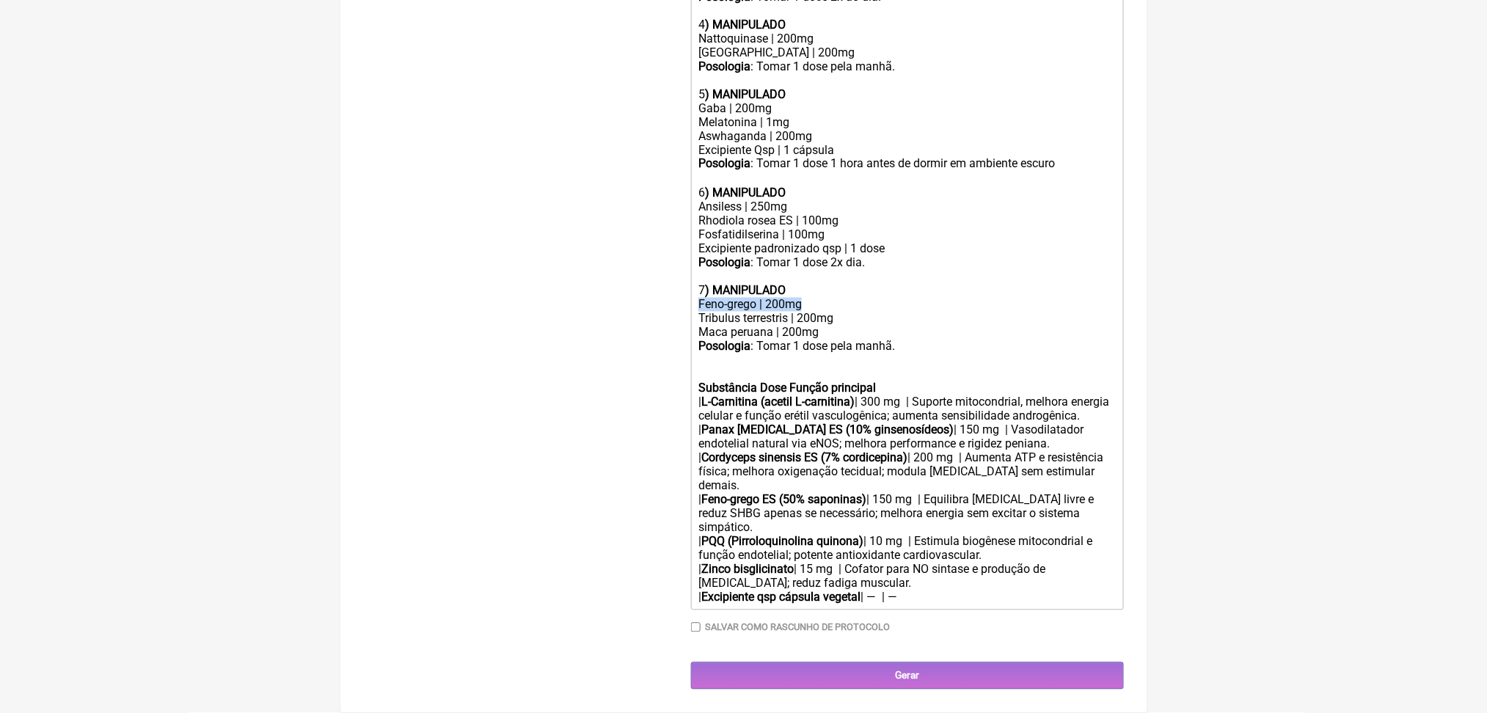
paste trix-editor "<strong>L-Carnitina (acetil L-carnitina)</strong>&nbsp; | 300"
click at [706, 318] on trix-editor "Uso oral por 60 dias: 1) MANIPULADO Vitamina D3 | 5.000 ui Vitamina k2(mk7) | 1…" at bounding box center [907, 137] width 433 height 948
drag, startPoint x: 1061, startPoint y: 363, endPoint x: 695, endPoint y: 322, distance: 368.4
click at [695, 322] on form "Buscar libido Protocolos Formulas Medicamentos Industrializados Suplementos / C…" at bounding box center [744, 8] width 760 height 1362
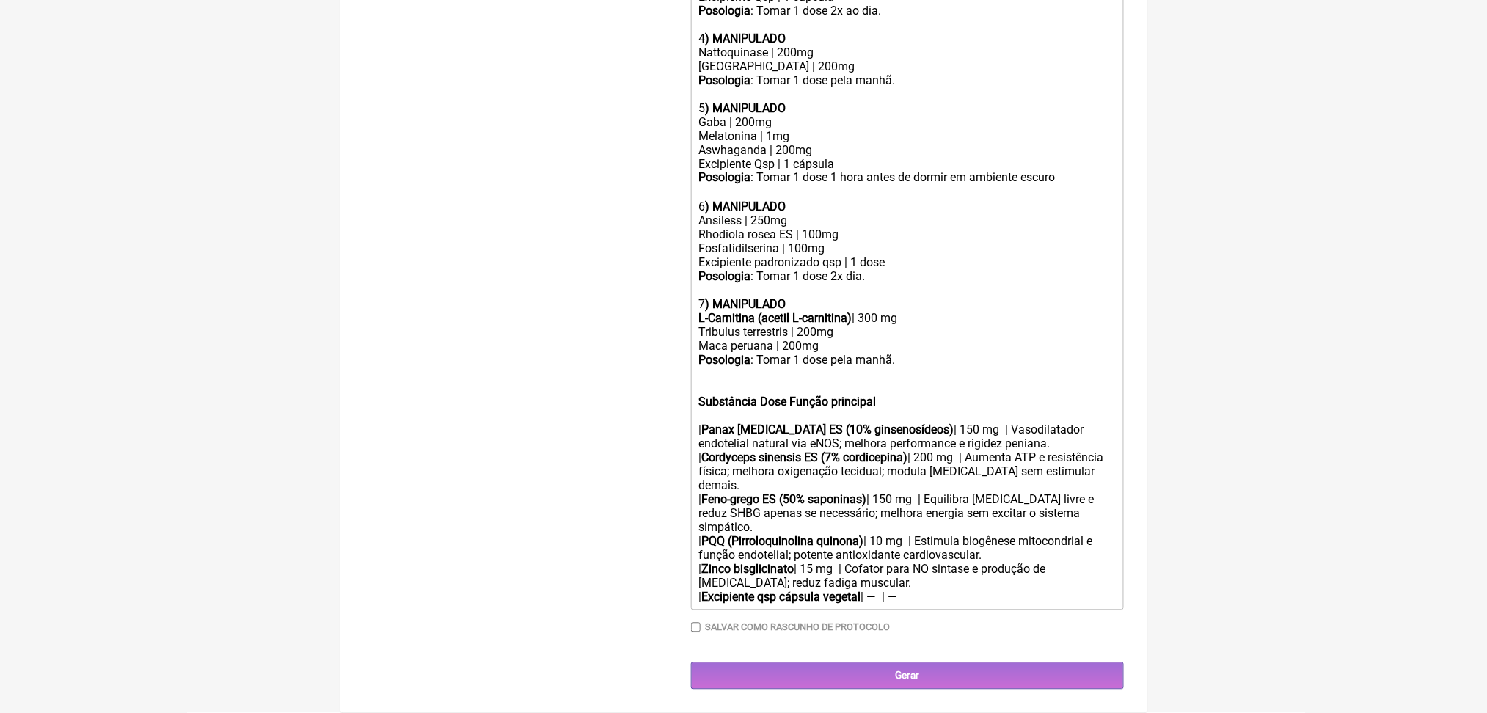
click at [841, 368] on div "Substância Dose Função principal | Panax ginseng ES (10% ginsenosídeos) | 150 m…" at bounding box center [906, 486] width 417 height 237
drag, startPoint x: 717, startPoint y: 337, endPoint x: 1031, endPoint y: 336, distance: 314.7
click at [1031, 368] on div "Substância Dose Função principal | Panax ginseng ES (10% ginsenosídeos) | 150 m…" at bounding box center [906, 486] width 417 height 237
copy div "Panax ginseng ES (10% ginsenosídeos) | 150 mg"
click at [753, 326] on div "Tribulus terrestris | 200mg" at bounding box center [906, 333] width 417 height 14
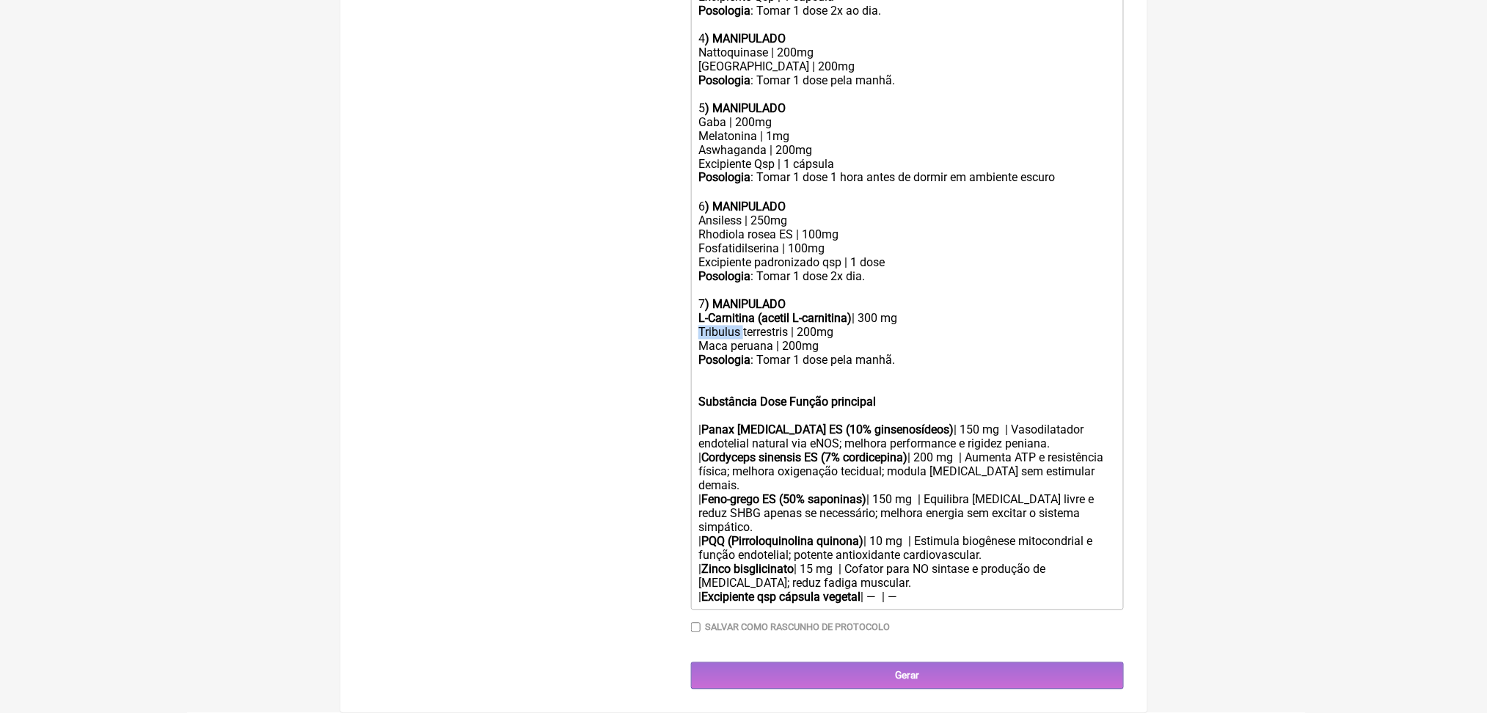
click at [753, 326] on div "Tribulus terrestris | 200mg" at bounding box center [906, 333] width 417 height 14
paste trix-editor "<strong>Panax ginseng ES (10% ginsenosídeos)</strong>&nbsp; | 150"
drag, startPoint x: 921, startPoint y: 376, endPoint x: 712, endPoint y: 298, distance: 223.1
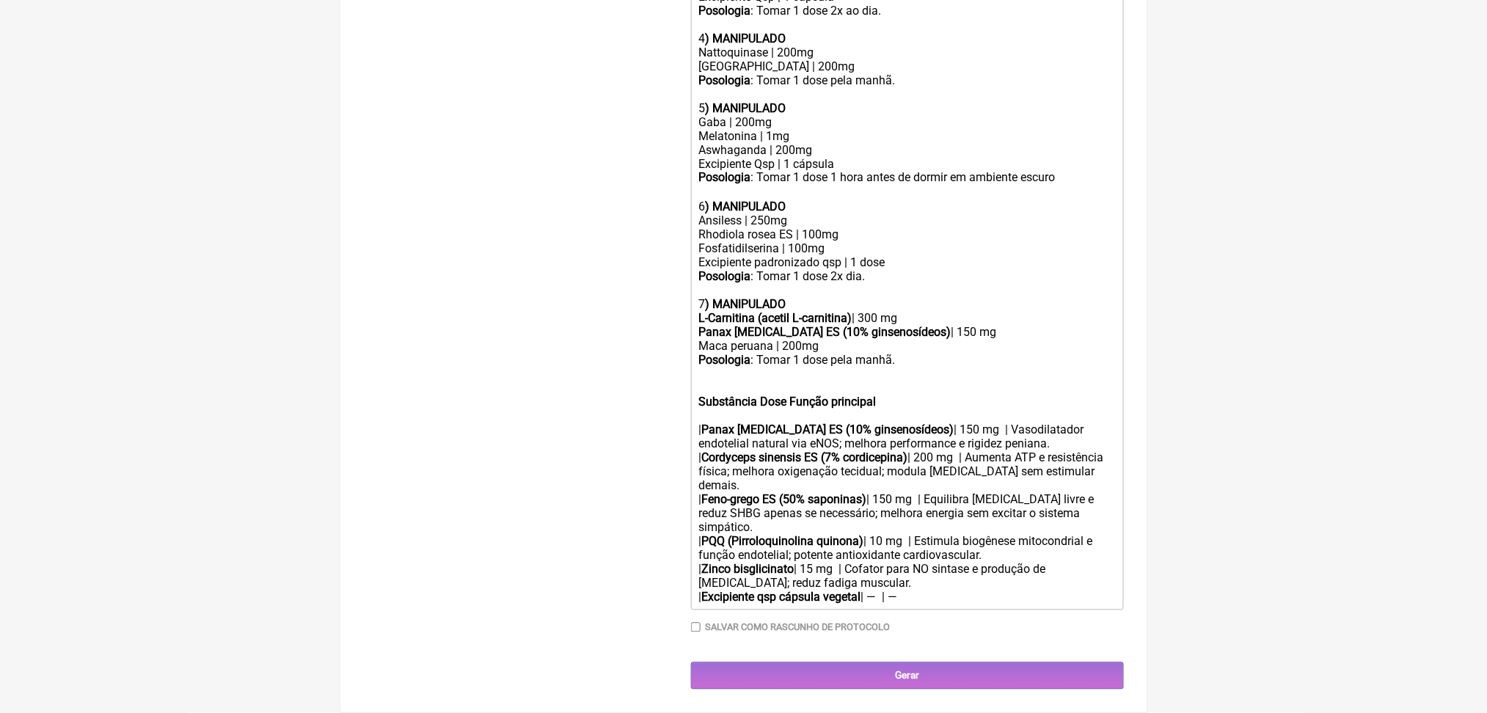
click at [712, 368] on div "Substância Dose Função principal | Panax ginseng ES (10% ginsenosídeos) | 150 m…" at bounding box center [906, 486] width 417 height 237
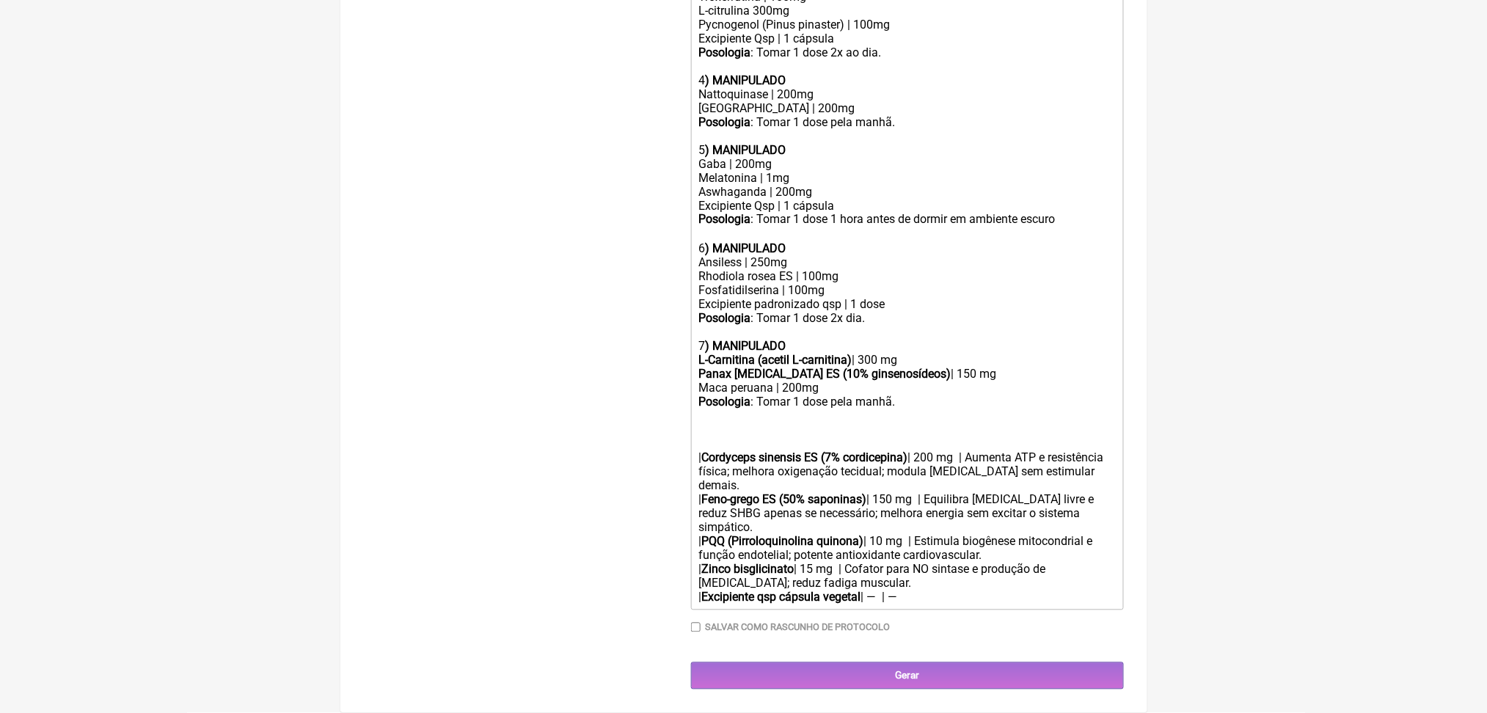
scroll to position [1213, 0]
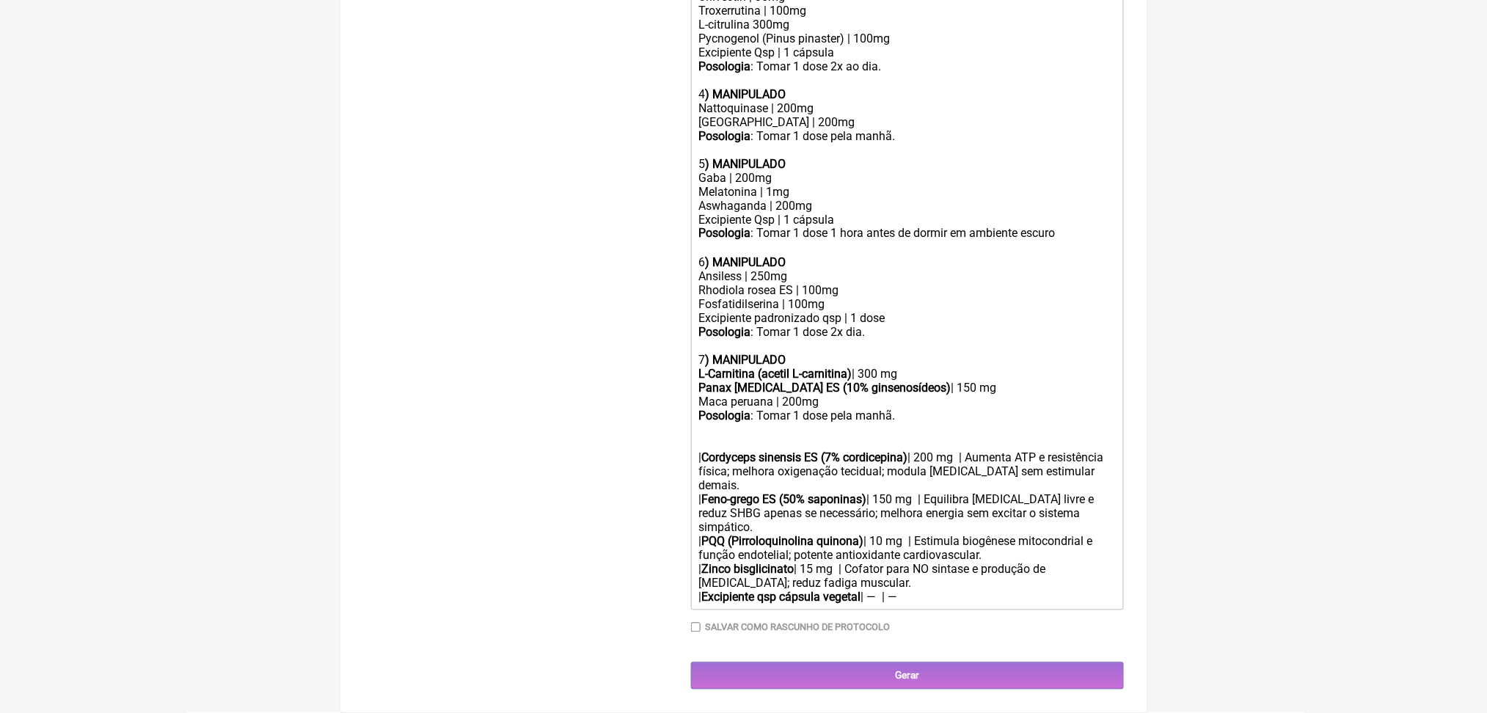
drag, startPoint x: 712, startPoint y: 428, endPoint x: 1069, endPoint y: 467, distance: 358.7
click at [1069, 467] on div "| Cordyceps sinensis ES (7% cordicepina) | 200 mg | Aumenta ATP e resistência f…" at bounding box center [906, 513] width 417 height 181
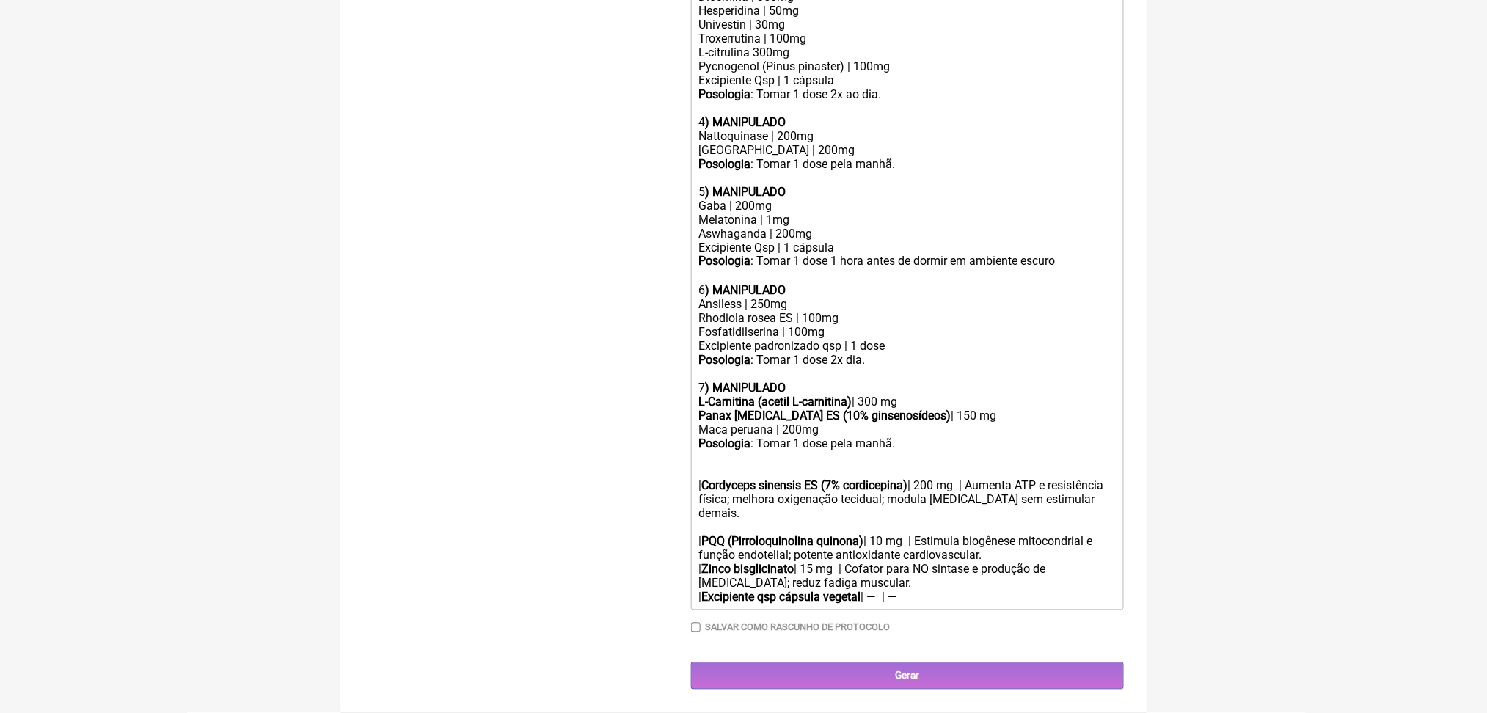
scroll to position [1159, 0]
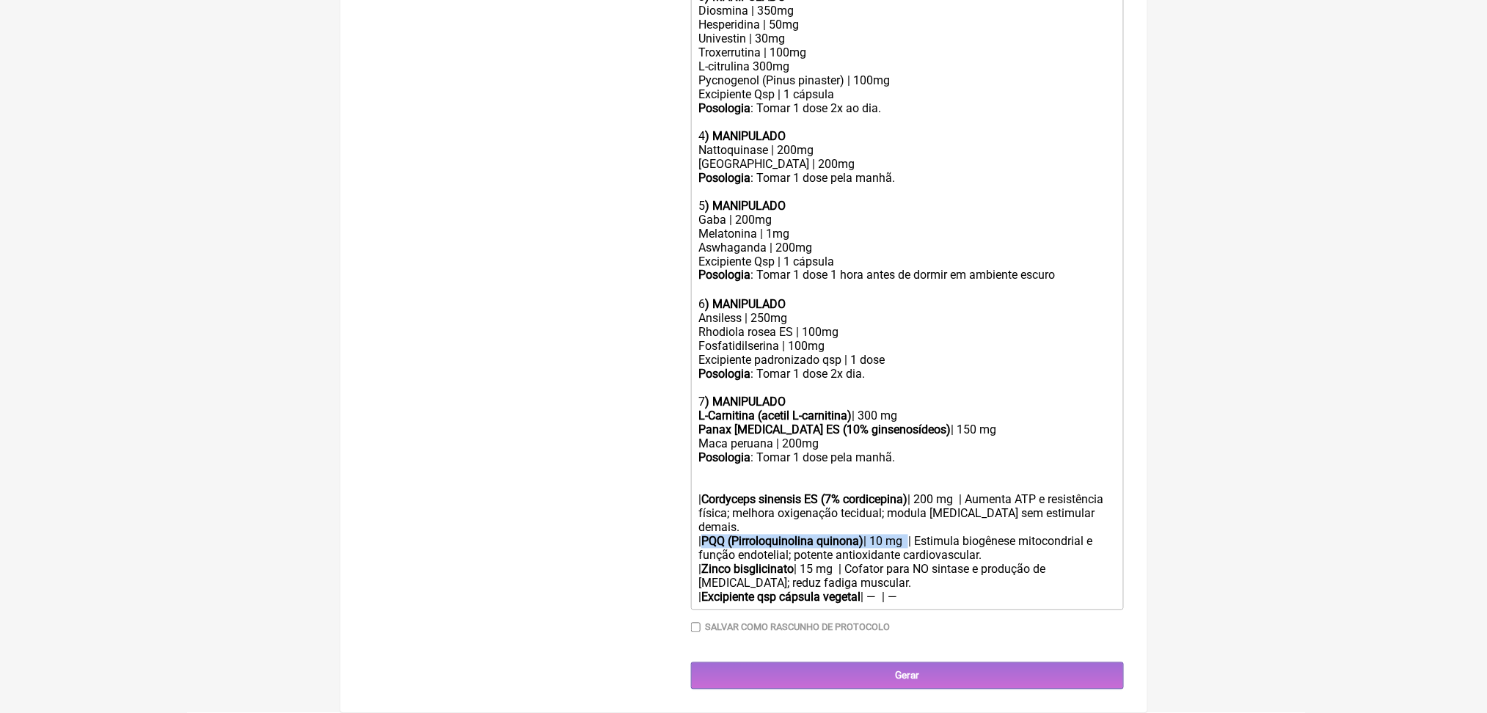
drag, startPoint x: 716, startPoint y: 472, endPoint x: 973, endPoint y: 475, distance: 256.8
click at [973, 475] on div "| Cordyceps sinensis ES (7% cordicepina) | 200 mg | Aumenta ATP e resistência f…" at bounding box center [906, 534] width 417 height 139
copy div "PQQ (Pirroloquinolina quinona) | 10 mg"
click at [720, 465] on div "| Cordyceps sinensis ES (7% cordicepina) | 200 mg | Aumenta ATP e resistência f…" at bounding box center [906, 534] width 417 height 139
click at [764, 437] on div "Maca peruana | 200mg" at bounding box center [906, 444] width 417 height 14
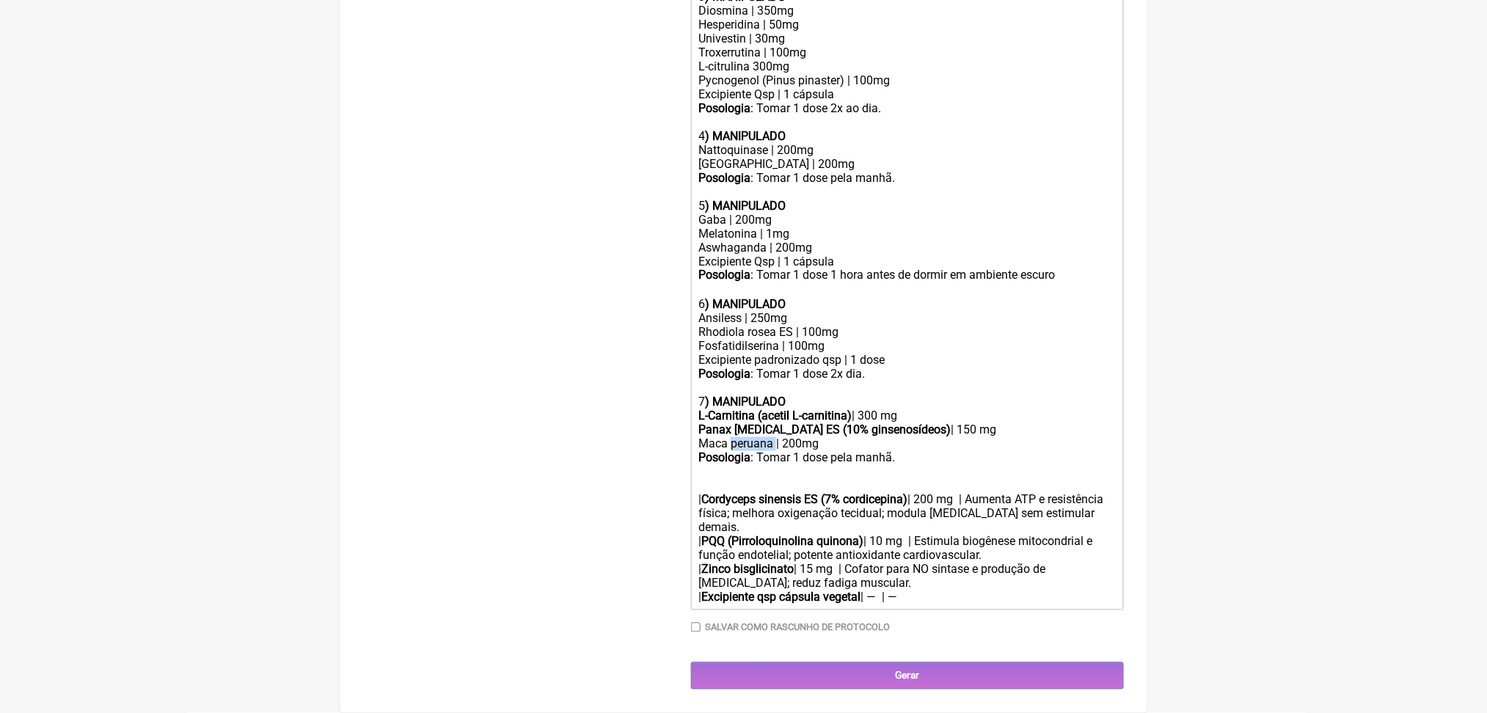
click at [764, 437] on div "Maca peruana | 200mg" at bounding box center [906, 444] width 417 height 14
paste trix-editor "<strong>PQQ (Pirroloquinolina quinona)</strong>&nbsp; | 10"
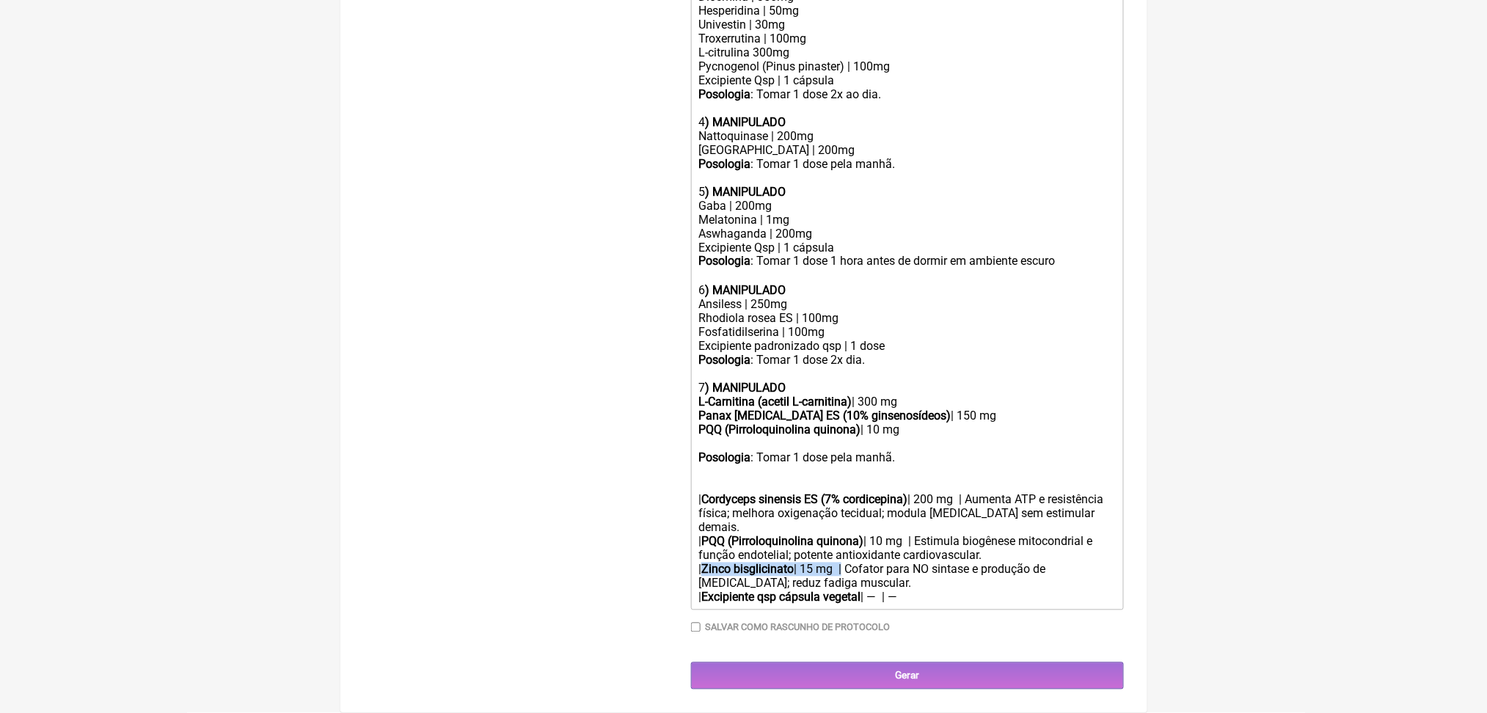
drag, startPoint x: 717, startPoint y: 530, endPoint x: 889, endPoint y: 535, distance: 171.7
click at [889, 535] on div "| Cordyceps sinensis ES (7% cordicepina) | 200 mg | Aumenta ATP e resistência f…" at bounding box center [906, 534] width 417 height 139
copy div "Zinco bisglicinato | 15 mg"
click at [717, 423] on div "PQQ (Pirroloquinolina quinona) | 10 mg" at bounding box center [906, 437] width 417 height 28
paste trix-editor "strong>Zinco bisglicinato</strong>&nbsp; | 15 mg&nbsp;"
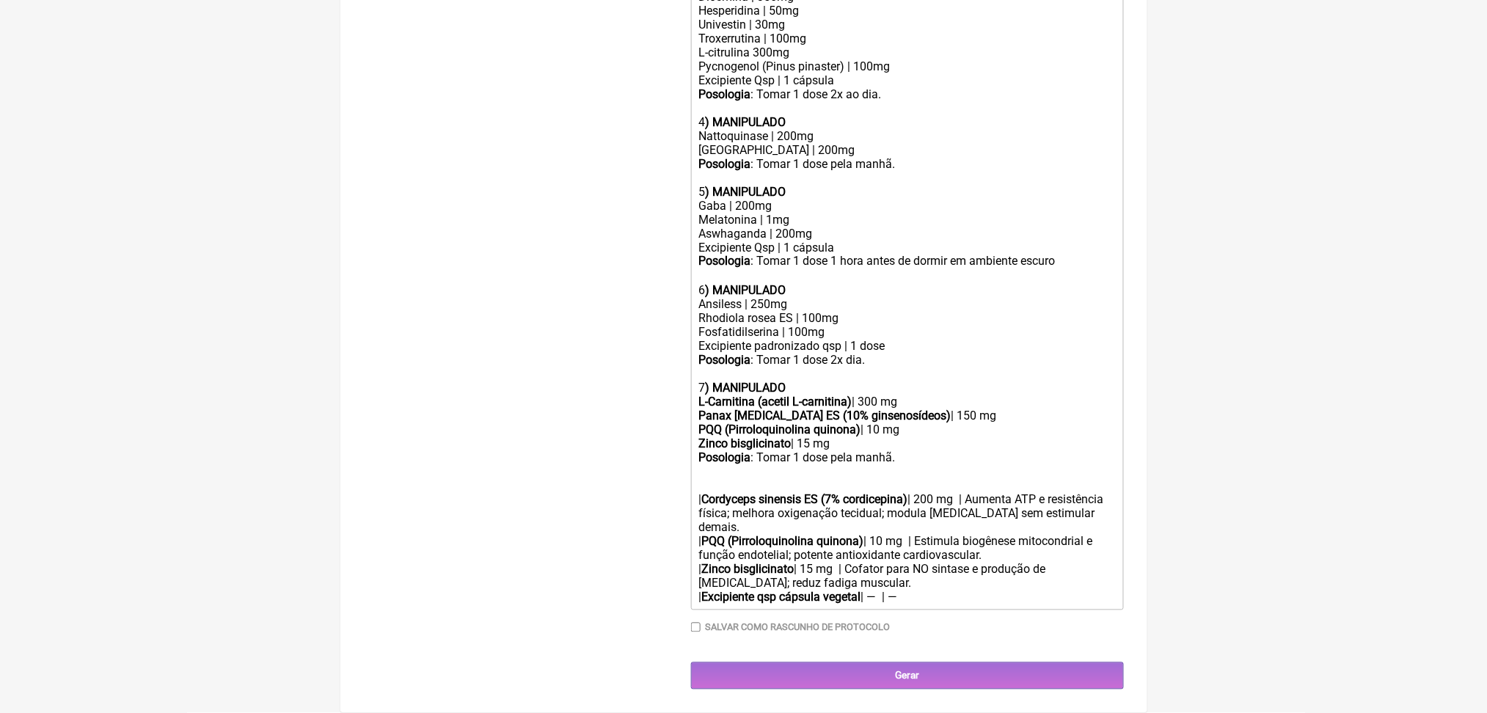
drag, startPoint x: 707, startPoint y: 486, endPoint x: 1005, endPoint y: 571, distance: 309.8
click at [1005, 571] on div "| Cordyceps sinensis ES (7% cordicepina) | 200 mg | Aumenta ATP e resistência f…" at bounding box center [906, 534] width 417 height 139
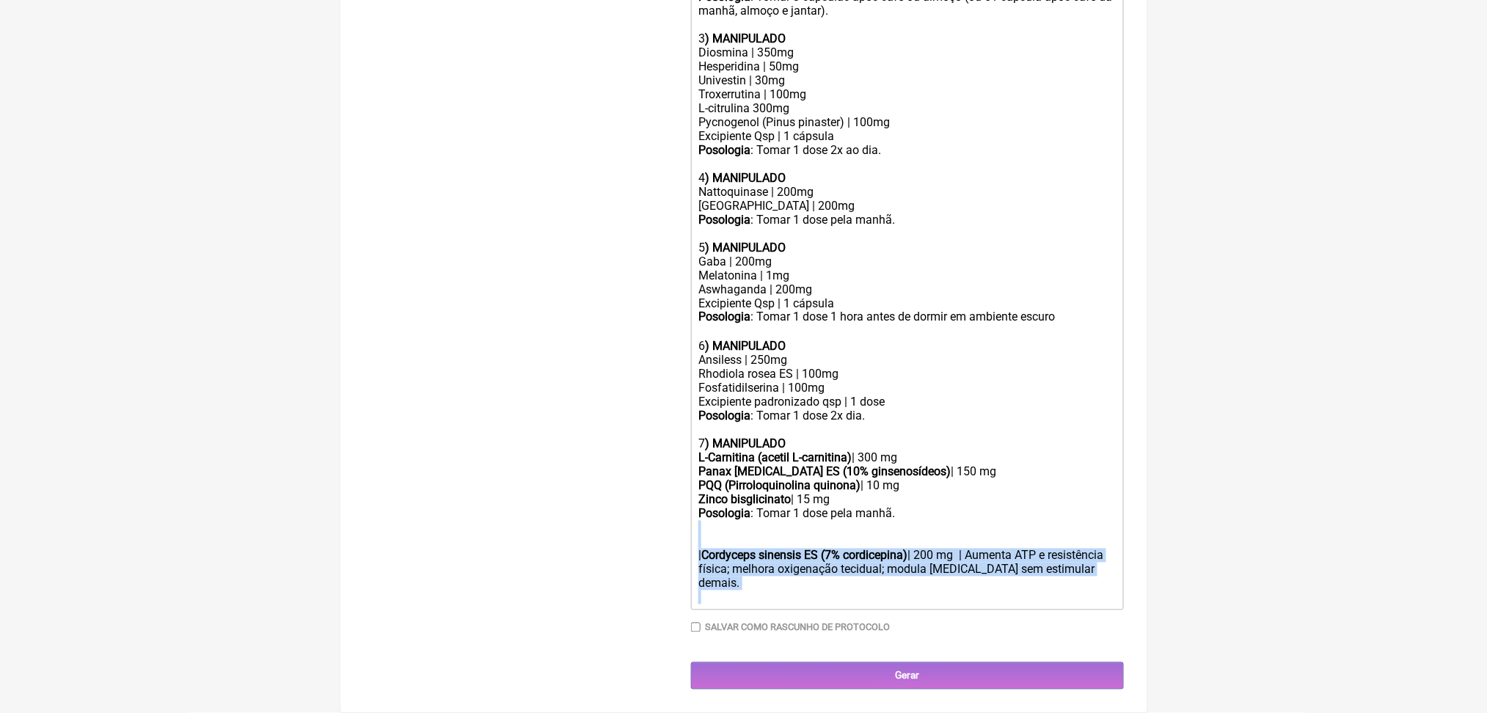
drag, startPoint x: 1057, startPoint y: 566, endPoint x: 733, endPoint y: 480, distance: 335.6
click at [733, 521] on div "| Cordyceps sinensis ES (7% cordicepina) | 200 mg | Aumenta ATP e resistência f…" at bounding box center [906, 563] width 417 height 84
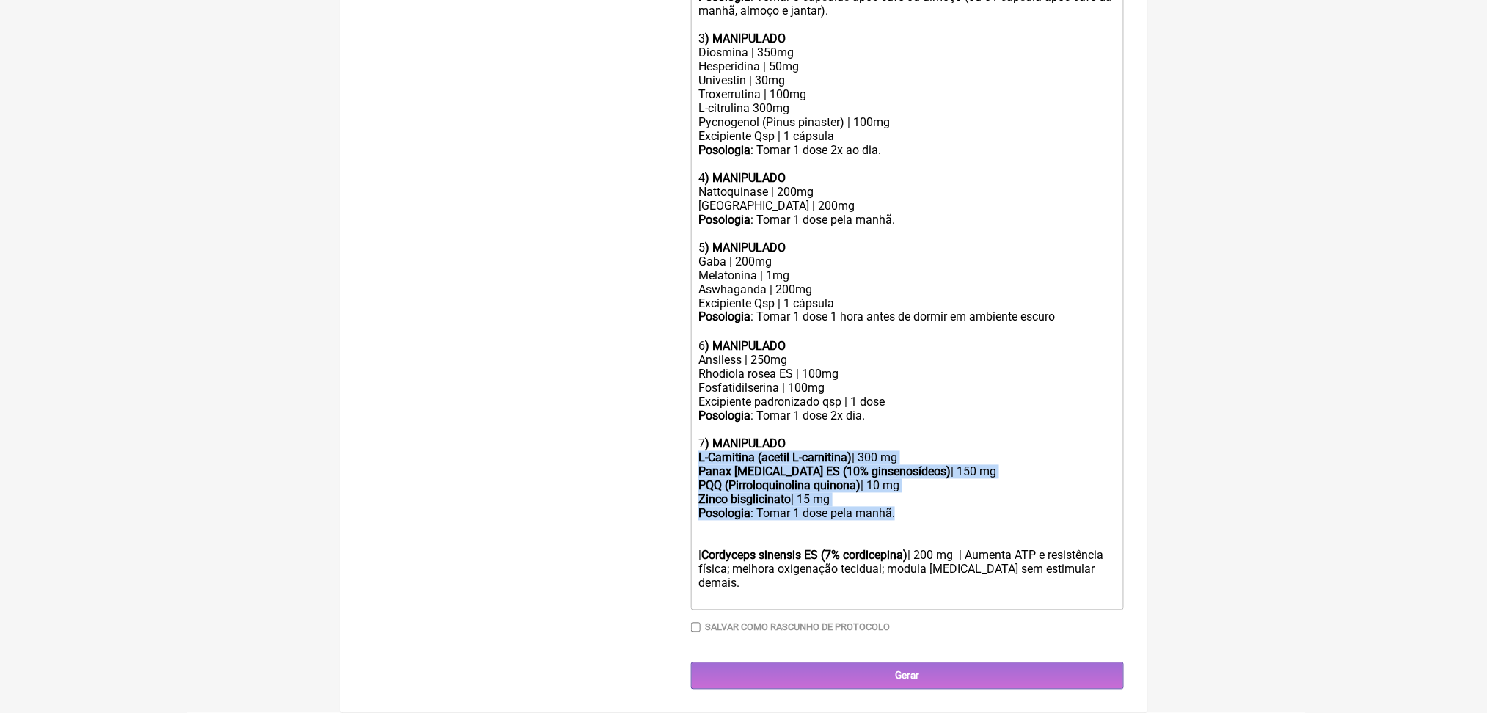
drag, startPoint x: 706, startPoint y: 384, endPoint x: 1001, endPoint y: 474, distance: 308.2
click at [1001, 474] on trix-editor "Uso oral por 60 dias: 1) MANIPULADO Vitamina D3 | 5.000 ui Vitamina k2(mk7) | 1…" at bounding box center [907, 213] width 433 height 794
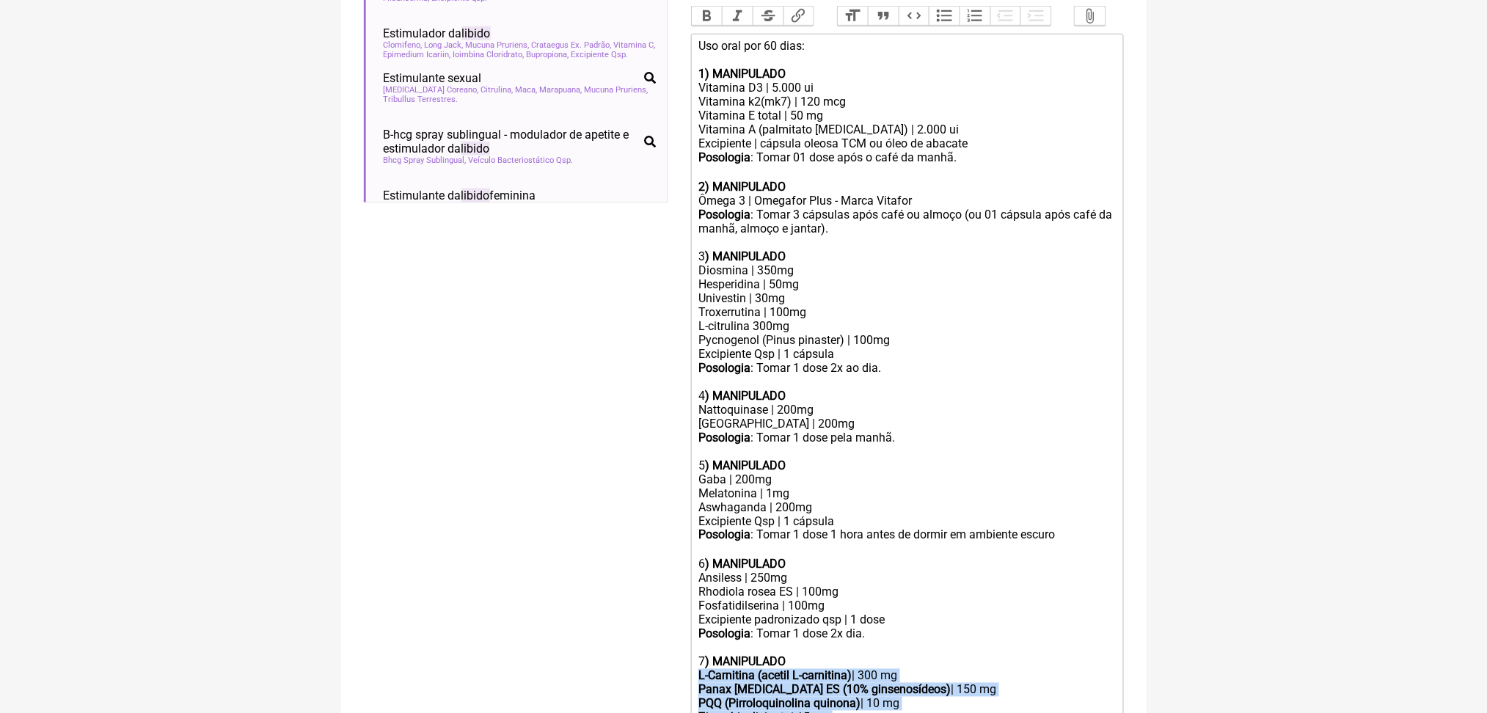
scroll to position [482, 0]
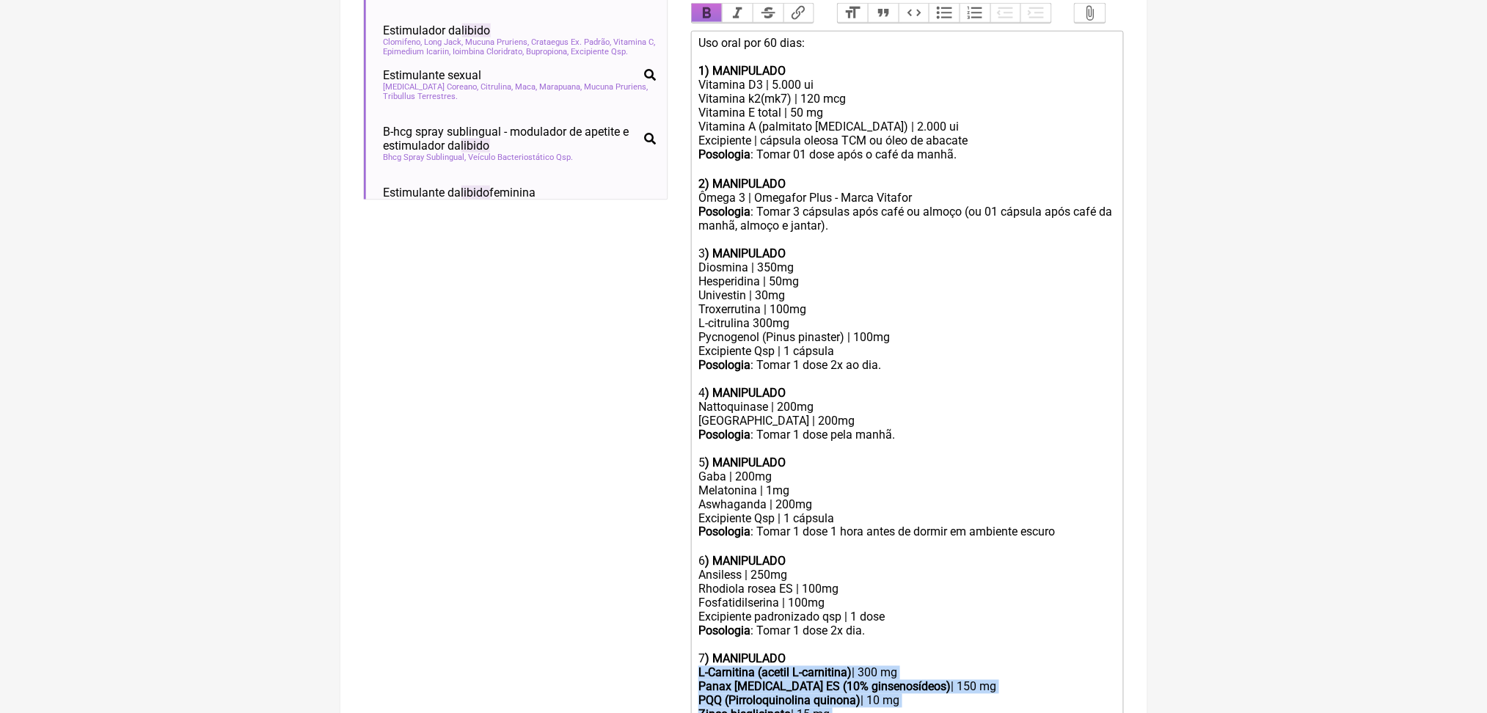
click at [723, 23] on button "Bold" at bounding box center [707, 13] width 31 height 19
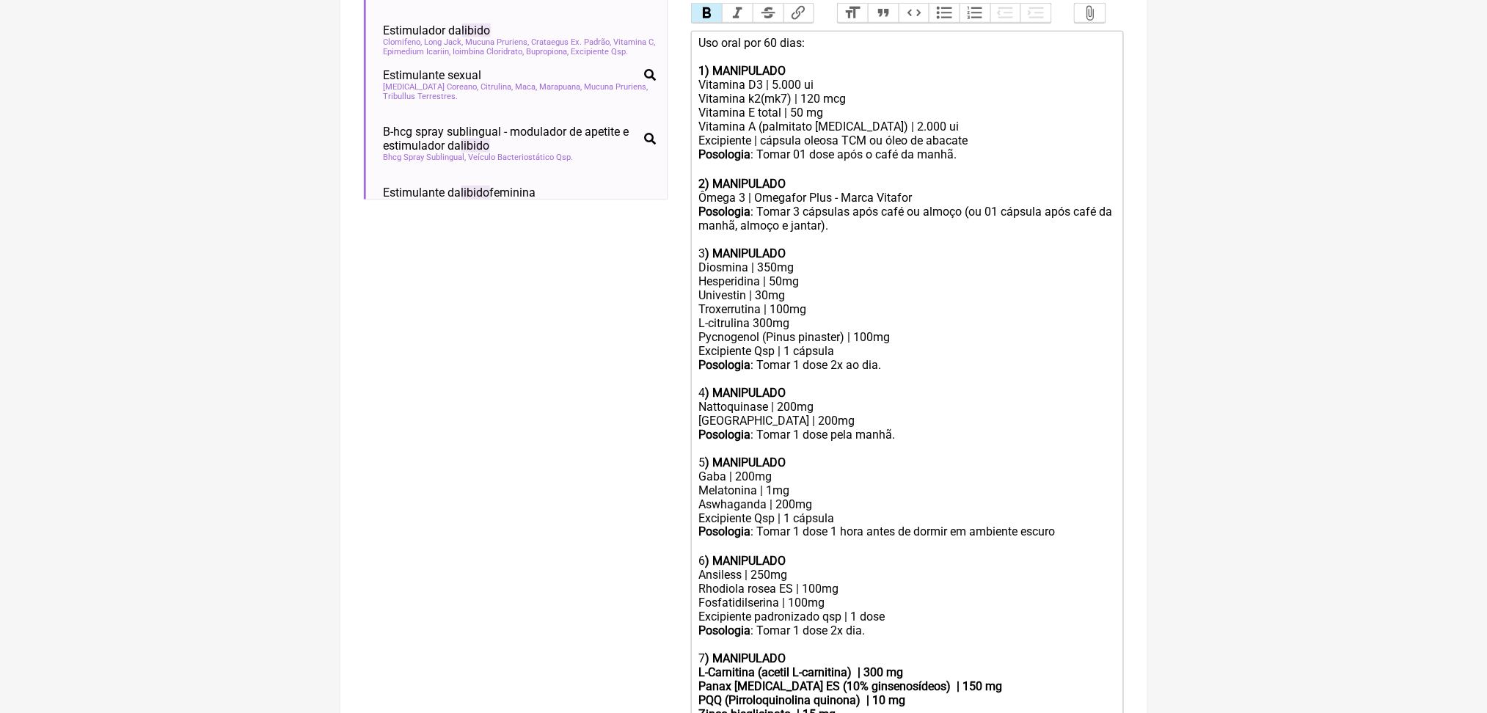
click at [708, 23] on button "Bold" at bounding box center [707, 13] width 31 height 19
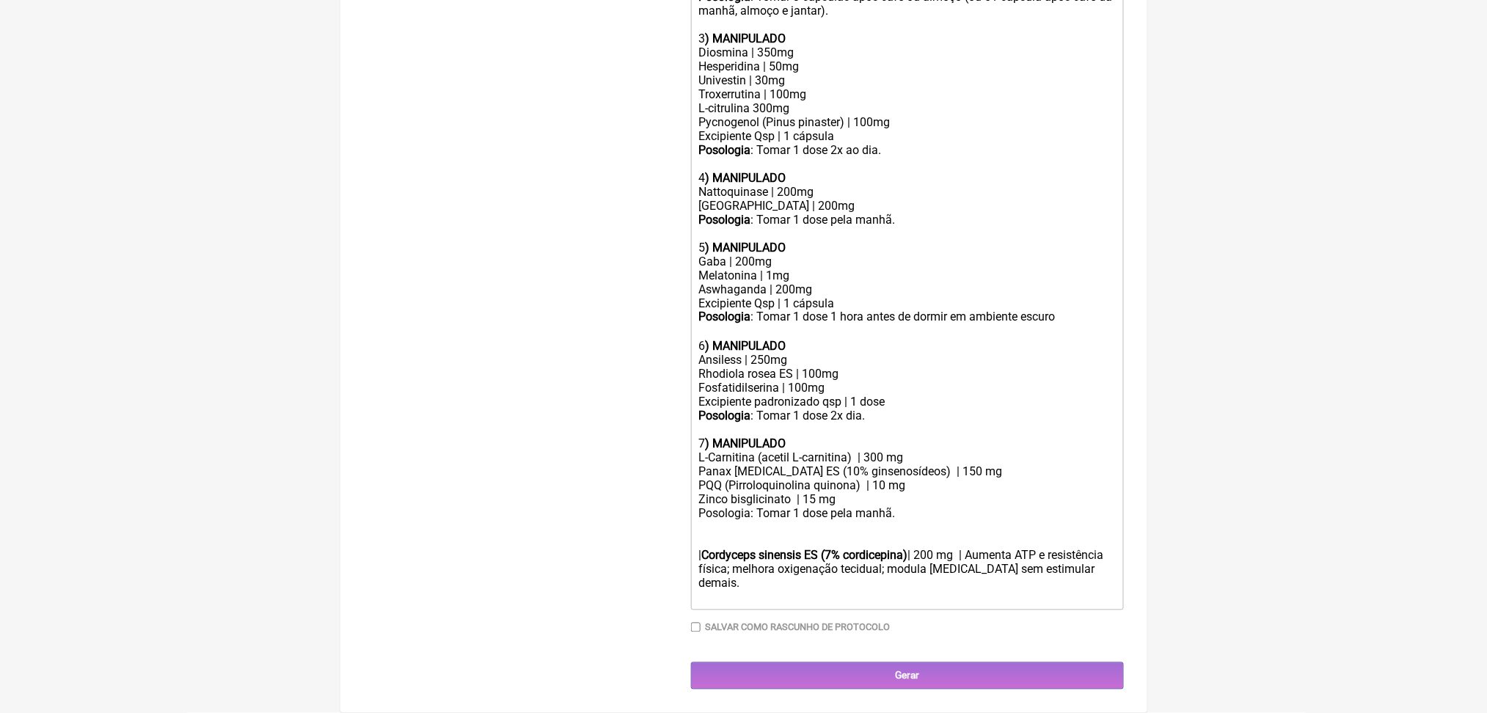
scroll to position [994, 0]
click at [726, 507] on div "PQQ (Pirroloquinolina quinona) | 10 mg Zinco bisglicinato | 15 mg" at bounding box center [906, 493] width 417 height 28
click at [973, 571] on div "| Cordyceps sinensis ES (7% cordicepina) | 200 mg | Aumenta ATP e resistência f…" at bounding box center [906, 563] width 417 height 84
click at [737, 521] on div "Posologia: Tomar 1 dose pela manhã." at bounding box center [906, 514] width 417 height 14
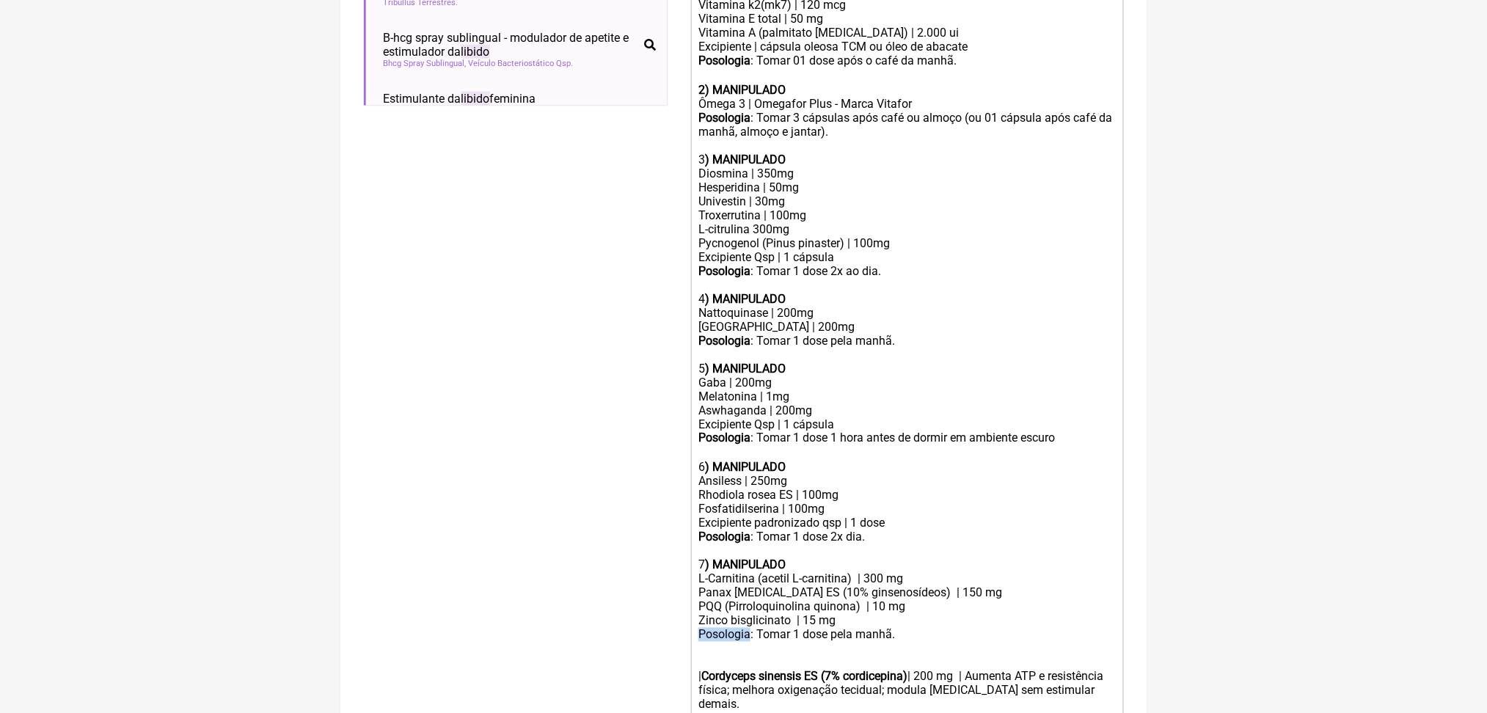
scroll to position [514, 0]
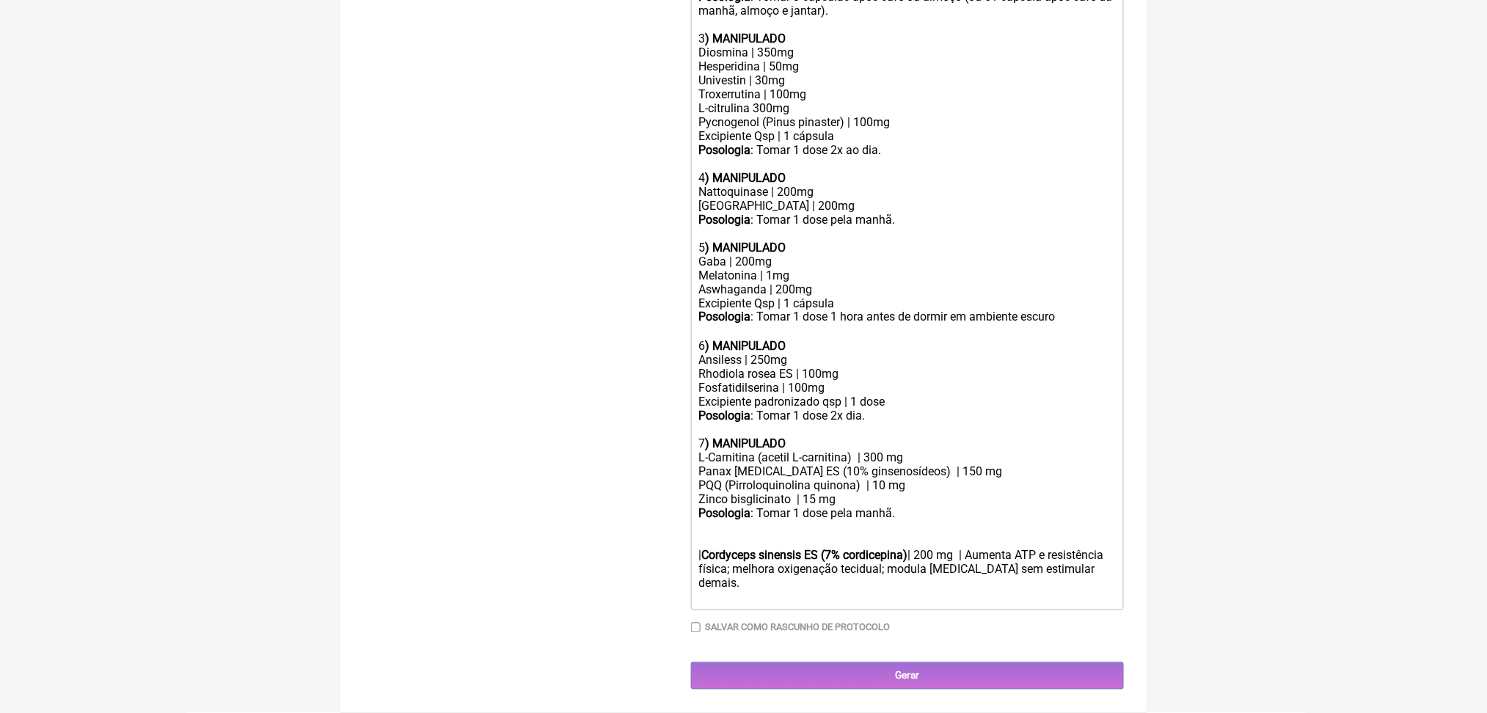
scroll to position [1023, 0]
click at [850, 505] on div "PQQ (Pirroloquinolina quinona) | 10 mg Zinco bisglicinato | 15 mg" at bounding box center [906, 493] width 417 height 28
click at [878, 505] on div "PQQ (Pirroloquinolina quinona) | 10 mg Zinco bisglicinato | 20 mg" at bounding box center [906, 493] width 417 height 28
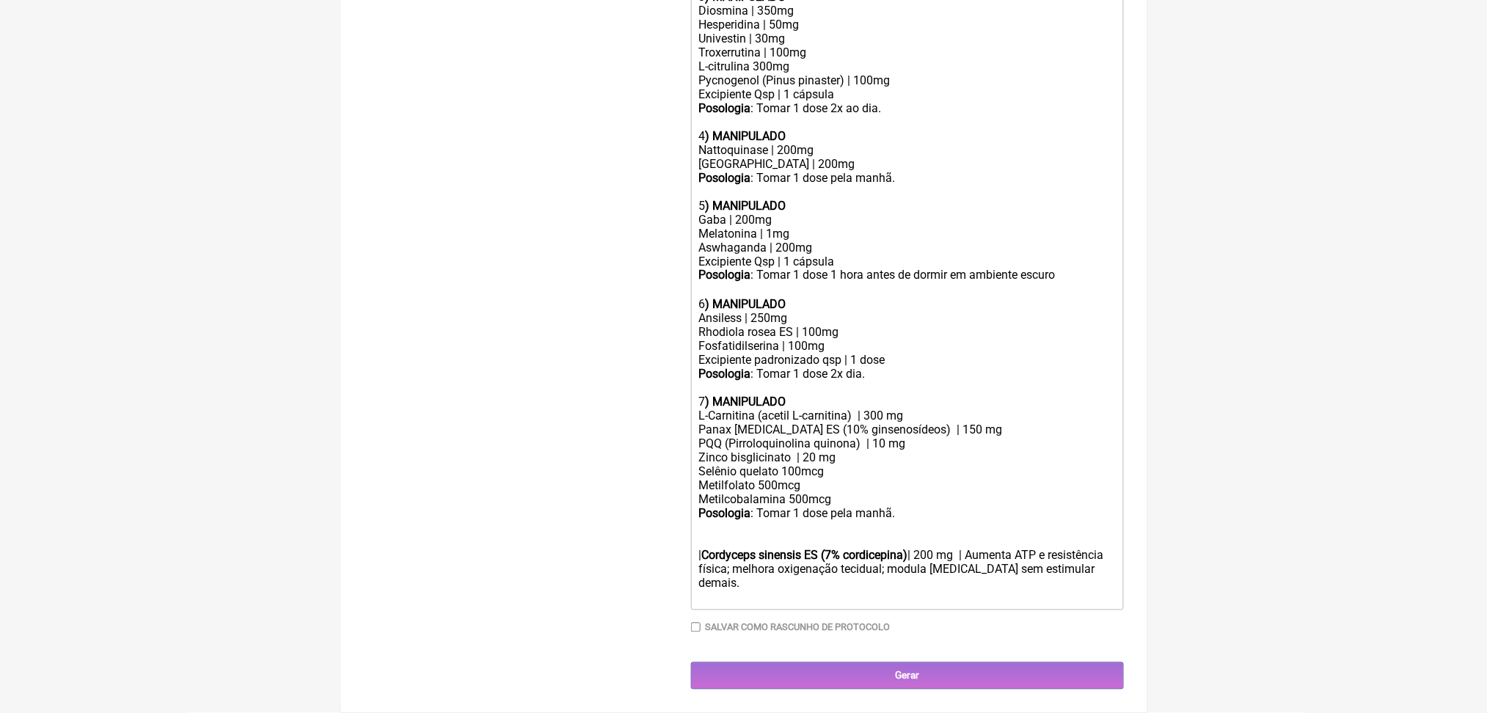
click at [822, 563] on strong "Cordyceps sinensis ES (7% cordicepina)" at bounding box center [804, 556] width 206 height 14
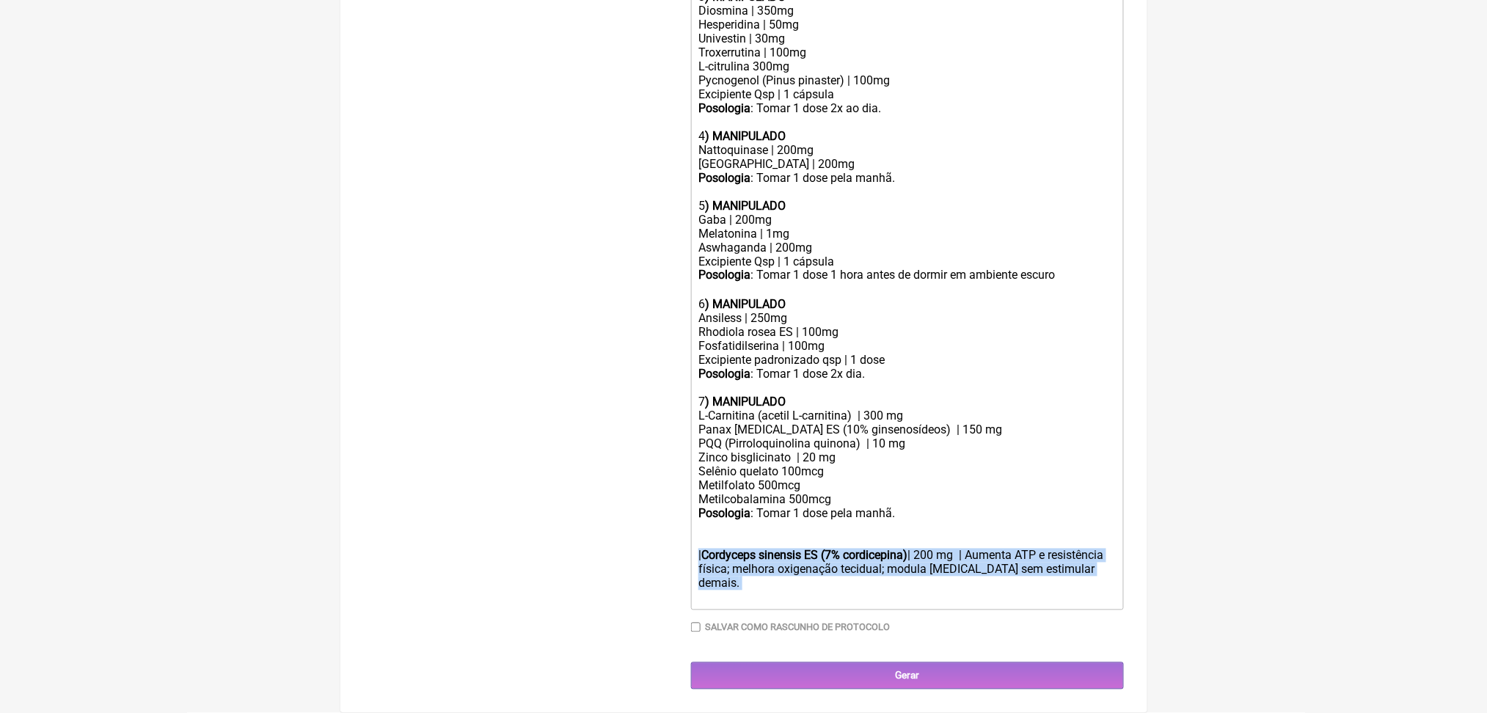
click at [822, 563] on strong "Cordyceps sinensis ES (7% cordicepina)" at bounding box center [804, 556] width 206 height 14
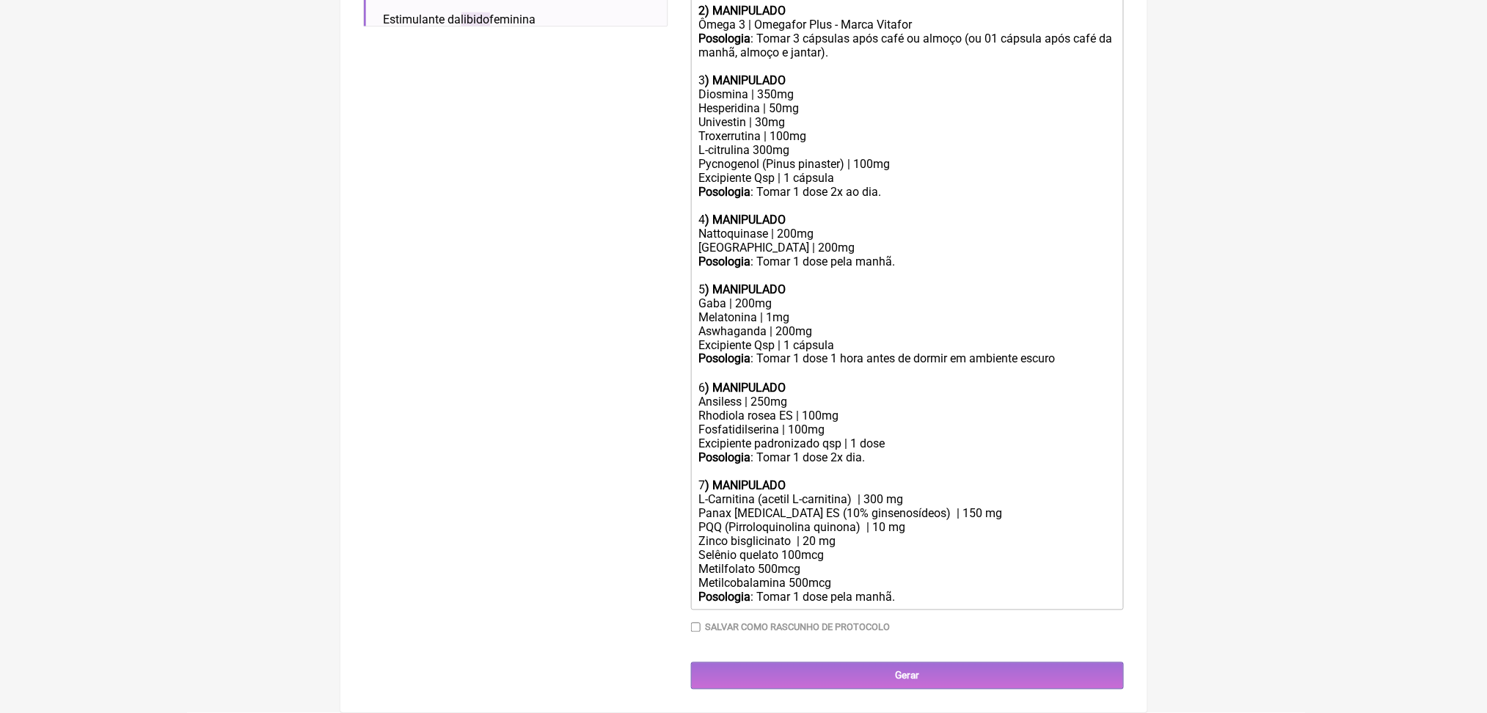
scroll to position [864, 0]
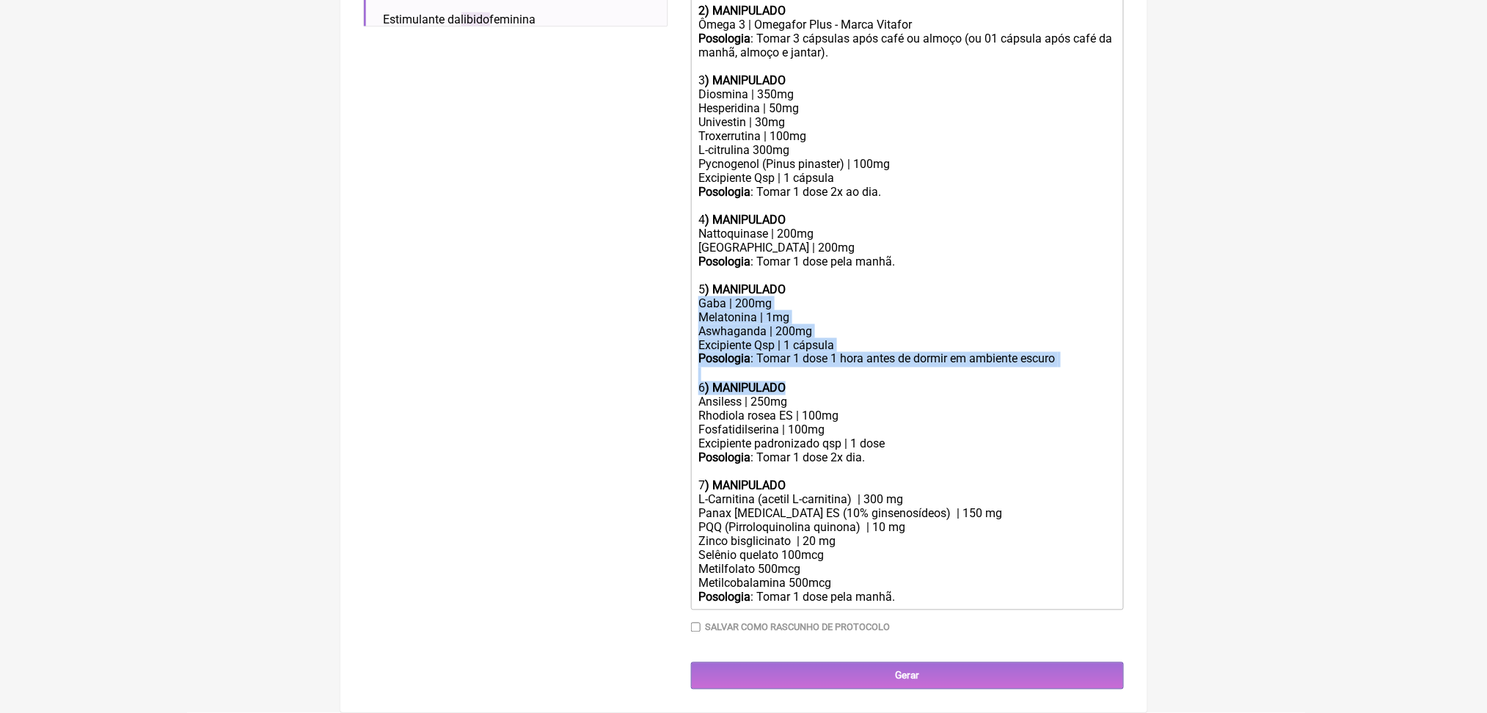
drag, startPoint x: 709, startPoint y: 345, endPoint x: 831, endPoint y: 467, distance: 172.2
click at [831, 467] on trix-editor "Uso oral por 60 dias: 1) MANIPULADO Vitamina D3 | 5.000 ui Vitamina k2(mk7) | 1…" at bounding box center [907, 234] width 433 height 753
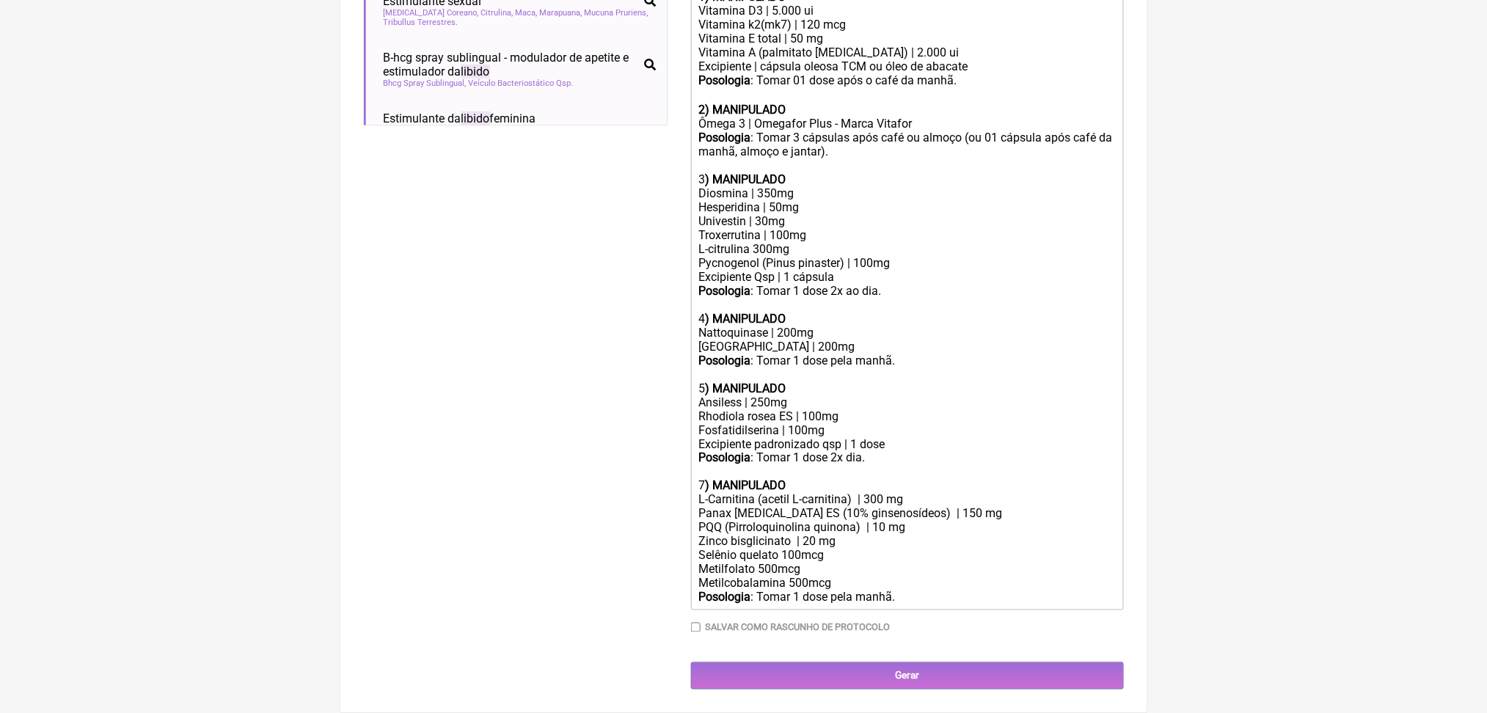
click at [712, 479] on div "7 ) MANIPULADO" at bounding box center [906, 486] width 417 height 14
click at [951, 451] on div "Posologia : Tomar 1 dose 2x dia." at bounding box center [906, 458] width 417 height 14
click at [828, 591] on div "Posologia : Tomar 1 dose pela manhã." at bounding box center [906, 598] width 417 height 14
click at [828, 451] on div "Posologia : Tomar 1 dose 2x dia, após café da manhã e jantar." at bounding box center [906, 458] width 417 height 14
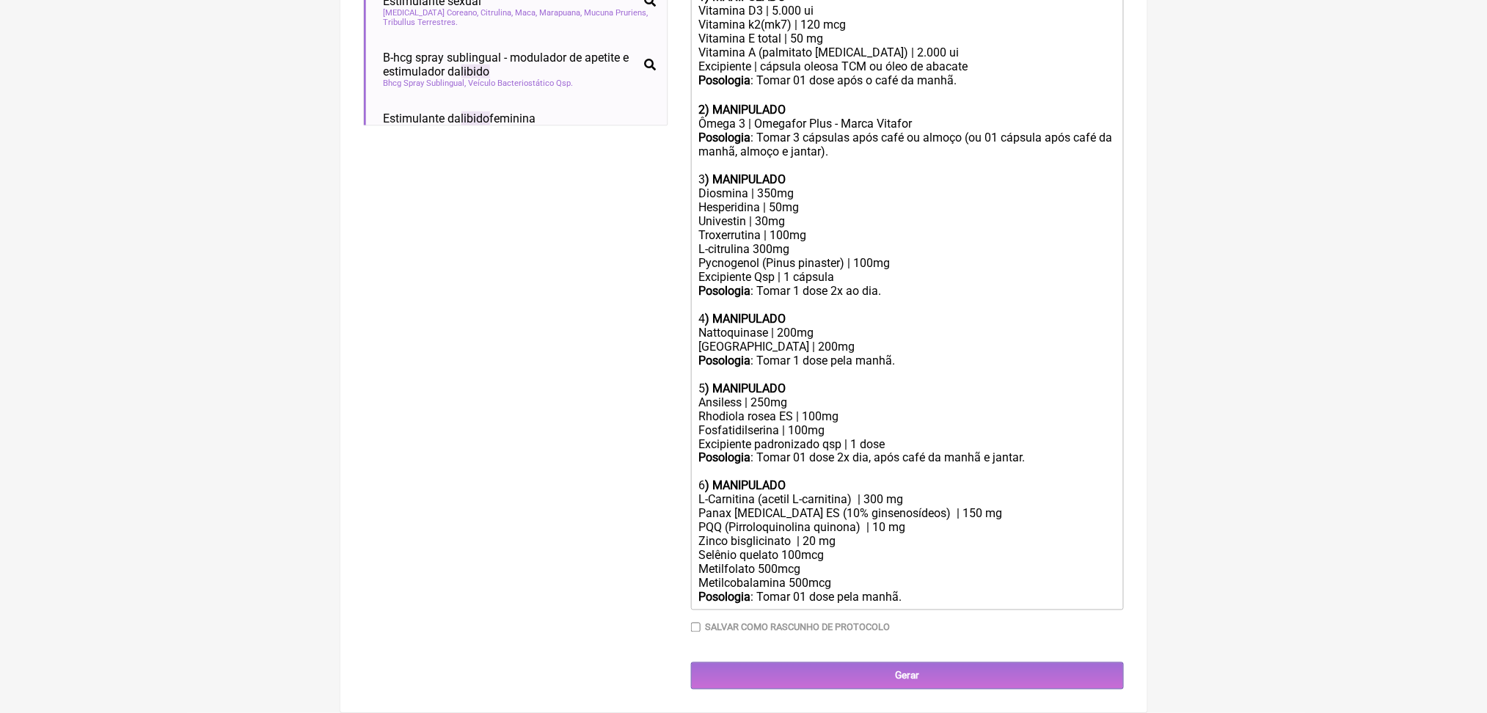
click at [825, 354] on div "Posologia : Tomar 1 dose pela manhã." at bounding box center [906, 368] width 417 height 28
click at [835, 284] on div "Posologia : Tomar 1 dose 2x ao dia." at bounding box center [906, 298] width 417 height 28
click at [826, 172] on div "Posologia : Tomar 3 cápsulas após café ou almoço (ou 01 cápsula após café da ma…" at bounding box center [906, 152] width 417 height 42
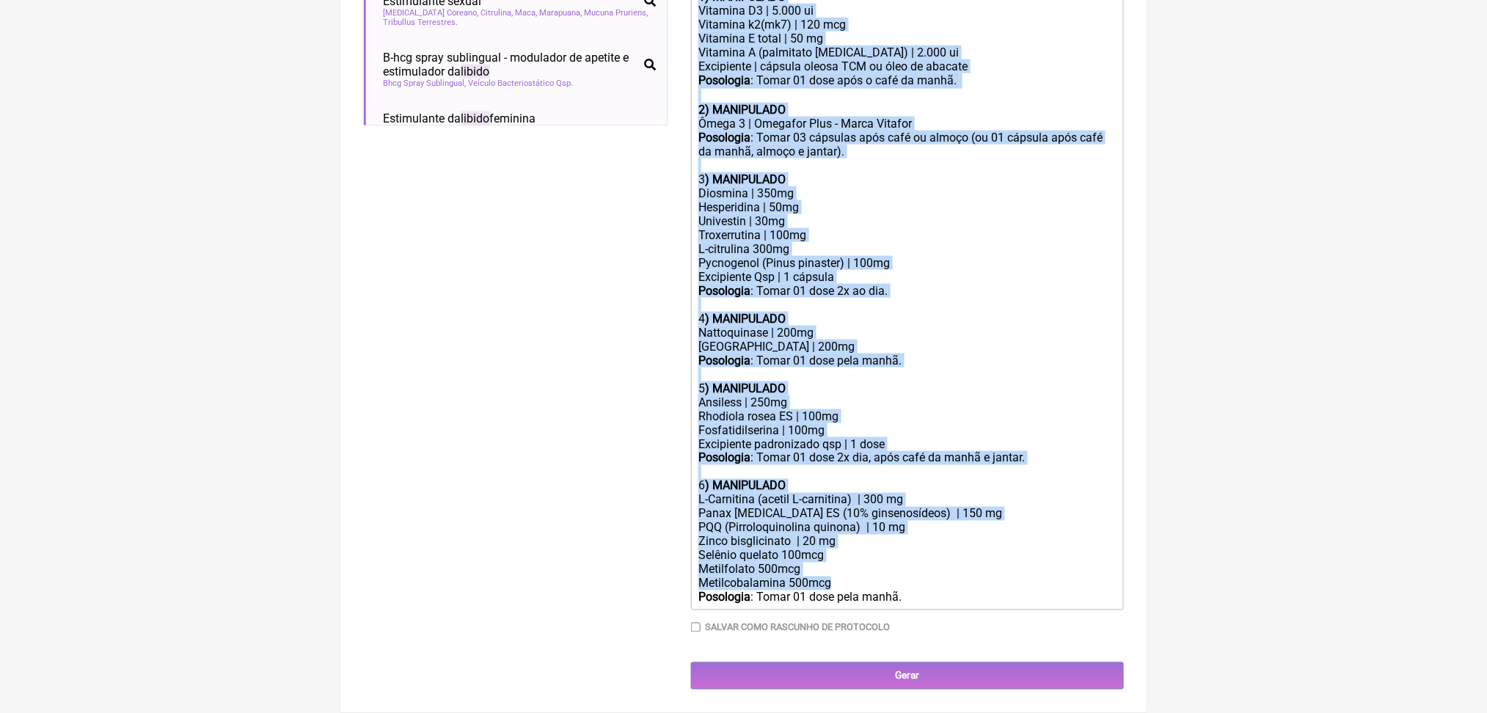
scroll to position [906, 0]
drag, startPoint x: 707, startPoint y: 89, endPoint x: 1021, endPoint y: 606, distance: 605.0
click at [1021, 606] on div "Duração Duração de 30 dias Bold Italic Strikethrough Link Heading Quote Code Bu…" at bounding box center [907, 272] width 433 height 744
click at [855, 326] on div "Nattoquinase | 200mg Cúrcuma C3 Complex | 200mg" at bounding box center [906, 340] width 417 height 28
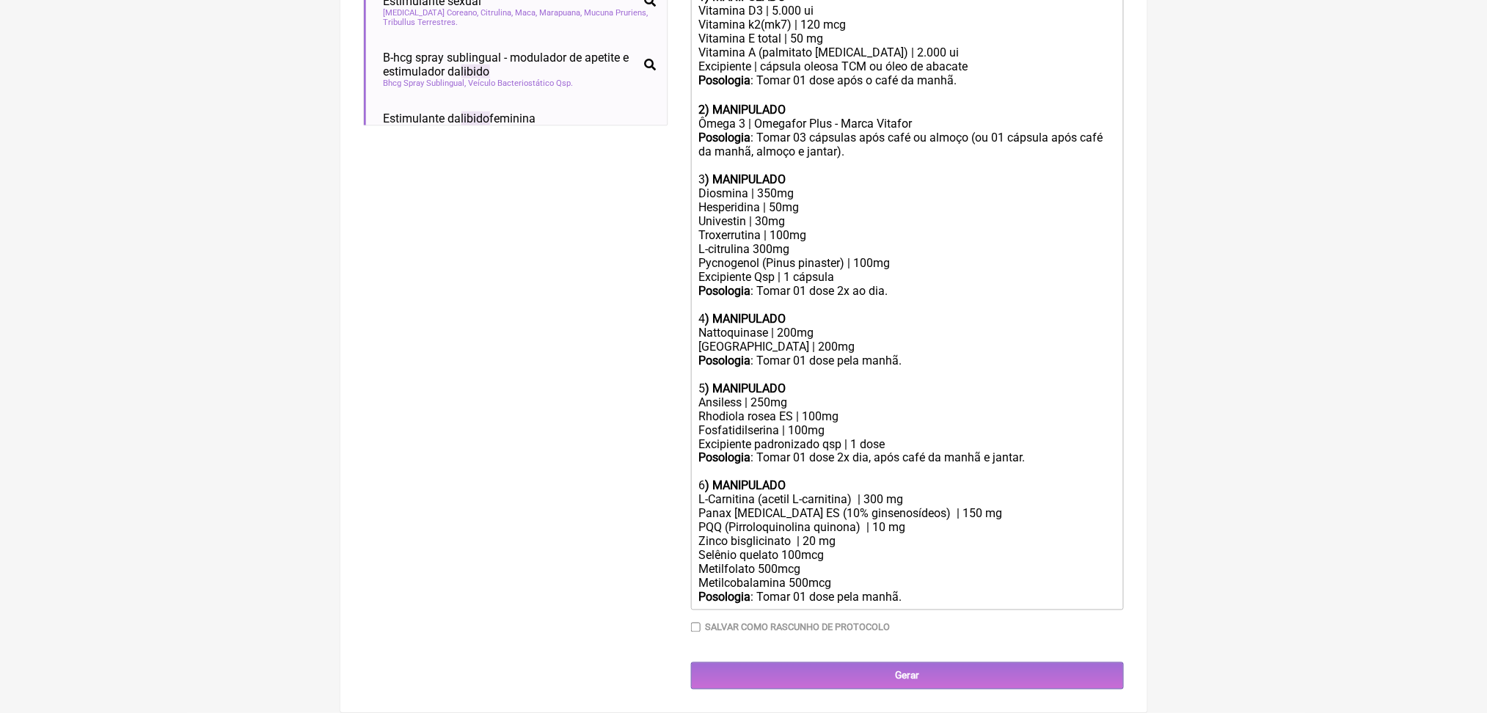
click at [723, 214] on div "Univestin | 30mg" at bounding box center [906, 221] width 417 height 14
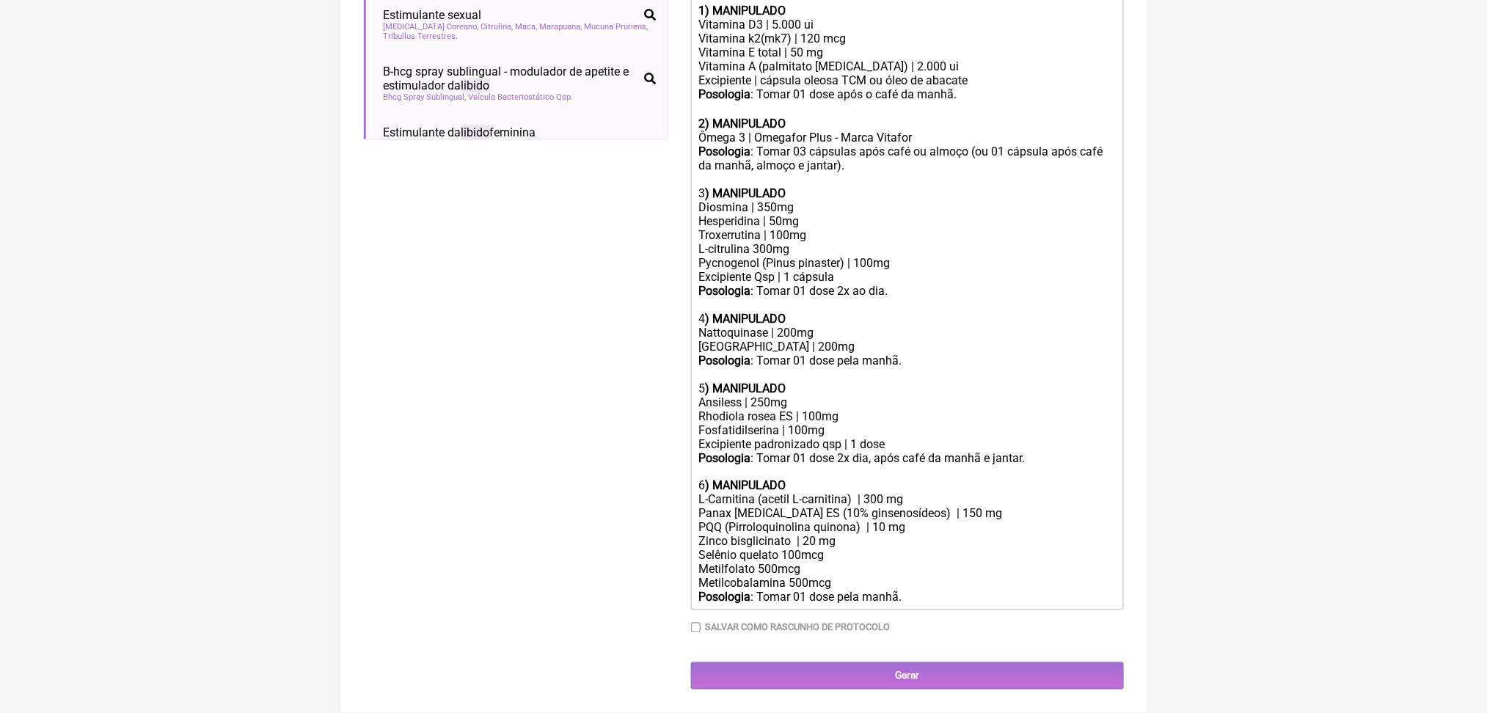
click at [817, 200] on div "Diosmina | 350mg" at bounding box center [906, 207] width 417 height 14
click at [825, 214] on div "Hesperidina | 50mg" at bounding box center [906, 221] width 417 height 14
click at [830, 228] on div "Troxerrutina | 100mg L-citrulina 300mg Pycnogenol (Pinus pinaster) | 100mg" at bounding box center [906, 249] width 417 height 42
click at [1002, 591] on div "Posologia : Tomar 01 dose pela manhã." at bounding box center [906, 598] width 417 height 14
click at [823, 451] on div "Posologia : Tomar 01 dose 2x dia, após café da manhã e jantar." at bounding box center [906, 458] width 417 height 14
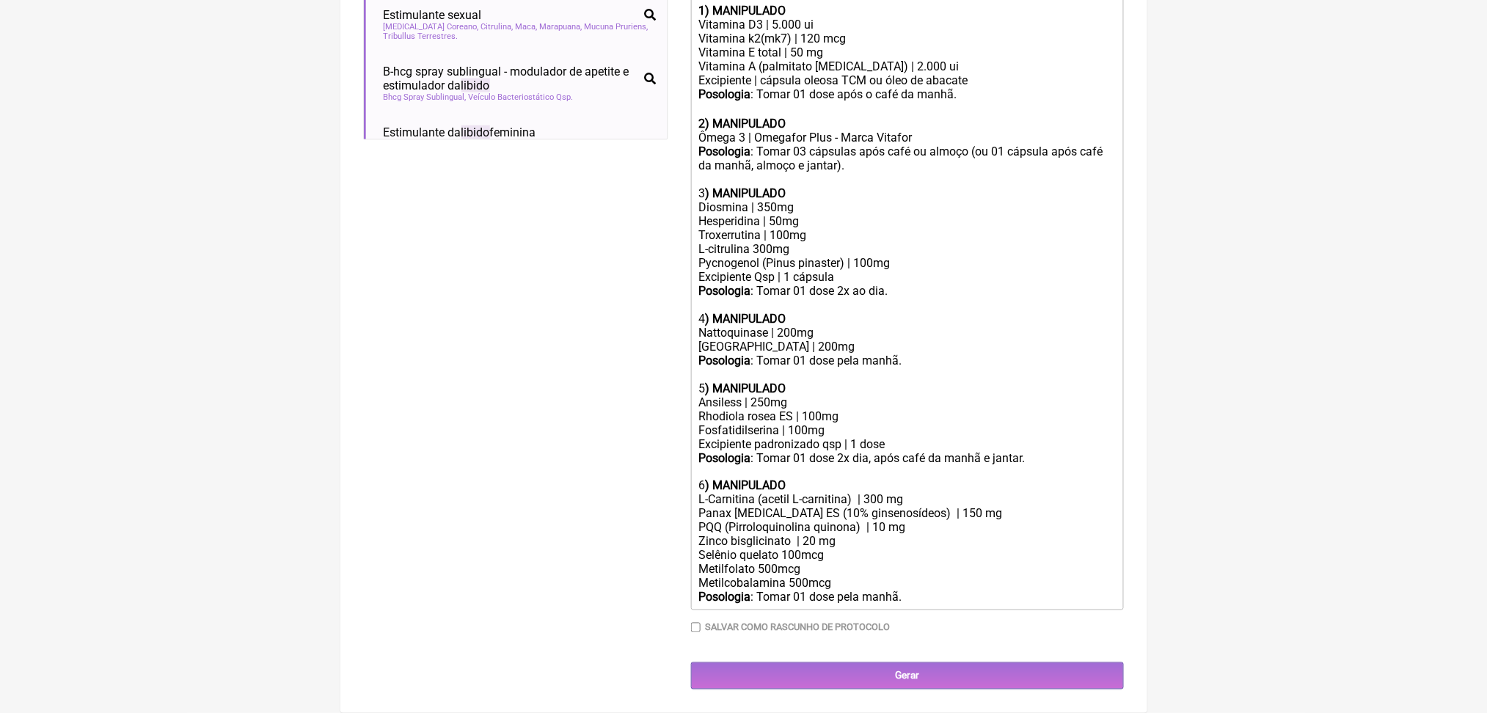
click at [972, 354] on div "Posologia : Tomar 01 dose pela manhã." at bounding box center [906, 368] width 417 height 28
click at [986, 591] on div "Posologia : Tomar 01 dose pela manhã." at bounding box center [906, 598] width 417 height 14
click at [966, 284] on div "Posologia : Tomar 01 dose 2x ao dia." at bounding box center [906, 298] width 417 height 28
click at [1088, 451] on div "Posologia : Tomar 01 dose 2x dia, após café da manhã e jantar." at bounding box center [906, 458] width 417 height 14
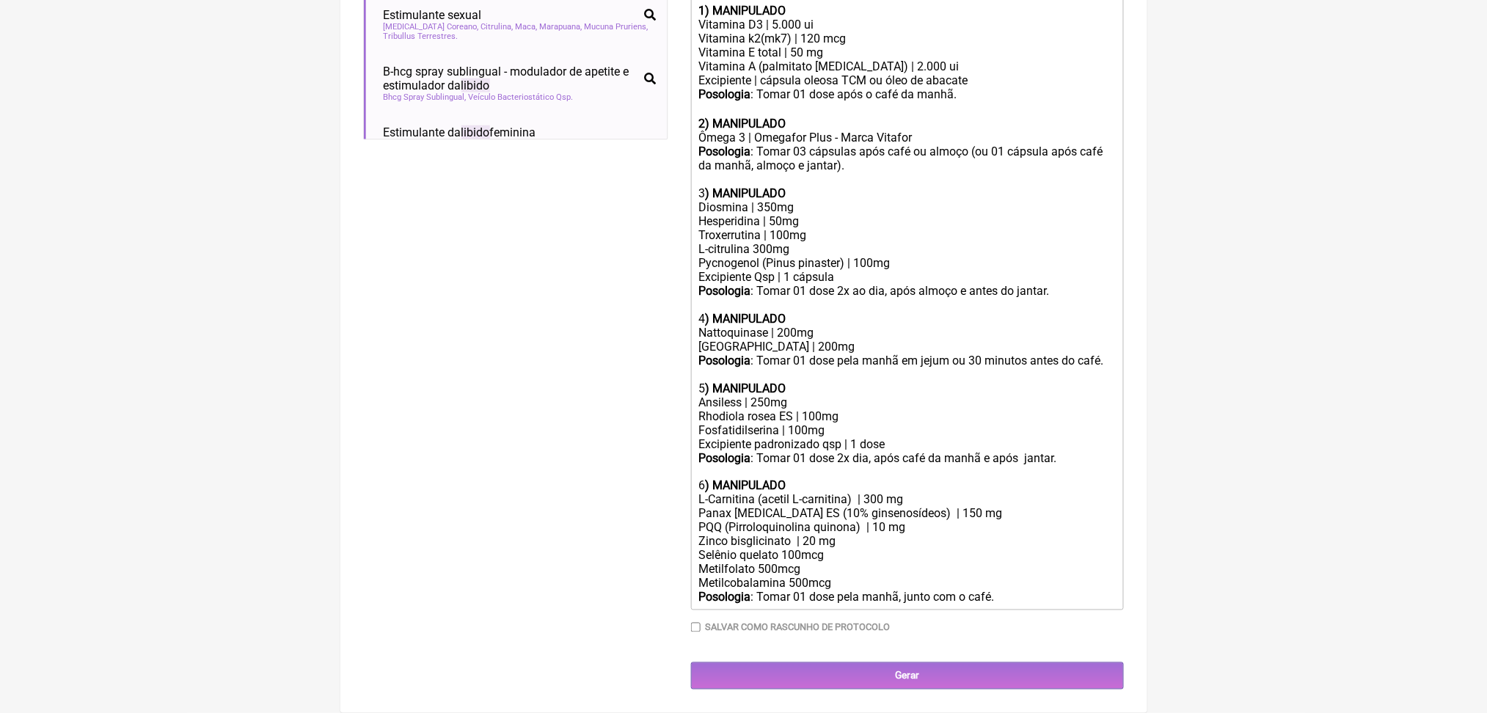
type trix-editor "<div>Uso oral por 60 dias:<br><br><strong>1) MANIPULADO</strong></div><div>Vita…"
click at [786, 670] on input "Gerar" at bounding box center [907, 675] width 433 height 27
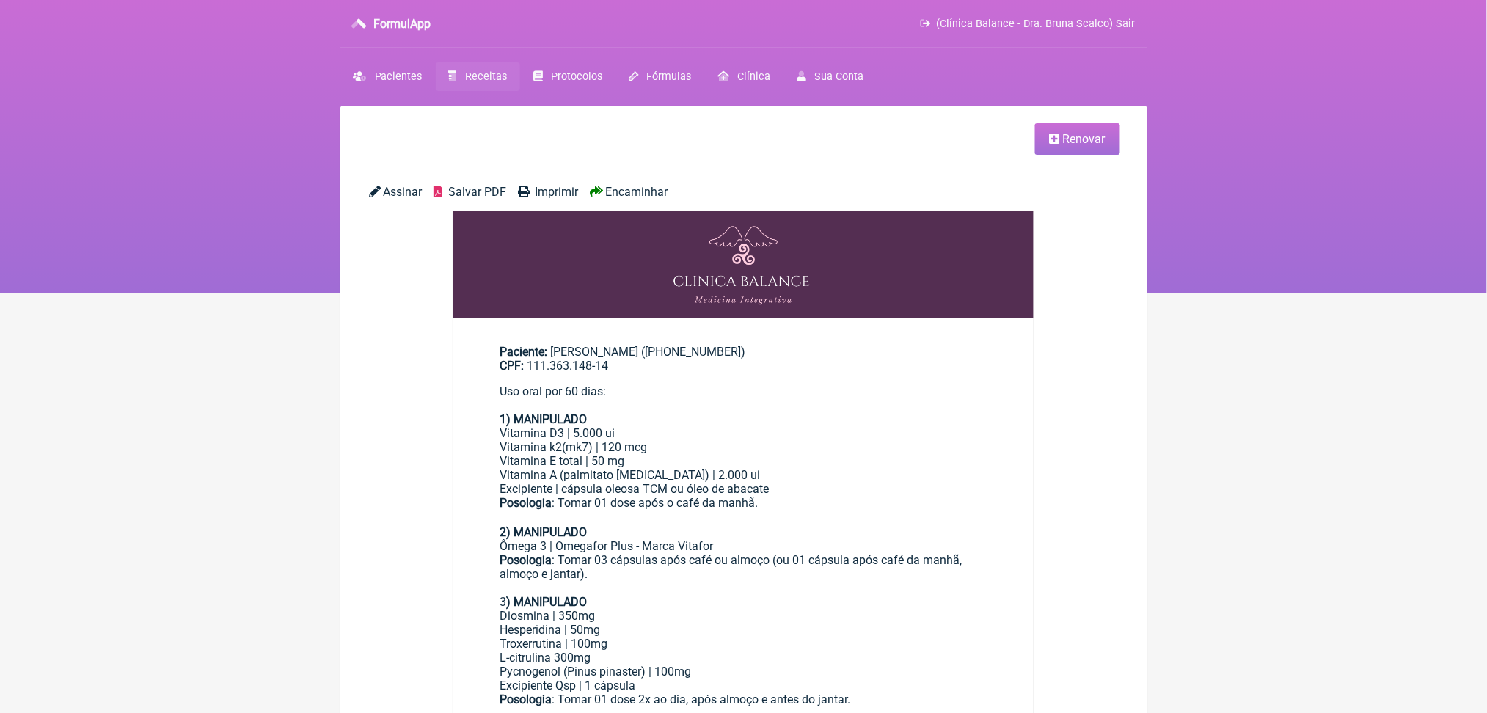
click at [506, 199] on span "Salvar PDF" at bounding box center [477, 192] width 58 height 14
click at [507, 83] on span "Receitas" at bounding box center [486, 76] width 42 height 12
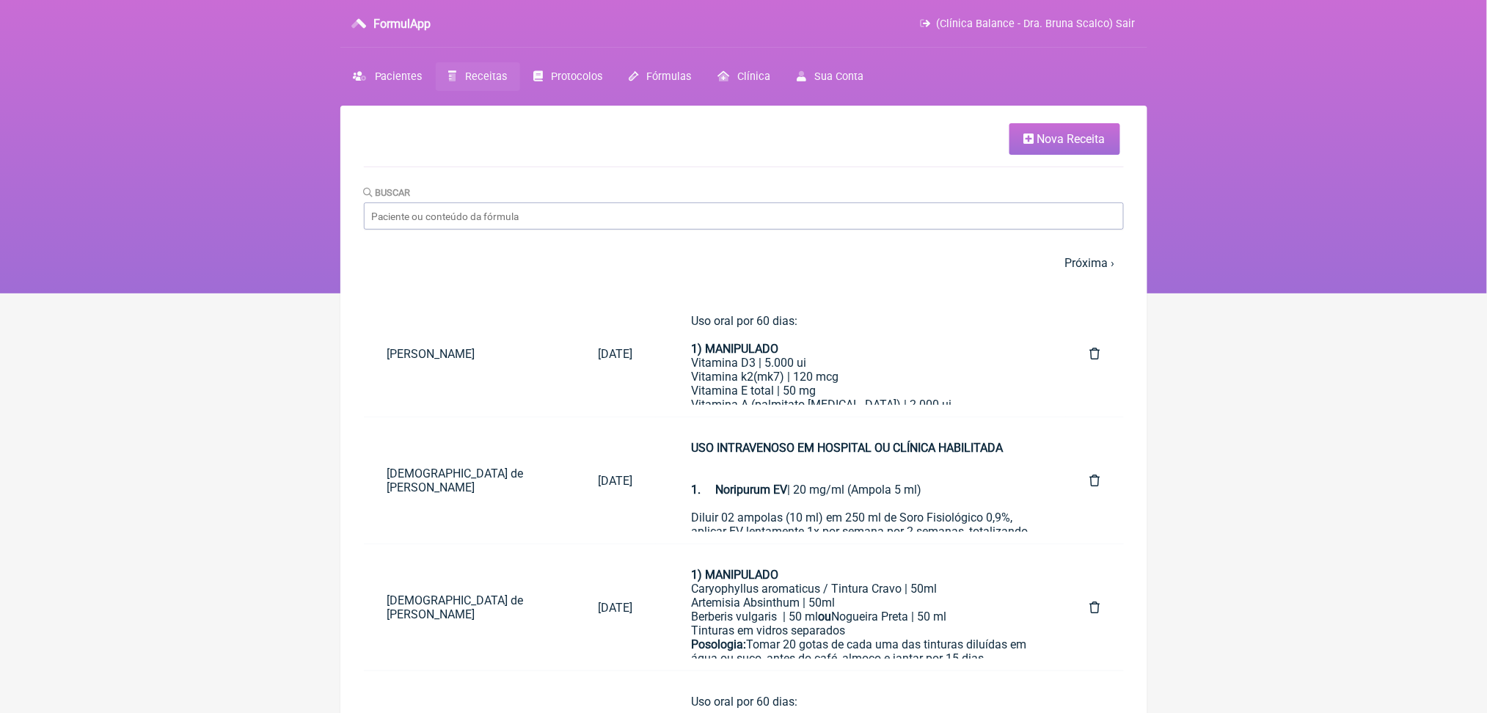
click at [1009, 132] on link "Nova Receita" at bounding box center [1064, 139] width 111 height 32
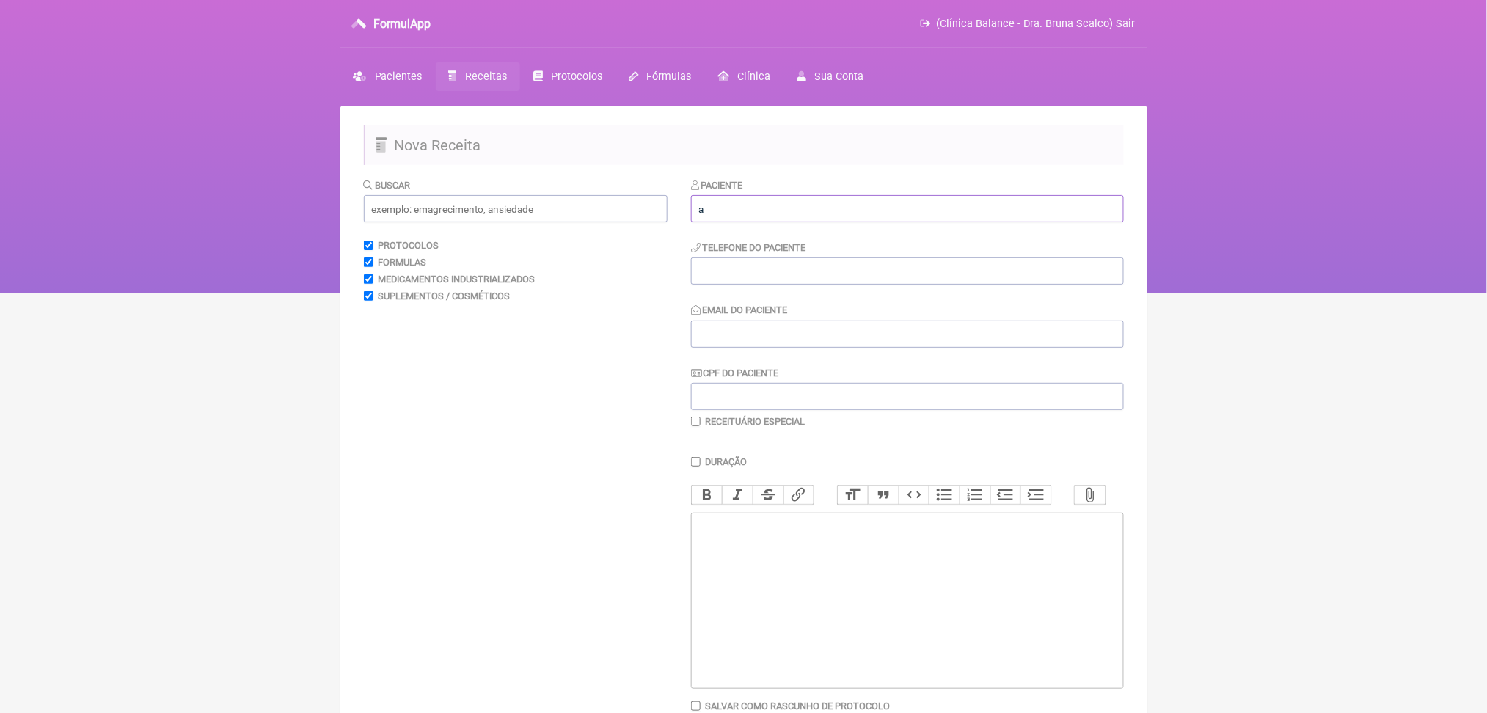
click at [791, 222] on input "a" at bounding box center [907, 208] width 433 height 27
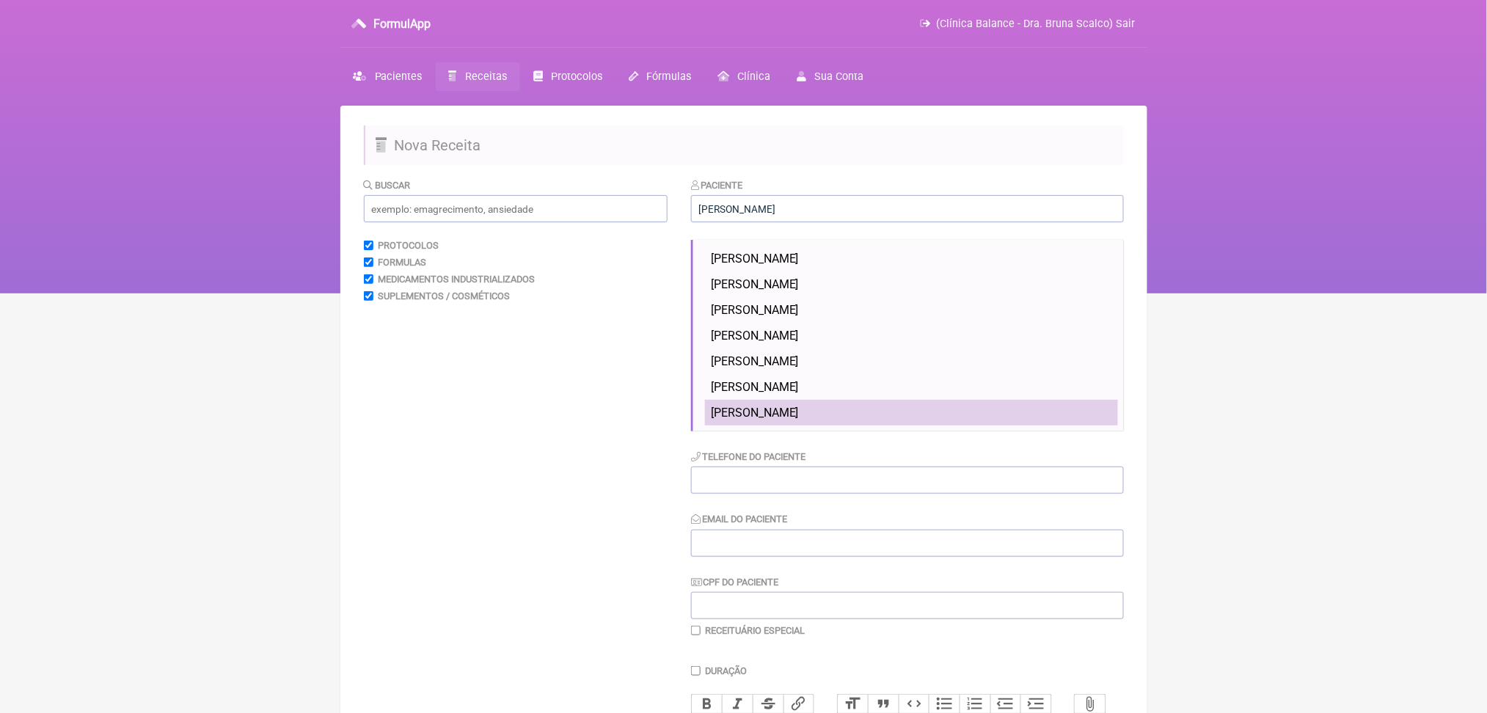
click at [778, 420] on span "[PERSON_NAME]" at bounding box center [755, 413] width 88 height 14
type input "[PERSON_NAME]"
type input "[PHONE_NUMBER]"
type input "[EMAIL_ADDRESS][DOMAIN_NAME]"
type input "111.363.148-14"
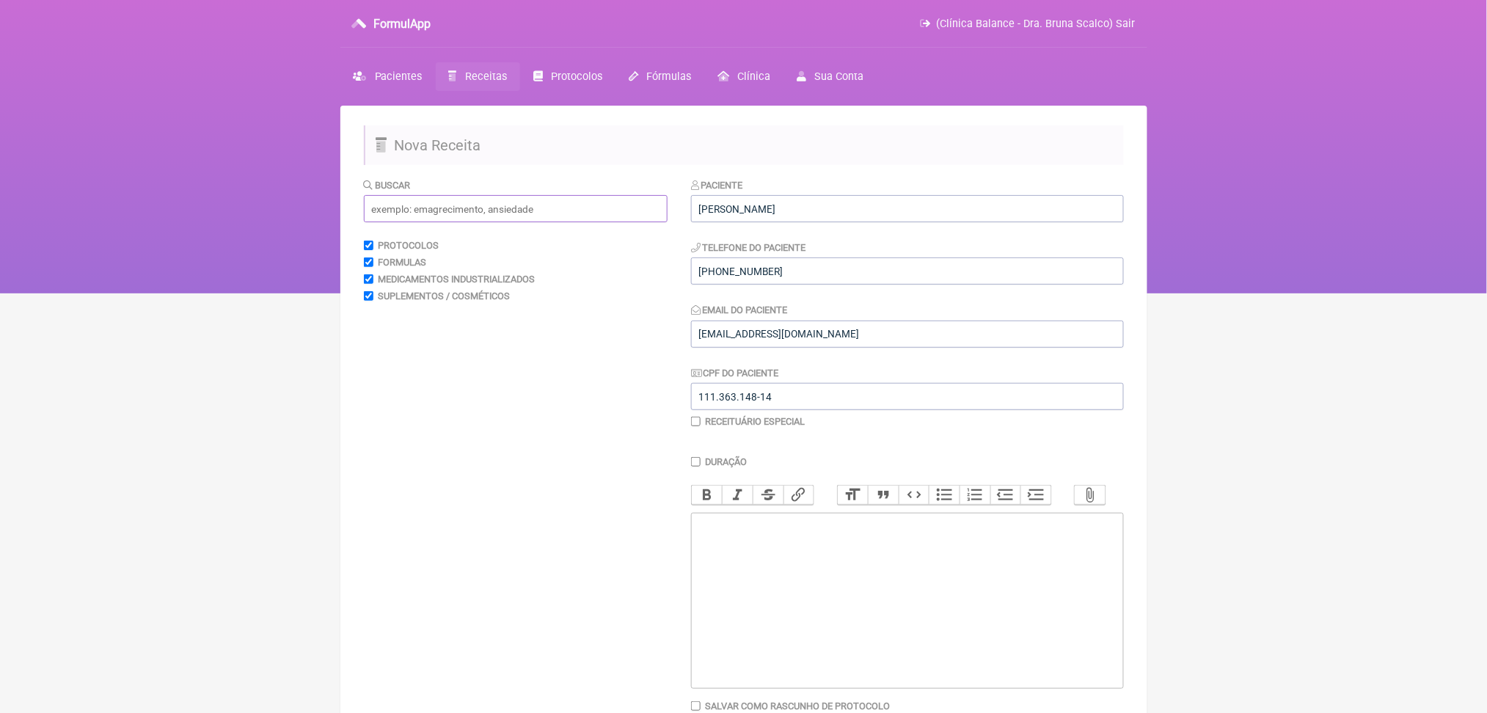
click at [557, 222] on input "text" at bounding box center [516, 208] width 304 height 27
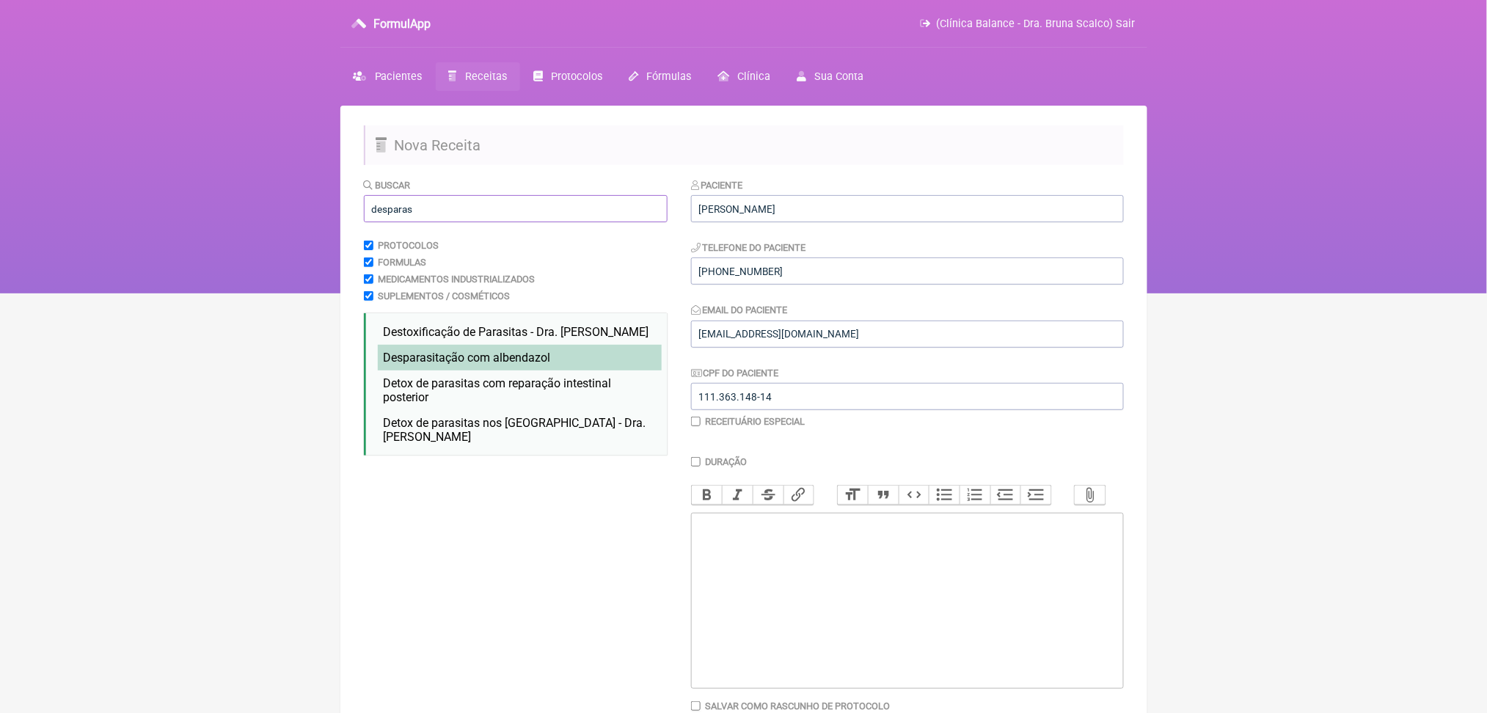
type input "desparas"
click at [506, 365] on span "Desparas itação com albendazol" at bounding box center [467, 358] width 167 height 14
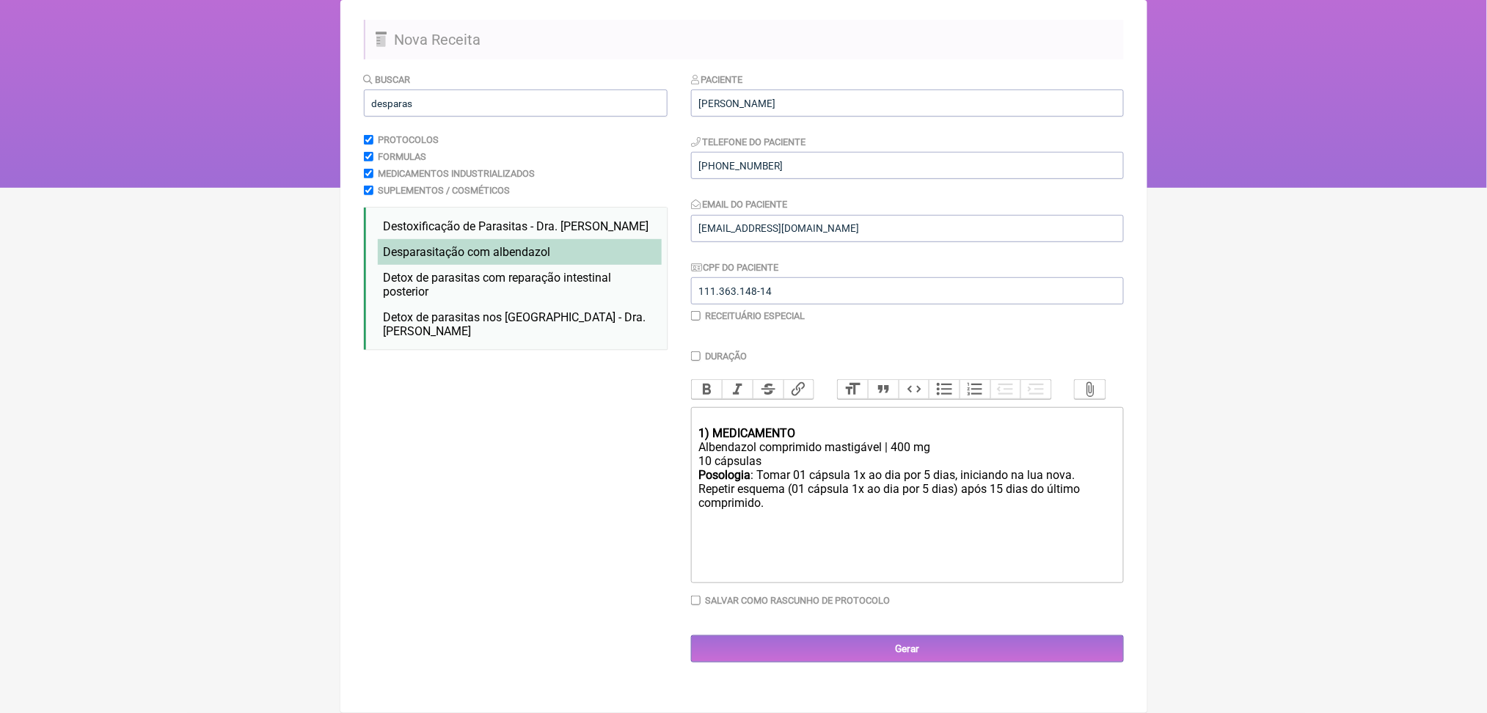
scroll to position [224, 0]
click at [729, 425] on div at bounding box center [906, 419] width 417 height 14
type trix-editor "<div><strong>1) MEDICAMENTO</strong></div><div>Albendazol comprimido mastigável…"
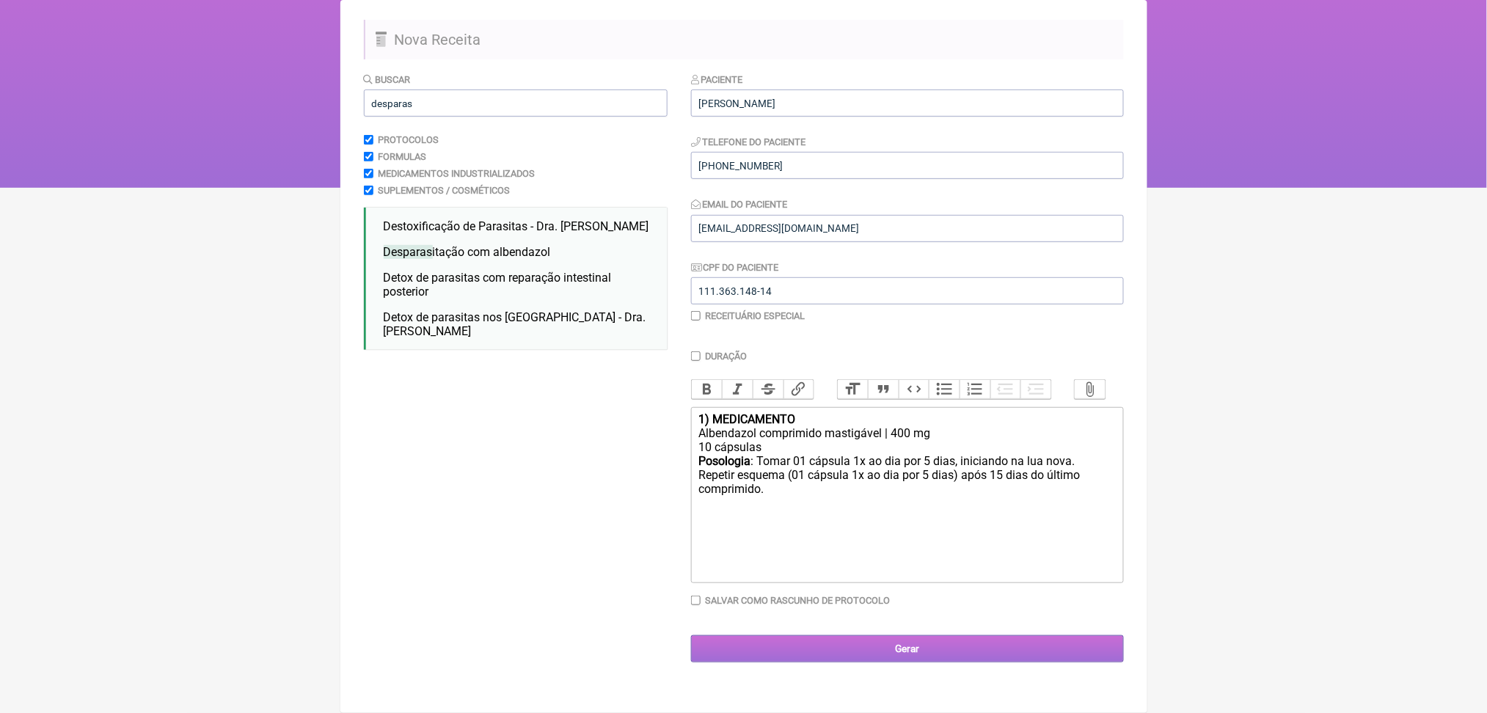
click at [880, 662] on input "Gerar" at bounding box center [907, 648] width 433 height 27
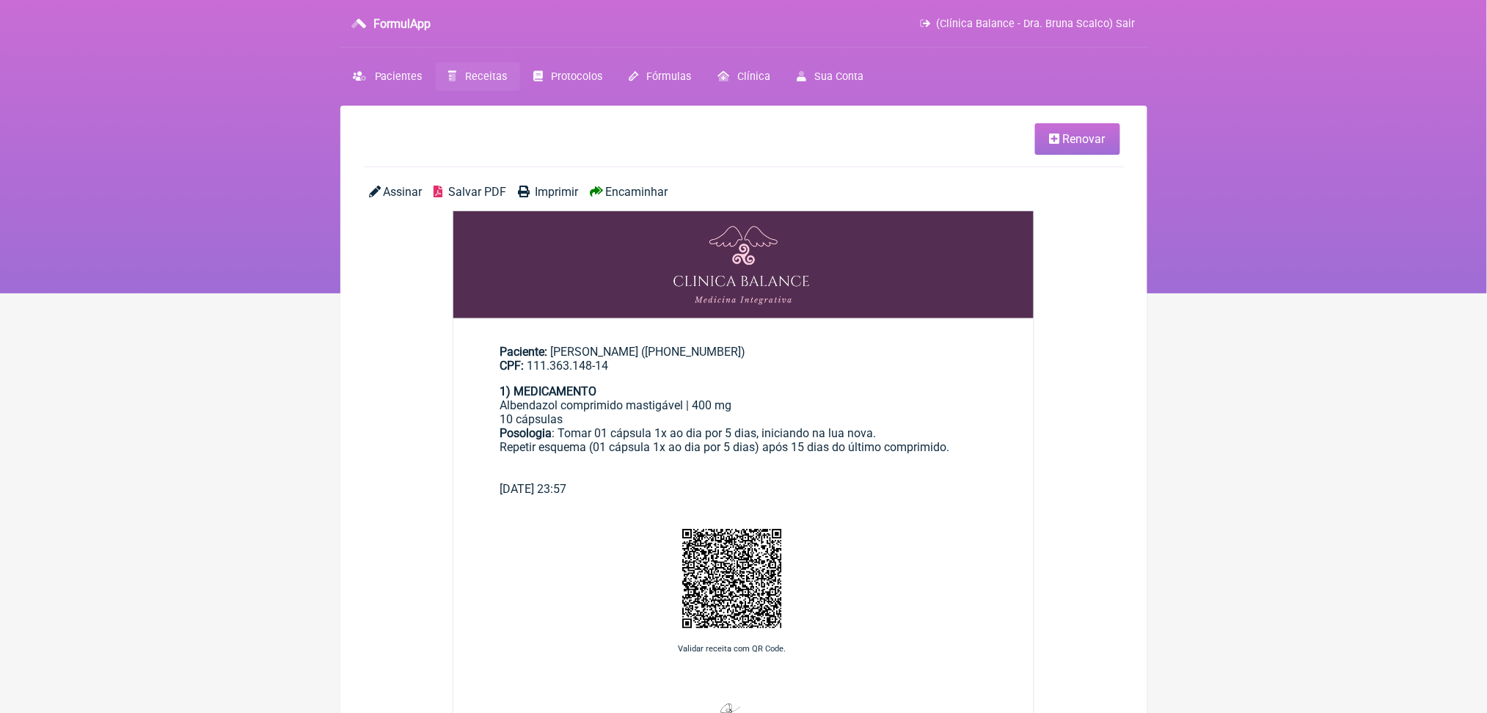
click at [515, 211] on div "Assinar Salvar PDF Imprimir Encaminhar" at bounding box center [744, 198] width 760 height 26
click at [499, 199] on span "Salvar PDF" at bounding box center [477, 192] width 58 height 14
click at [457, 81] on icon at bounding box center [453, 76] width 8 height 10
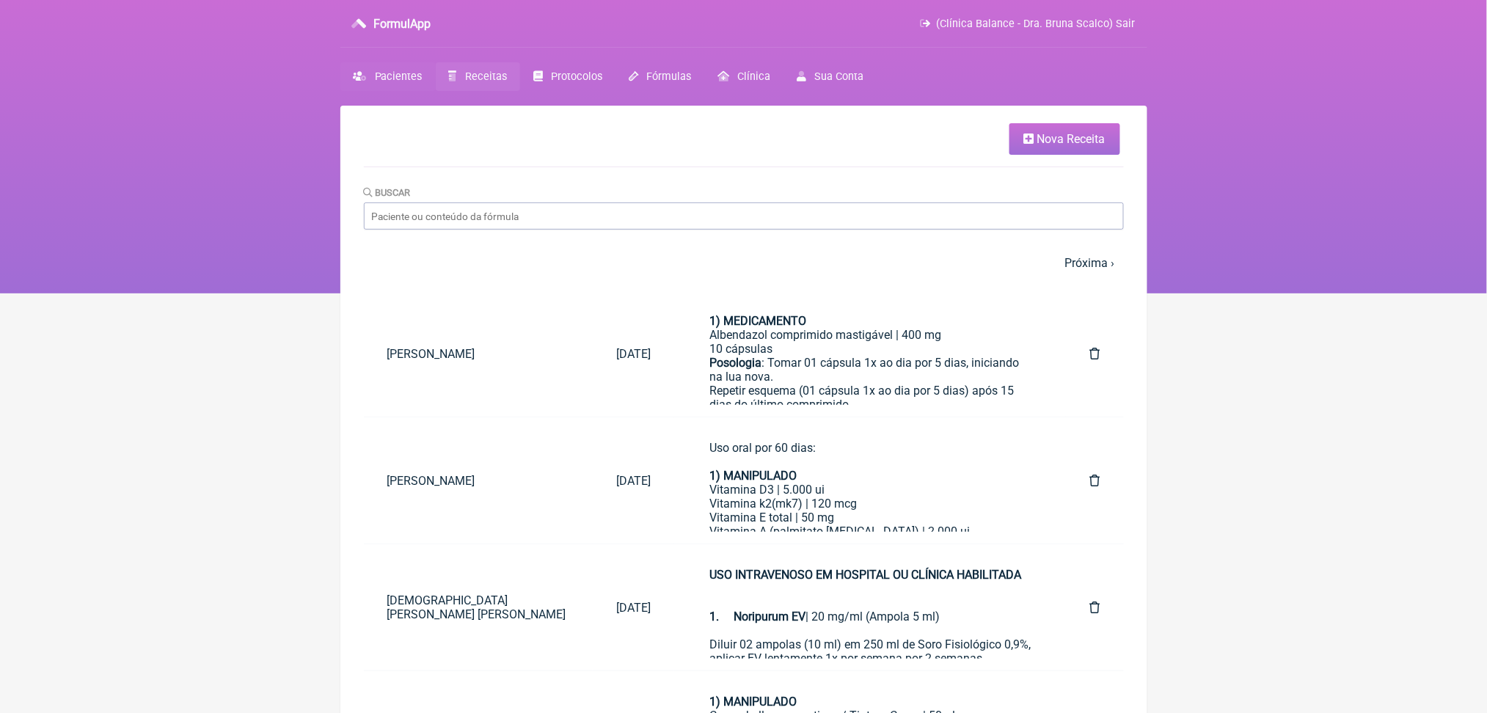
click at [390, 83] on span "Pacientes" at bounding box center [399, 76] width 48 height 12
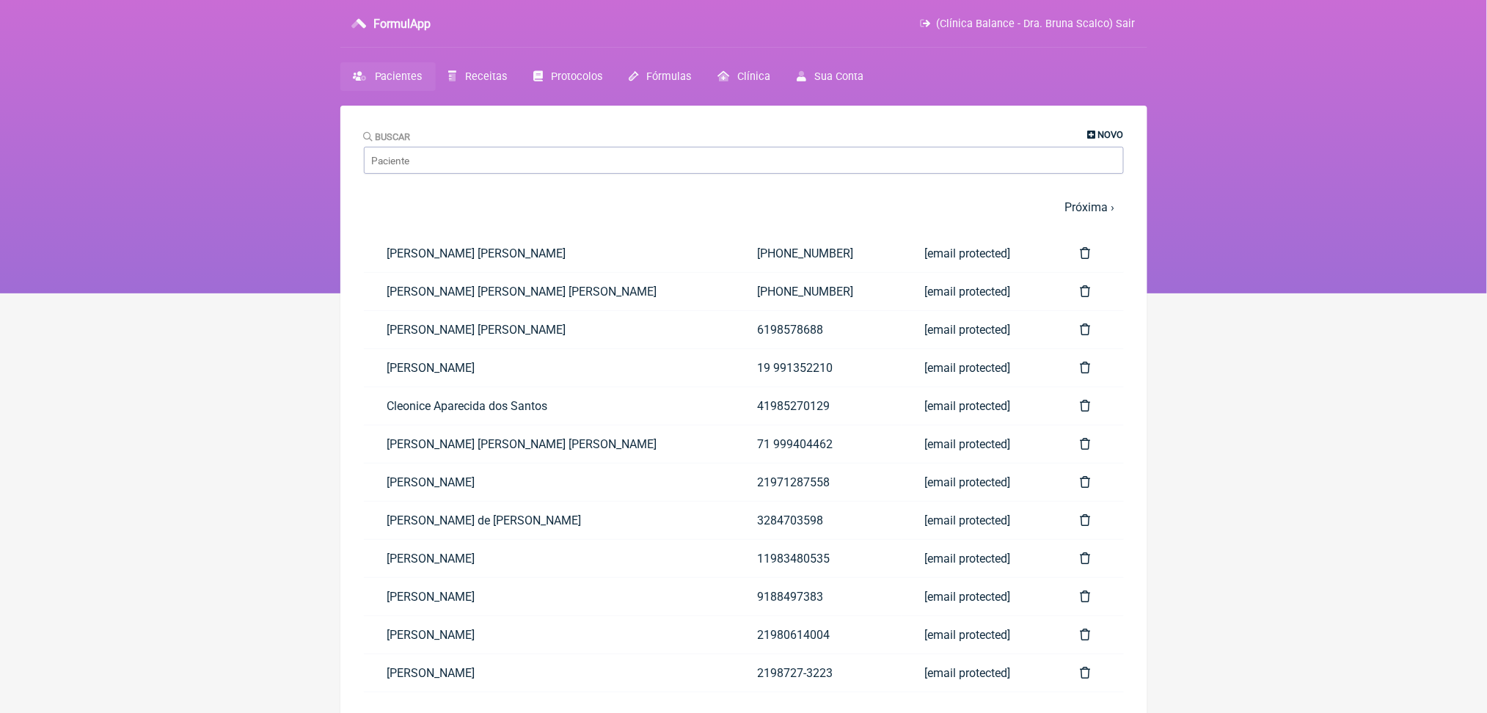
click at [1100, 139] on span "Novo" at bounding box center [1111, 134] width 26 height 11
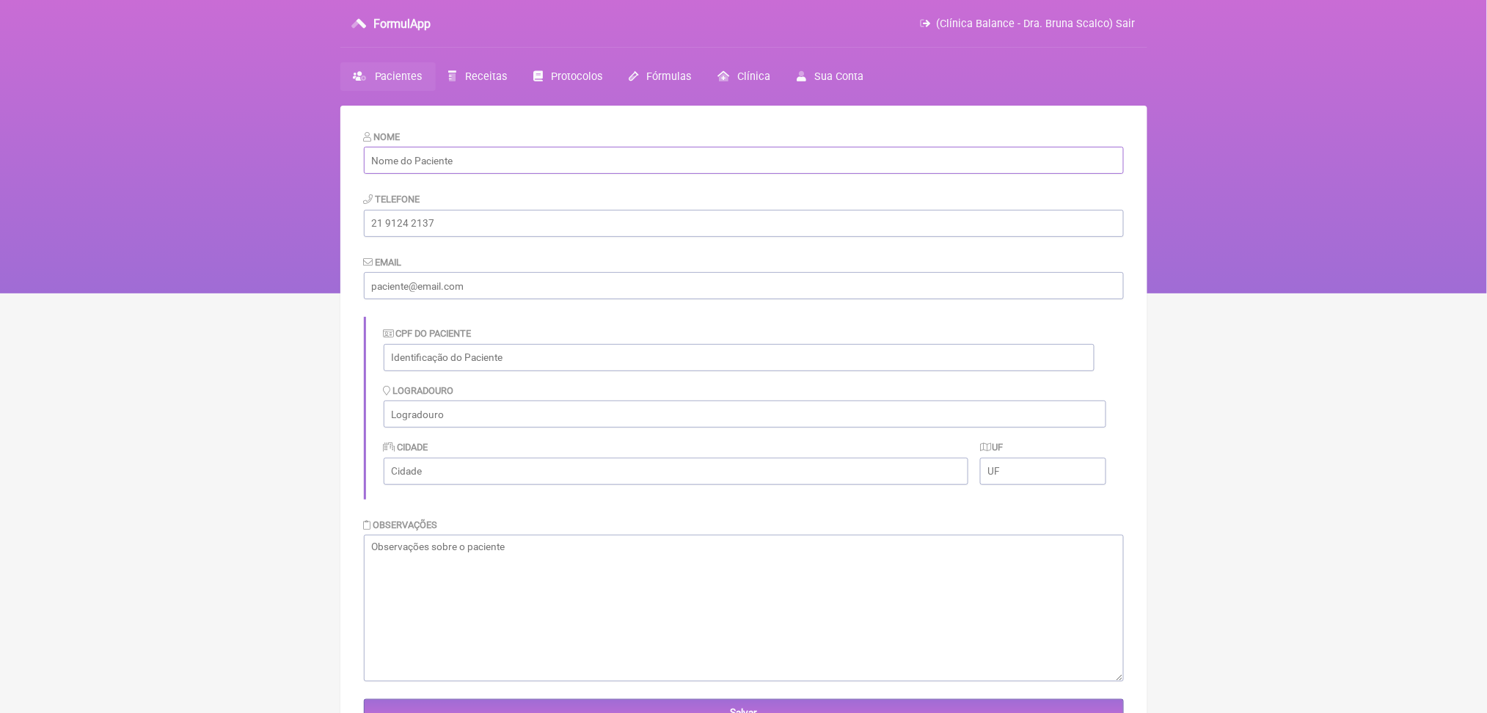
click at [752, 172] on input "text" at bounding box center [744, 160] width 760 height 27
paste input "[PERSON_NAME]"
type input "[PERSON_NAME]"
click at [480, 371] on input "text" at bounding box center [739, 357] width 711 height 27
paste input "527.099.468-23"
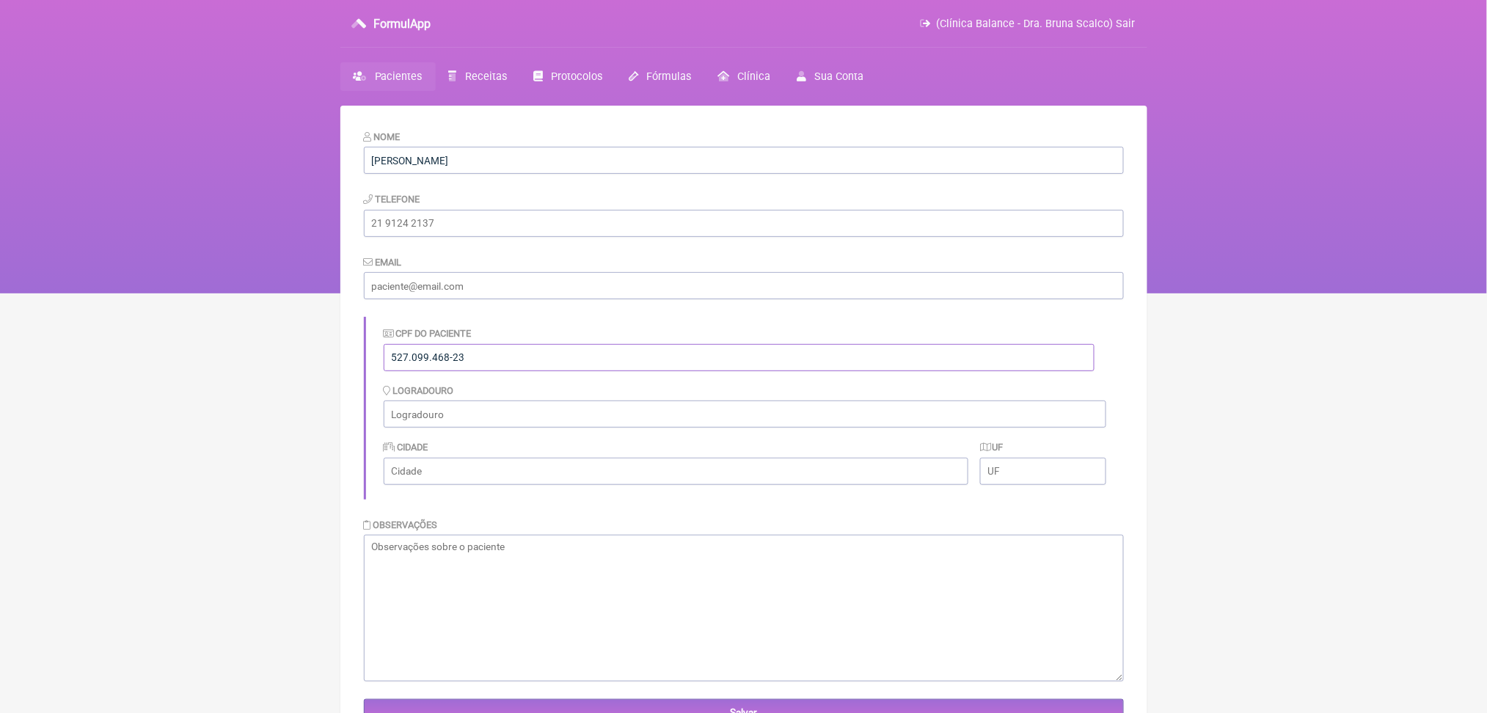
type input "527.099.468-23"
click at [394, 237] on input "tel" at bounding box center [744, 223] width 760 height 27
paste input "[PHONE_NUMBER]"
type input "[PHONE_NUMBER]"
click at [423, 299] on input "email" at bounding box center [744, 285] width 760 height 27
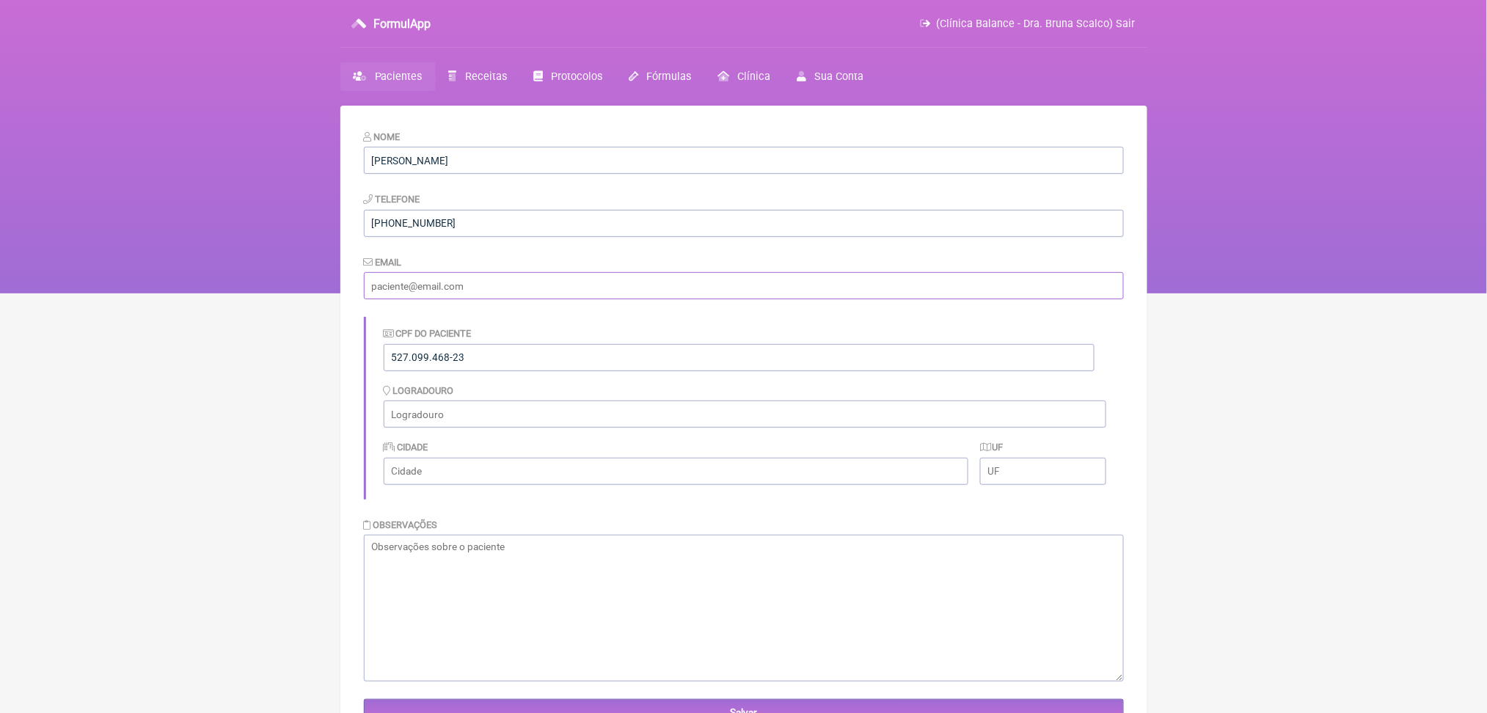
paste input "[EMAIL_ADDRESS][DOMAIN_NAME]"
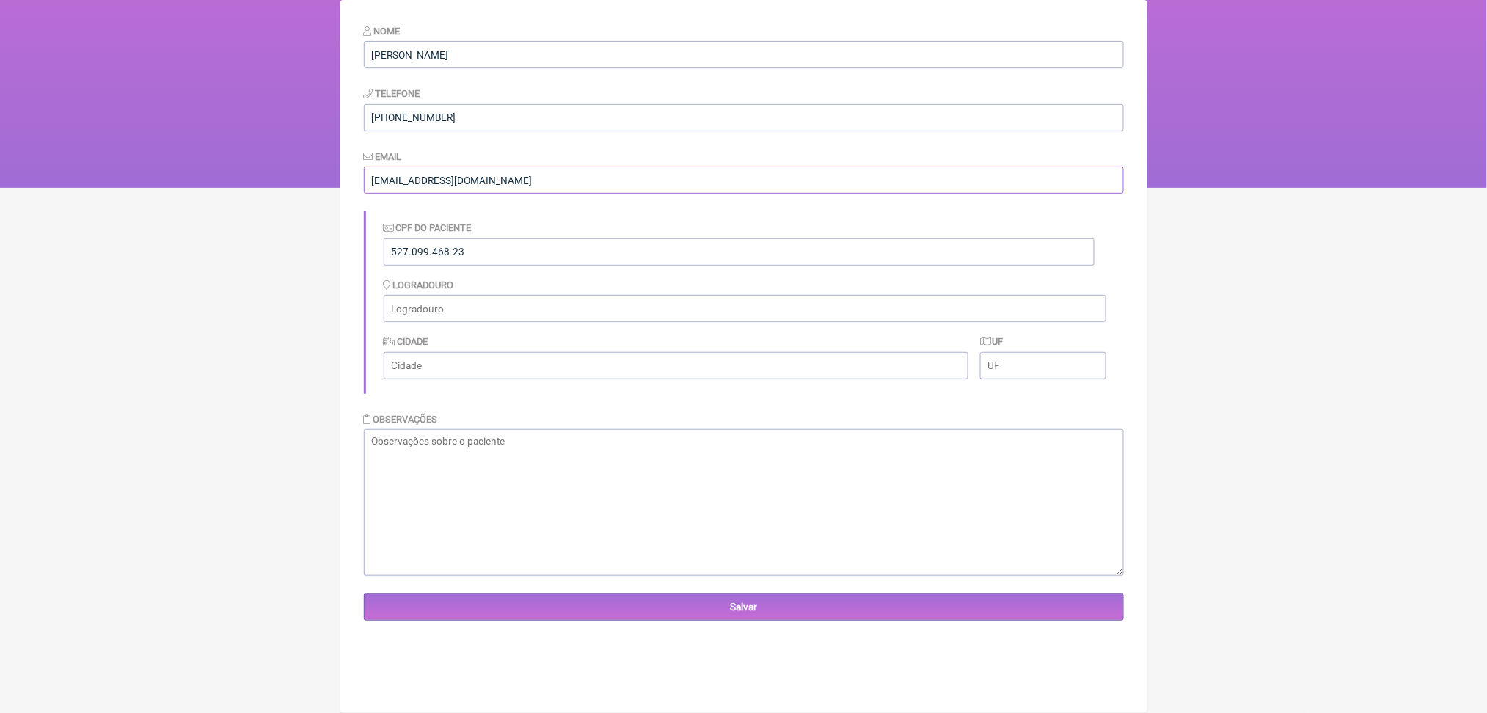
type input "[EMAIL_ADDRESS][DOMAIN_NAME]"
click at [464, 621] on input "Salvar" at bounding box center [744, 606] width 760 height 27
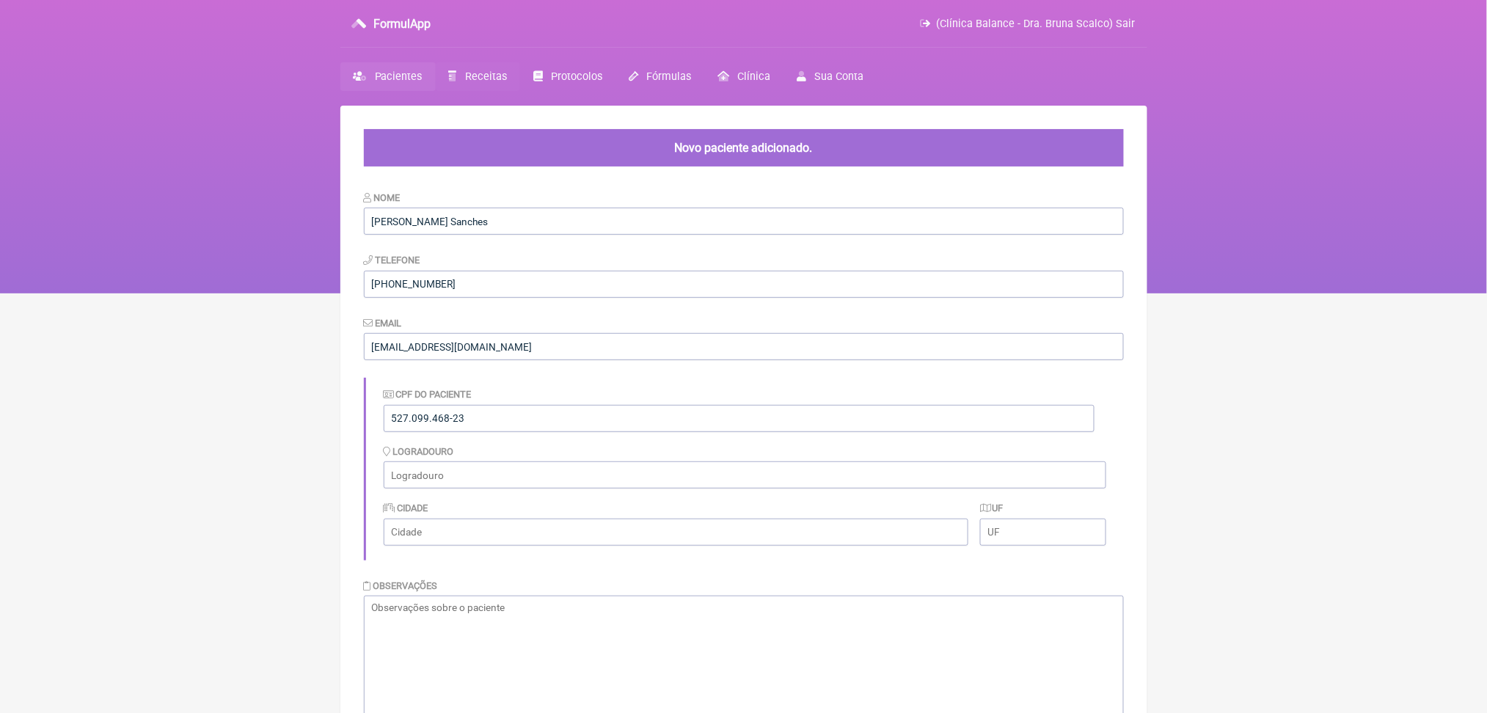
click at [507, 83] on span "Receitas" at bounding box center [486, 76] width 42 height 12
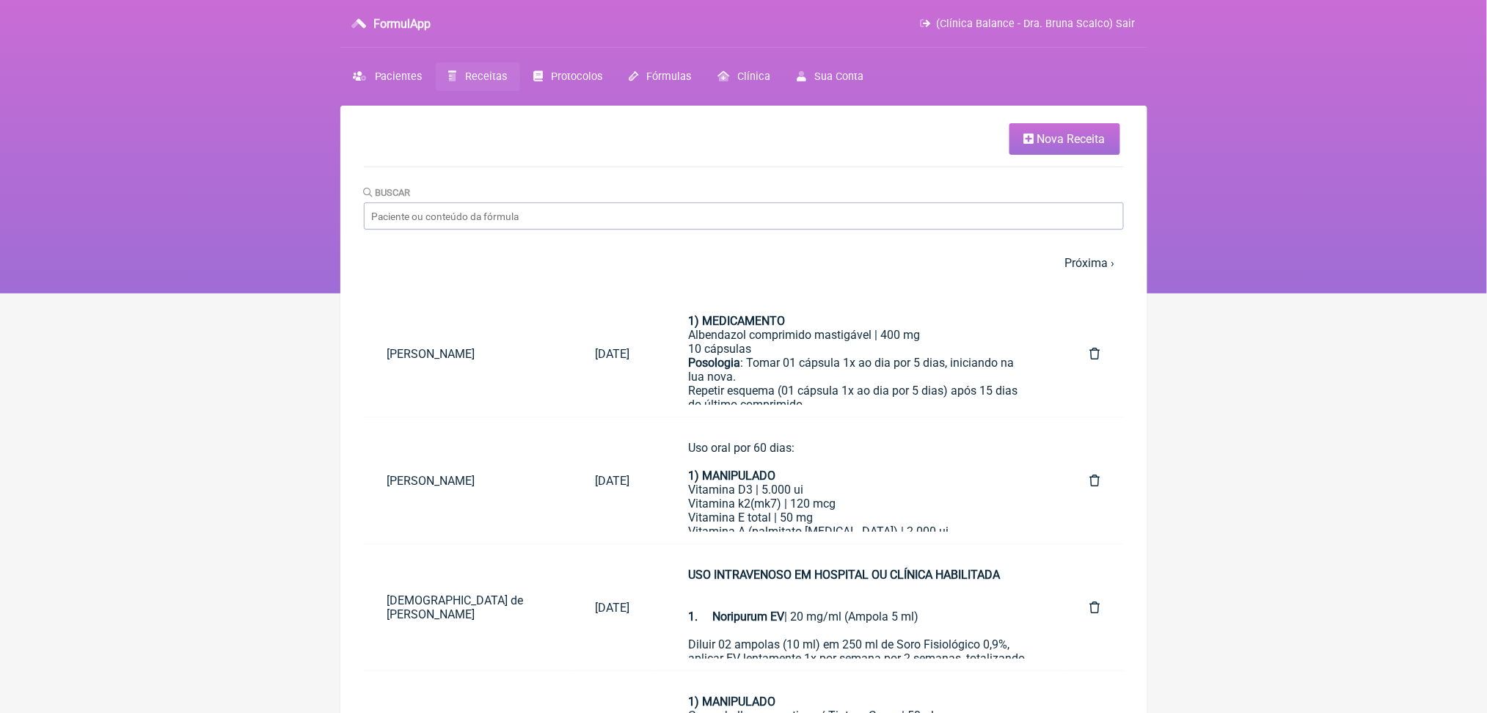
click at [1024, 145] on icon at bounding box center [1029, 139] width 10 height 12
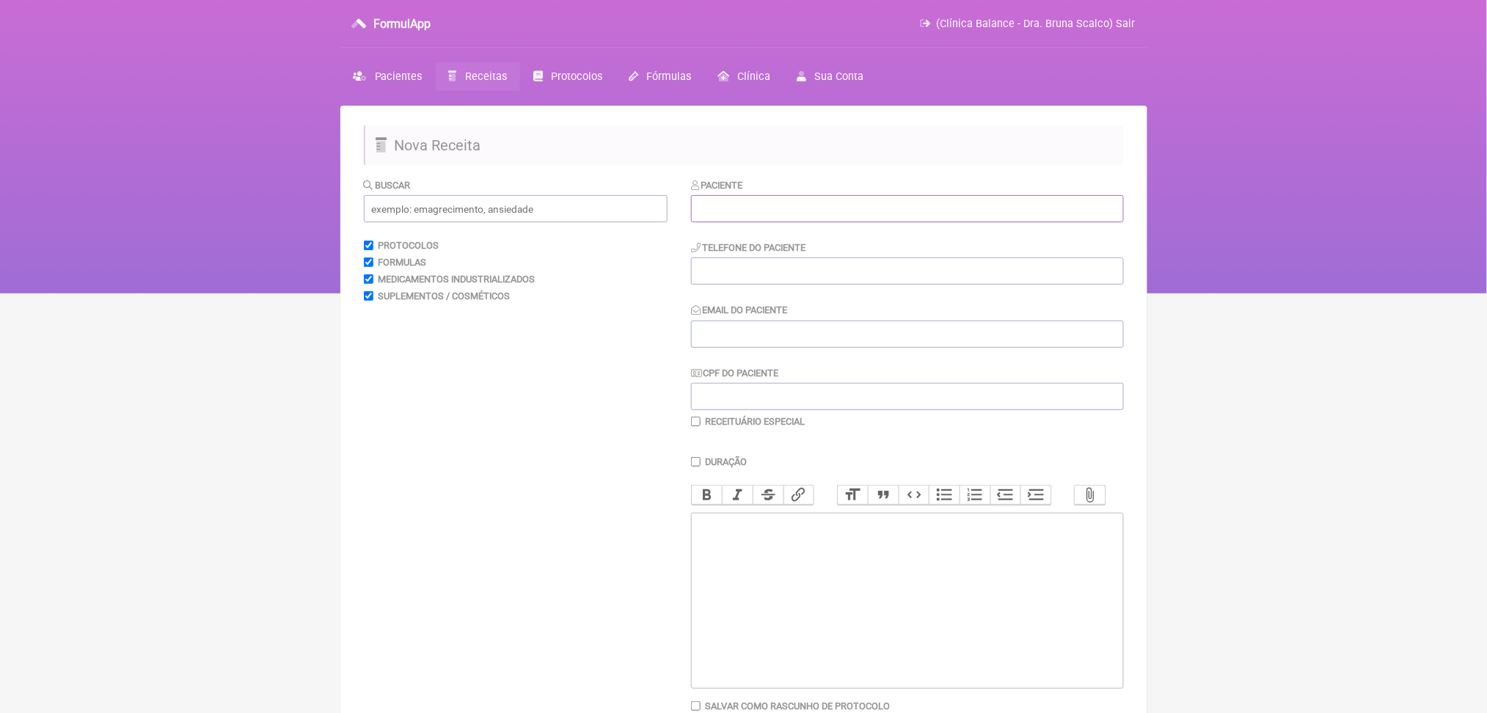
click at [819, 222] on input "text" at bounding box center [907, 208] width 433 height 27
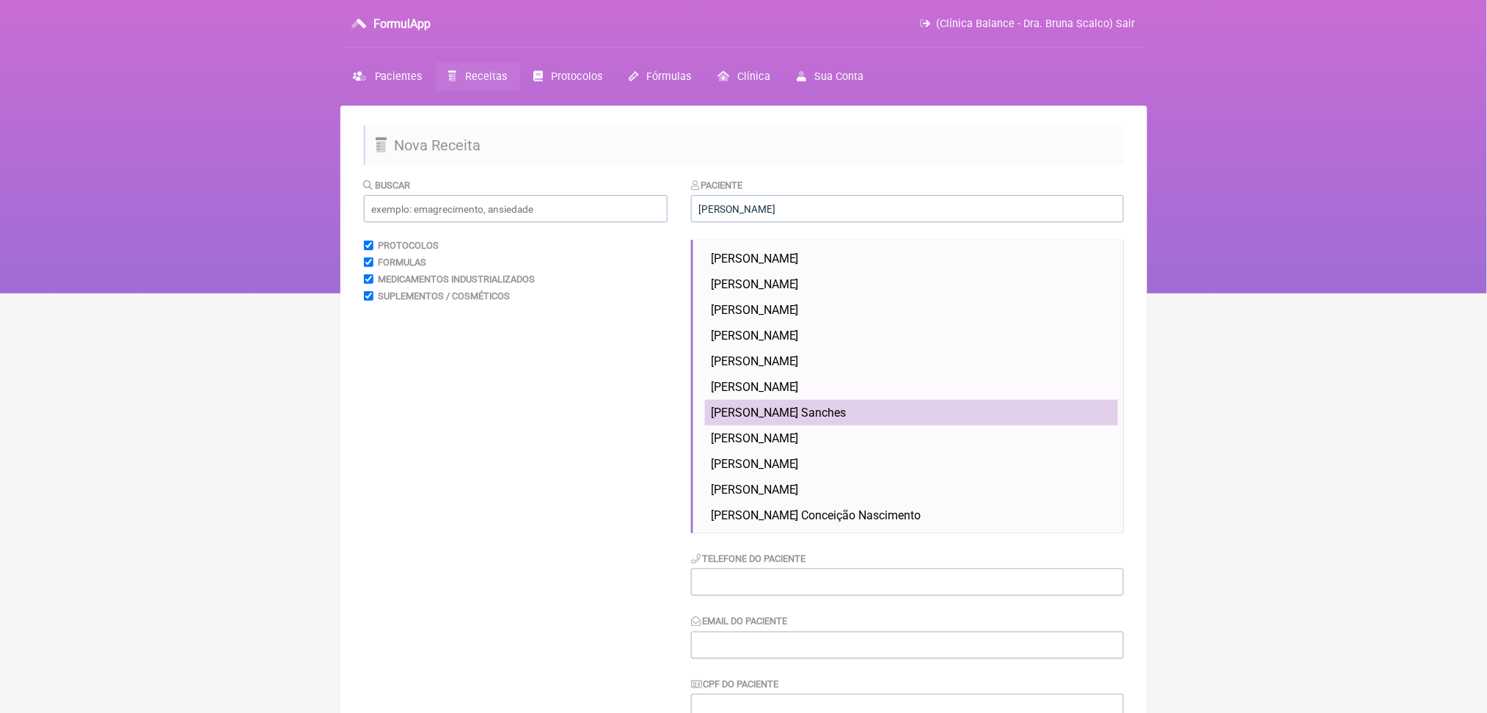
click at [799, 420] on span "[PERSON_NAME] Sanches" at bounding box center [779, 413] width 136 height 14
type input "[PERSON_NAME] Sanches"
type input "[PHONE_NUMBER]"
type input "[EMAIL_ADDRESS][DOMAIN_NAME]"
type input "527.099.468-23"
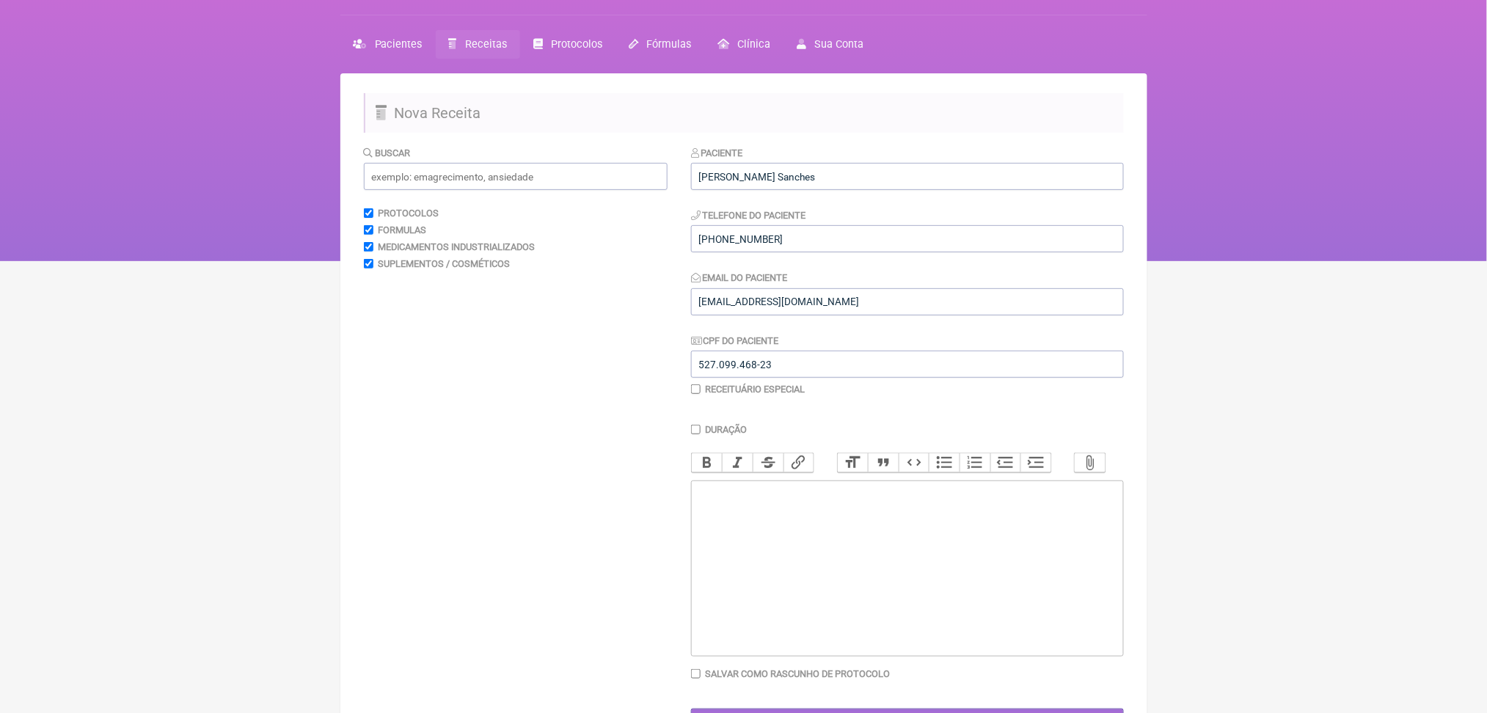
scroll to position [153, 0]
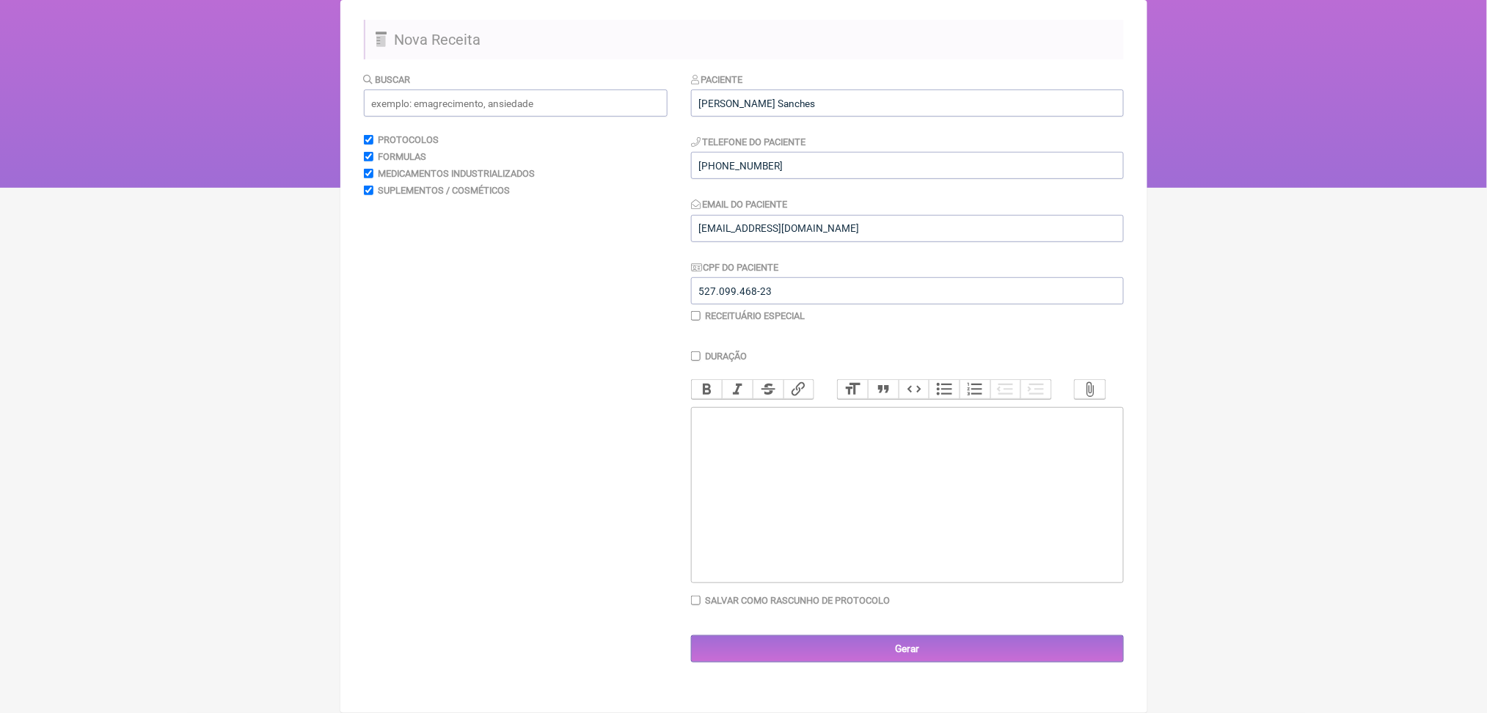
click at [807, 583] on trix-editor at bounding box center [907, 495] width 433 height 176
paste trix-editor "<div>&nbsp;Teste respiratório da ureia com carbono-13 (ou carbono-14) – Control…"
click at [708, 440] on div "Teste respiratório da ureia com carbono-13 (ou carbono-14) – Controle de erradi…" at bounding box center [906, 426] width 417 height 28
click at [996, 468] on div "Solicito: Teste respiratório da ureia com carbono-13 (ou carbono-14) – Controle…" at bounding box center [906, 440] width 417 height 56
click at [1105, 468] on div "Solicito: Teste respiratório da ureia com carbono-13 (ou carbono-14) – Controle…" at bounding box center [906, 440] width 417 height 56
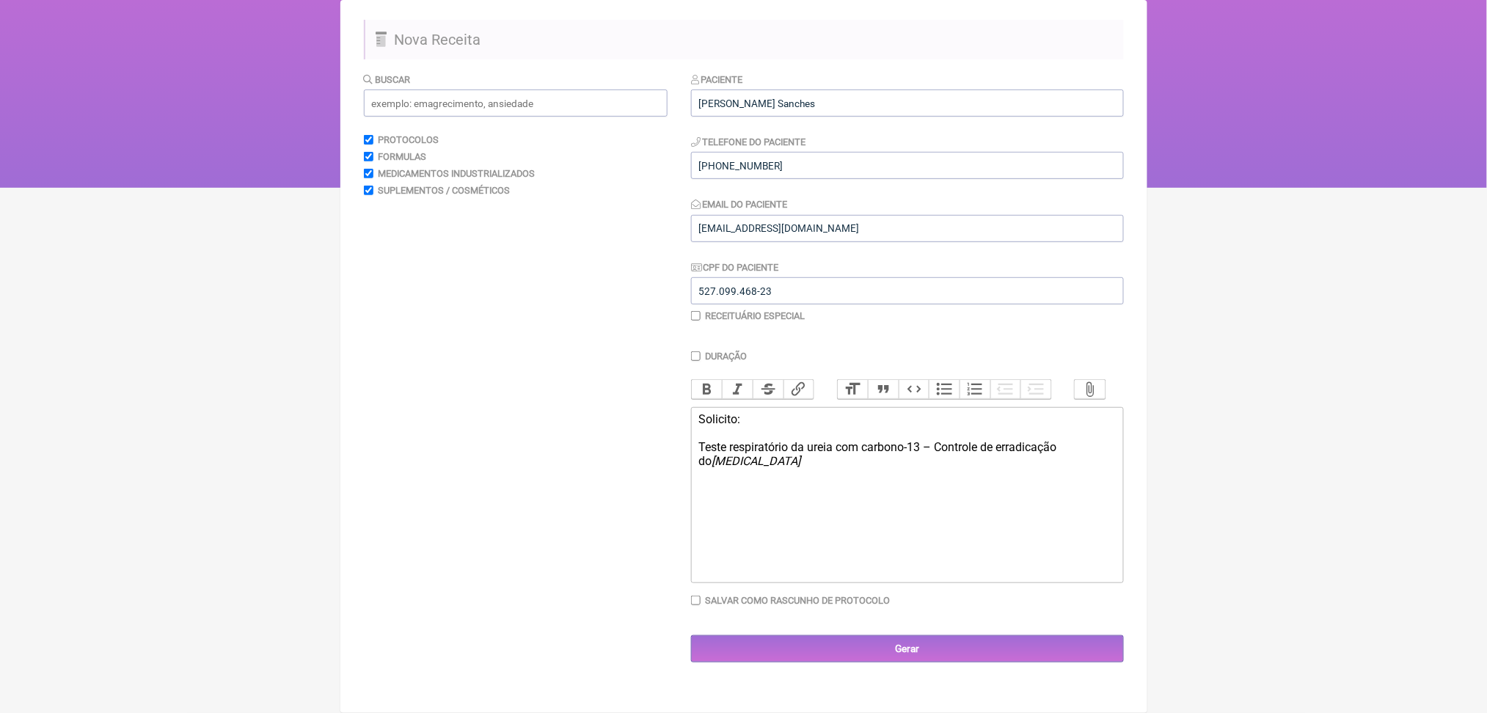
click at [979, 583] on trix-editor "Solicito: Teste respiratório da ureia com carbono-13 – Controle de erradicação …" at bounding box center [907, 495] width 433 height 176
paste trix-editor "para controle clínico e reavaliação da erradicação do <em>Helicobacter pylori</…"
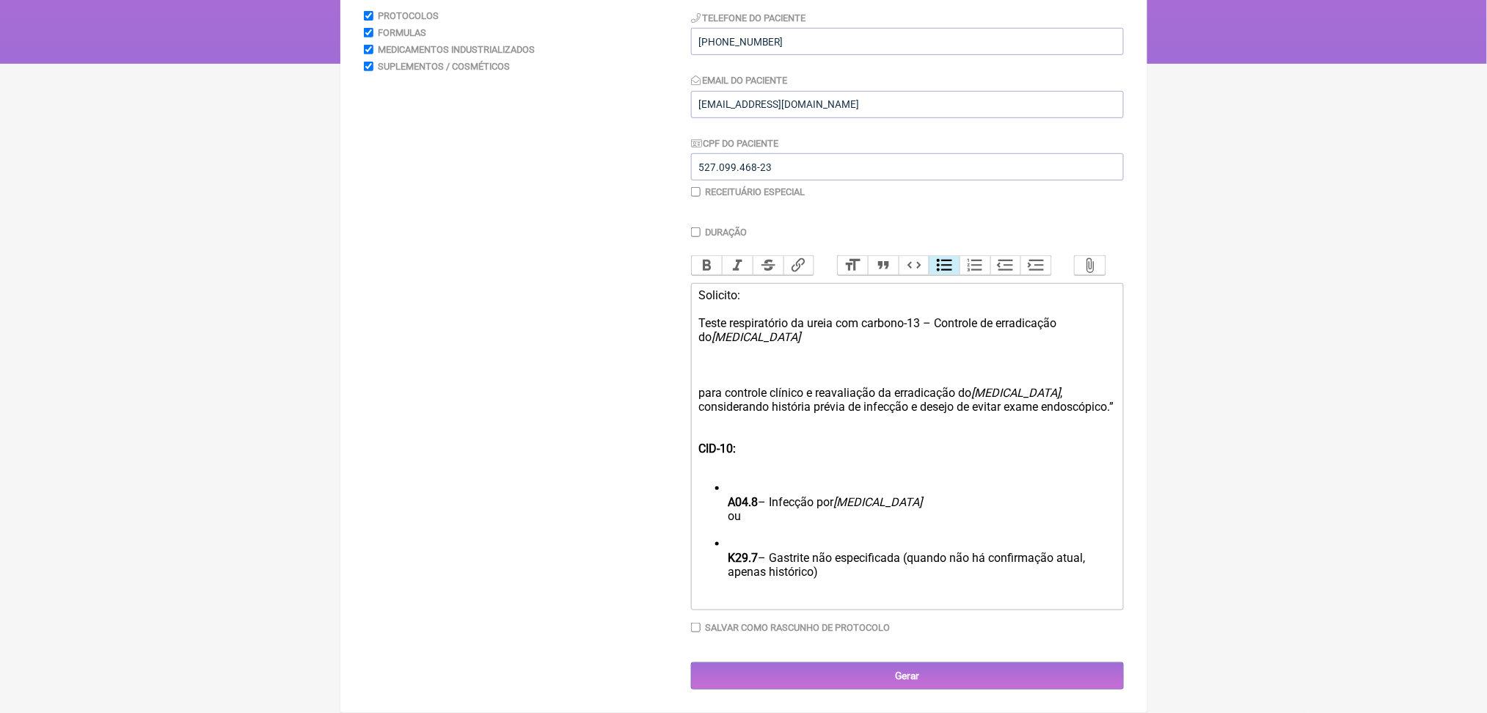
scroll to position [399, 0]
click at [720, 365] on div "Solicito: Teste respiratório da ureia com carbono-13 – Controle de erradicação …" at bounding box center [906, 357] width 417 height 139
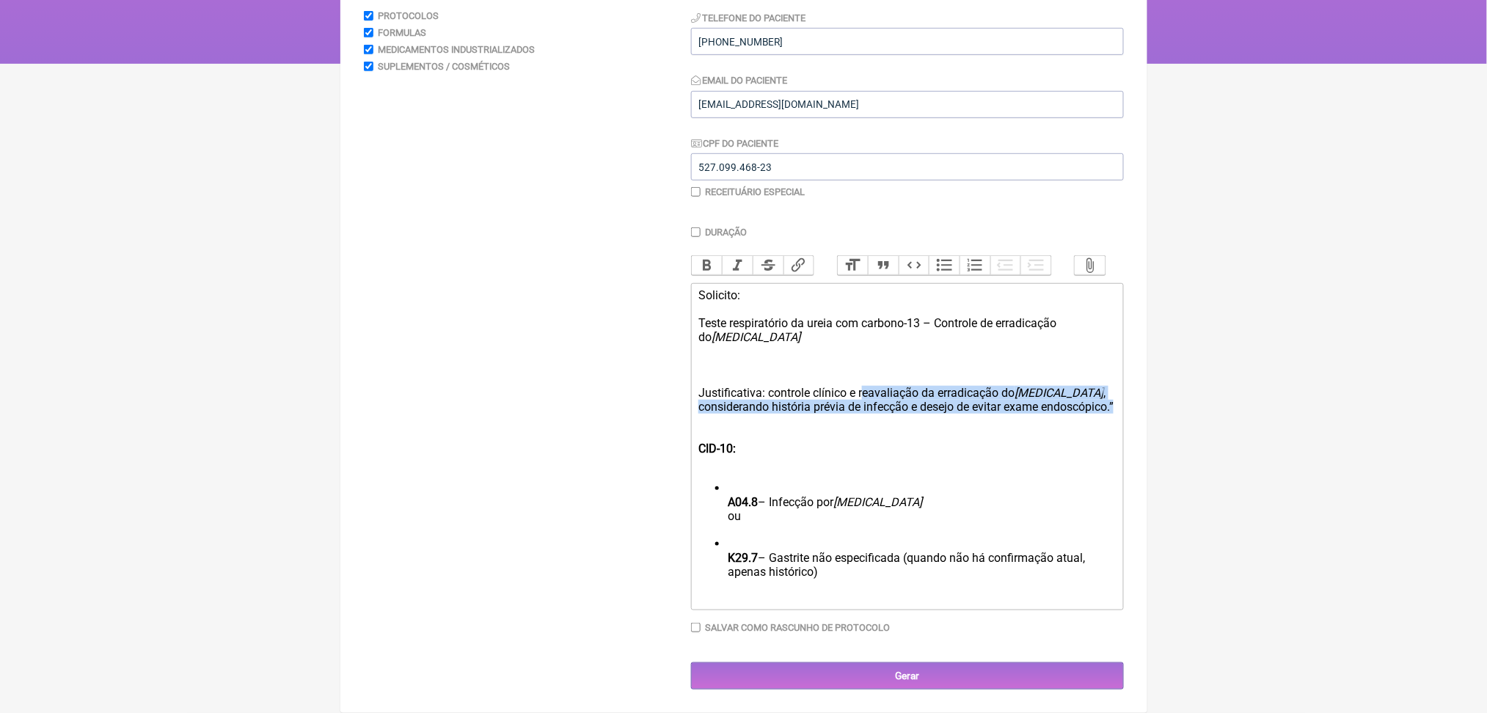
drag, startPoint x: 913, startPoint y: 373, endPoint x: 973, endPoint y: 406, distance: 68.3
click at [973, 406] on div "Solicito: Teste respiratório da ureia com carbono-13 – Controle de erradicação …" at bounding box center [906, 357] width 417 height 139
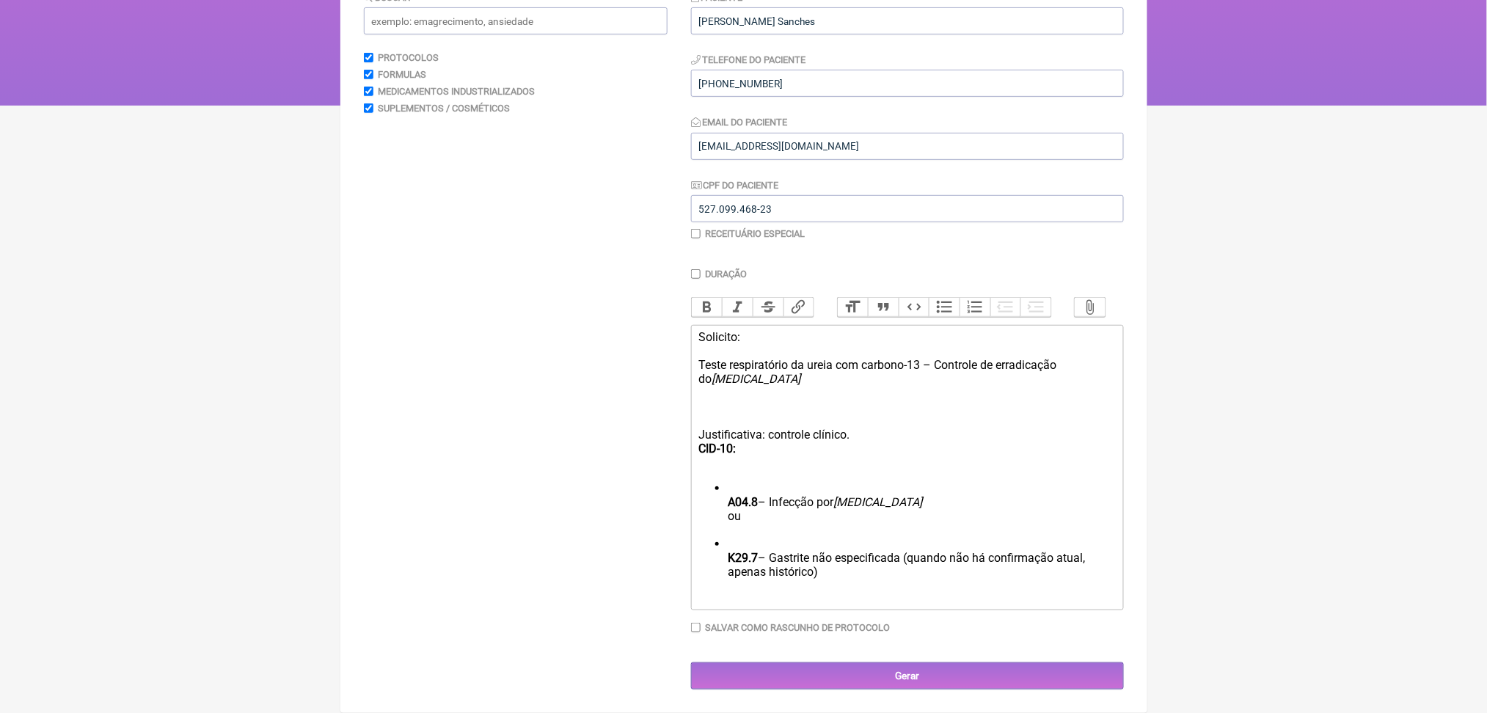
scroll to position [394, 0]
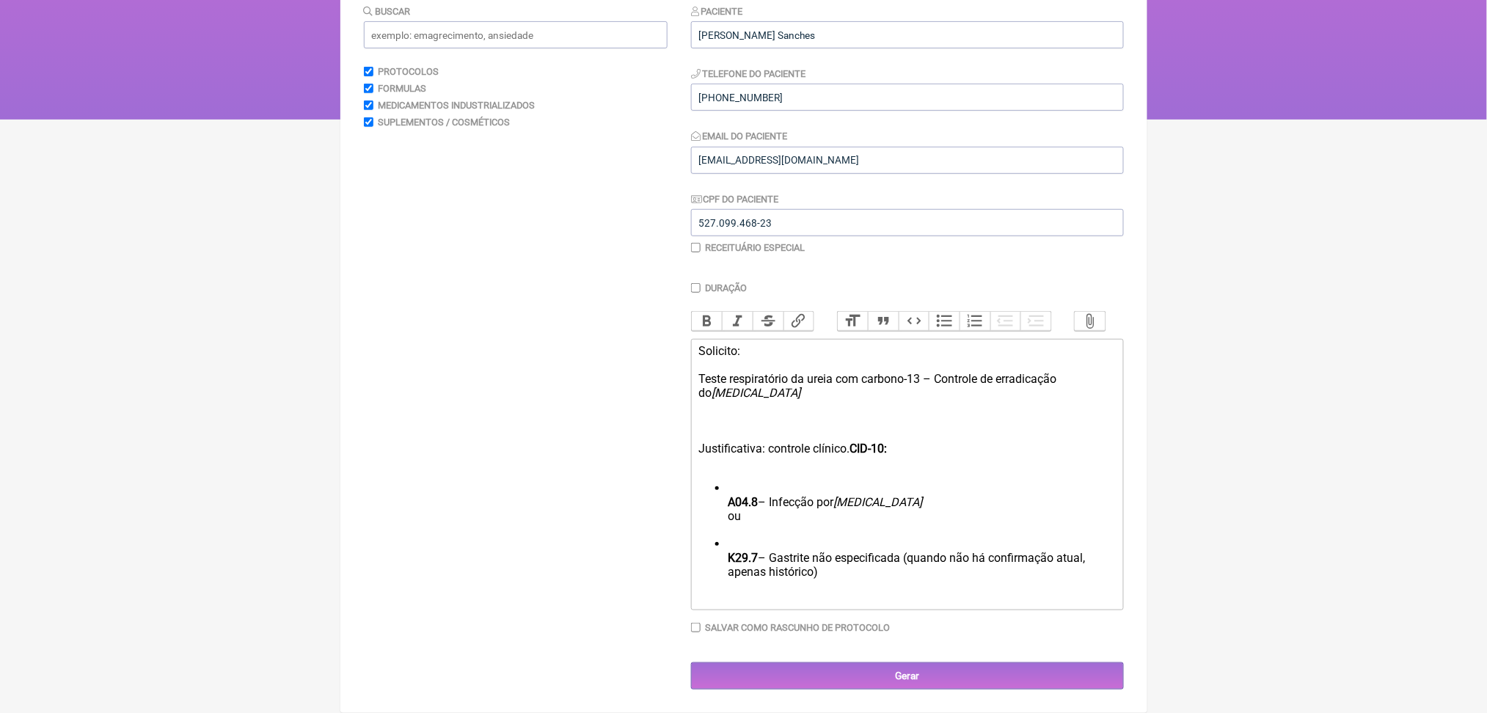
click at [971, 389] on div "Solicito: Teste respiratório da ureia com carbono-13 – Controle de erradicação …" at bounding box center [906, 406] width 417 height 125
click at [960, 373] on div "Solicito: Teste respiratório da ureia com carbono-13 – Controle de erradicação …" at bounding box center [906, 406] width 417 height 125
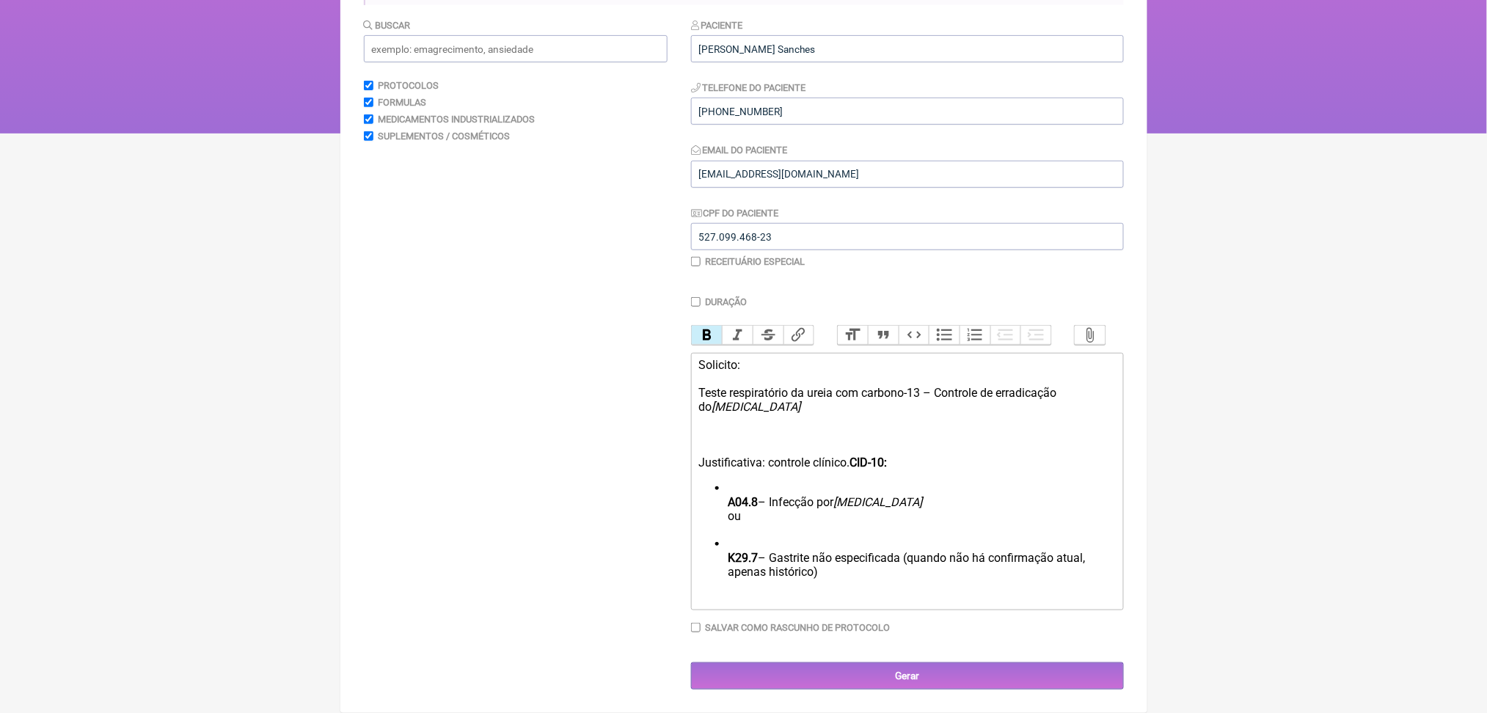
scroll to position [358, 0]
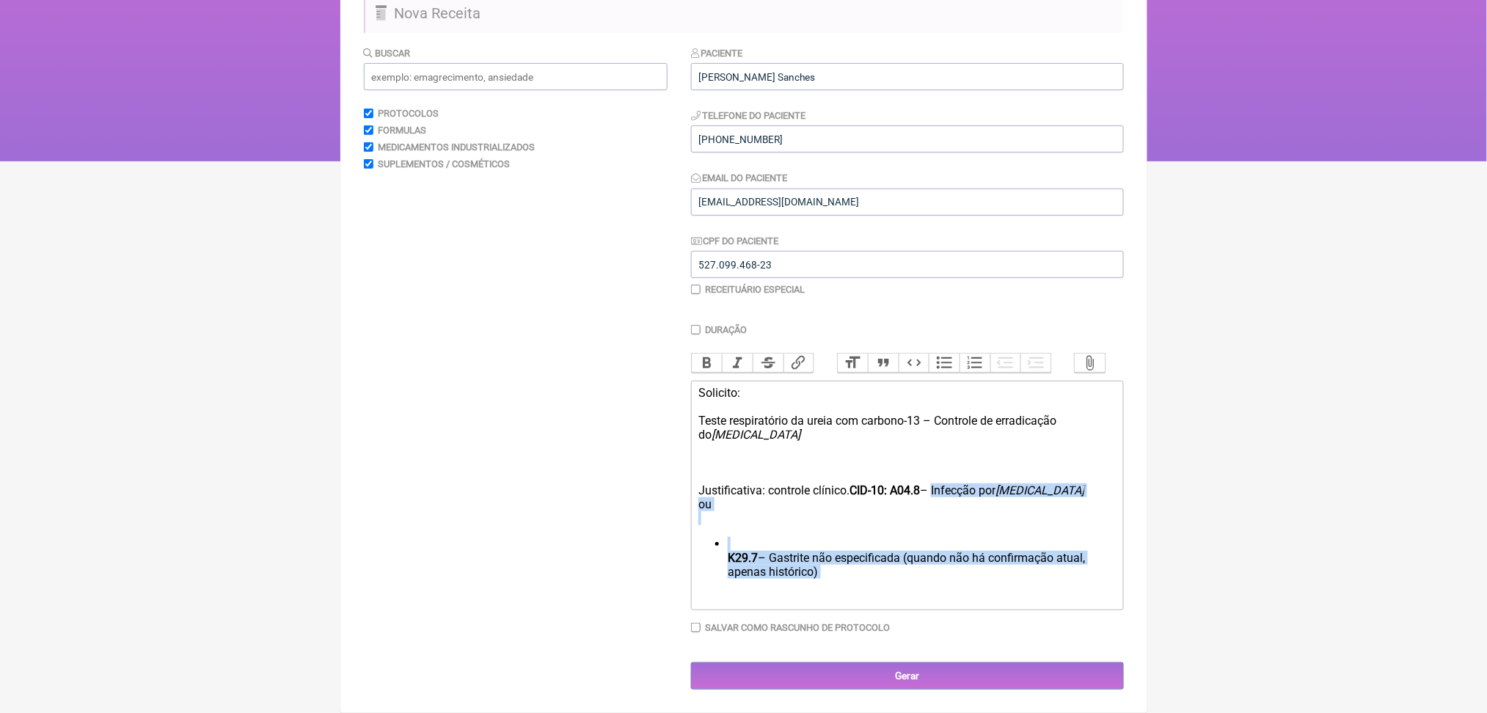
drag, startPoint x: 1002, startPoint y: 409, endPoint x: 1071, endPoint y: 598, distance: 200.8
click at [1071, 598] on div "Duração Duração de 30 dias Bold Italic Strikethrough Link Heading Quote Code Bu…" at bounding box center [907, 484] width 433 height 320
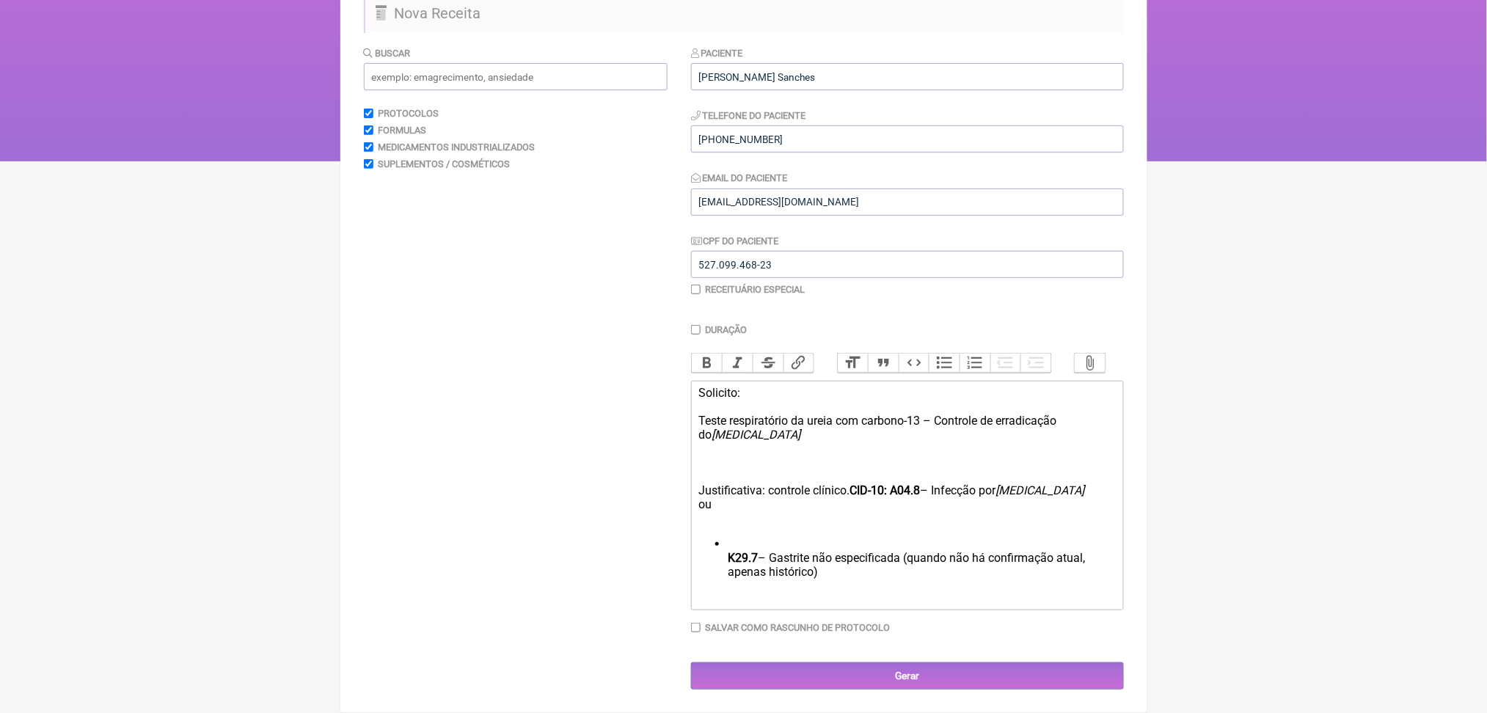
scroll to position [265, 0]
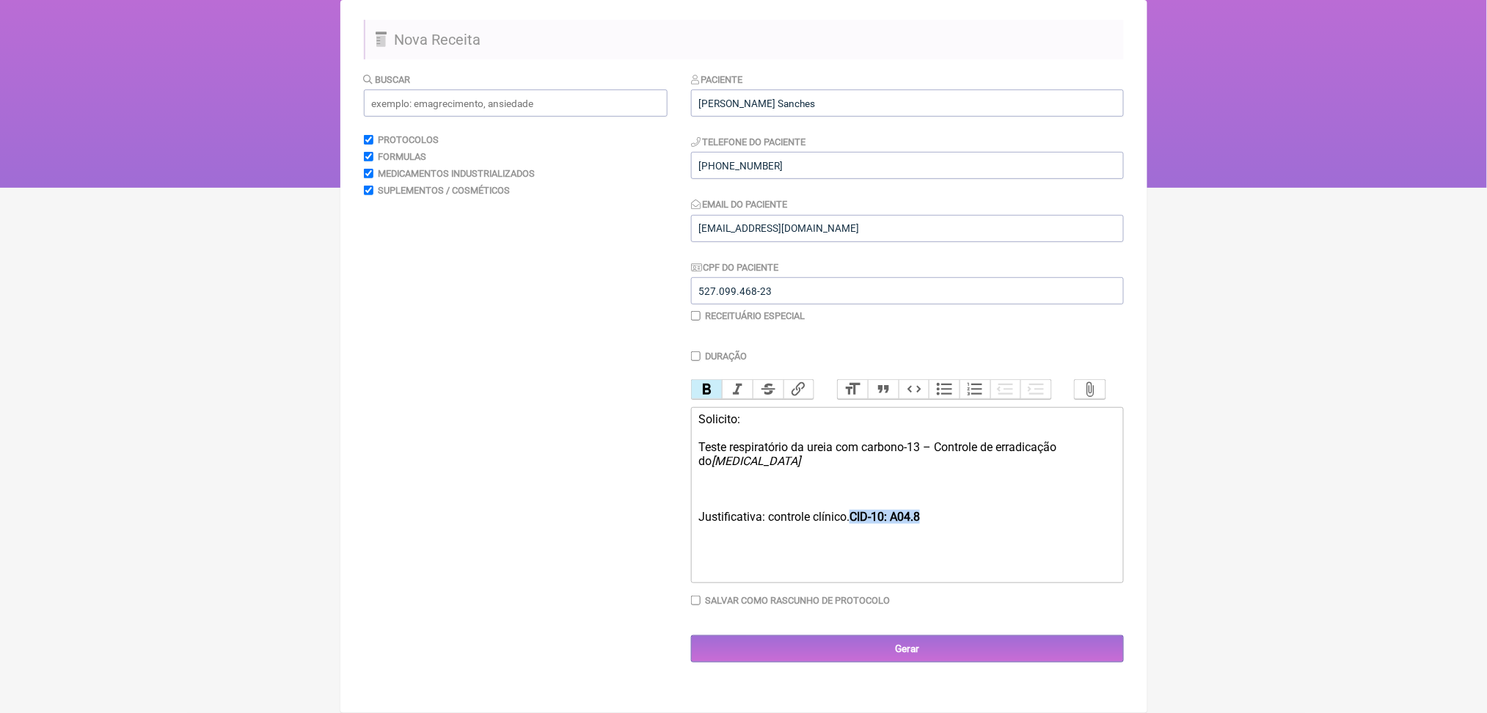
drag, startPoint x: 902, startPoint y: 505, endPoint x: 1011, endPoint y: 507, distance: 108.6
click at [1011, 507] on div "Solicito: Teste respiratório da ureia com carbono-13 – Controle de erradicação …" at bounding box center [906, 468] width 417 height 112
click at [713, 380] on button "Bold" at bounding box center [707, 389] width 31 height 19
click at [772, 500] on div "Solicito: Teste respiratório da ureia com carbono-13 – Controle de erradicação …" at bounding box center [906, 468] width 417 height 112
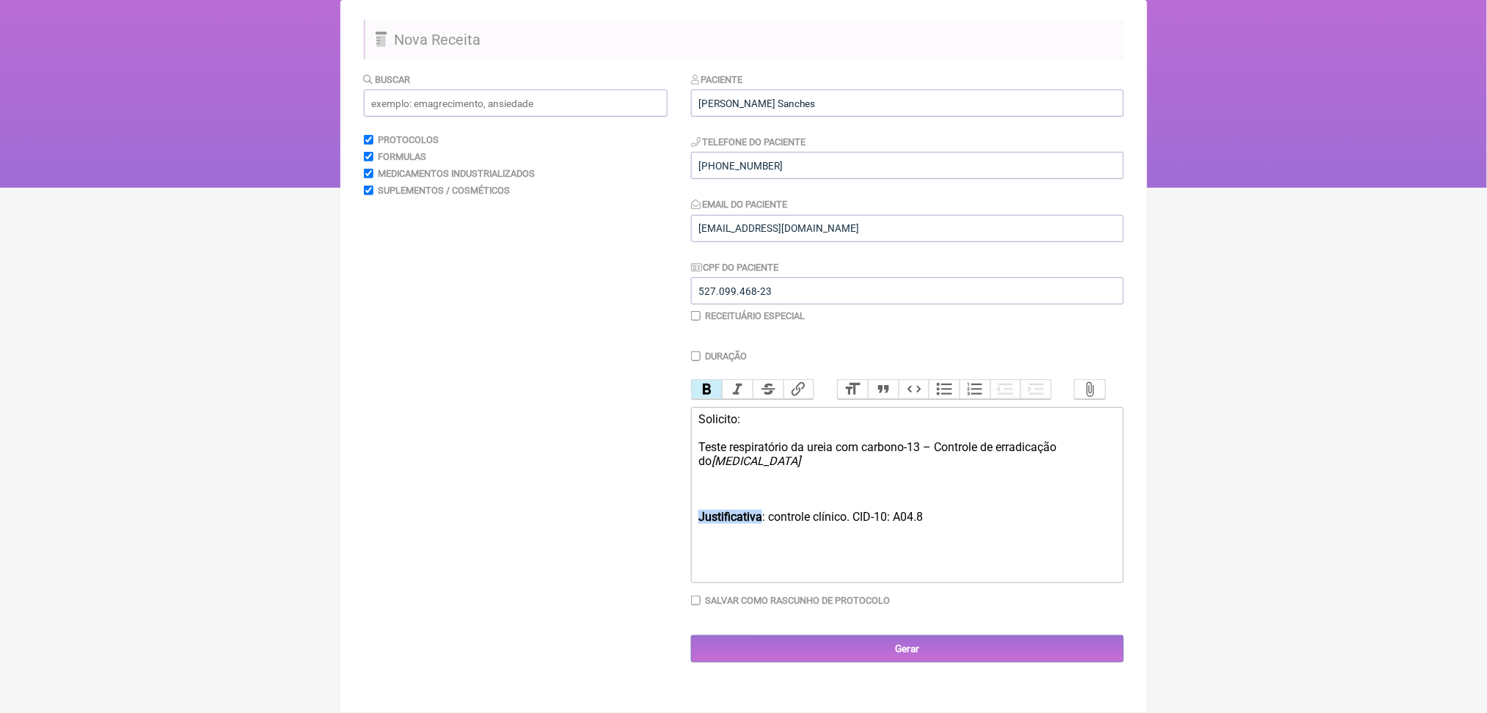
click at [707, 380] on button "Bold" at bounding box center [707, 389] width 31 height 19
click at [728, 412] on div "Solicito: Teste respiratório da ureia com carbono-13 – Controle de erradicação …" at bounding box center [906, 468] width 417 height 112
click at [723, 380] on button "Bold" at bounding box center [707, 389] width 31 height 19
click at [737, 470] on div "Solicito : Teste respiratório da ureia com carbono-13 – Controle de erradicação…" at bounding box center [906, 468] width 417 height 112
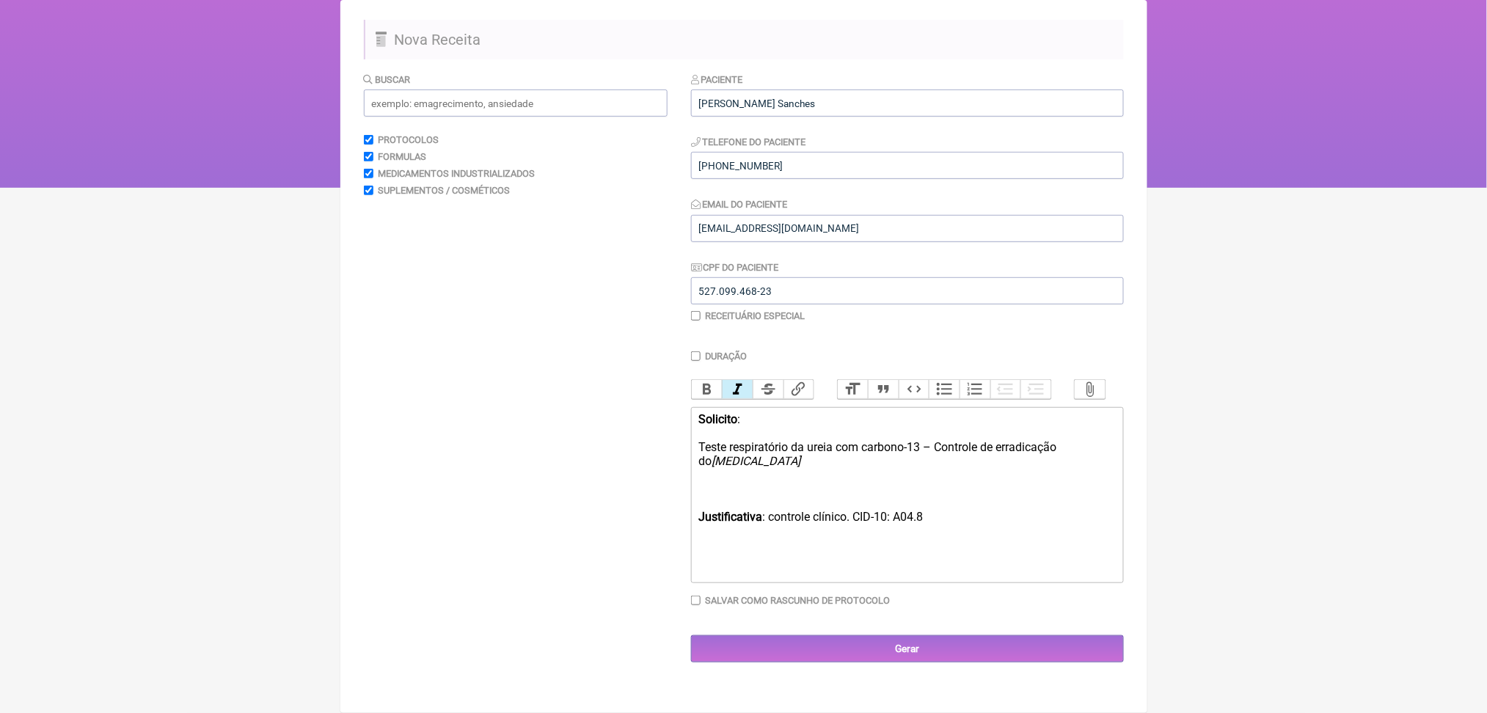
type trix-editor "<div><strong>Solicito</strong>:<br><br> Teste respiratório da ureia com carbono…"
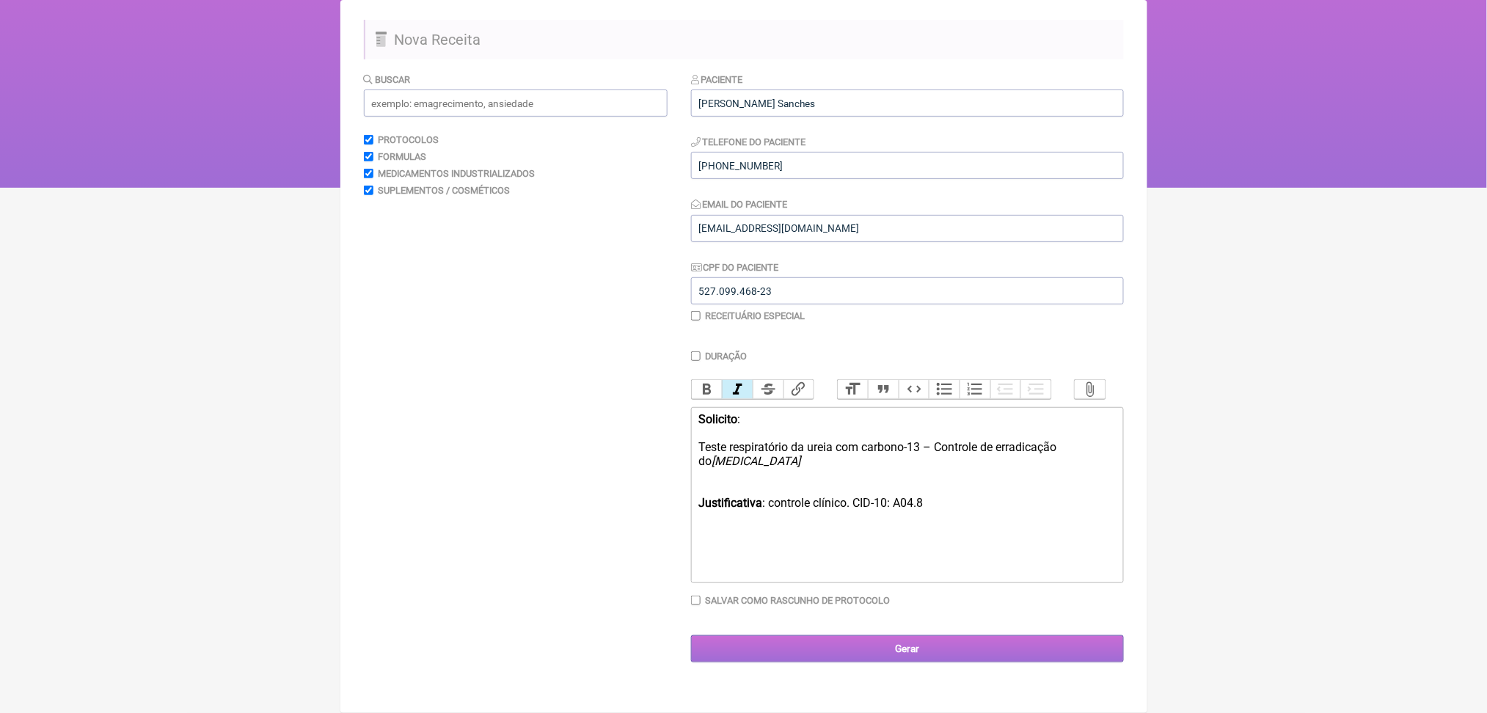
click at [913, 662] on input "Gerar" at bounding box center [907, 648] width 433 height 27
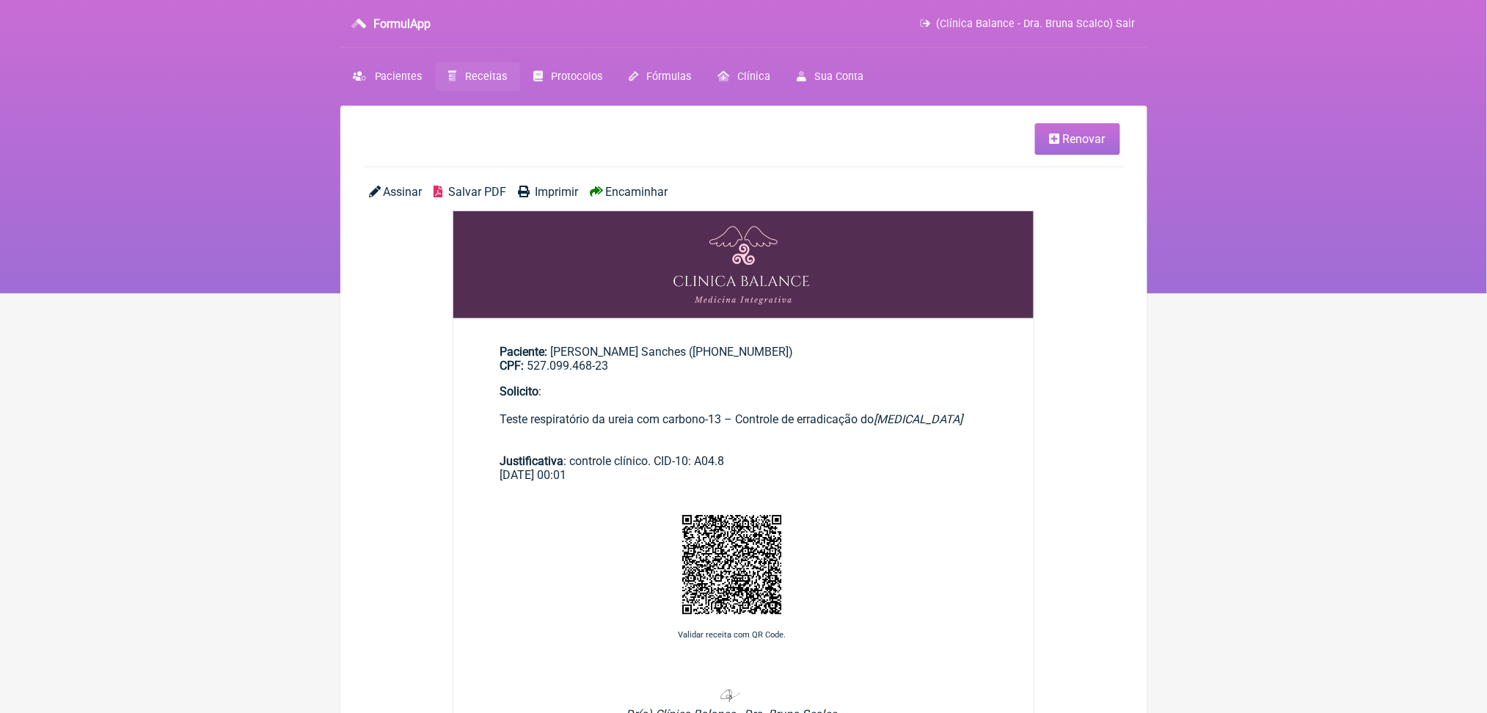
click at [506, 199] on span "Salvar PDF" at bounding box center [477, 192] width 58 height 14
click at [500, 81] on link "Receitas" at bounding box center [478, 76] width 84 height 29
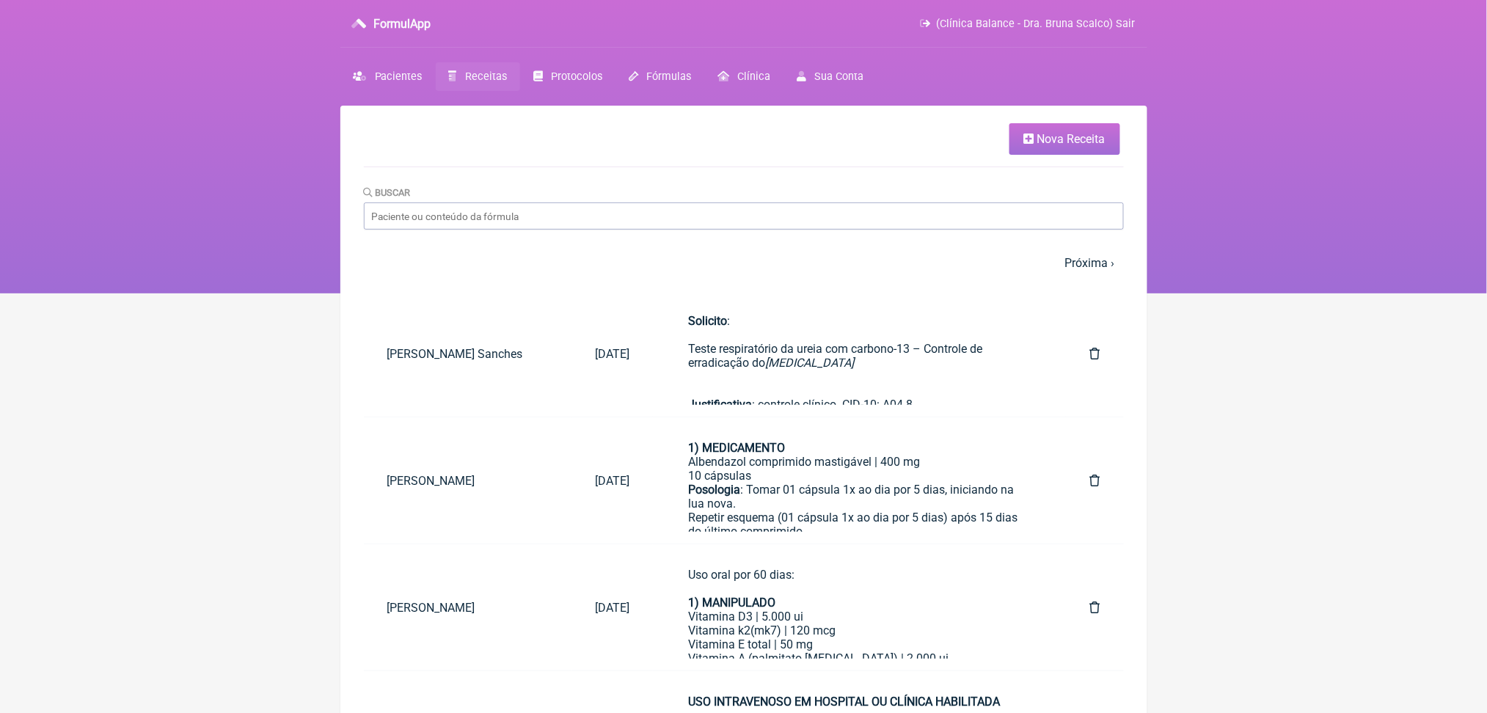
click at [1043, 155] on link "Nova Receita" at bounding box center [1064, 139] width 111 height 32
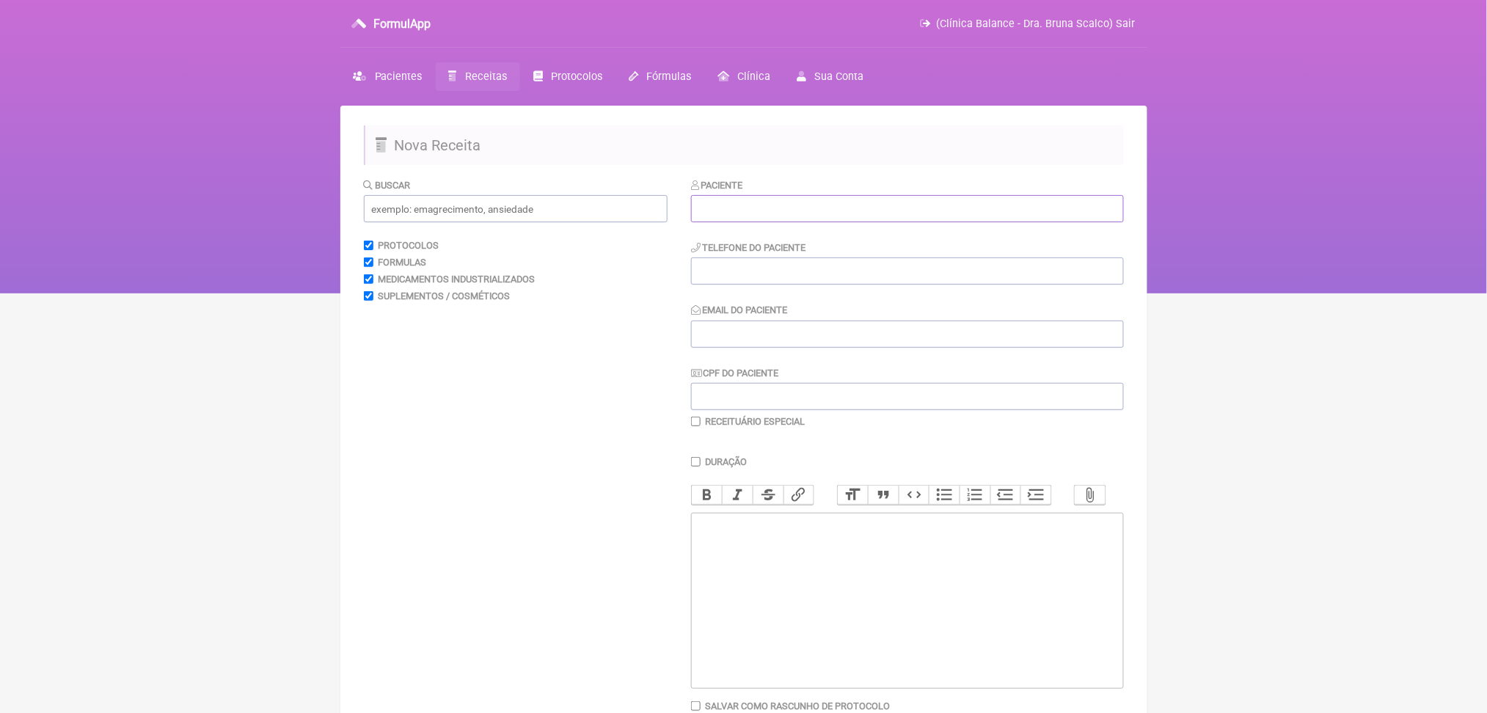
click at [766, 222] on input "text" at bounding box center [907, 208] width 433 height 27
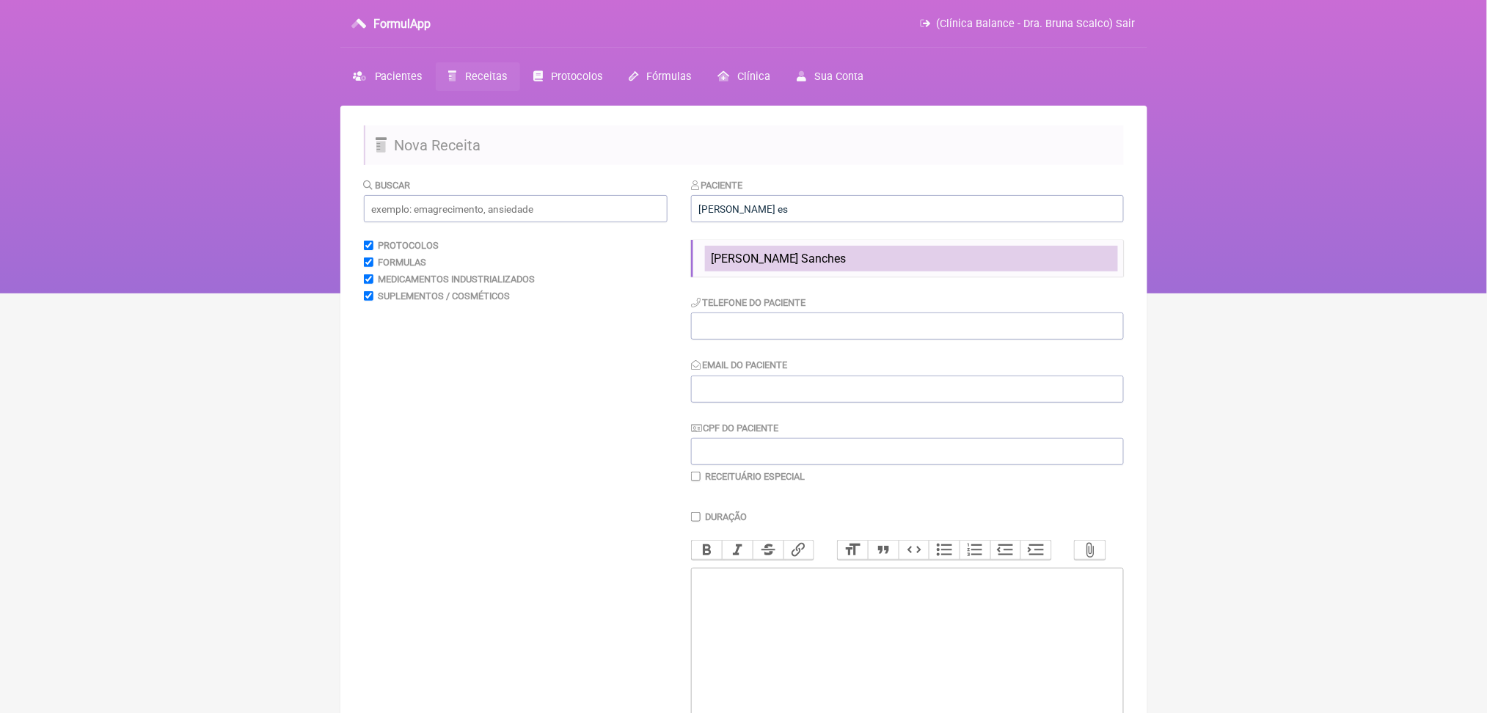
click at [836, 266] on span "[PERSON_NAME] Sanches" at bounding box center [779, 259] width 136 height 14
type input "[PERSON_NAME] Sanches"
type input "[PHONE_NUMBER]"
type input "[EMAIL_ADDRESS][DOMAIN_NAME]"
type input "527.099.468-23"
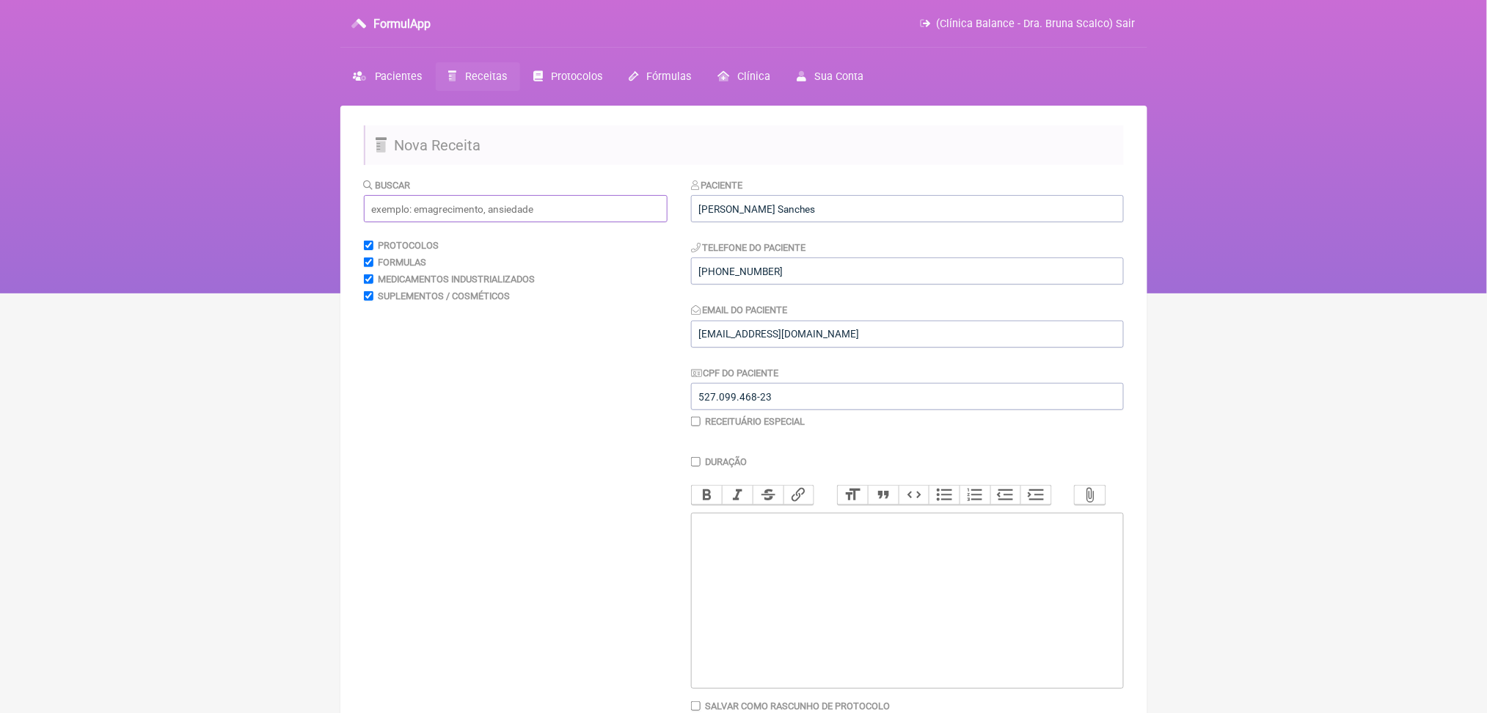
click at [583, 222] on input "text" at bounding box center [516, 208] width 304 height 27
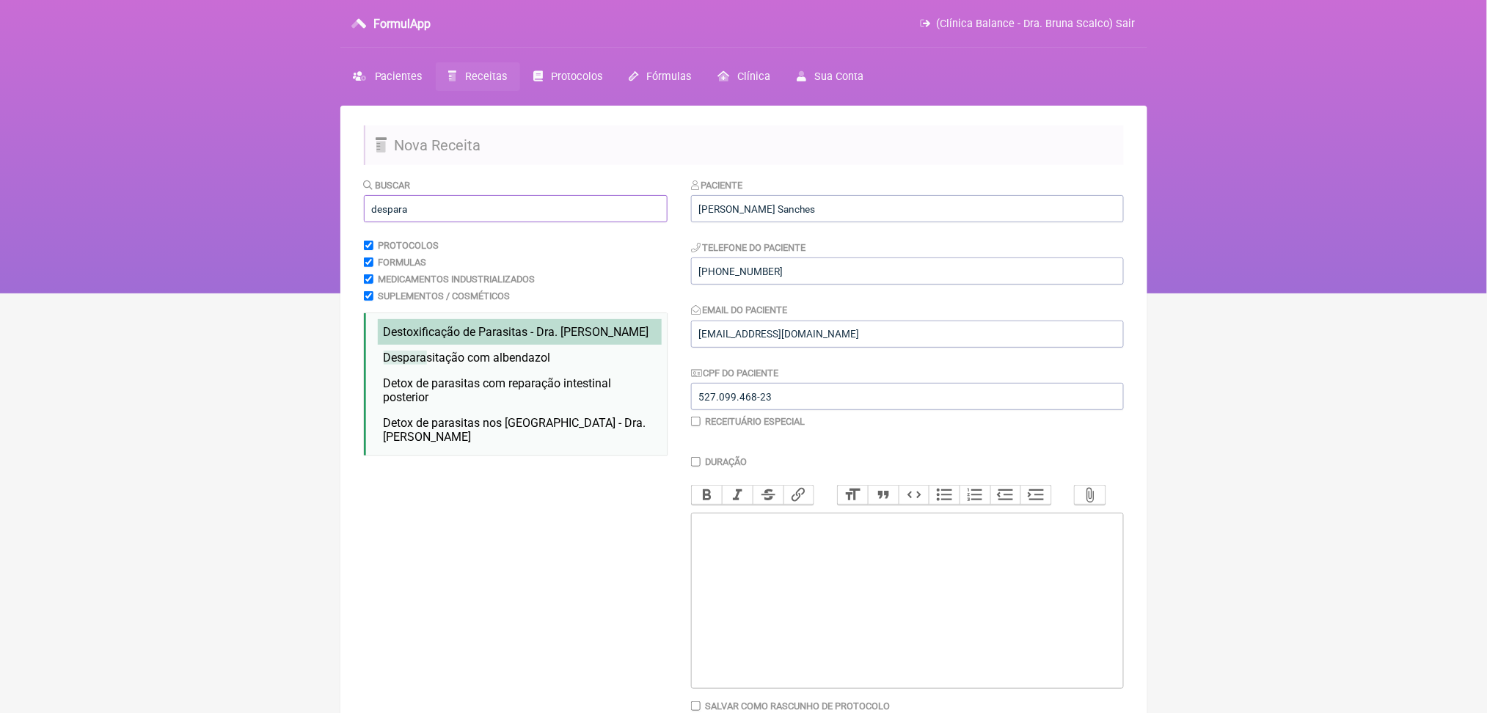
type input "despara"
click at [511, 345] on li "Destoxificação de Parasitas - Dra. Hulda Clark destoxificação de parasitas deto…" at bounding box center [520, 332] width 284 height 26
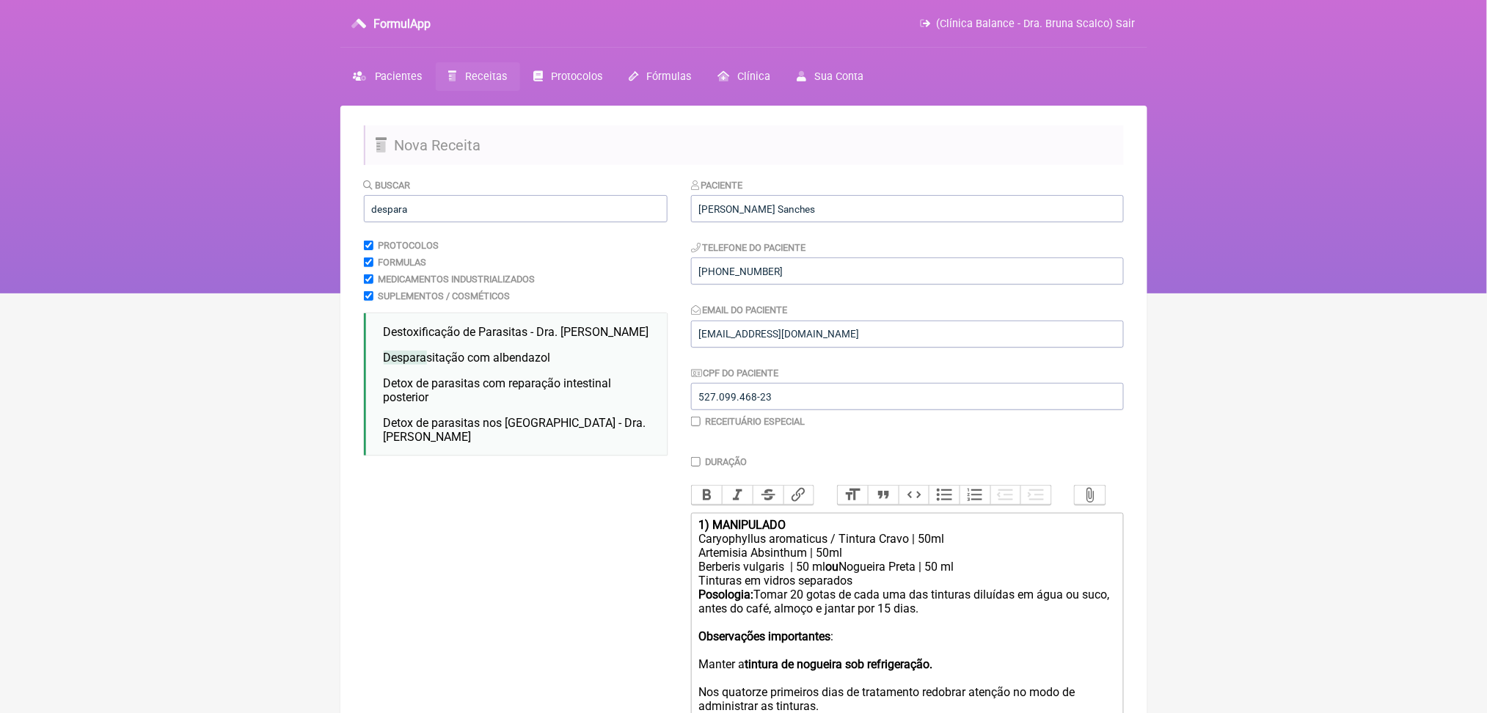
click at [261, 293] on html "FormulApp (Clínica Balance - Dra. Bruna Scalco) Sair [GEOGRAPHIC_DATA] Receitas…" at bounding box center [743, 146] width 1487 height 293
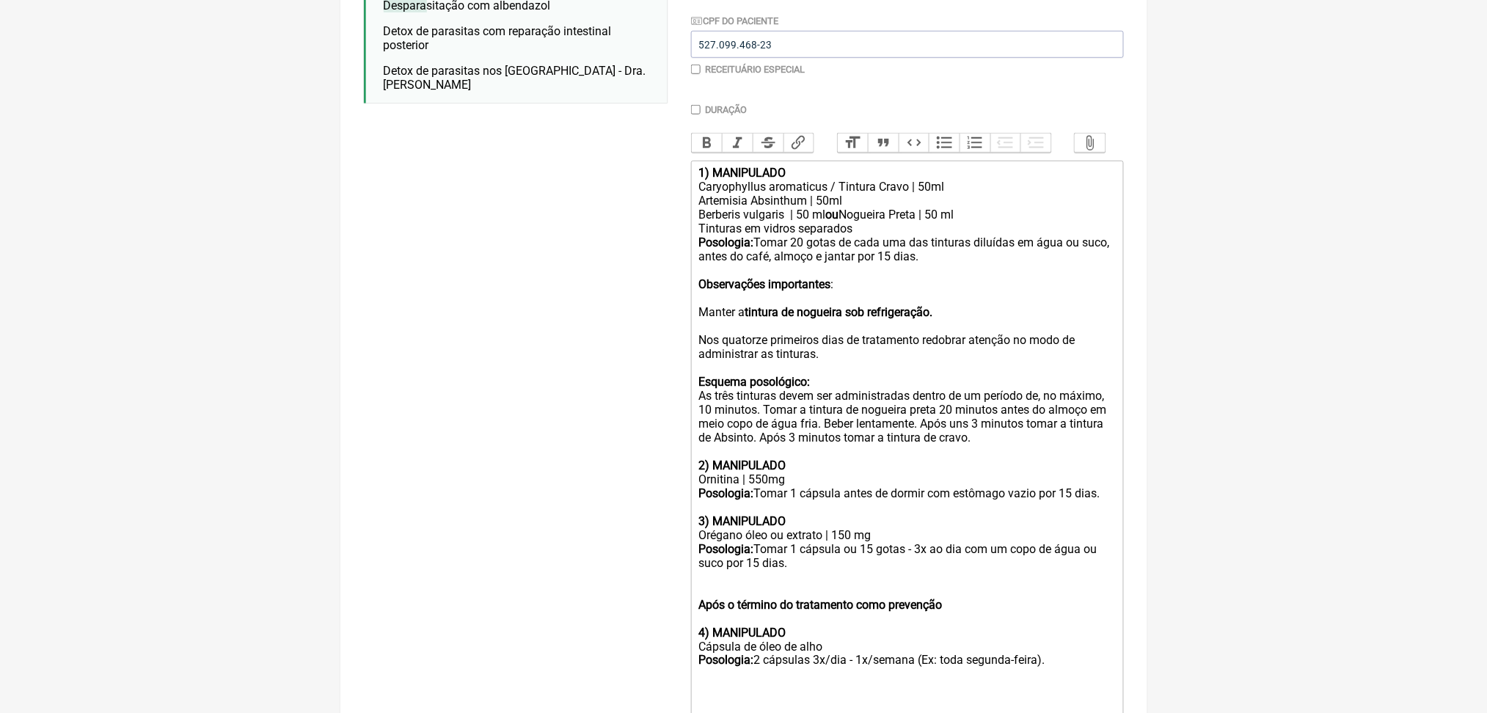
scroll to position [470, 0]
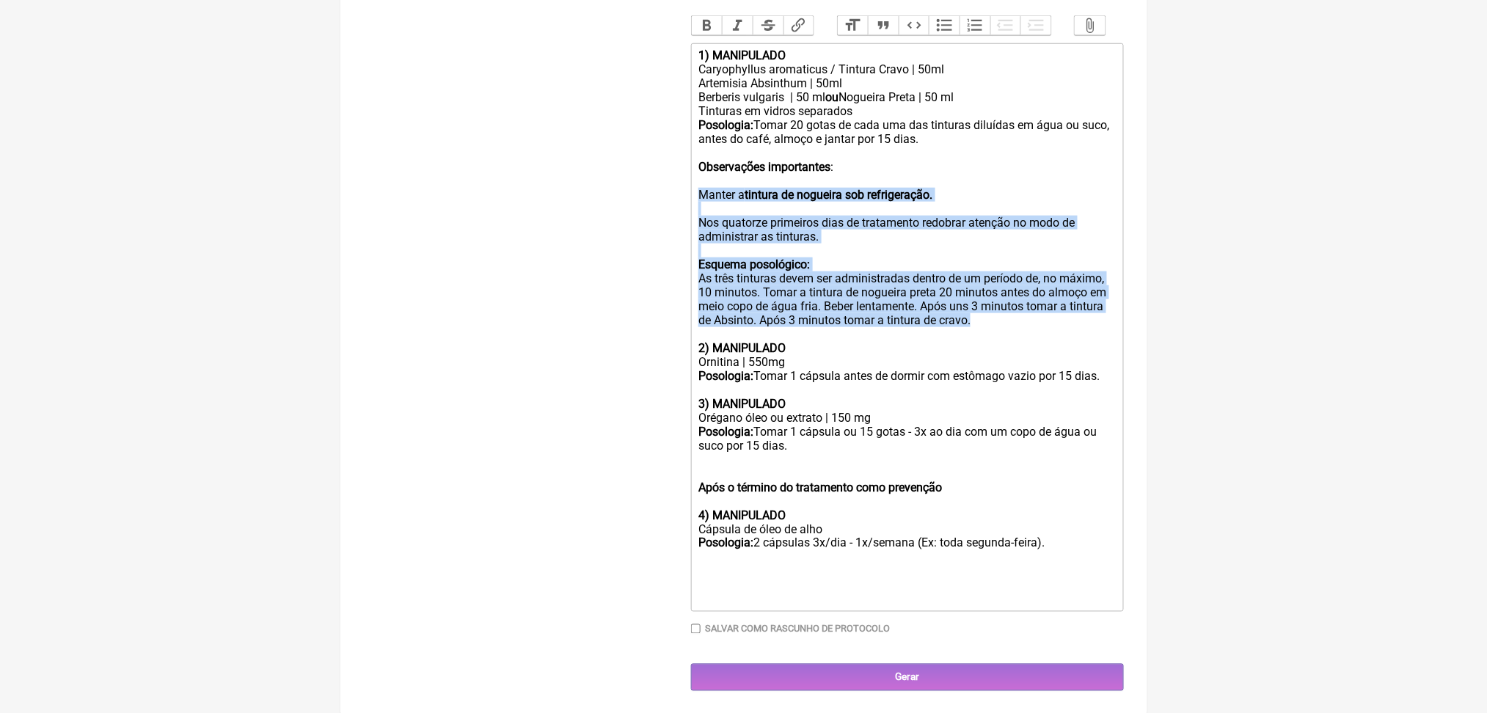
drag, startPoint x: 1102, startPoint y: 543, endPoint x: 663, endPoint y: 354, distance: 477.8
click at [663, 354] on form "Buscar despara Protocolos Formulas Medicamentos Industrializados Suplementos / …" at bounding box center [744, 199] width 760 height 983
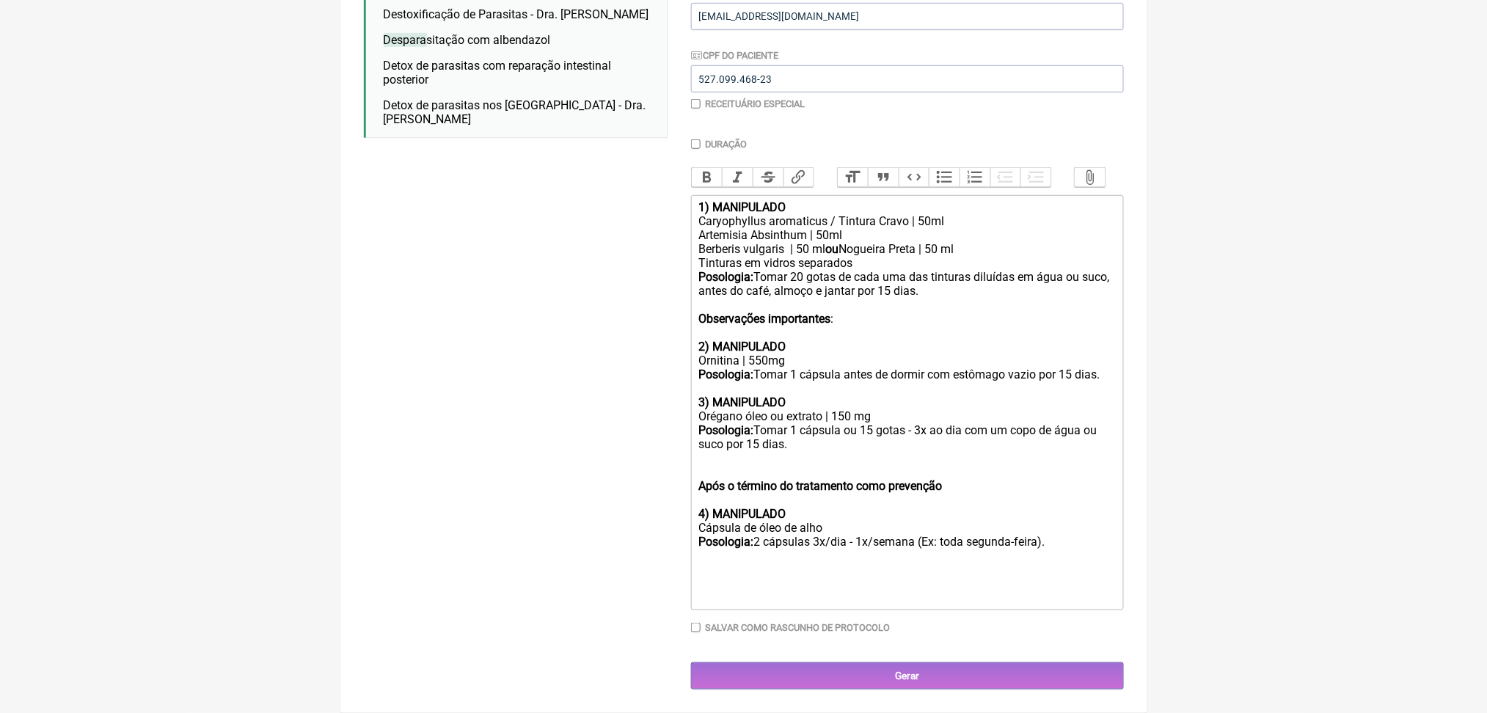
click at [787, 319] on strong "Observações importantes" at bounding box center [764, 319] width 132 height 14
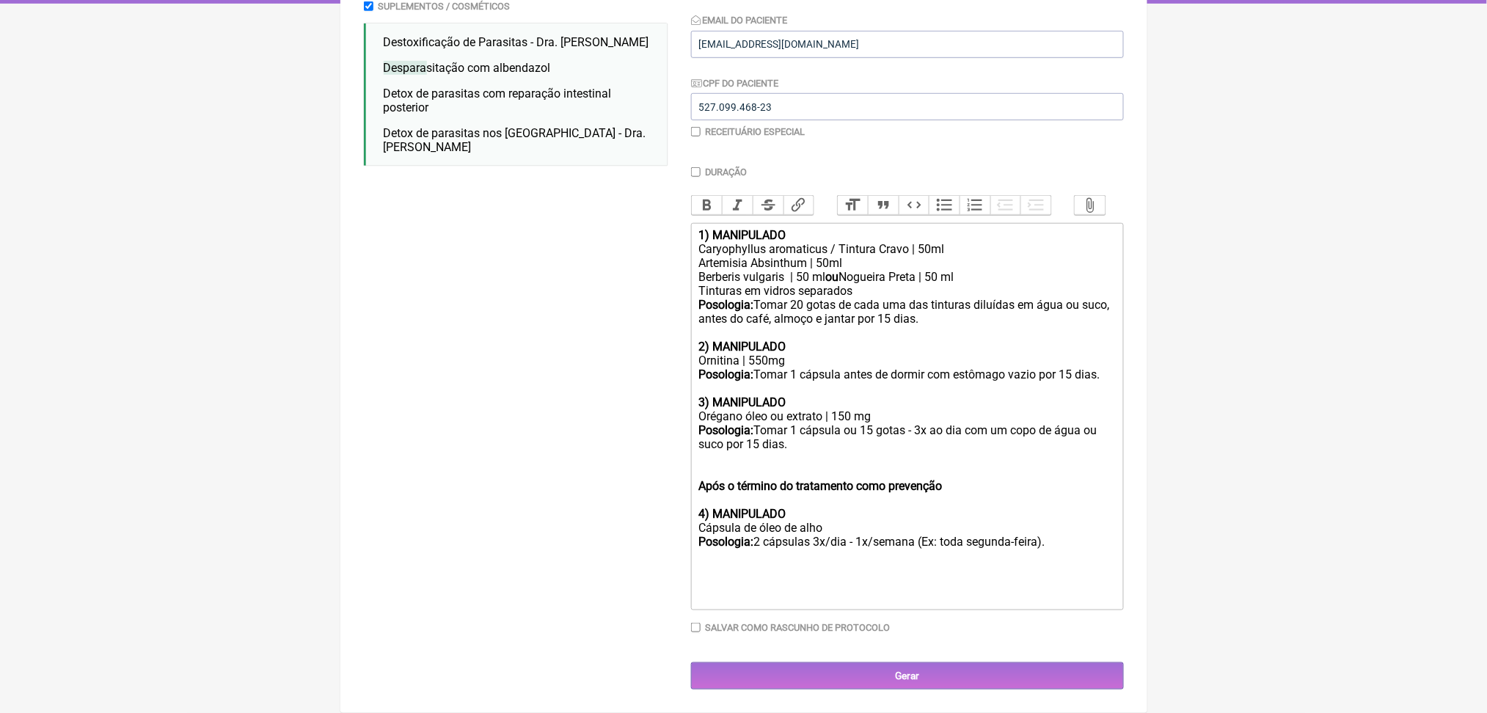
click at [756, 491] on div "Após o término do tratamento como prevenção 4) MANIPULADO" at bounding box center [906, 486] width 417 height 70
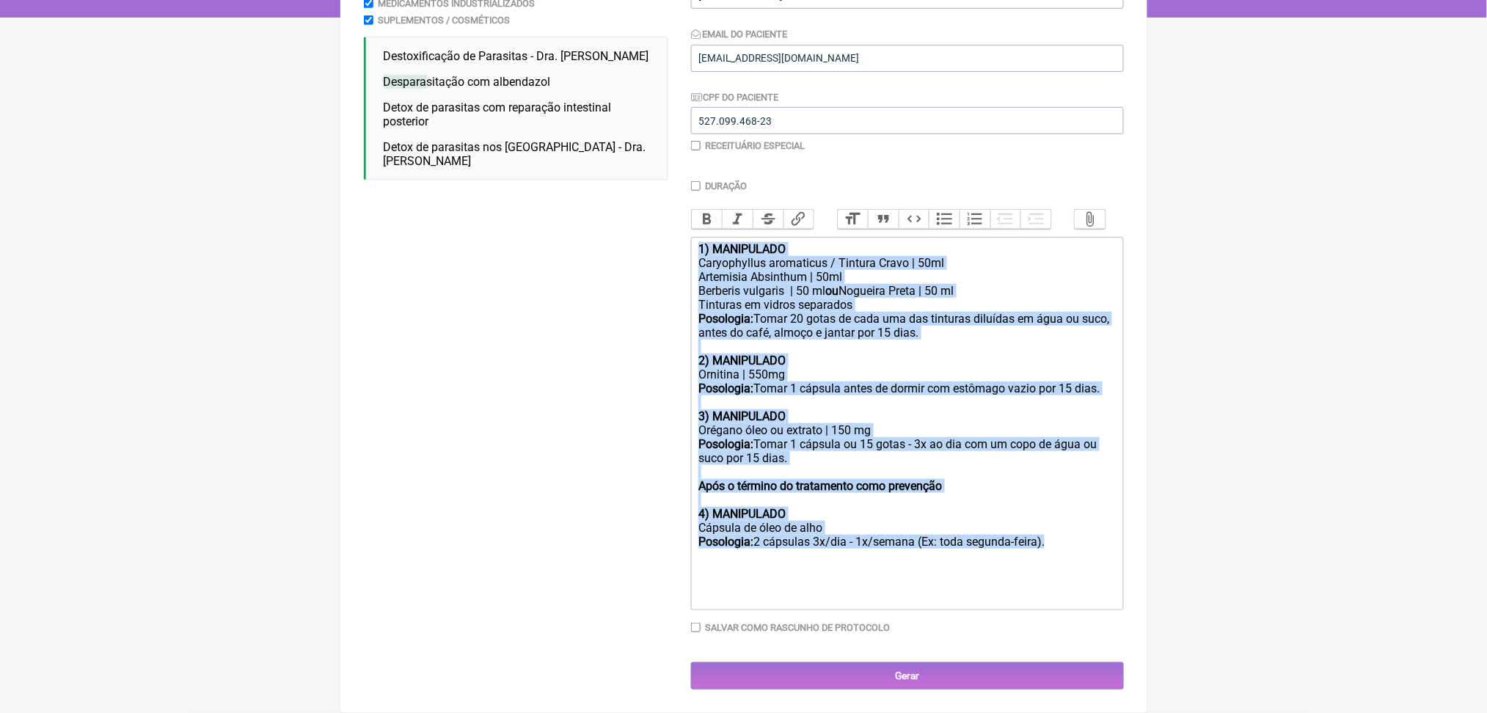
drag, startPoint x: 761, startPoint y: 589, endPoint x: 696, endPoint y: 164, distance: 429.7
click at [696, 164] on form "Buscar despara Protocolos Formulas Medicamentos Industrializados Suplementos / …" at bounding box center [744, 296] width 760 height 788
copy trix-editor "1) MANIPULADO Caryophyllus aromaticus / Tintura Cravo | 50ml Artemisia Absinthu…"
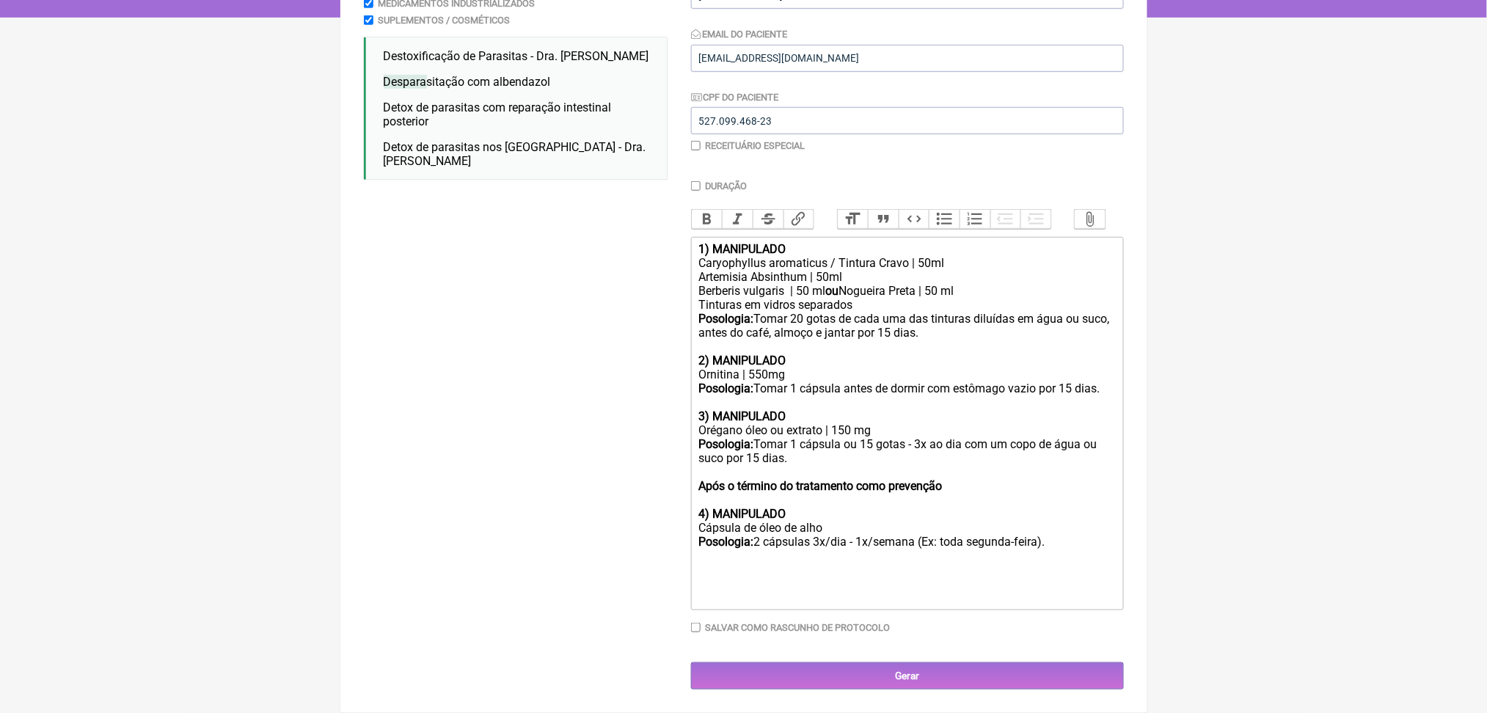
click at [830, 604] on div at bounding box center [906, 591] width 417 height 28
click at [989, 447] on div "Posologia: Tomar 1 cápsula ou 15 gotas - 3x ao dia com um copo de água ou suco …" at bounding box center [906, 451] width 417 height 28
click at [707, 242] on strong "1) MANIPULADO" at bounding box center [741, 249] width 87 height 14
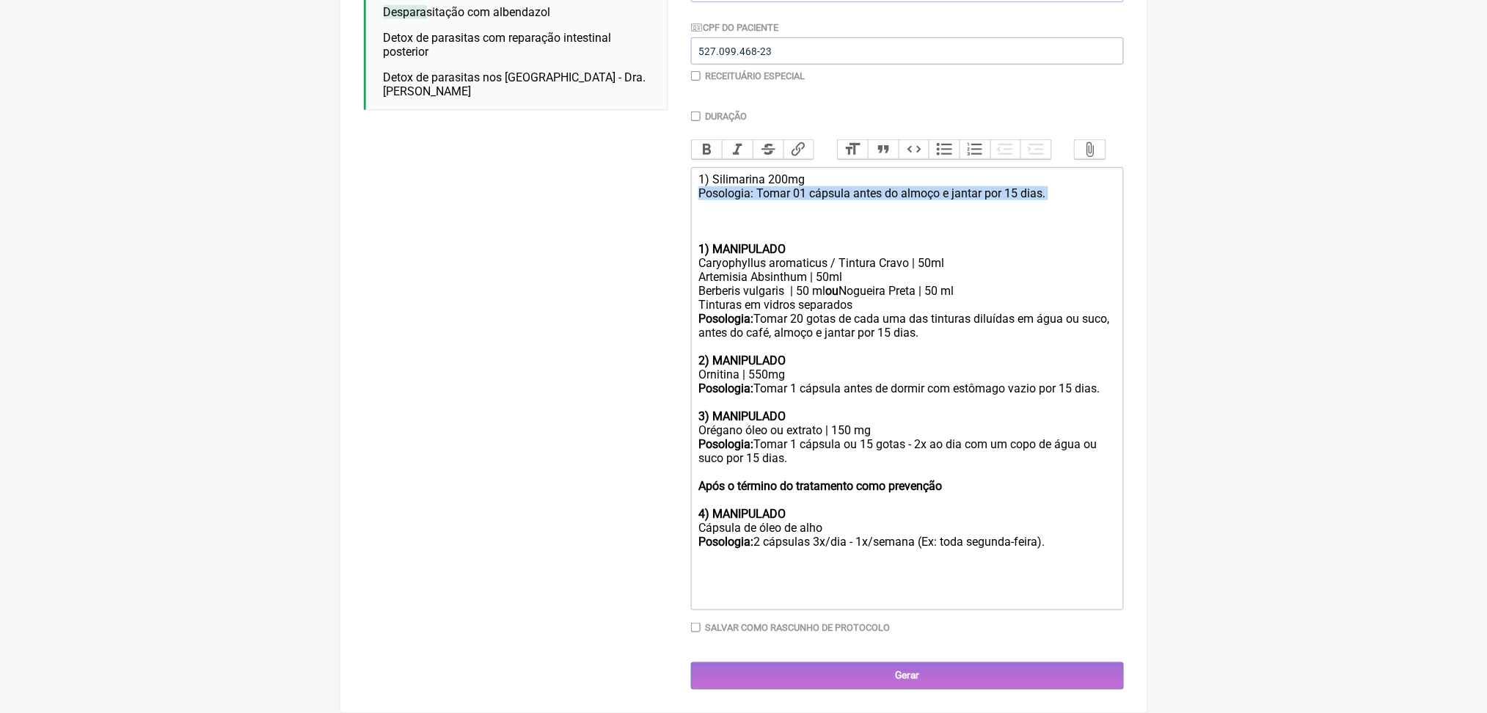
drag, startPoint x: 777, startPoint y: 224, endPoint x: 767, endPoint y: 216, distance: 12.0
click at [767, 216] on div "1) Silimarina 200mg Posologia: Tomar 01 cápsula antes do almoço e jantar por 15…" at bounding box center [906, 214] width 417 height 84
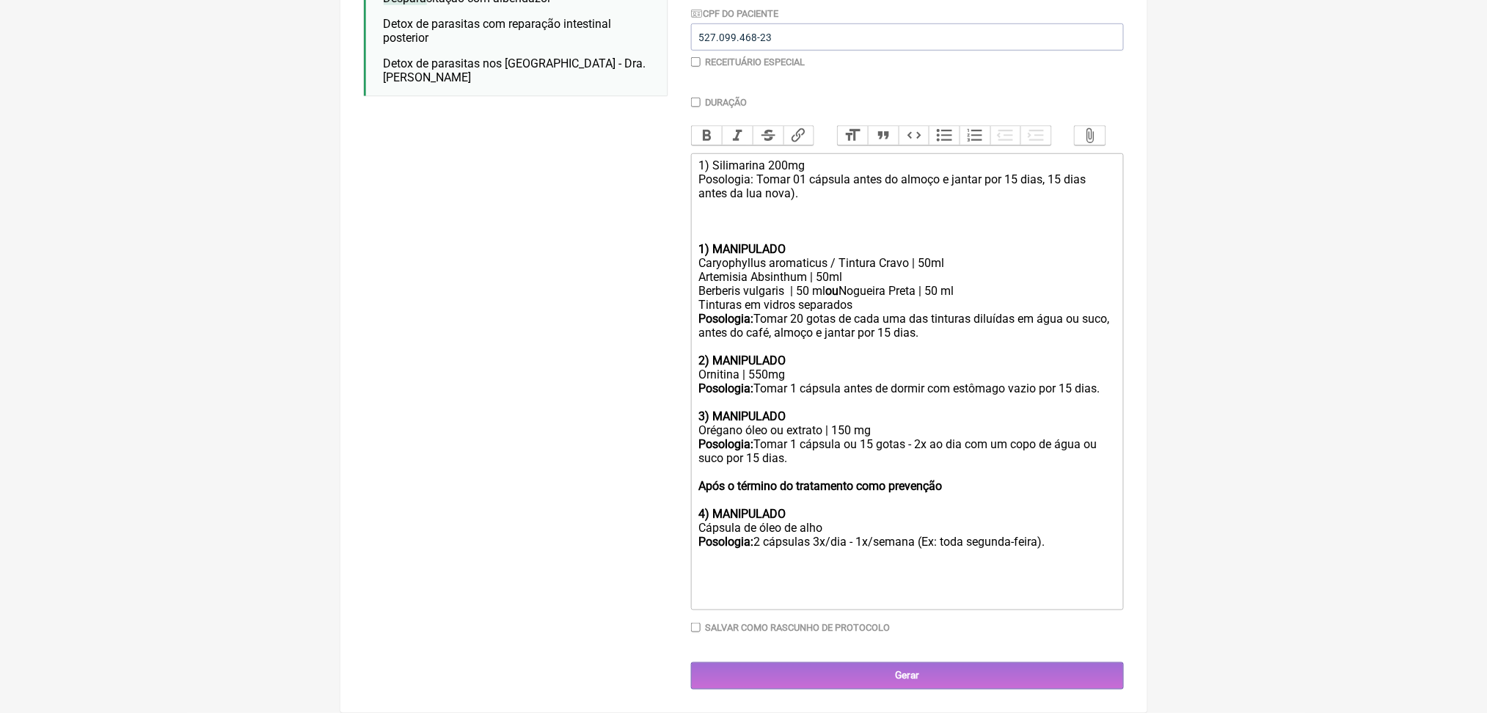
click at [744, 211] on div "1) Silimarina 200mg Posologia: Tomar 01 cápsula antes do almoço e jantar por 15…" at bounding box center [906, 207] width 417 height 98
click at [746, 248] on div "1) Silimarina 200mg Posologia: Tomar 01 cápsula antes do almoço e jantar por 15…" at bounding box center [906, 207] width 417 height 98
click at [1104, 381] on div "2) MANIPULADO Ornitina | 550mg" at bounding box center [906, 361] width 417 height 42
click at [1106, 340] on div "Posologia: Tomar 20 gotas de cada uma das tinturas diluídas em água ou suco, an…" at bounding box center [906, 326] width 417 height 28
click at [814, 284] on div "Artemisia Absinthum | 50ml" at bounding box center [906, 277] width 417 height 14
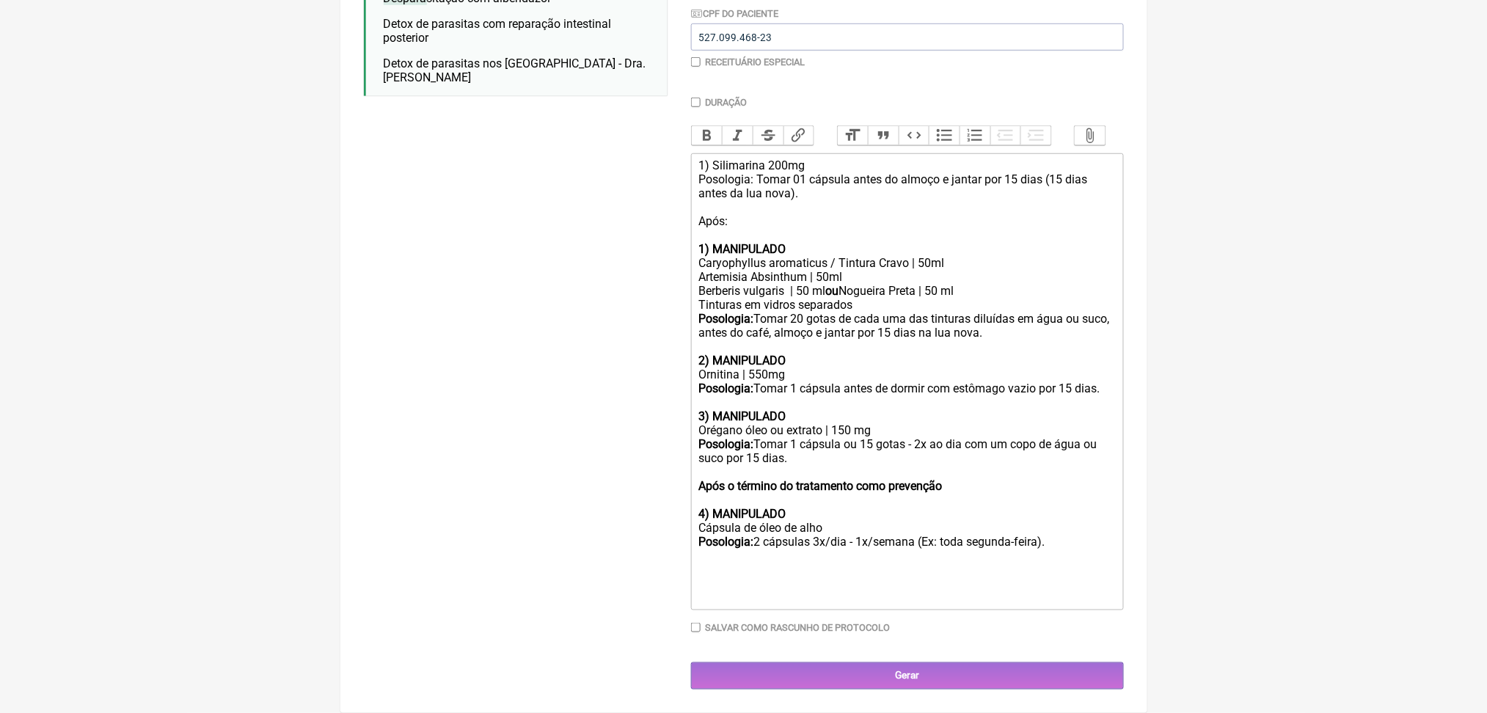
click at [816, 270] on div "Caryophyllus aromaticus / Tintura Cravo | 50ml" at bounding box center [906, 263] width 417 height 14
click at [794, 284] on div "Artemisia Absinthum | 50ml" at bounding box center [906, 277] width 417 height 14
drag, startPoint x: 706, startPoint y: 176, endPoint x: 721, endPoint y: 175, distance: 14.7
click at [721, 175] on trix-editor "1) Silimarina 200mg Posologia: Tomar 01 cápsula antes do almoço e jantar por 15…" at bounding box center [907, 381] width 433 height 457
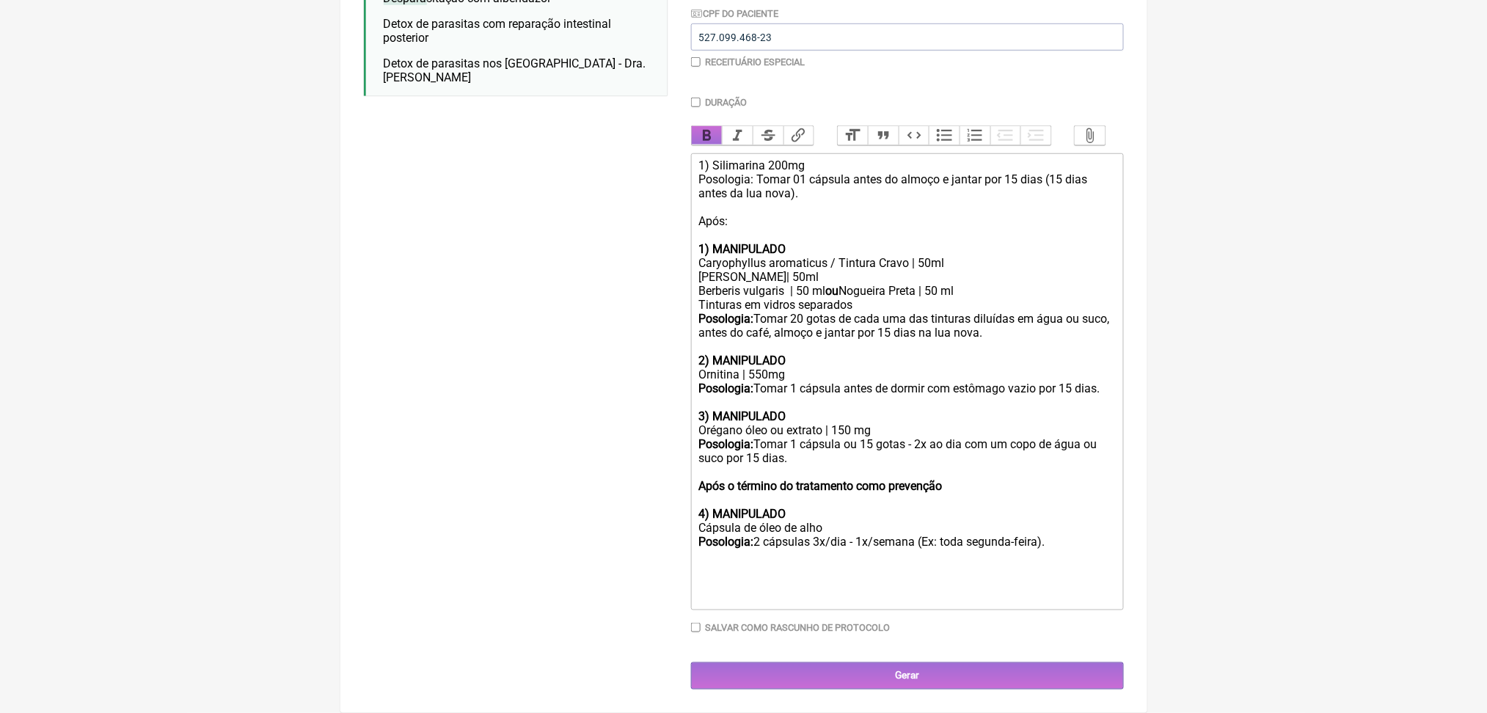
click at [716, 128] on button "Bold" at bounding box center [707, 135] width 31 height 19
click at [757, 256] on strong "1) MANIPULADO" at bounding box center [741, 249] width 87 height 14
copy strong "MANIPULADO"
click at [723, 175] on div "1) Silimarina 200mg Posologia: Tomar 01 cápsula antes do almoço e jantar por 15…" at bounding box center [906, 207] width 417 height 98
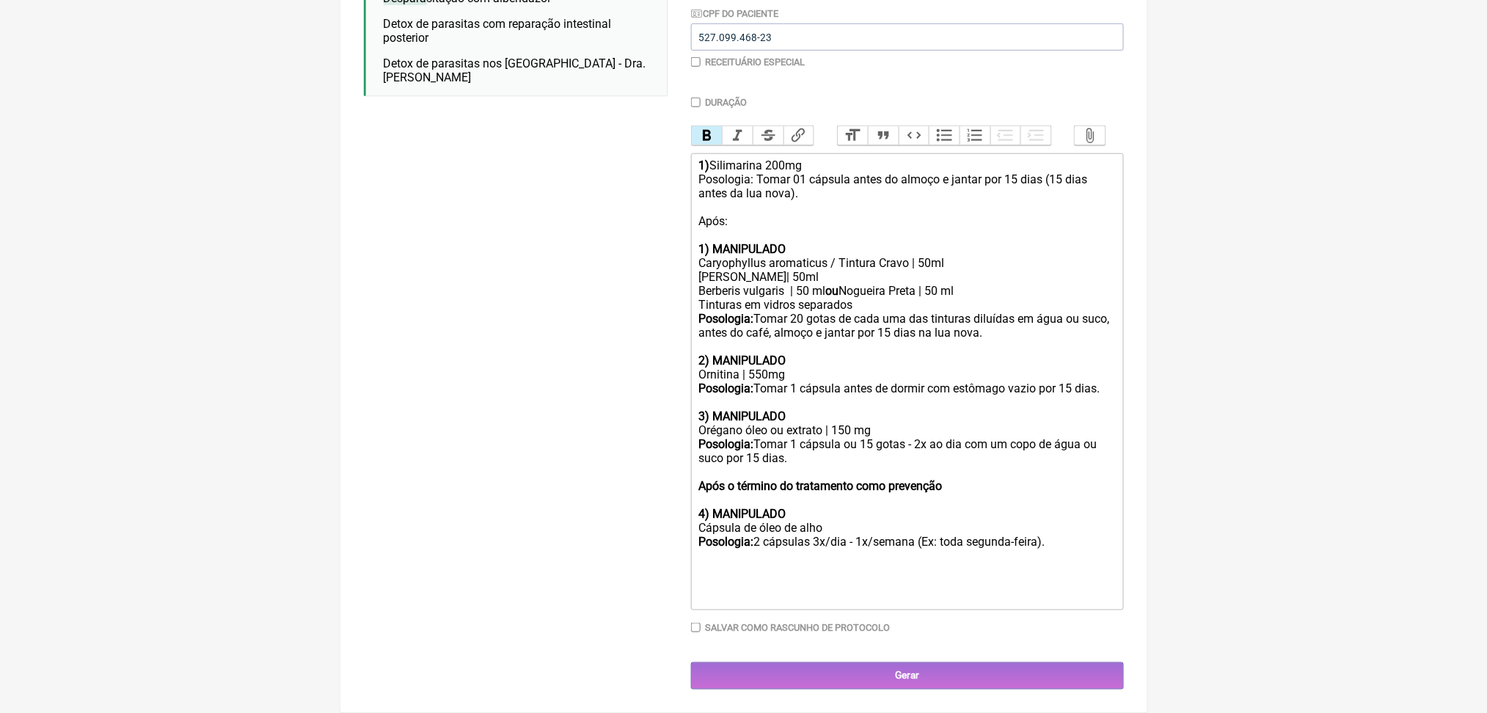
paste trix-editor "MANIPULADO"
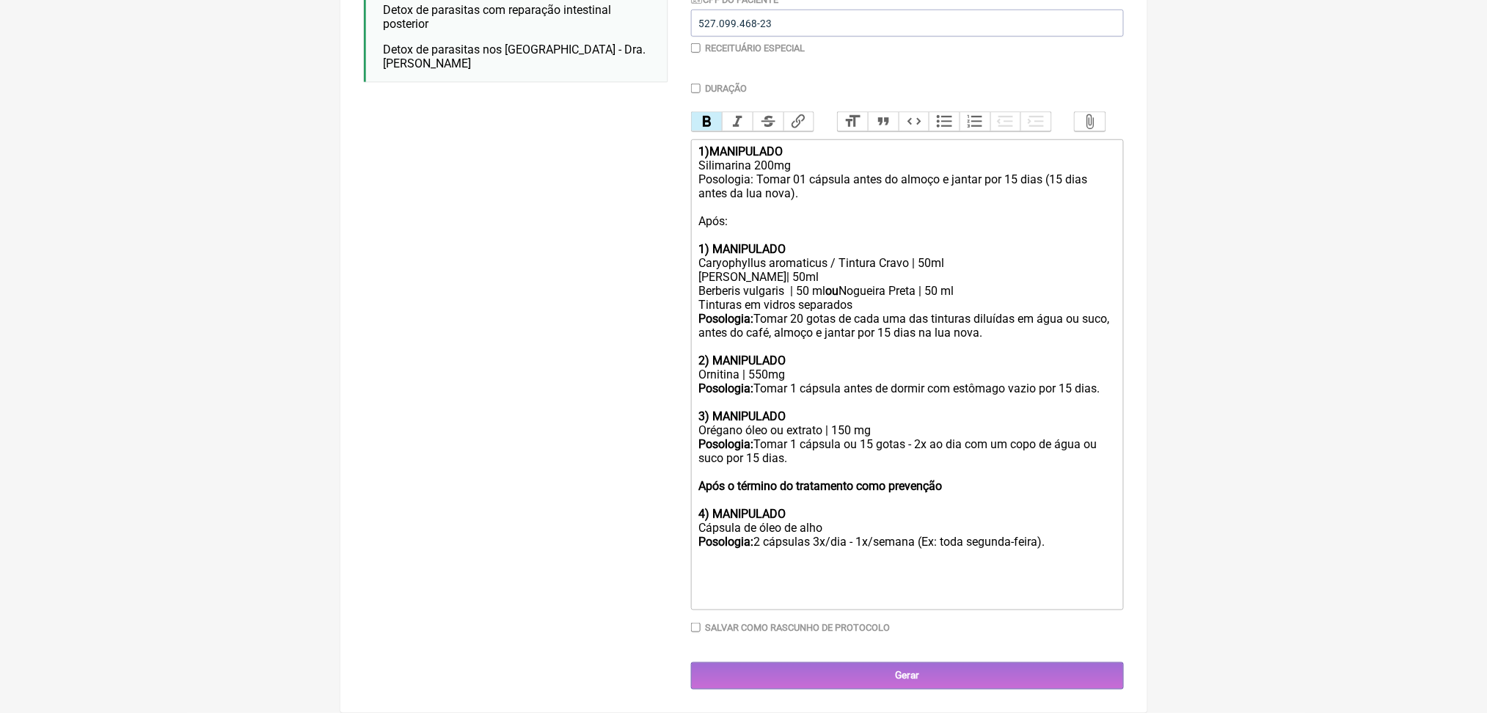
click at [709, 256] on strong "1) MANIPULADO" at bounding box center [741, 249] width 87 height 14
click at [710, 368] on strong "2) MANIPULADO" at bounding box center [741, 361] width 87 height 14
click at [707, 423] on strong "3) MANIPULADO" at bounding box center [741, 416] width 87 height 14
click at [707, 505] on strong "Após o término do tratamento como prevenção 4) MANIPULADO" at bounding box center [820, 500] width 244 height 42
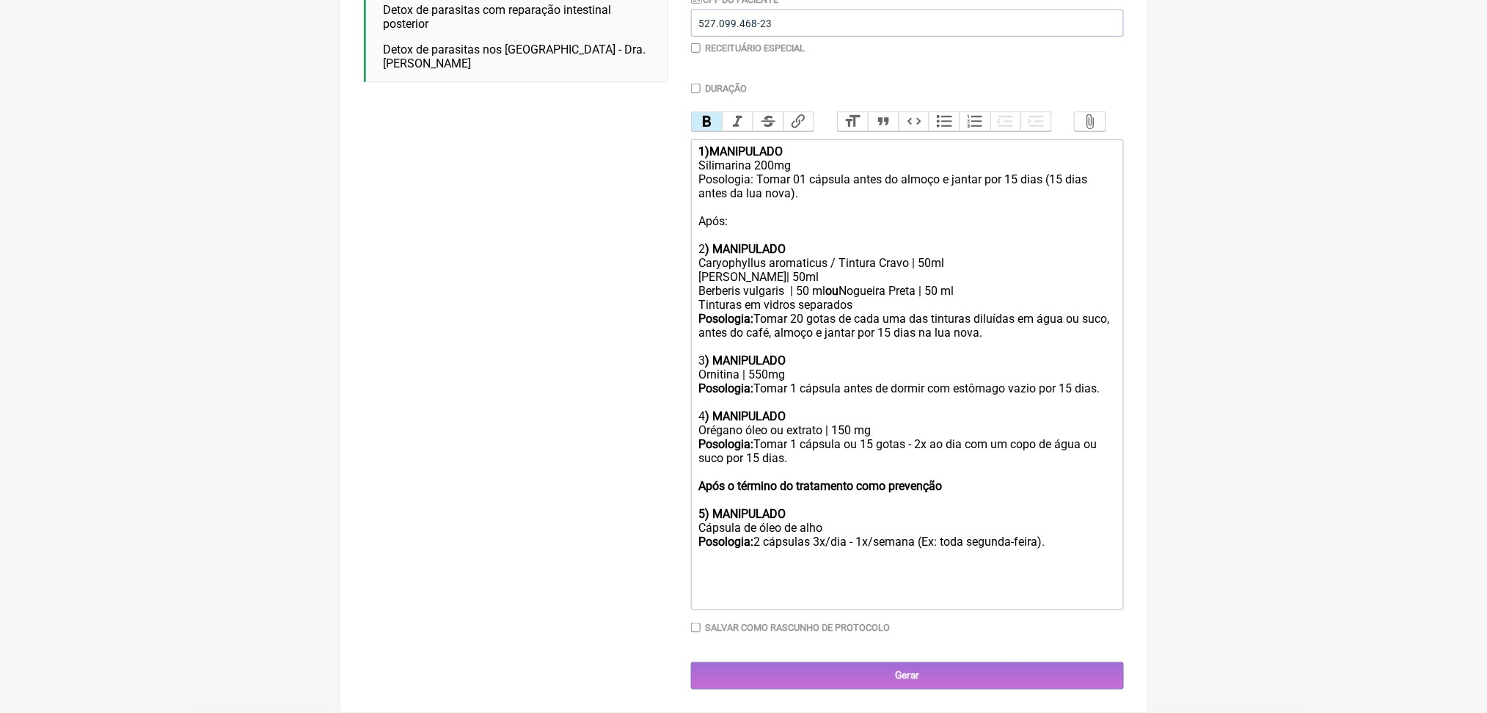
click at [772, 610] on trix-editor "1)MANIPULADO Silimarina 200mg Posologia: Tomar 01 cápsula antes do almoço e jan…" at bounding box center [907, 374] width 433 height 471
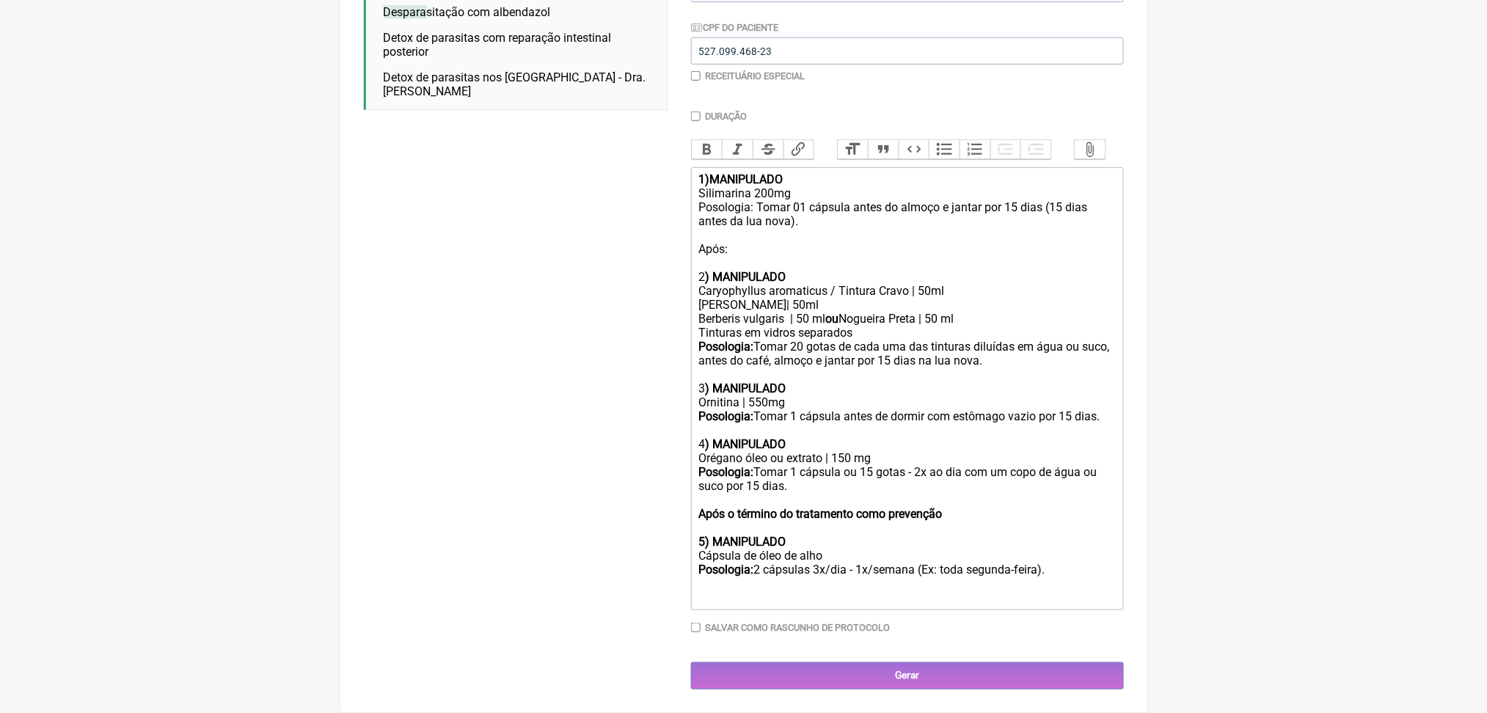
type trix-editor "<div><strong>1)MANIPULADO <br></strong>&nbsp;Silimarina 200mg <br>Posologia: To…"
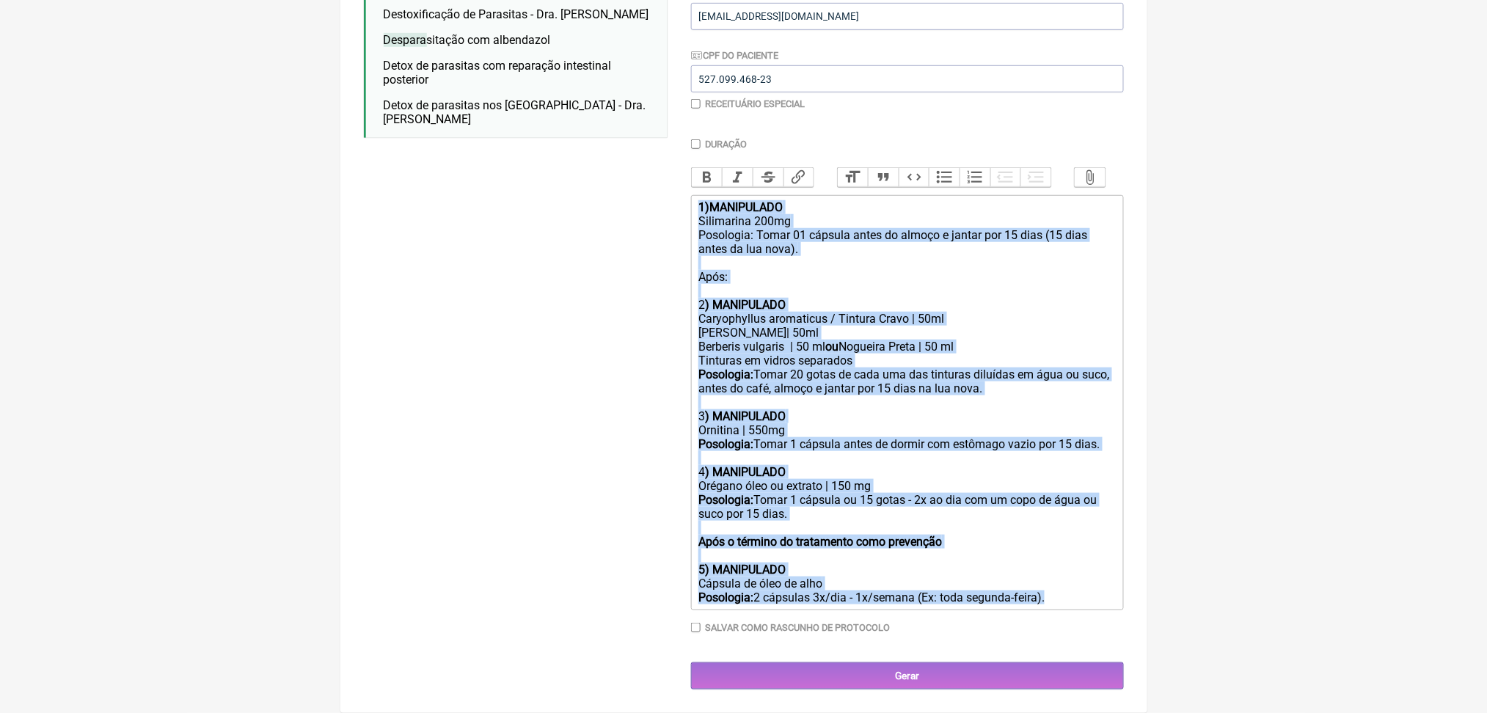
drag, startPoint x: 750, startPoint y: 564, endPoint x: 695, endPoint y: 4, distance: 563.1
click at [695, 4] on form "Buscar despara Protocolos Formulas Medicamentos Industrializados Suplementos / …" at bounding box center [744, 275] width 760 height 830
copy trix-editor "1)MANIPULADO Silimarina 200mg Posologia: Tomar 01 cápsula antes do almoço e jan…"
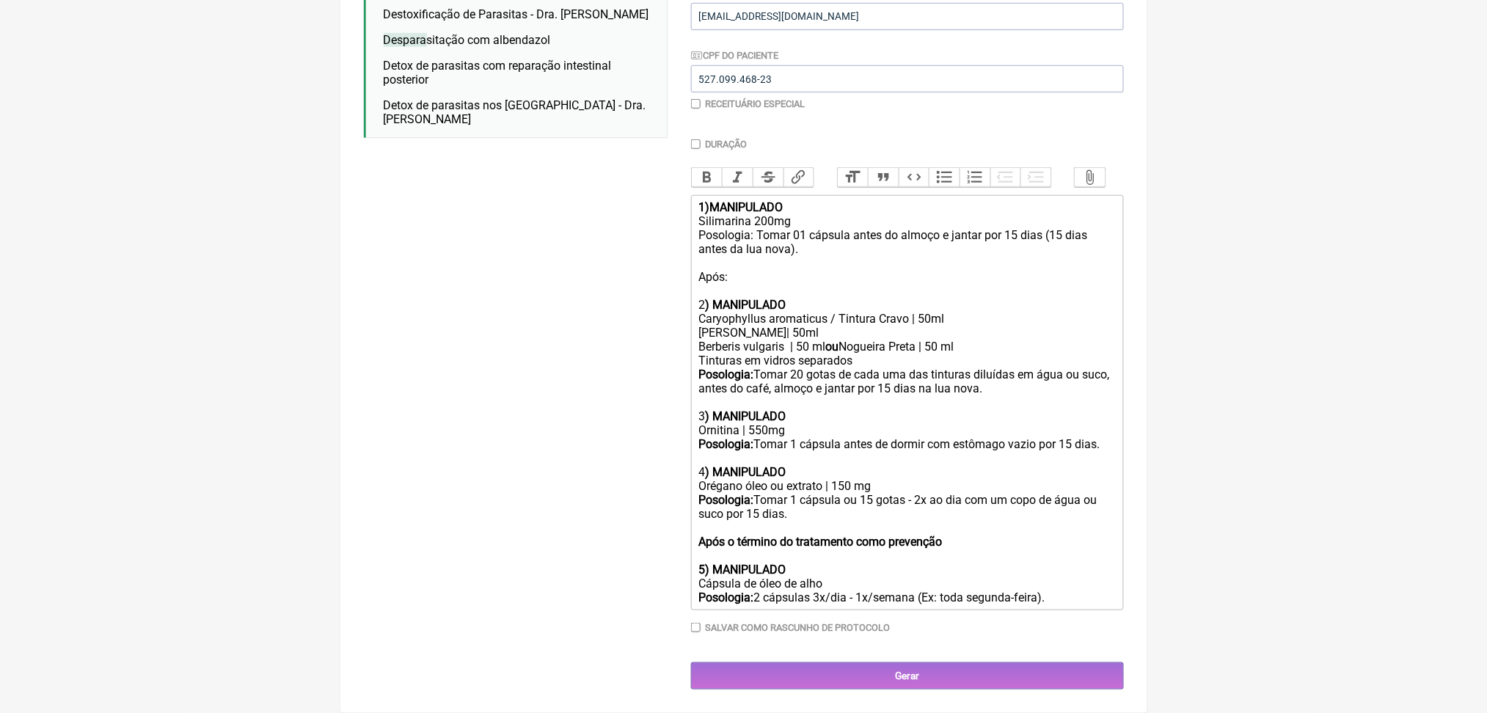
click at [490, 281] on div "Buscar despara Protocolos Formulas Medicamentos Industrializados Suplementos / …" at bounding box center [516, 275] width 304 height 830
click at [828, 662] on input "Gerar" at bounding box center [907, 675] width 433 height 27
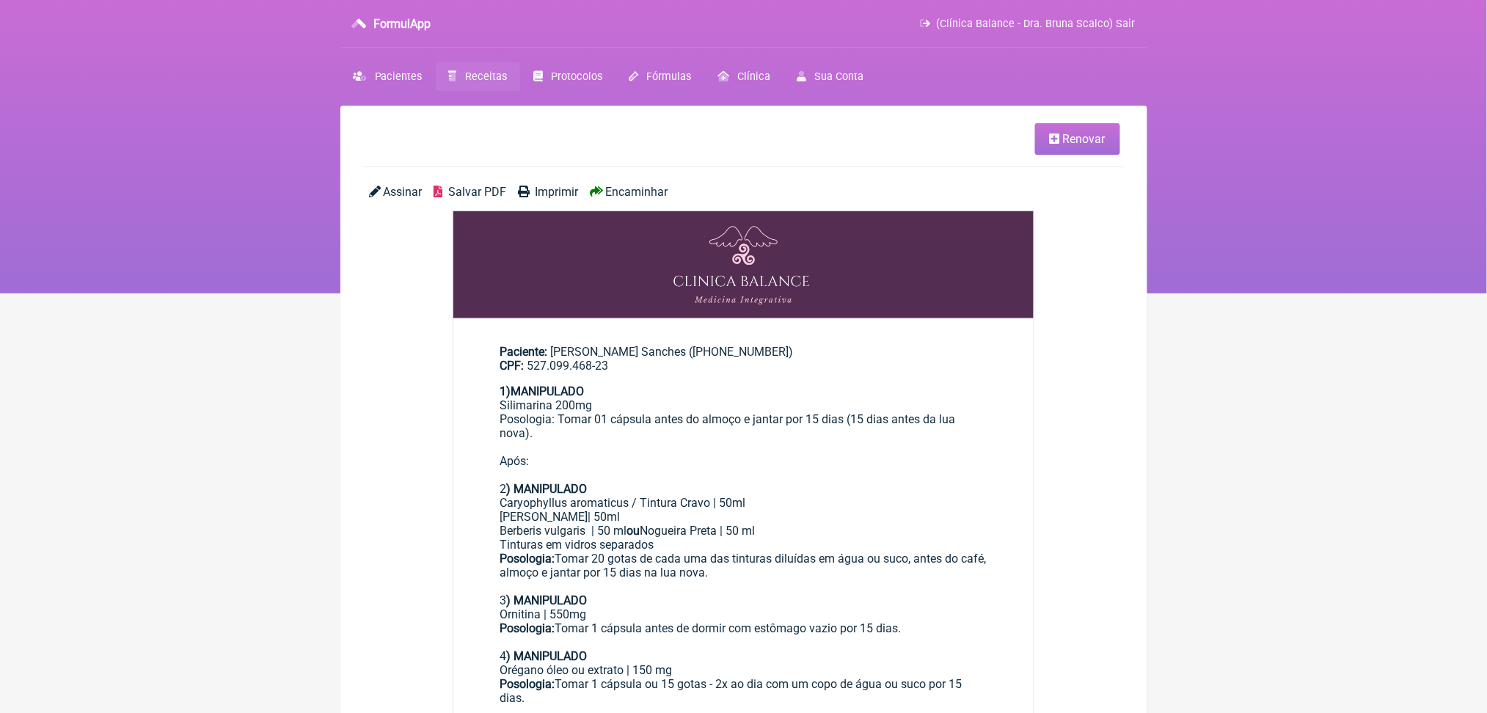
click at [506, 199] on span "Salvar PDF" at bounding box center [477, 192] width 58 height 14
click at [493, 106] on main "Renovar Assinar Salvar PDF Imprimir Encaminhar Paciente: [PERSON_NAME] ([PHONE_…" at bounding box center [743, 698] width 807 height 1185
click at [493, 91] on link "Receitas" at bounding box center [478, 76] width 84 height 29
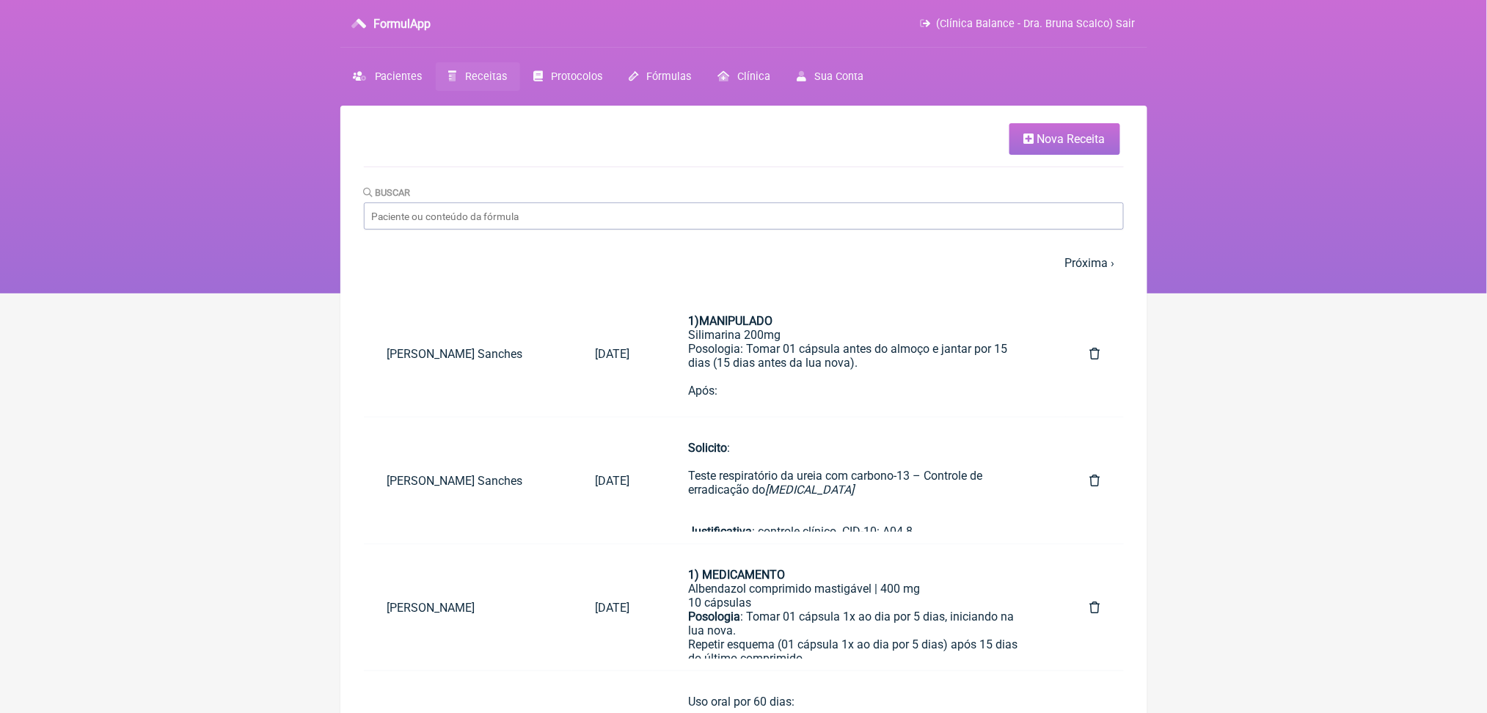
click at [1037, 155] on link "Nova Receita" at bounding box center [1064, 139] width 111 height 32
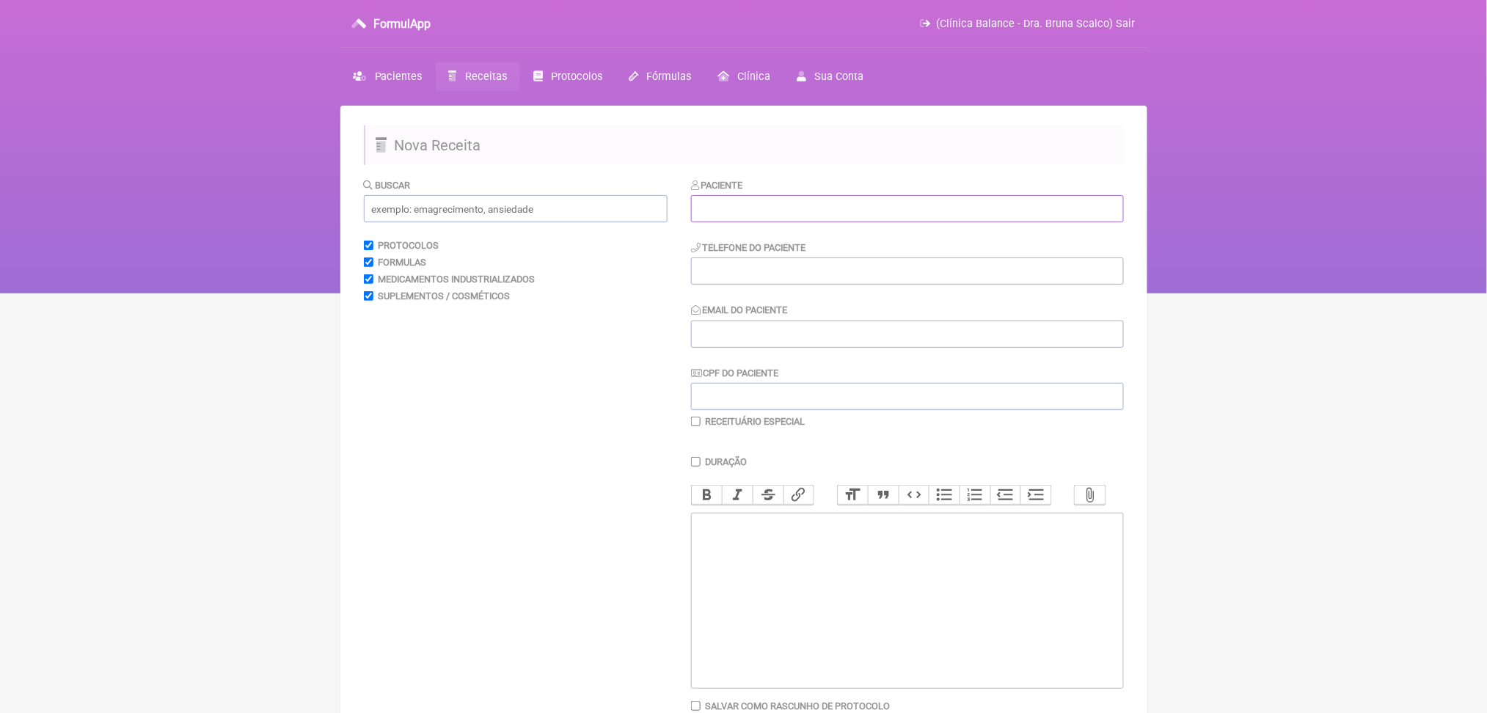
click at [751, 222] on input "text" at bounding box center [907, 208] width 433 height 27
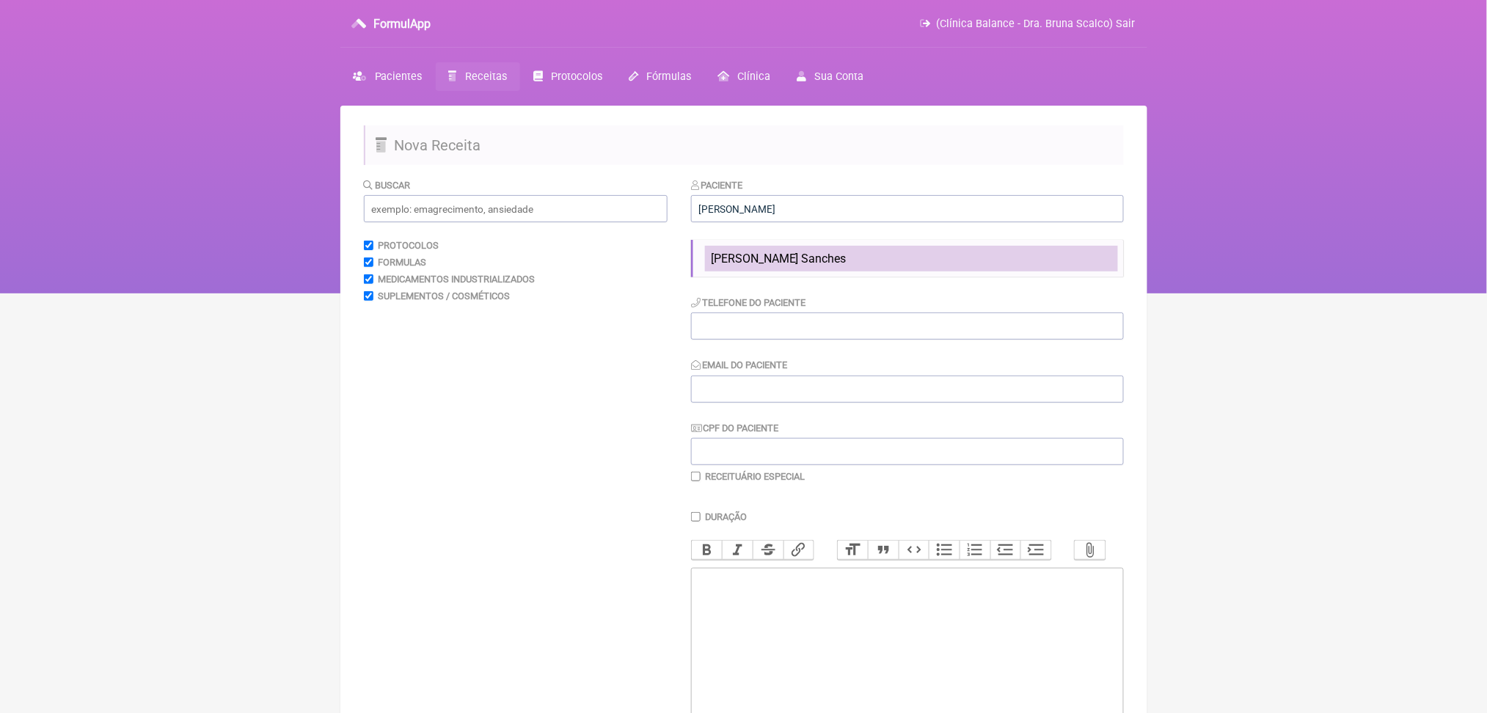
click at [833, 266] on span "[PERSON_NAME] Sanches" at bounding box center [779, 259] width 136 height 14
type input "[PERSON_NAME] Sanches"
type input "[PHONE_NUMBER]"
type input "[EMAIL_ADDRESS][DOMAIN_NAME]"
type input "527.099.468-23"
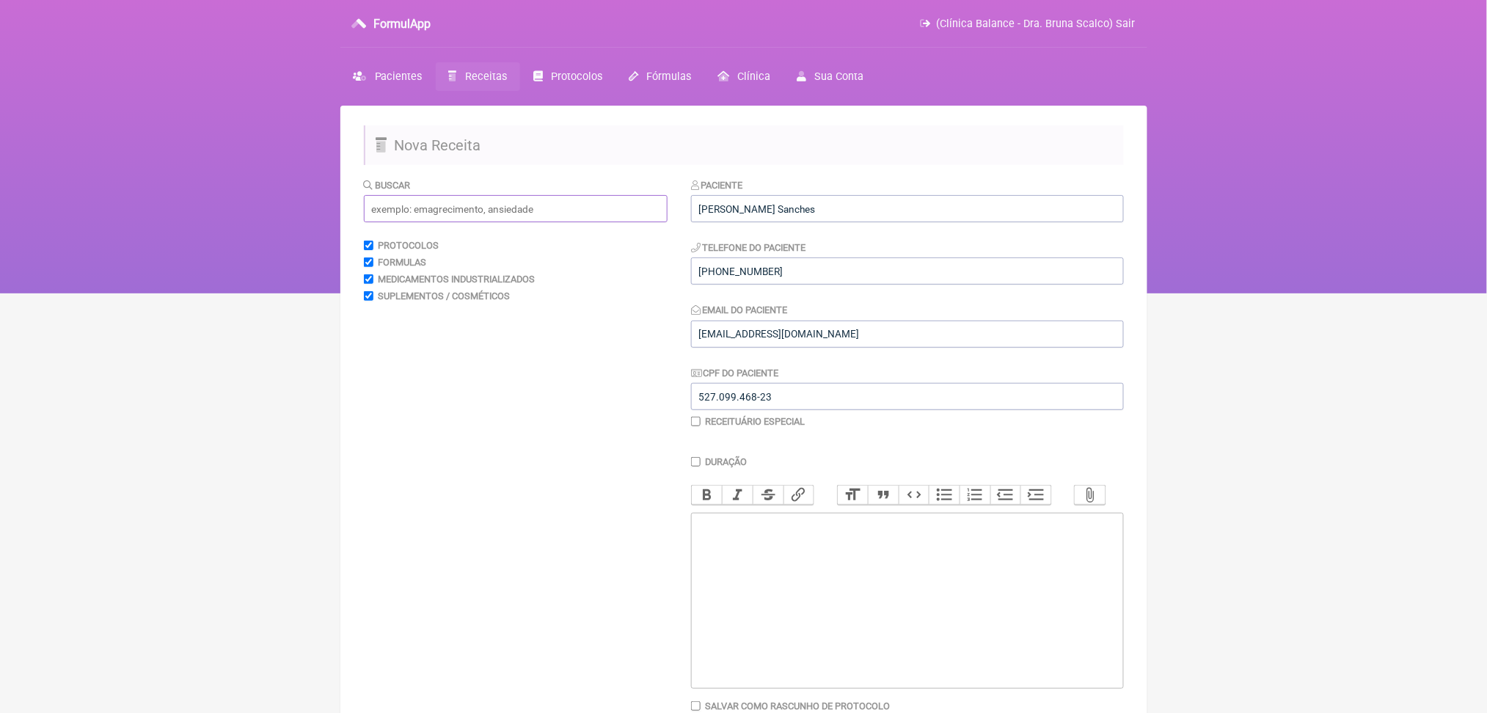
click at [565, 222] on input "text" at bounding box center [516, 208] width 304 height 27
type input "ferro ven"
click at [246, 211] on nav "FormulApp (Clínica Balance - Dra. Bruna Scalco) Sair [GEOGRAPHIC_DATA] Receitas…" at bounding box center [743, 146] width 1487 height 293
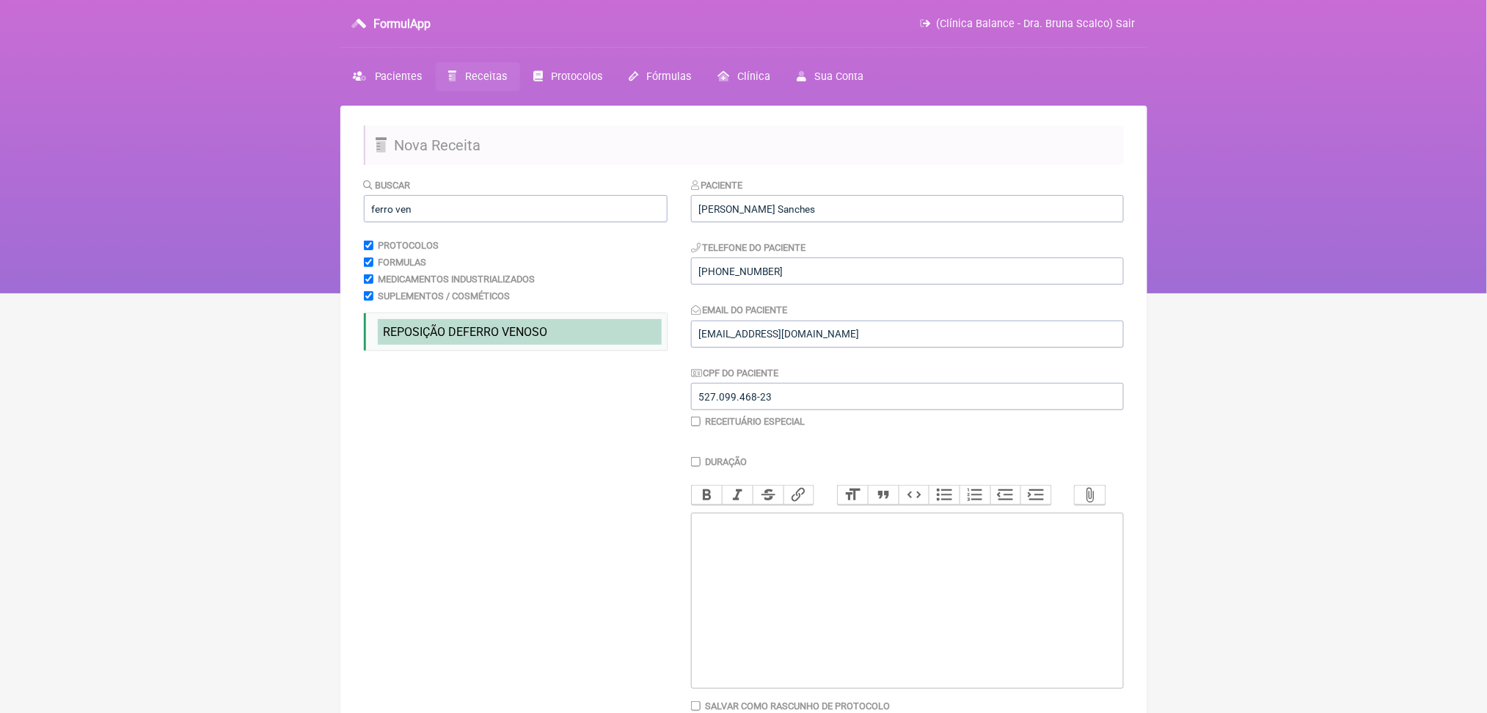
click at [492, 339] on span "REPOSIÇÃO DE FERRO VEN OSO" at bounding box center [466, 332] width 164 height 14
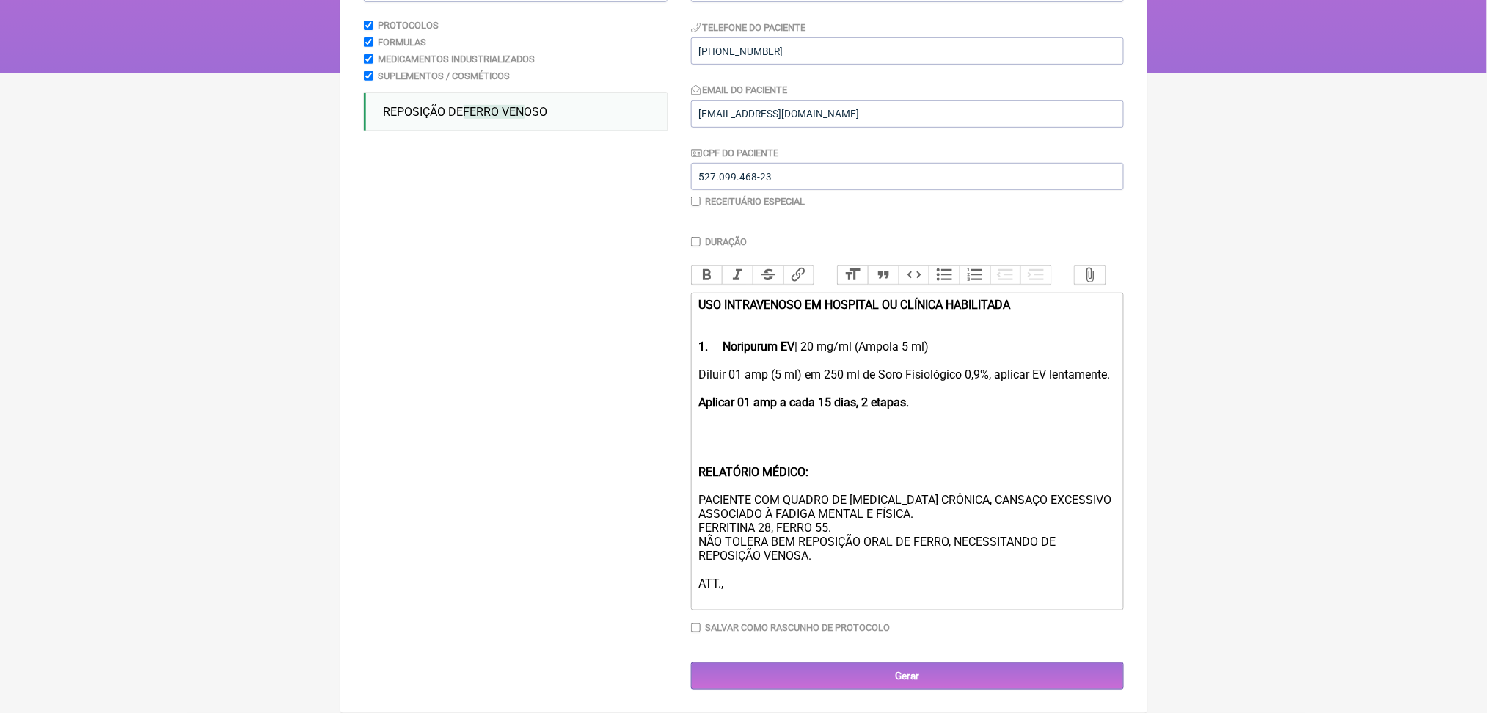
scroll to position [454, 0]
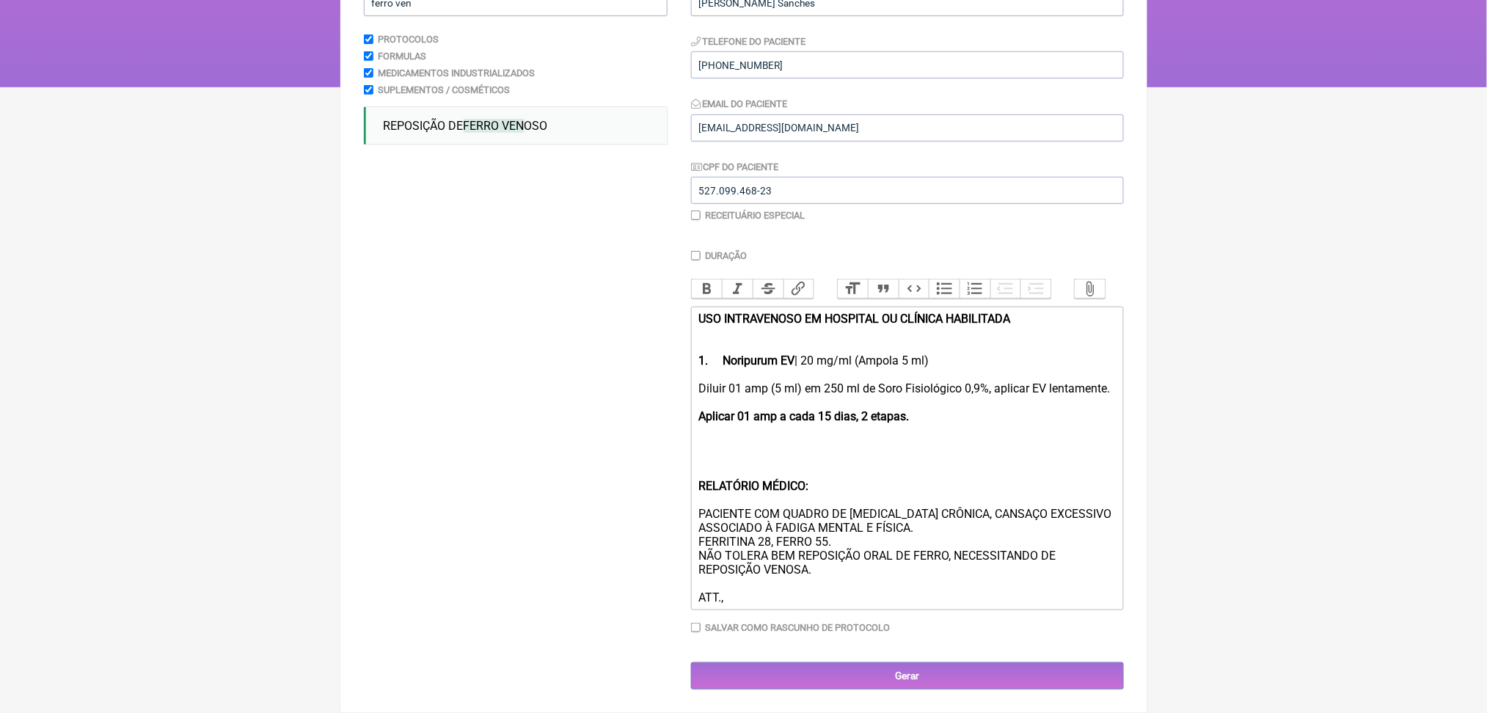
click at [745, 409] on strong "Aplicar 01 amp a cada 15 dias, 2 etapas." at bounding box center [803, 416] width 211 height 14
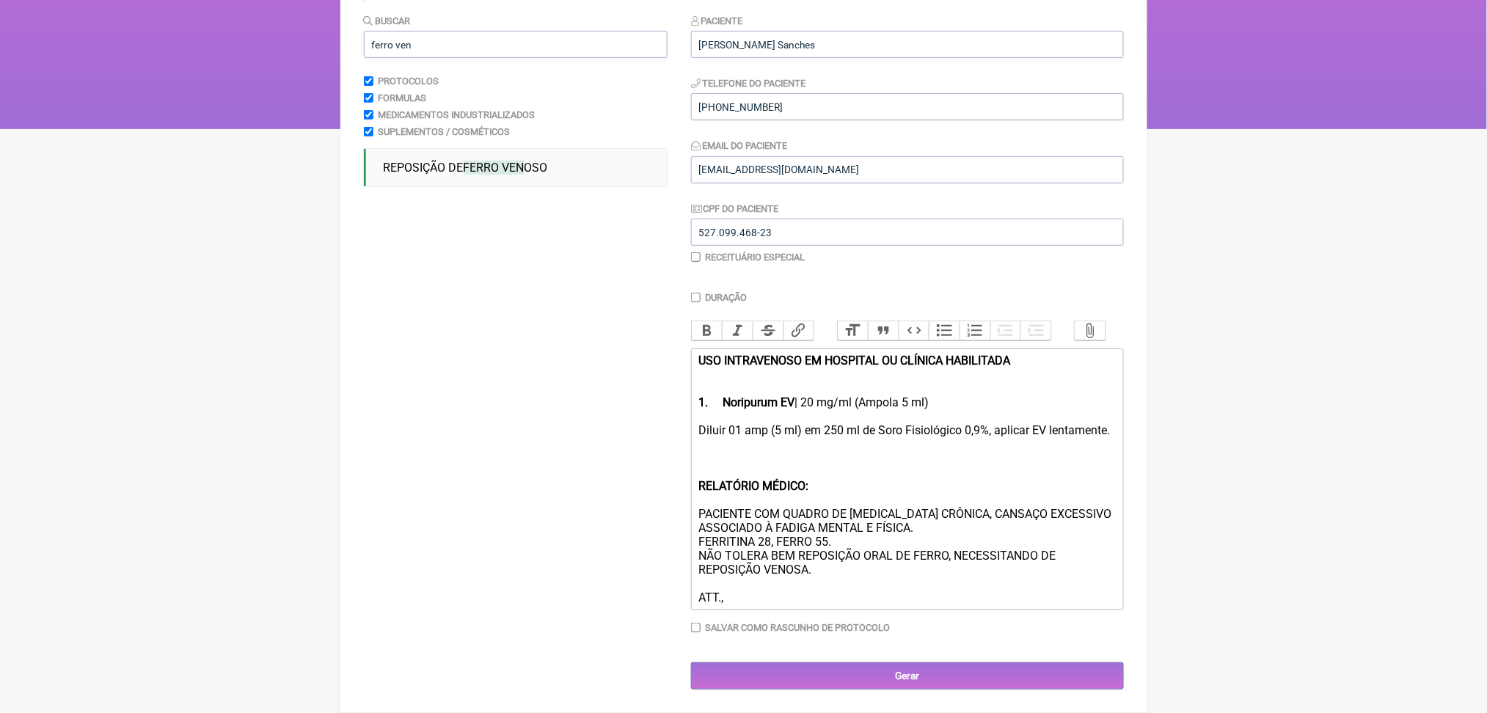
scroll to position [401, 0]
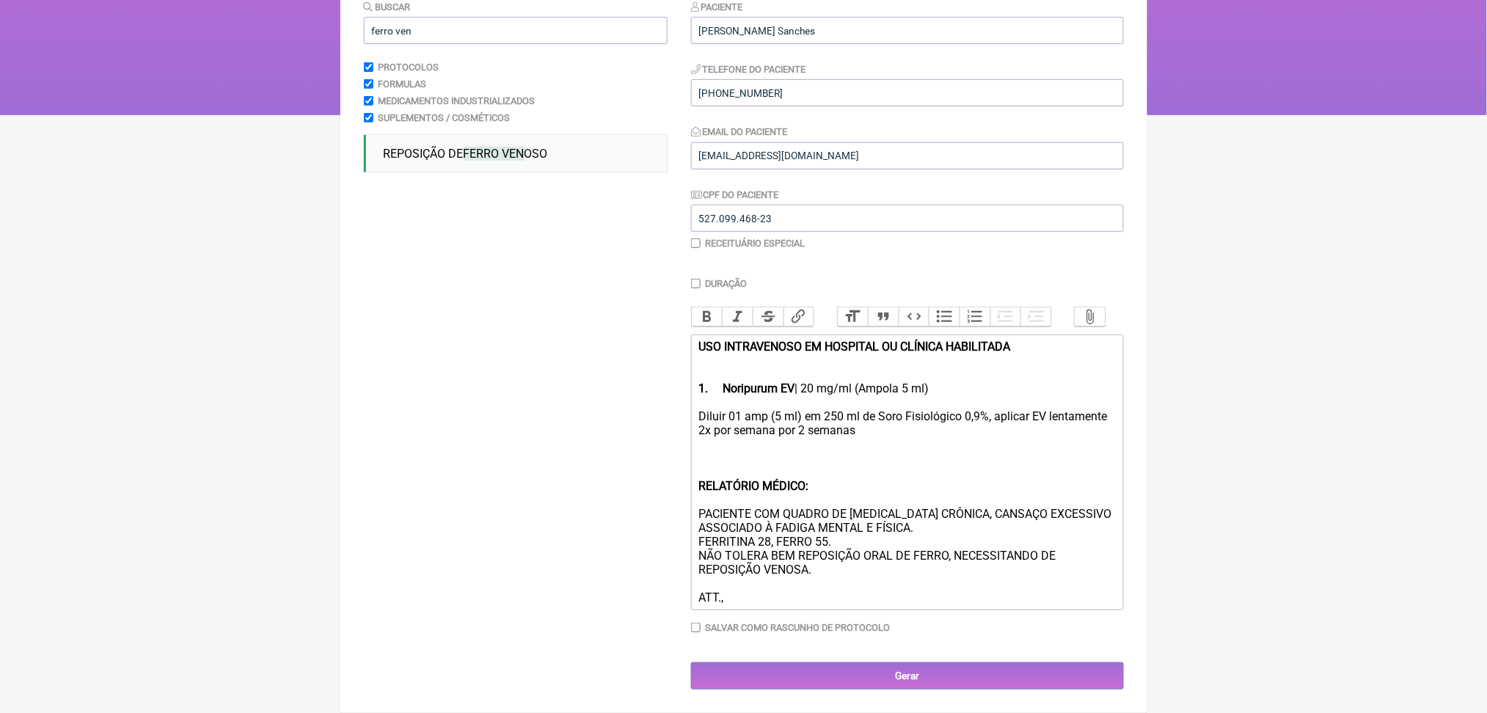
click at [962, 409] on div "Diluir 01 amp (5 ml) em 250 ml de Soro Fisiológico 0,9%, aplicar EV lentamente …" at bounding box center [906, 506] width 417 height 195
drag, startPoint x: 850, startPoint y: 355, endPoint x: 957, endPoint y: 350, distance: 106.5
click at [957, 409] on div "Diluir 01 amp (5 ml) em 250 ml de Soro Fisiológico 0,9%, aplicar EV lentamente …" at bounding box center [906, 506] width 417 height 195
drag, startPoint x: 855, startPoint y: 354, endPoint x: 937, endPoint y: 358, distance: 81.5
click at [937, 409] on div "Diluir 01 amp (5 ml) em 250 ml de Soro Fisiológico 0,9%, aplicar EV lentamente …" at bounding box center [906, 506] width 417 height 195
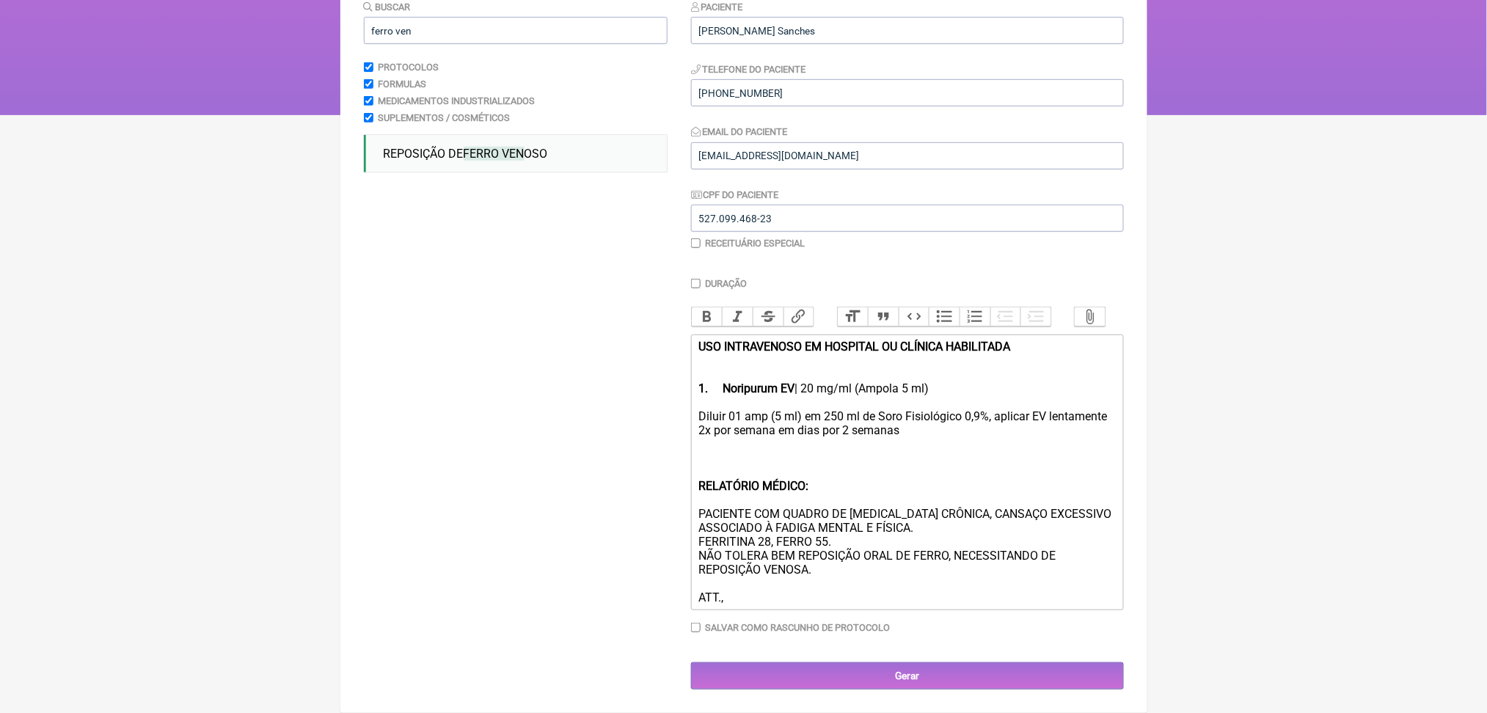
scroll to position [418, 0]
click at [869, 409] on div "Diluir 01 amp (5 ml) em 250 ml de Soro Fisiológico 0,9%, aplicar EV lentamente …" at bounding box center [906, 506] width 417 height 195
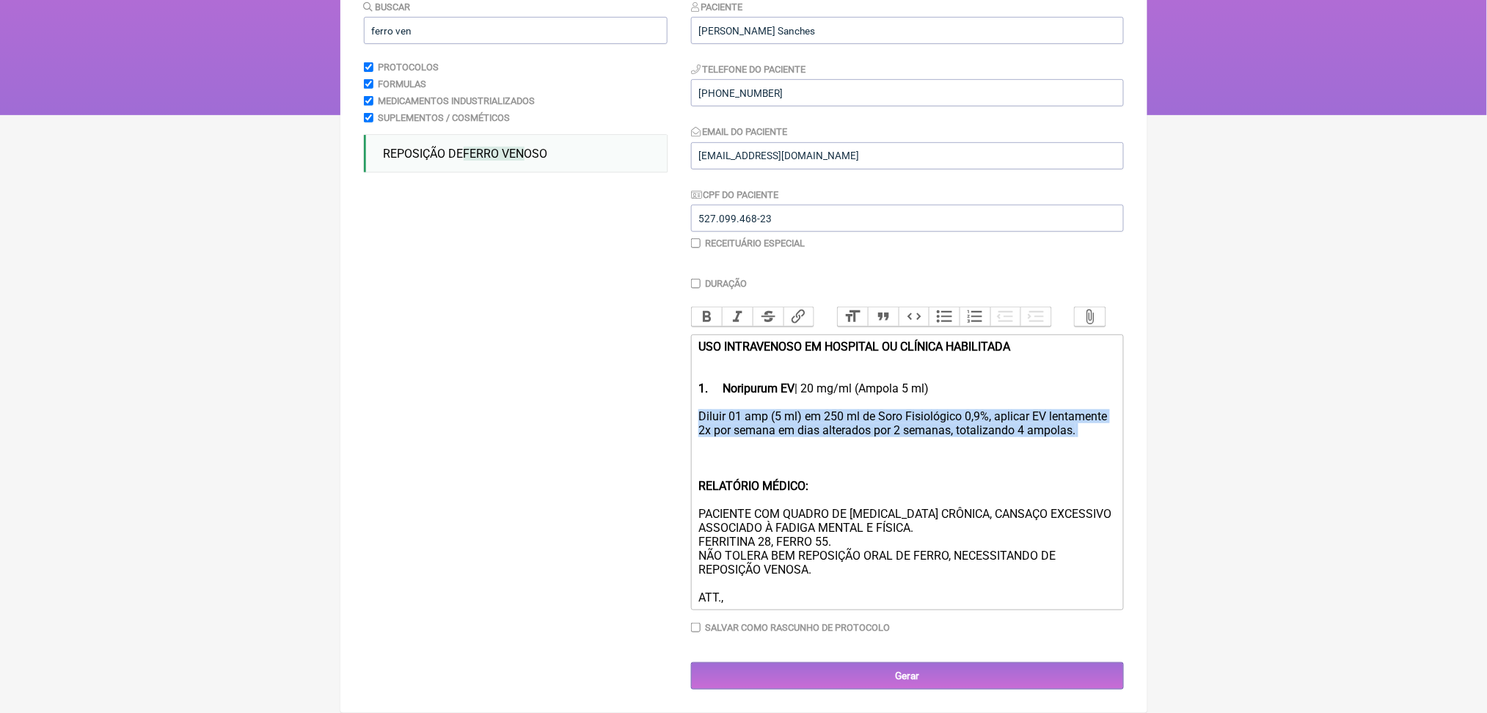
click at [869, 409] on div "Diluir 01 amp (5 ml) em 250 ml de Soro Fisiológico 0,9%, aplicar EV lentamente …" at bounding box center [906, 506] width 417 height 195
click at [812, 409] on div "Diluir 01 amp (5 ml) em 250 ml de Soro Fisiológico 0,9%, aplicar EV lentamente …" at bounding box center [906, 506] width 417 height 195
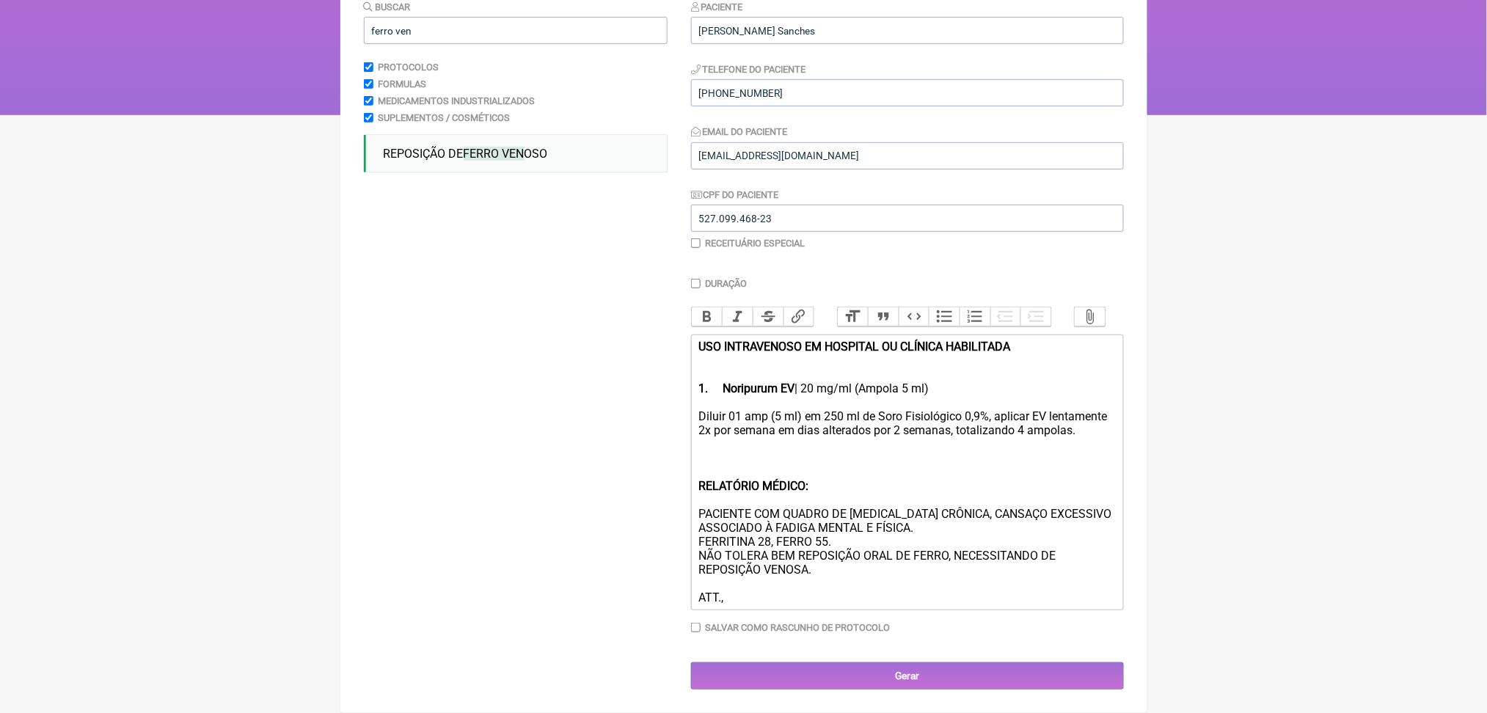
click at [861, 409] on div "Diluir 01 amp (5 ml) em 250 ml de Soro Fisiológico 0,9%, aplicar EV lentamente …" at bounding box center [906, 506] width 417 height 195
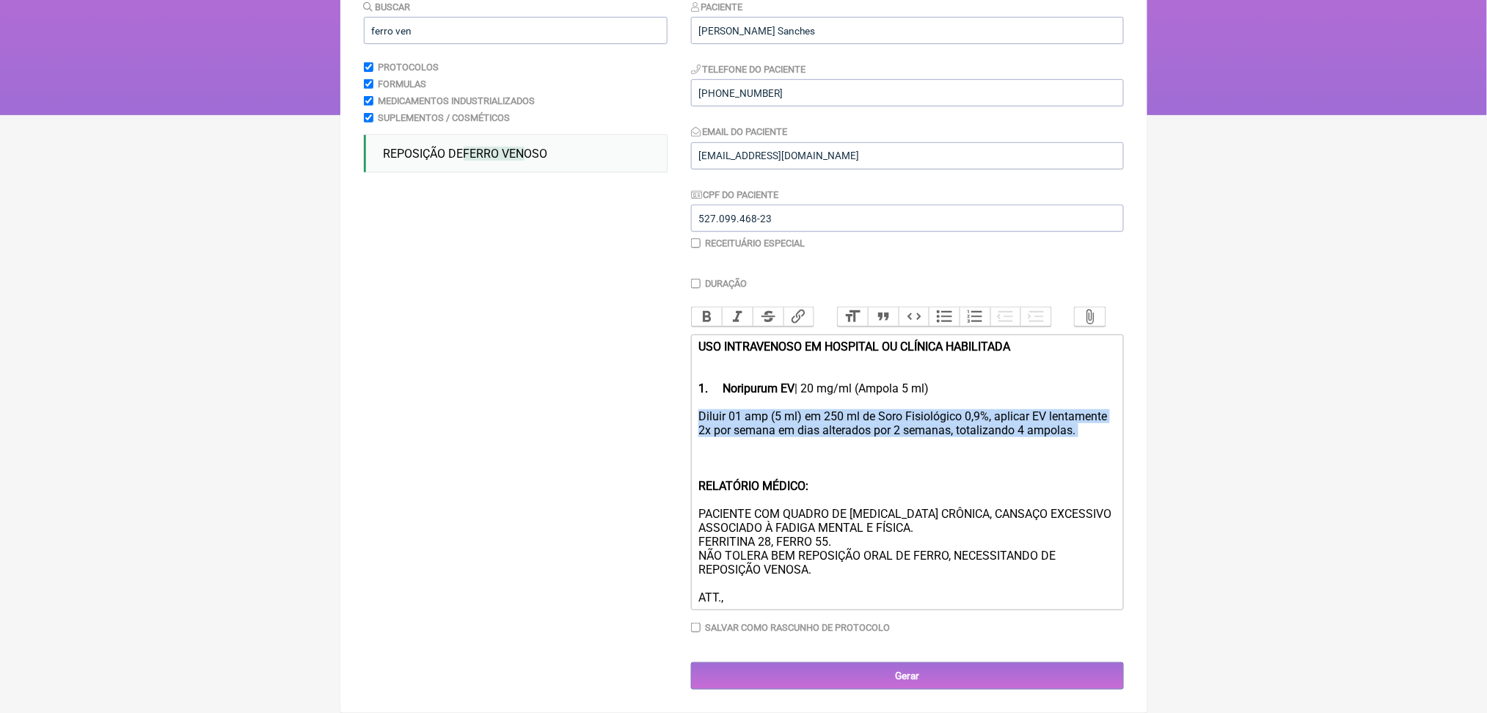
click at [861, 409] on div "Diluir 01 amp (5 ml) em 250 ml de Soro Fisiológico 0,9%, aplicar EV lentamente …" at bounding box center [906, 506] width 417 height 195
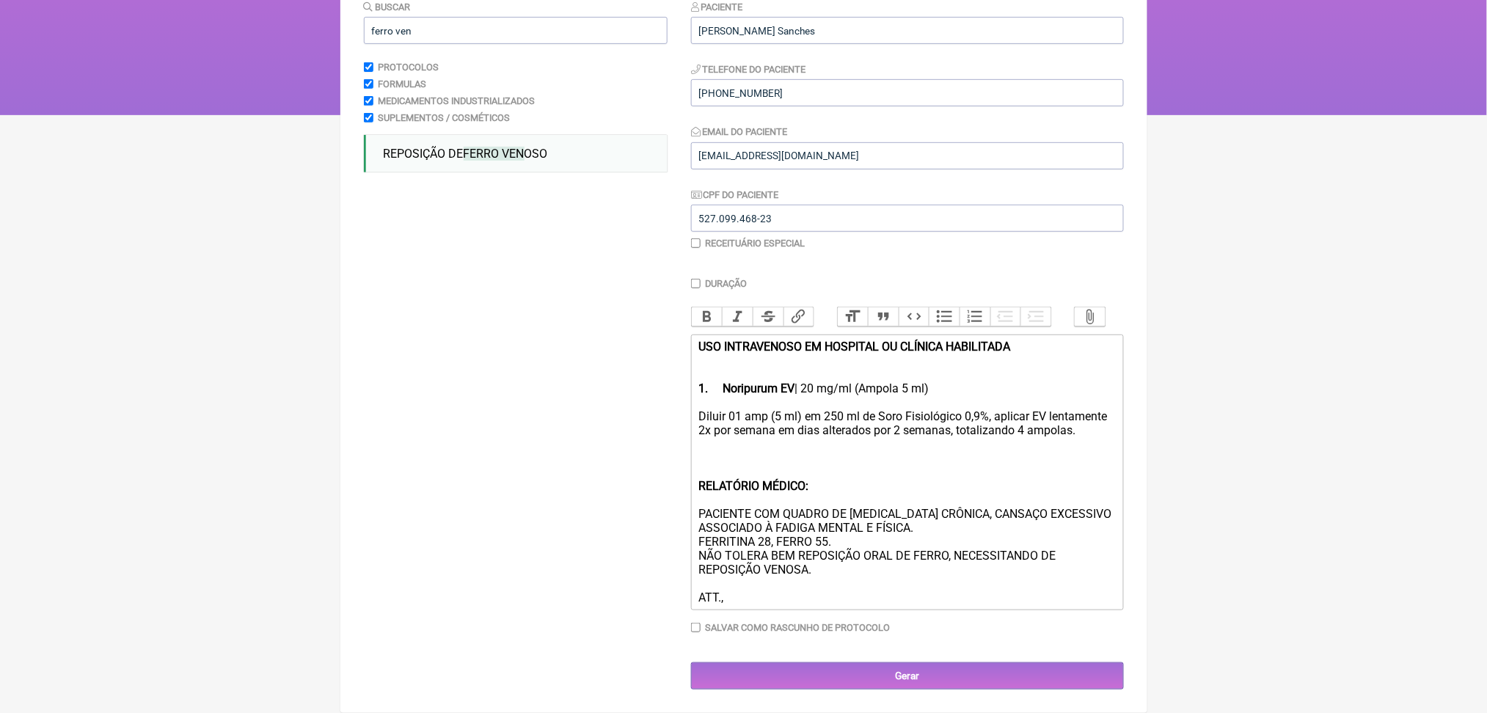
click at [955, 409] on div "Diluir 01 amp (5 ml) em 250 ml de Soro Fisiológico 0,9%, aplicar EV lentamente …" at bounding box center [906, 506] width 417 height 195
click at [1075, 409] on div "Diluir 01 amp (5 ml) em 250 ml de Soro Fisiológico 0,9%, aplicar EV lentamente …" at bounding box center [906, 506] width 417 height 195
click at [861, 409] on div "Diluir 01 amp (5 ml) em 250 ml de Soro Fisiológico 0,9%, aplicar EV lentamente …" at bounding box center [906, 506] width 417 height 195
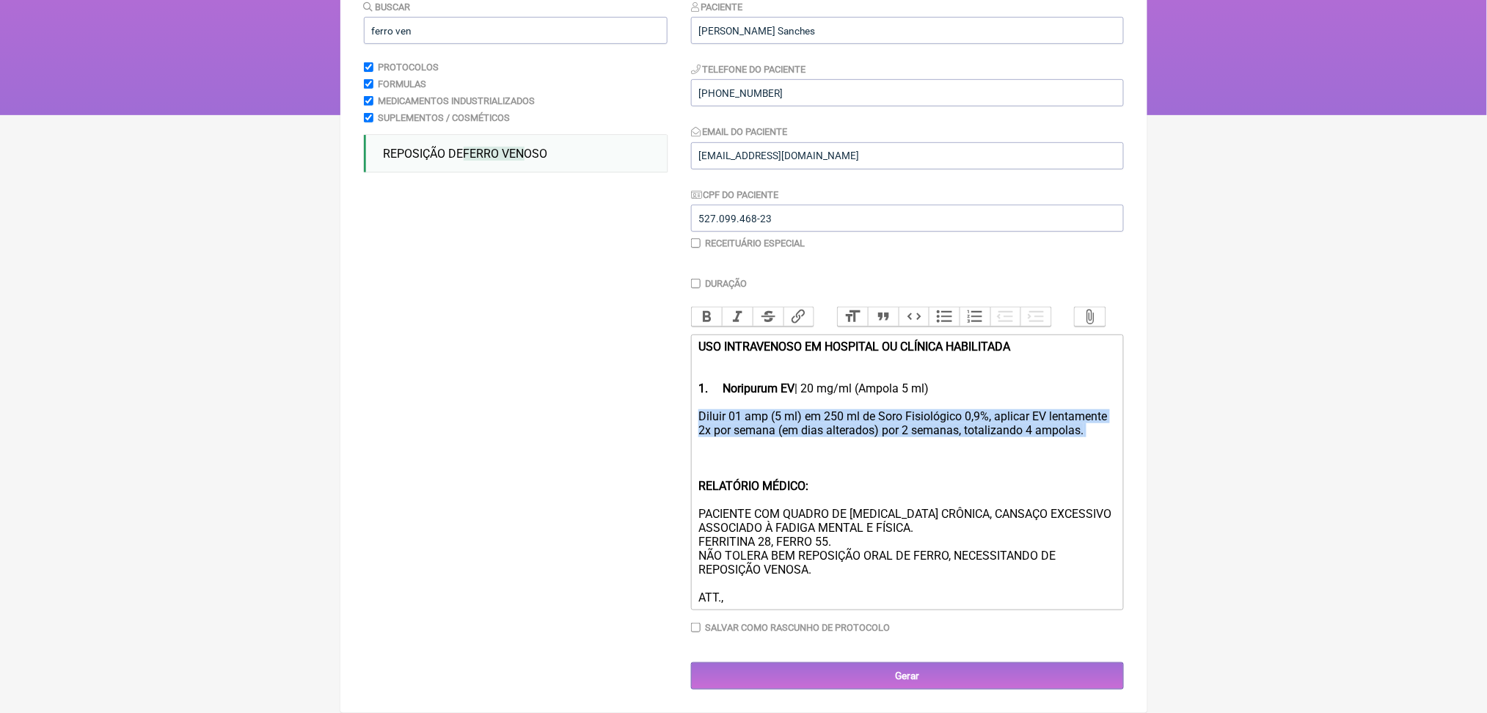
click at [861, 409] on div "Diluir 01 amp (5 ml) em 250 ml de Soro Fisiológico 0,9%, aplicar EV lentamente …" at bounding box center [906, 506] width 417 height 195
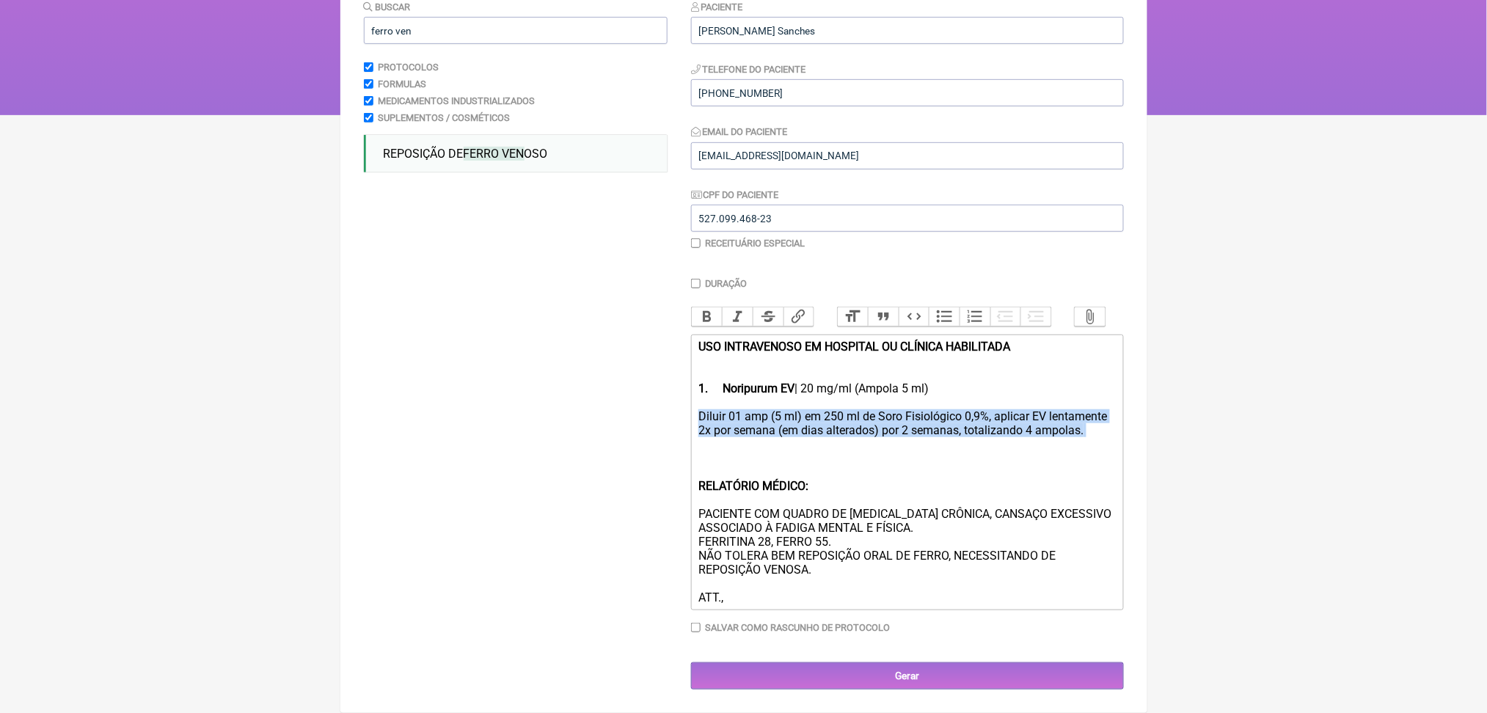
click at [861, 409] on div "Diluir 01 amp (5 ml) em 250 ml de Soro Fisiológico 0,9%, aplicar EV lentamente …" at bounding box center [906, 506] width 417 height 195
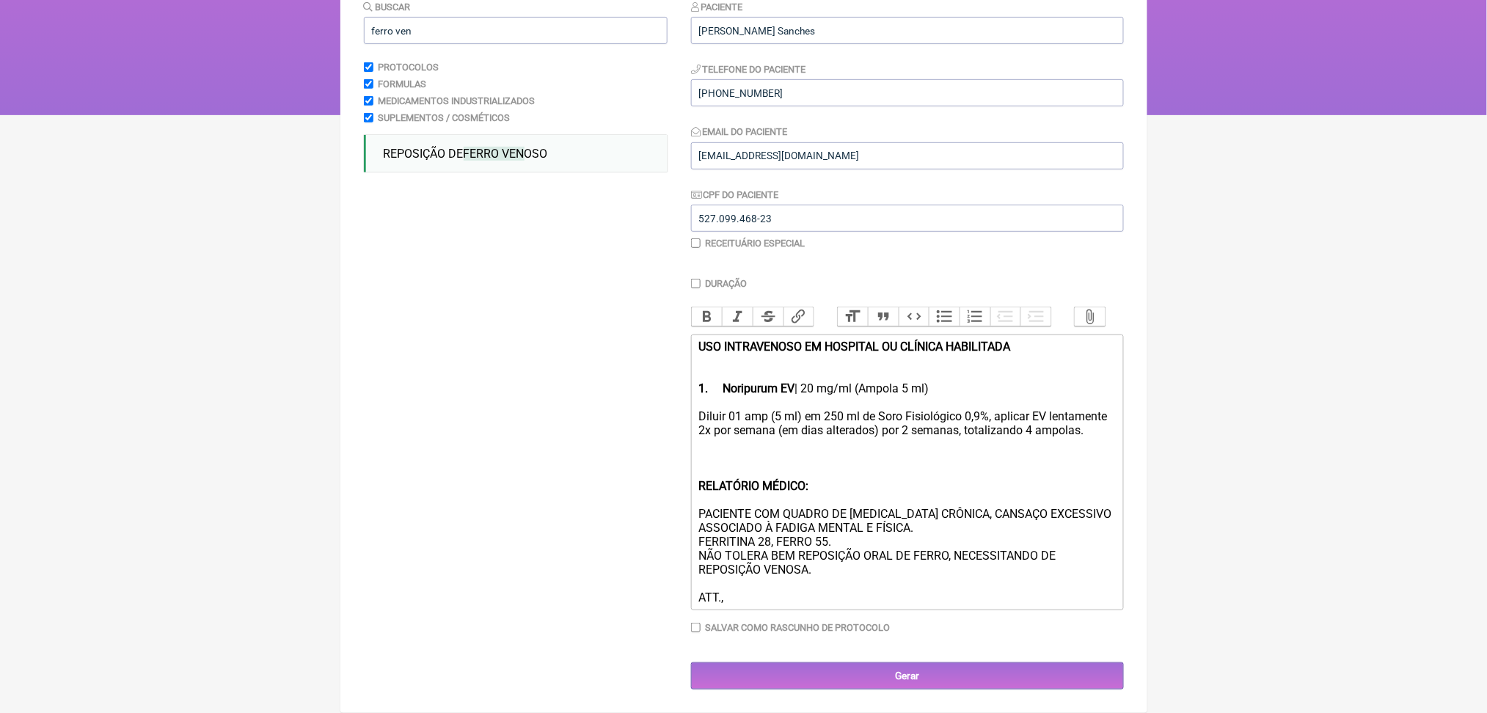
click at [861, 409] on div "Diluir 01 amp (5 ml) em 250 ml de Soro Fisiológico 0,9%, aplicar EV lentamente …" at bounding box center [906, 506] width 417 height 195
click at [1077, 409] on div "Diluir 01 amp (5 ml) em 250 ml de Soro Fisiológico 0,9%, aplicar EV lentamente …" at bounding box center [906, 506] width 417 height 195
click at [896, 409] on div "Diluir 01 amp (5 ml) em 250 ml de Soro Fisiológico 0,9% e aplicar EV lentamente…" at bounding box center [906, 506] width 417 height 195
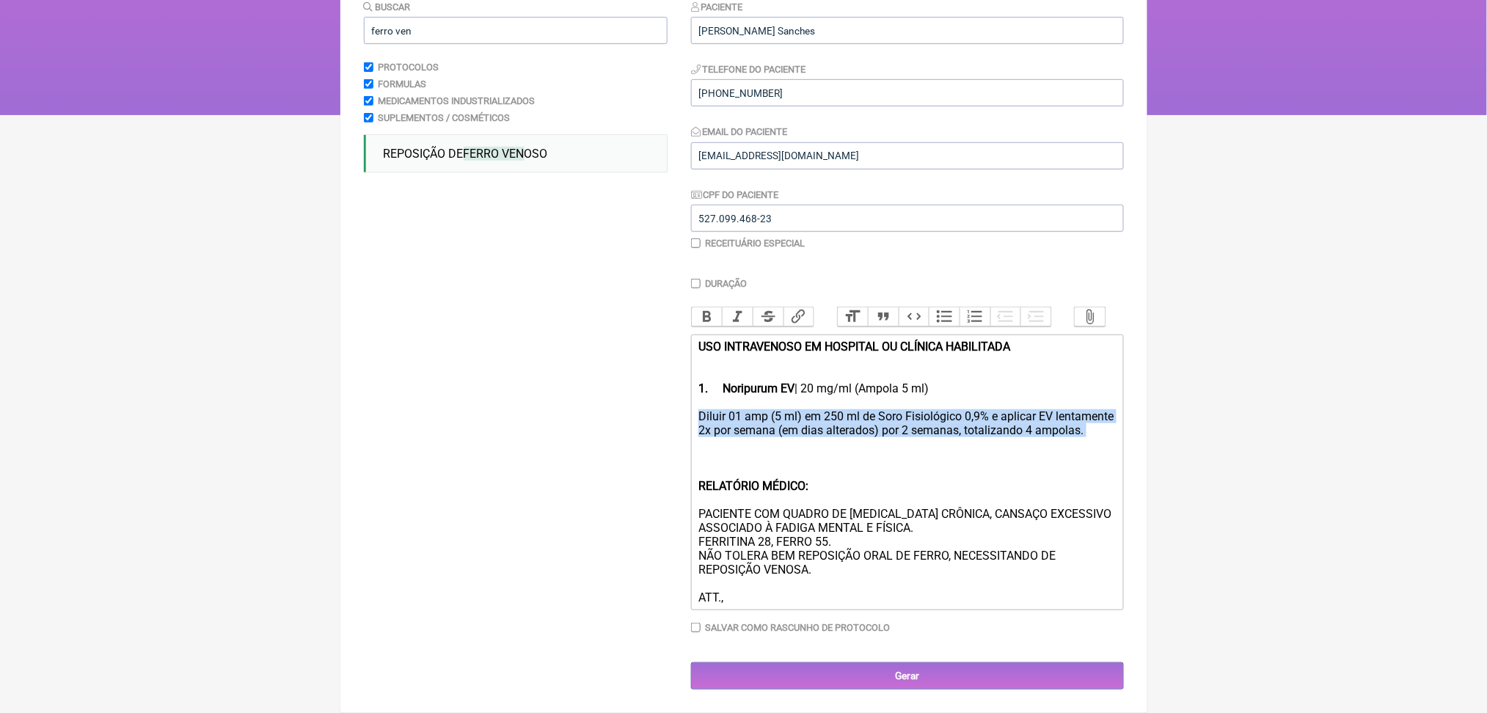
click at [896, 409] on div "Diluir 01 amp (5 ml) em 250 ml de Soro Fisiológico 0,9% e aplicar EV lentamente…" at bounding box center [906, 506] width 417 height 195
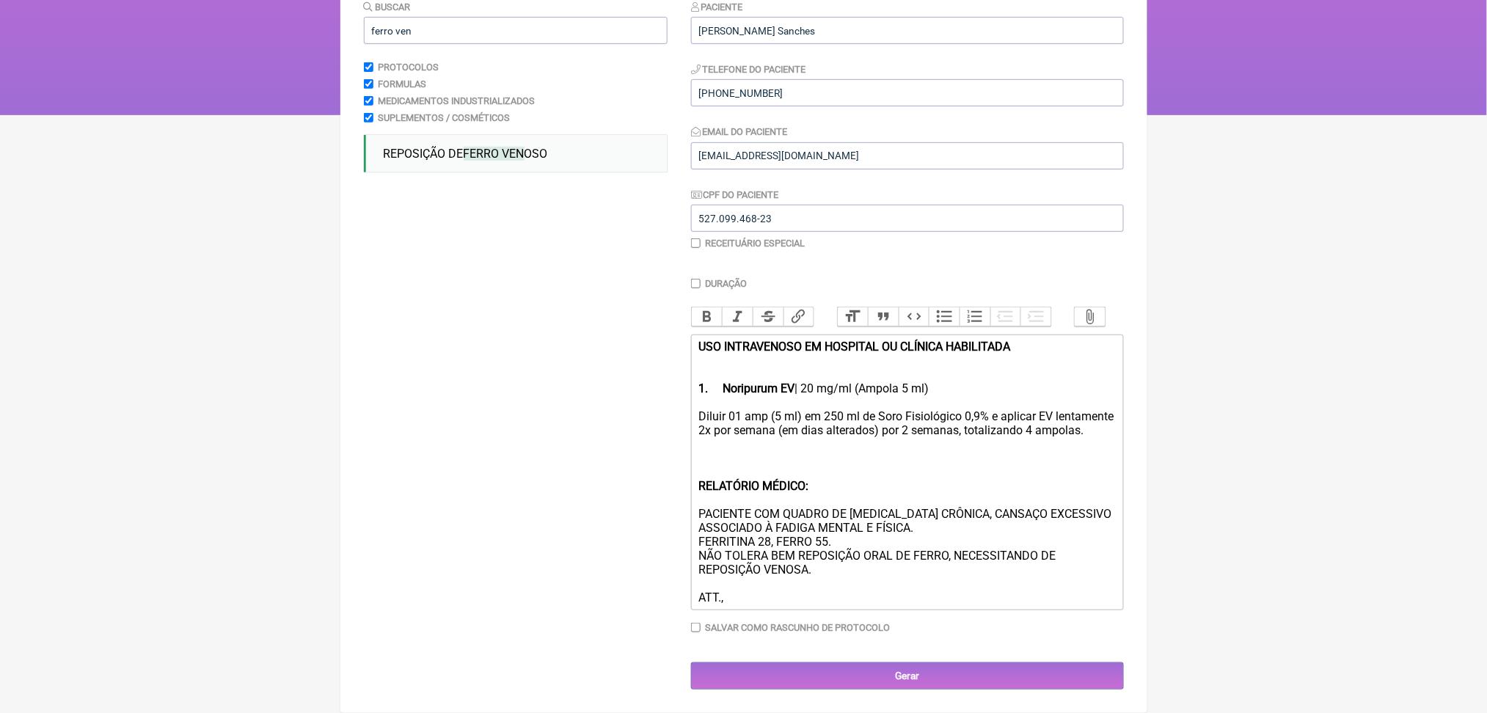
click at [803, 409] on div "Diluir 01 amp (5 ml) em 250 ml de Soro Fisiológico 0,9% e aplicar EV lentamente…" at bounding box center [906, 506] width 417 height 195
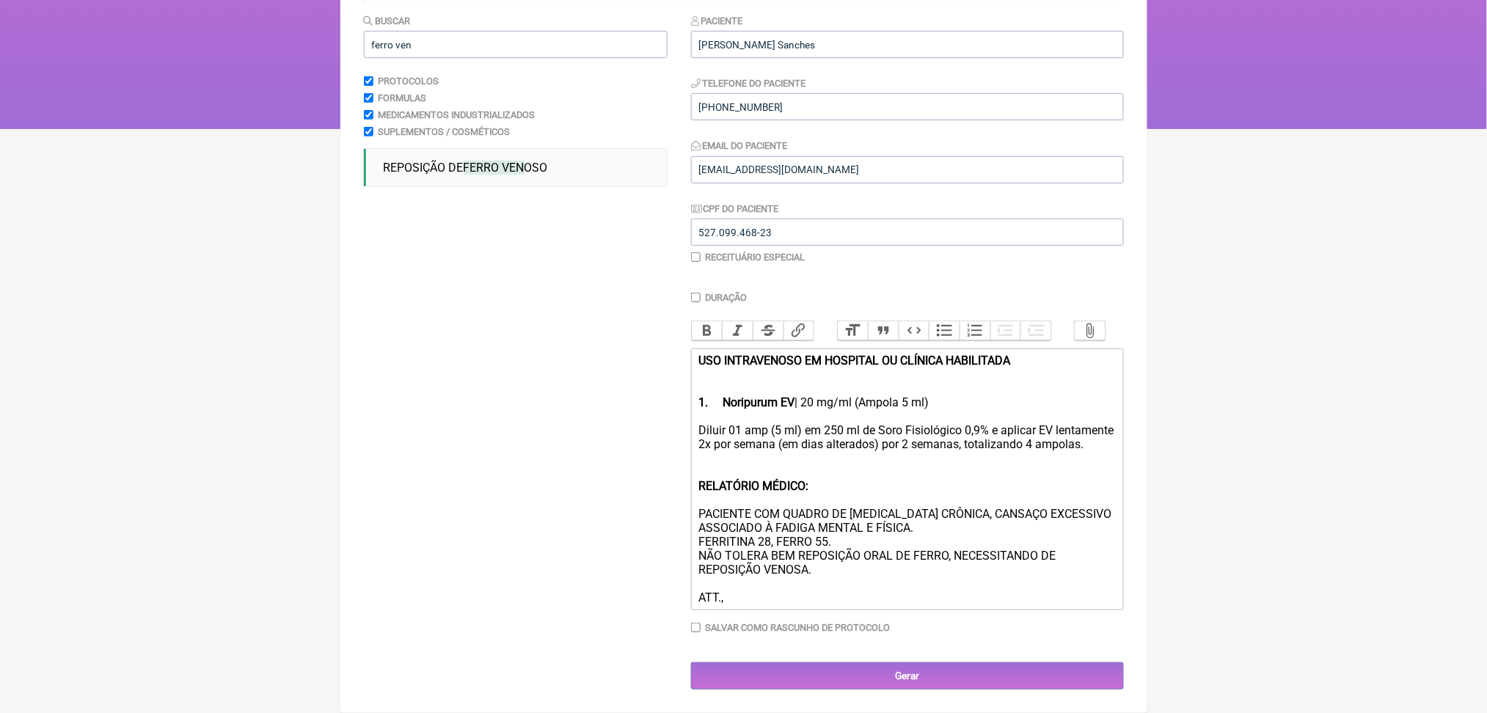
scroll to position [401, 0]
drag, startPoint x: 879, startPoint y: 456, endPoint x: 1023, endPoint y: 463, distance: 143.9
click at [1023, 463] on div "Diluir 01 amp (5 ml) em 250 ml de Soro Fisiológico 0,9% e aplicar EV lentamente…" at bounding box center [906, 513] width 417 height 181
click at [784, 500] on div "Diluir 01 amp (5 ml) em 250 ml de Soro Fisiológico 0,9% e aplicar EV lentamente…" at bounding box center [906, 513] width 417 height 181
click at [908, 482] on div "Diluir 01 amp (5 ml) em 250 ml de Soro Fisiológico 0,9% e aplicar EV lentamente…" at bounding box center [906, 513] width 417 height 181
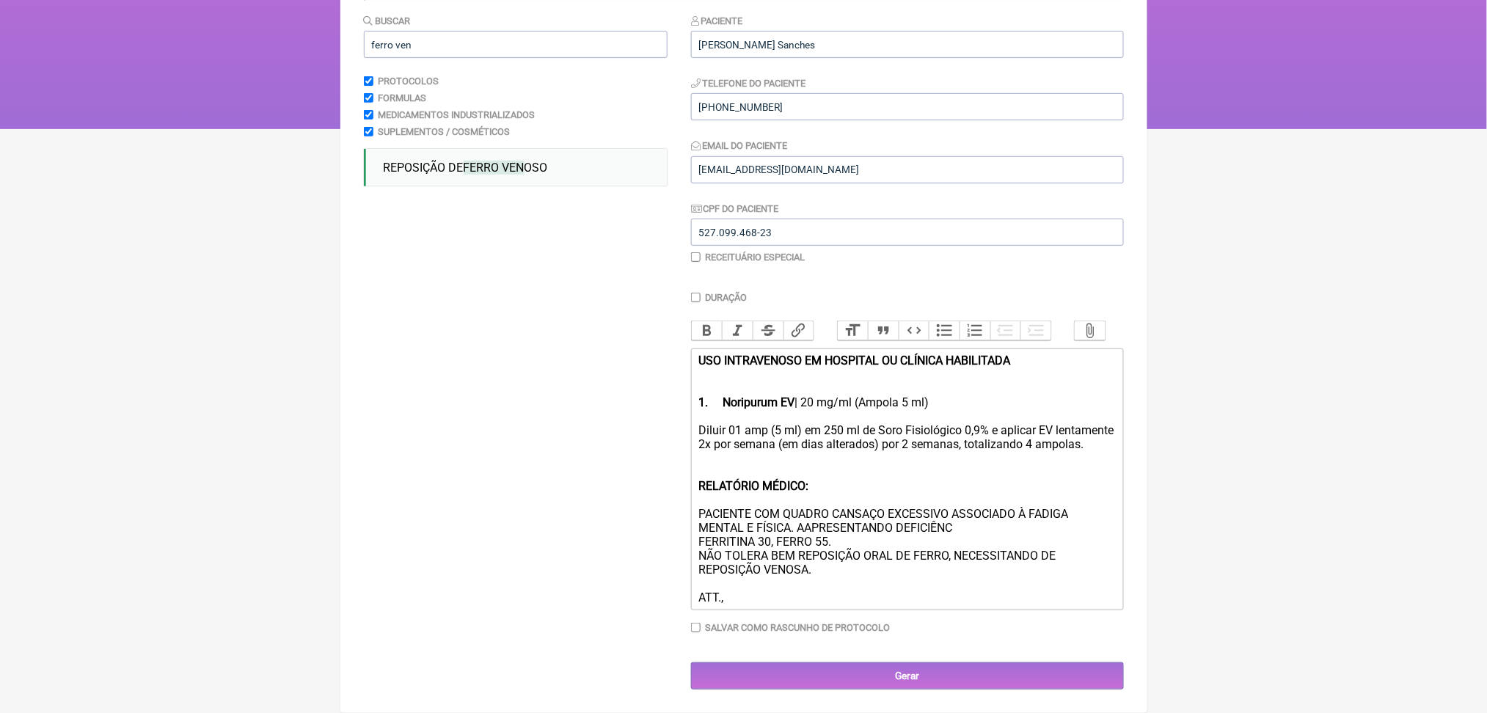
scroll to position [418, 0]
paste trix-editor "ferritina 30,8/ ferro 34,5"
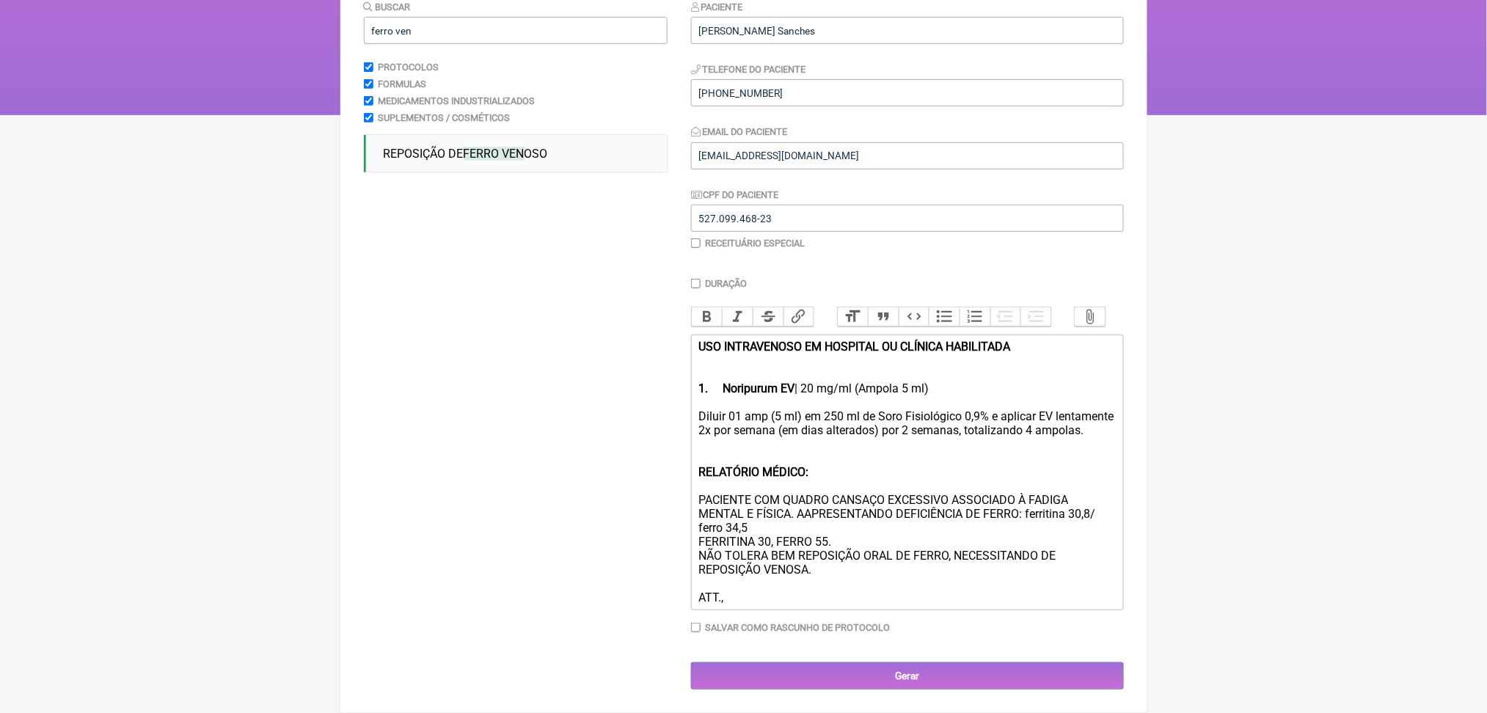
click at [796, 496] on div "Diluir 01 amp (5 ml) em 250 ml de Soro Fisiológico 0,9% e aplicar EV lentamente…" at bounding box center [906, 506] width 417 height 195
click at [877, 497] on div "Diluir 01 amp (5 ml) em 250 ml de Soro Fisiológico 0,9% e aplicar EV lentamente…" at bounding box center [906, 506] width 417 height 195
drag, startPoint x: 958, startPoint y: 484, endPoint x: 1022, endPoint y: 479, distance: 64.0
click at [1022, 479] on div "Diluir 01 amp (5 ml) em 250 ml de Soro Fisiológico 0,9% e aplicar EV lentamente…" at bounding box center [906, 506] width 417 height 195
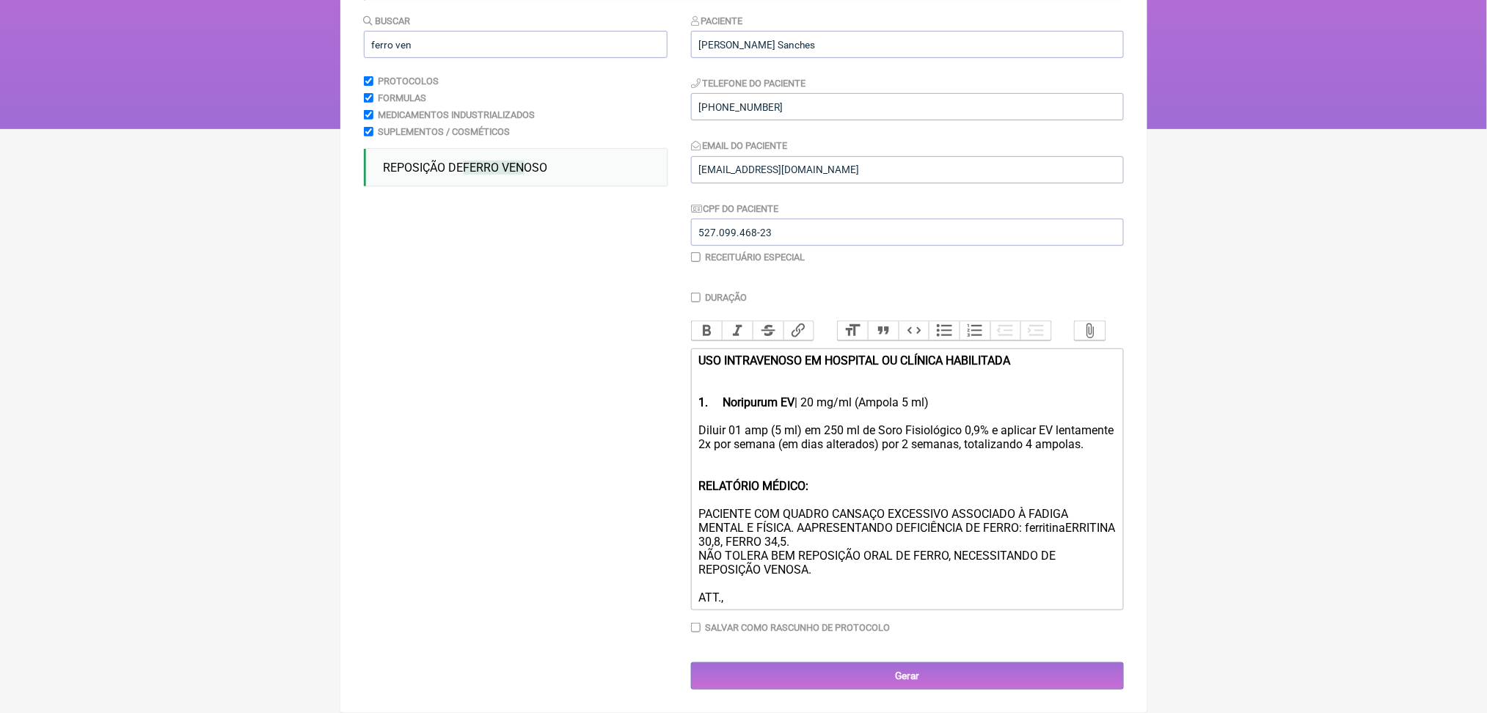
scroll to position [401, 0]
click at [900, 475] on div "Diluir 01 amp (5 ml) em 250 ml de Soro Fisiológico 0,9% e aplicar EV lentamente…" at bounding box center [906, 513] width 417 height 181
click at [1011, 485] on div "Diluir 01 amp (5 ml) em 250 ml de Soro Fisiológico 0,9% e aplicar EV lentamente…" at bounding box center [906, 513] width 417 height 181
drag, startPoint x: 850, startPoint y: 477, endPoint x: 965, endPoint y: 494, distance: 115.8
click at [965, 494] on div "Diluir 01 amp (5 ml) em 250 ml de Soro Fisiológico 0,9% e aplicar EV lentamente…" at bounding box center [906, 513] width 417 height 181
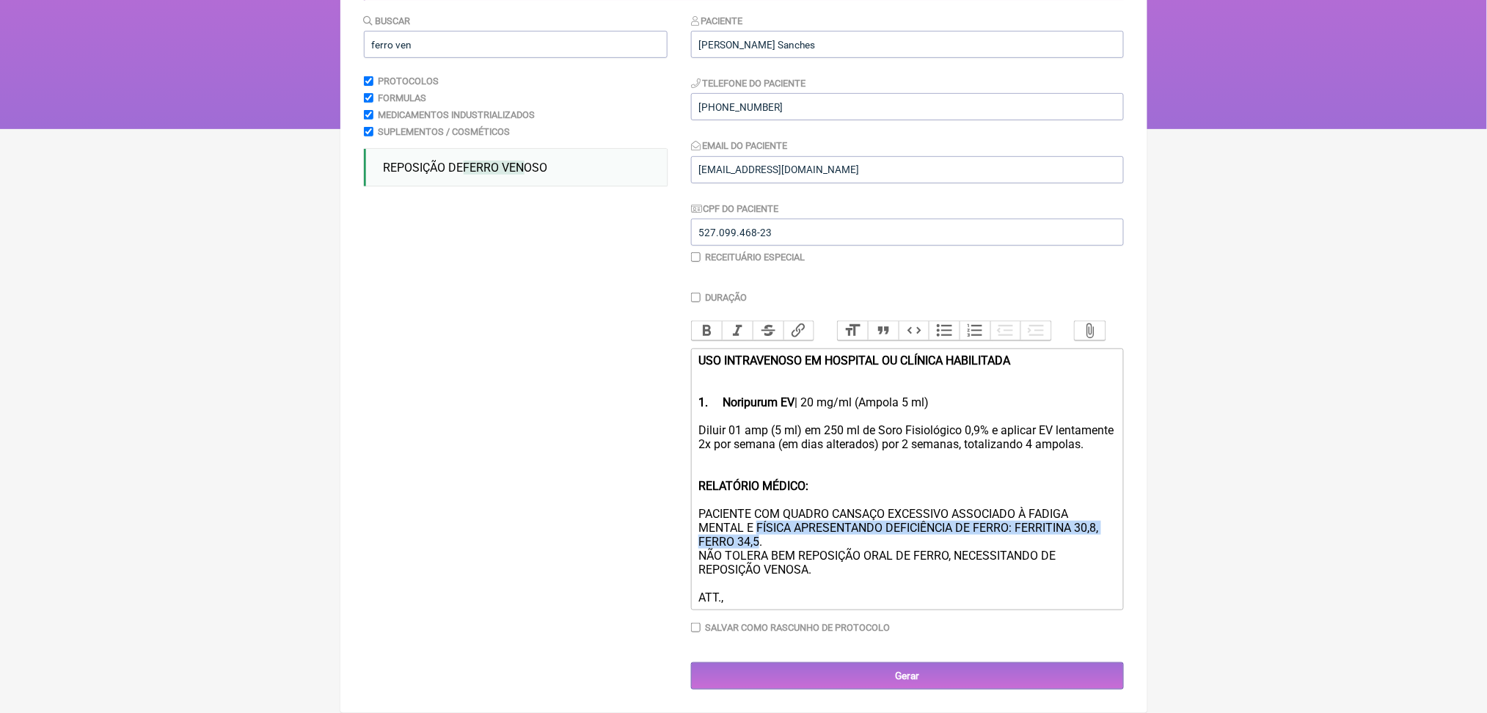
click at [965, 494] on div "Diluir 01 amp (5 ml) em 250 ml de Soro Fisiológico 0,9% e aplicar EV lentamente…" at bounding box center [906, 513] width 417 height 181
click at [896, 488] on div "Diluir 01 amp (5 ml) em 250 ml de Soro Fisiológico 0,9% e aplicar EV lentamente…" at bounding box center [906, 513] width 417 height 181
click at [935, 474] on div "Diluir 01 amp (5 ml) em 250 ml de Soro Fisiológico 0,9% e aplicar EV lentamente…" at bounding box center [906, 513] width 417 height 181
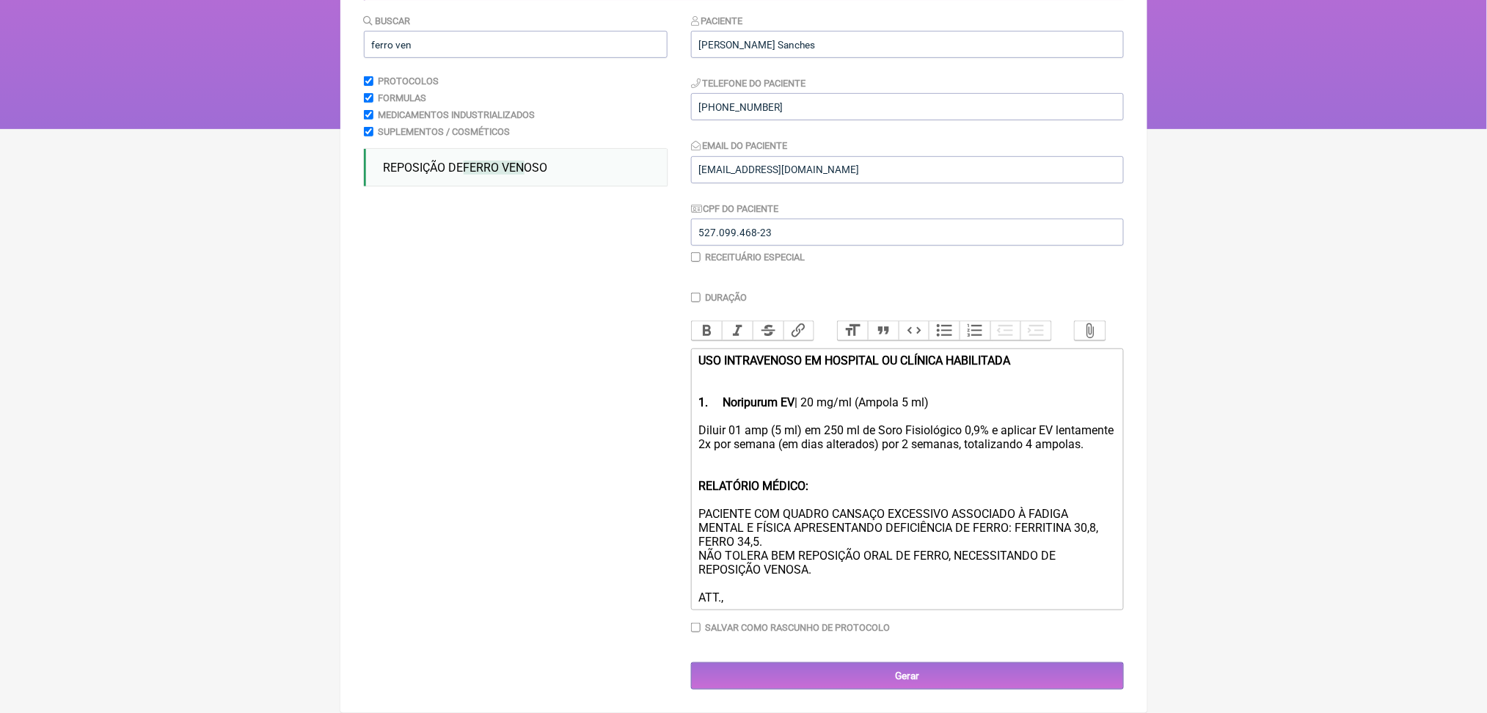
click at [849, 515] on div "Diluir 01 amp (5 ml) em 250 ml de Soro Fisiológico 0,9% e aplicar EV lentamente…" at bounding box center [906, 513] width 417 height 181
drag, startPoint x: 701, startPoint y: 515, endPoint x: 1034, endPoint y: 514, distance: 332.3
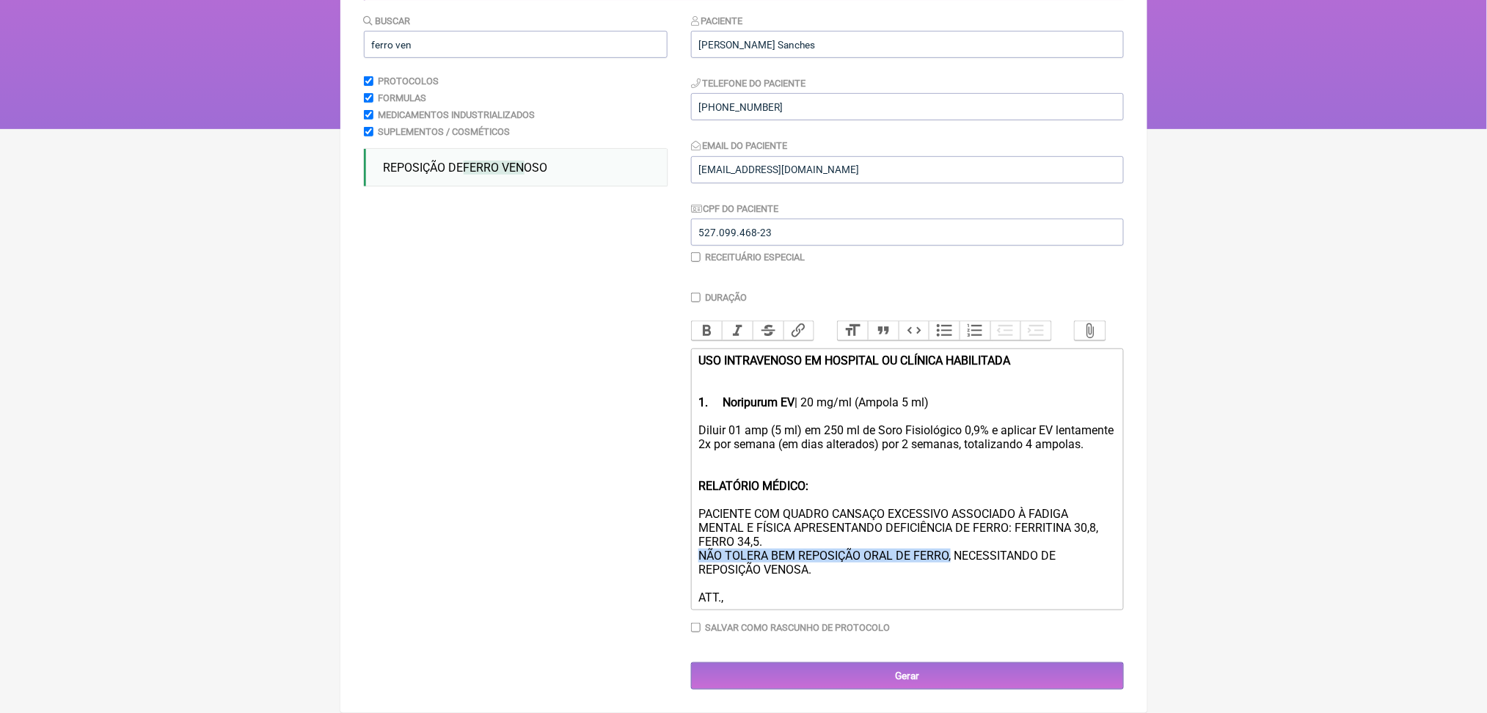
click at [1034, 514] on trix-editor "USO INTRAVENOSO EM HOSPITAL OU CLÍNICA HABILITADA 1. Noripurum EV | 20 mg/ml (A…" at bounding box center [907, 479] width 433 height 262
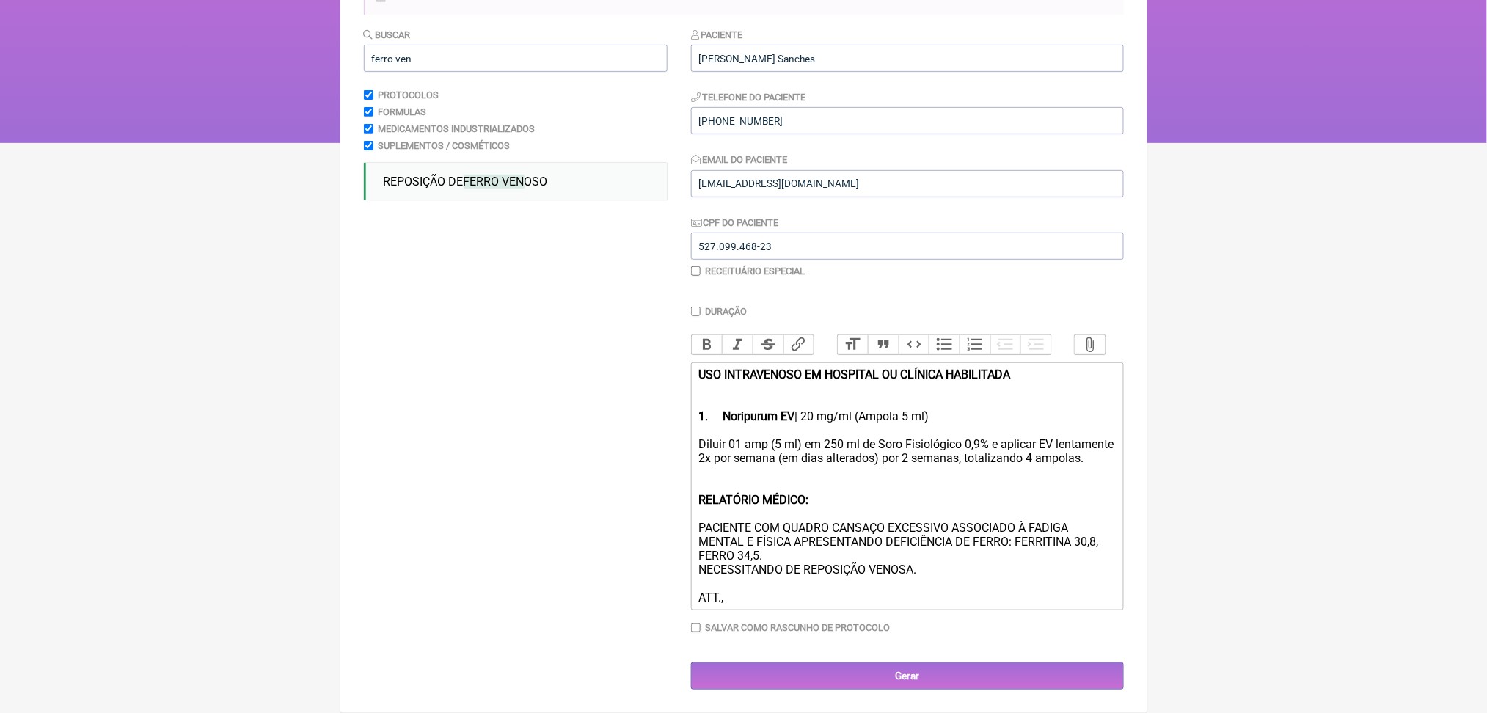
scroll to position [382, 0]
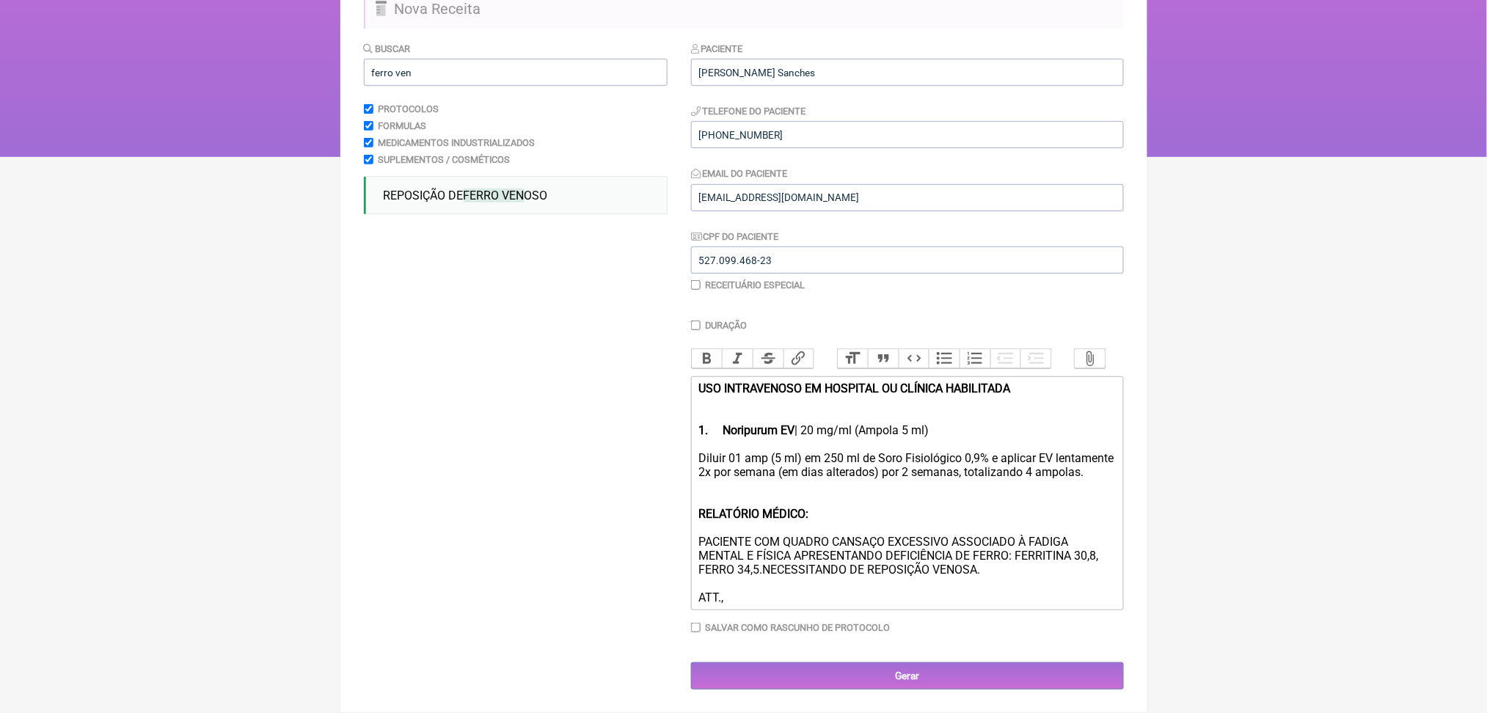
click at [826, 571] on div "Diluir 01 amp (5 ml) em 250 ml de Soro Fisiológico 0,9% e aplicar EV lentamente…" at bounding box center [906, 527] width 417 height 153
click at [806, 477] on div "Diluir 01 amp (5 ml) em 250 ml de Soro Fisiológico 0,9% e aplicar EV lentamente…" at bounding box center [906, 527] width 417 height 153
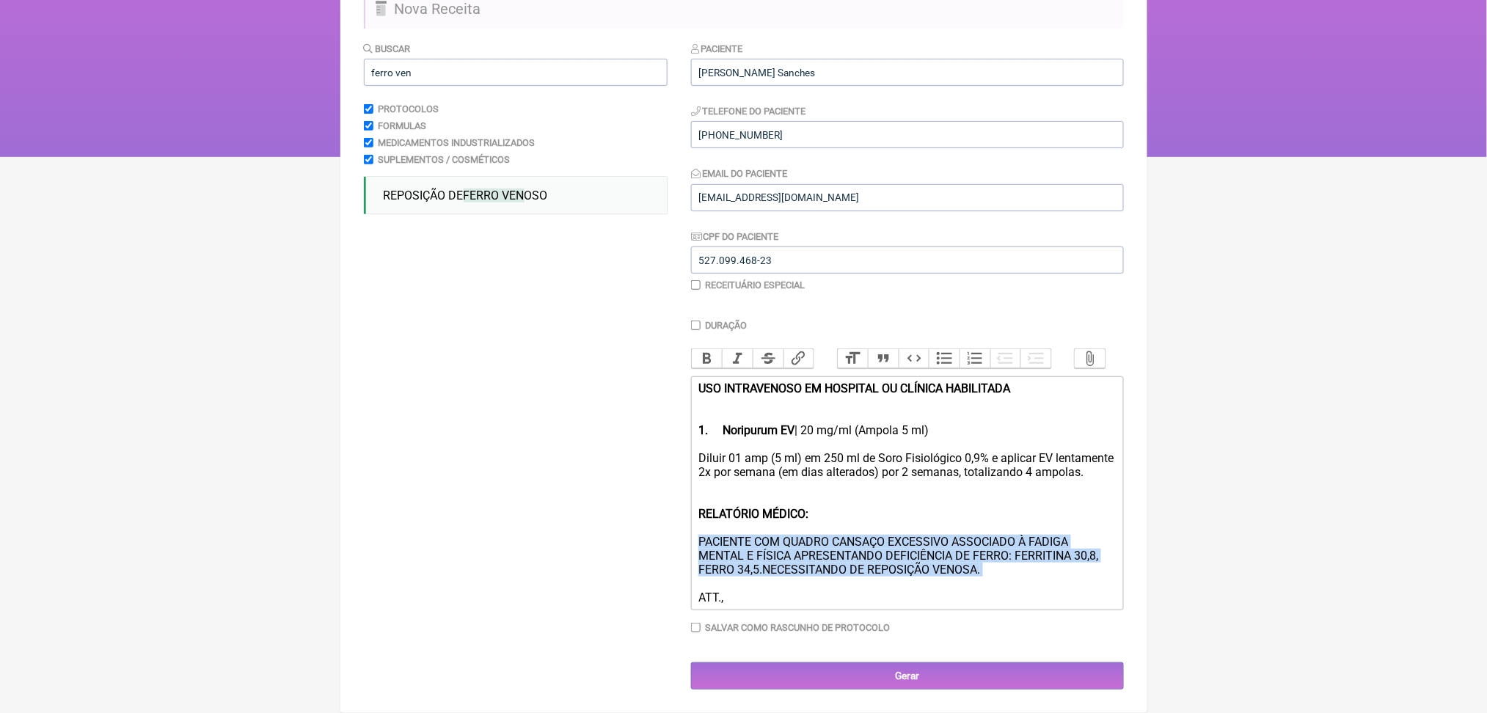
click at [806, 477] on div "Diluir 01 amp (5 ml) em 250 ml de Soro Fisiológico 0,9% e aplicar EV lentamente…" at bounding box center [906, 527] width 417 height 153
click at [871, 482] on div "Diluir 01 amp (5 ml) em 250 ml de Soro Fisiológico 0,9% e aplicar EV lentamente…" at bounding box center [906, 527] width 417 height 153
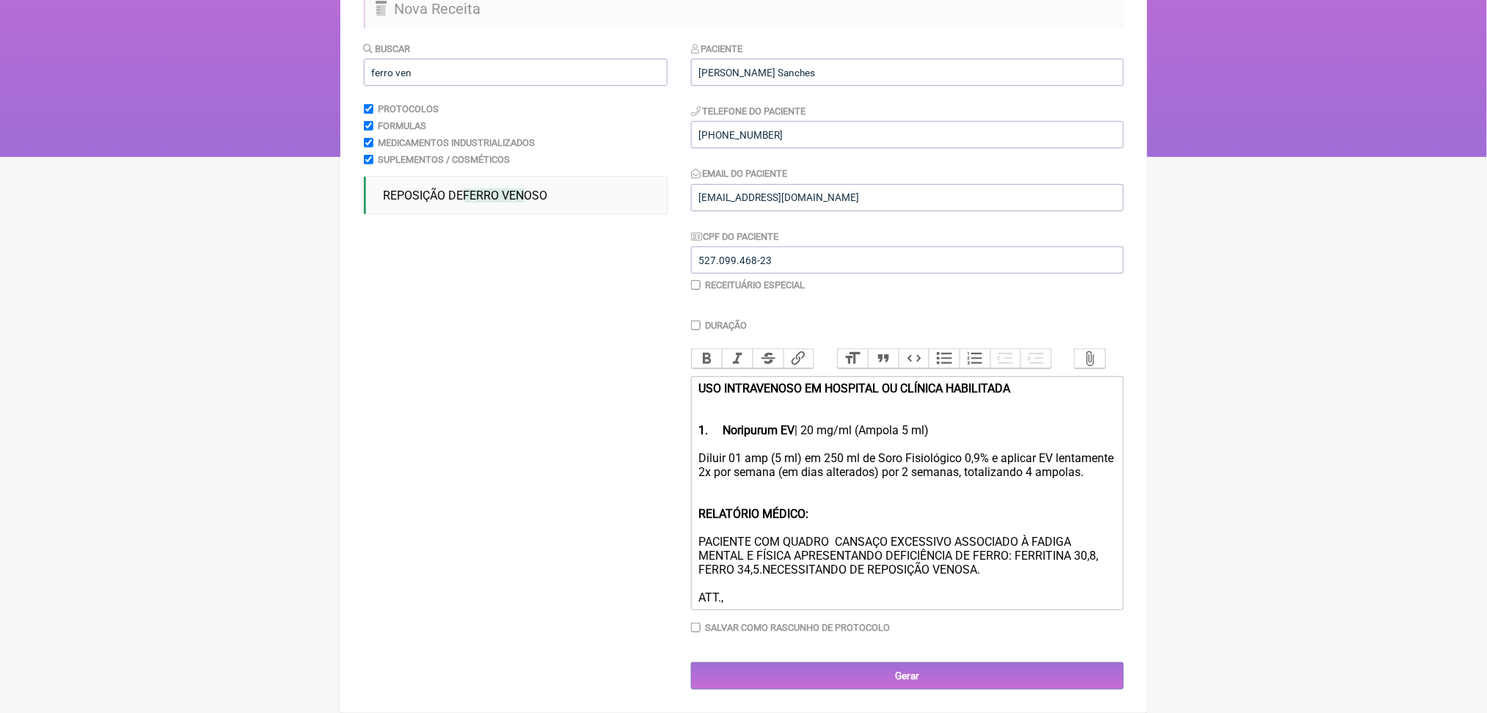
type trix-editor "<div><strong>USO INTRAVENOSO EM HOSPITAL OU CLÍNICA HABILITADA <br><br><br>1.</…"
click at [972, 500] on div "Diluir 01 amp (5 ml) em 250 ml de Soro Fisiológico 0,9% e aplicar EV lentamente…" at bounding box center [906, 527] width 417 height 153
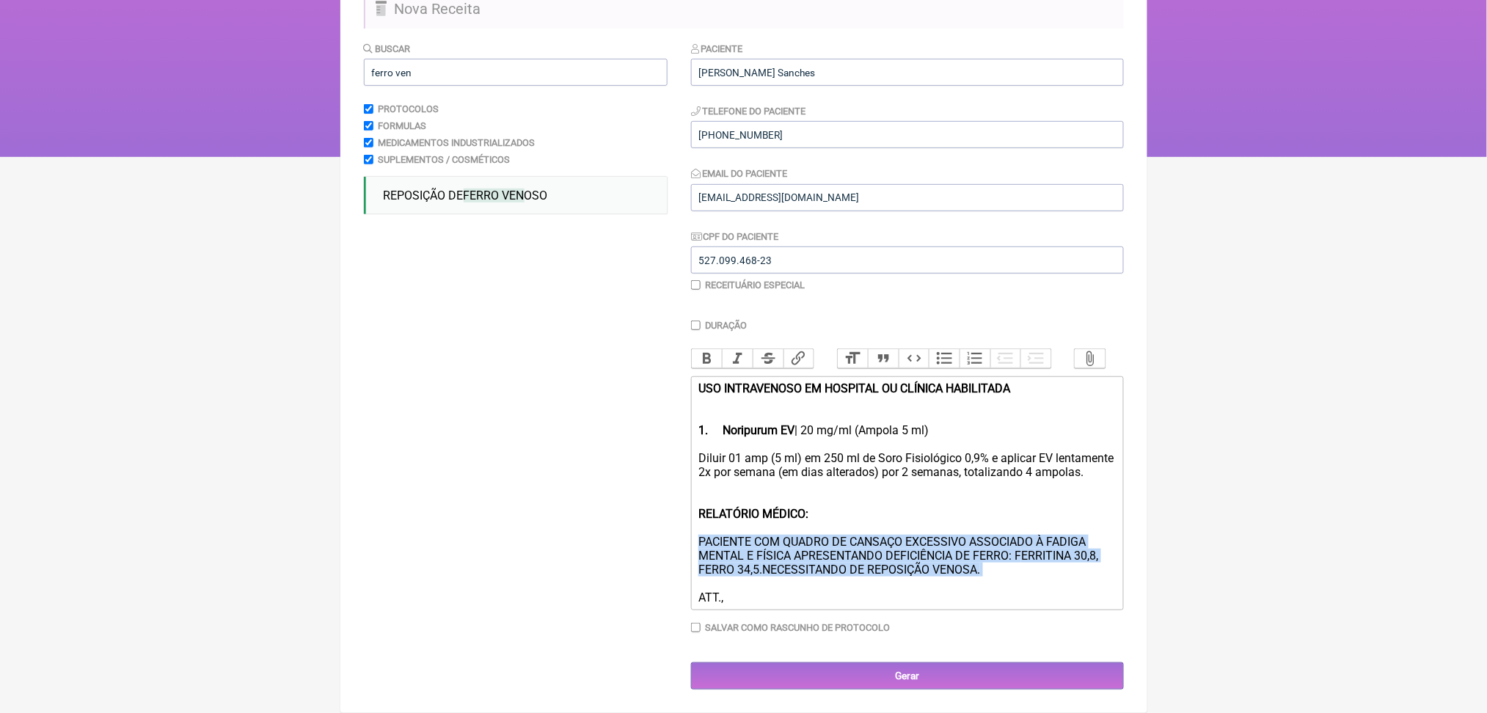
click at [972, 500] on div "Diluir 01 amp (5 ml) em 250 ml de Soro Fisiológico 0,9% e aplicar EV lentamente…" at bounding box center [906, 527] width 417 height 153
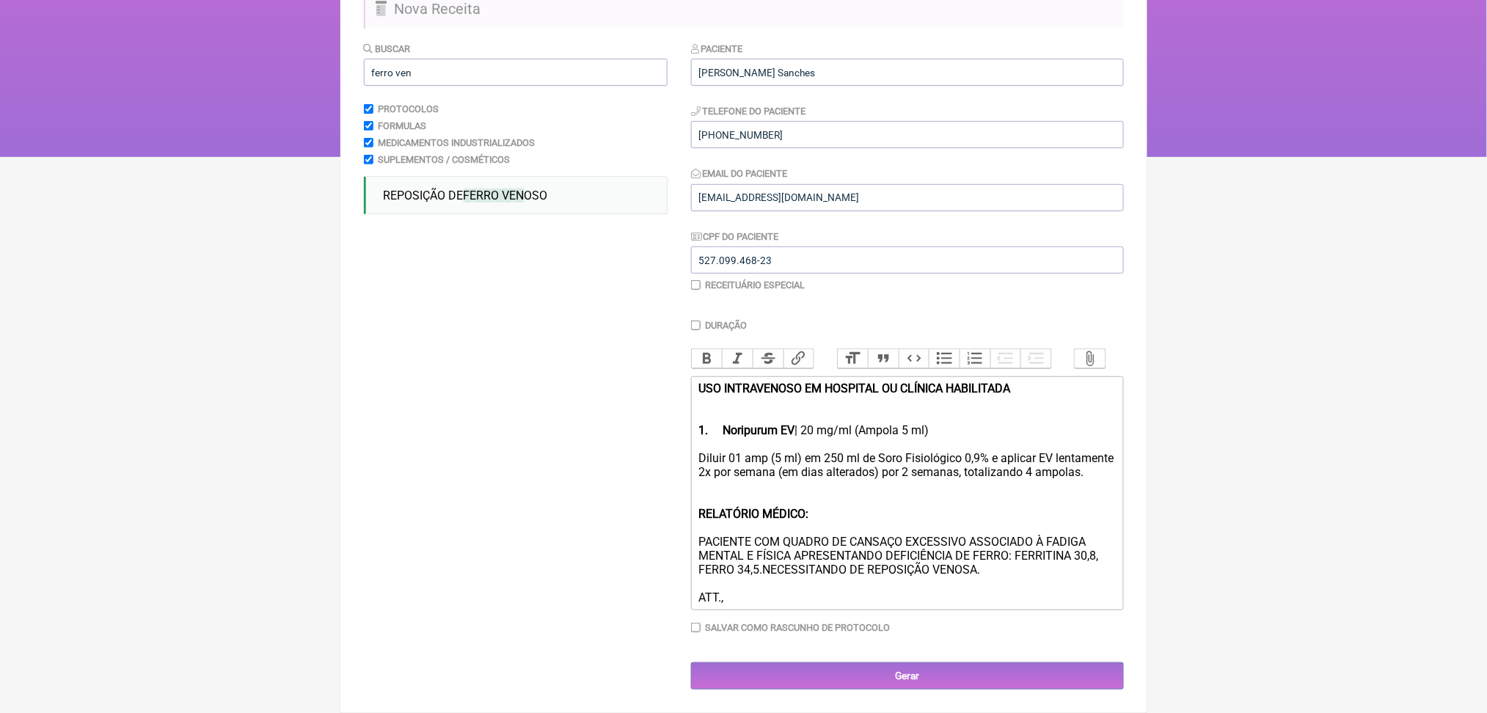
click at [972, 500] on div "Diluir 01 amp (5 ml) em 250 ml de Soro Fisiológico 0,9% e aplicar EV lentamente…" at bounding box center [906, 527] width 417 height 153
click at [889, 528] on div "Diluir 01 amp (5 ml) em 250 ml de Soro Fisiológico 0,9% e aplicar EV lentamente…" at bounding box center [906, 527] width 417 height 153
click at [859, 662] on input "Gerar" at bounding box center [907, 675] width 433 height 27
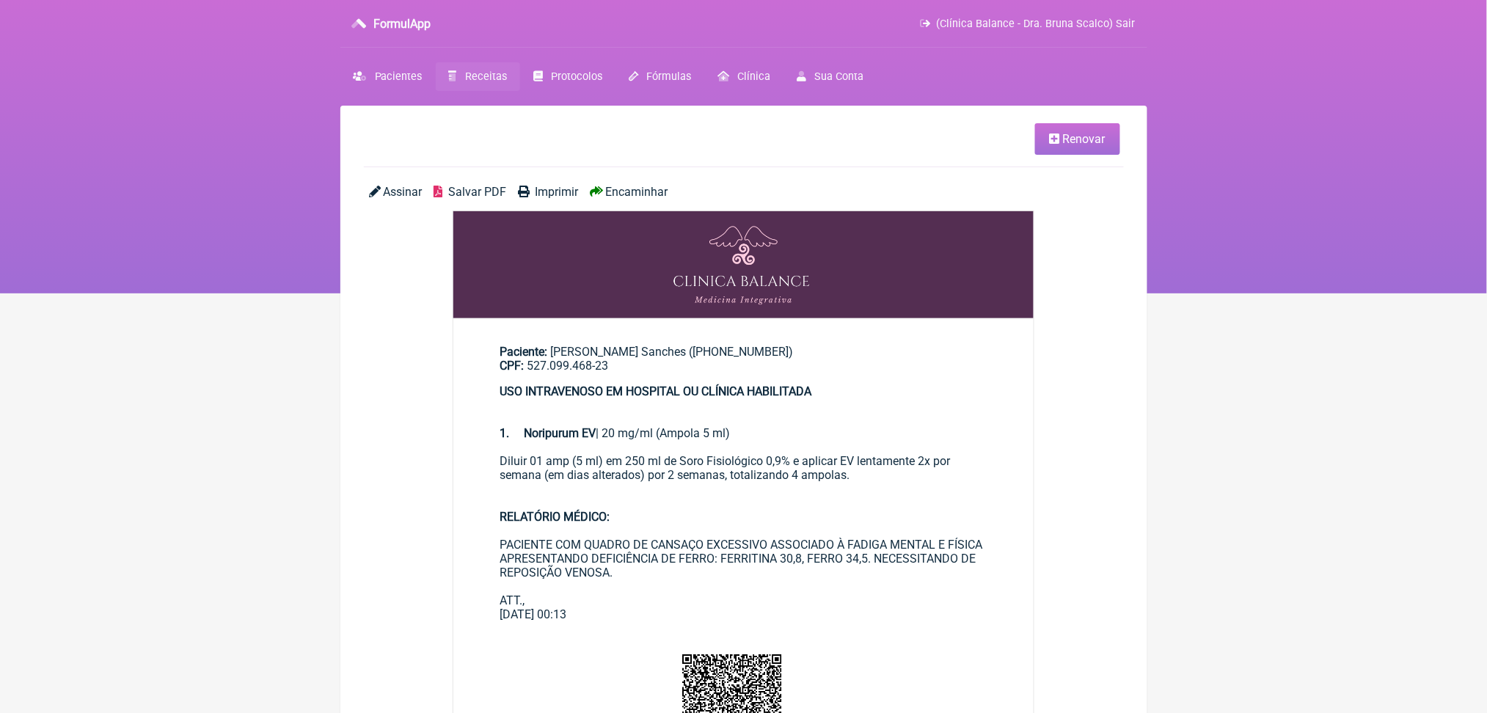
click at [500, 199] on span "Salvar PDF" at bounding box center [477, 192] width 58 height 14
